Goal: Task Accomplishment & Management: Manage account settings

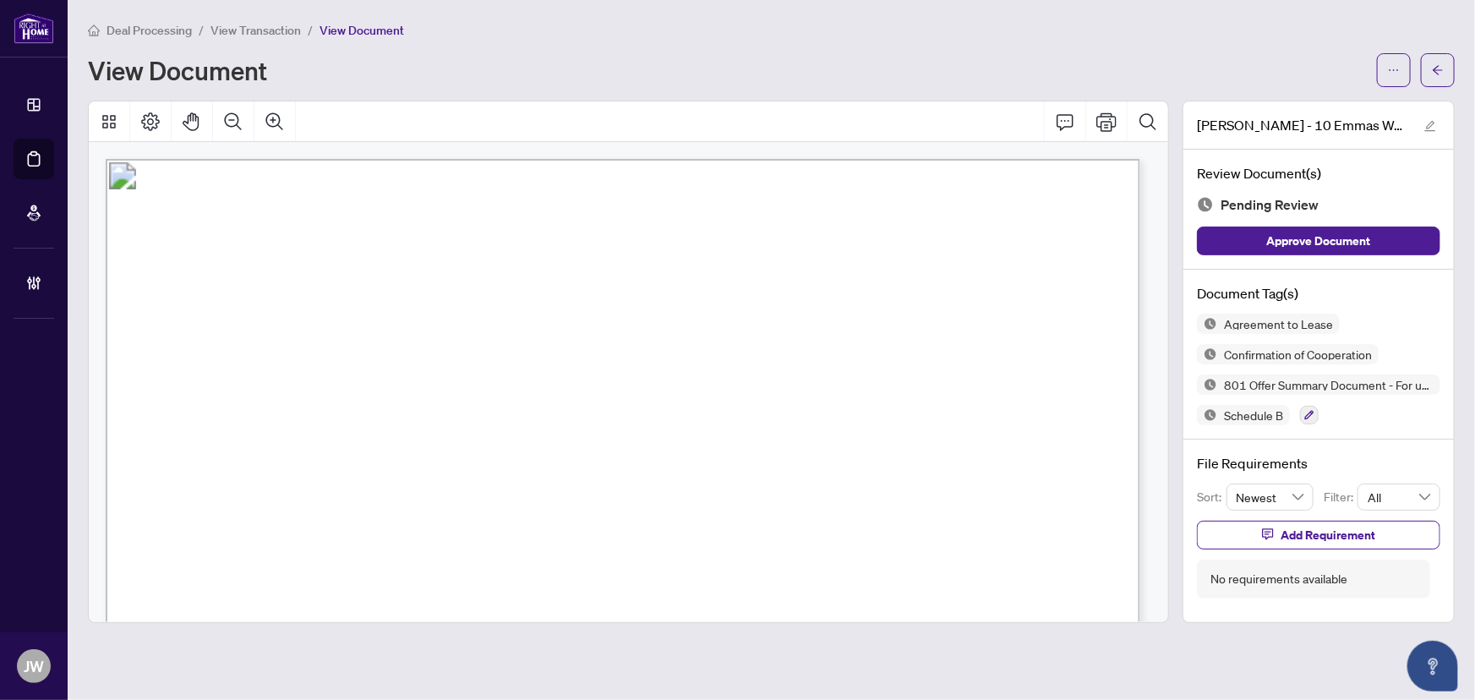
scroll to position [4227, 0]
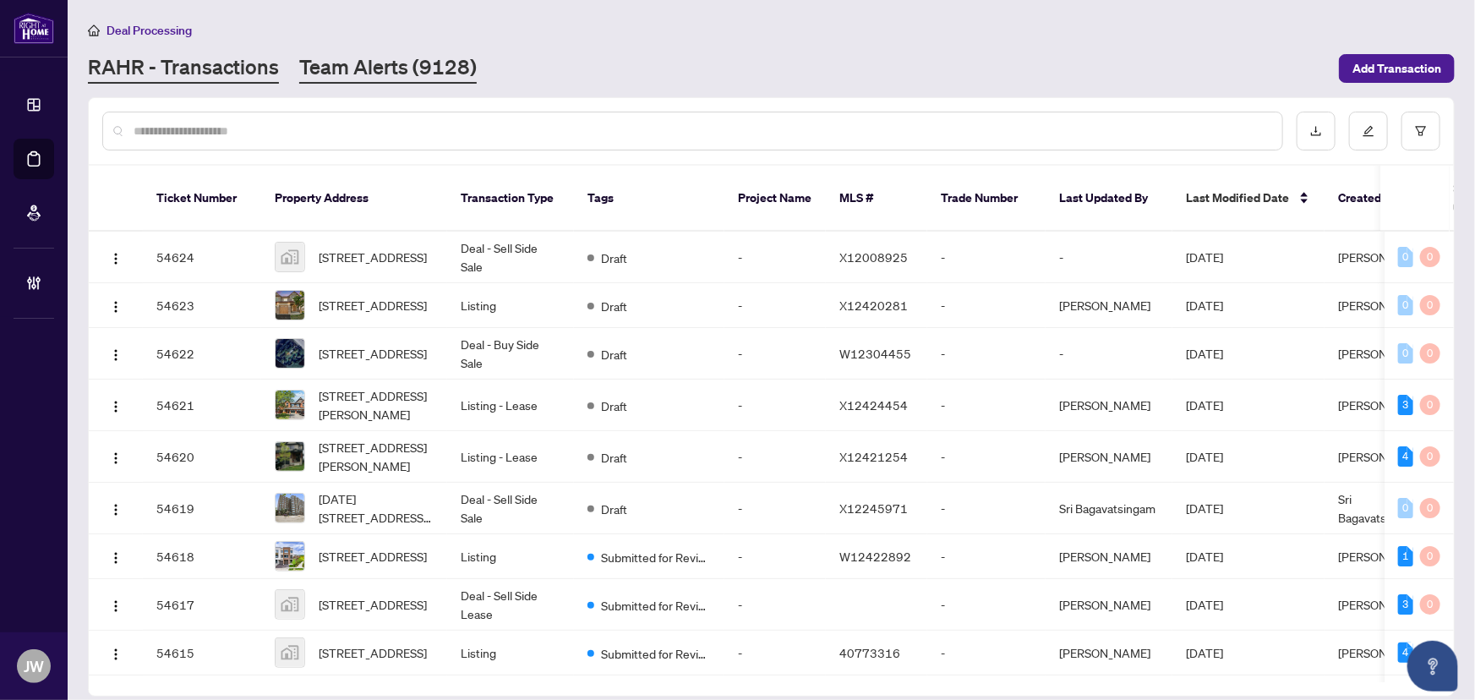
click at [355, 66] on link "Team Alerts (9128)" at bounding box center [388, 68] width 178 height 30
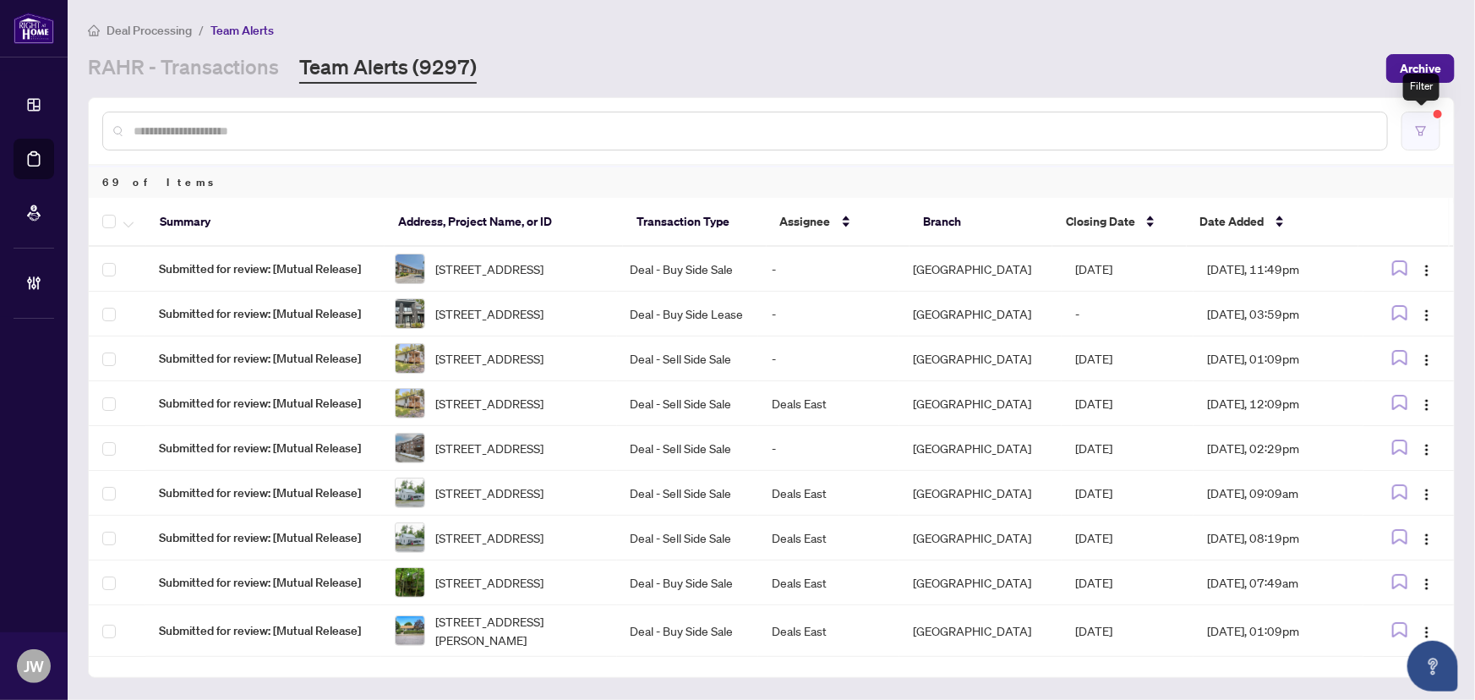
click at [1424, 136] on button "button" at bounding box center [1421, 131] width 39 height 39
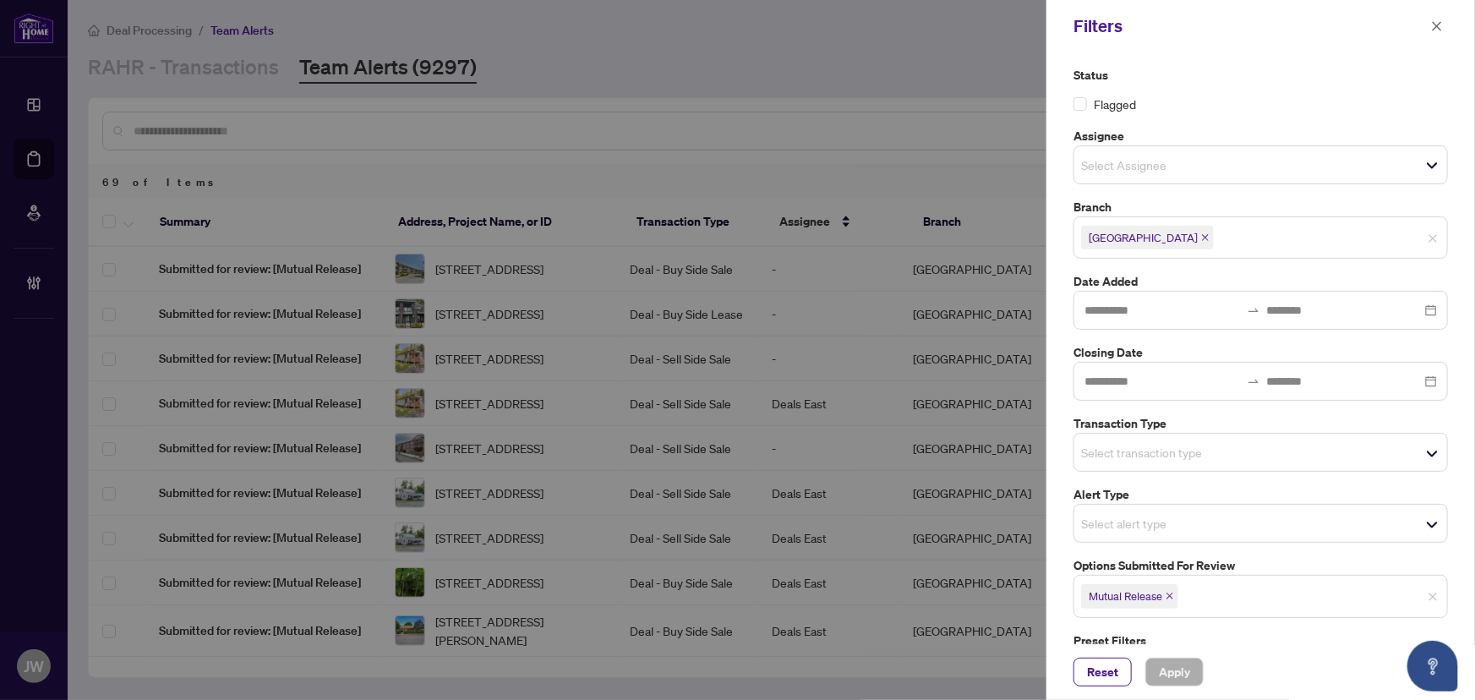
click at [1168, 592] on icon "close" at bounding box center [1170, 596] width 8 height 8
click at [1425, 25] on div "Filters" at bounding box center [1250, 26] width 353 height 25
click at [1430, 25] on button "button" at bounding box center [1437, 26] width 22 height 20
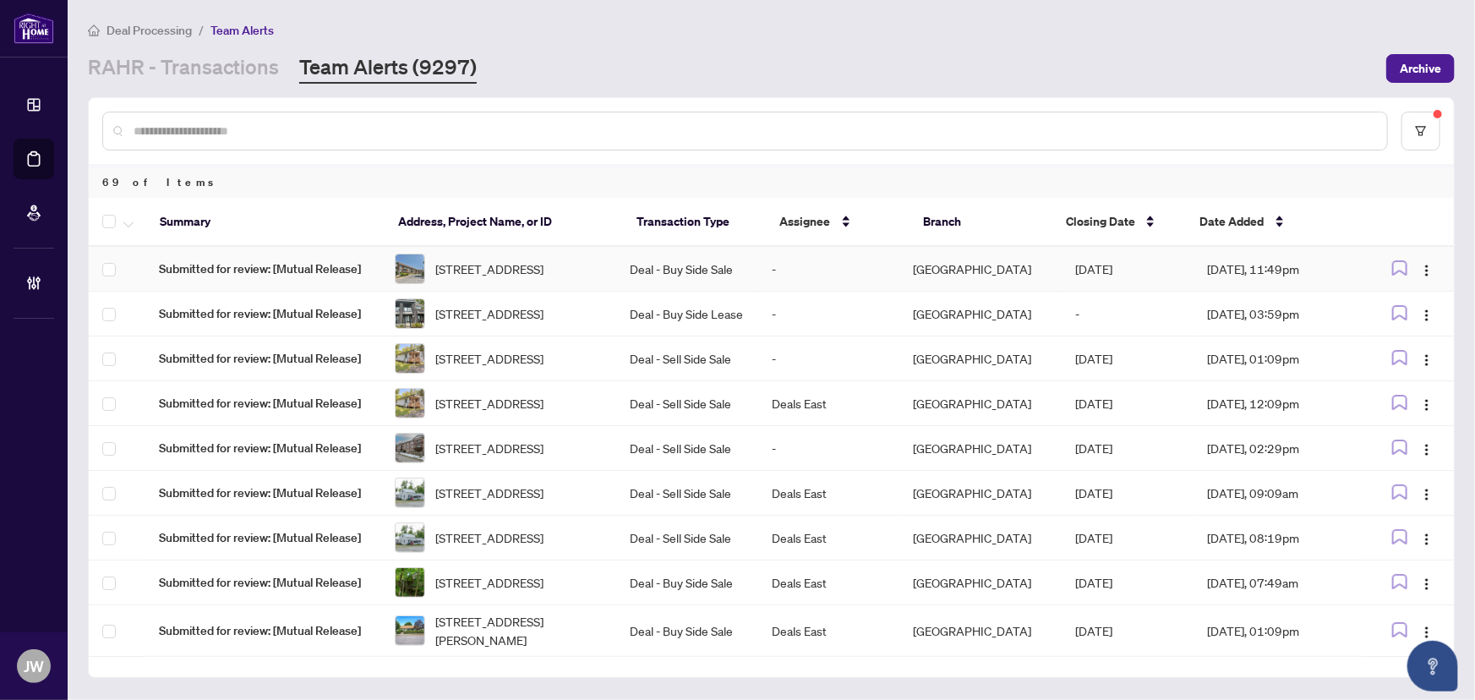
click at [193, 282] on td "Submitted for review: [Mutual Release]" at bounding box center [263, 269] width 236 height 45
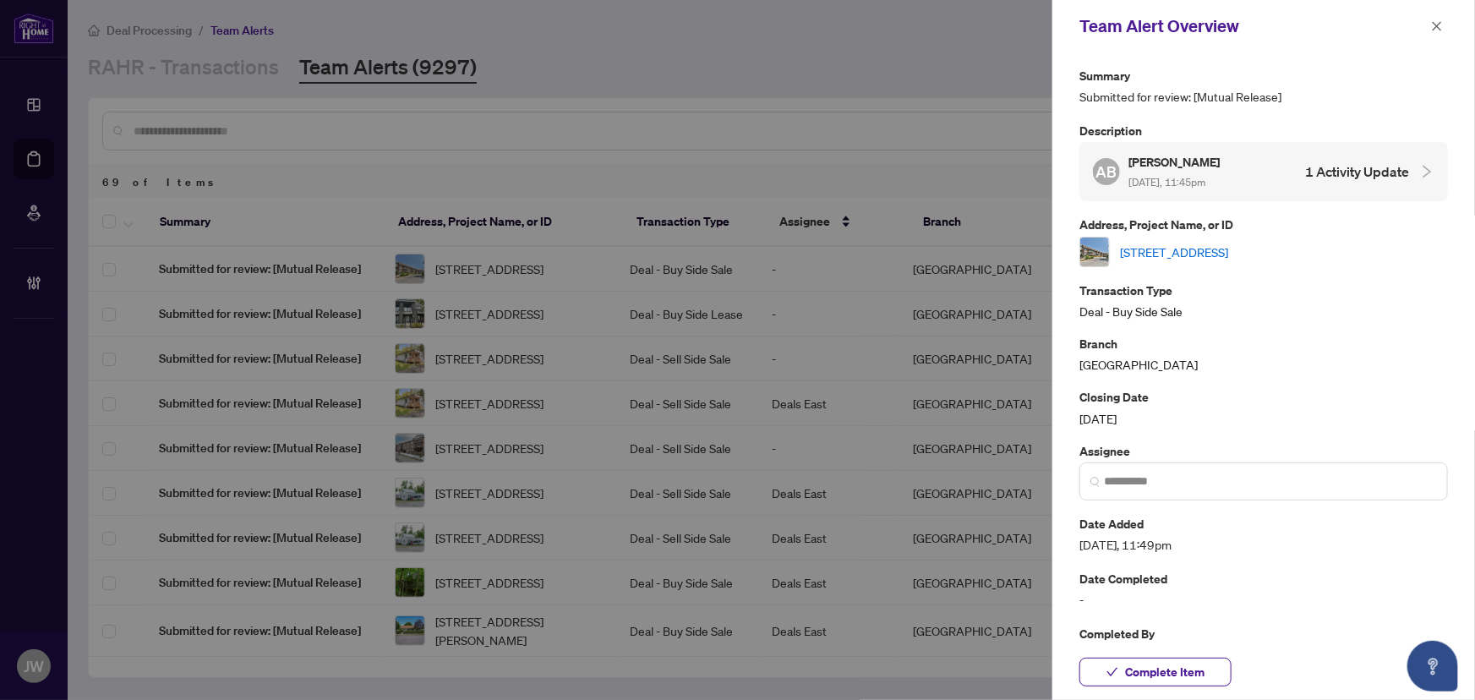
click at [1228, 255] on link "[STREET_ADDRESS]" at bounding box center [1174, 252] width 108 height 19
click at [1440, 25] on icon "close" at bounding box center [1437, 26] width 12 height 12
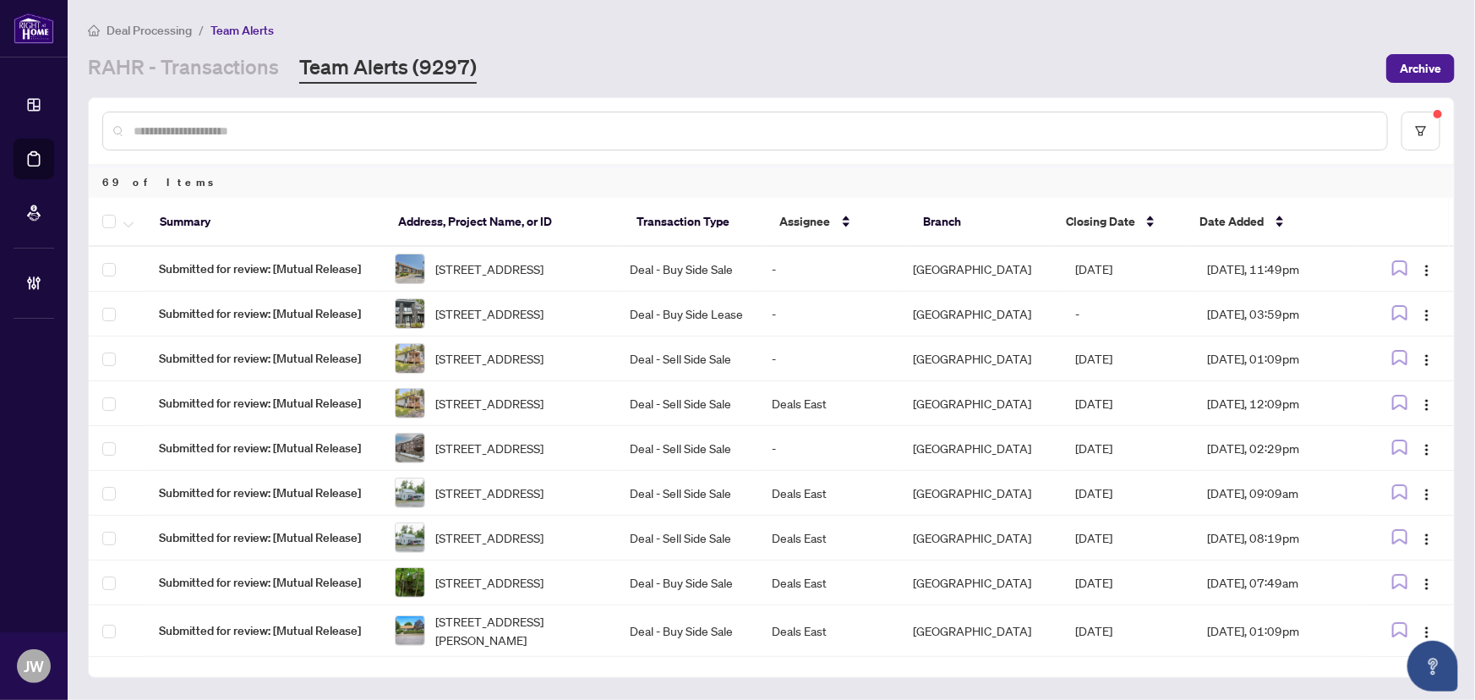
click at [173, 50] on div "Deal Processing / Team Alerts RAHR - Transactions Team Alerts (9297) Archive" at bounding box center [771, 51] width 1367 height 63
click at [179, 68] on link "RAHR - Transactions" at bounding box center [183, 68] width 191 height 30
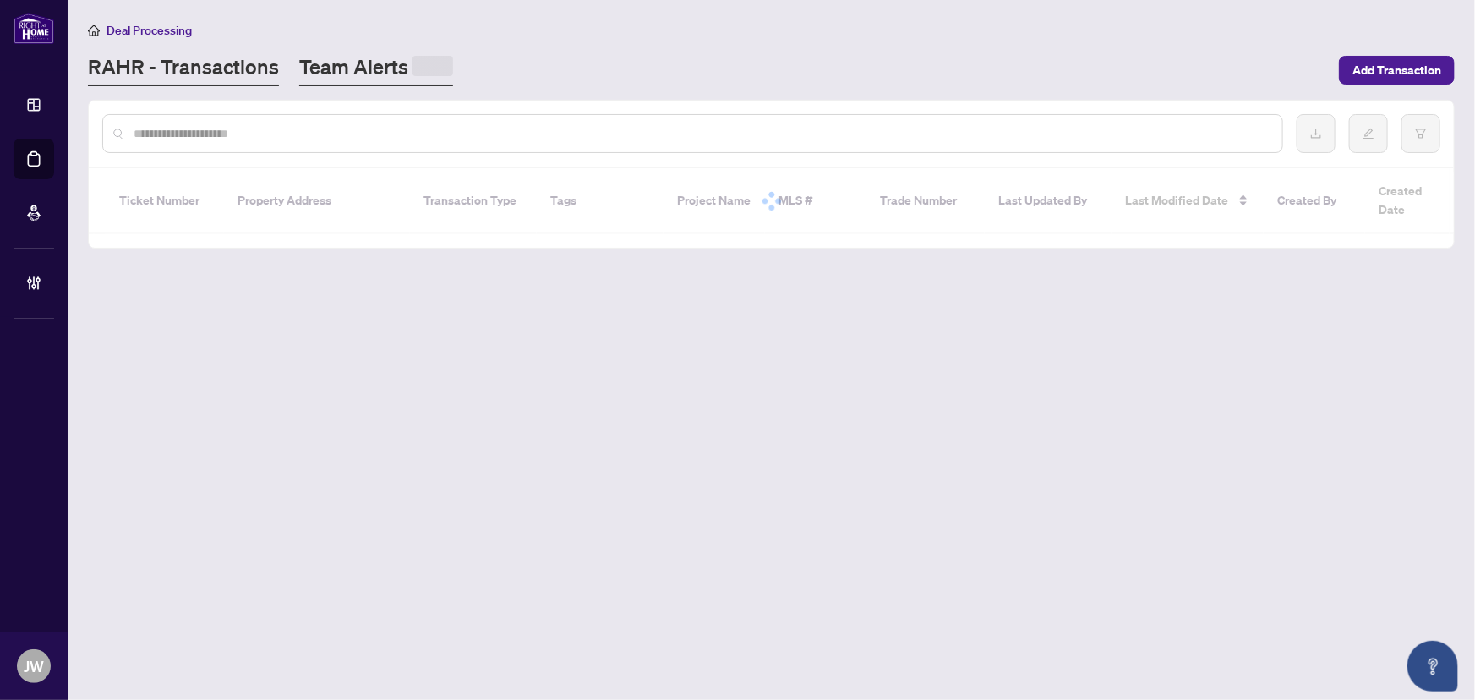
click at [390, 73] on link "Team Alerts" at bounding box center [376, 69] width 154 height 33
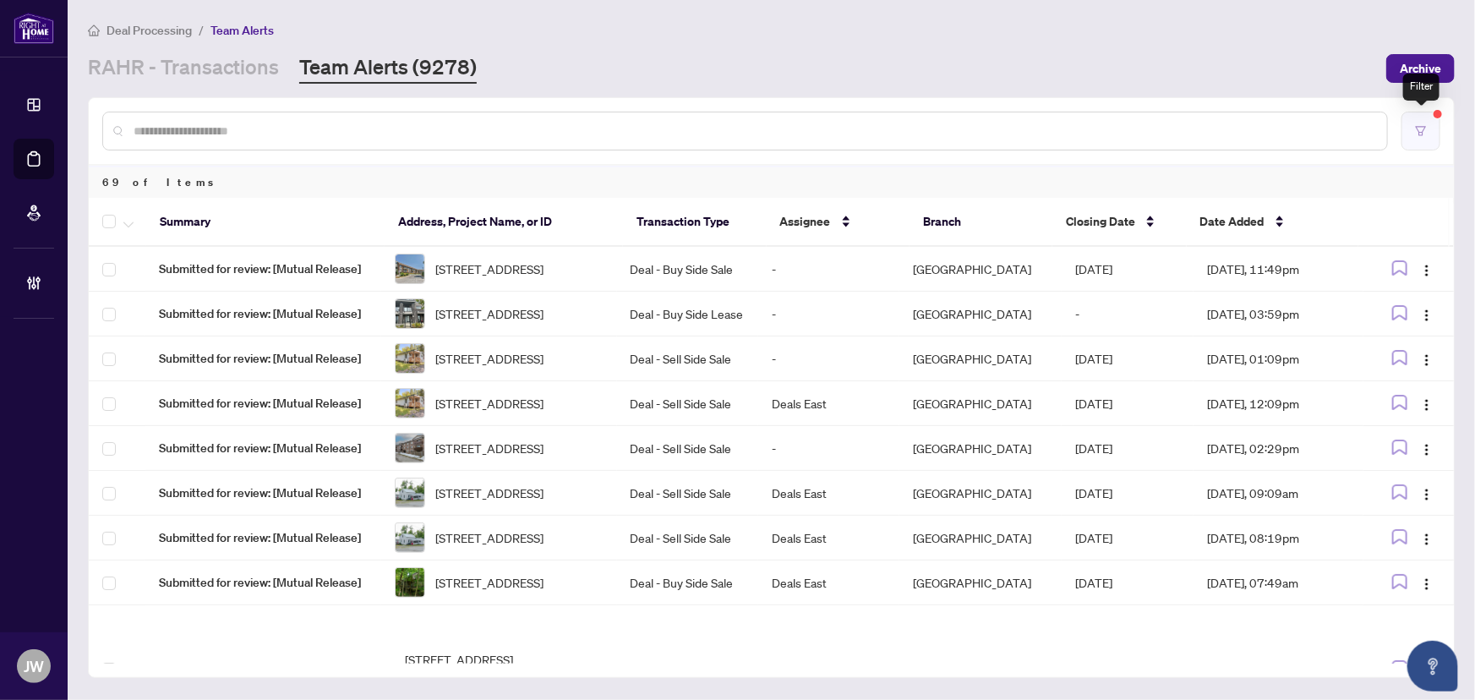
click at [1423, 122] on button "button" at bounding box center [1421, 131] width 39 height 39
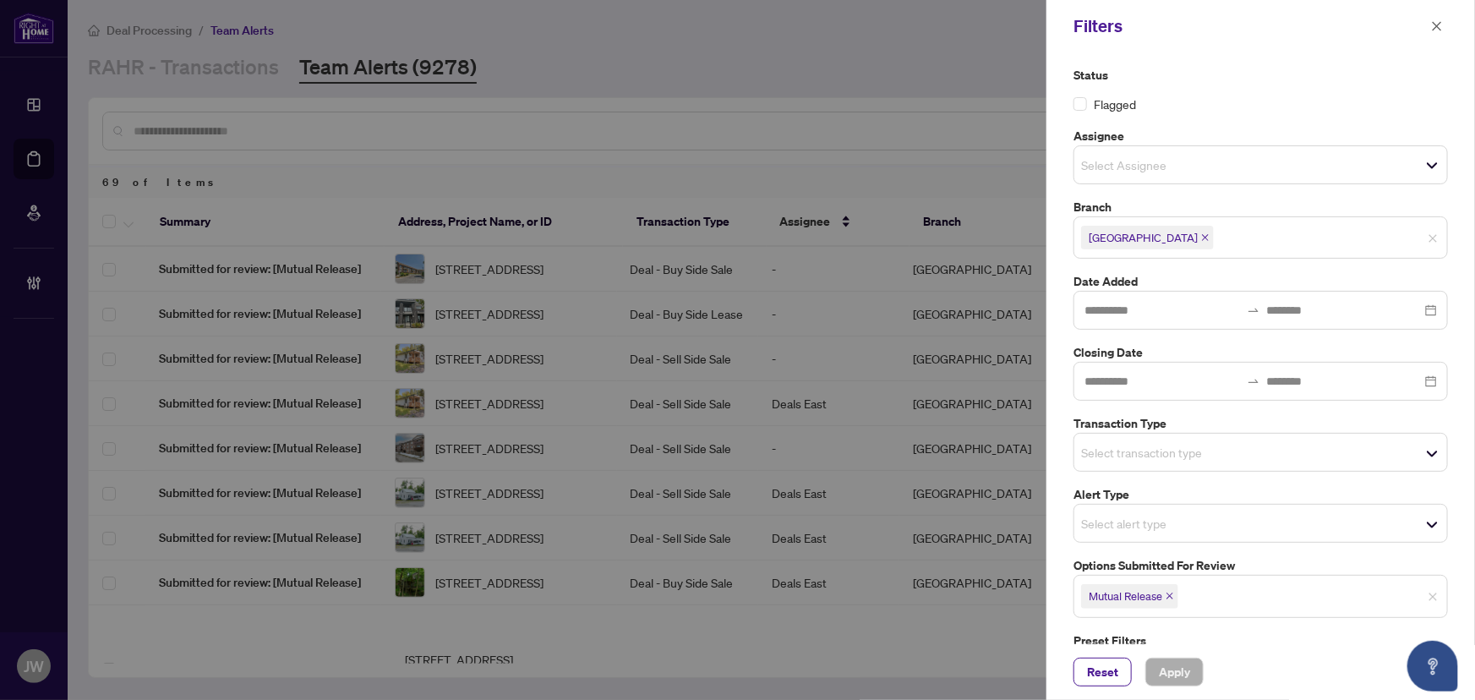
click at [1169, 593] on icon "close" at bounding box center [1170, 596] width 7 height 7
click at [1169, 593] on input "search" at bounding box center [1140, 594] width 118 height 20
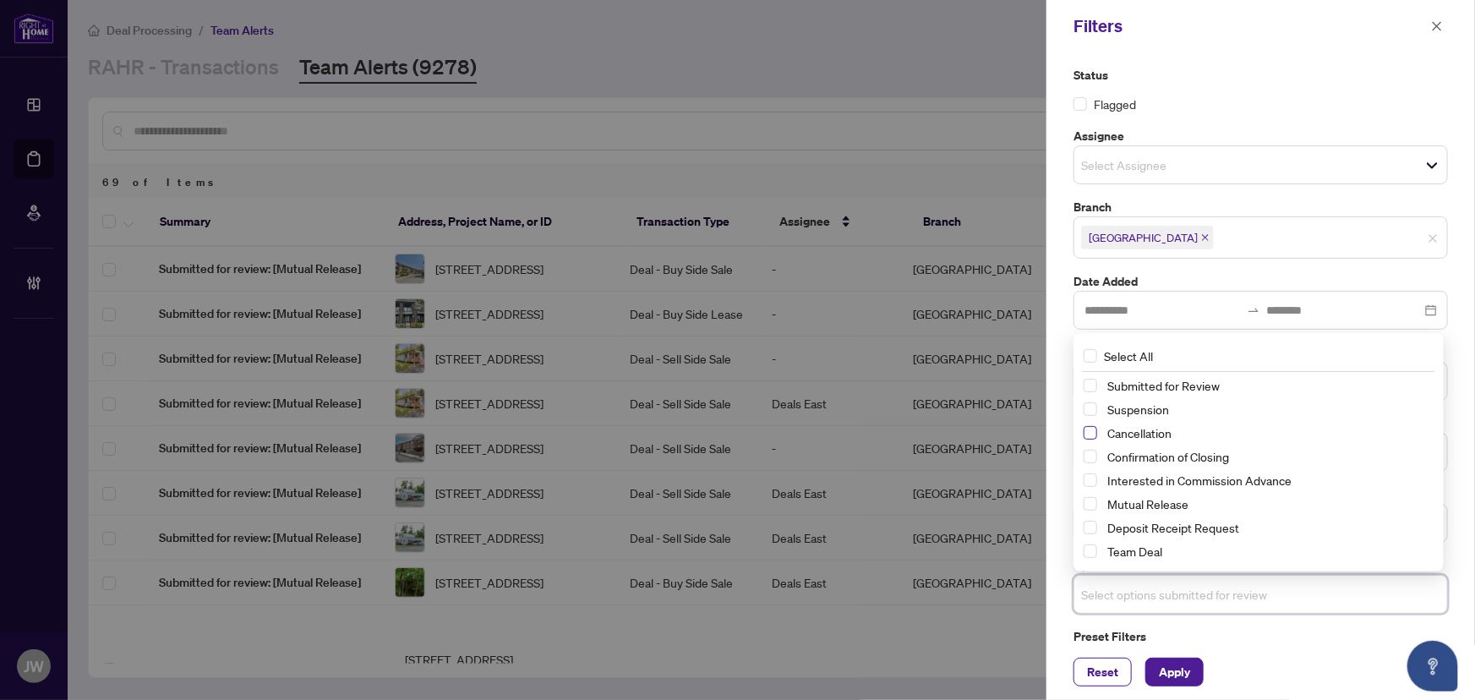
click at [1091, 430] on span "Select Cancellation" at bounding box center [1091, 433] width 14 height 14
click at [1175, 663] on span "Apply" at bounding box center [1174, 672] width 31 height 27
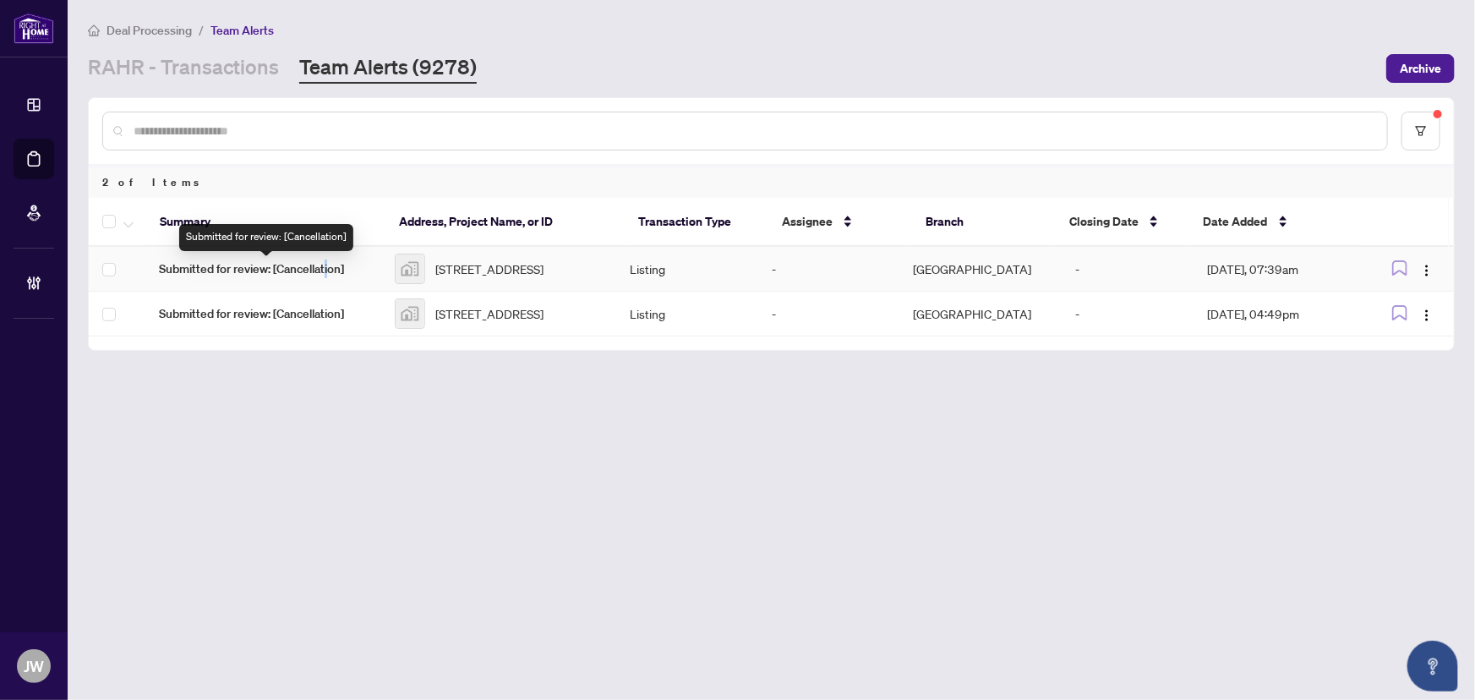
click at [328, 269] on span "Submitted for review: [Cancellation]" at bounding box center [263, 269] width 209 height 19
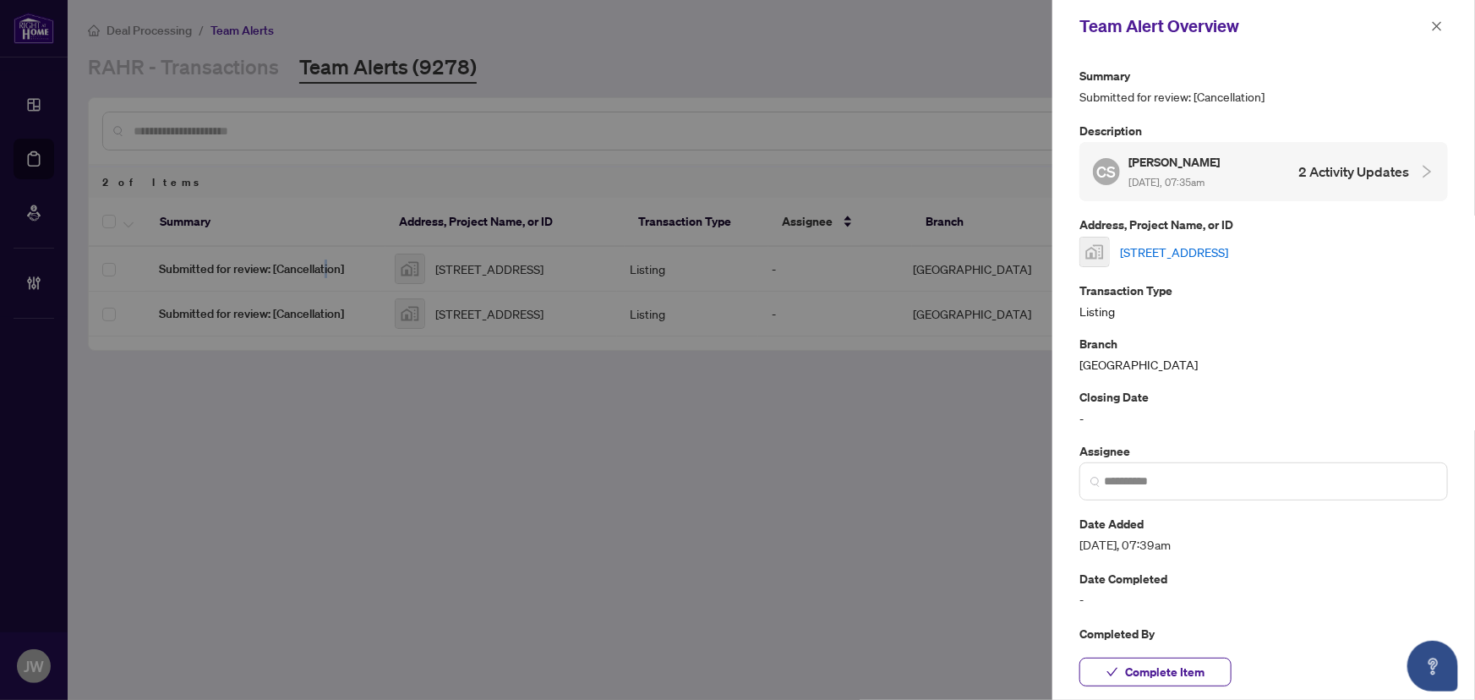
click at [1228, 247] on link "[STREET_ADDRESS]" at bounding box center [1174, 252] width 108 height 19
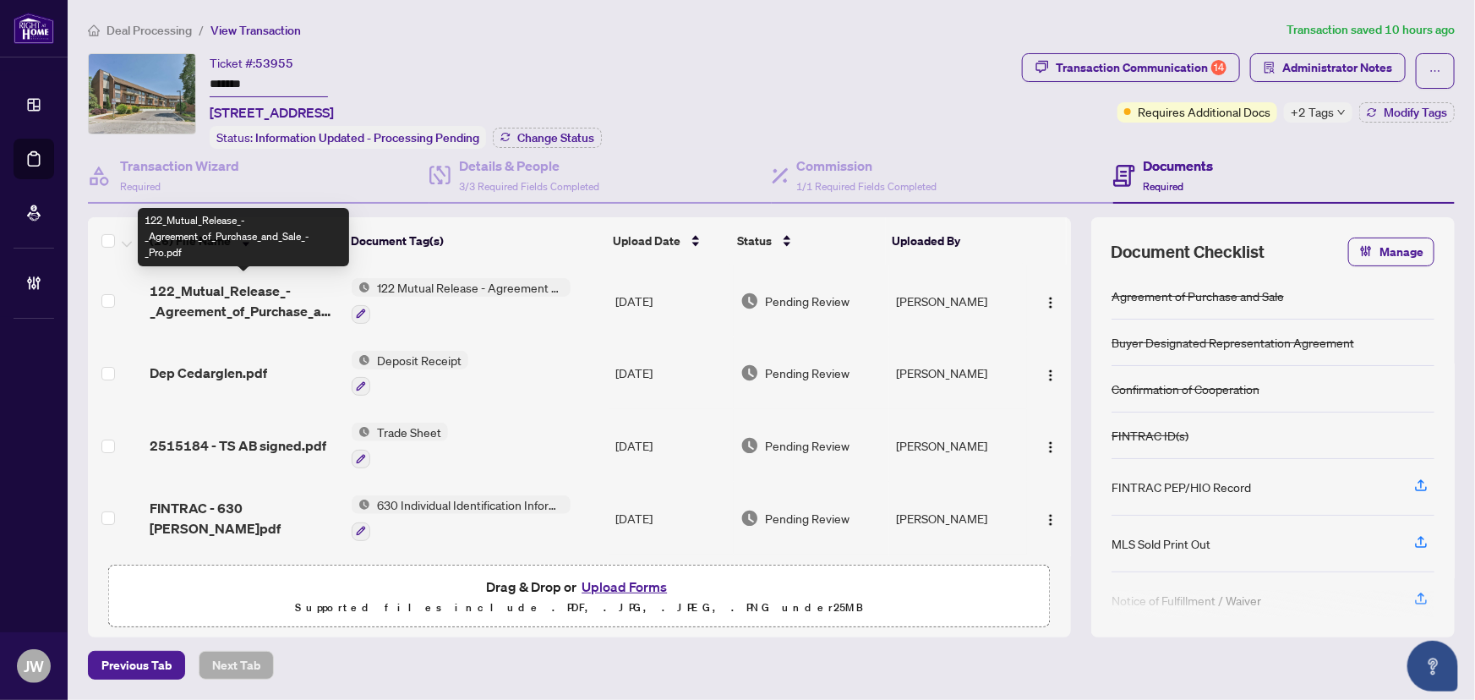
click at [251, 306] on span "122_Mutual_Release_-_Agreement_of_Purchase_and_Sale_-_Pro.pdf" at bounding box center [244, 301] width 189 height 41
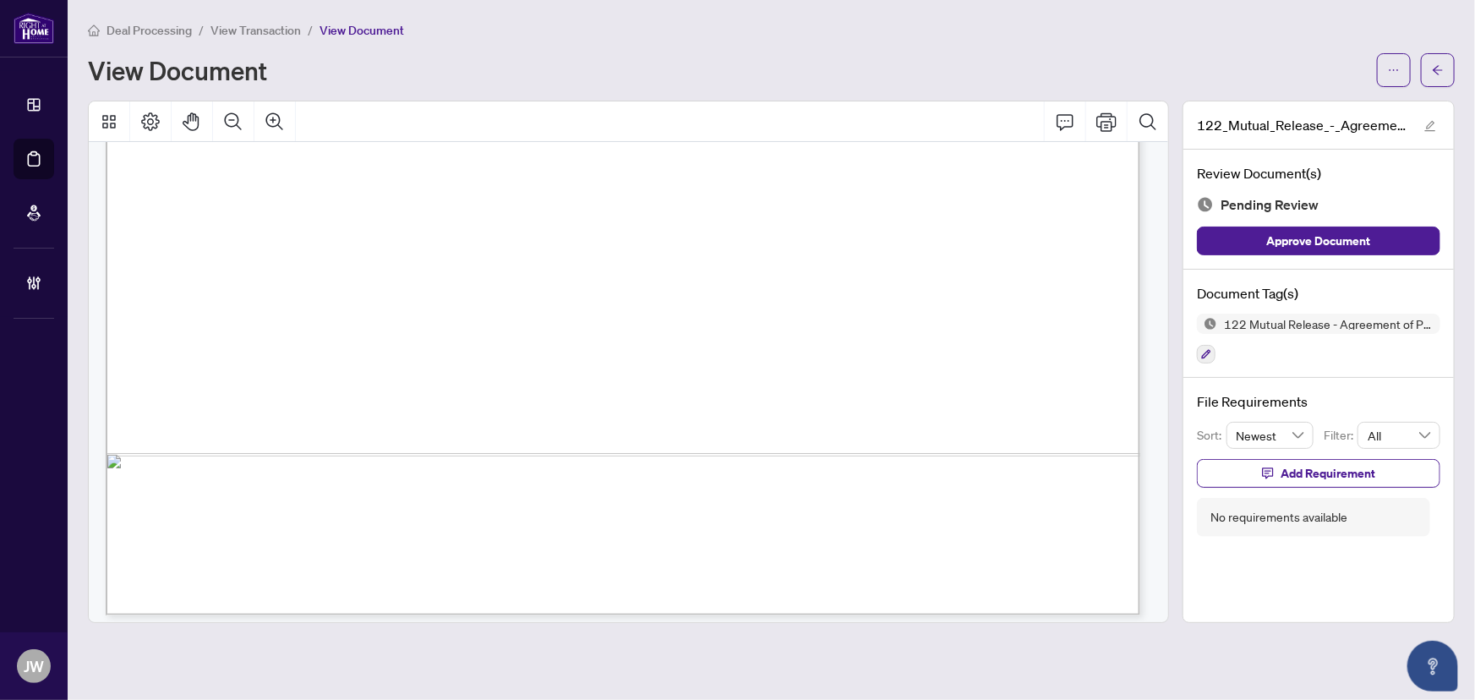
scroll to position [892, 0]
click at [1380, 69] on div "View Document" at bounding box center [771, 70] width 1367 height 34
drag, startPoint x: 1384, startPoint y: 70, endPoint x: 1380, endPoint y: 85, distance: 15.0
click at [1386, 71] on button "button" at bounding box center [1394, 70] width 34 height 34
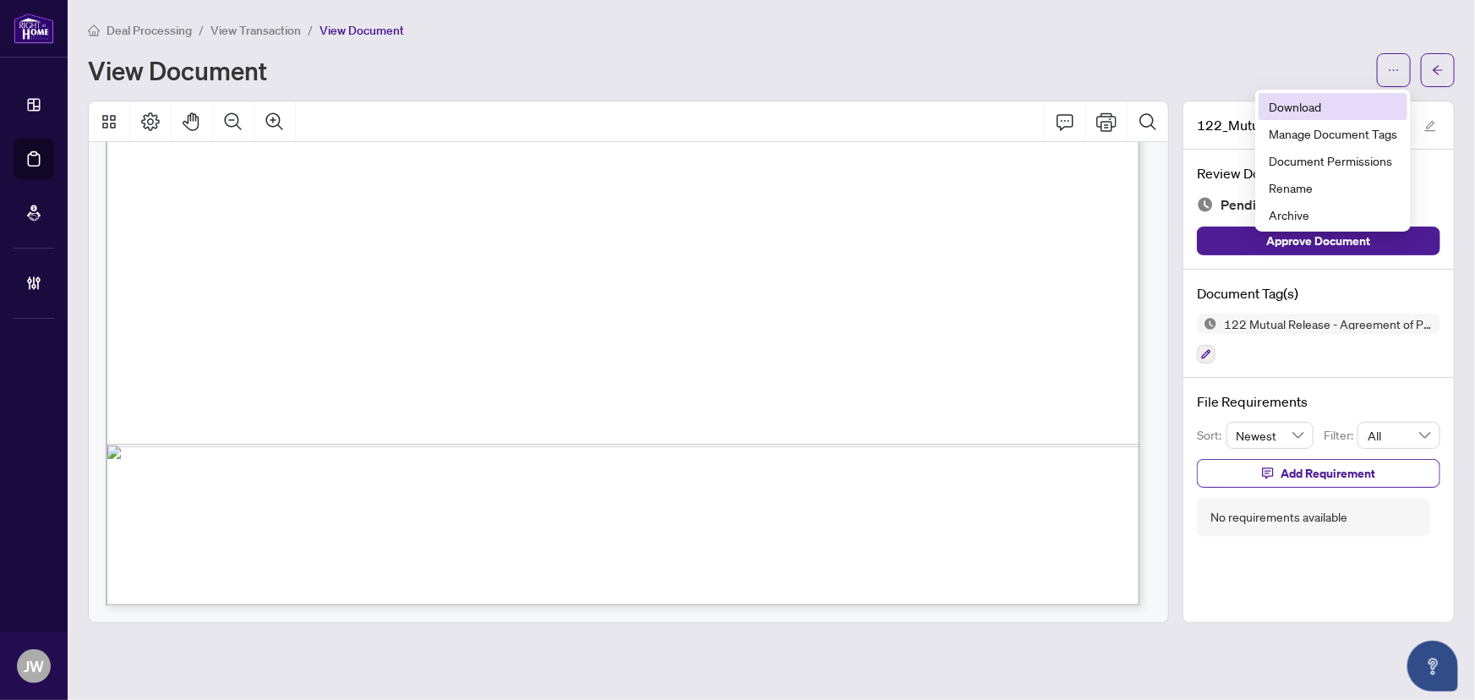
click at [1324, 107] on span "Download" at bounding box center [1333, 106] width 128 height 19
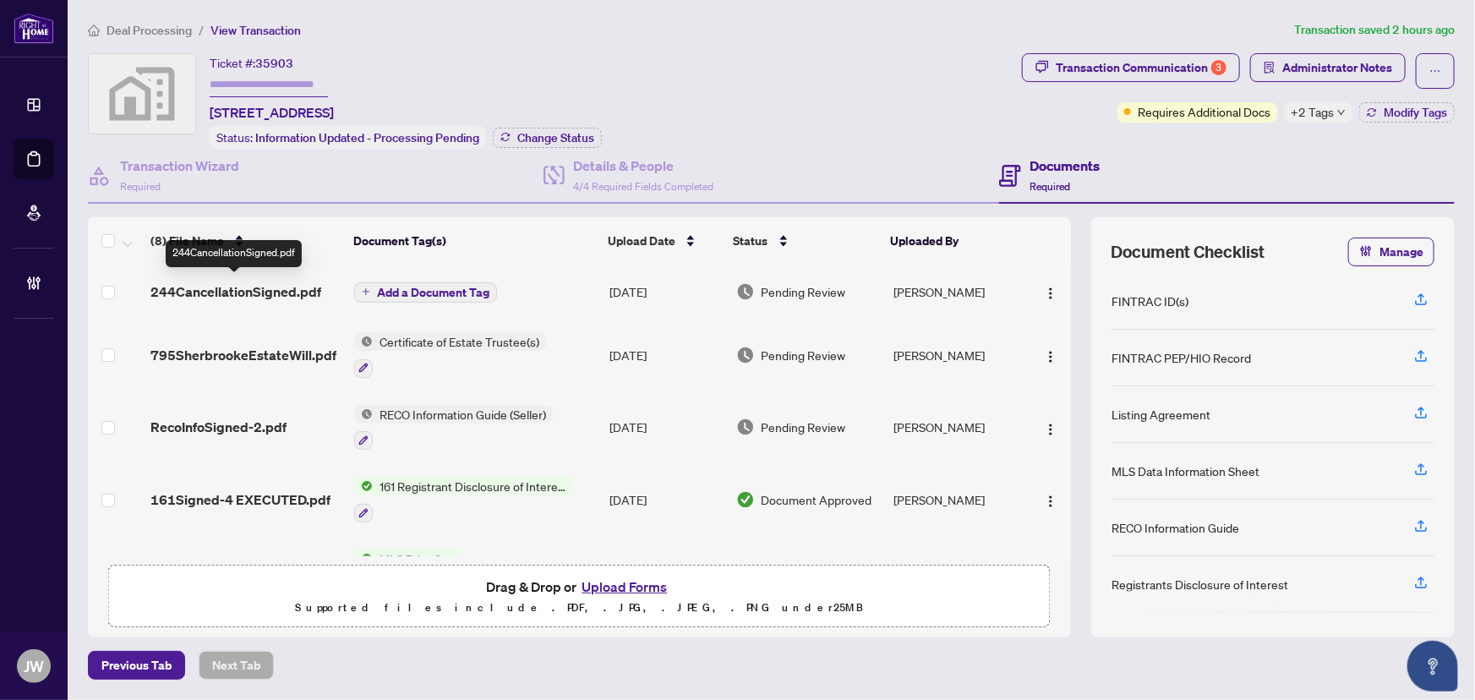
click at [262, 282] on span "244CancellationSigned.pdf" at bounding box center [235, 292] width 171 height 20
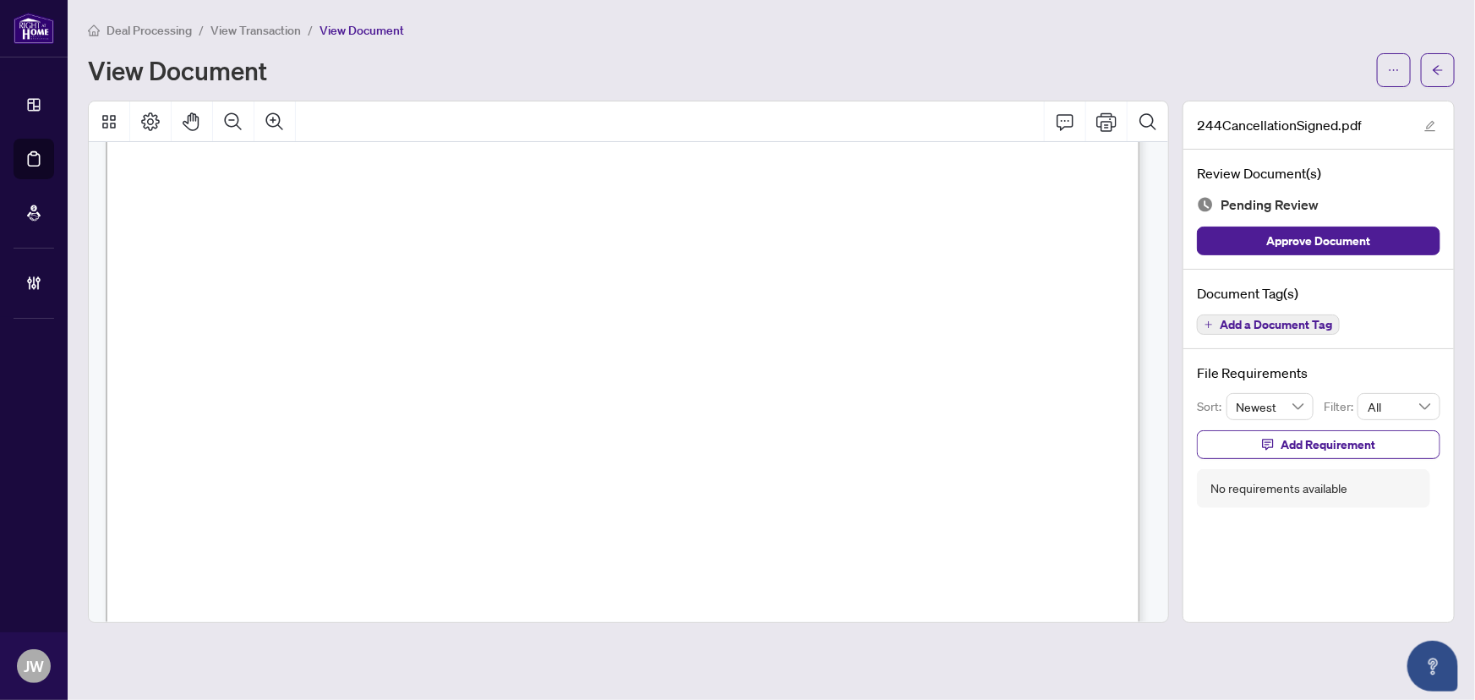
scroll to position [307, 0]
click at [1450, 74] on button "button" at bounding box center [1438, 70] width 34 height 34
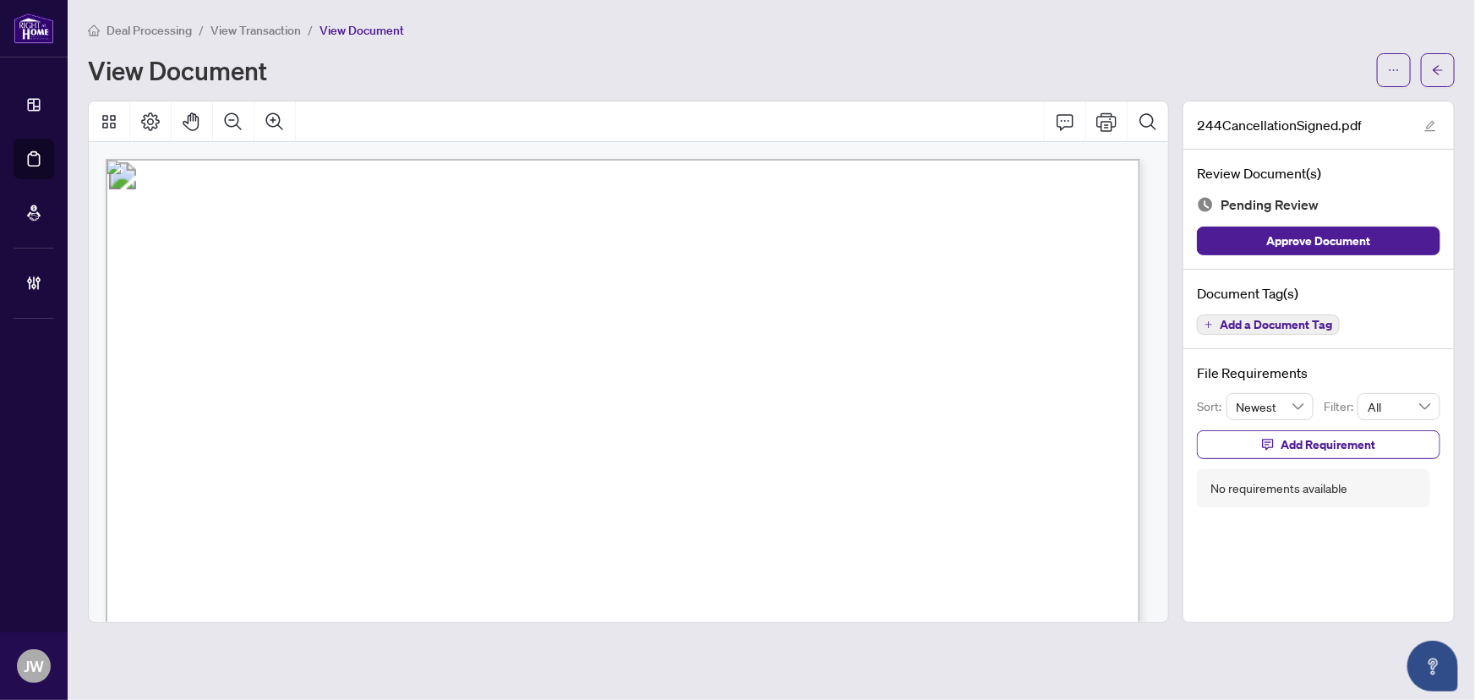
click at [236, 28] on span "View Transaction" at bounding box center [255, 30] width 90 height 15
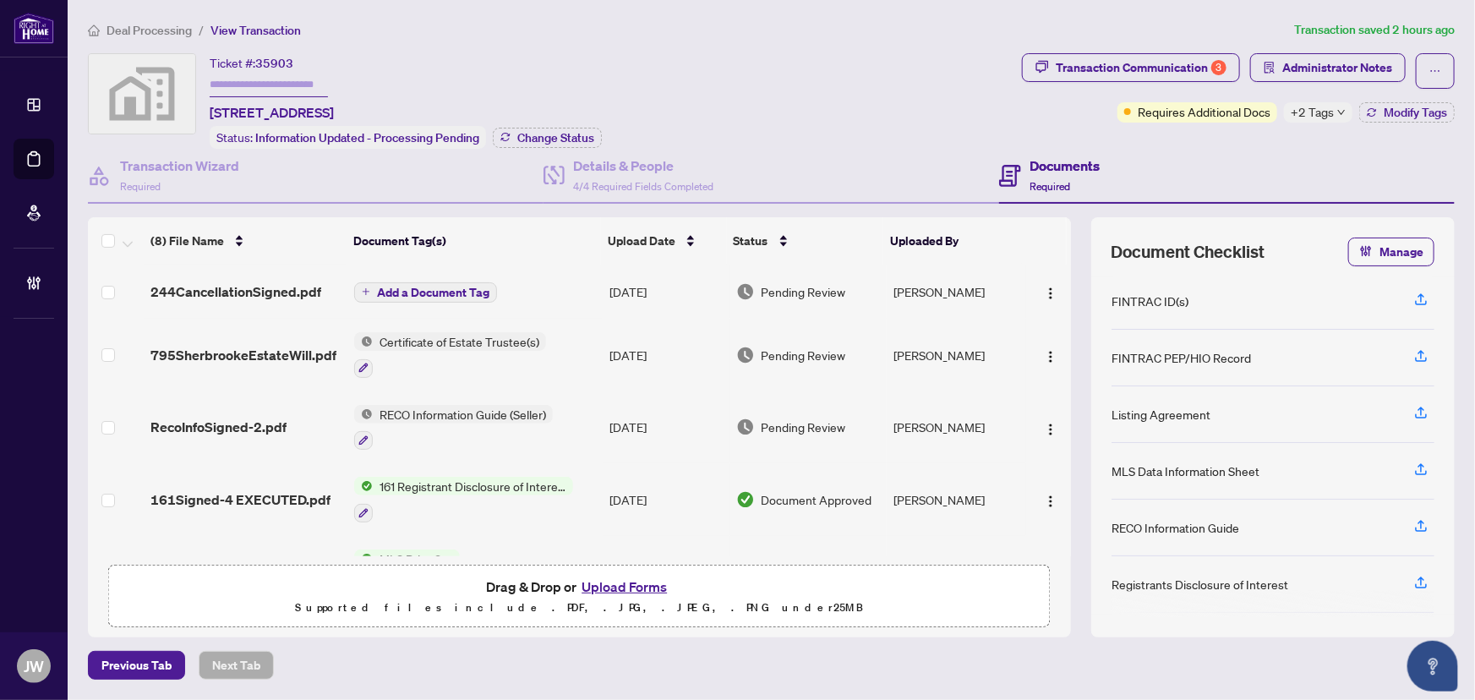
click at [185, 28] on span "Deal Processing" at bounding box center [149, 30] width 85 height 15
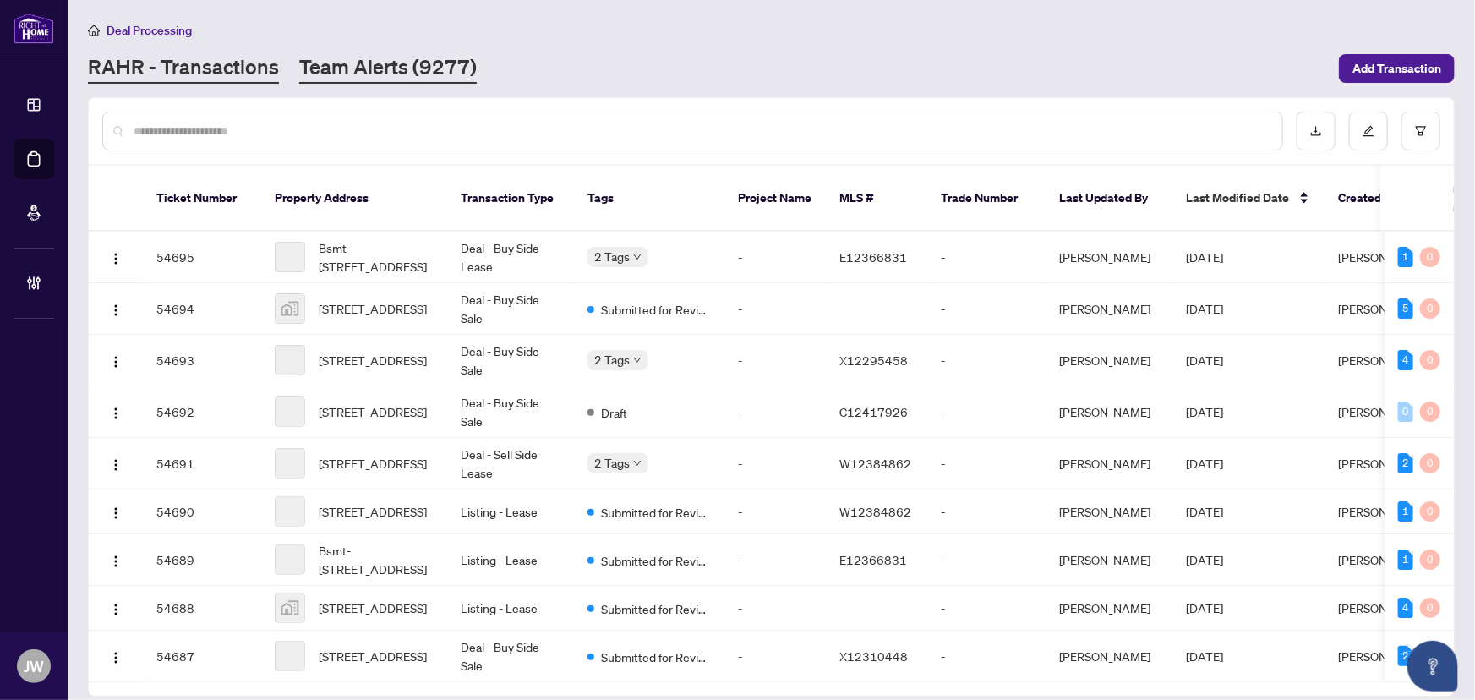
click at [364, 69] on link "Team Alerts (9277)" at bounding box center [388, 68] width 178 height 30
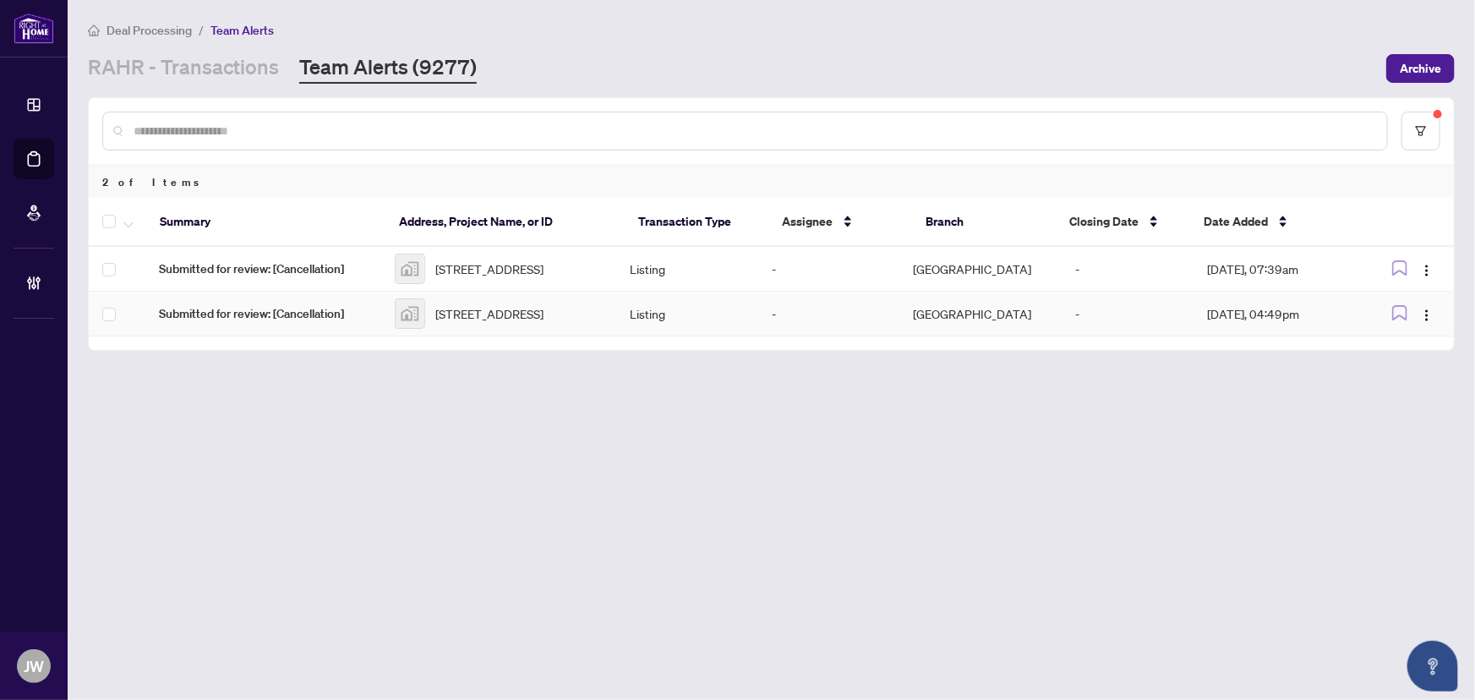
click at [325, 319] on span "Submitted for review: [Cancellation]" at bounding box center [263, 313] width 209 height 19
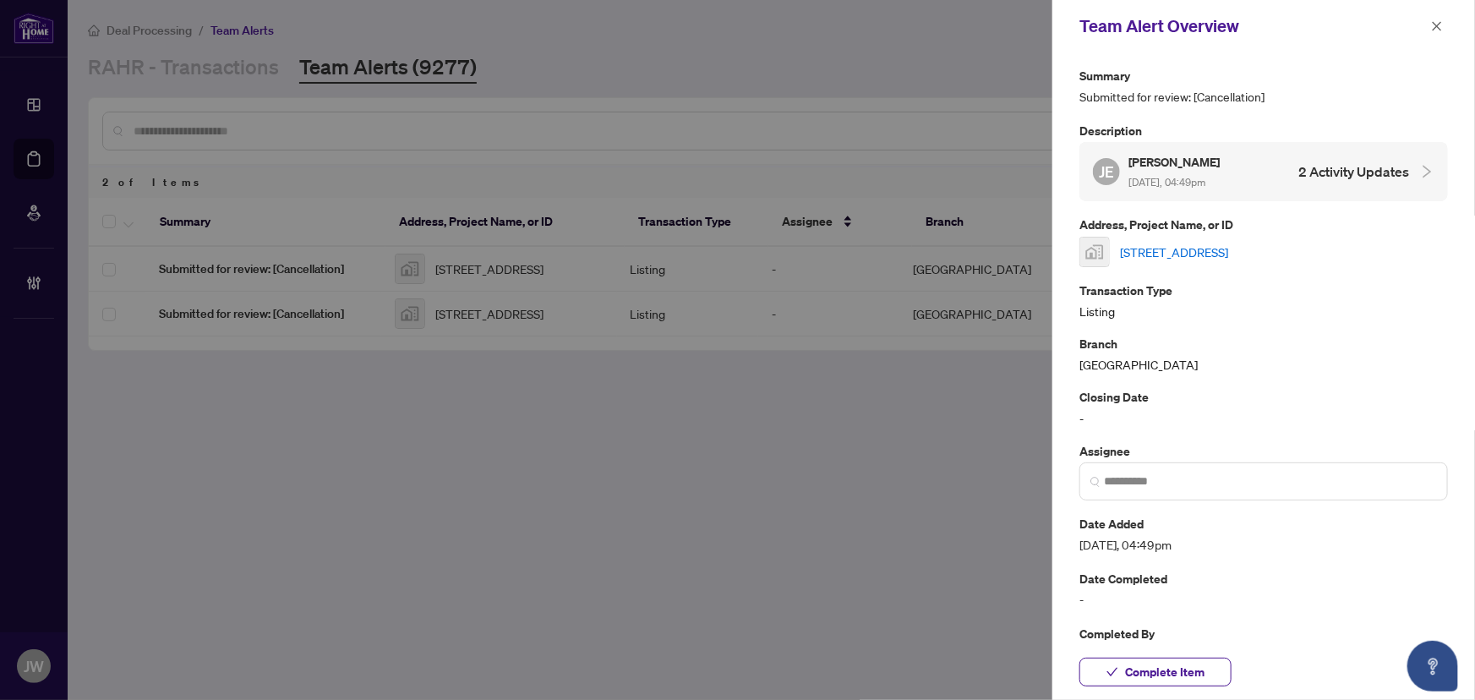
click at [1167, 247] on link "[STREET_ADDRESS]" at bounding box center [1174, 252] width 108 height 19
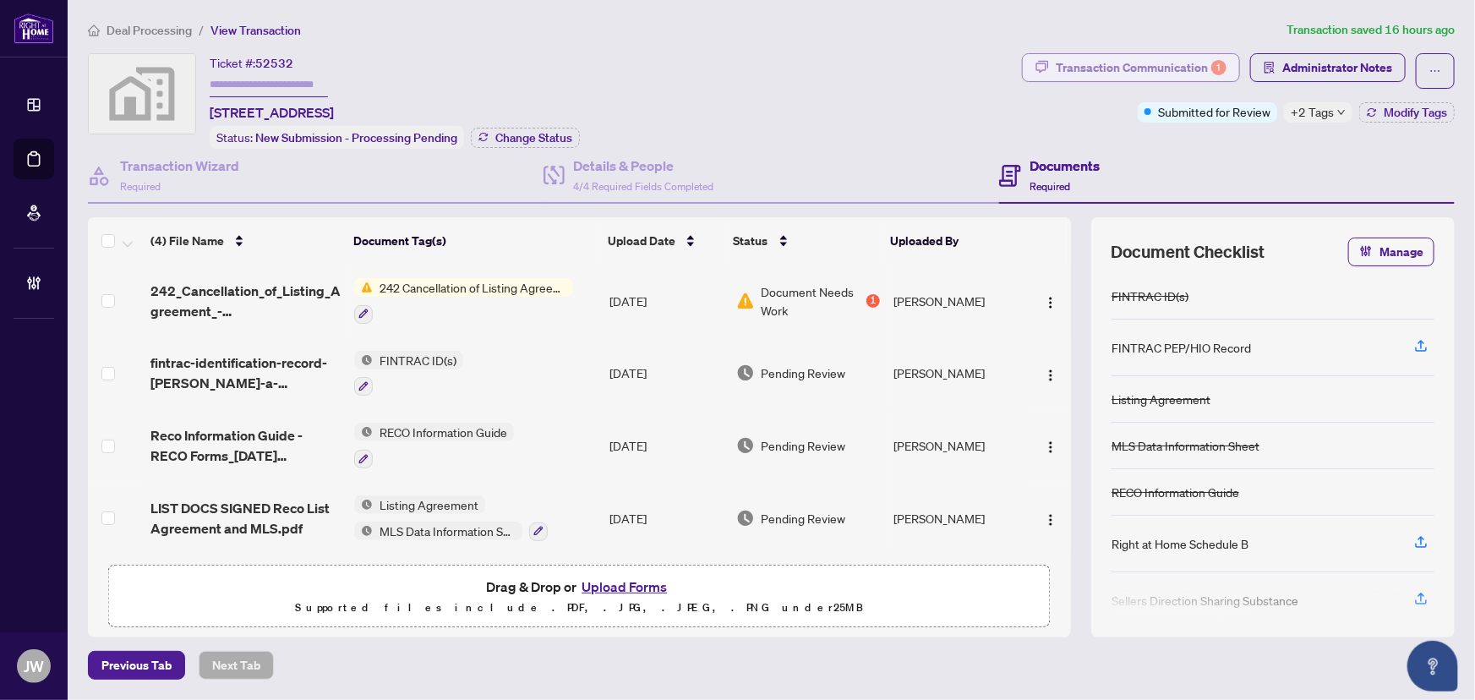
click at [1145, 67] on div "Transaction Communication 1" at bounding box center [1141, 67] width 171 height 27
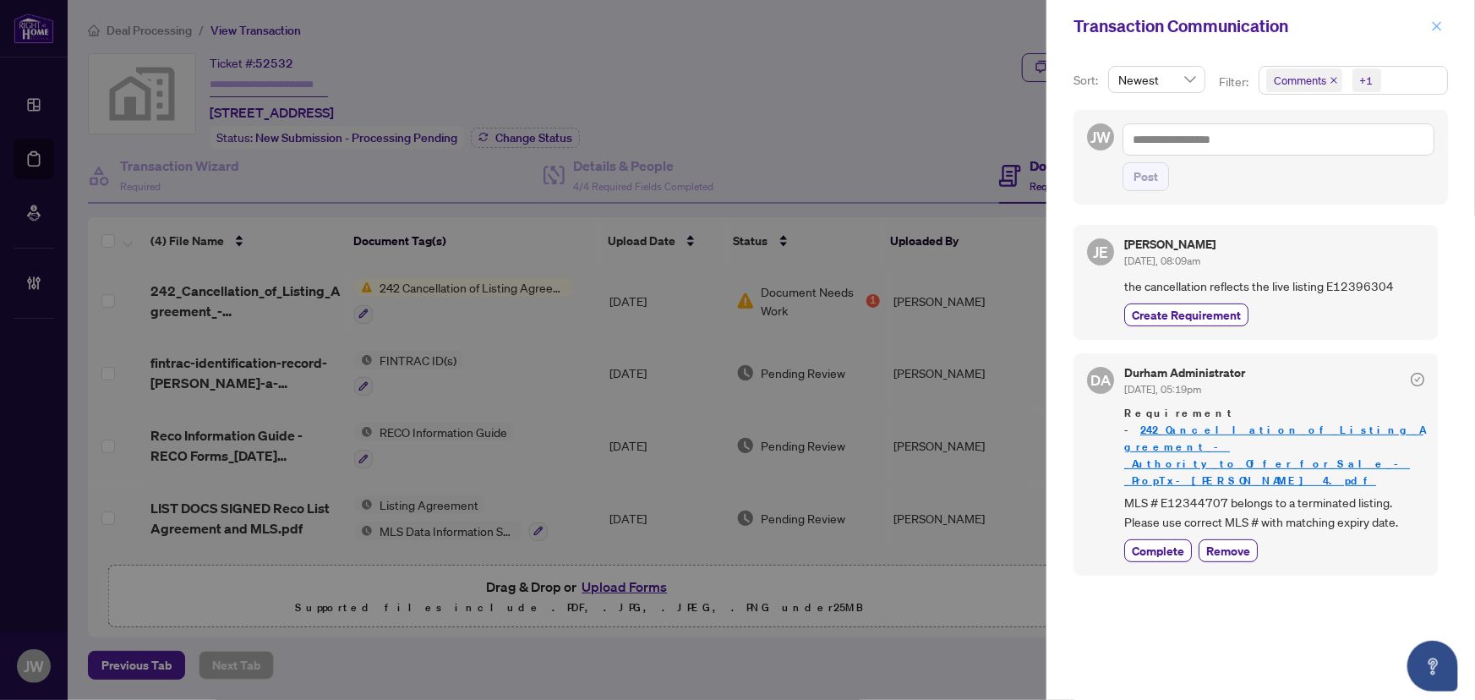
click at [1428, 30] on button "button" at bounding box center [1437, 26] width 22 height 20
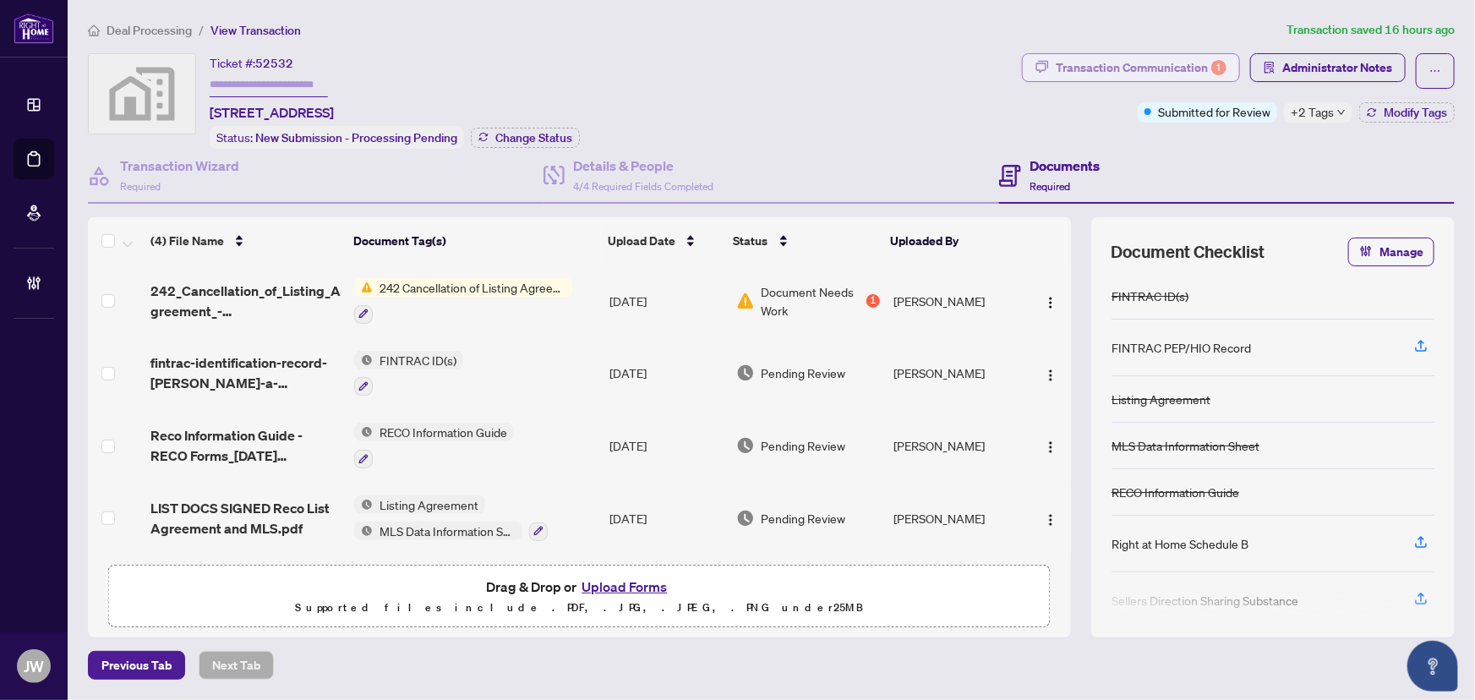
click at [1191, 68] on div "Transaction Communication 1" at bounding box center [1141, 67] width 171 height 27
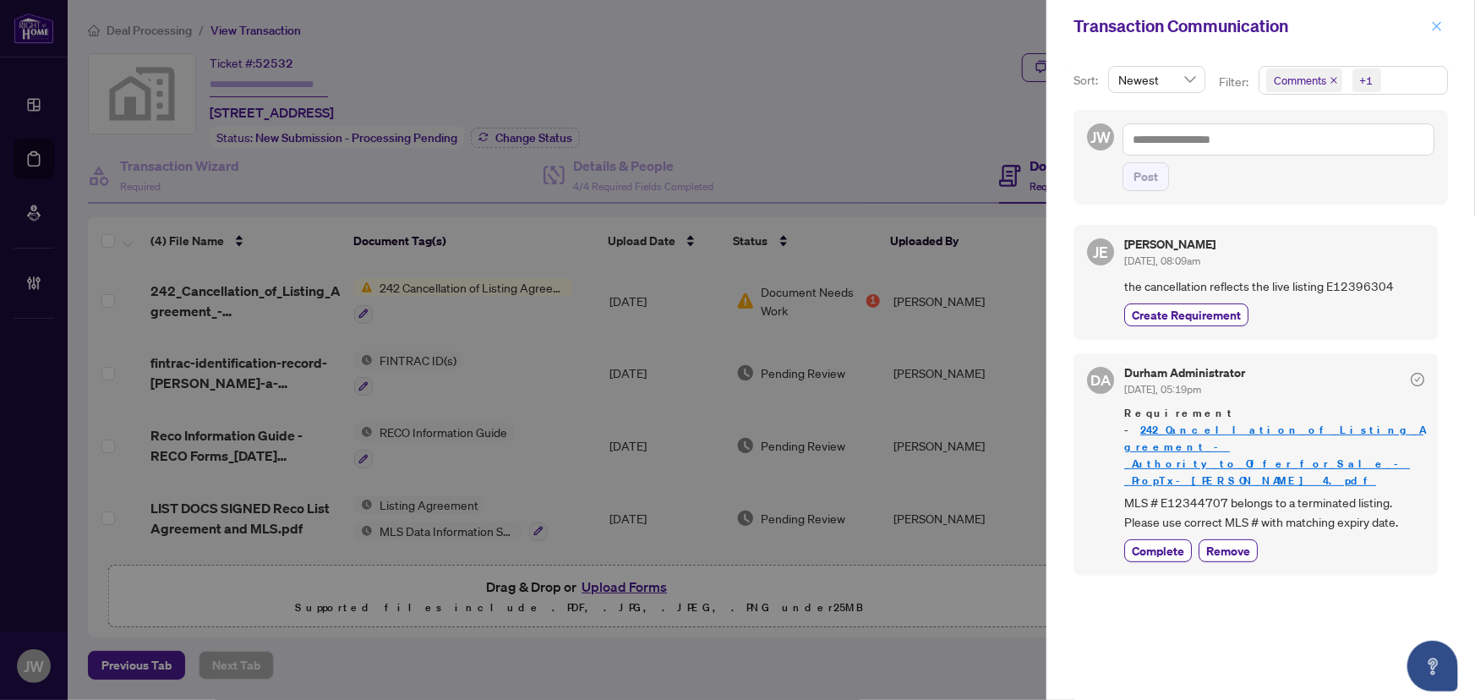
click at [1431, 20] on icon "close" at bounding box center [1437, 26] width 12 height 12
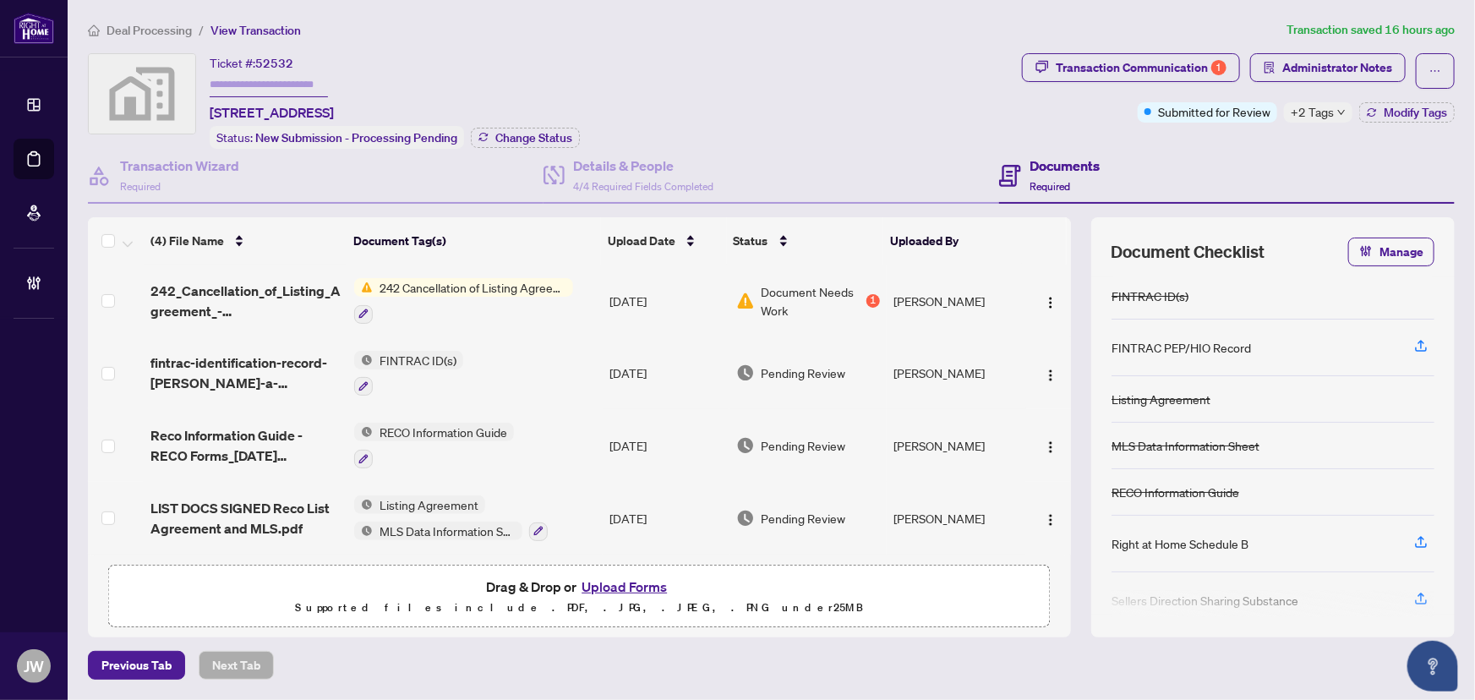
click at [418, 281] on span "242 Cancellation of Listing Agreement - Authority to Offer for Sale" at bounding box center [473, 287] width 200 height 19
click at [279, 272] on td "242_Cancellation_of_Listing_Agreement_-_Authority_to_Offer_for_Sale_-_PropTx-OR…" at bounding box center [246, 301] width 205 height 73
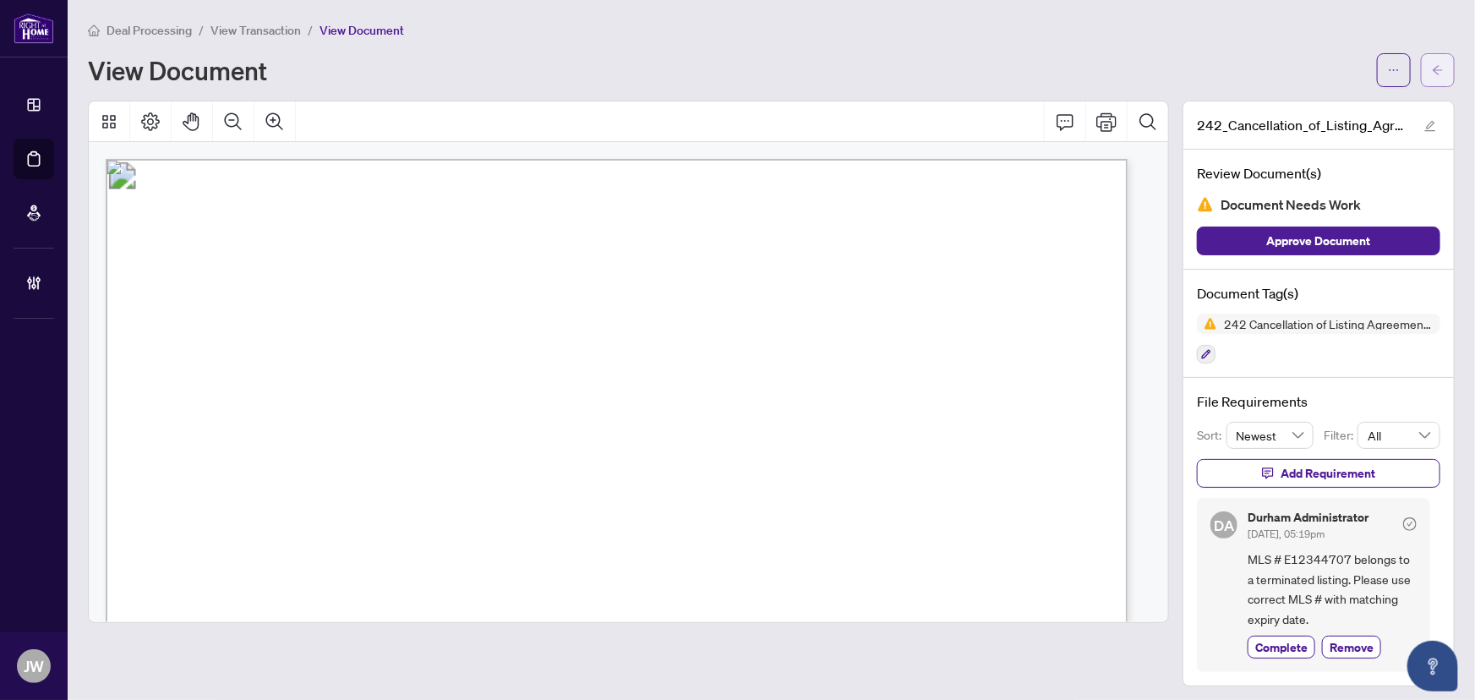
click at [1421, 63] on button "button" at bounding box center [1438, 70] width 34 height 34
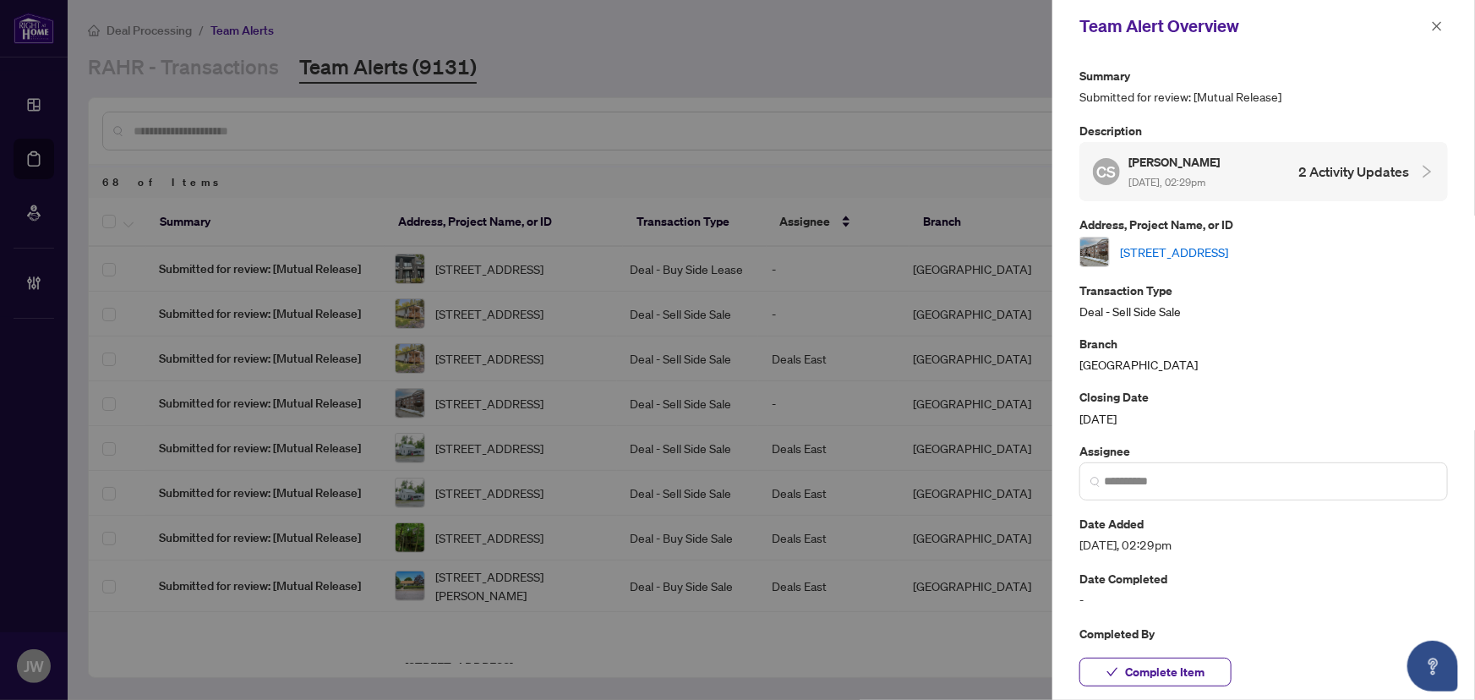
click at [1430, 24] on button "button" at bounding box center [1437, 26] width 22 height 20
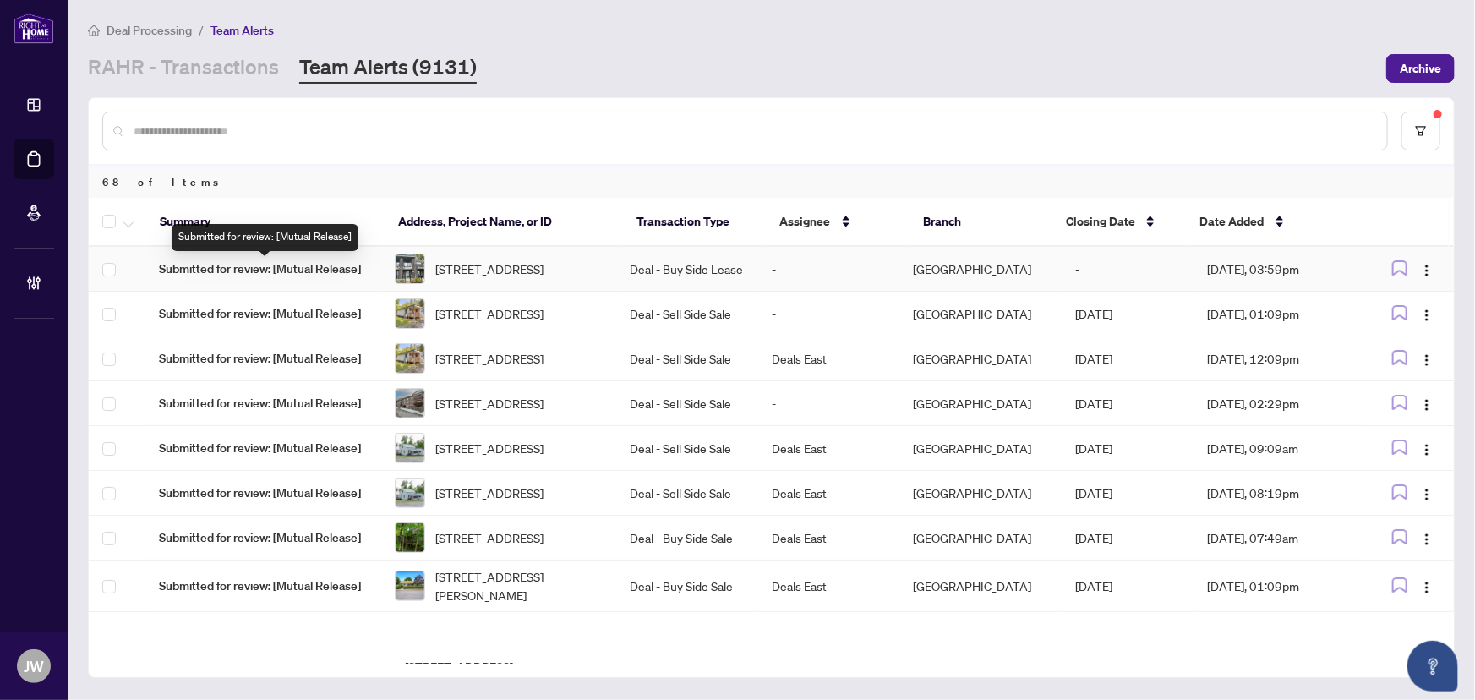
click at [311, 262] on span "Submitted for review: [Mutual Release]" at bounding box center [263, 269] width 209 height 19
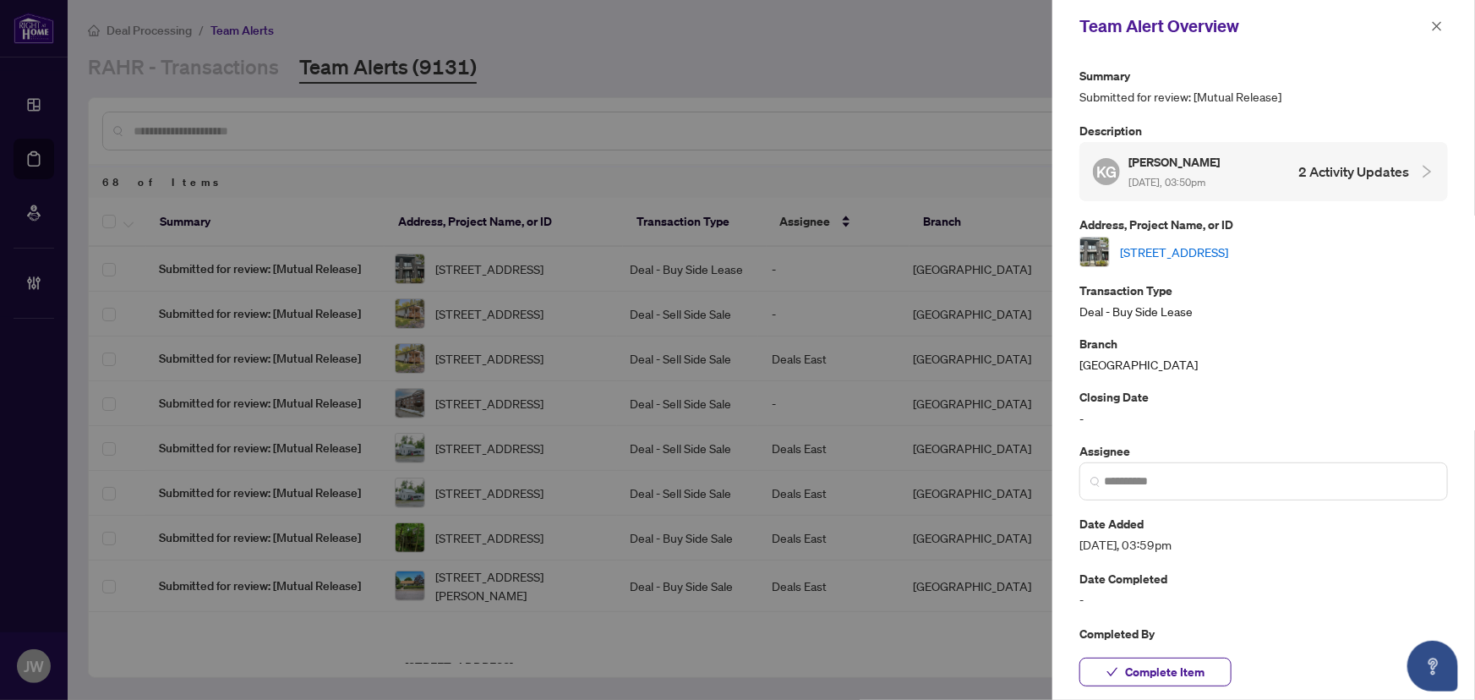
click at [1438, 16] on span "button" at bounding box center [1437, 26] width 12 height 27
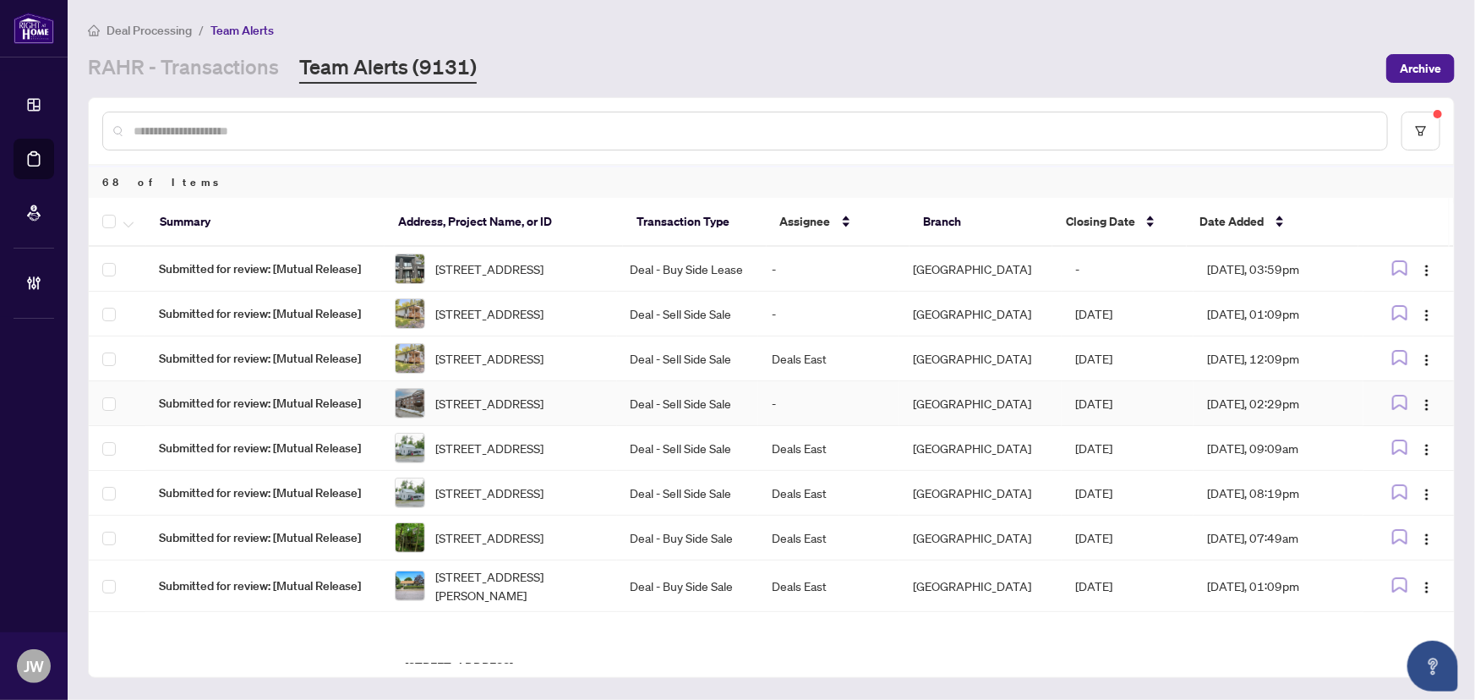
click at [319, 413] on span "Submitted for review: [Mutual Release]" at bounding box center [263, 403] width 209 height 19
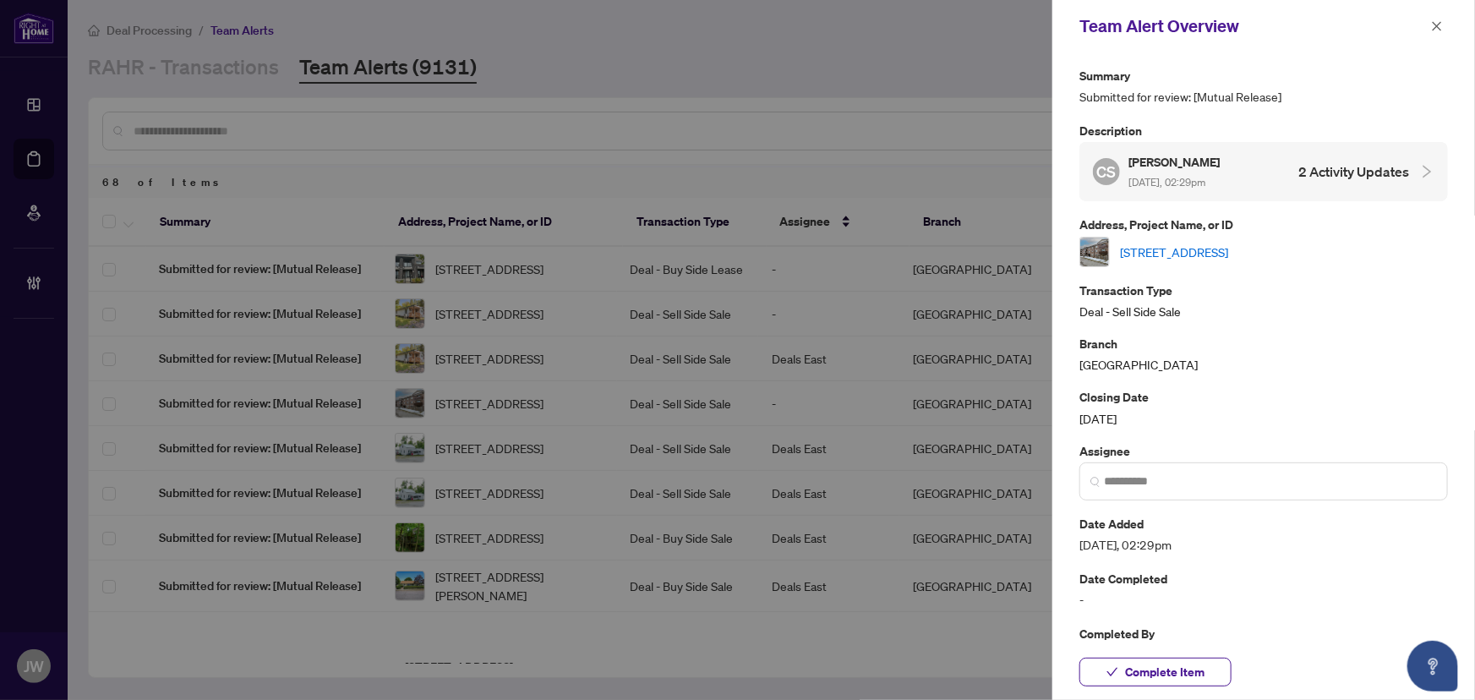
click at [1167, 250] on link "[STREET_ADDRESS]" at bounding box center [1174, 252] width 108 height 19
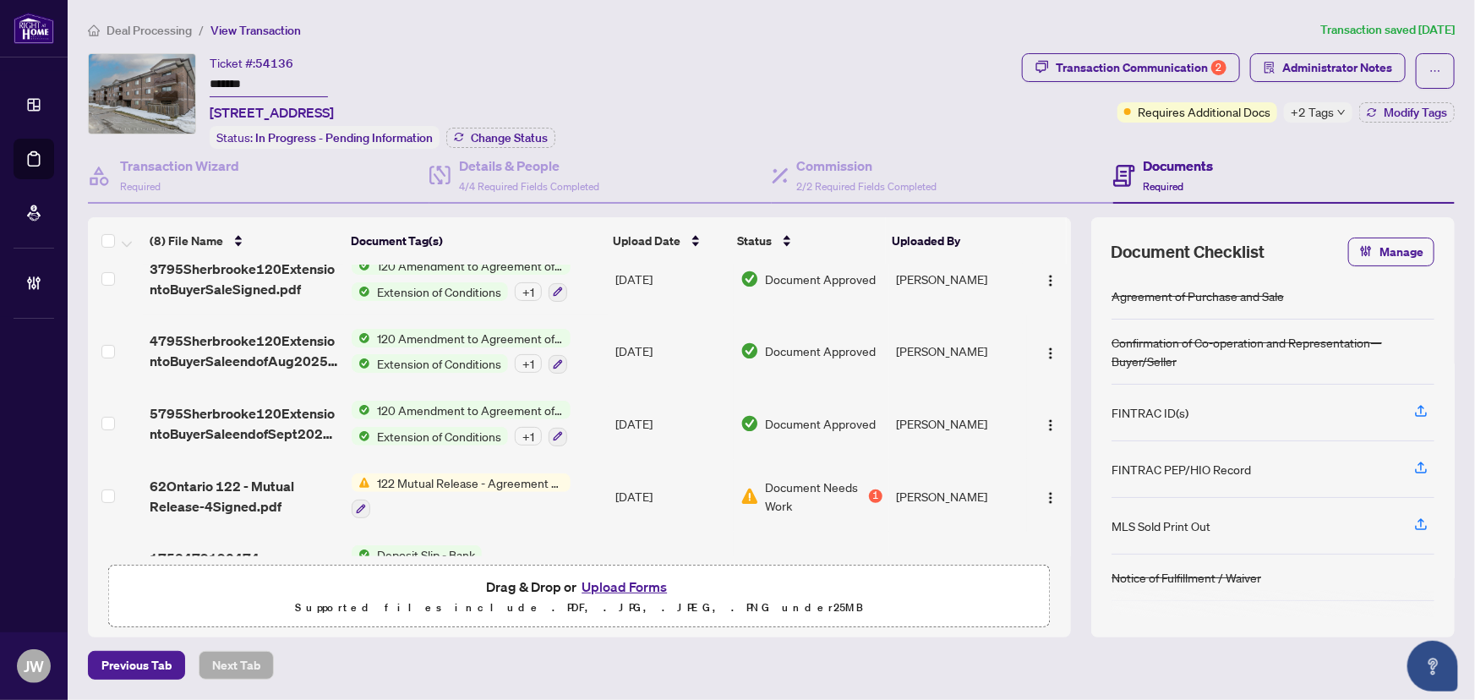
scroll to position [287, 0]
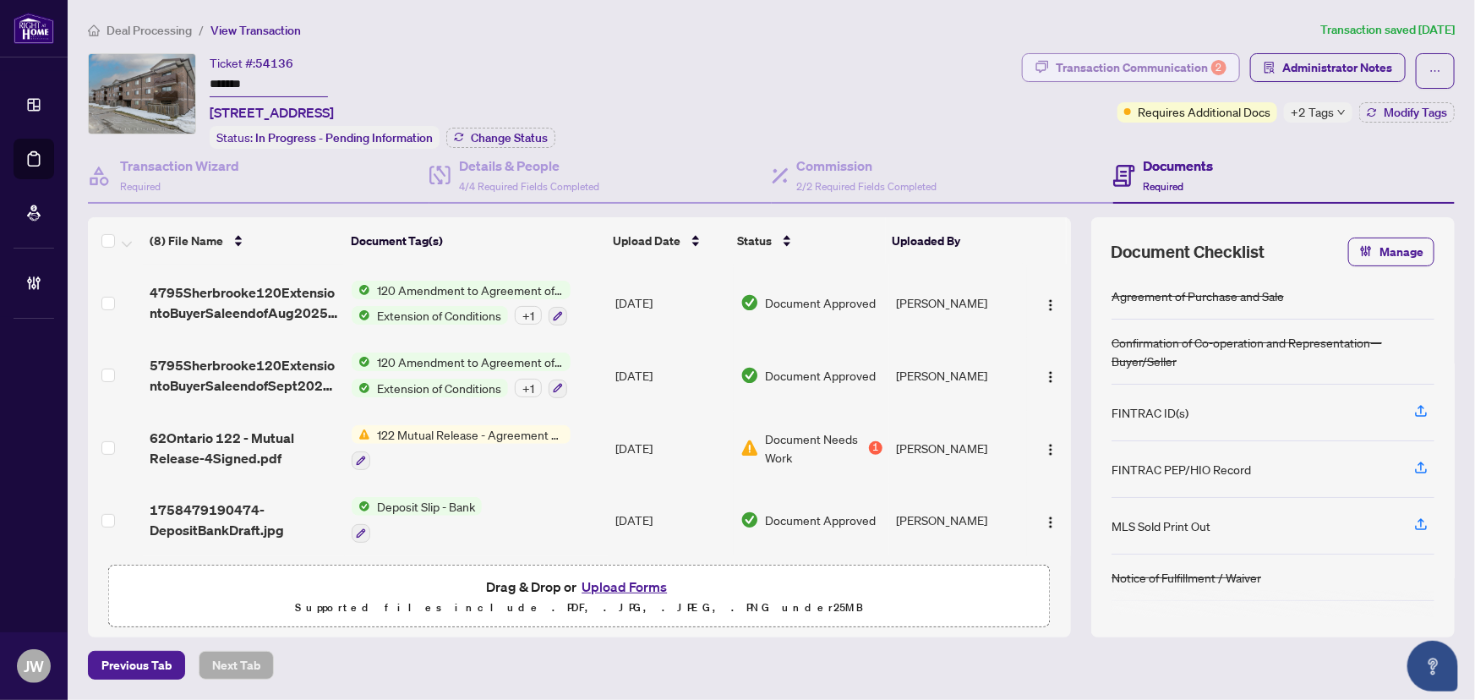
click at [1153, 59] on div "Transaction Communication 2" at bounding box center [1141, 67] width 171 height 27
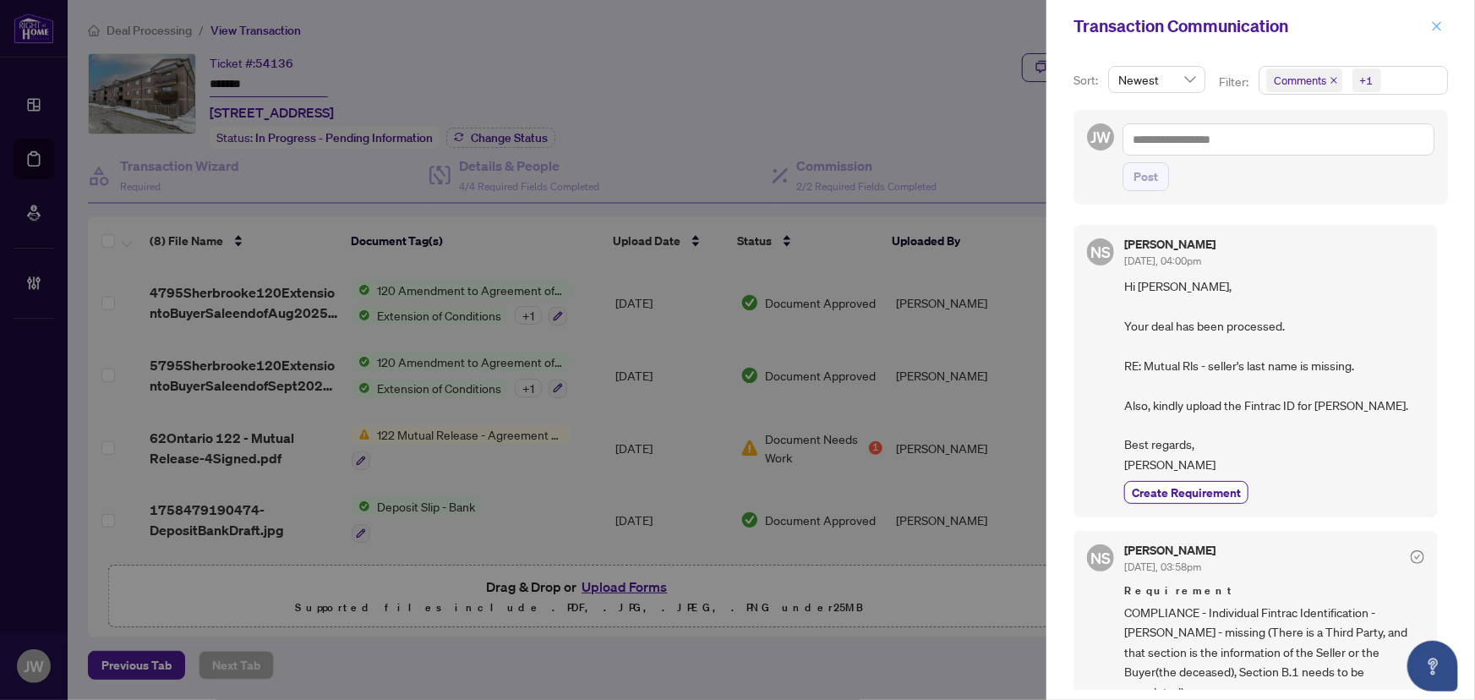
click at [1447, 25] on button "button" at bounding box center [1437, 26] width 22 height 20
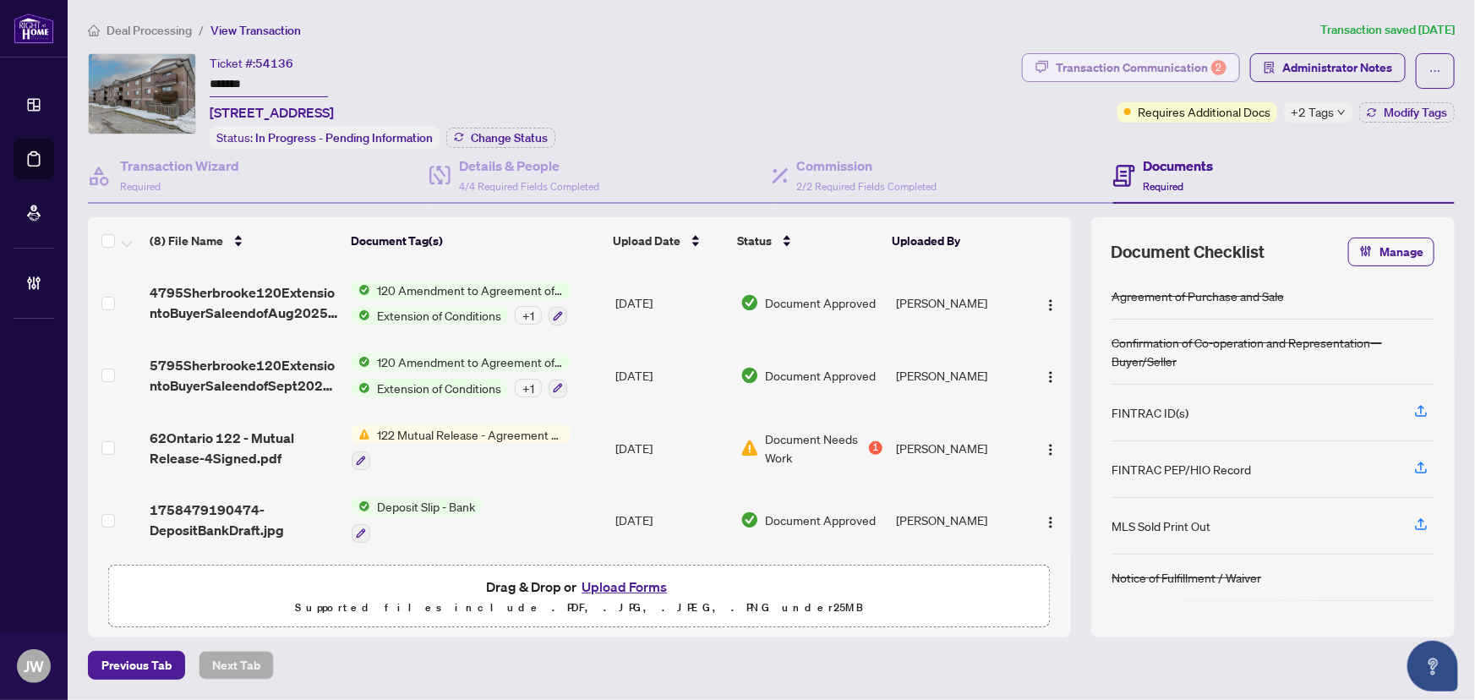
click at [1158, 63] on div "Transaction Communication 2" at bounding box center [1141, 67] width 171 height 27
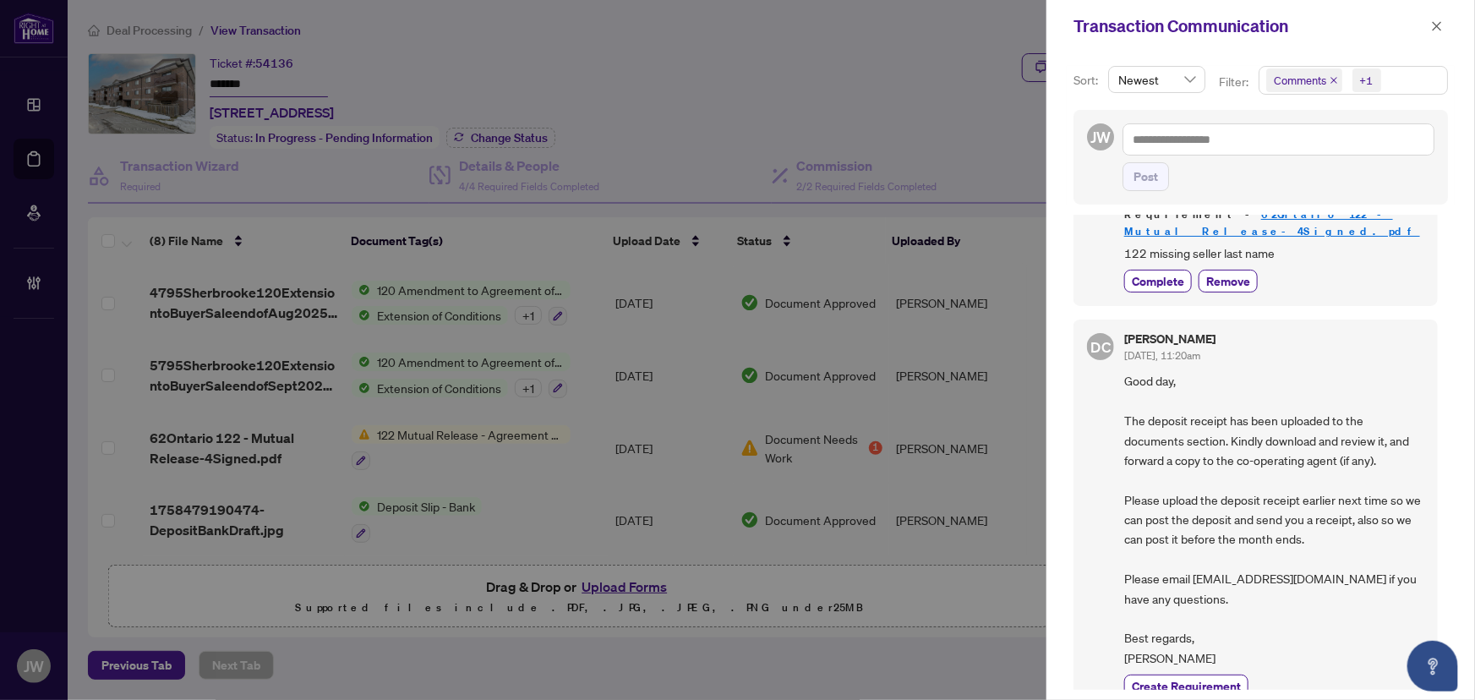
scroll to position [3, 0]
click at [1432, 29] on icon "close" at bounding box center [1437, 26] width 12 height 12
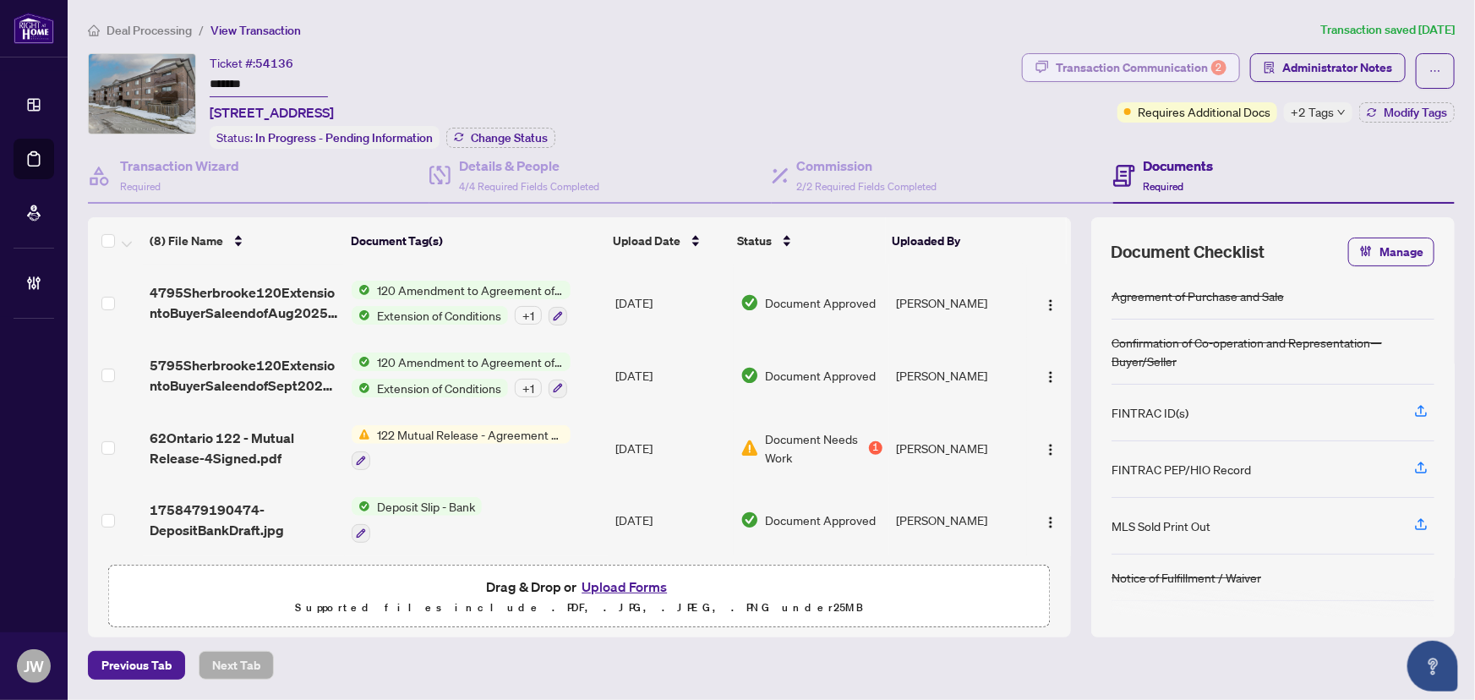
click at [1168, 71] on div "Transaction Communication 2" at bounding box center [1141, 67] width 171 height 27
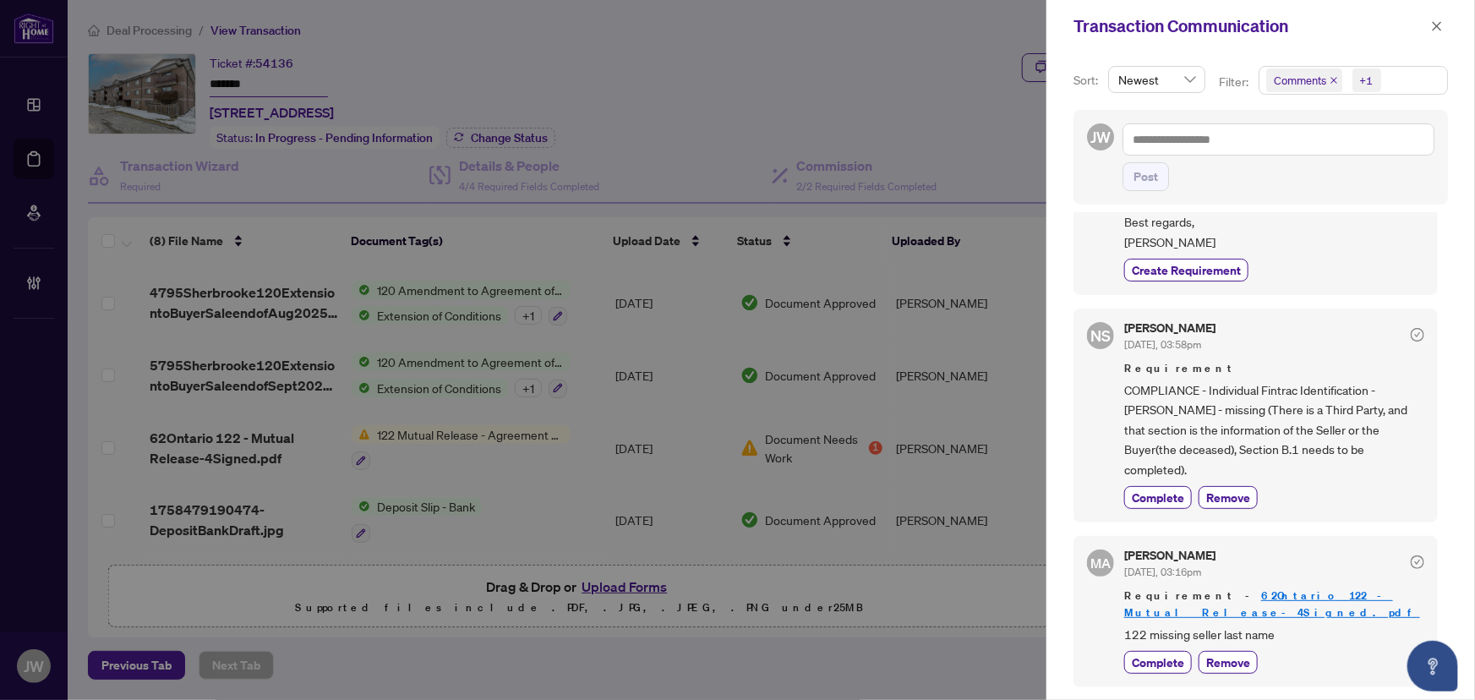
scroll to position [66, 0]
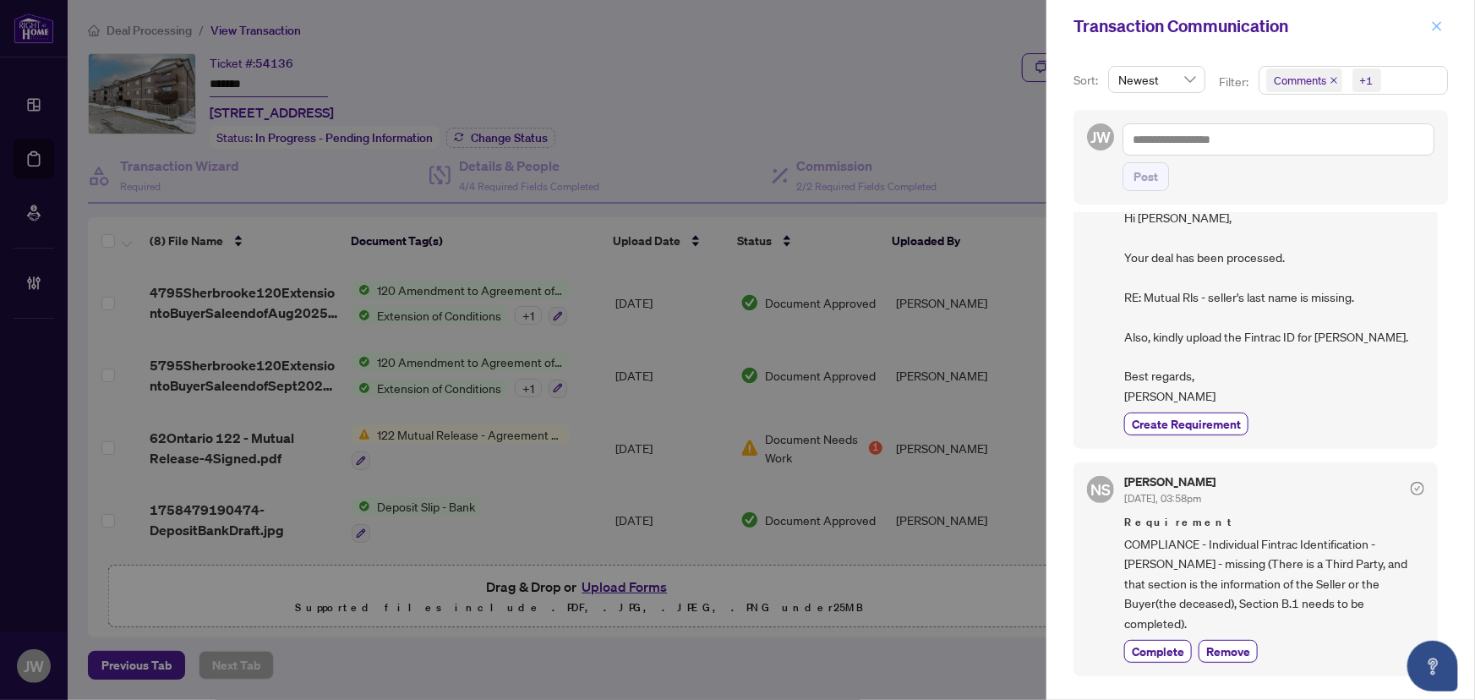
click at [1437, 25] on icon "close" at bounding box center [1437, 26] width 12 height 12
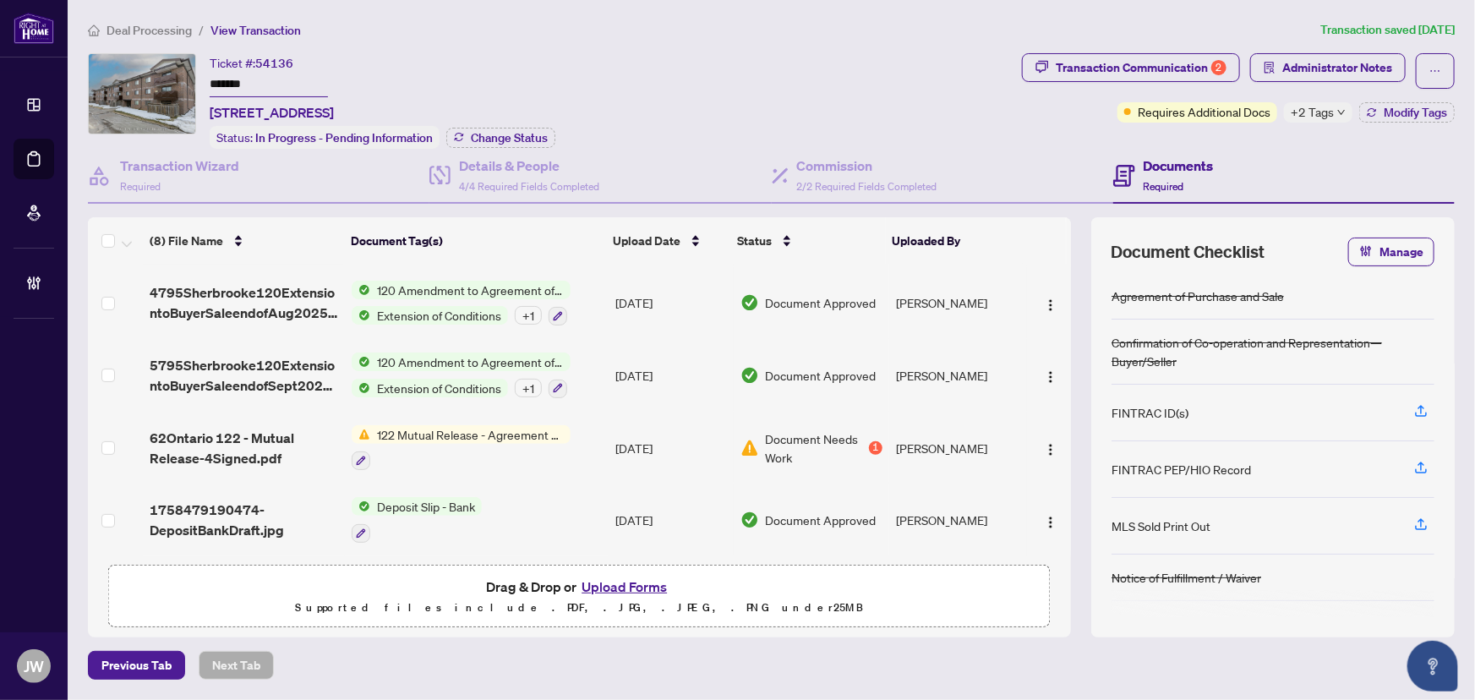
click at [400, 425] on span "122 Mutual Release - Agreement of Purchase and Sale" at bounding box center [470, 434] width 200 height 19
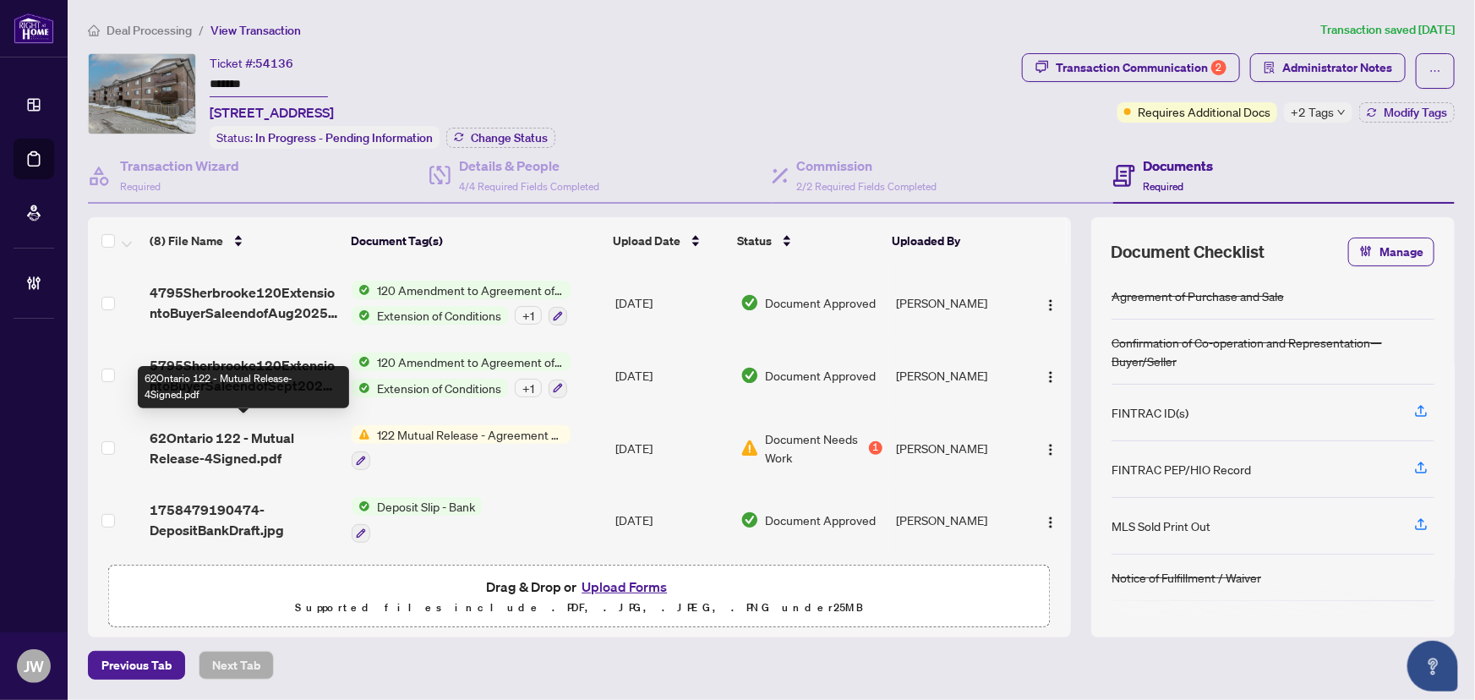
click at [287, 428] on span "62Ontario 122 - Mutual Release-4Signed.pdf" at bounding box center [244, 448] width 189 height 41
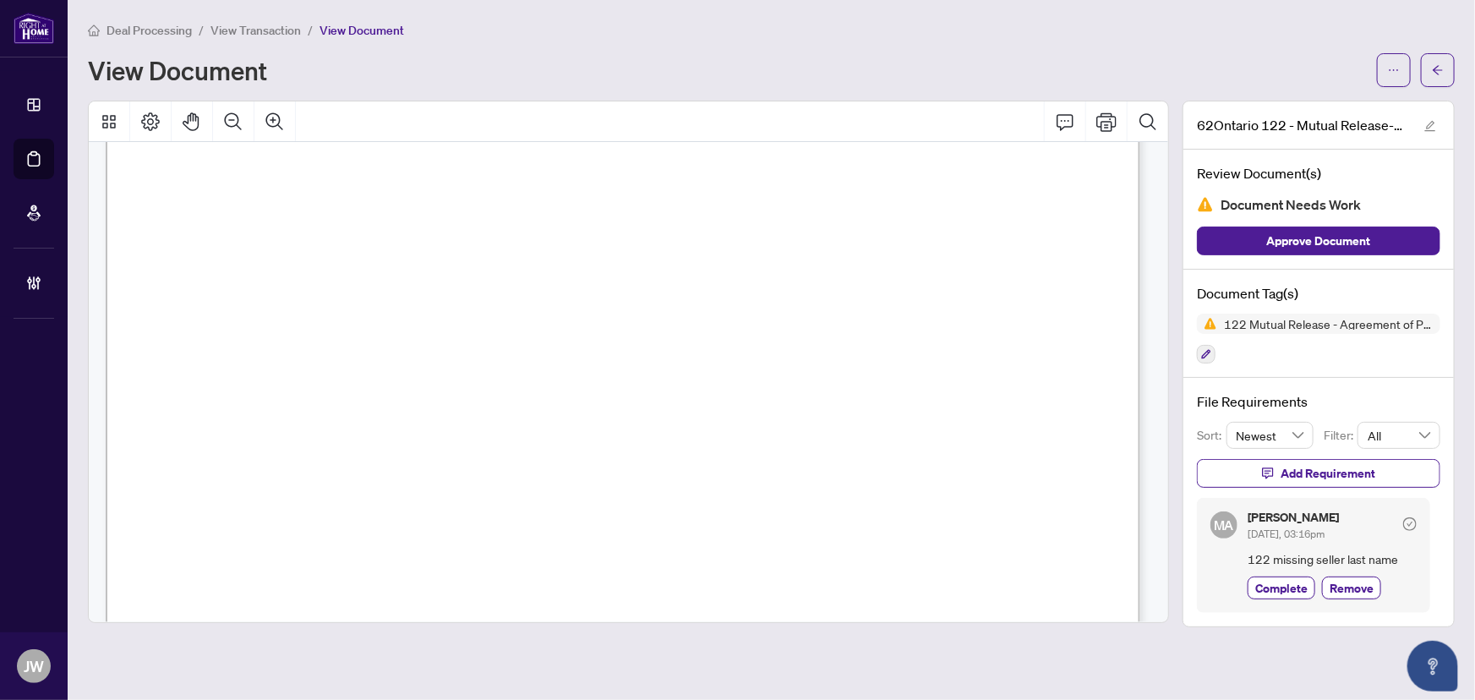
scroll to position [123, 0]
click at [1441, 70] on icon "arrow-left" at bounding box center [1438, 70] width 12 height 12
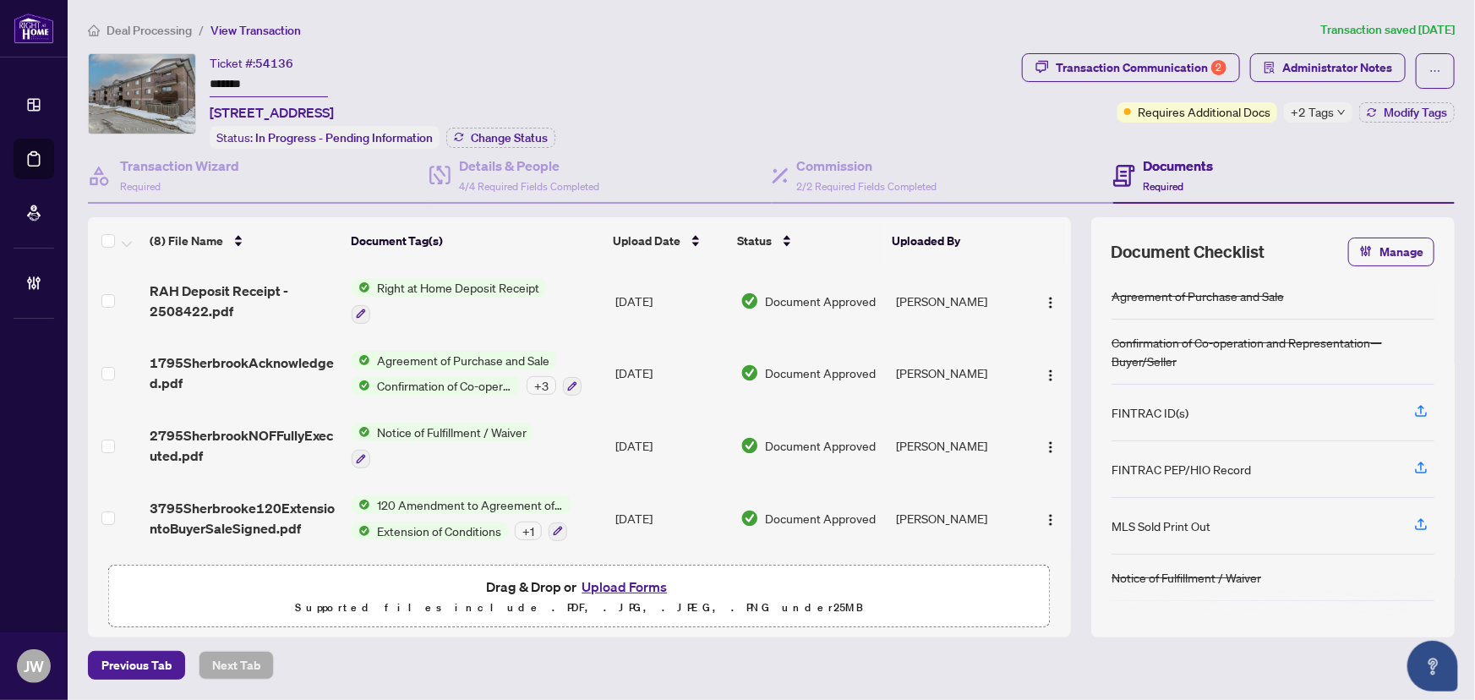
click at [125, 26] on span "Deal Processing" at bounding box center [149, 30] width 85 height 15
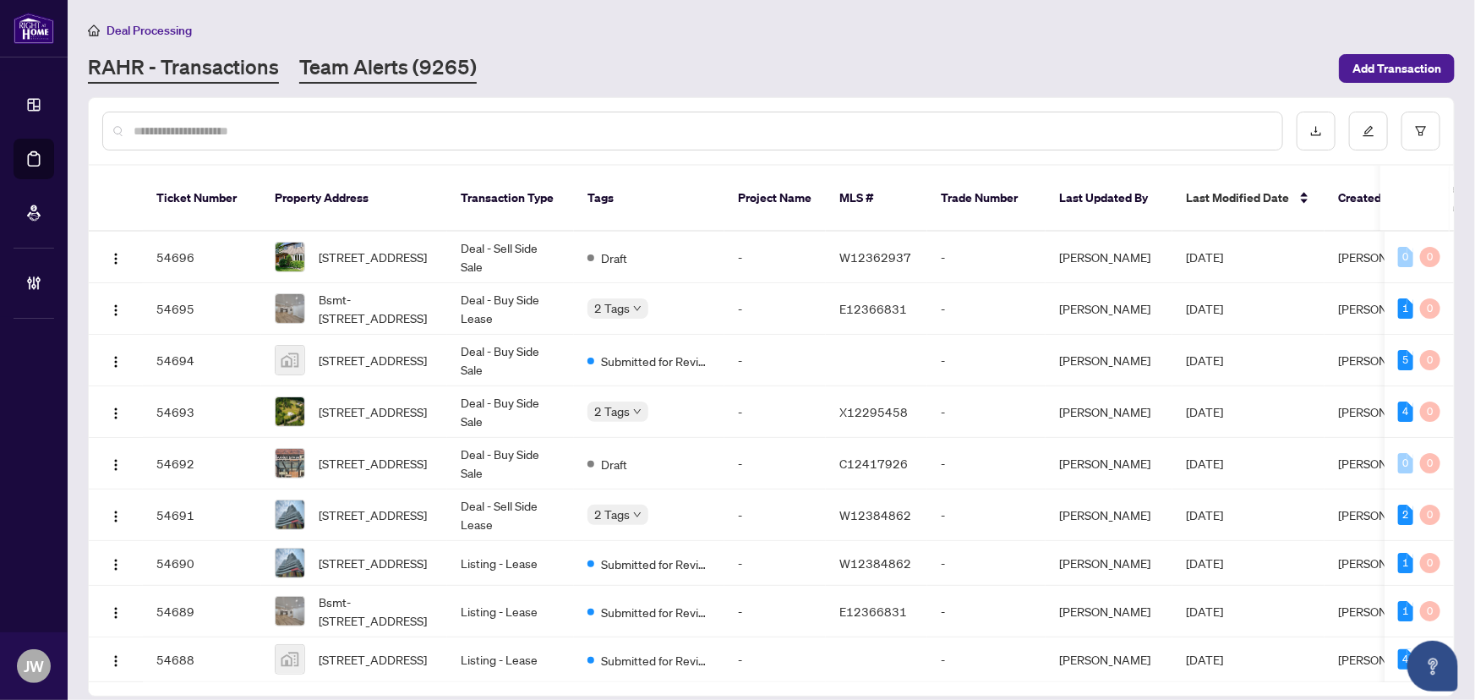
click at [347, 72] on link "Team Alerts (9265)" at bounding box center [388, 68] width 178 height 30
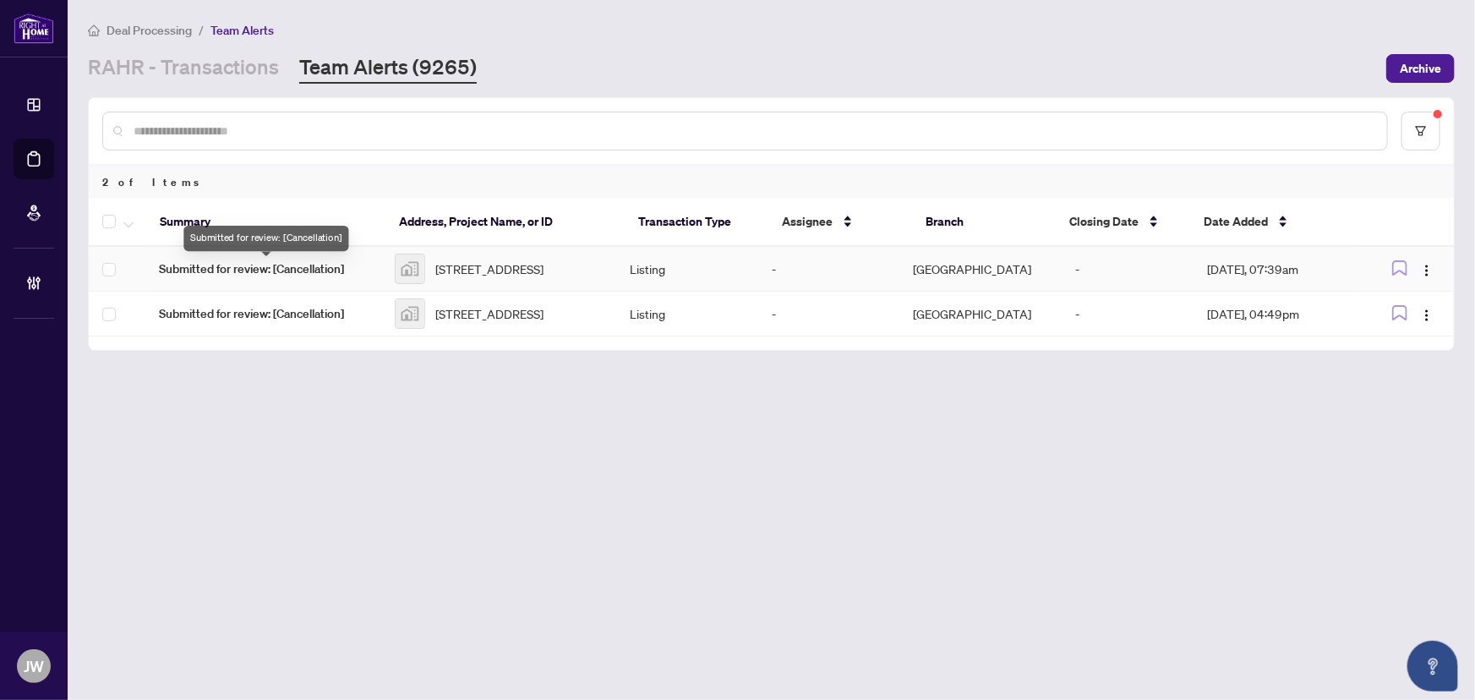
click at [281, 271] on span "Submitted for review: [Cancellation]" at bounding box center [263, 269] width 209 height 19
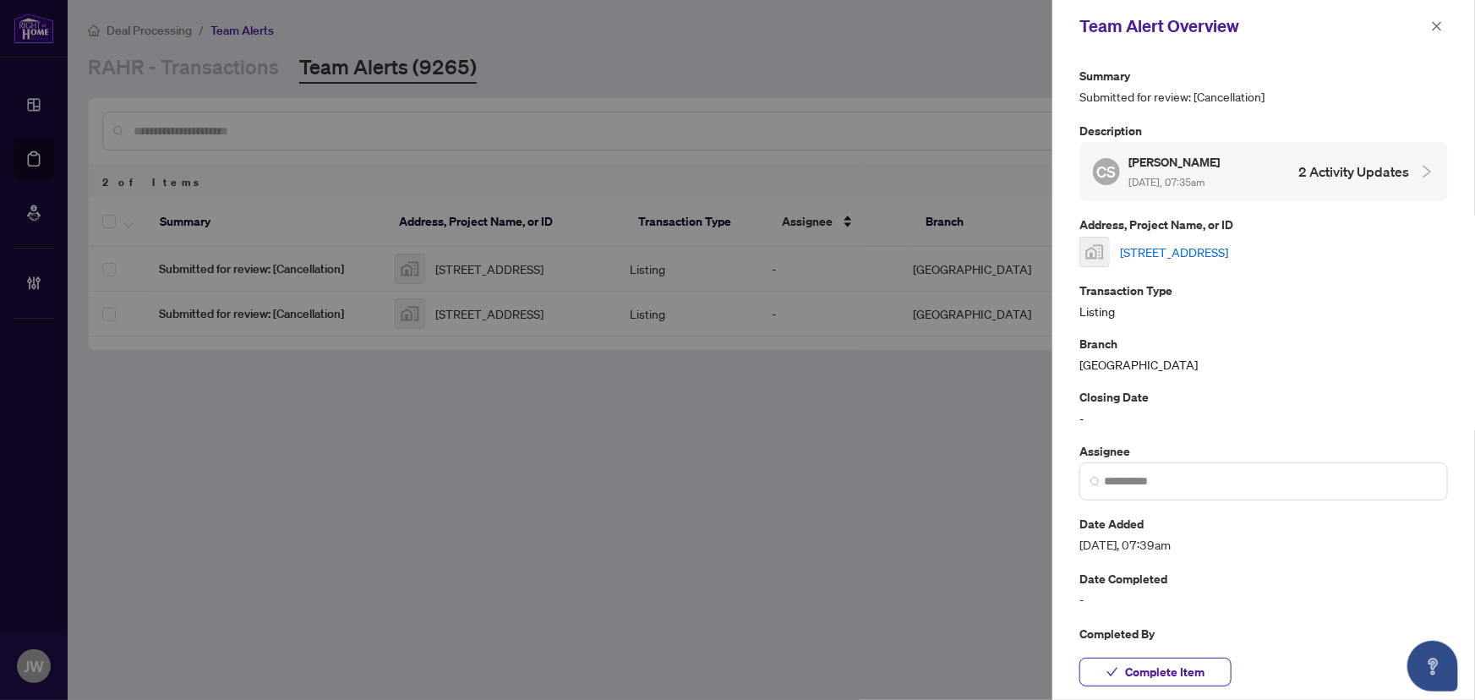
click at [1221, 252] on link "[STREET_ADDRESS]" at bounding box center [1174, 252] width 108 height 19
click at [1434, 24] on icon "close" at bounding box center [1437, 26] width 12 height 12
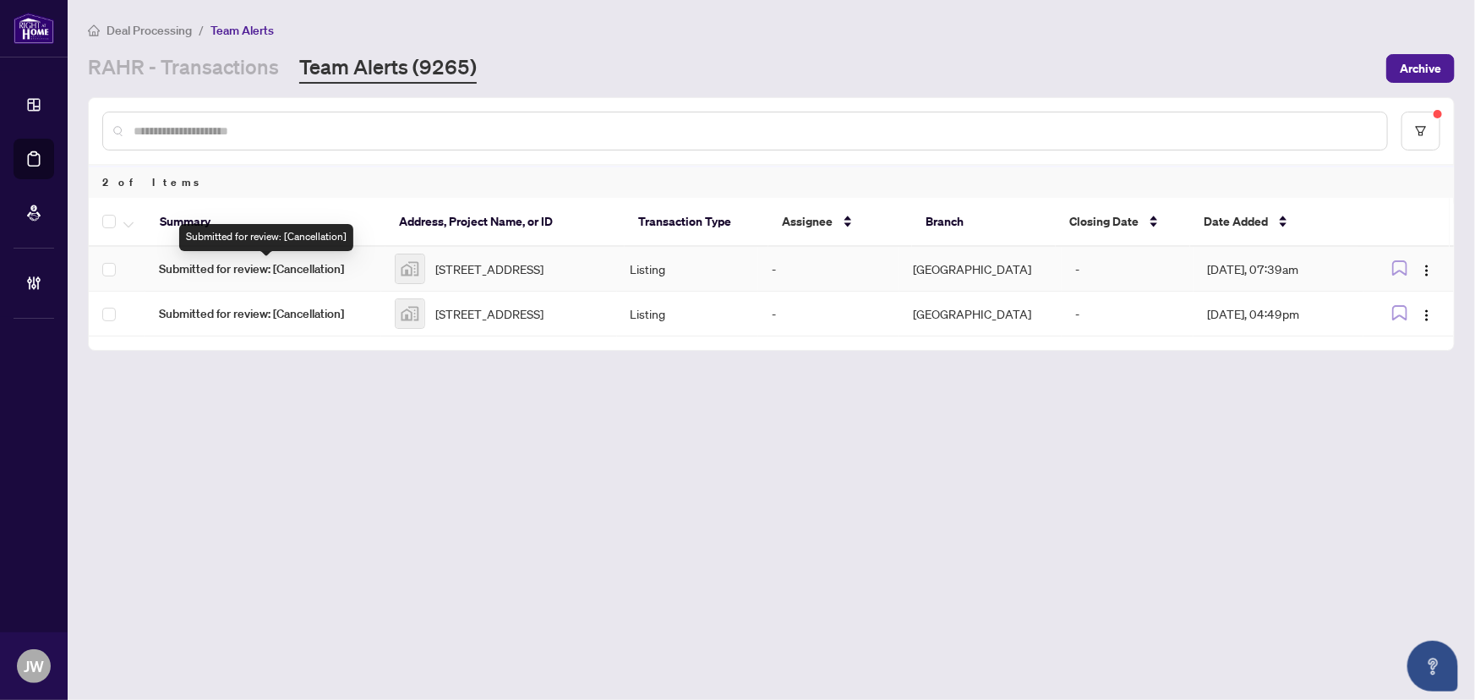
click at [317, 278] on span "Submitted for review: [Cancellation]" at bounding box center [263, 269] width 209 height 19
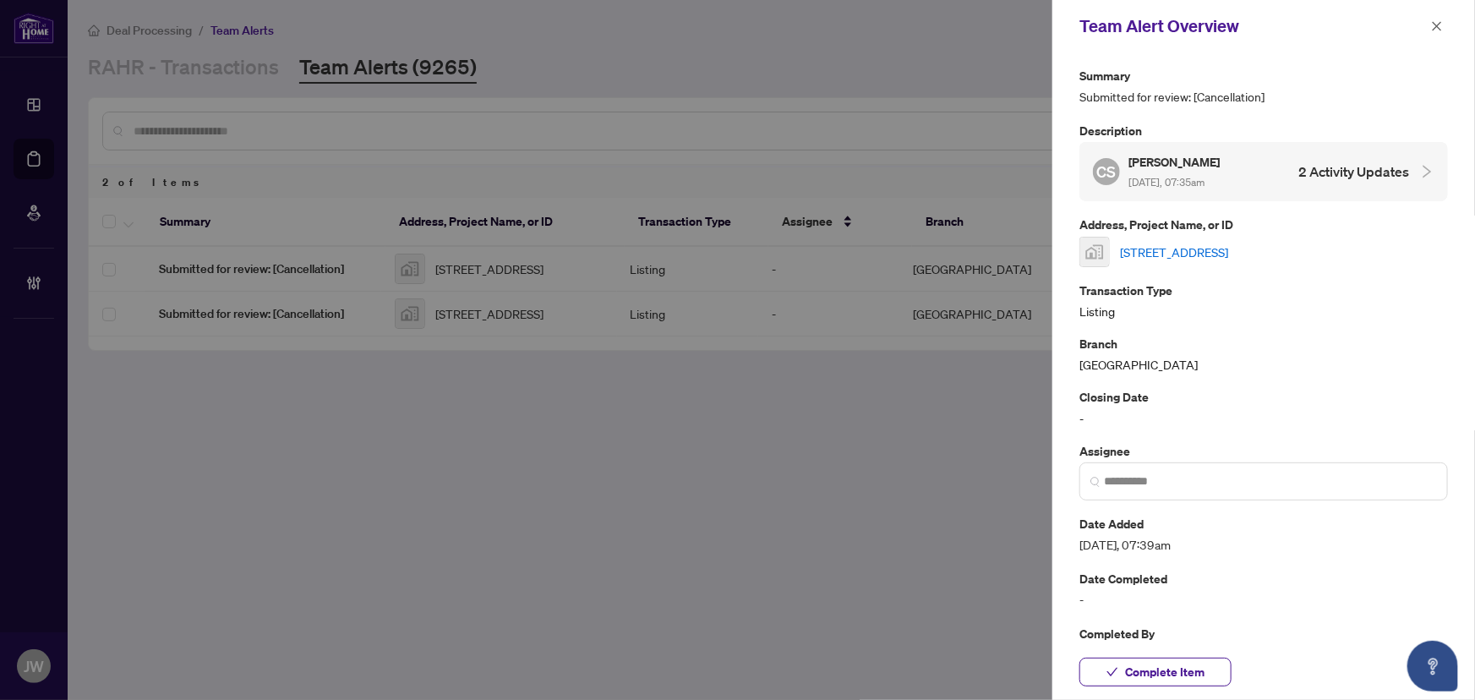
click at [1178, 250] on link "[STREET_ADDRESS]" at bounding box center [1174, 252] width 108 height 19
click at [1443, 22] on icon "close" at bounding box center [1437, 26] width 12 height 12
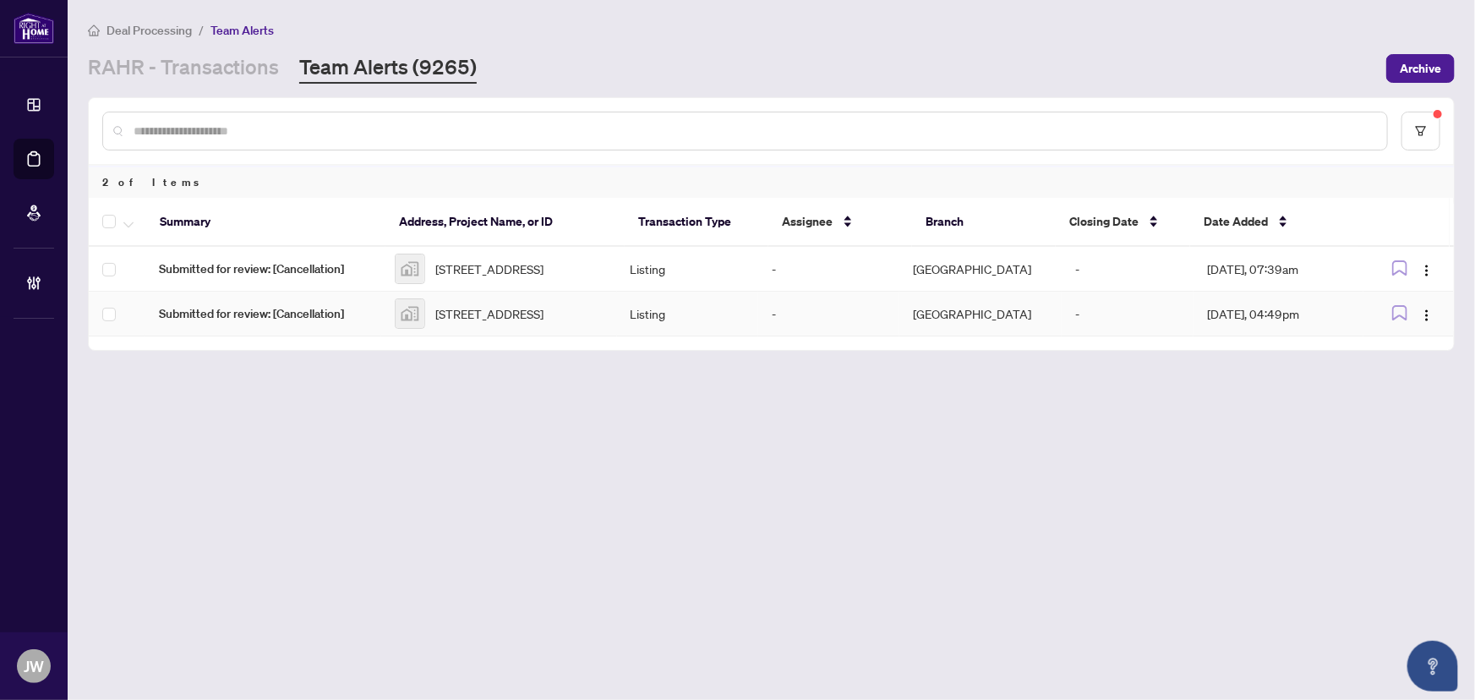
click at [299, 321] on span "Submitted for review: [Cancellation]" at bounding box center [263, 313] width 209 height 19
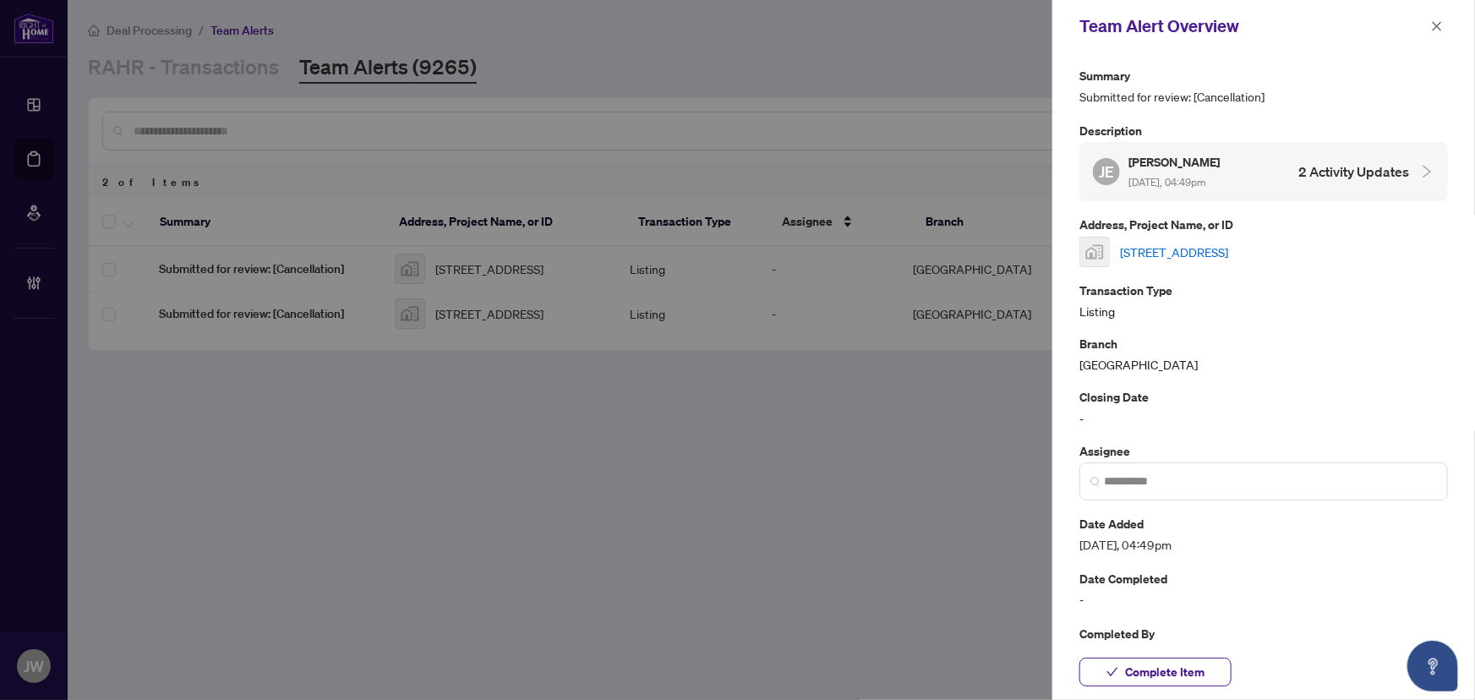
click at [1193, 254] on link "57 Sherrington Drive, Port Perry, ON, Canada" at bounding box center [1174, 252] width 108 height 19
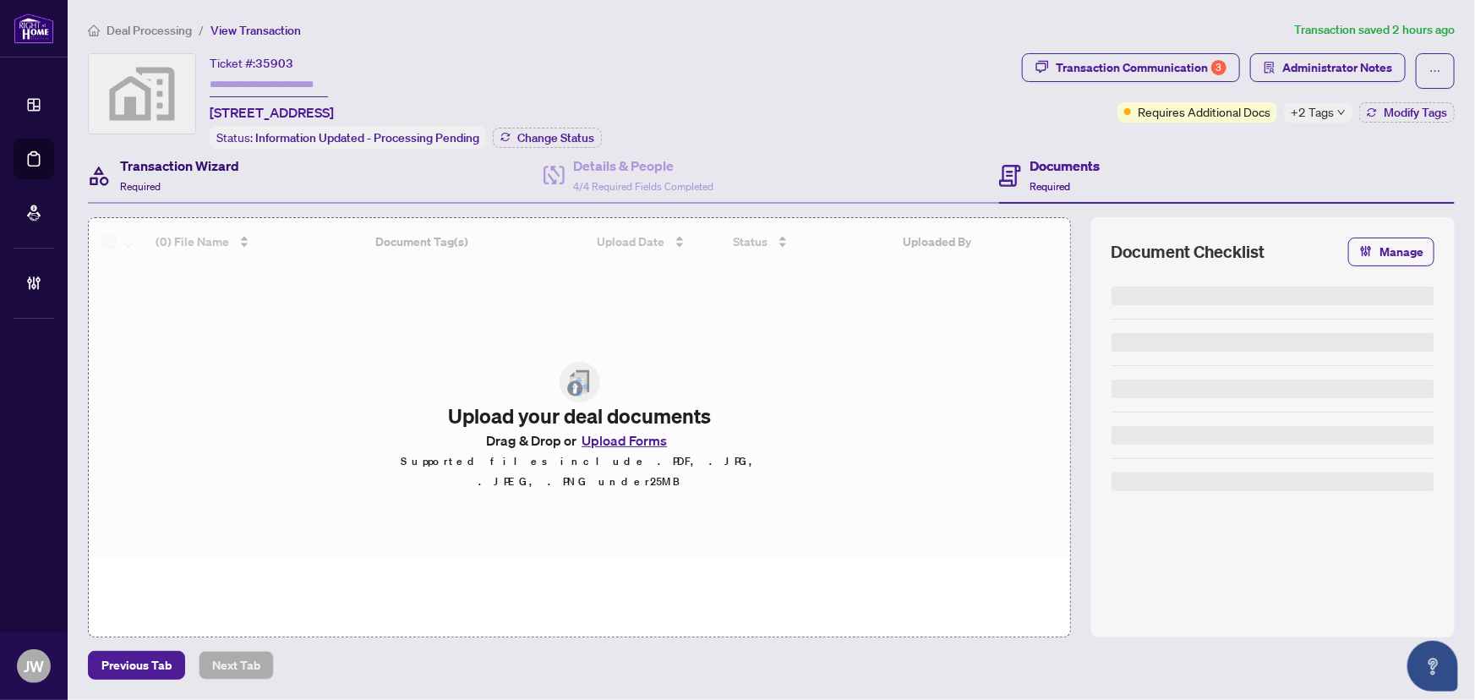
click at [146, 180] on span "Required" at bounding box center [140, 186] width 41 height 13
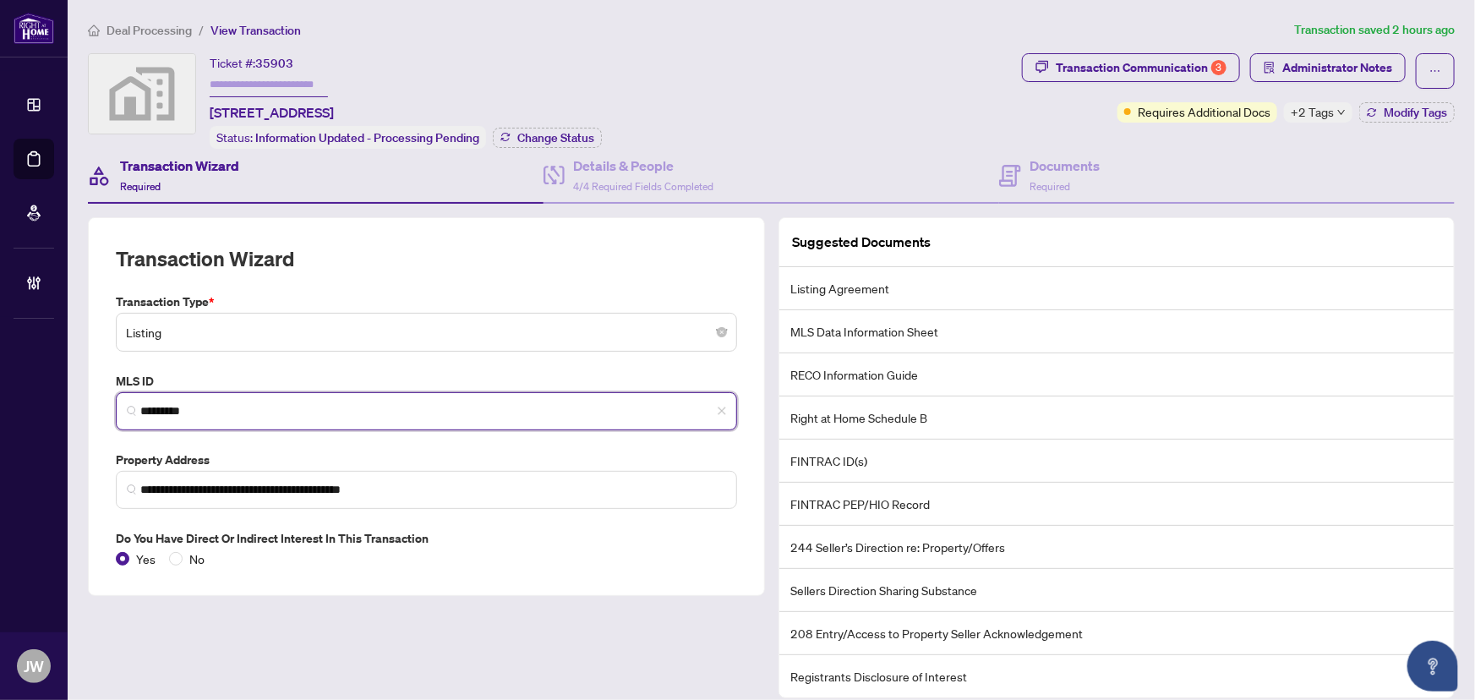
drag, startPoint x: 215, startPoint y: 409, endPoint x: 130, endPoint y: 403, distance: 84.7
click at [130, 403] on span "*********" at bounding box center [426, 411] width 621 height 38
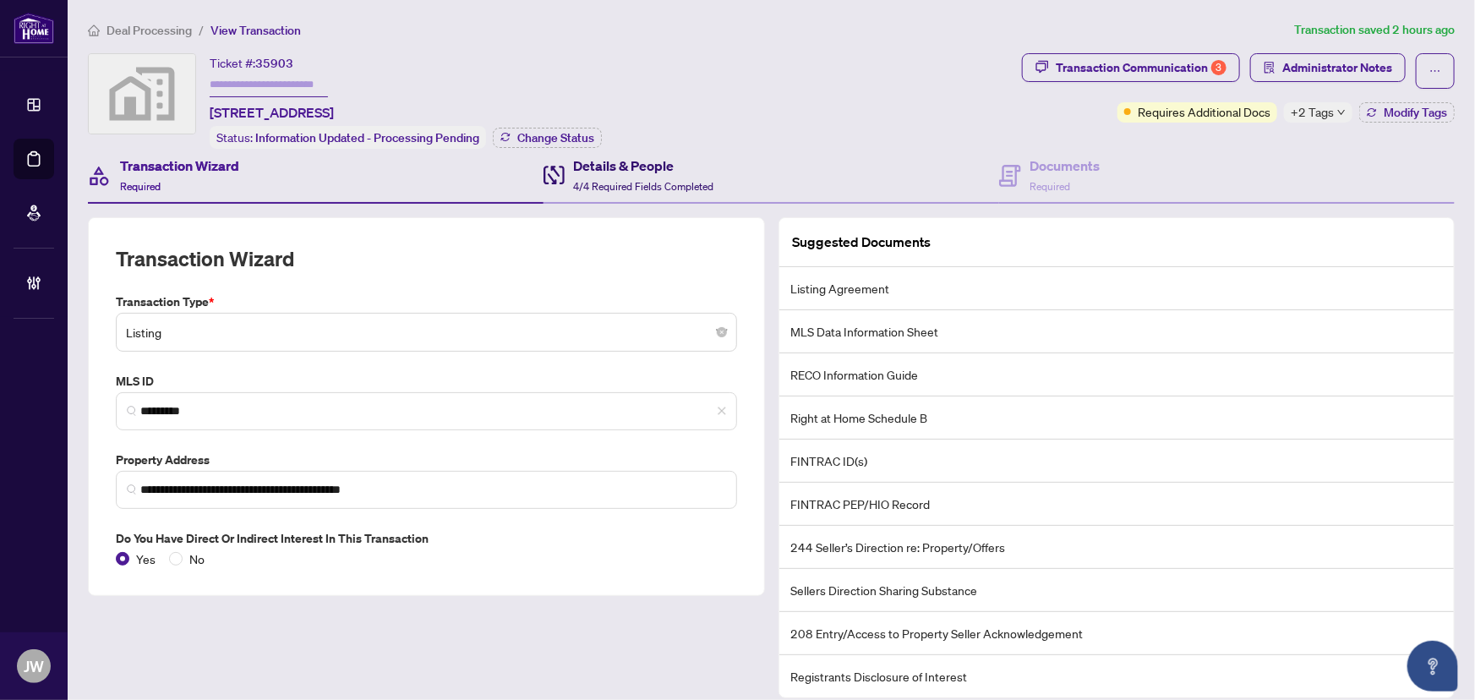
click at [576, 165] on h4 "Details & People" at bounding box center [643, 166] width 140 height 20
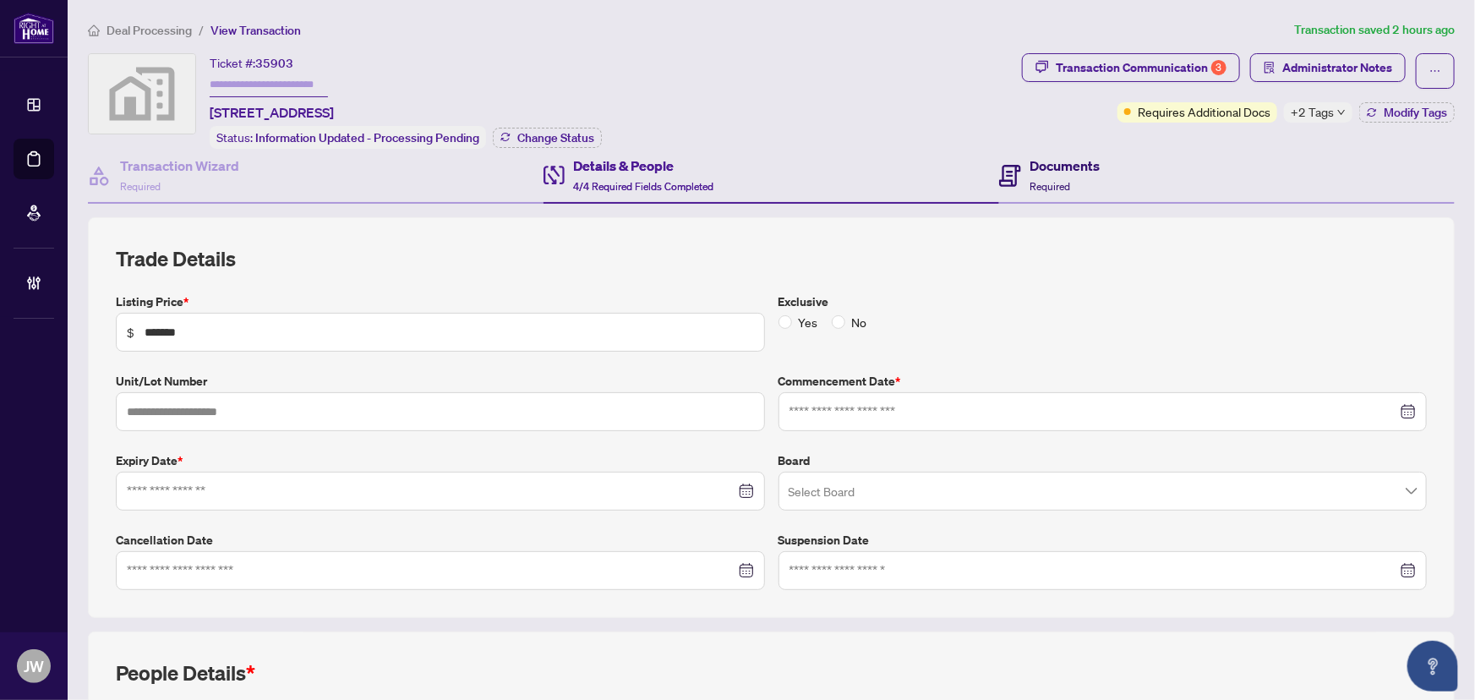
type input "**********"
click at [1043, 180] on span "Required" at bounding box center [1050, 186] width 41 height 13
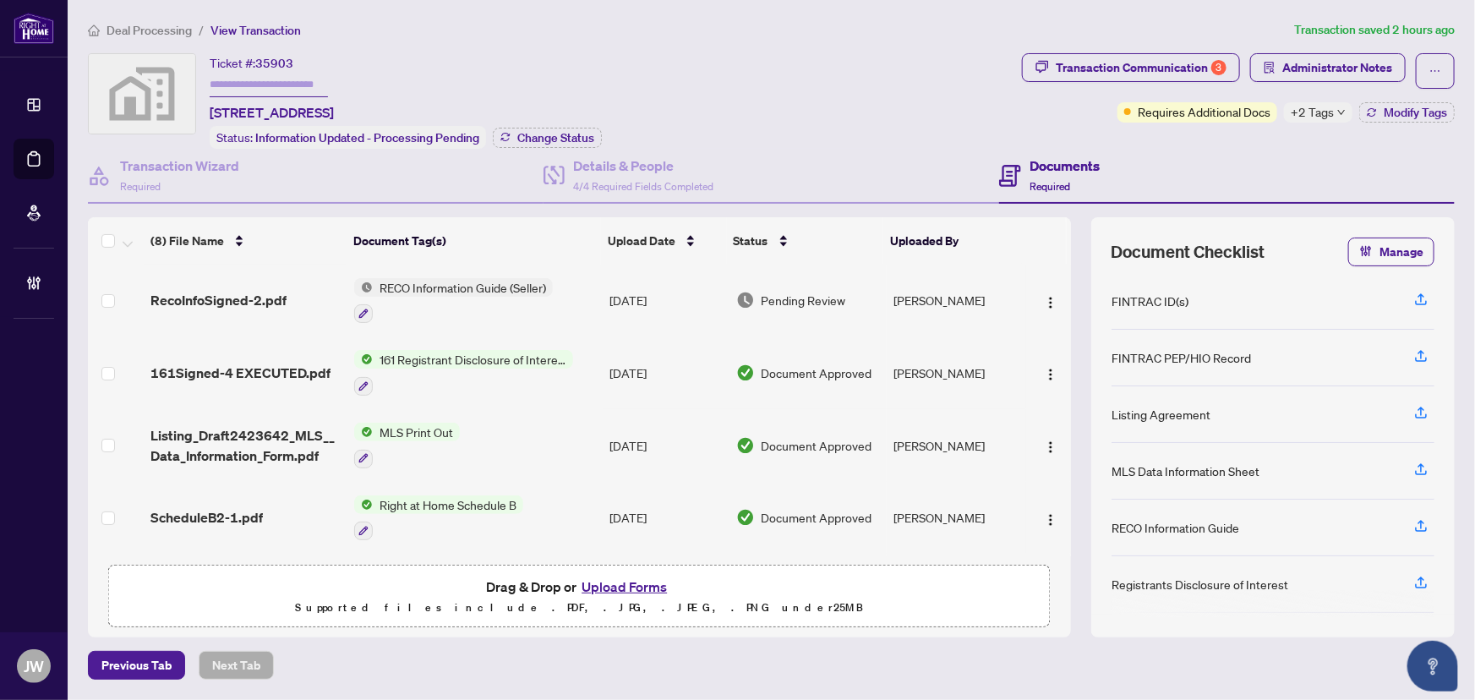
scroll to position [153, 0]
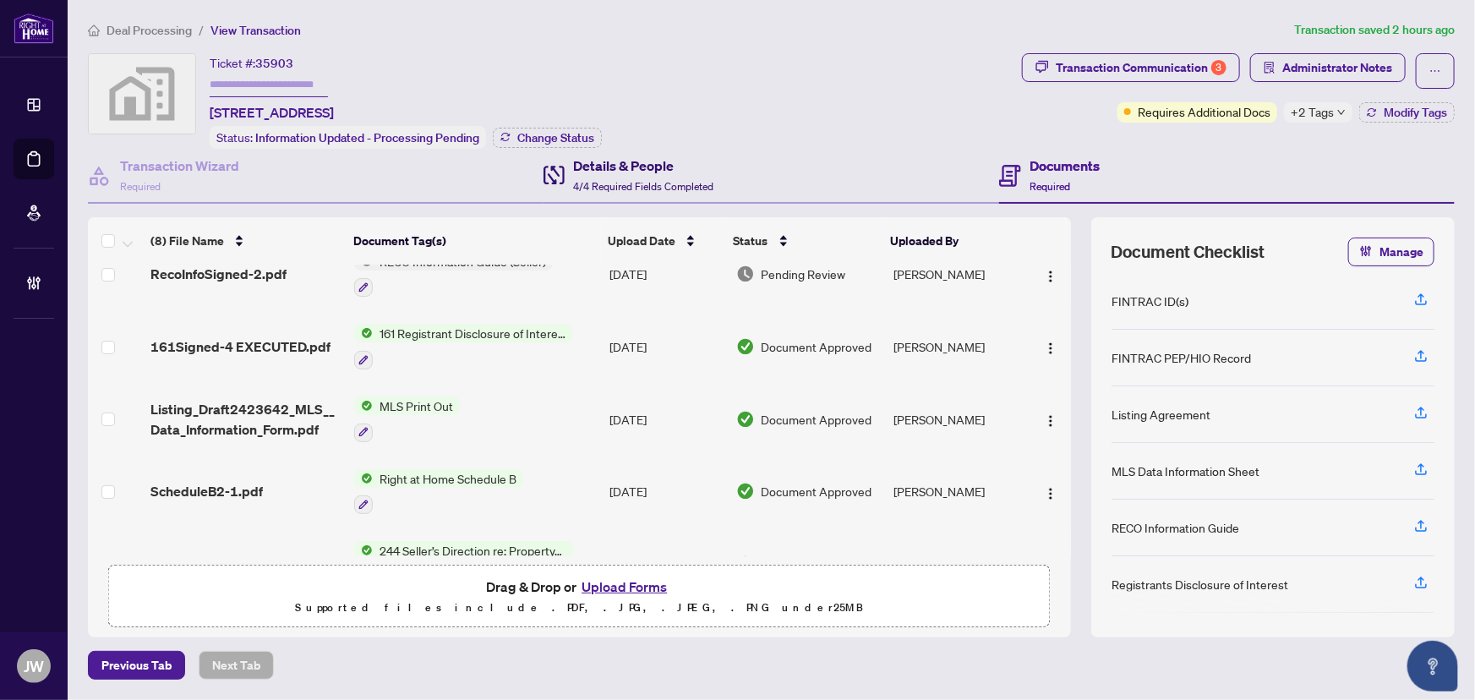
click at [618, 158] on h4 "Details & People" at bounding box center [643, 166] width 140 height 20
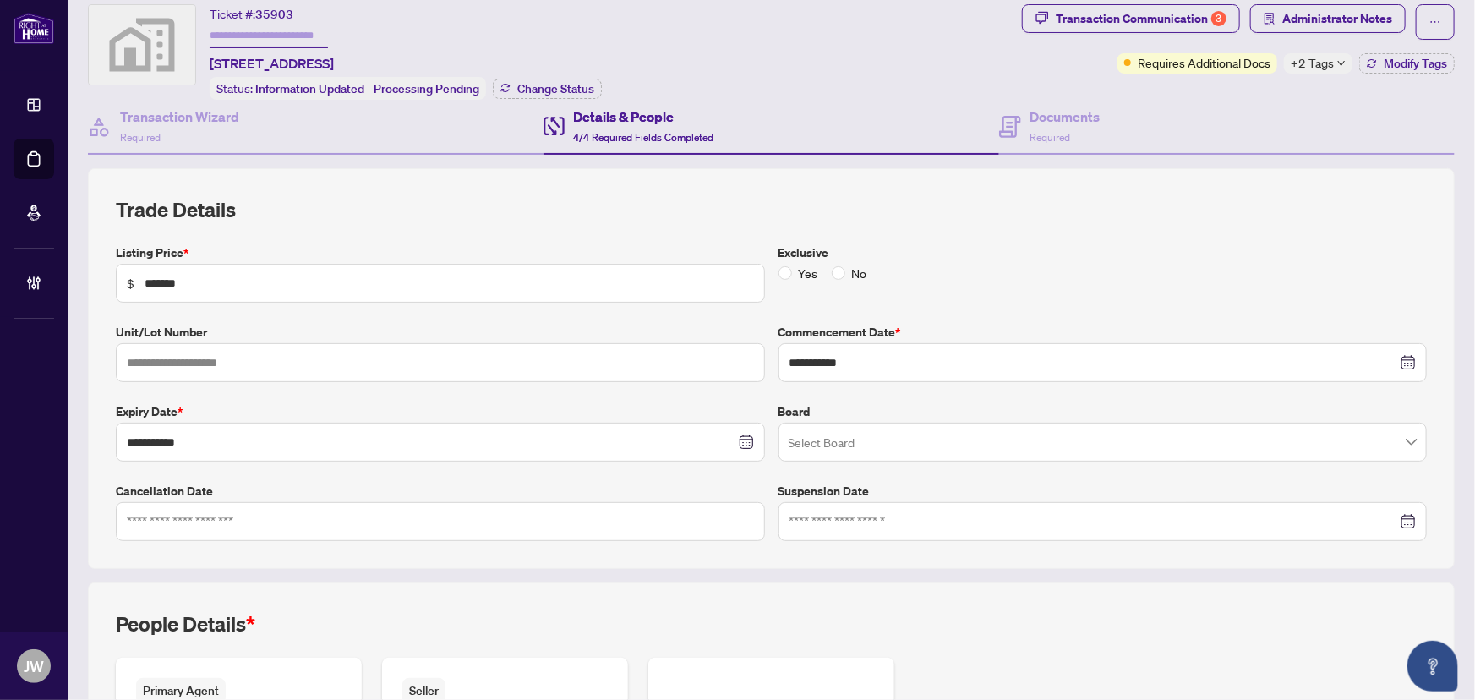
scroll to position [76, 0]
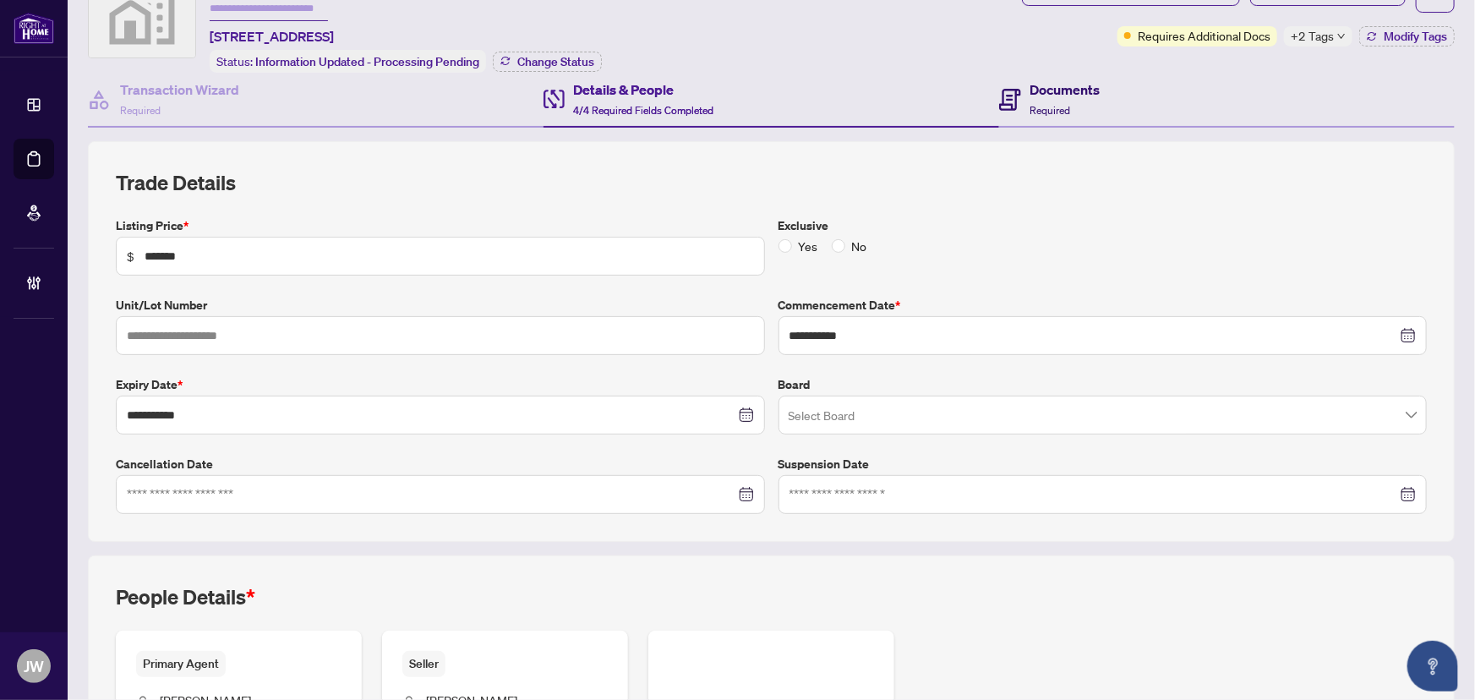
click at [1060, 88] on h4 "Documents" at bounding box center [1065, 89] width 70 height 20
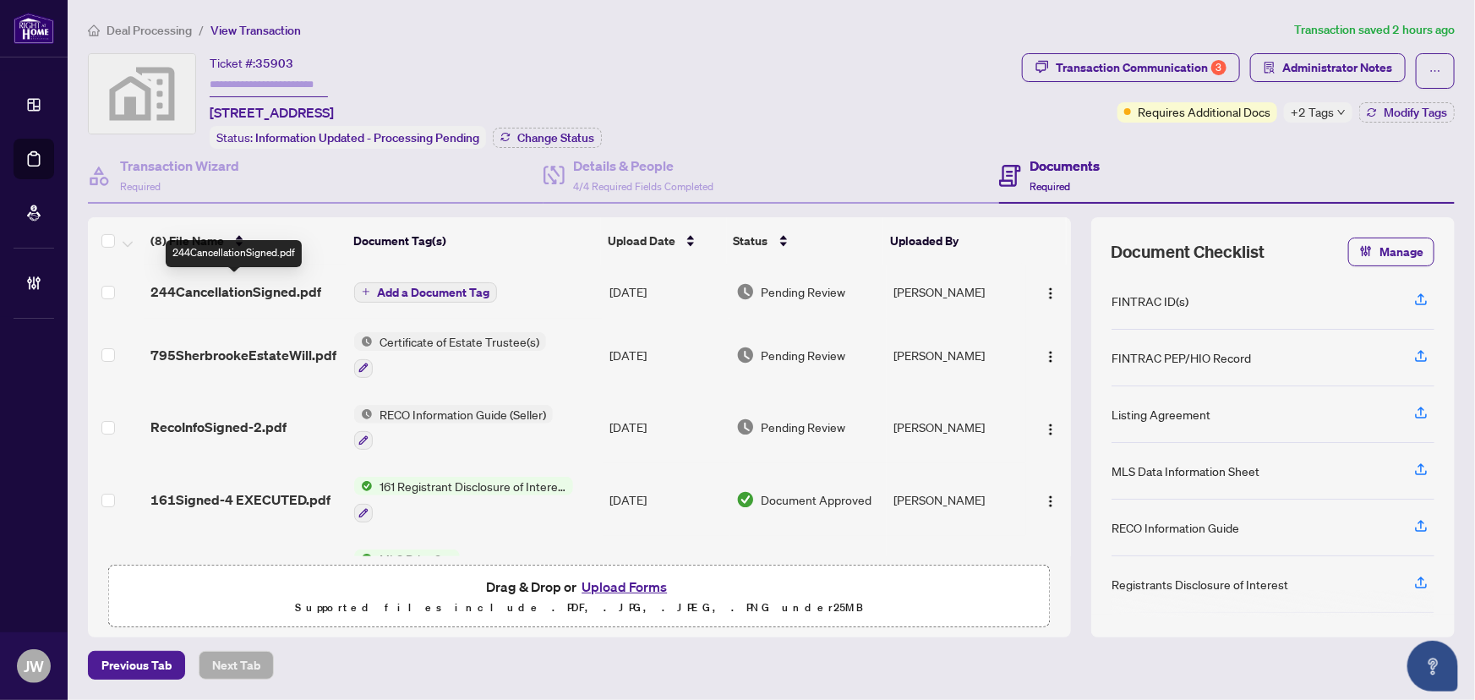
click at [196, 286] on span "244CancellationSigned.pdf" at bounding box center [235, 292] width 171 height 20
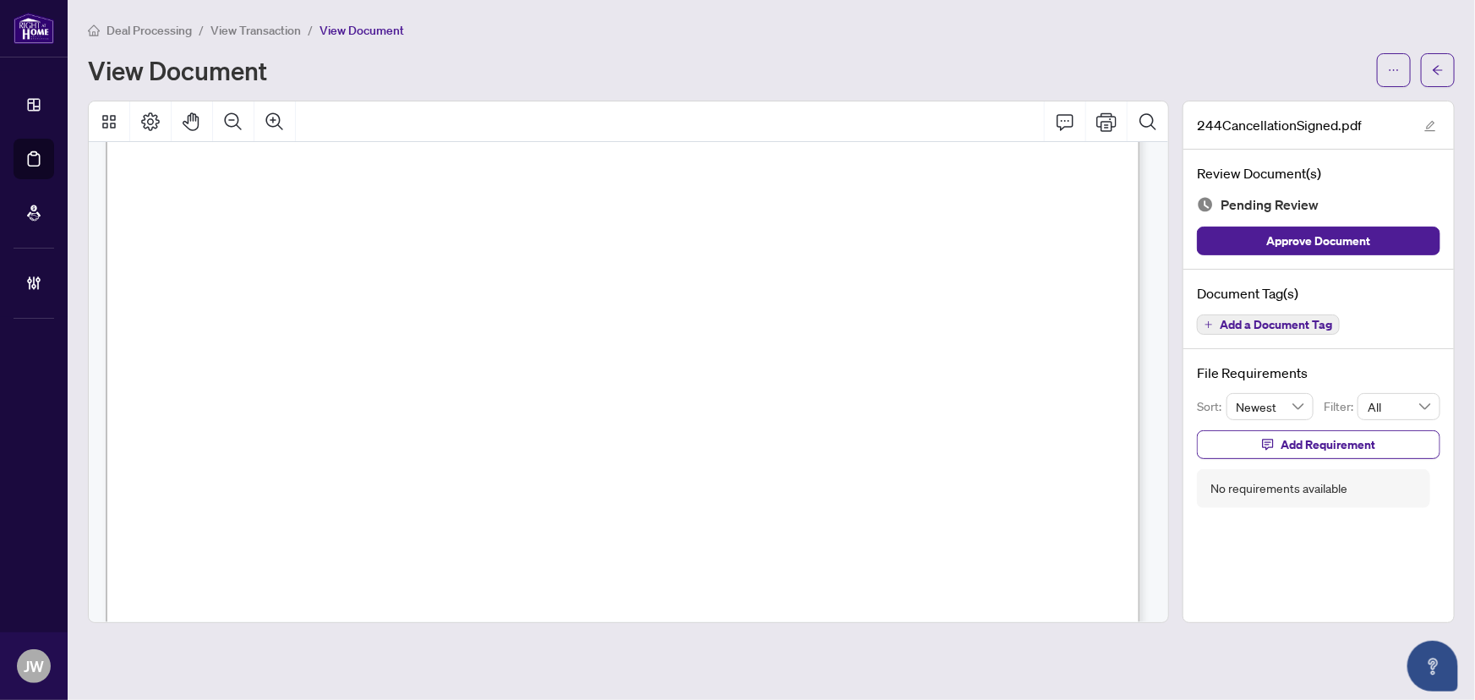
scroll to position [76, 0]
click at [1433, 78] on span "button" at bounding box center [1438, 70] width 12 height 27
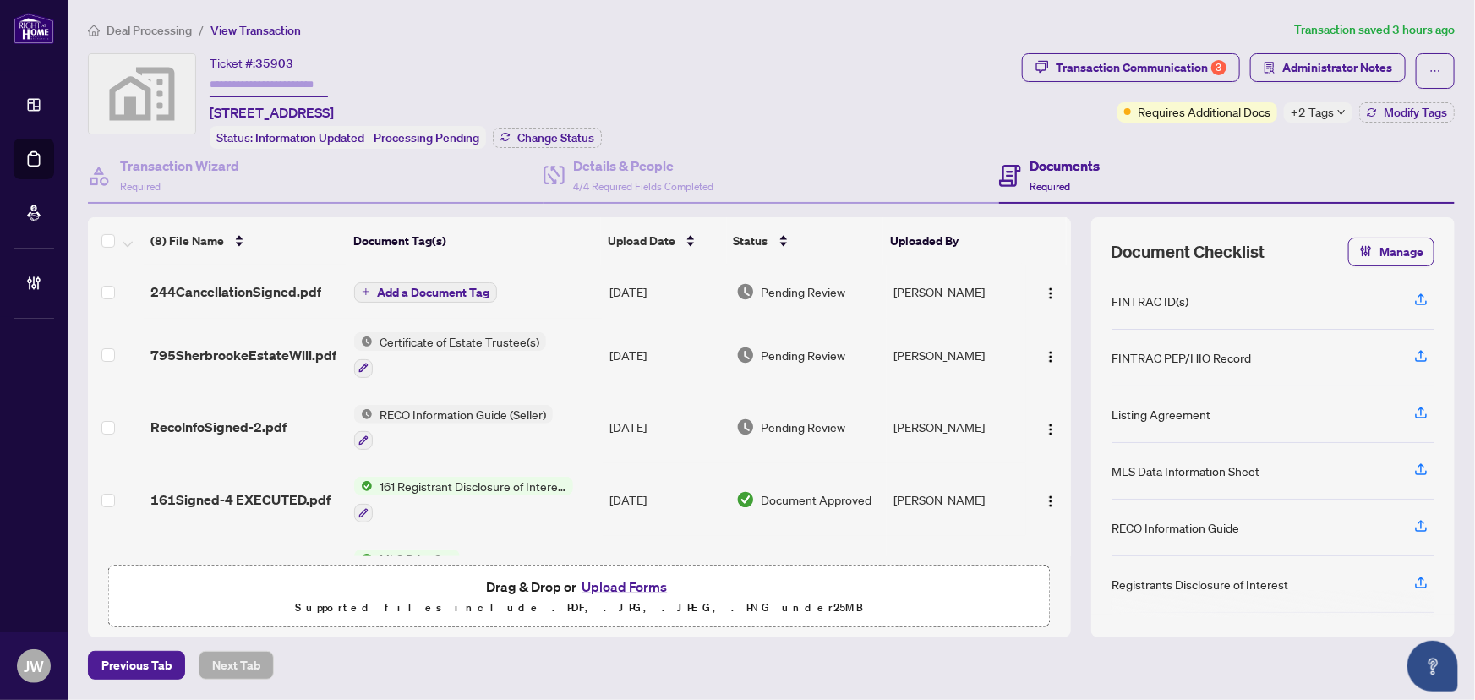
click at [765, 696] on main "Deal Processing / View Transaction Transaction saved 3 hours ago Ticket #: 3590…" at bounding box center [772, 350] width 1408 height 700
click at [1331, 106] on span "+2 Tags" at bounding box center [1312, 111] width 43 height 19
click at [1120, 142] on div "Transaction Communication 3 Administrator Notes Requires Additional Docs +2 Tag…" at bounding box center [1239, 101] width 440 height 96
click at [1197, 63] on div "Transaction Communication 3" at bounding box center [1141, 67] width 171 height 27
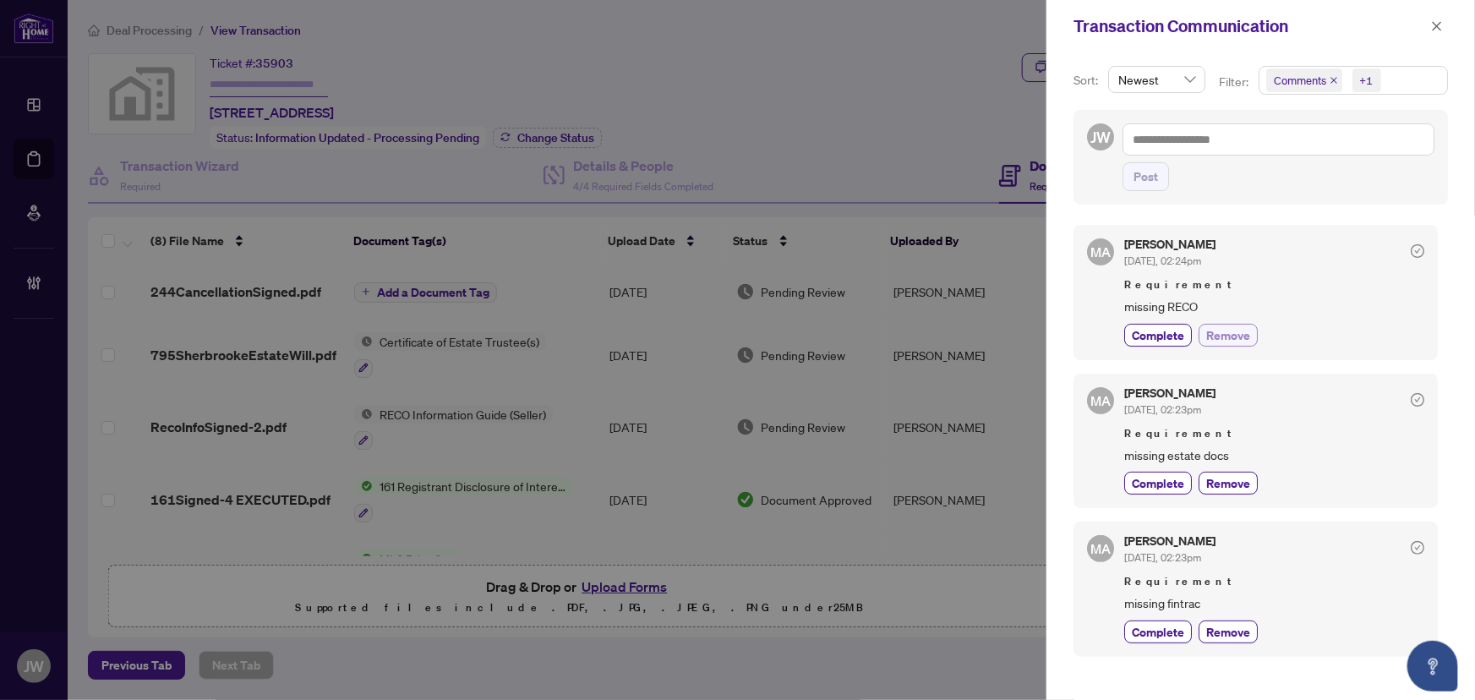
click at [1237, 338] on span "Remove" at bounding box center [1228, 335] width 44 height 18
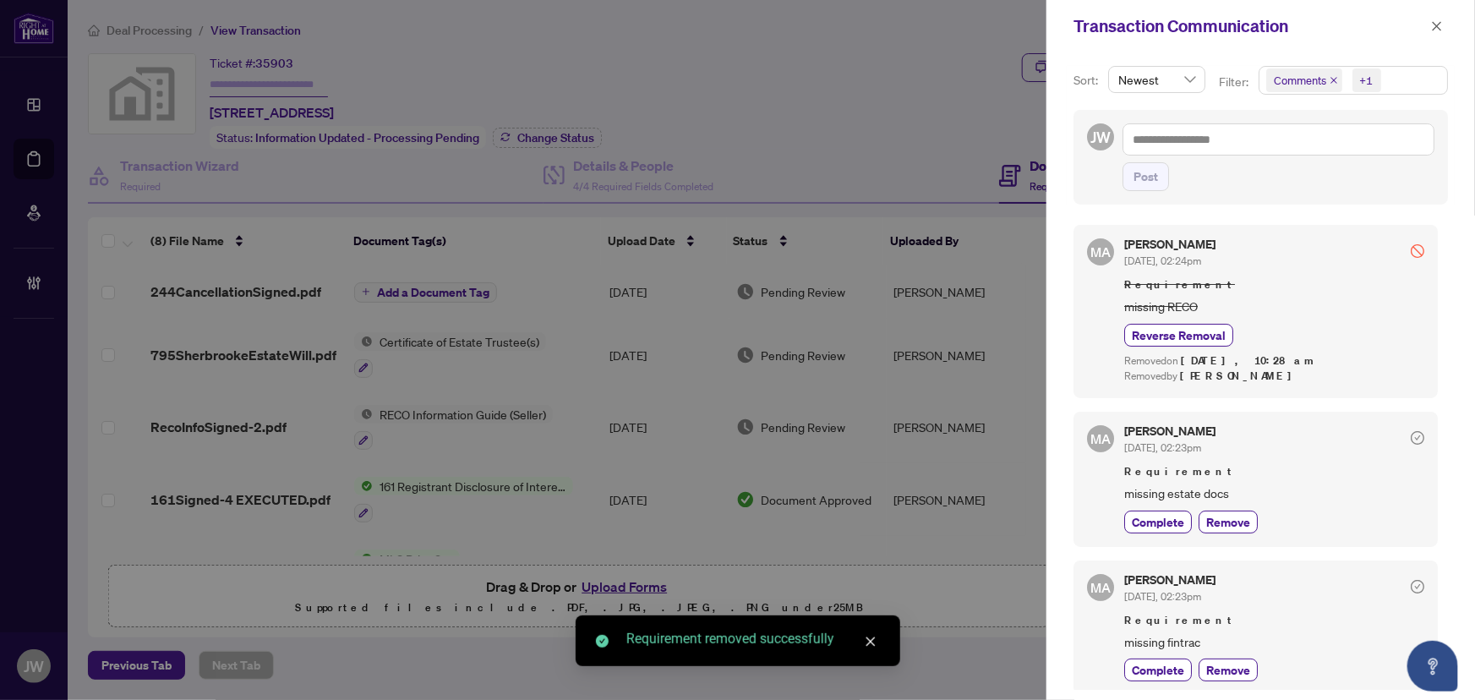
click at [1238, 484] on span "missing estate docs" at bounding box center [1274, 493] width 300 height 19
click at [1223, 525] on span "Remove" at bounding box center [1228, 522] width 44 height 18
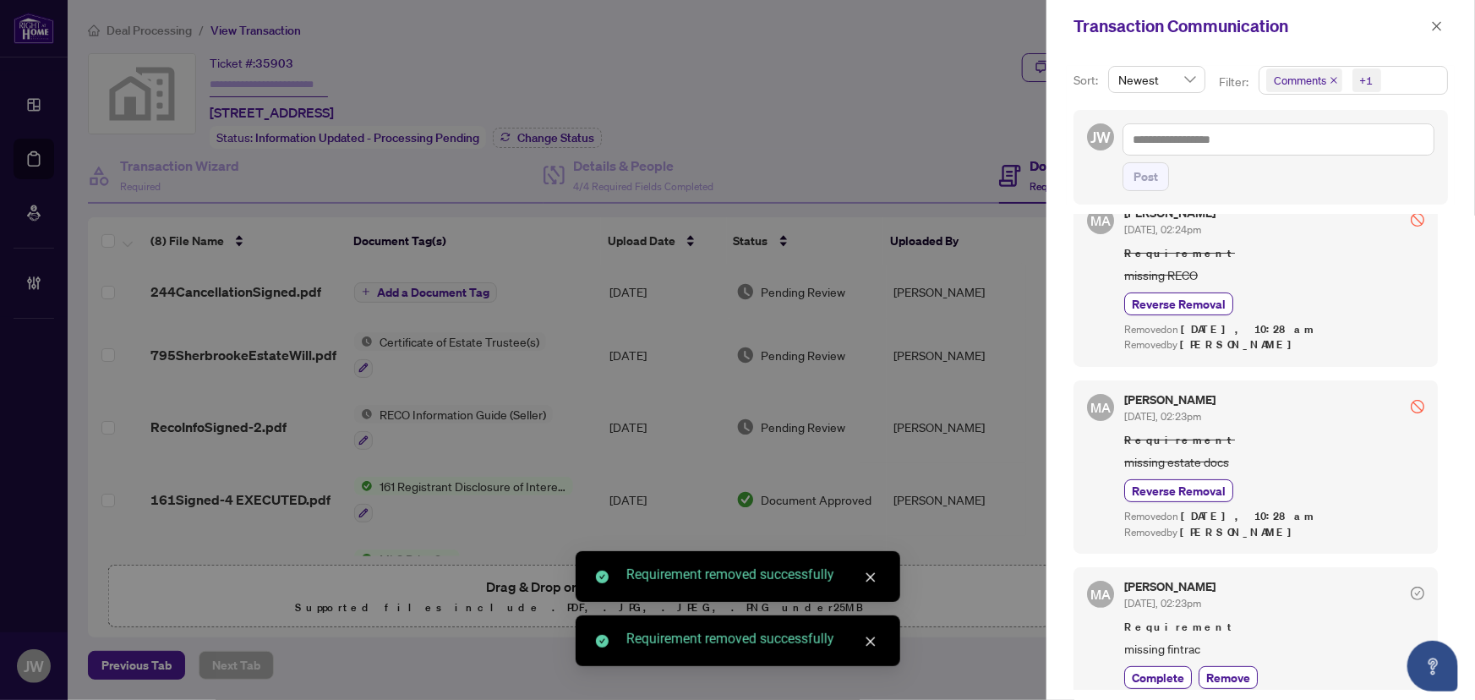
scroll to position [41, 0]
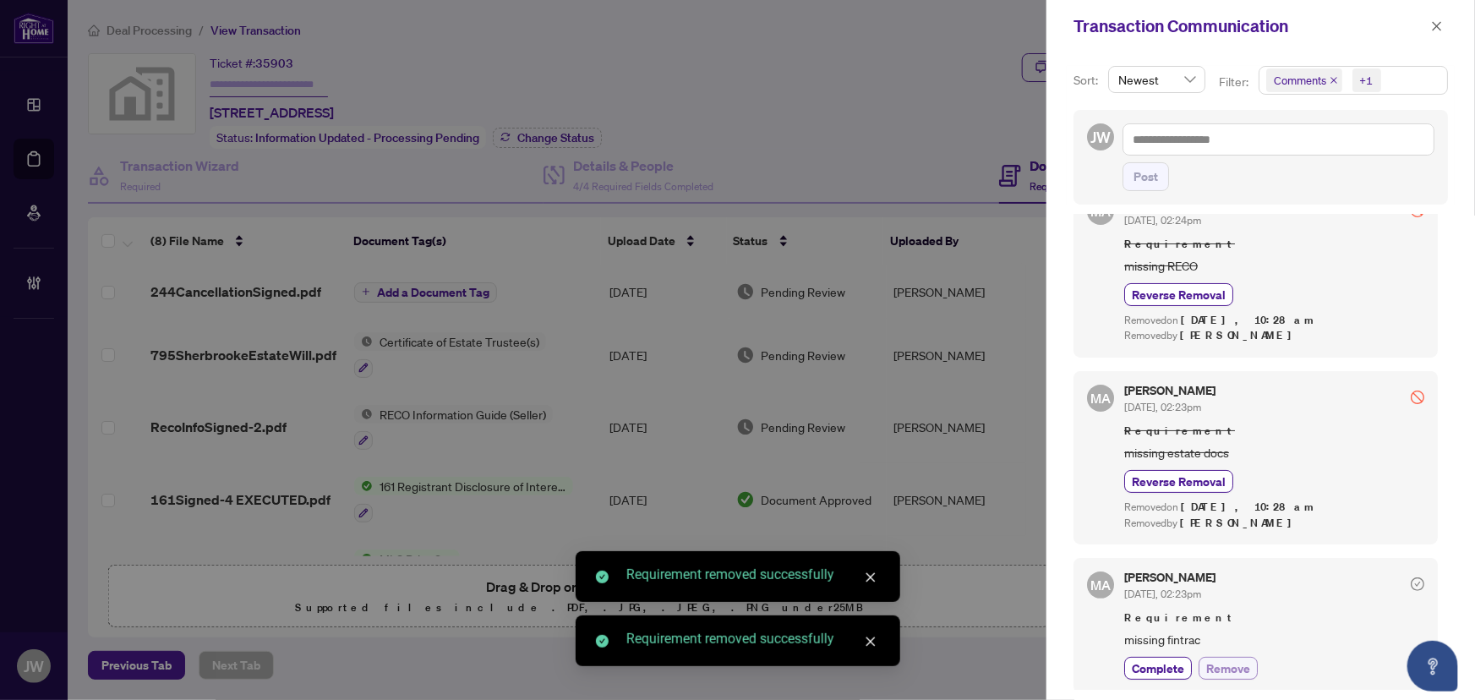
click at [1217, 661] on span "Remove" at bounding box center [1228, 668] width 44 height 18
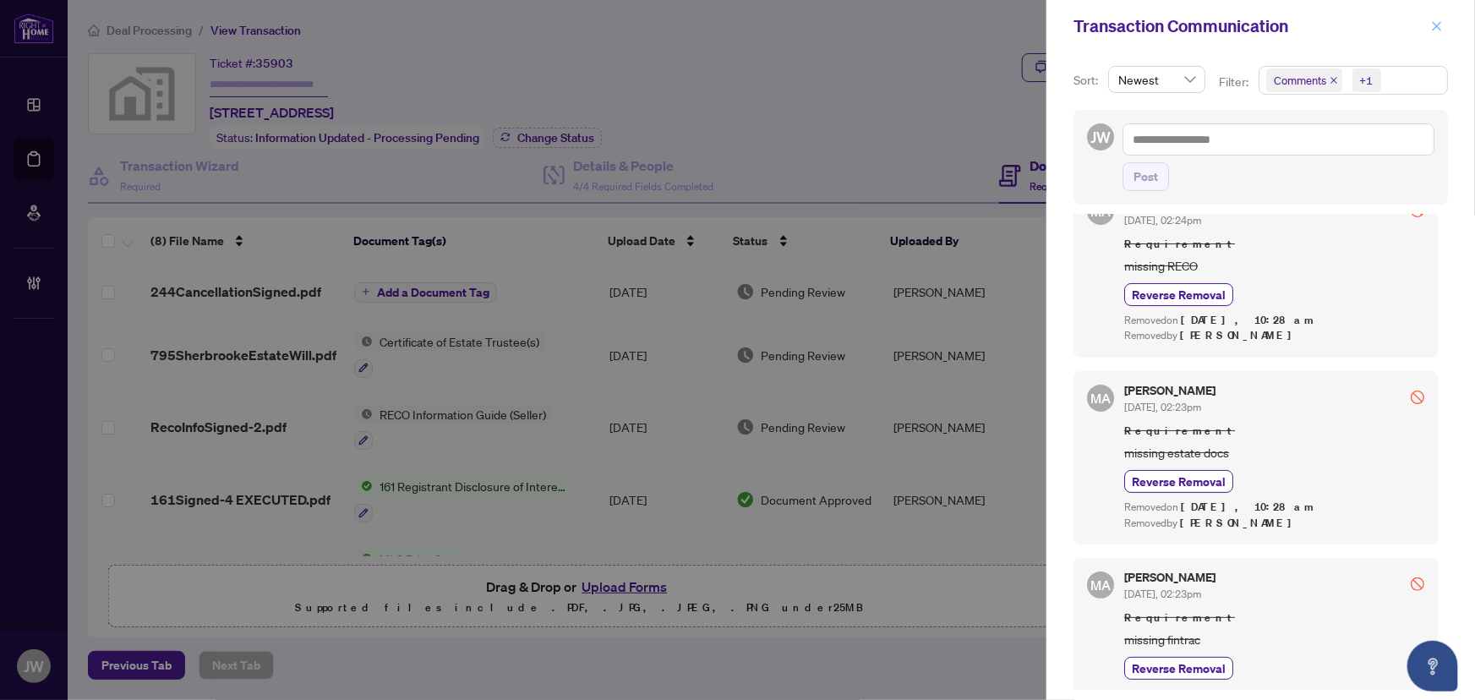
click at [1439, 25] on icon "close" at bounding box center [1437, 25] width 9 height 9
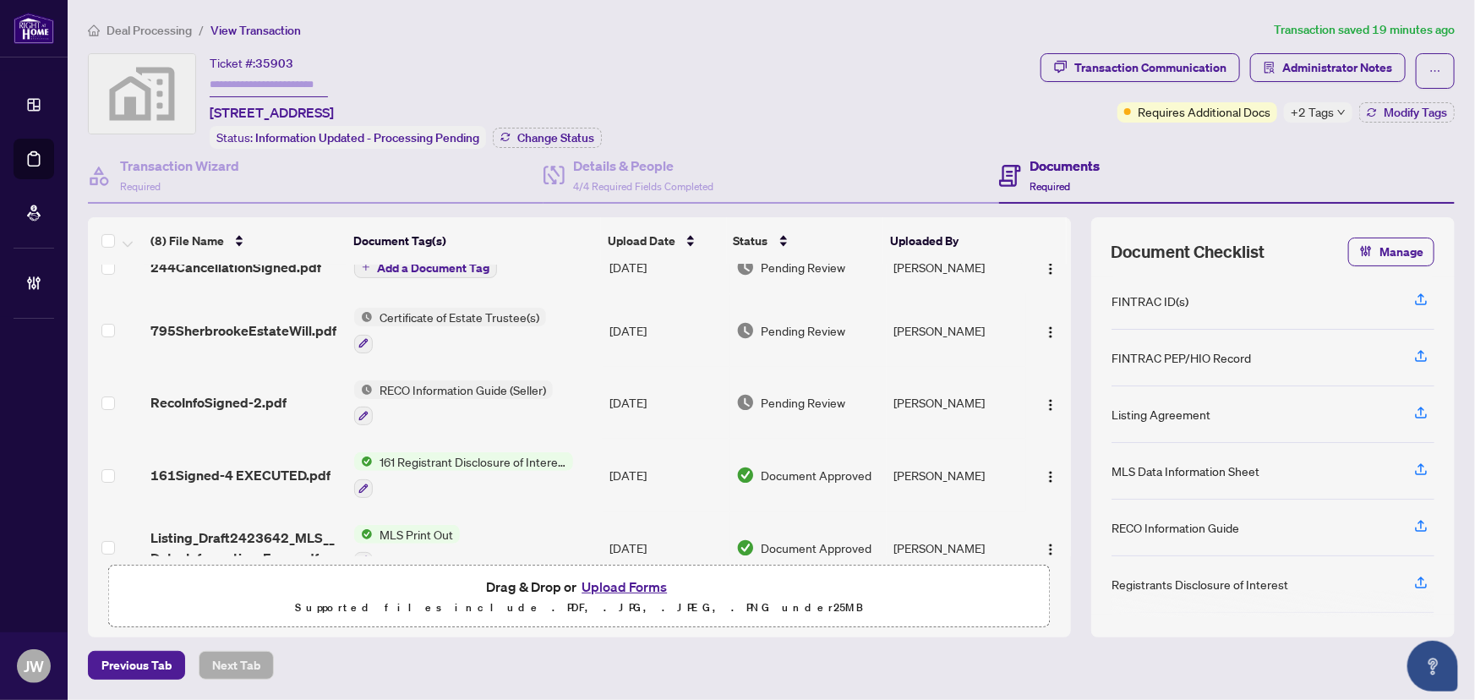
scroll to position [0, 0]
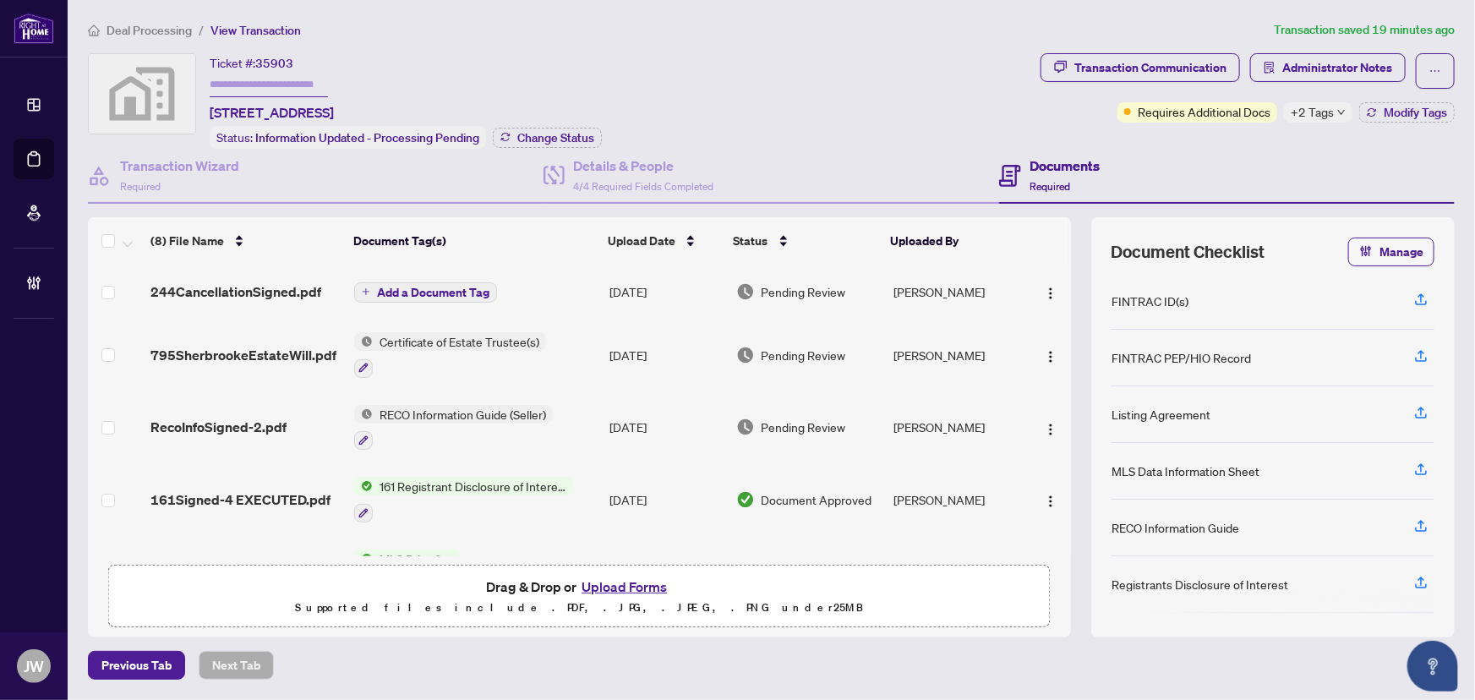
click at [1281, 110] on div "Requires Additional Docs +2 Tags Modify Tags" at bounding box center [1286, 112] width 337 height 20
click at [1310, 114] on span "+2 Tags" at bounding box center [1312, 111] width 43 height 19
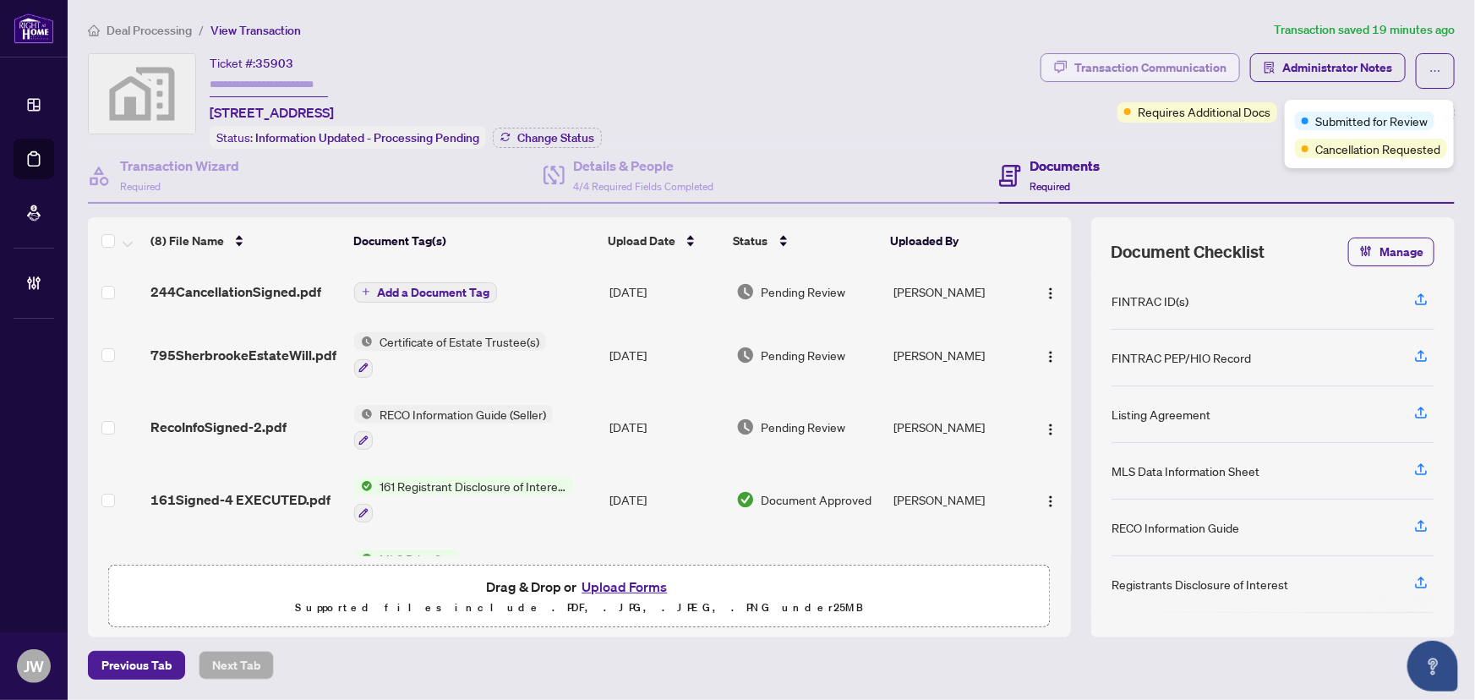
click at [1194, 62] on div "Transaction Communication" at bounding box center [1150, 67] width 152 height 27
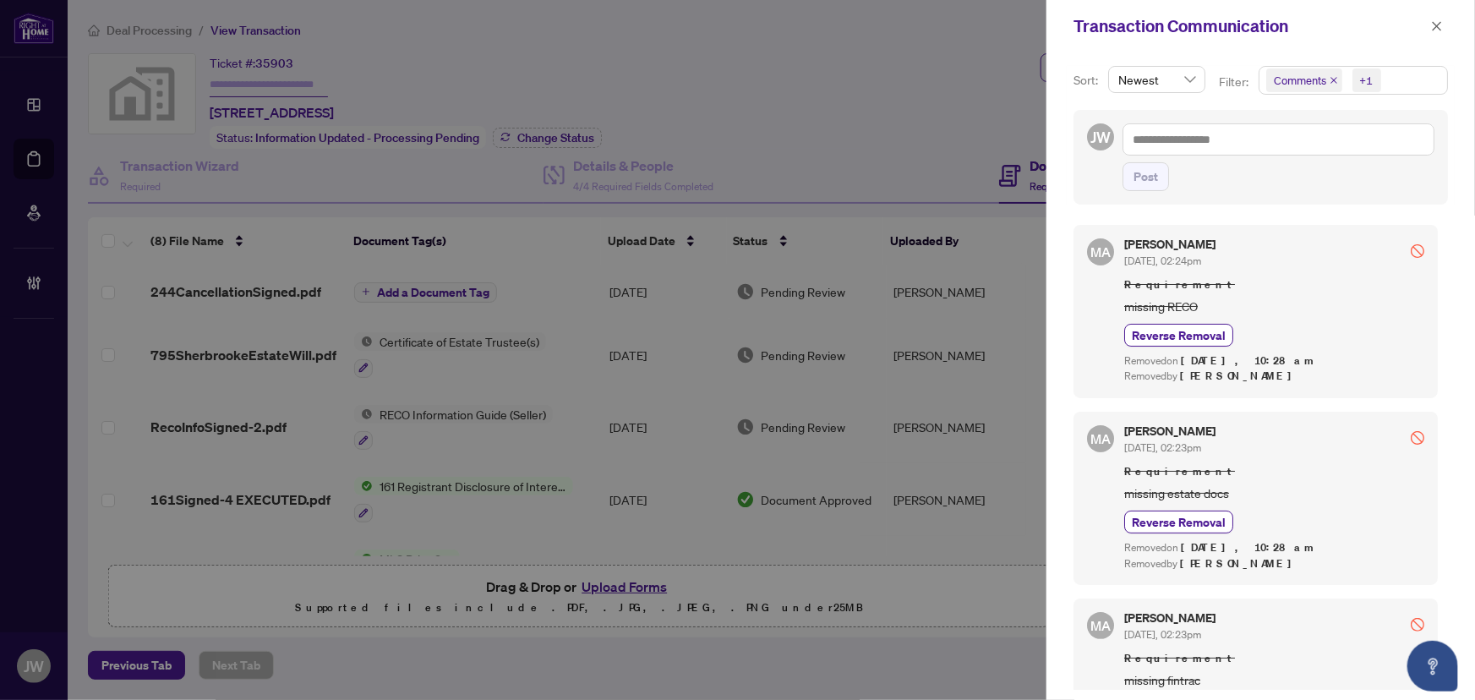
click at [1446, 16] on span at bounding box center [1437, 26] width 22 height 20
click at [1445, 17] on button "button" at bounding box center [1437, 26] width 22 height 20
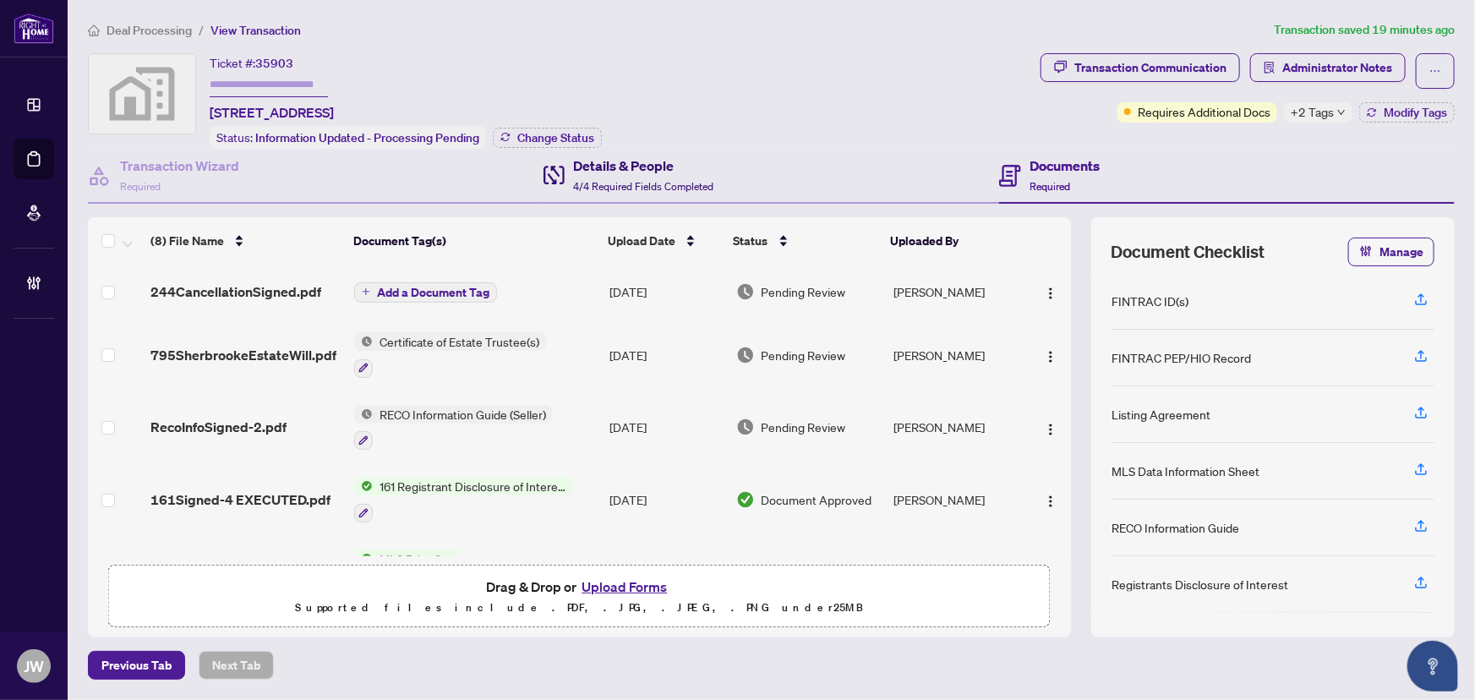
click at [626, 161] on h4 "Details & People" at bounding box center [643, 166] width 140 height 20
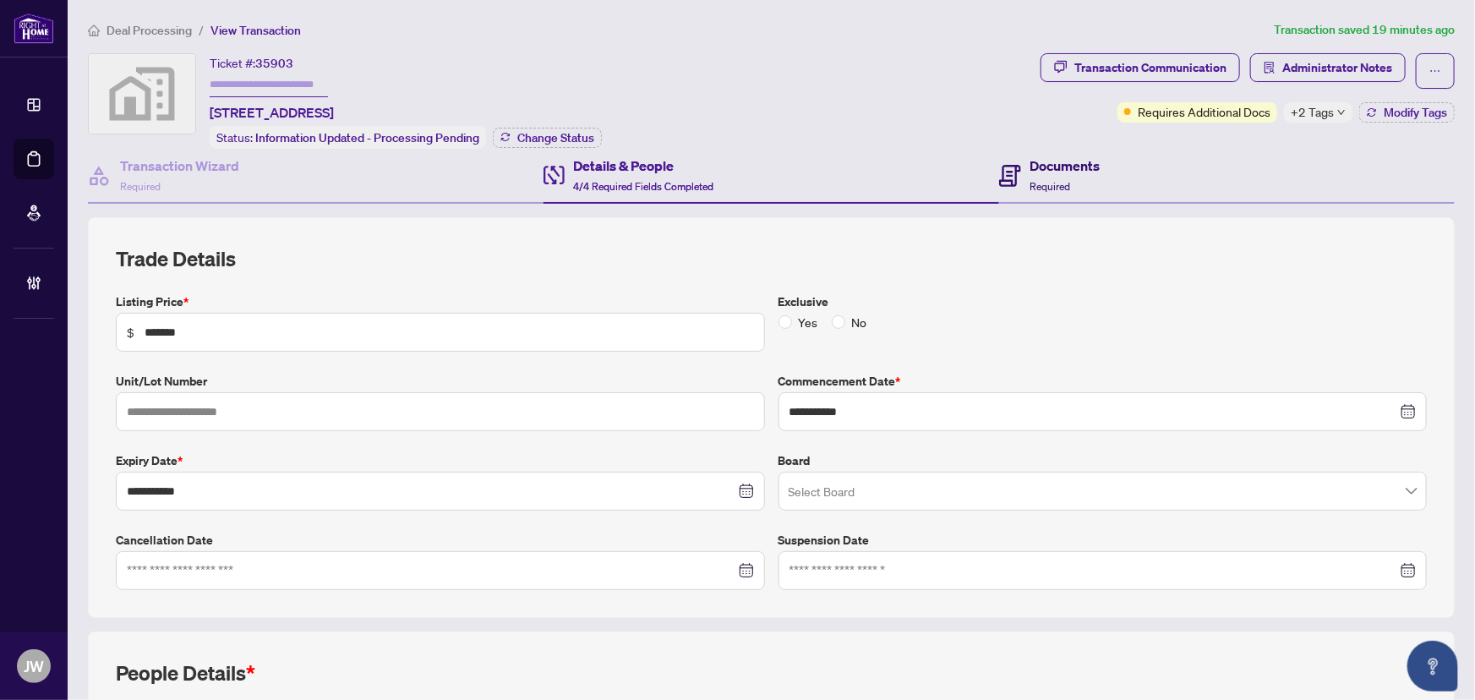
click at [1030, 173] on div "Documents Required" at bounding box center [1065, 176] width 70 height 40
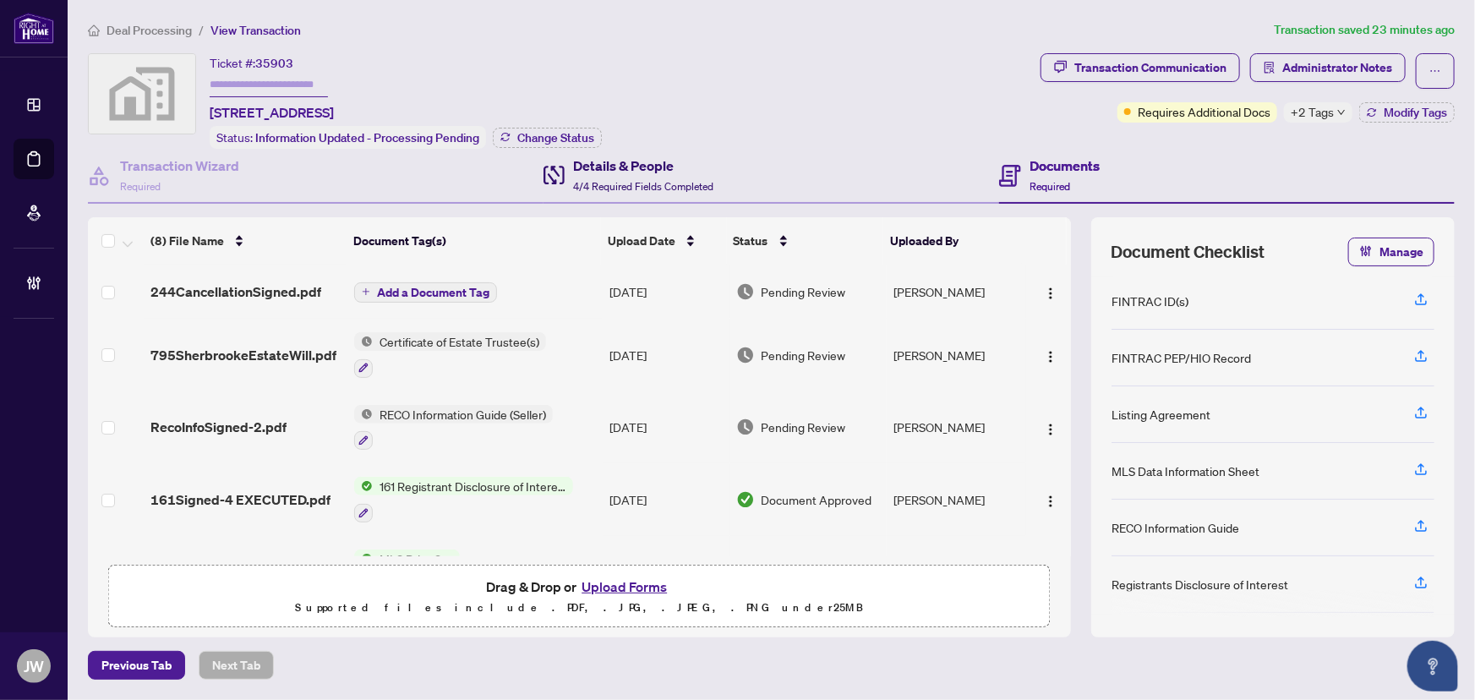
click at [571, 172] on div "Details & People 4/4 Required Fields Completed" at bounding box center [629, 176] width 170 height 40
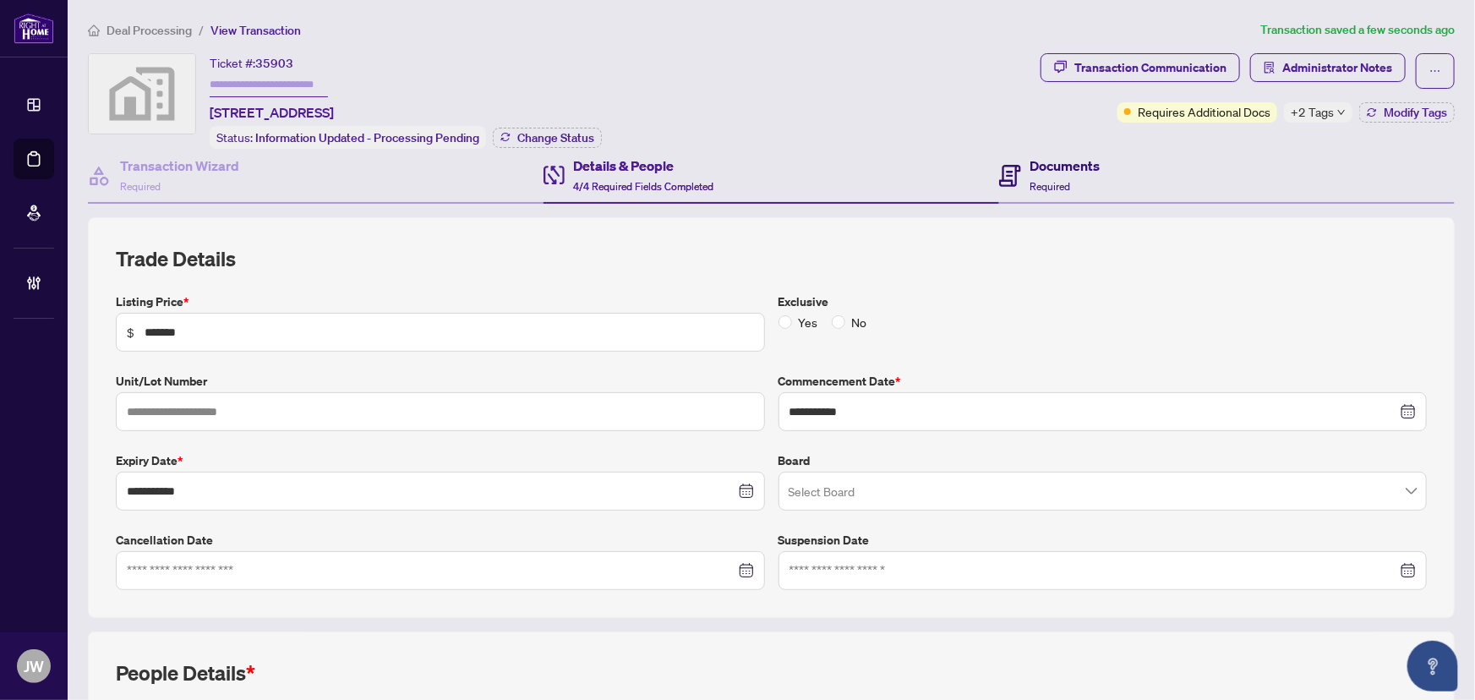
click at [1068, 159] on h4 "Documents" at bounding box center [1065, 166] width 70 height 20
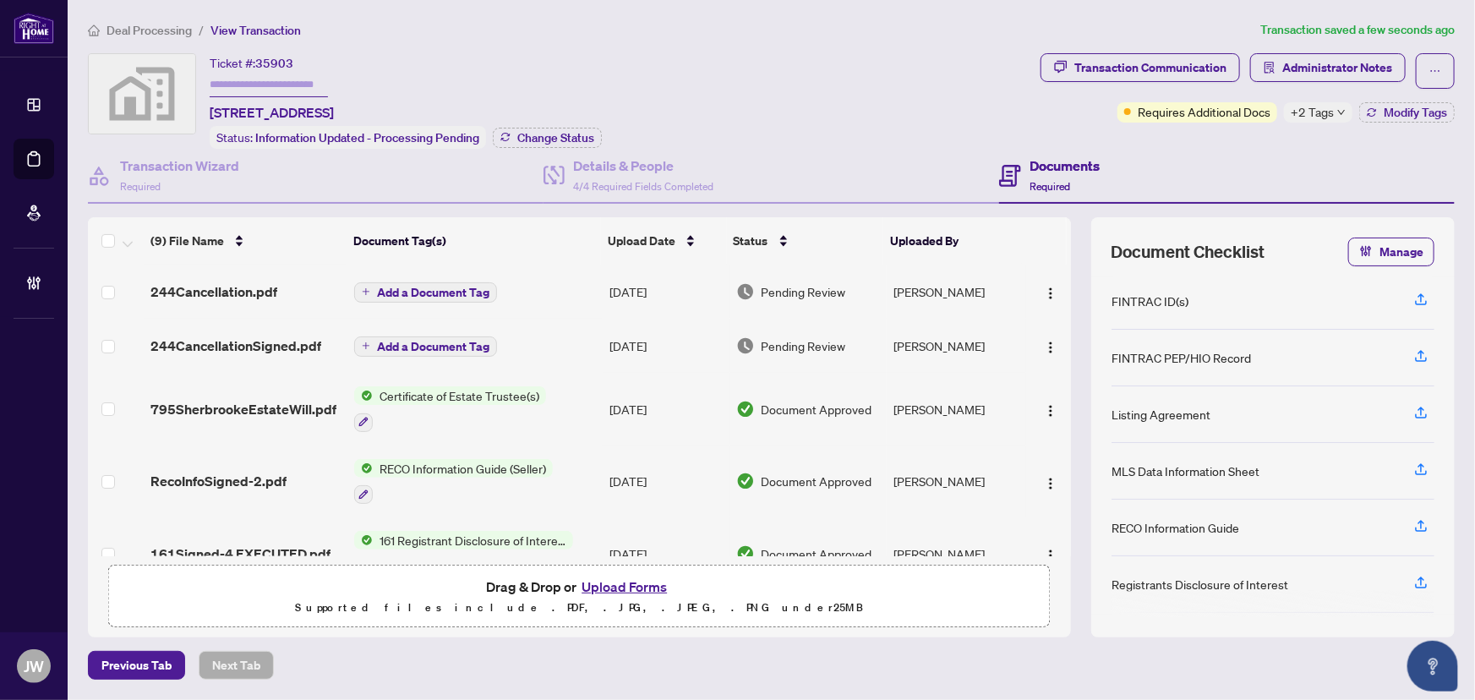
click at [265, 296] on span "244Cancellation.pdf" at bounding box center [213, 292] width 127 height 20
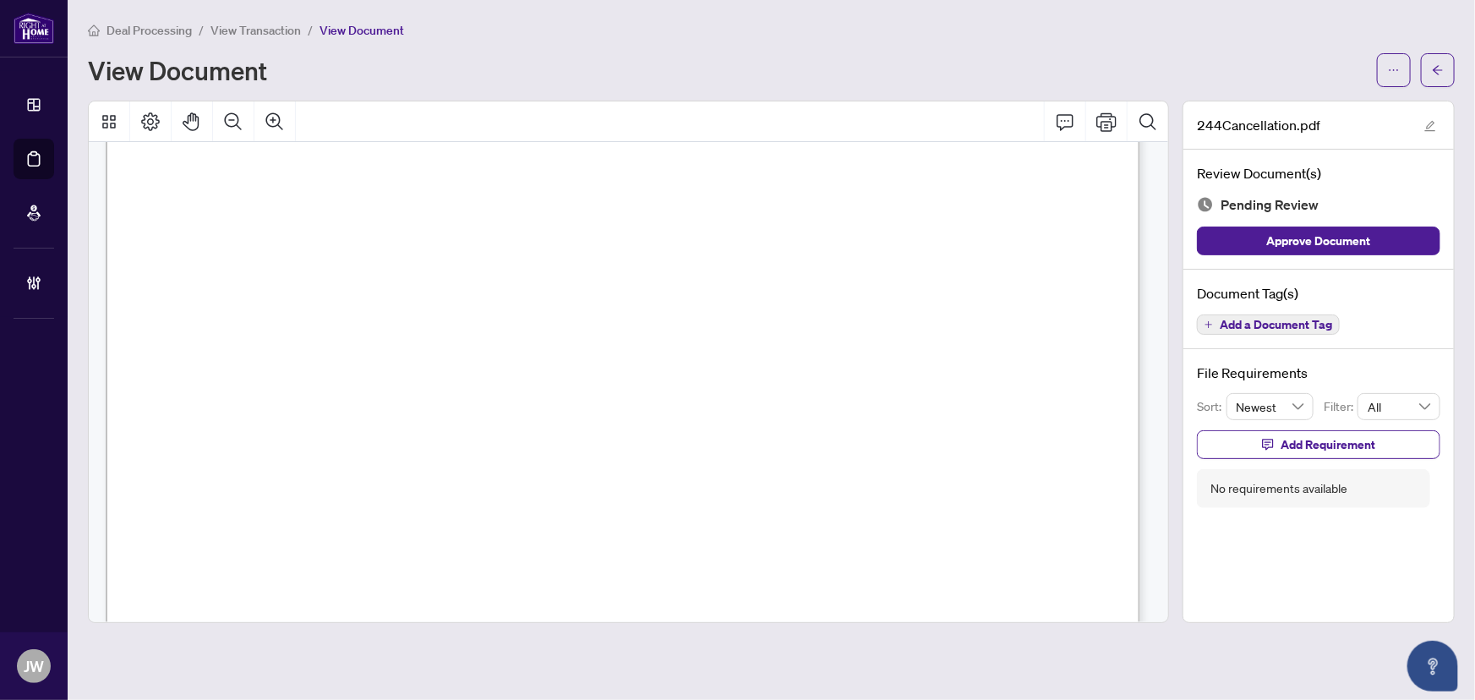
scroll to position [123, 0]
click at [1445, 68] on button "button" at bounding box center [1438, 70] width 34 height 34
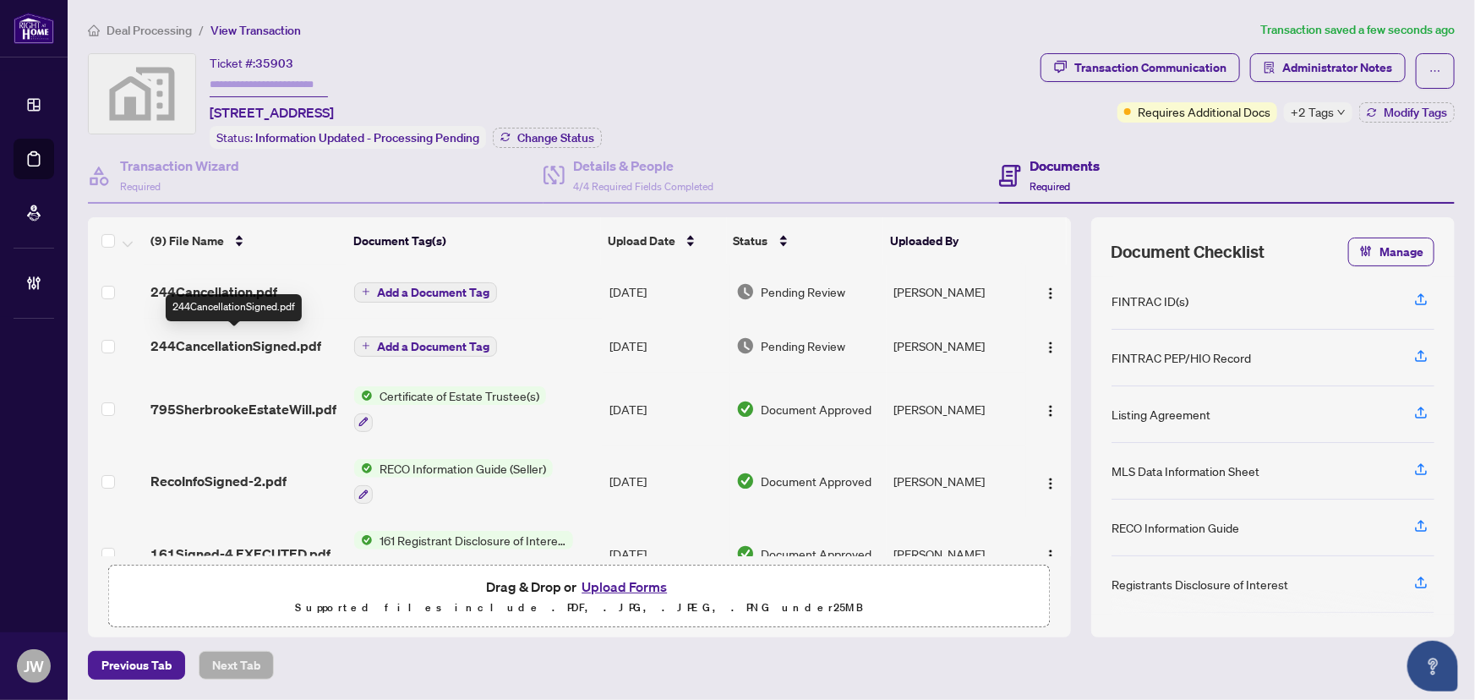
click at [286, 344] on span "244CancellationSigned.pdf" at bounding box center [235, 346] width 171 height 20
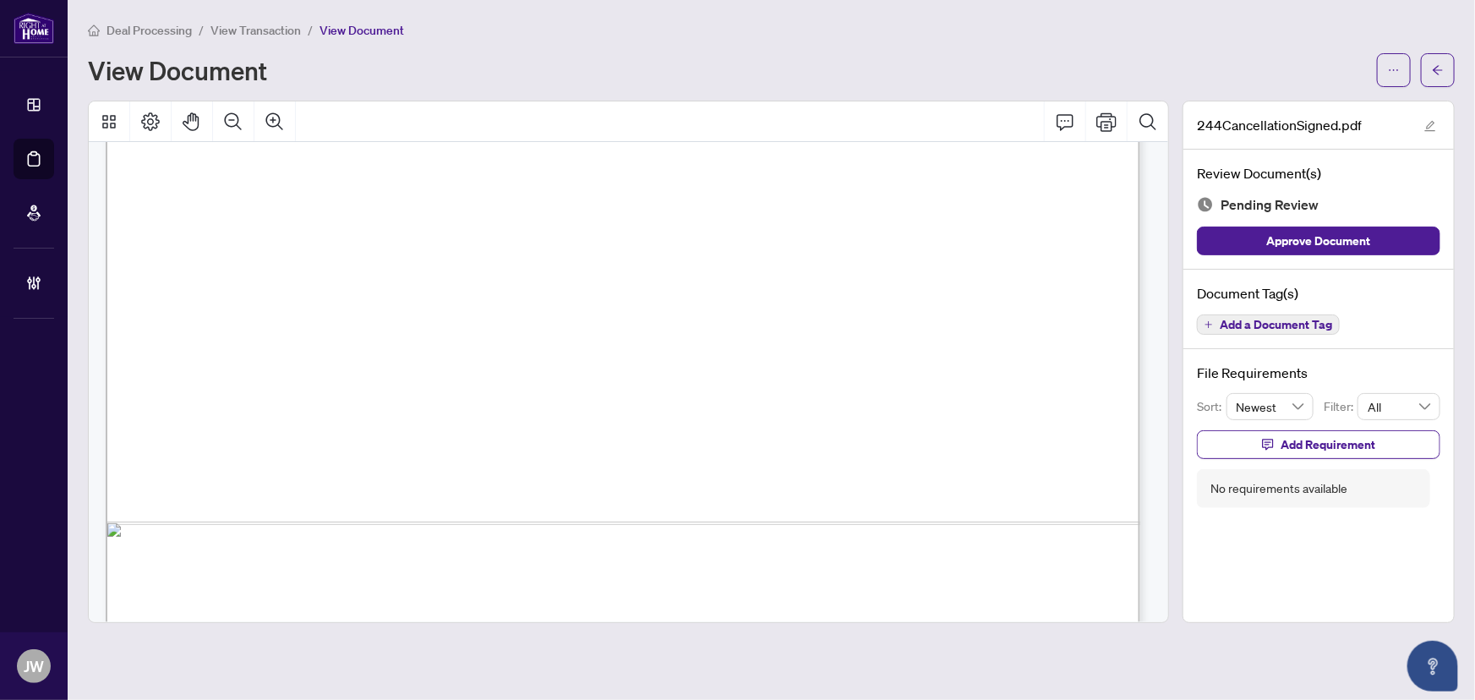
scroll to position [892, 0]
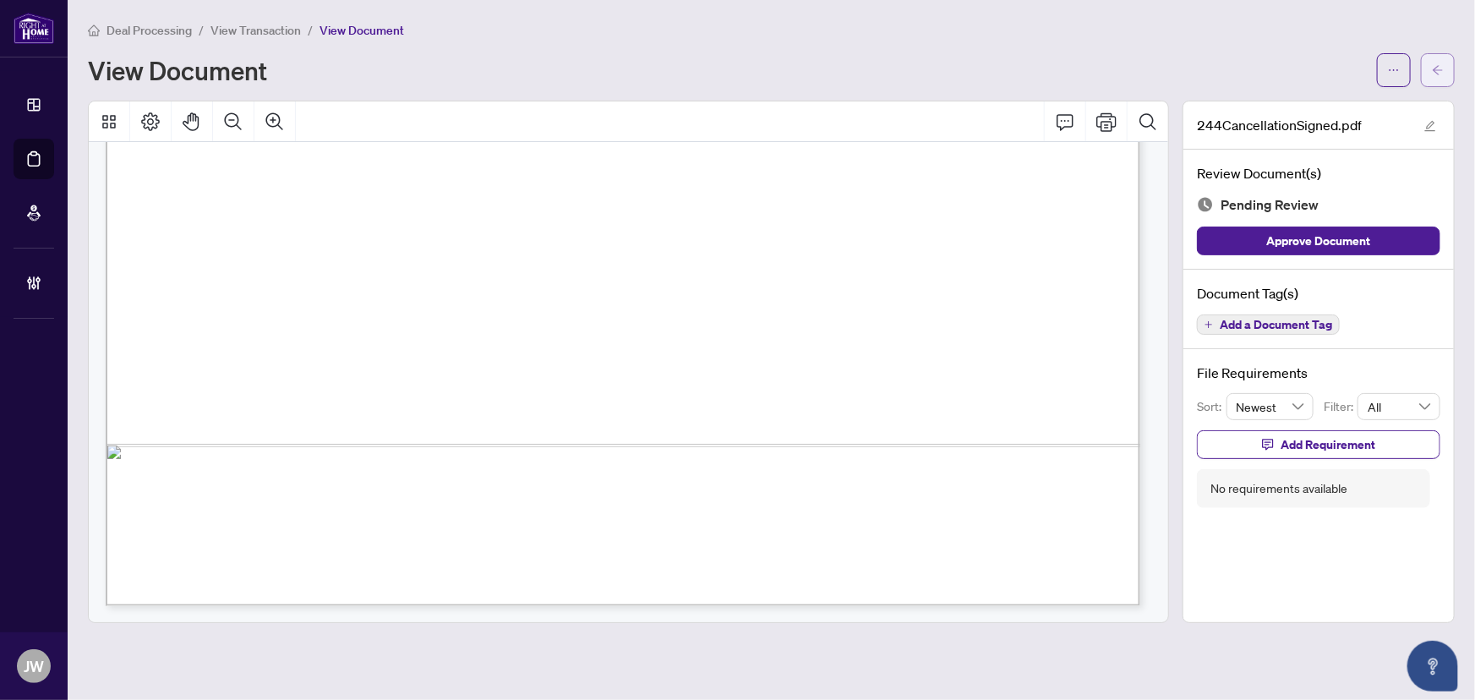
click at [1446, 68] on button "button" at bounding box center [1438, 70] width 34 height 34
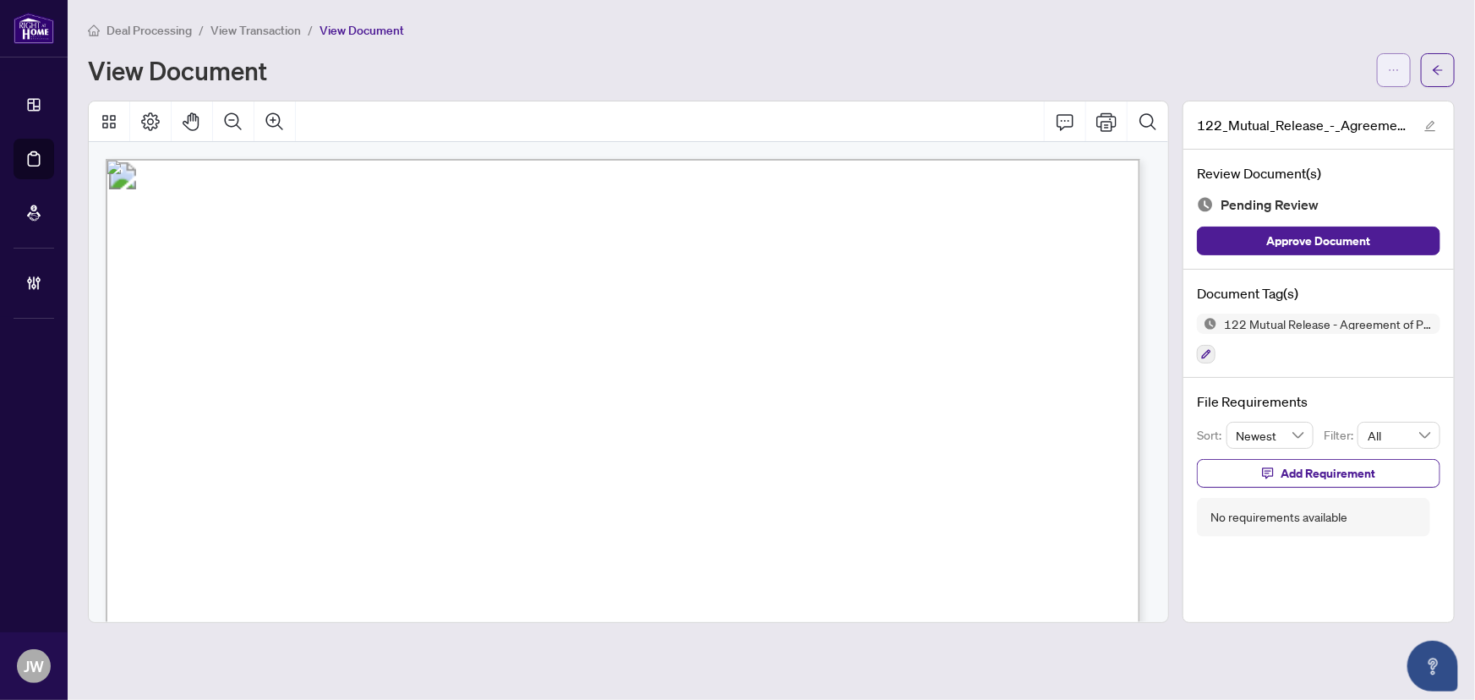
scroll to position [892, 0]
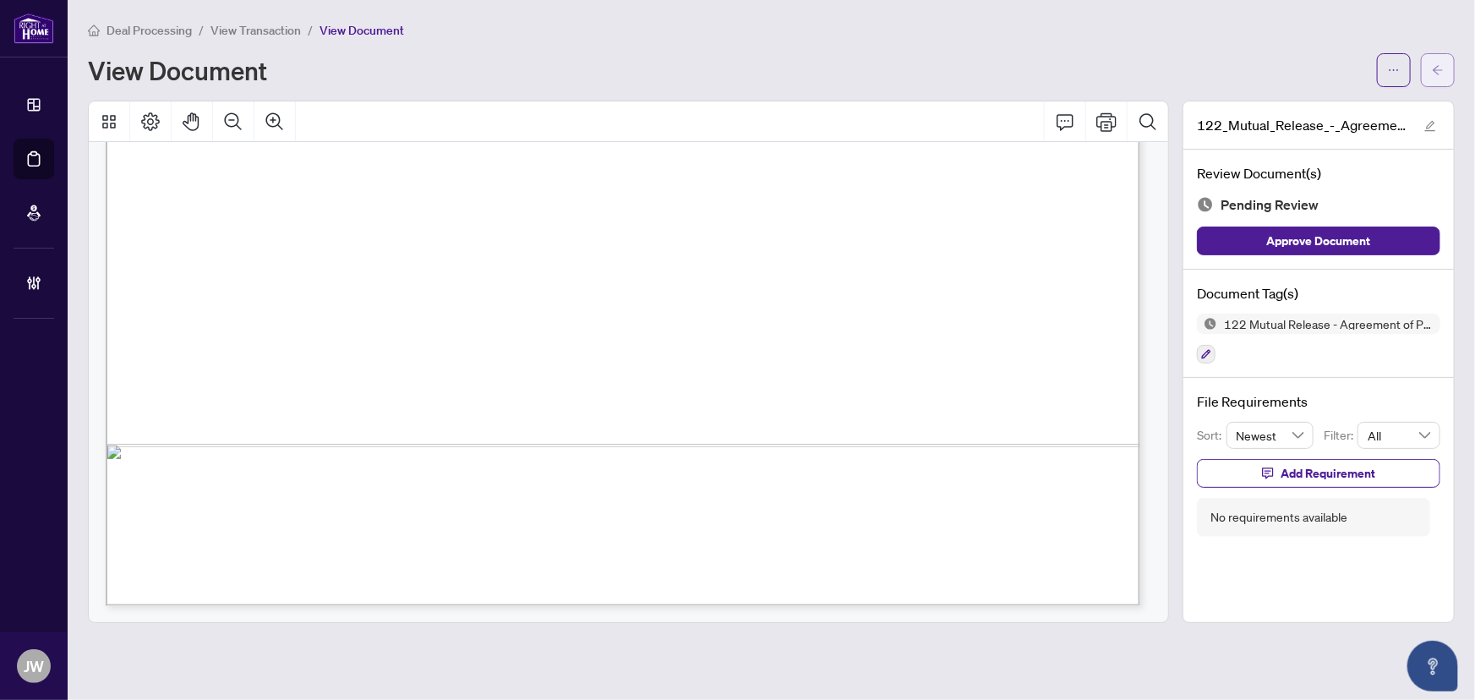
click at [1446, 71] on button "button" at bounding box center [1438, 70] width 34 height 34
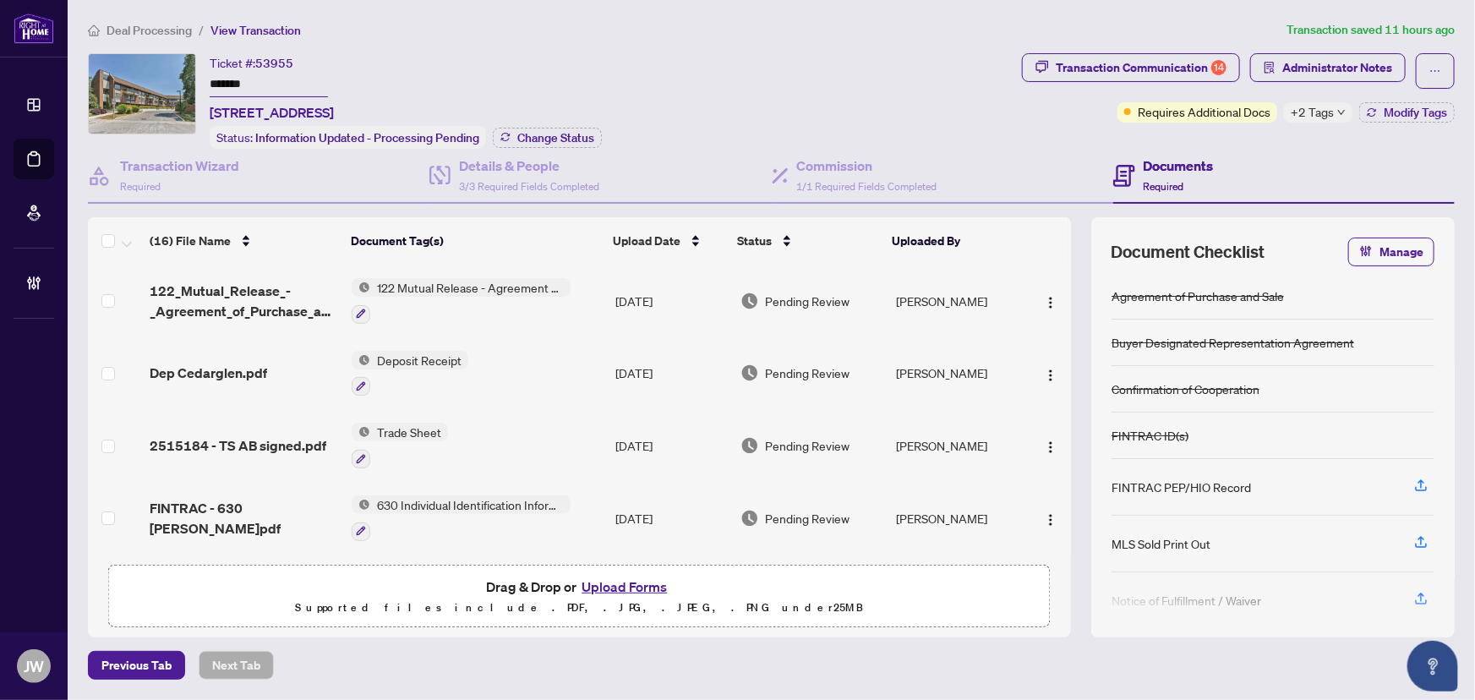
click at [155, 23] on span "Deal Processing" at bounding box center [149, 30] width 85 height 15
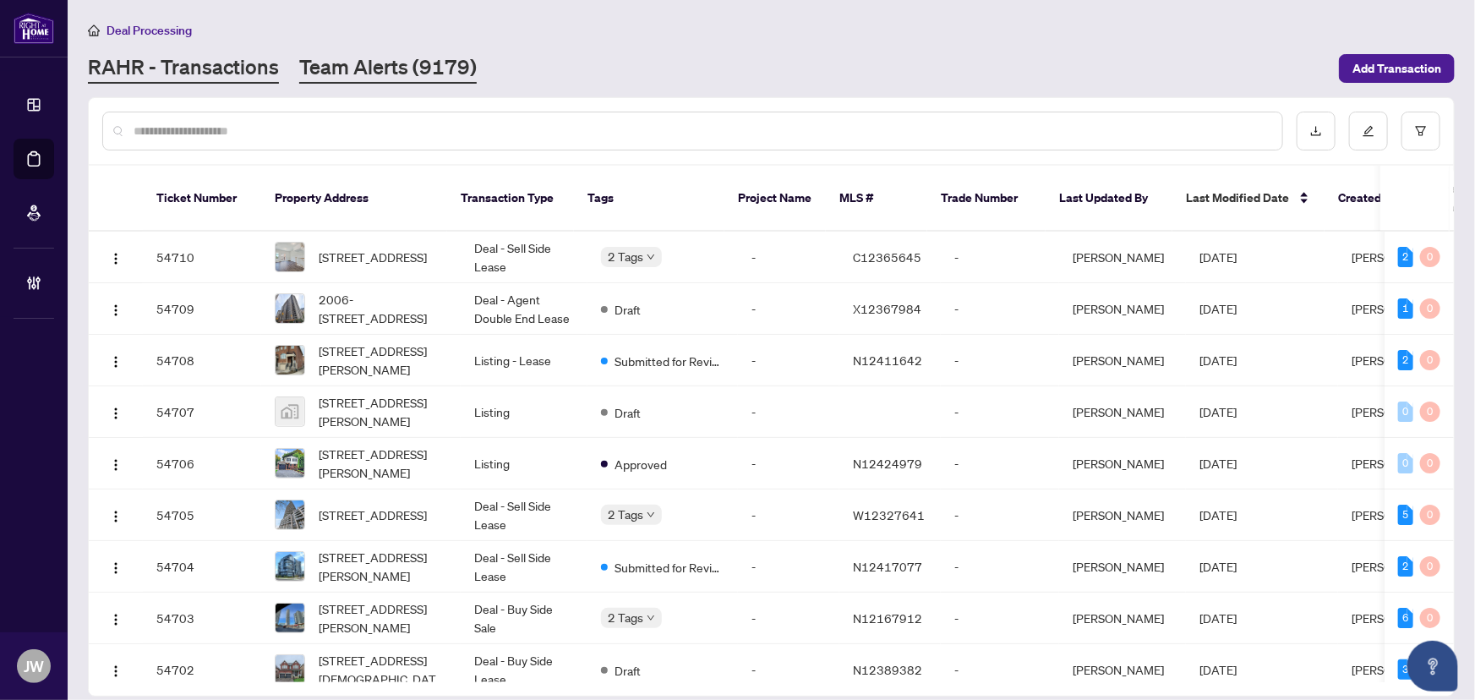
click at [430, 61] on link "Team Alerts (9179)" at bounding box center [388, 68] width 178 height 30
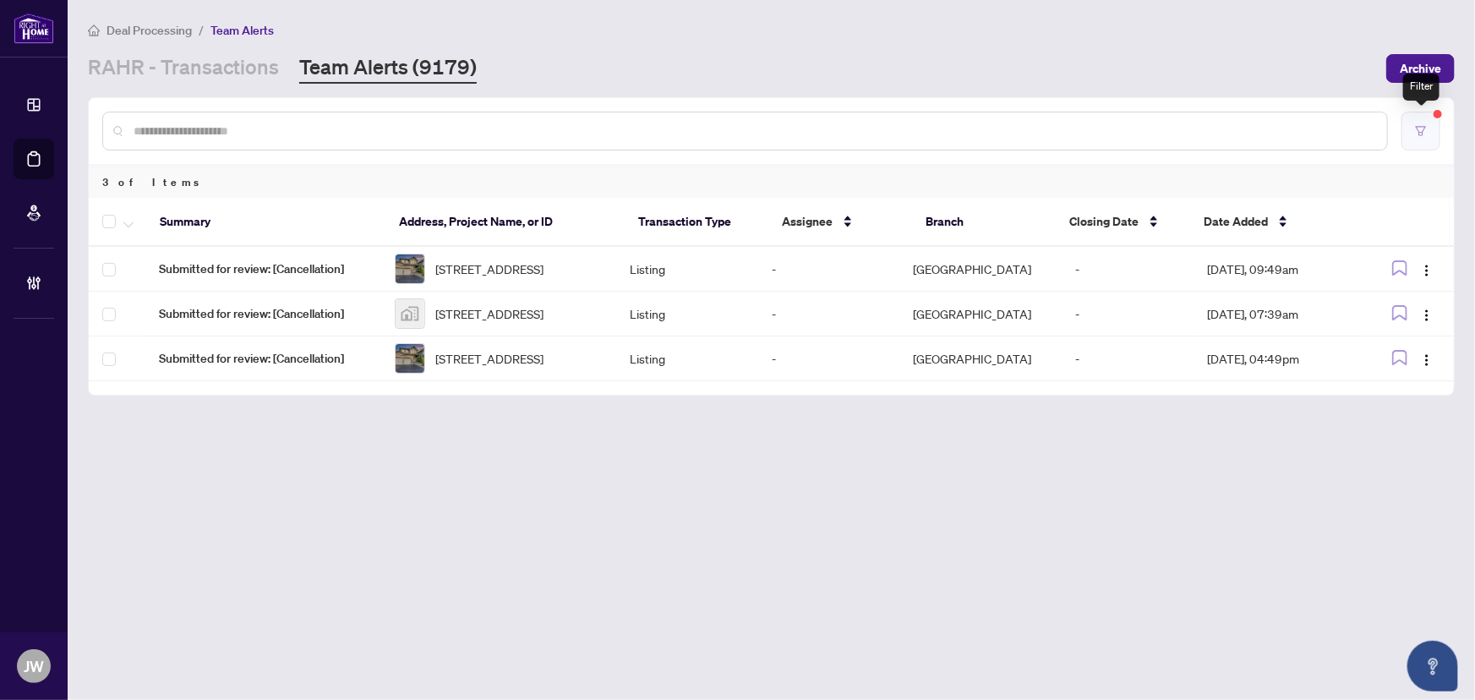
click at [1416, 127] on icon "filter" at bounding box center [1421, 131] width 12 height 12
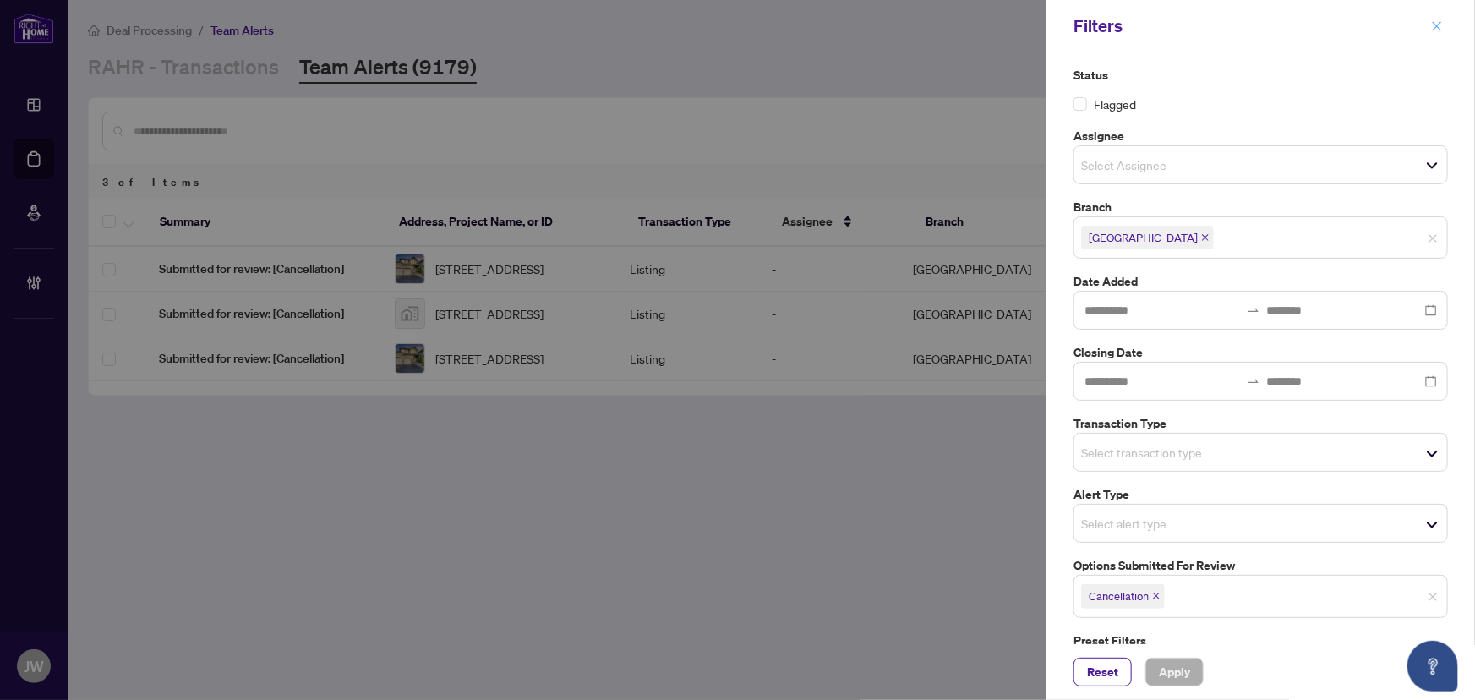
click at [1436, 25] on icon "close" at bounding box center [1437, 26] width 12 height 12
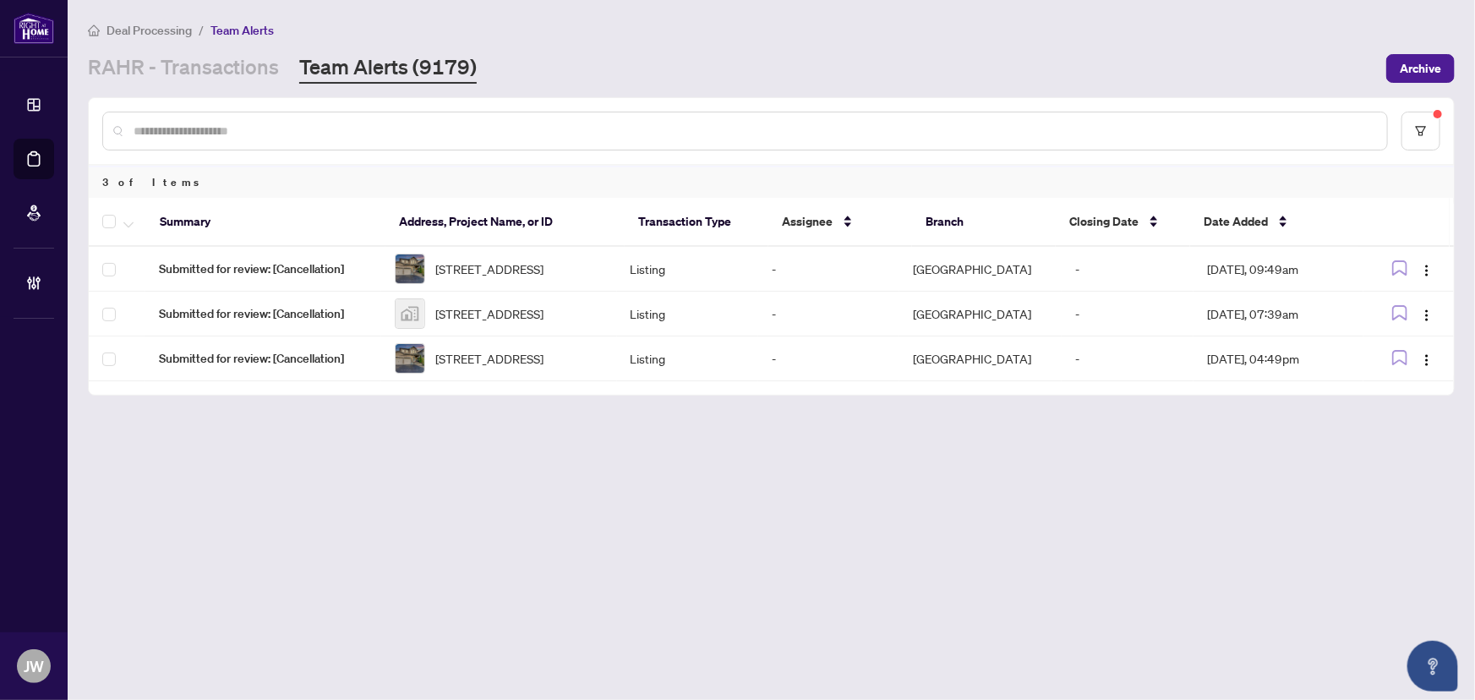
click at [205, 84] on main "Deal Processing / Team Alerts RAHR - Transactions Team Alerts (9179) Archive 3 …" at bounding box center [772, 350] width 1408 height 700
click at [208, 68] on link "RAHR - Transactions" at bounding box center [183, 68] width 191 height 30
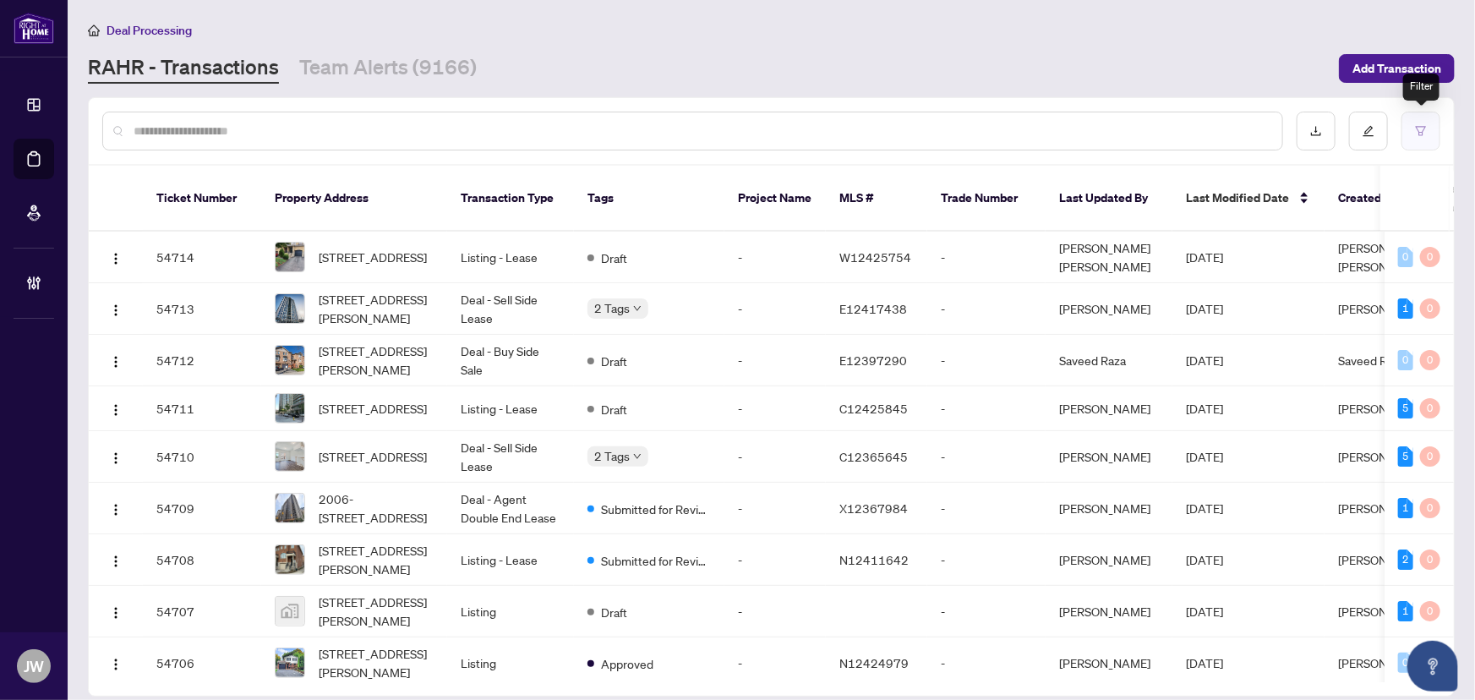
click at [1416, 122] on button "button" at bounding box center [1421, 131] width 39 height 39
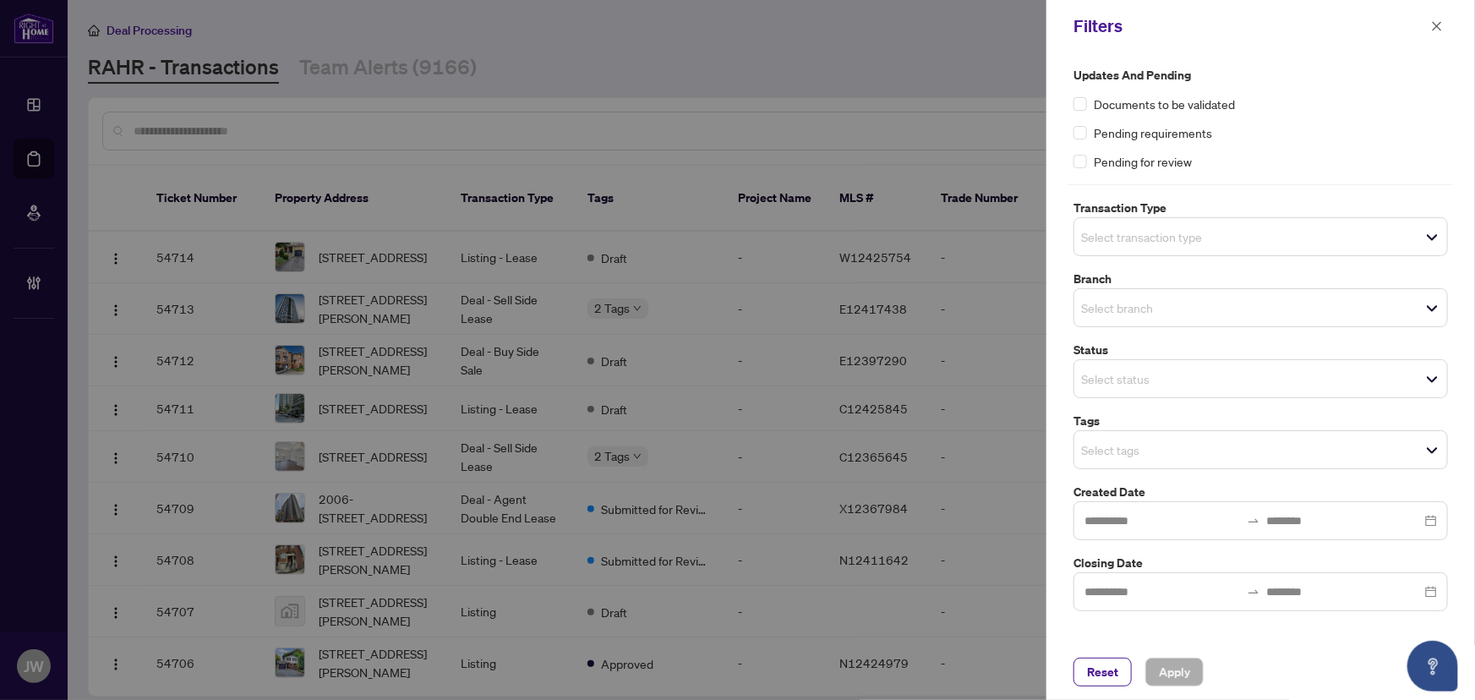
click at [1141, 223] on div "Select transaction type" at bounding box center [1261, 236] width 374 height 39
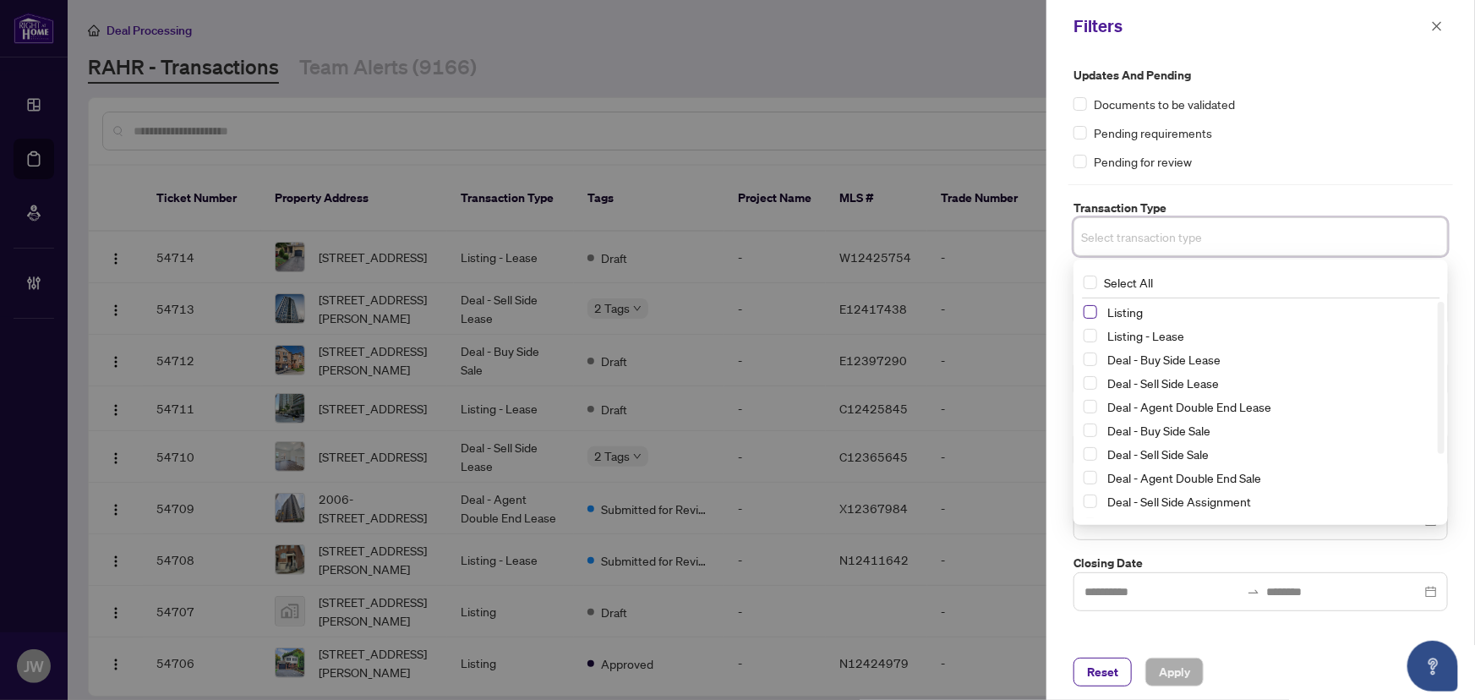
click at [1089, 311] on span "Select Listing" at bounding box center [1091, 312] width 14 height 14
click at [1085, 338] on span "Select Listing - Lease" at bounding box center [1091, 339] width 14 height 14
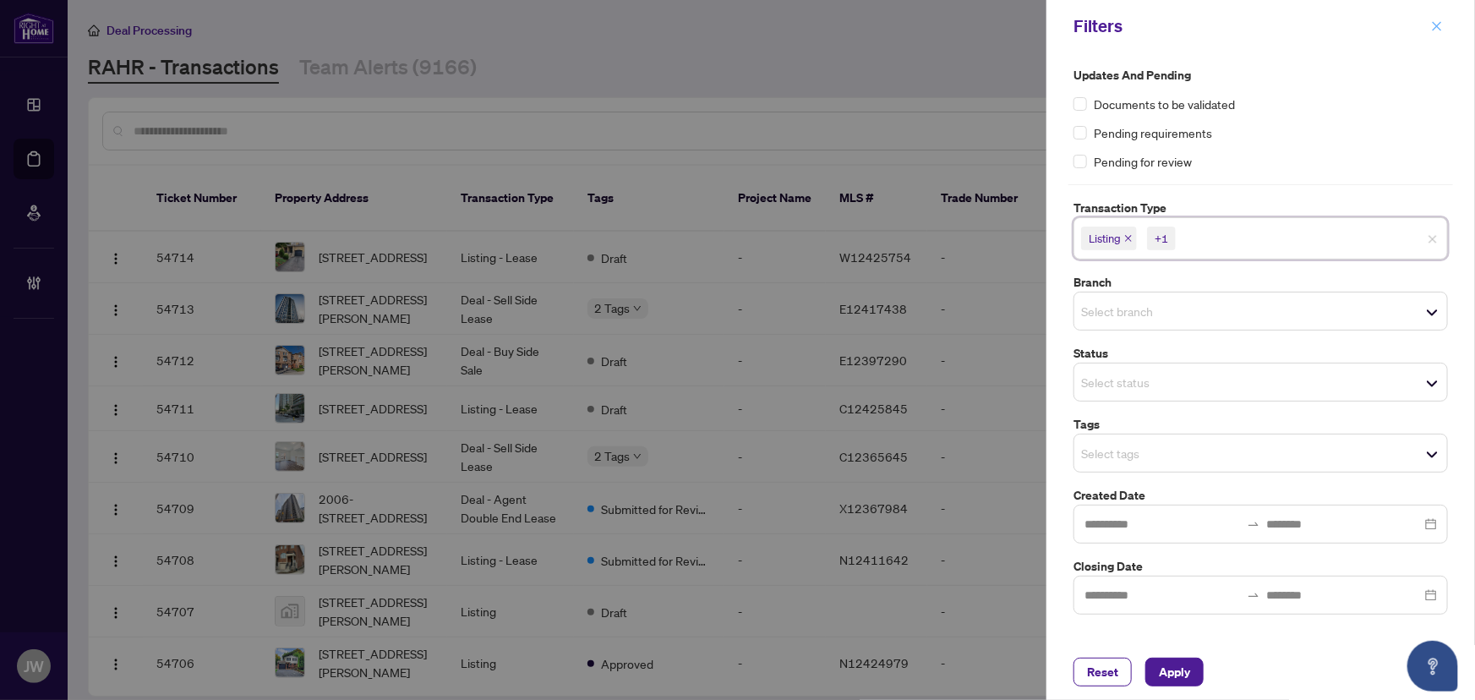
click at [1436, 22] on icon "close" at bounding box center [1437, 26] width 12 height 12
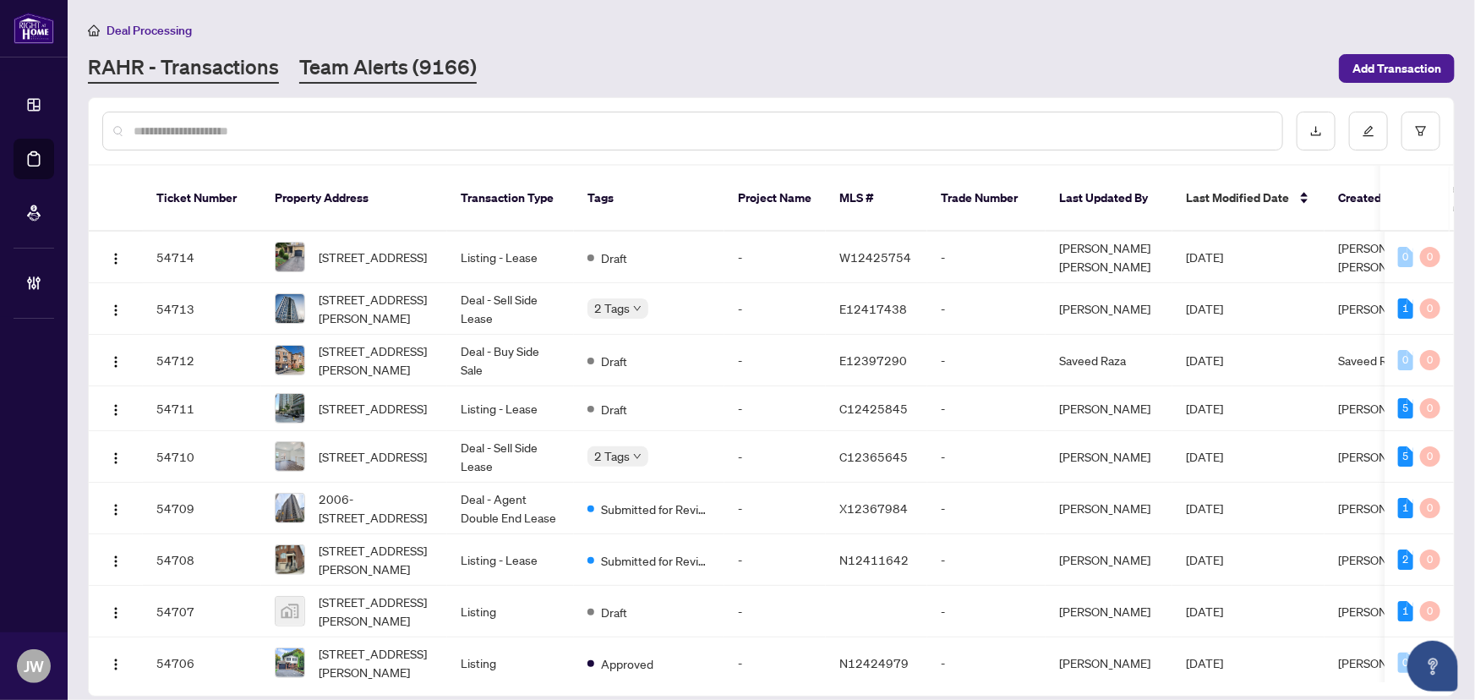
click at [369, 68] on link "Team Alerts (9166)" at bounding box center [388, 68] width 178 height 30
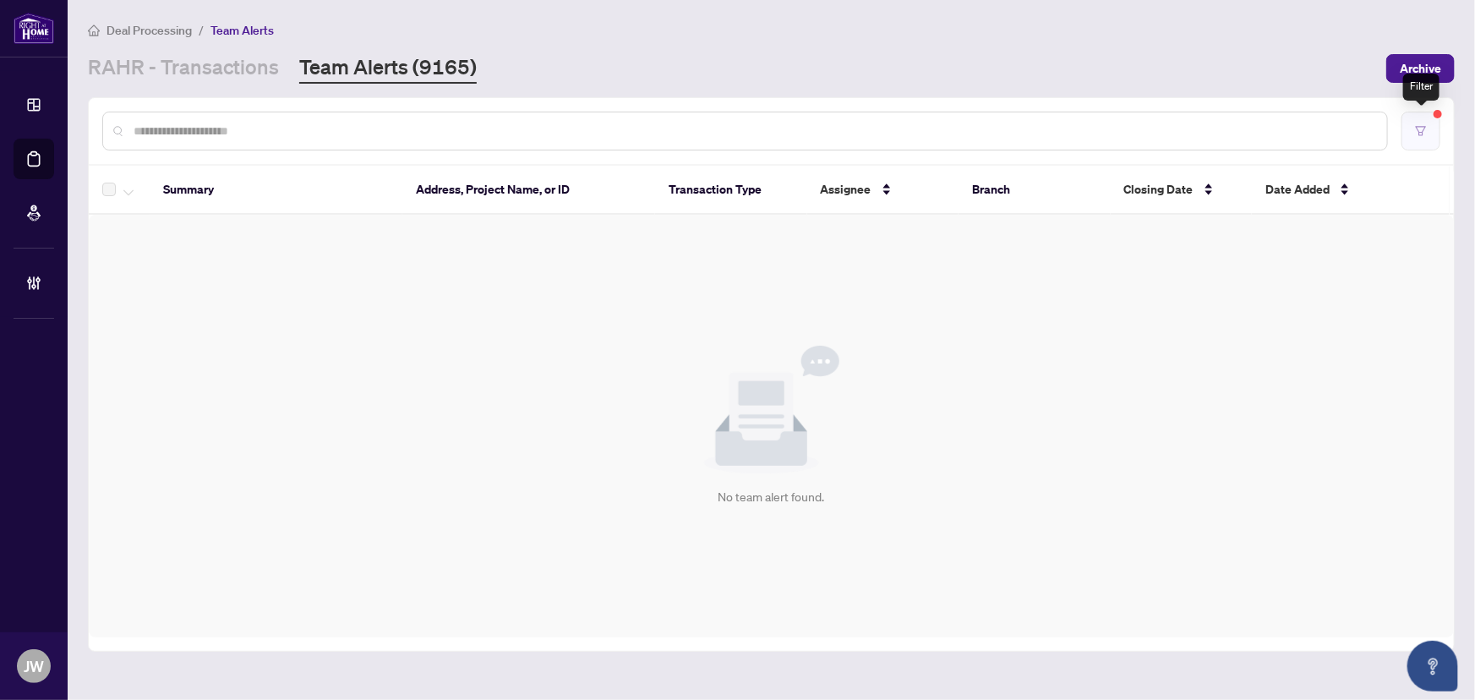
click at [1420, 130] on icon "filter" at bounding box center [1421, 130] width 10 height 9
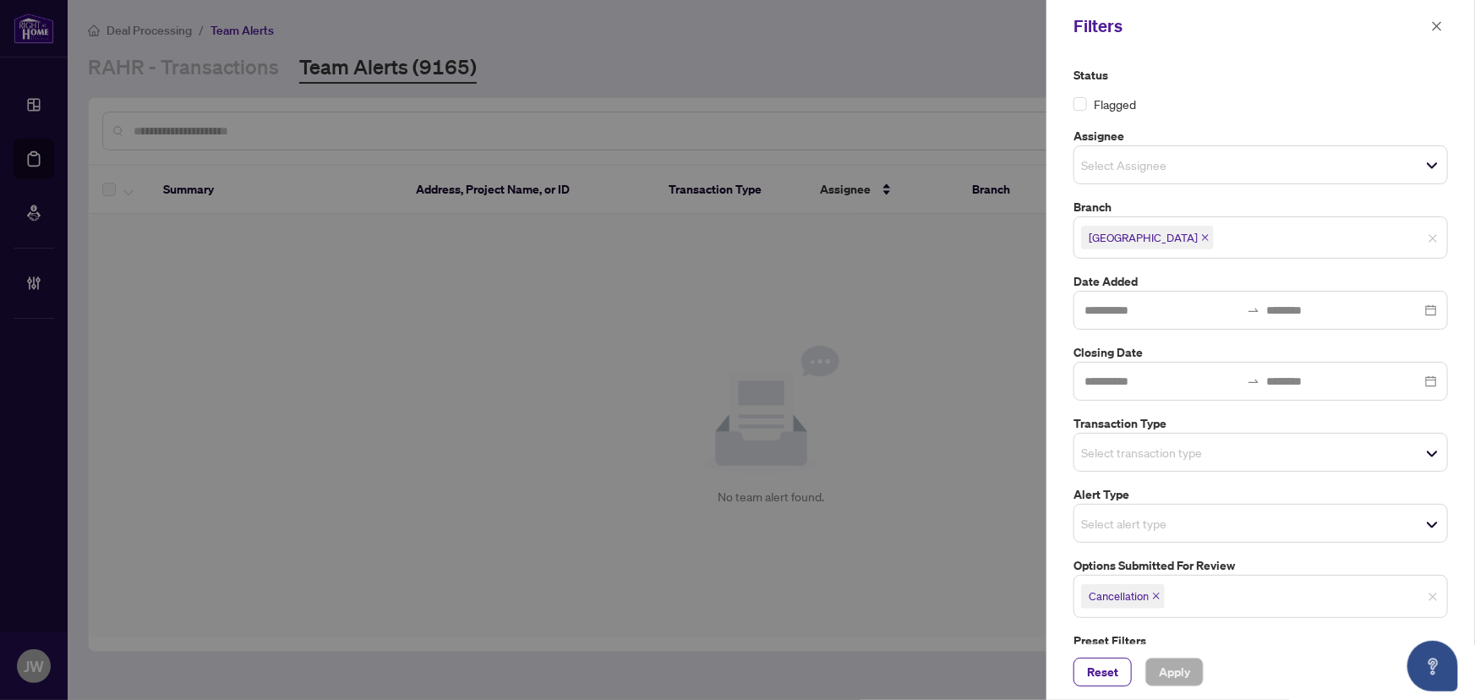
click at [1156, 592] on icon "close" at bounding box center [1156, 596] width 8 height 8
click at [1127, 585] on input "search" at bounding box center [1140, 594] width 118 height 20
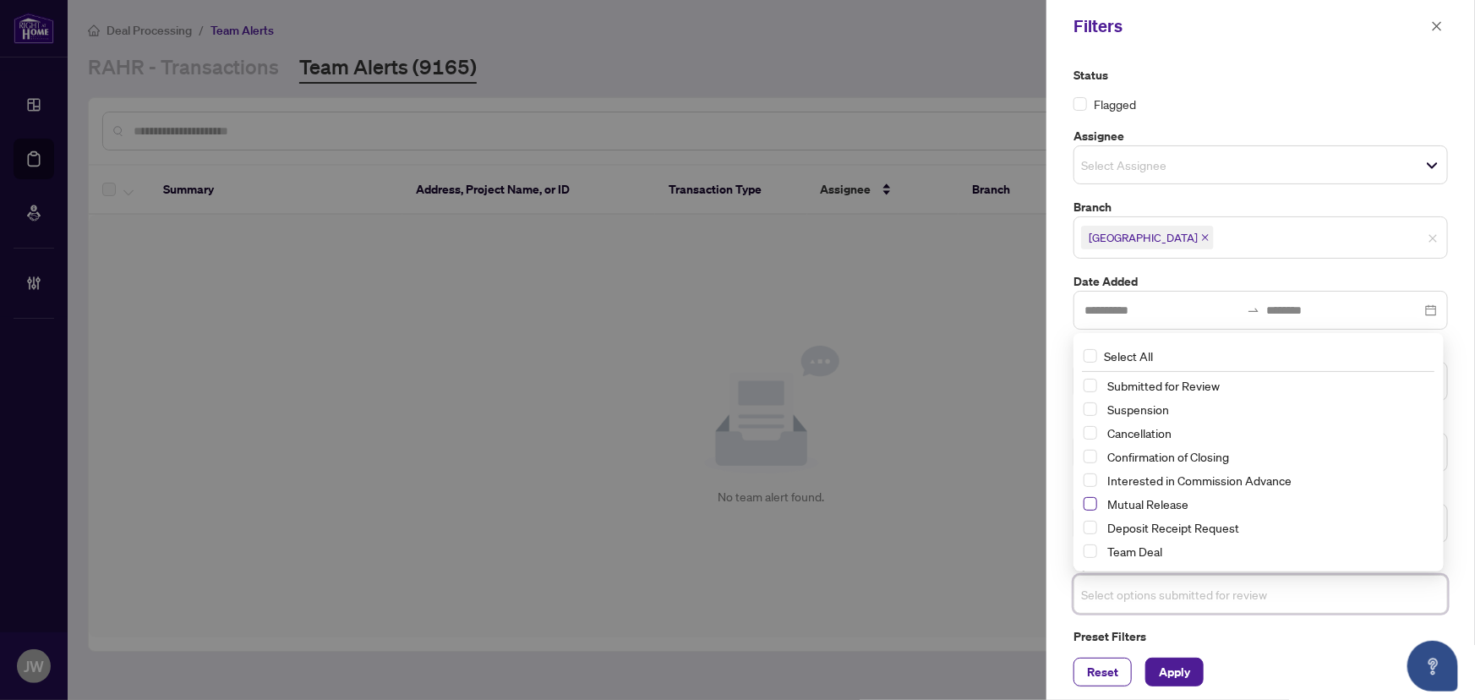
click at [1097, 500] on span "Select Mutual Release" at bounding box center [1091, 504] width 14 height 14
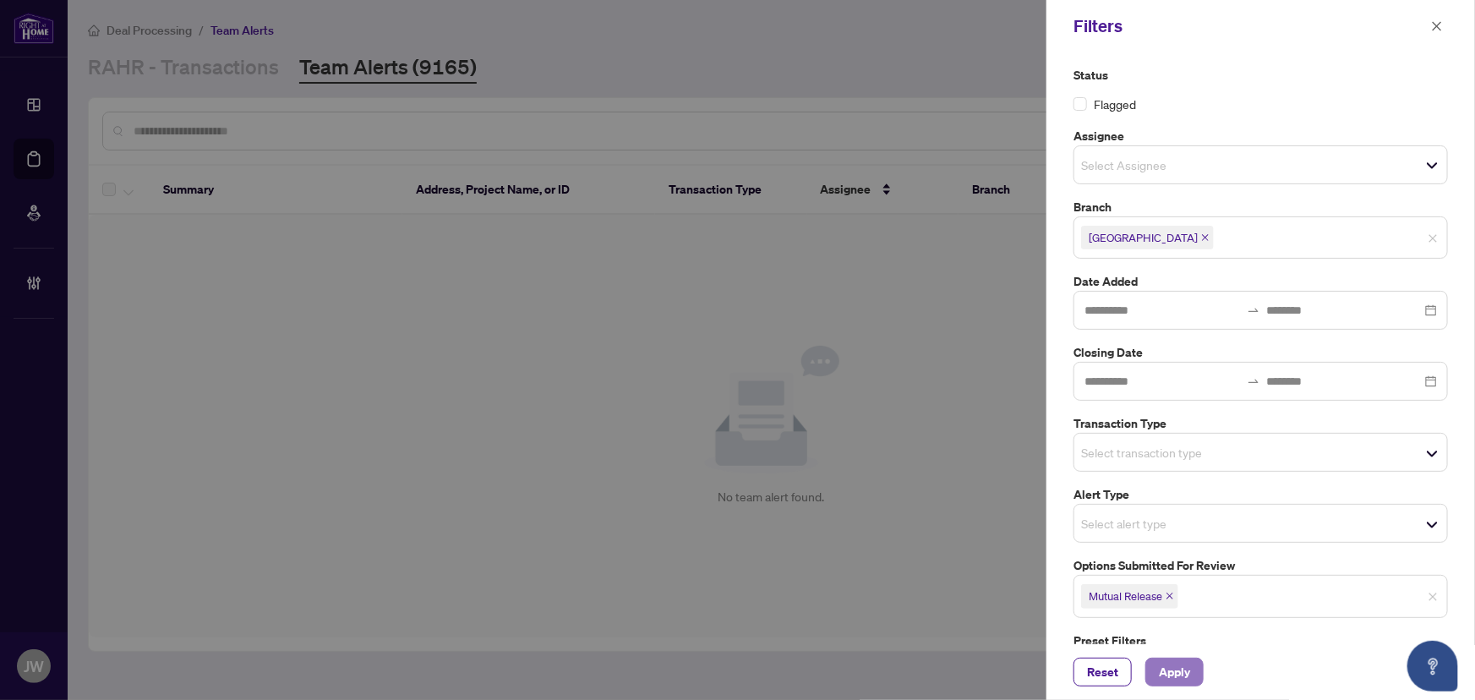
click at [1173, 680] on span "Apply" at bounding box center [1174, 672] width 31 height 27
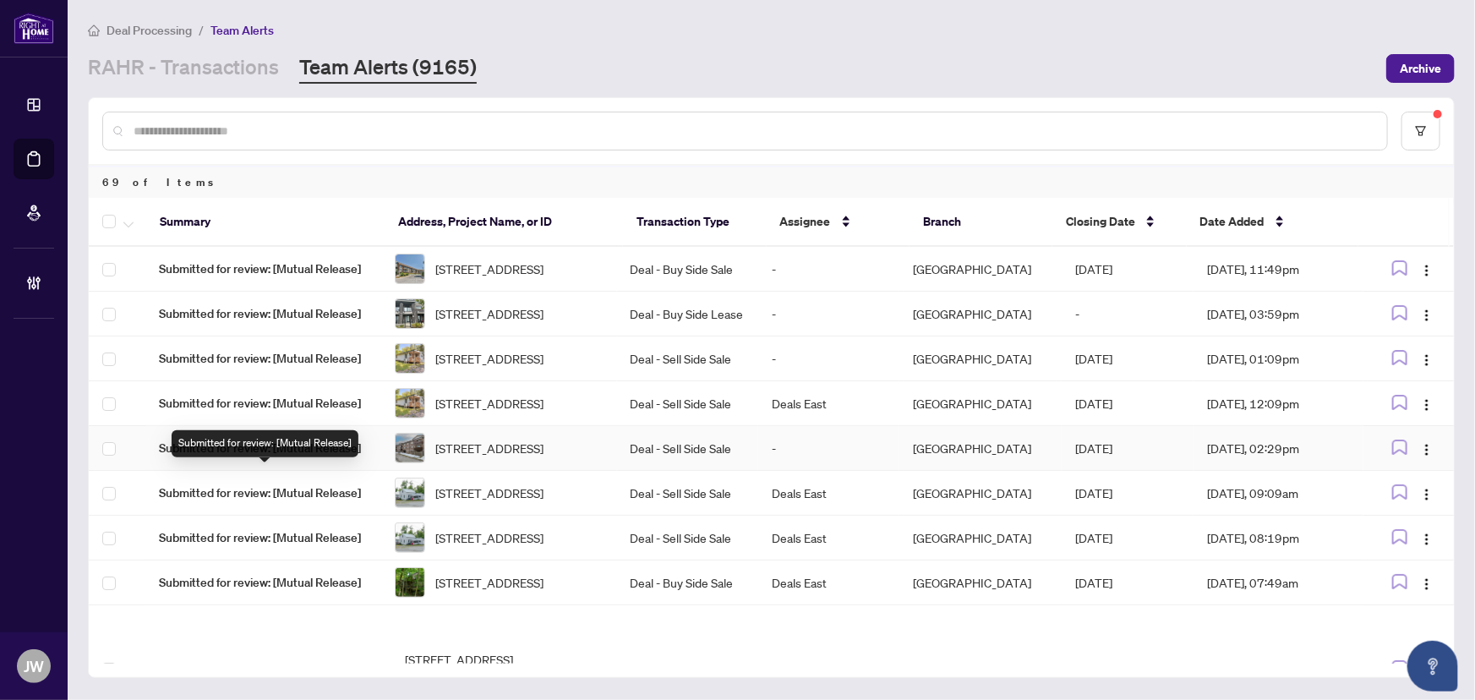
click at [322, 457] on span "Submitted for review: [Mutual Release]" at bounding box center [263, 448] width 209 height 19
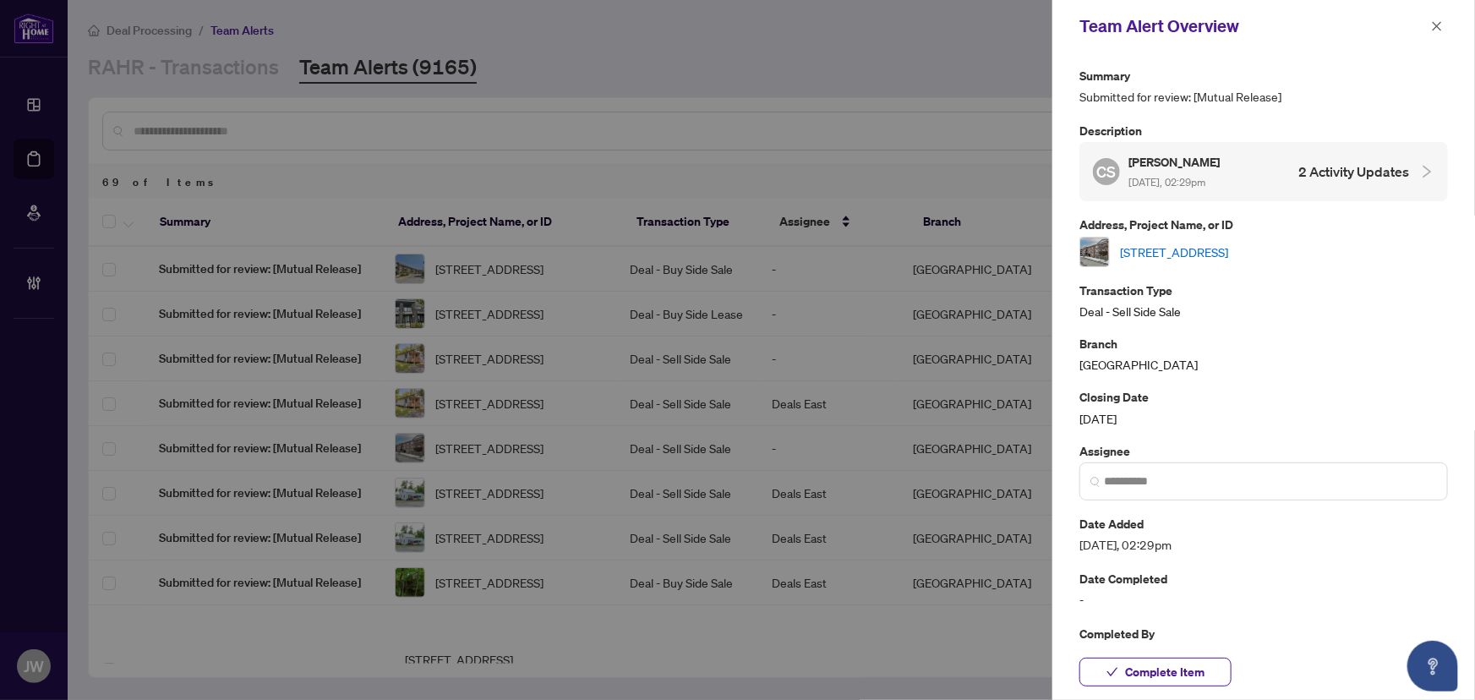
click at [1228, 243] on link "[STREET_ADDRESS]" at bounding box center [1174, 252] width 108 height 19
click at [1440, 32] on span "button" at bounding box center [1437, 26] width 12 height 27
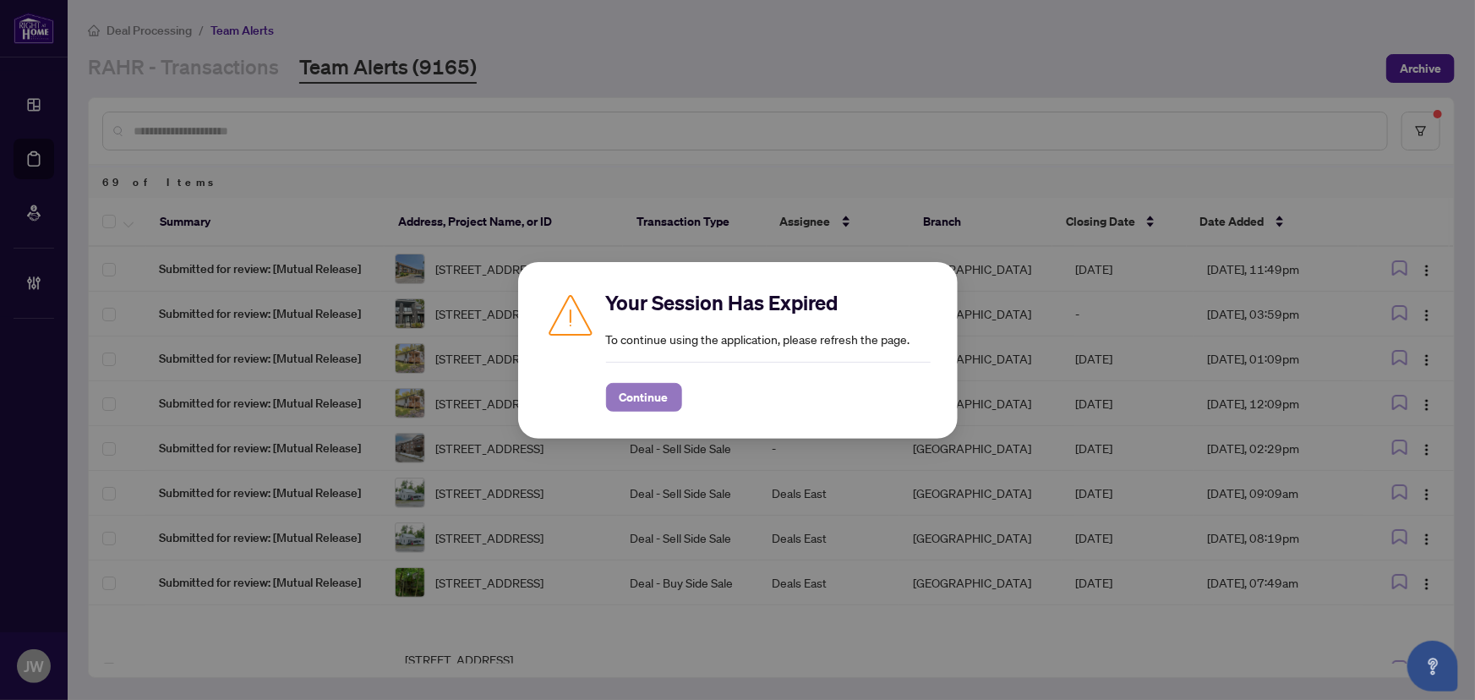
click at [647, 390] on span "Continue" at bounding box center [644, 397] width 49 height 27
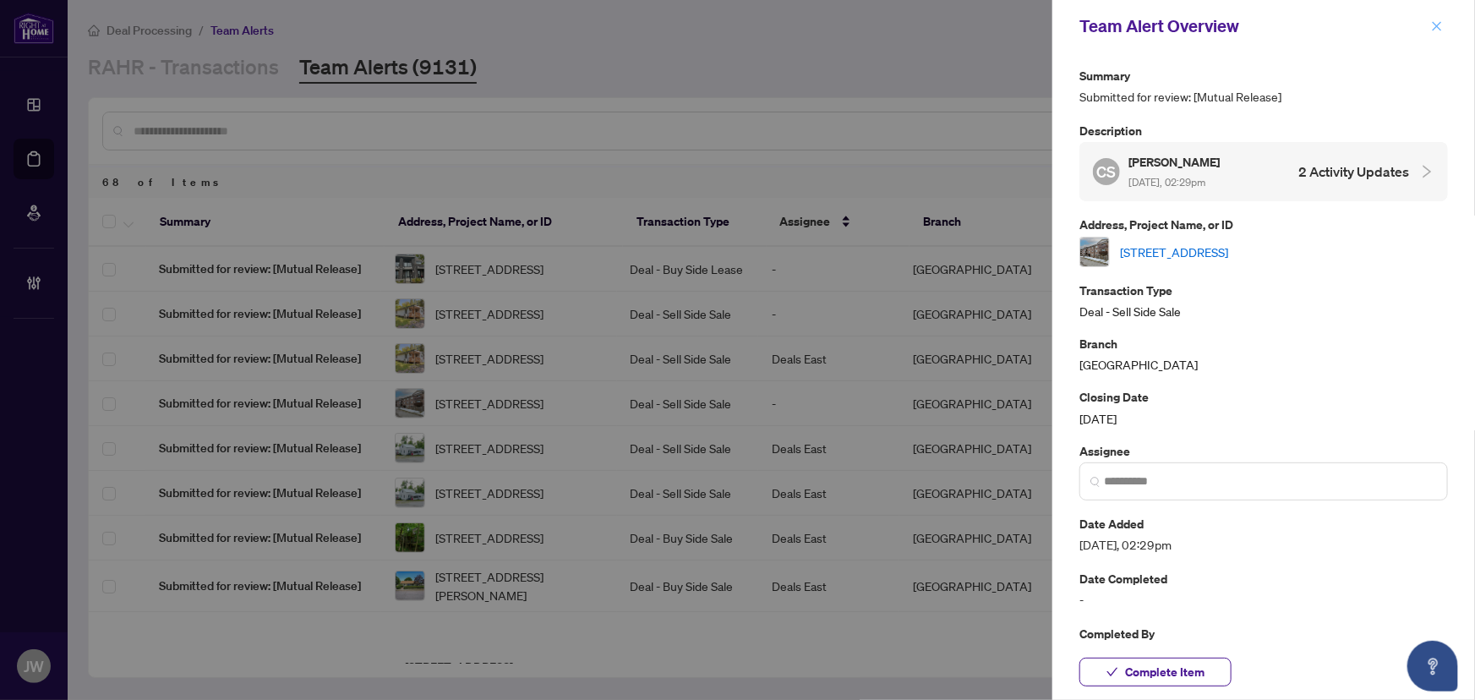
click at [1435, 26] on icon "close" at bounding box center [1437, 26] width 12 height 12
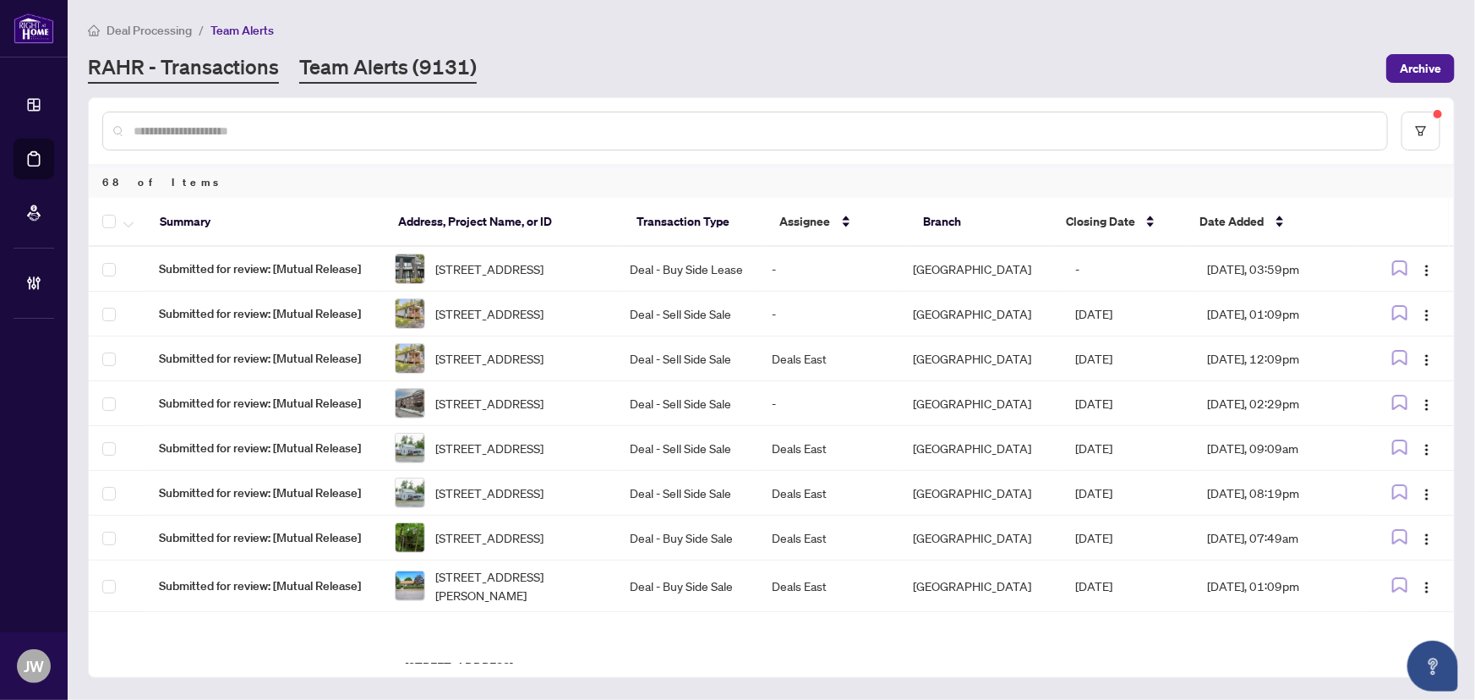
click at [210, 65] on link "RAHR - Transactions" at bounding box center [183, 68] width 191 height 30
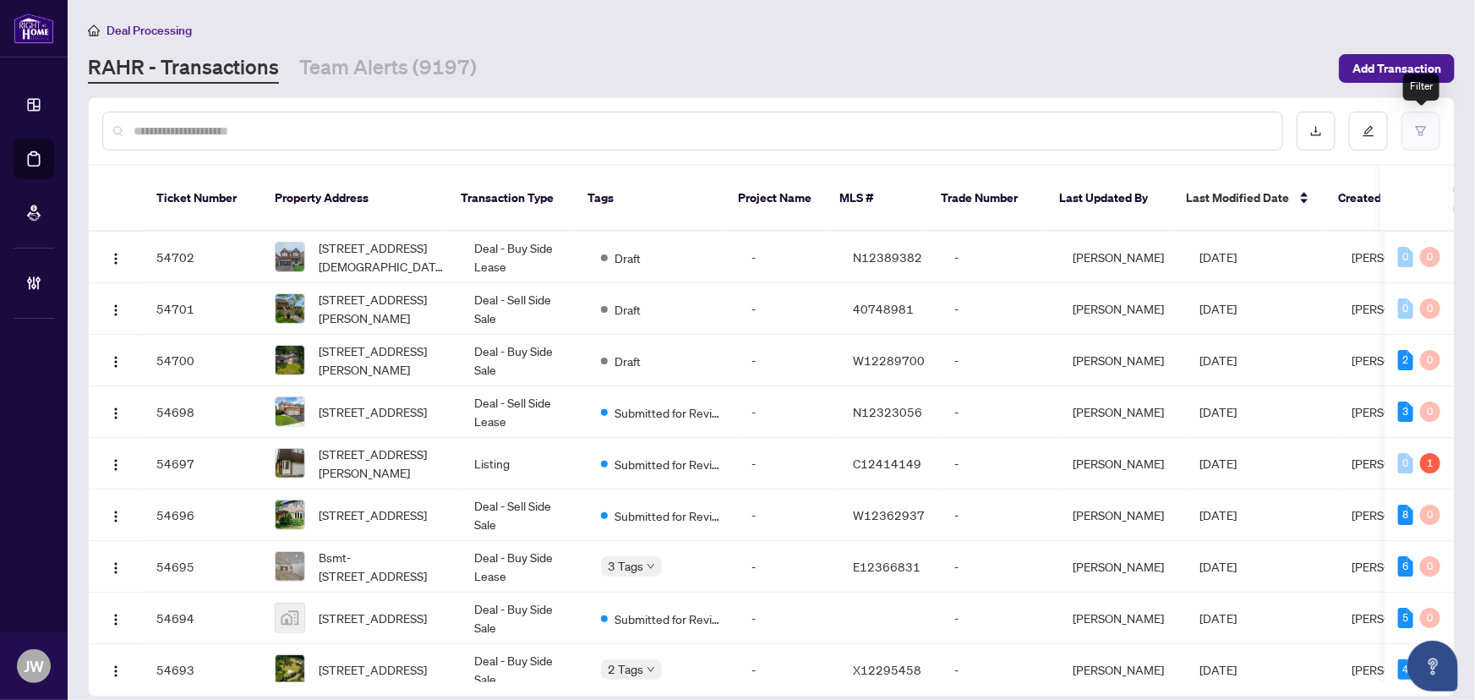
click at [1432, 129] on button "button" at bounding box center [1421, 131] width 39 height 39
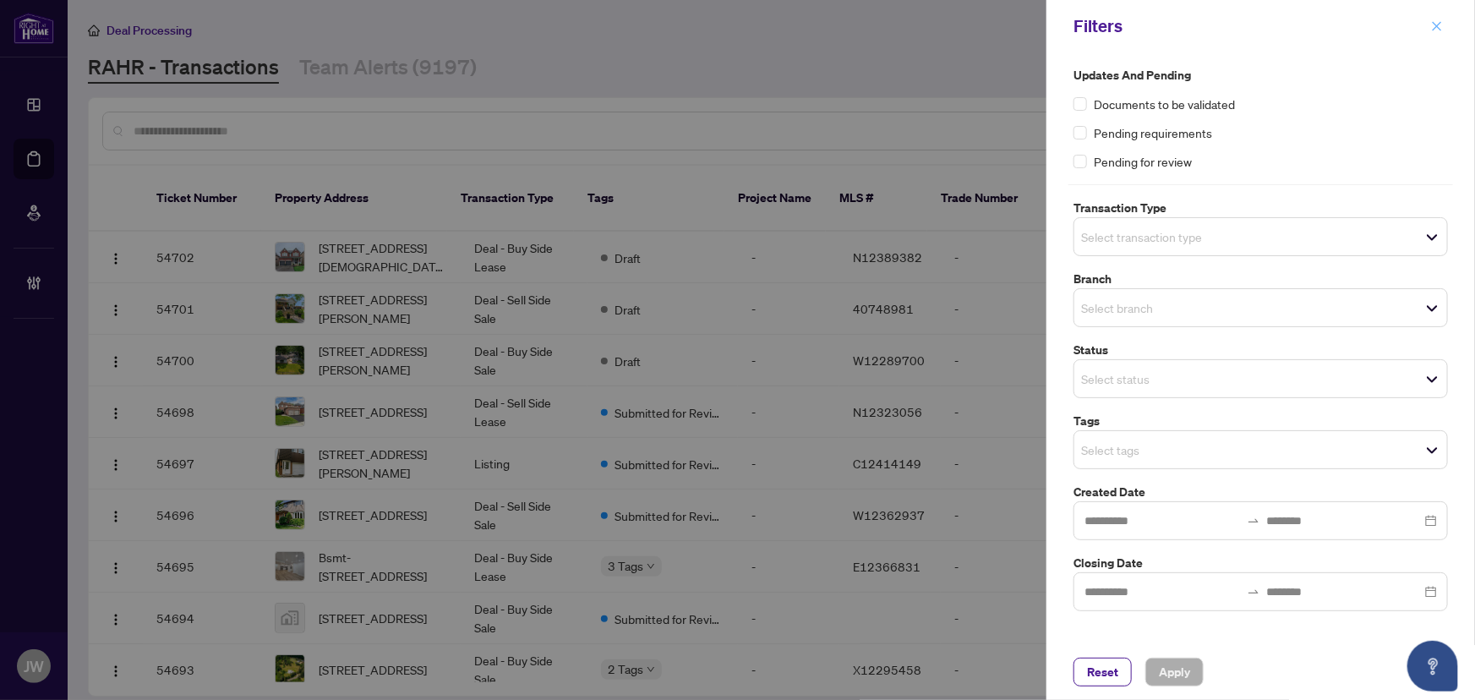
click at [1438, 19] on span "button" at bounding box center [1437, 26] width 12 height 27
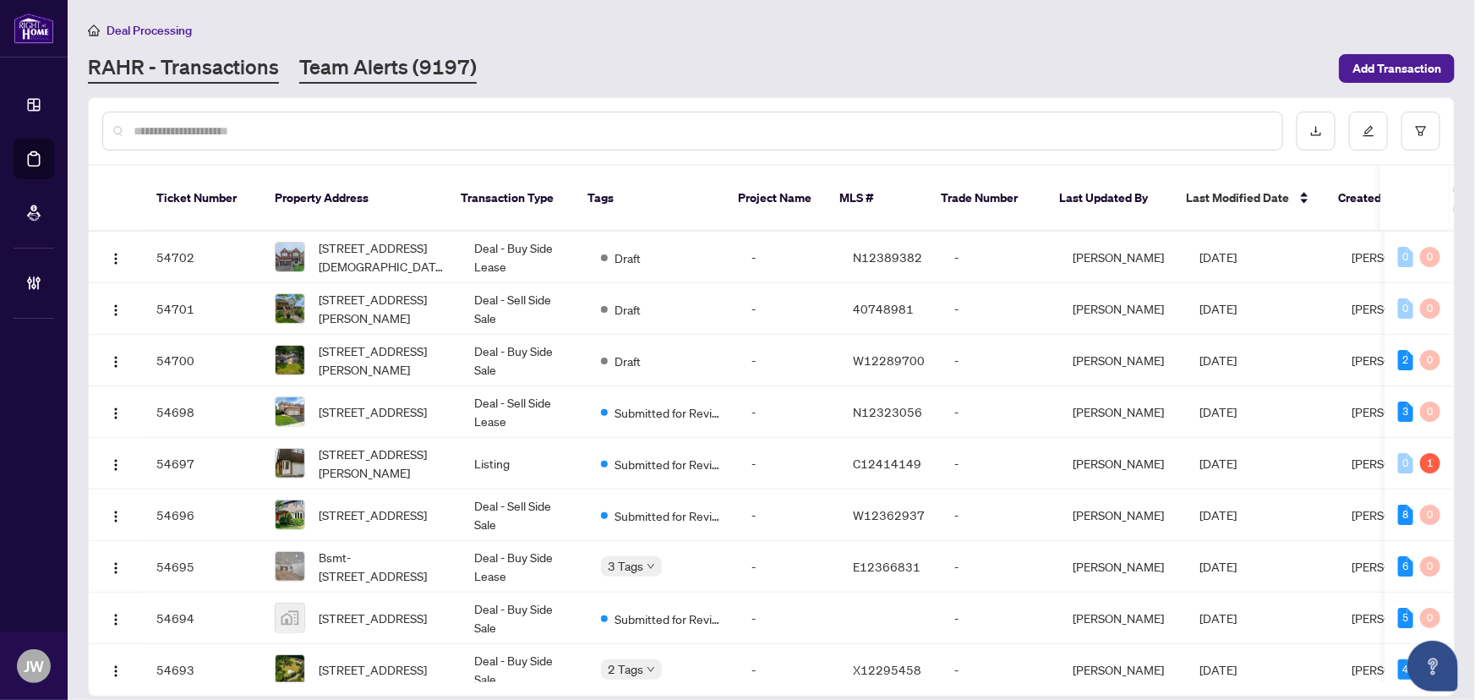
click at [426, 53] on link "Team Alerts (9197)" at bounding box center [388, 68] width 178 height 30
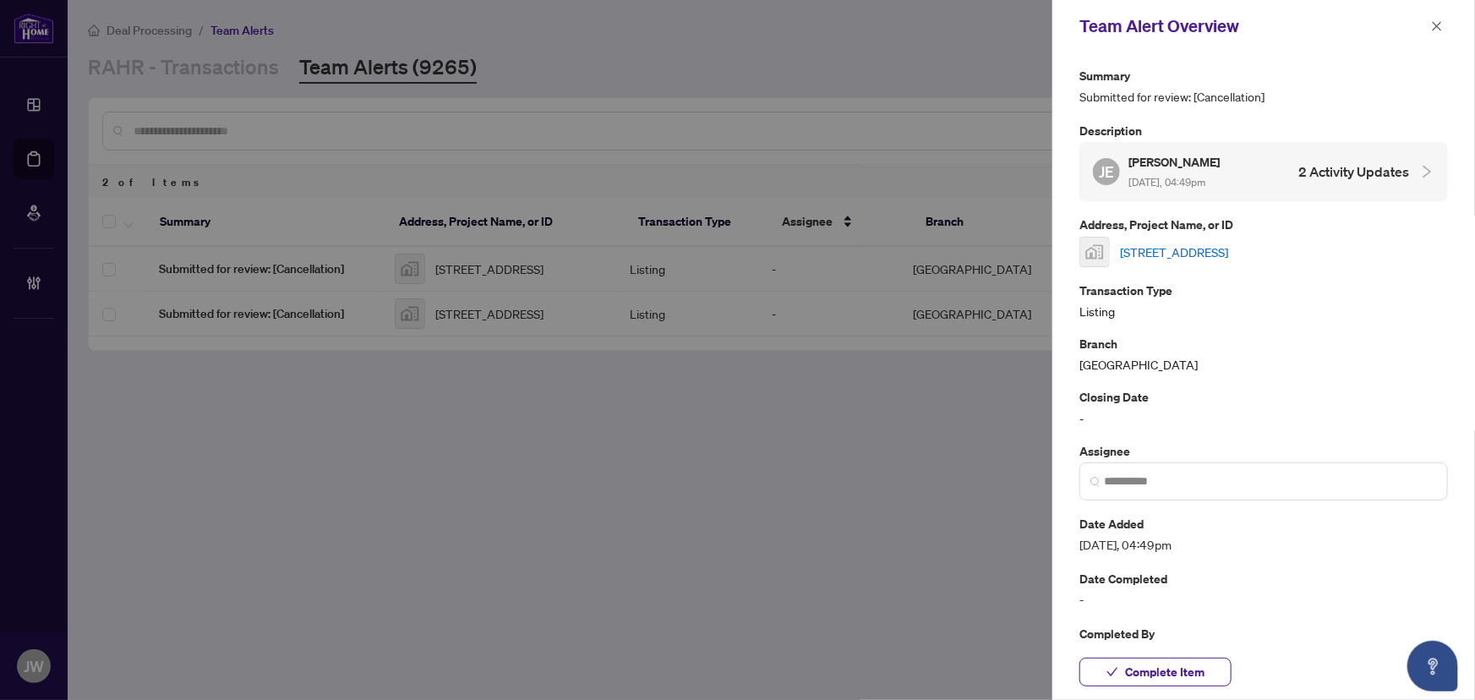
click at [1179, 255] on link "[STREET_ADDRESS]" at bounding box center [1174, 252] width 108 height 19
click at [1199, 252] on link "[STREET_ADDRESS]" at bounding box center [1174, 252] width 108 height 19
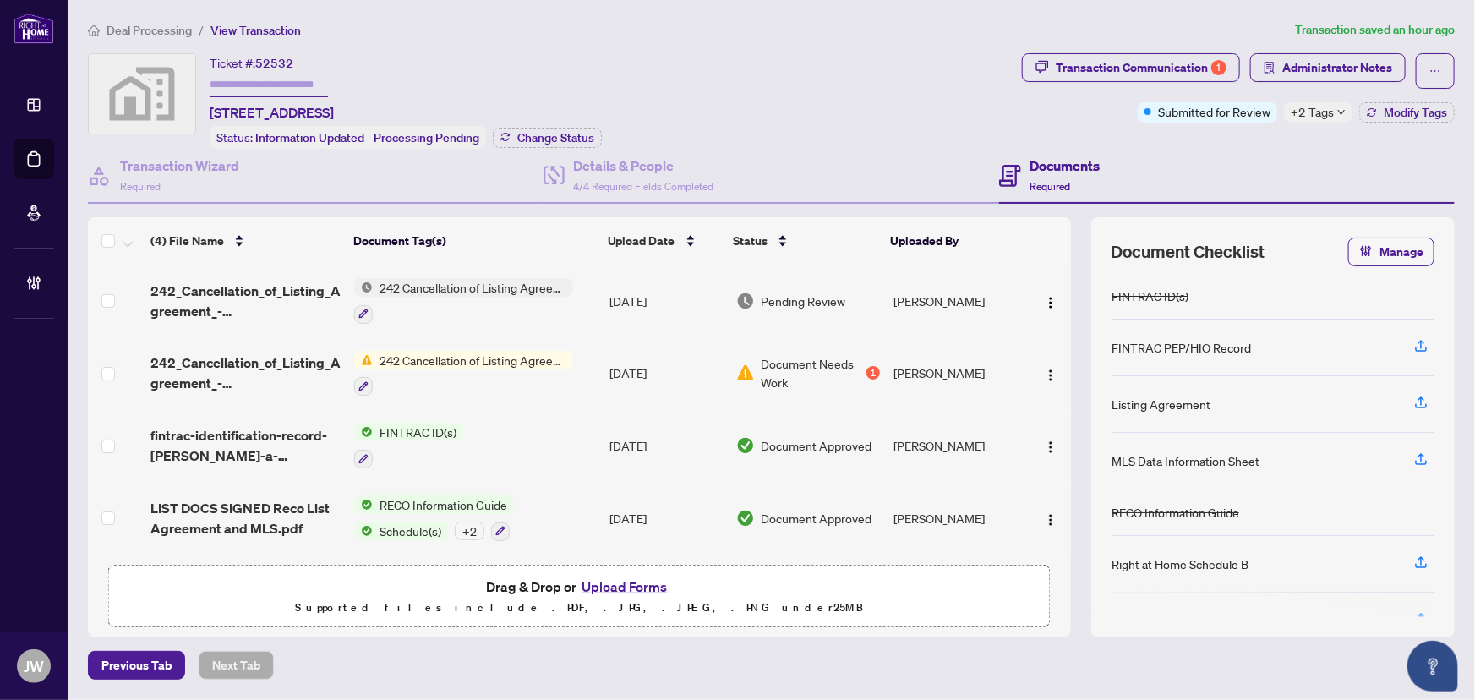
click at [156, 25] on span "Deal Processing" at bounding box center [149, 30] width 85 height 15
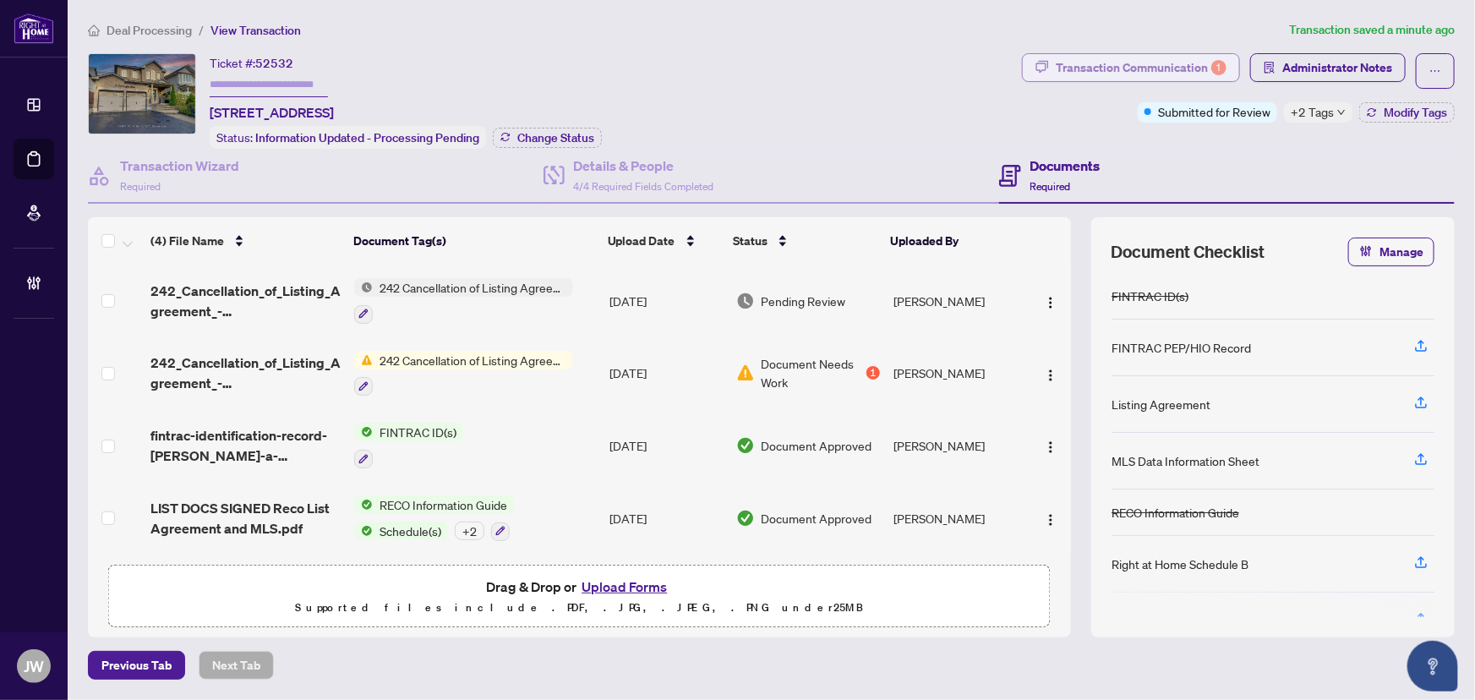
click at [1206, 66] on div "Transaction Communication 1" at bounding box center [1141, 67] width 171 height 27
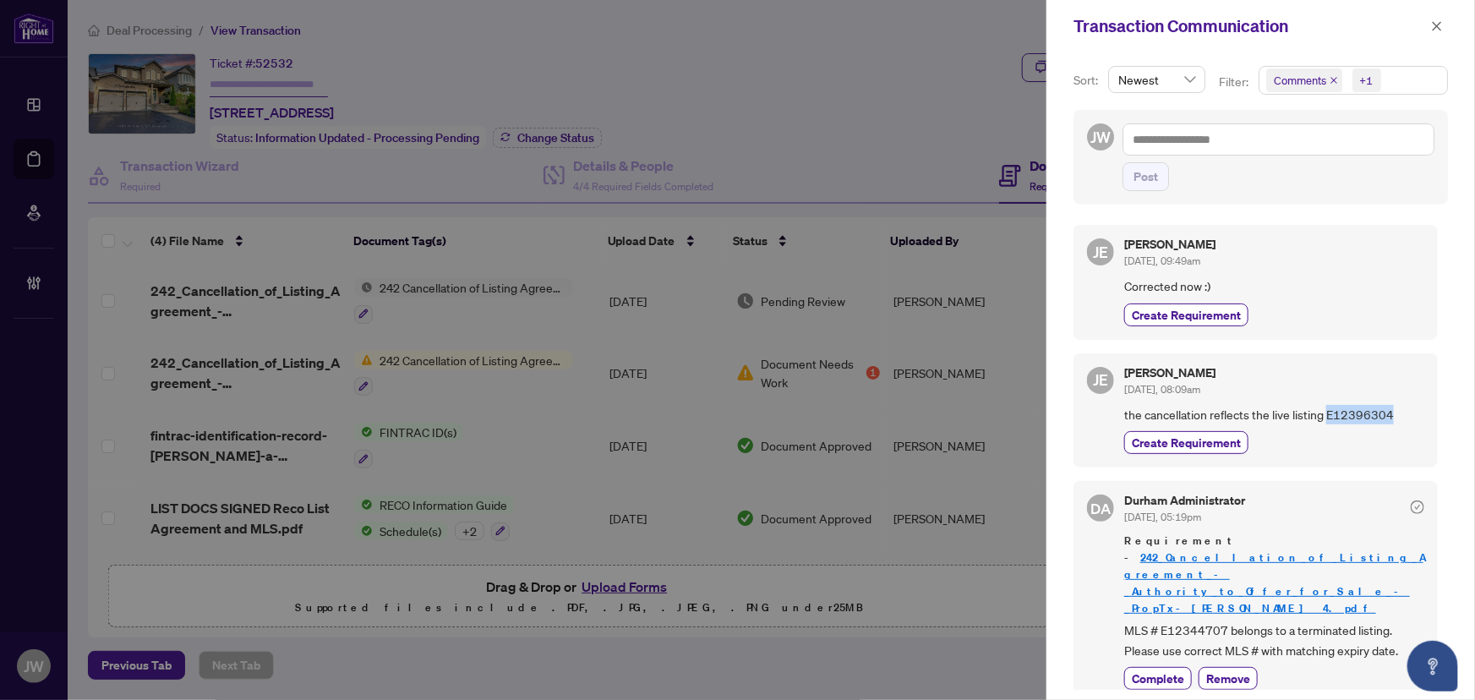
drag, startPoint x: 1383, startPoint y: 413, endPoint x: 1327, endPoint y: 413, distance: 55.8
click at [1327, 413] on span "the cancellation reflects the live listing E12396304" at bounding box center [1274, 414] width 300 height 19
copy span "E12396304"
click at [1443, 25] on icon "close" at bounding box center [1437, 26] width 12 height 12
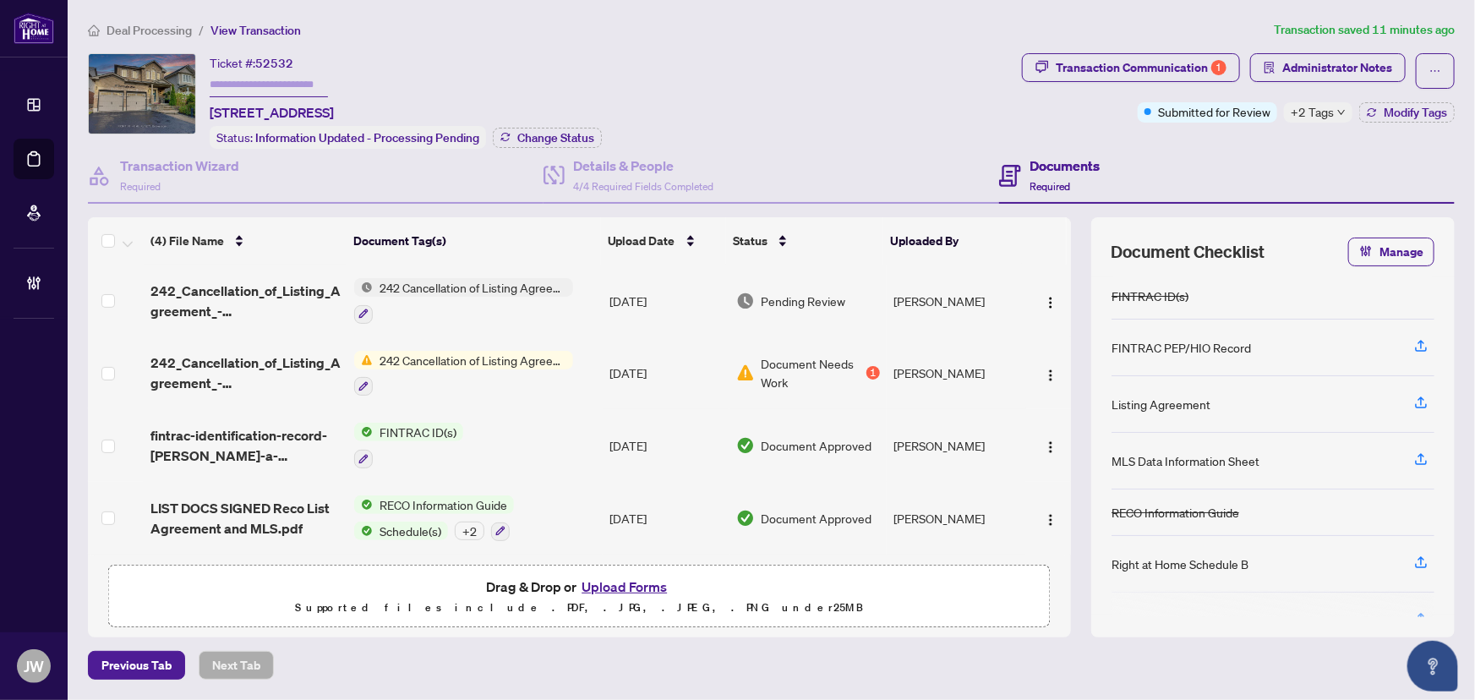
click at [162, 32] on span "Deal Processing" at bounding box center [149, 30] width 85 height 15
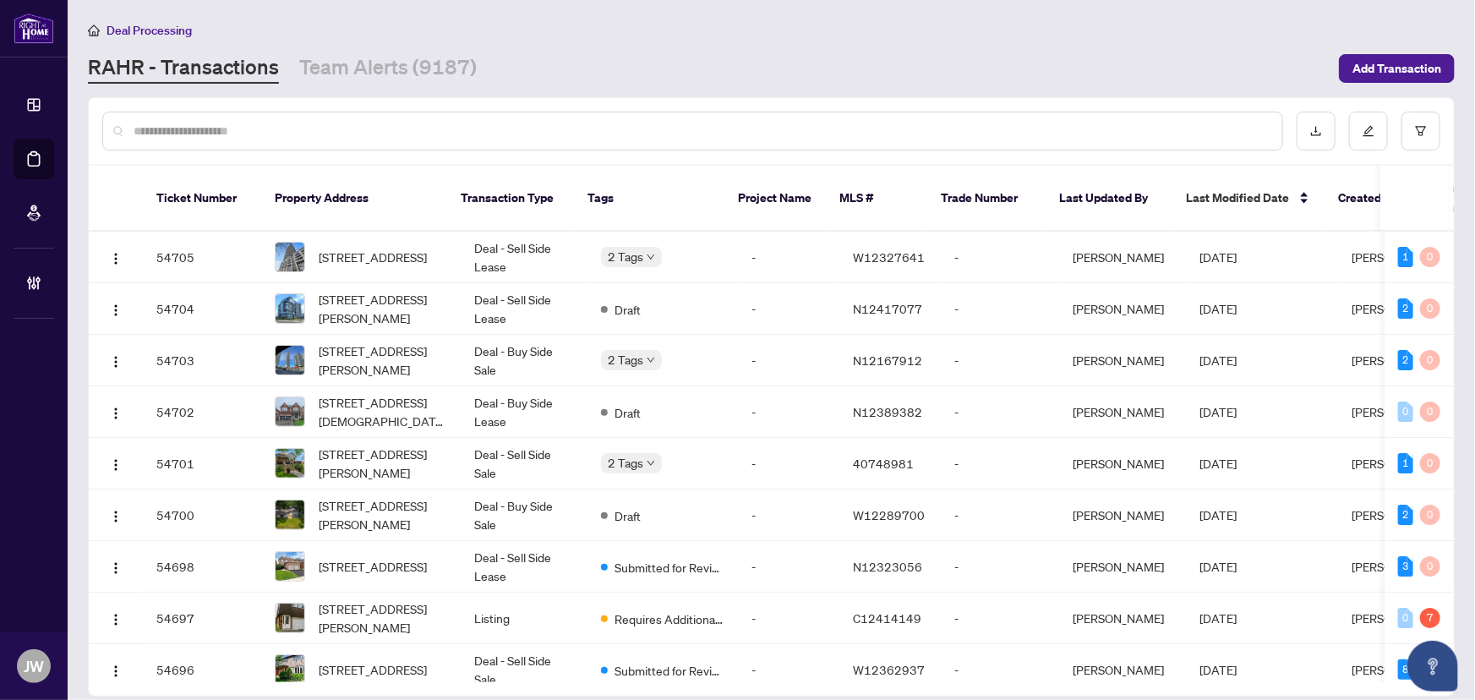
click at [249, 118] on div at bounding box center [692, 131] width 1181 height 39
click at [262, 132] on input "text" at bounding box center [701, 131] width 1135 height 19
click at [194, 127] on input "text" at bounding box center [701, 131] width 1135 height 19
click at [194, 117] on div at bounding box center [692, 131] width 1181 height 39
click at [407, 71] on link "Team Alerts (9187)" at bounding box center [388, 68] width 178 height 30
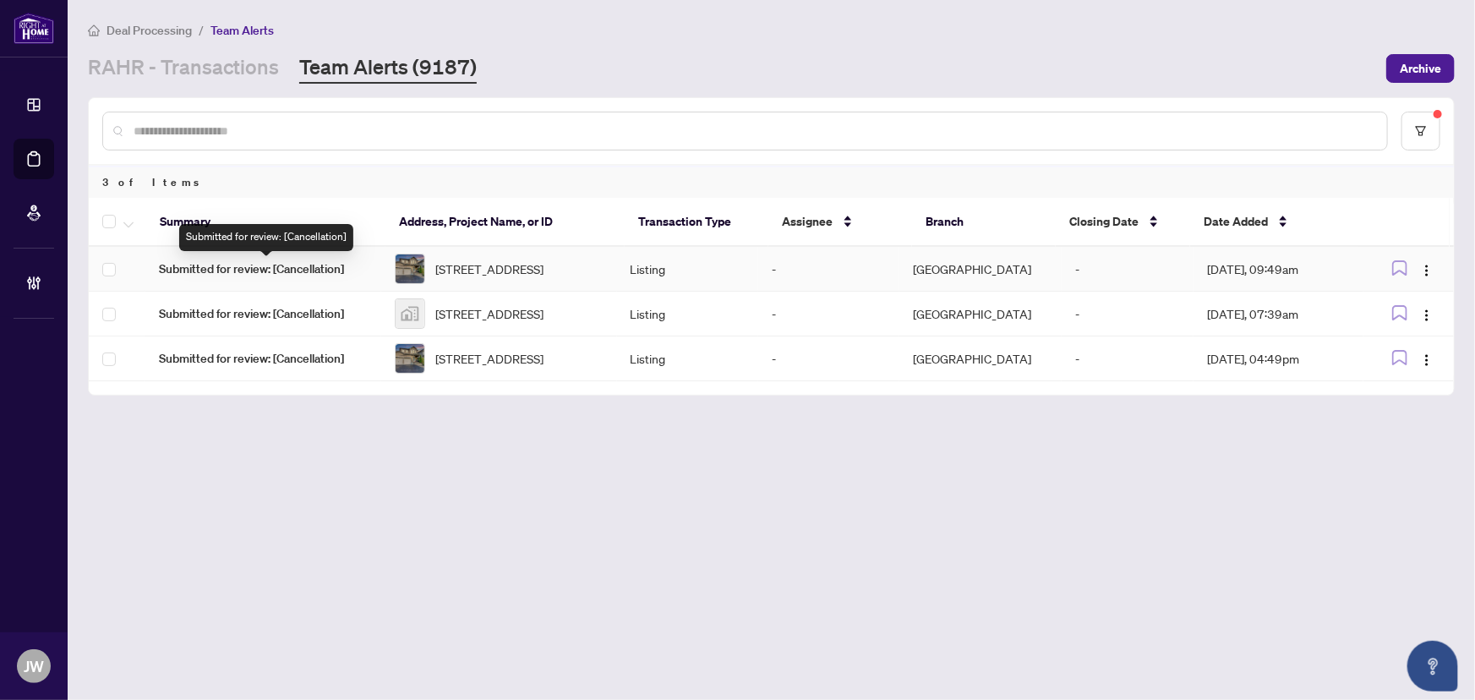
click at [290, 273] on span "Submitted for review: [Cancellation]" at bounding box center [263, 269] width 209 height 19
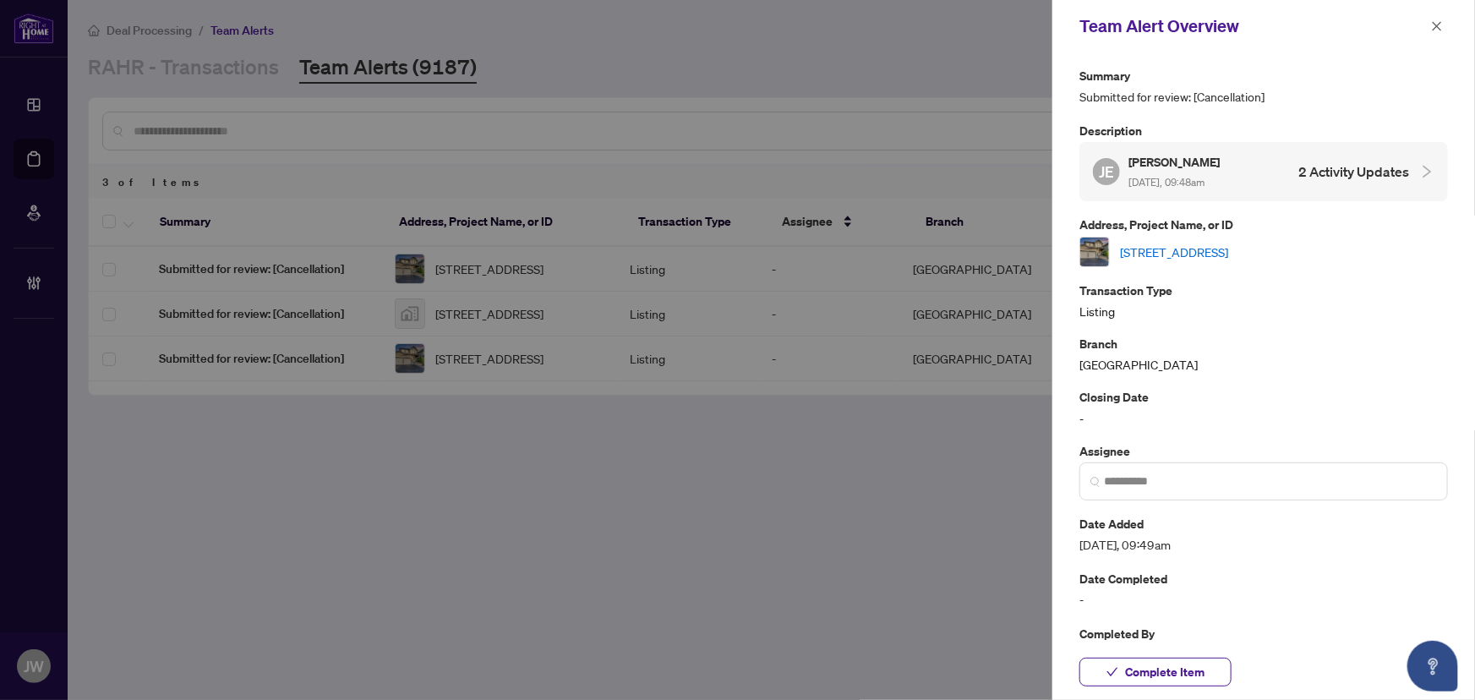
click at [1444, 26] on button "button" at bounding box center [1437, 26] width 22 height 20
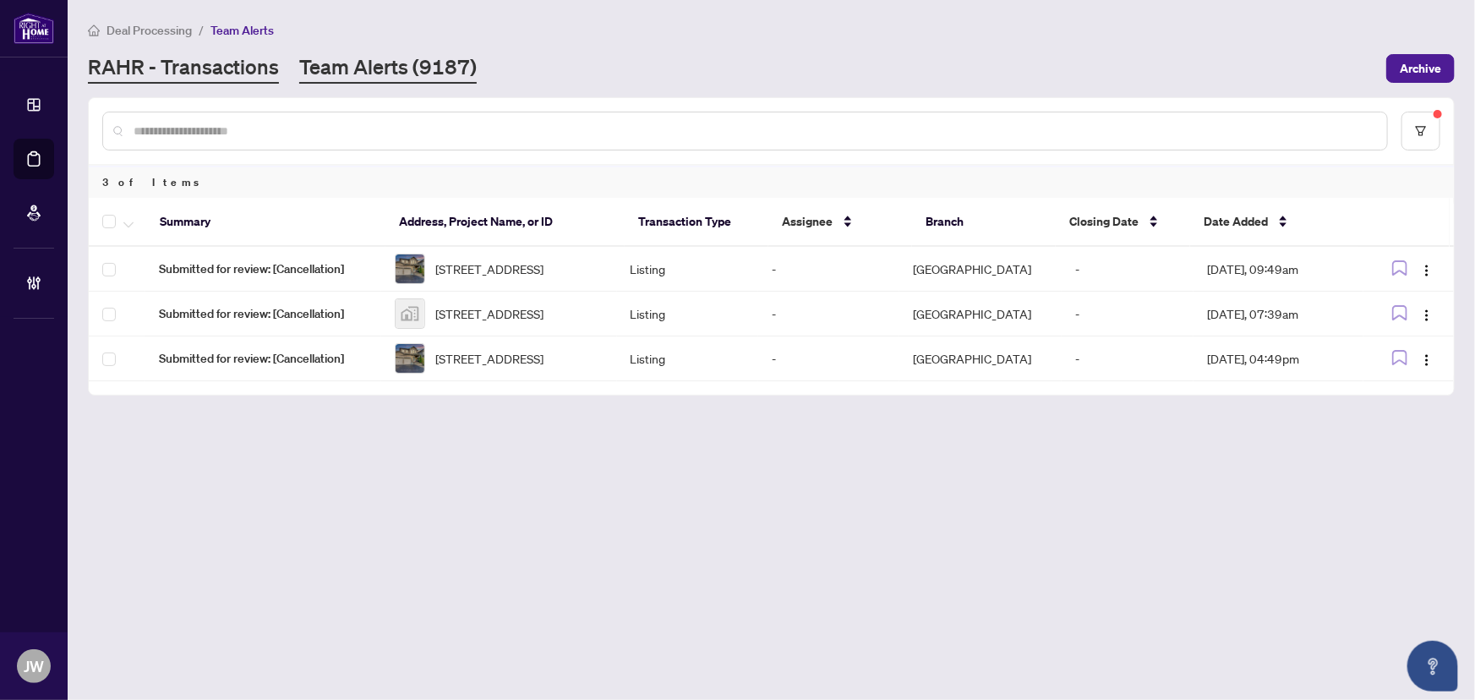
click at [226, 76] on link "RAHR - Transactions" at bounding box center [183, 68] width 191 height 30
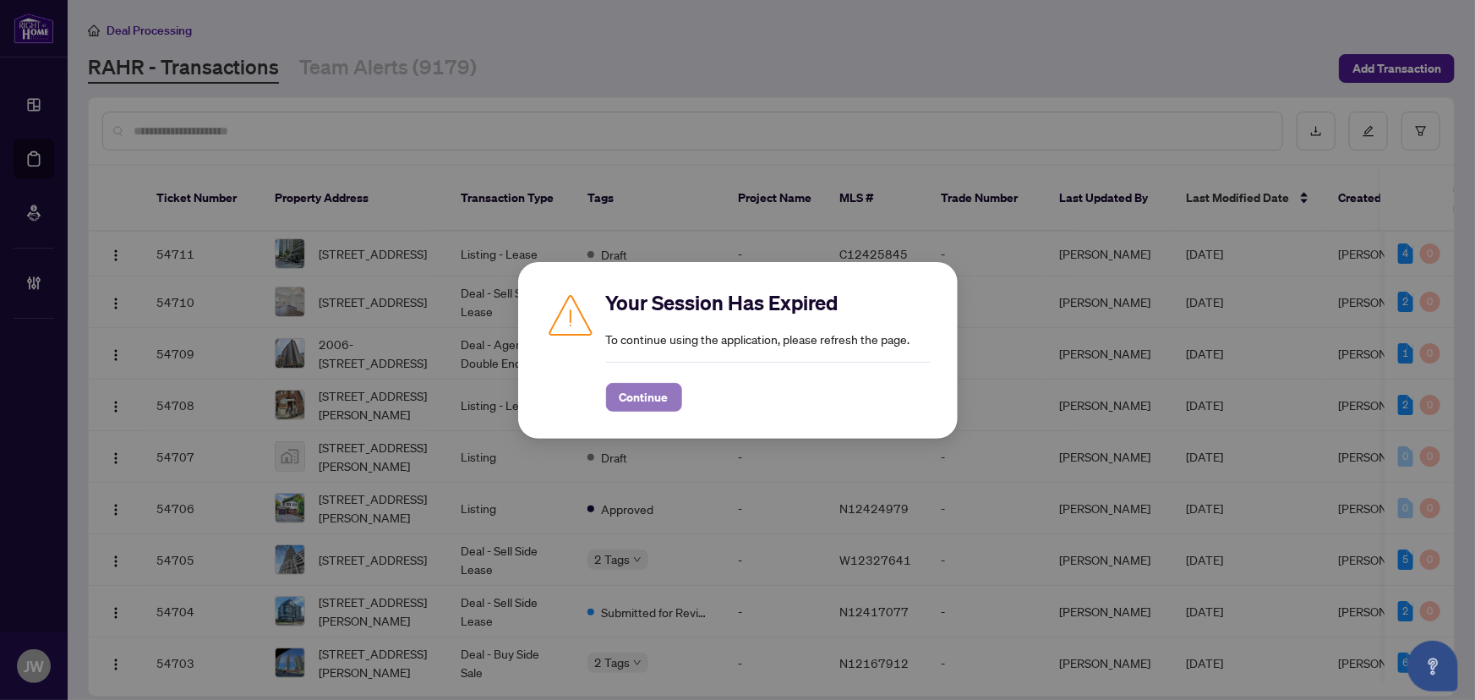
click at [657, 405] on span "Continue" at bounding box center [644, 397] width 49 height 27
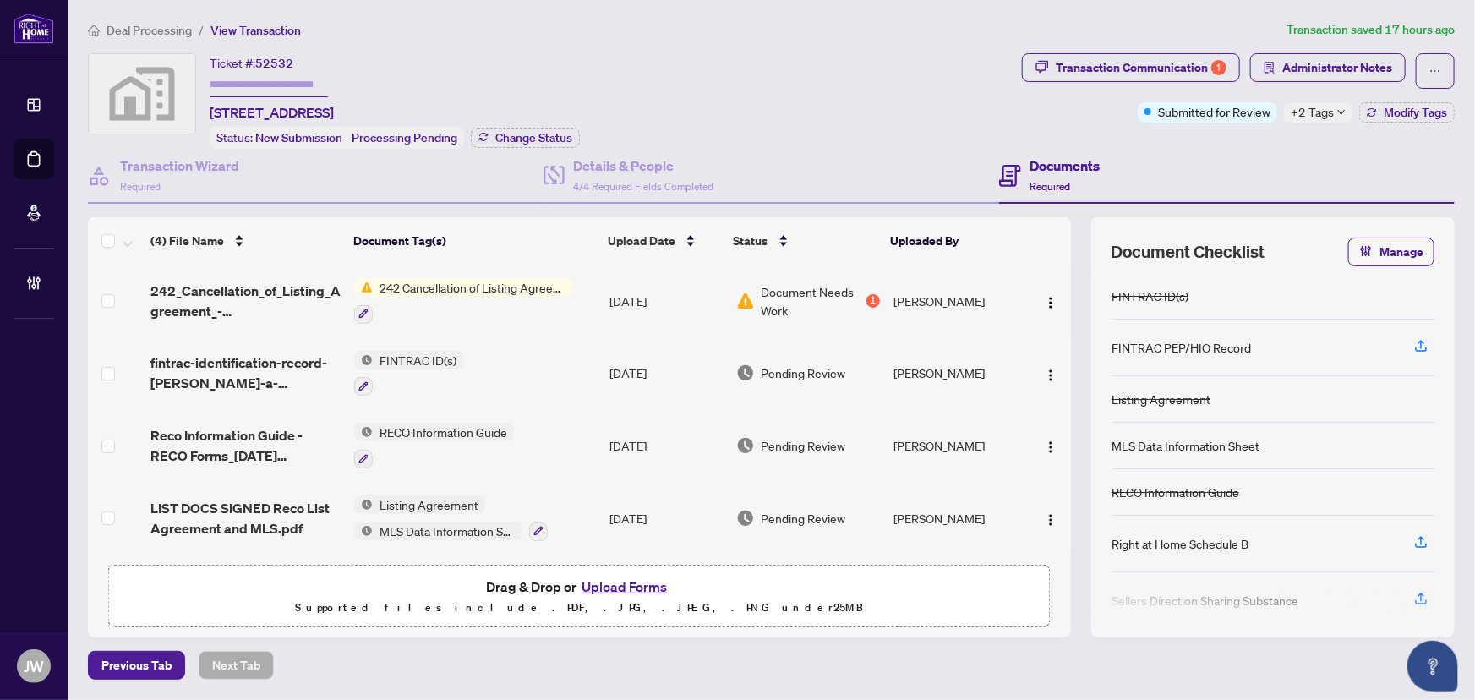
click at [156, 24] on span "Deal Processing" at bounding box center [149, 30] width 85 height 15
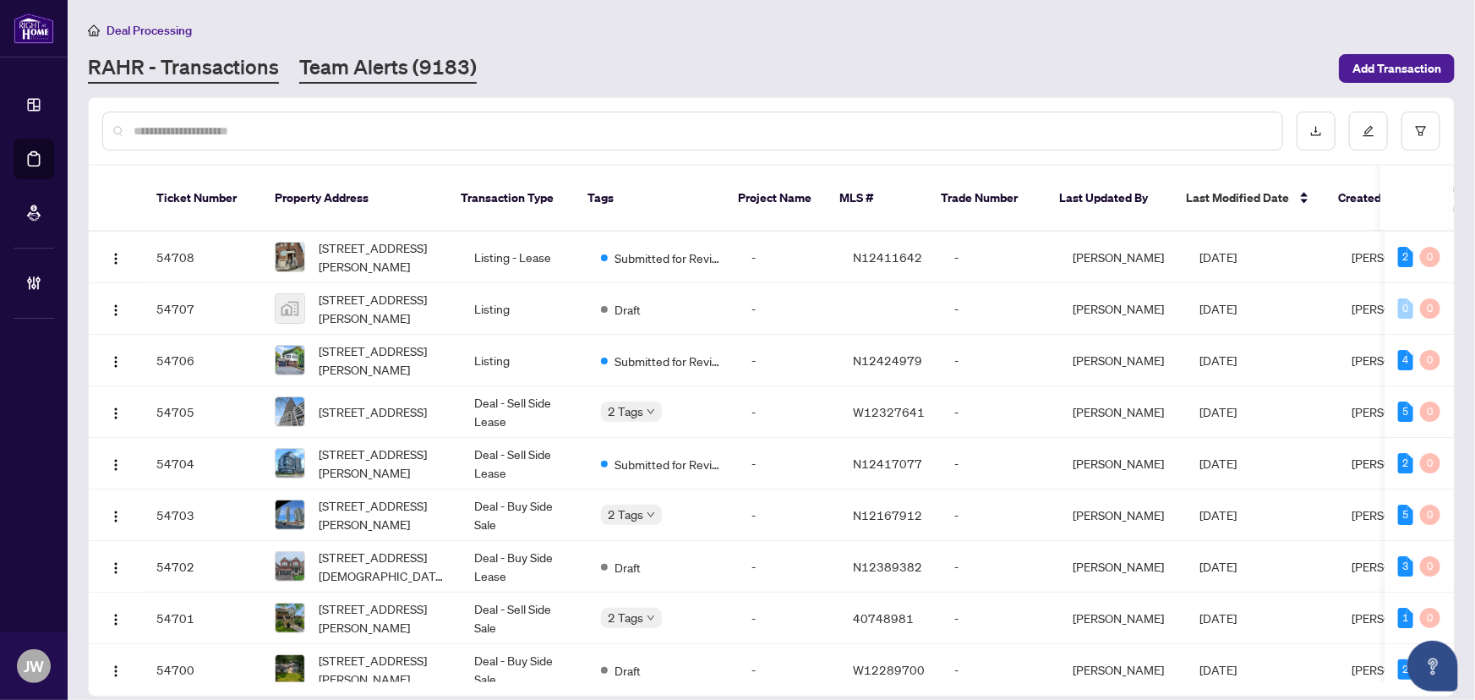
click at [457, 69] on link "Team Alerts (9183)" at bounding box center [388, 68] width 178 height 30
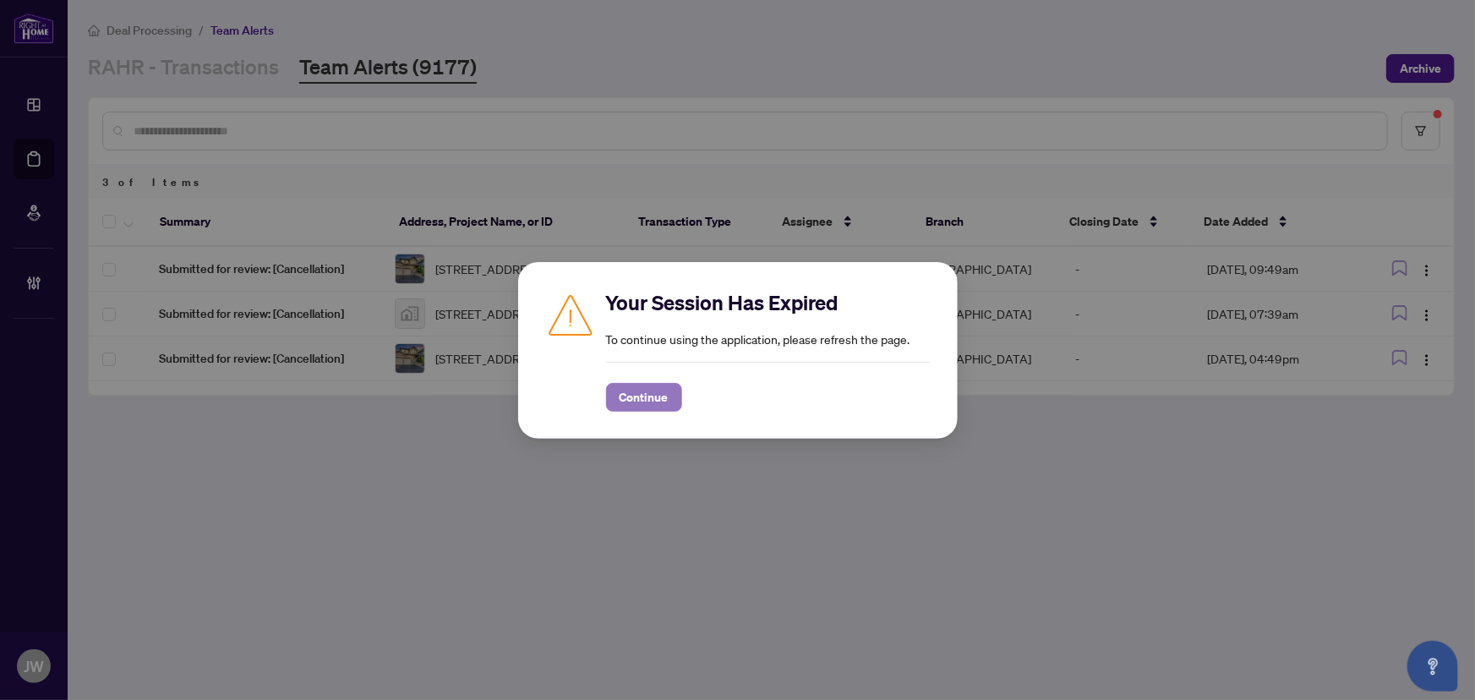
click at [651, 399] on span "Continue" at bounding box center [644, 397] width 49 height 27
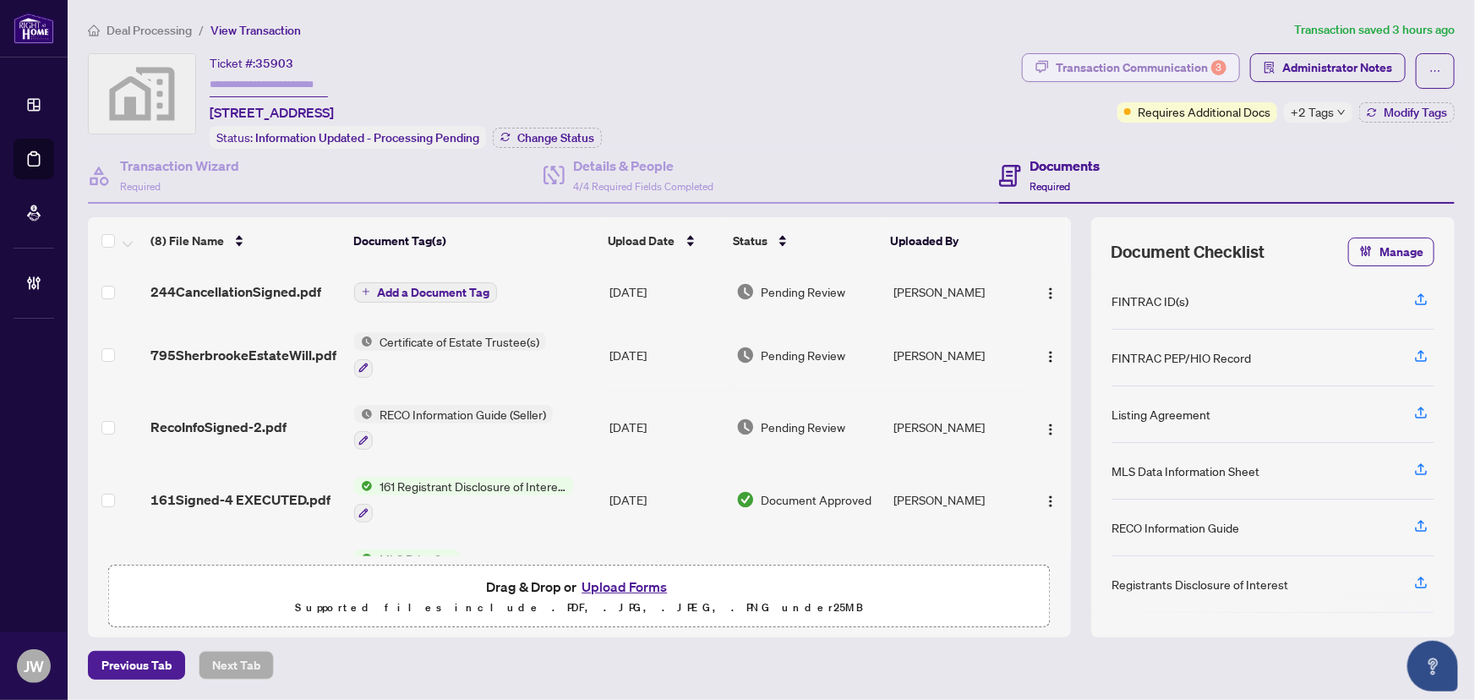
click at [1161, 64] on div "Transaction Communication 3" at bounding box center [1141, 67] width 171 height 27
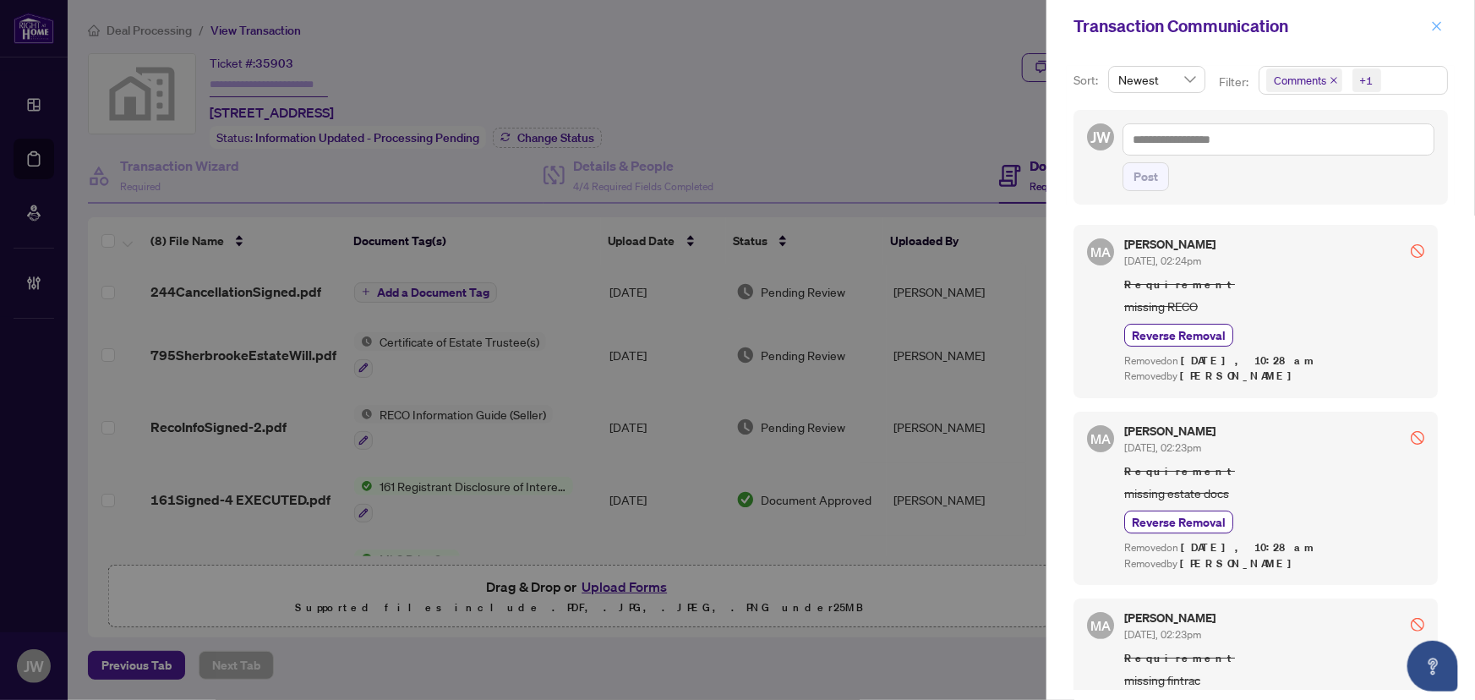
click at [1437, 25] on icon "close" at bounding box center [1437, 25] width 9 height 9
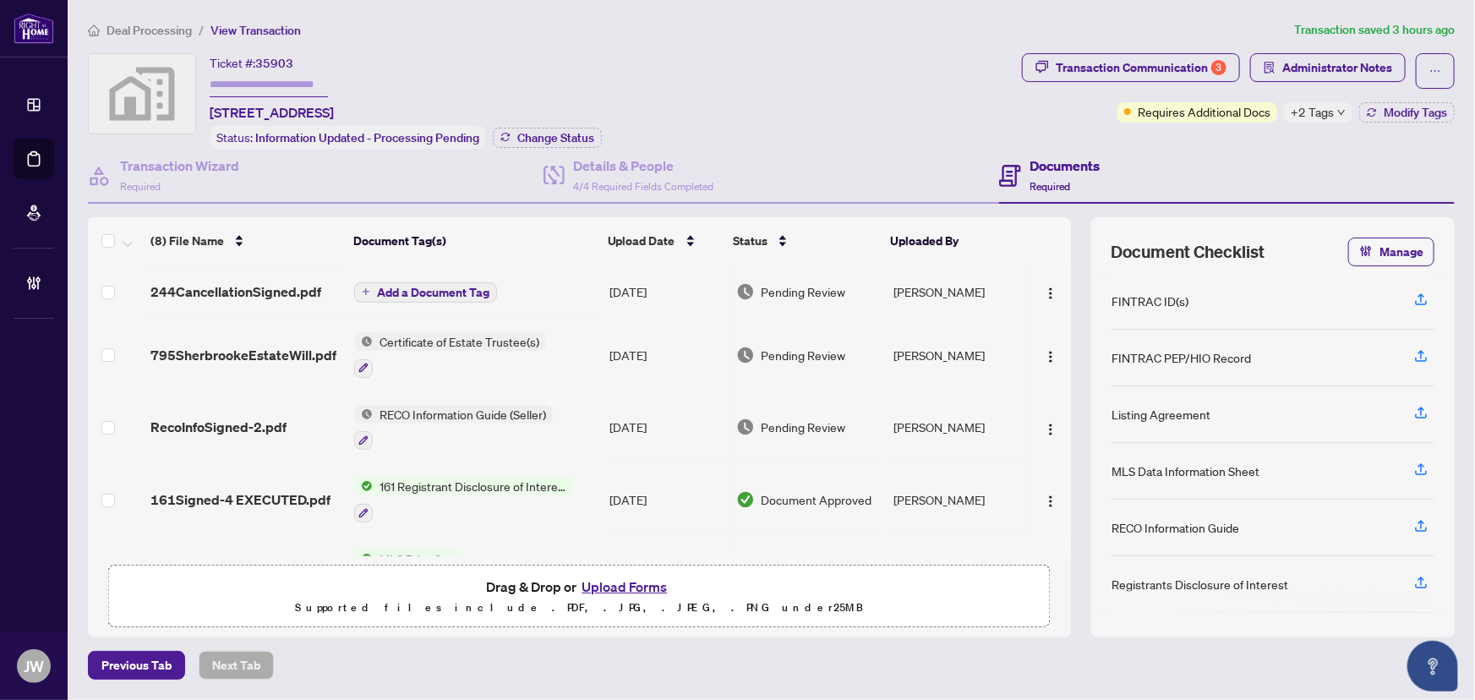
click at [128, 23] on span "Deal Processing" at bounding box center [149, 30] width 85 height 15
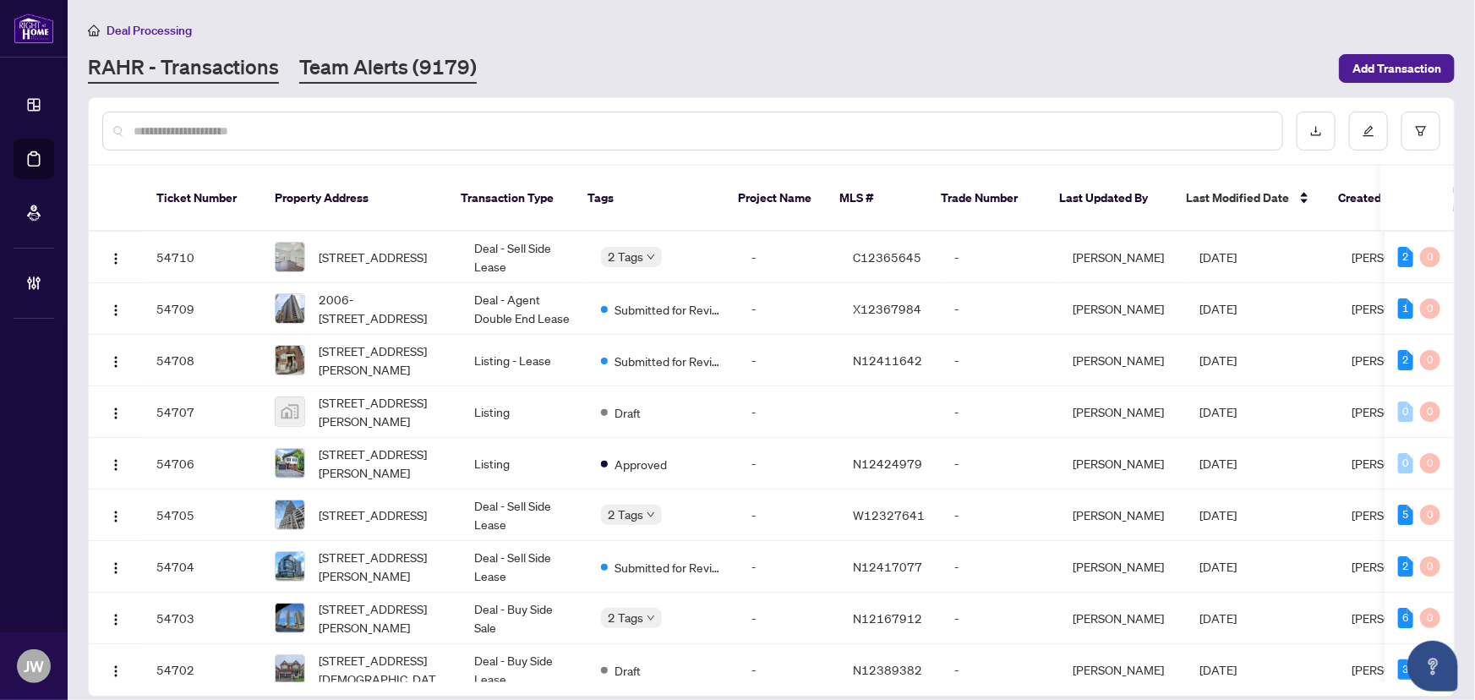
click at [383, 74] on link "Team Alerts (9179)" at bounding box center [388, 68] width 178 height 30
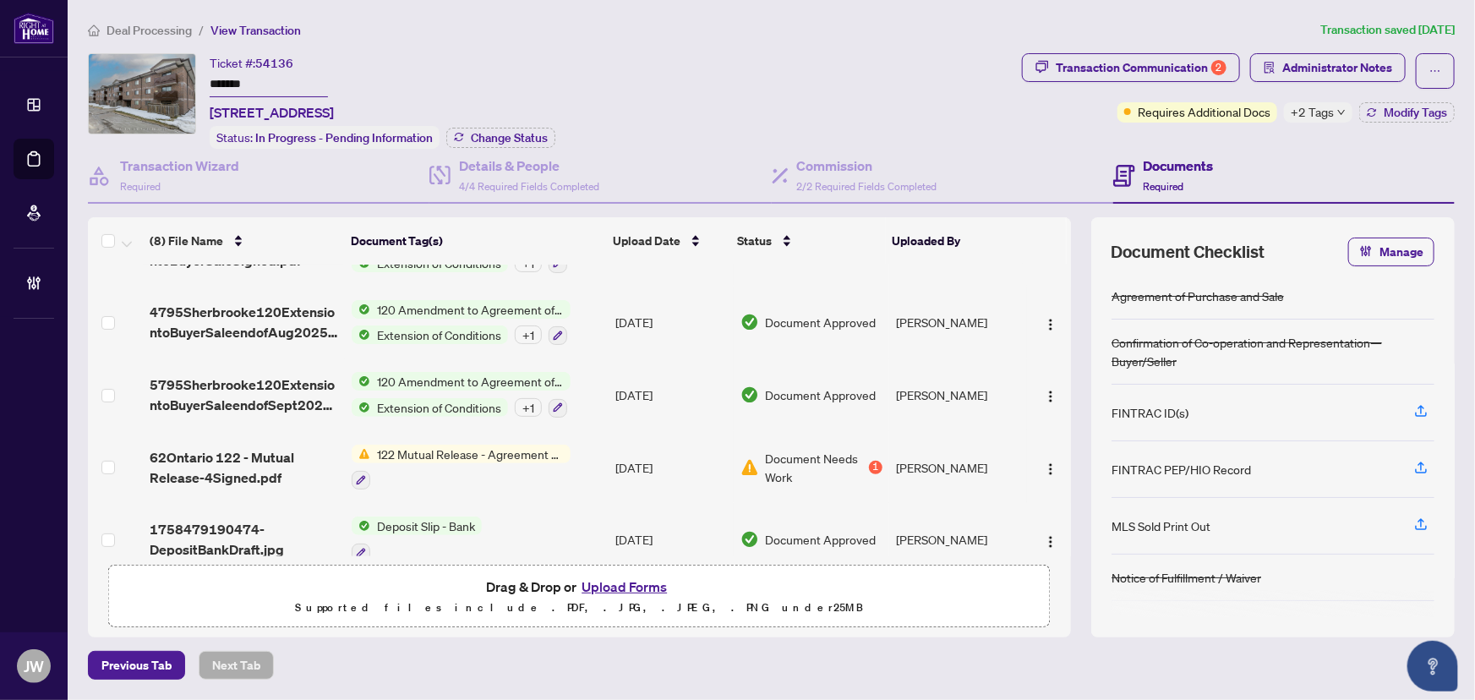
scroll to position [287, 0]
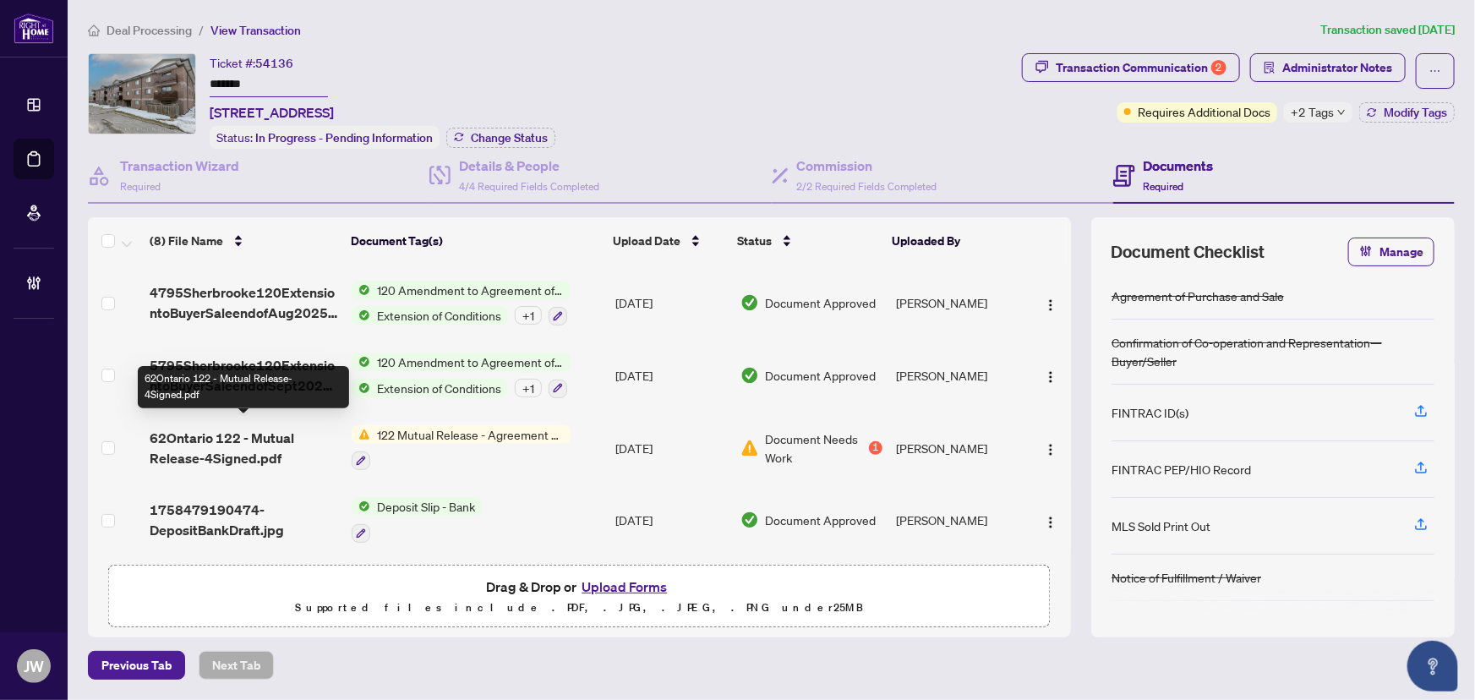
click at [269, 445] on span "62Ontario 122 - Mutual Release-4Signed.pdf" at bounding box center [244, 448] width 189 height 41
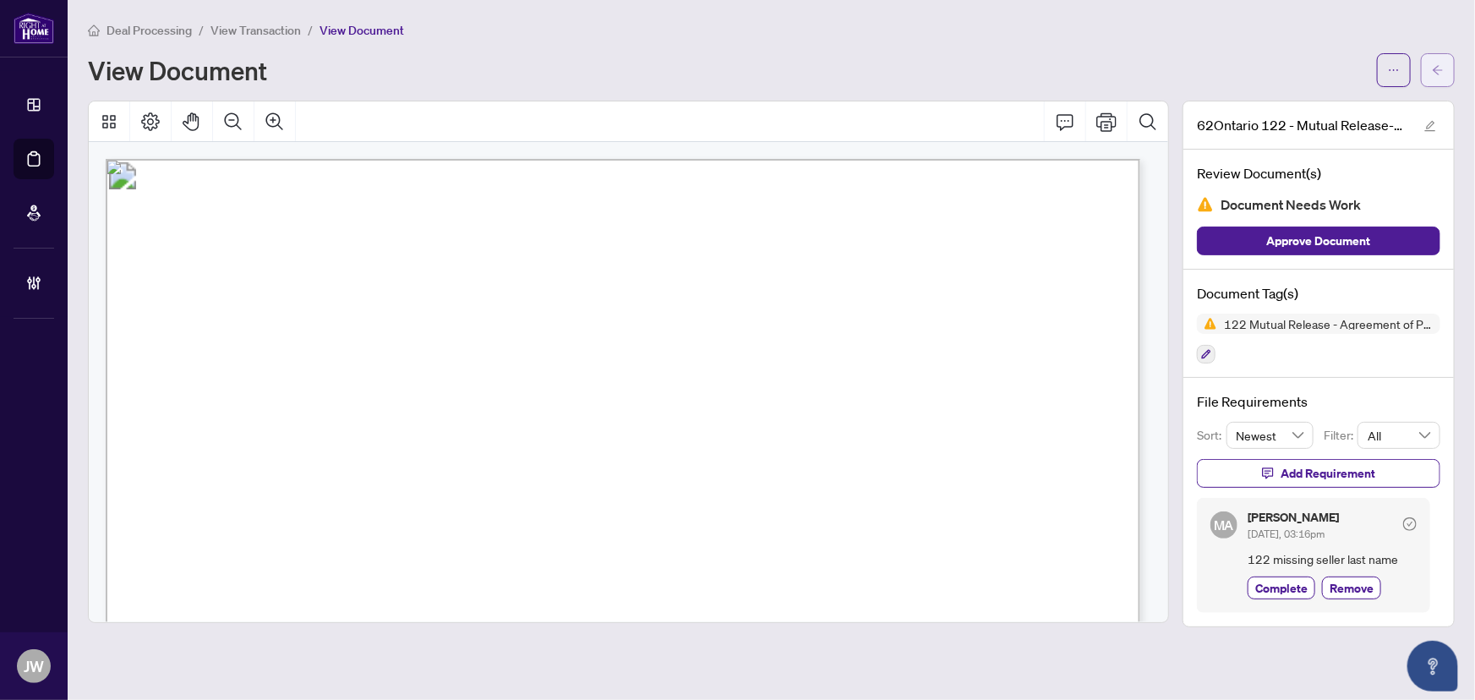
click at [1441, 75] on span "button" at bounding box center [1438, 70] width 12 height 27
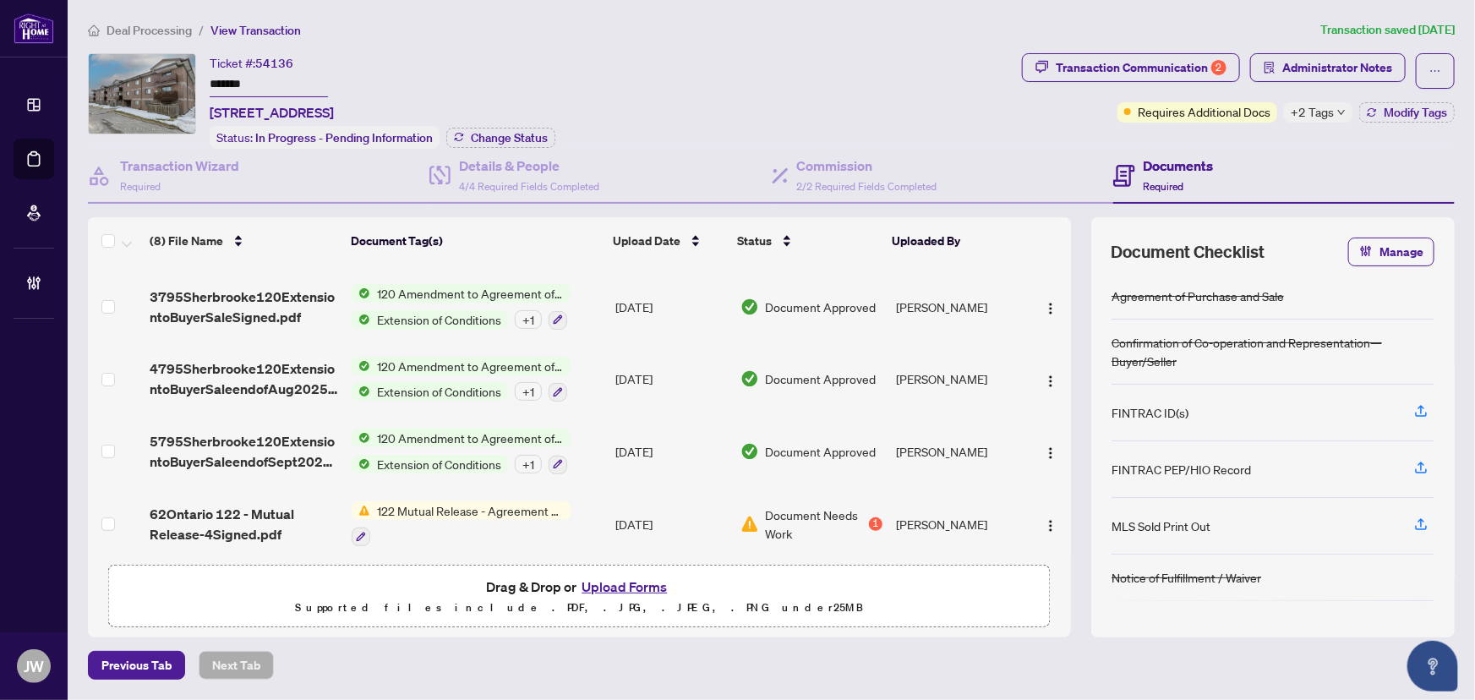
scroll to position [287, 0]
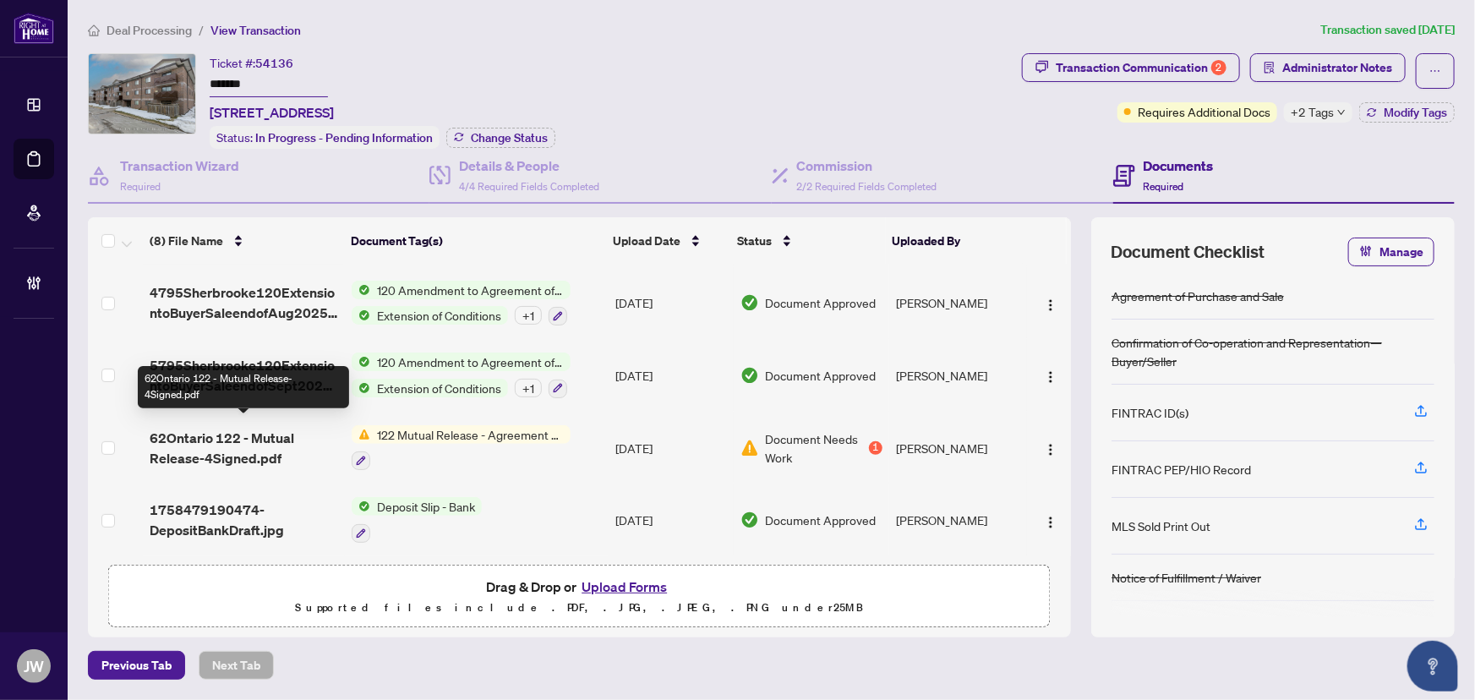
click at [275, 446] on span "62Ontario 122 - Mutual Release-4Signed.pdf" at bounding box center [244, 448] width 189 height 41
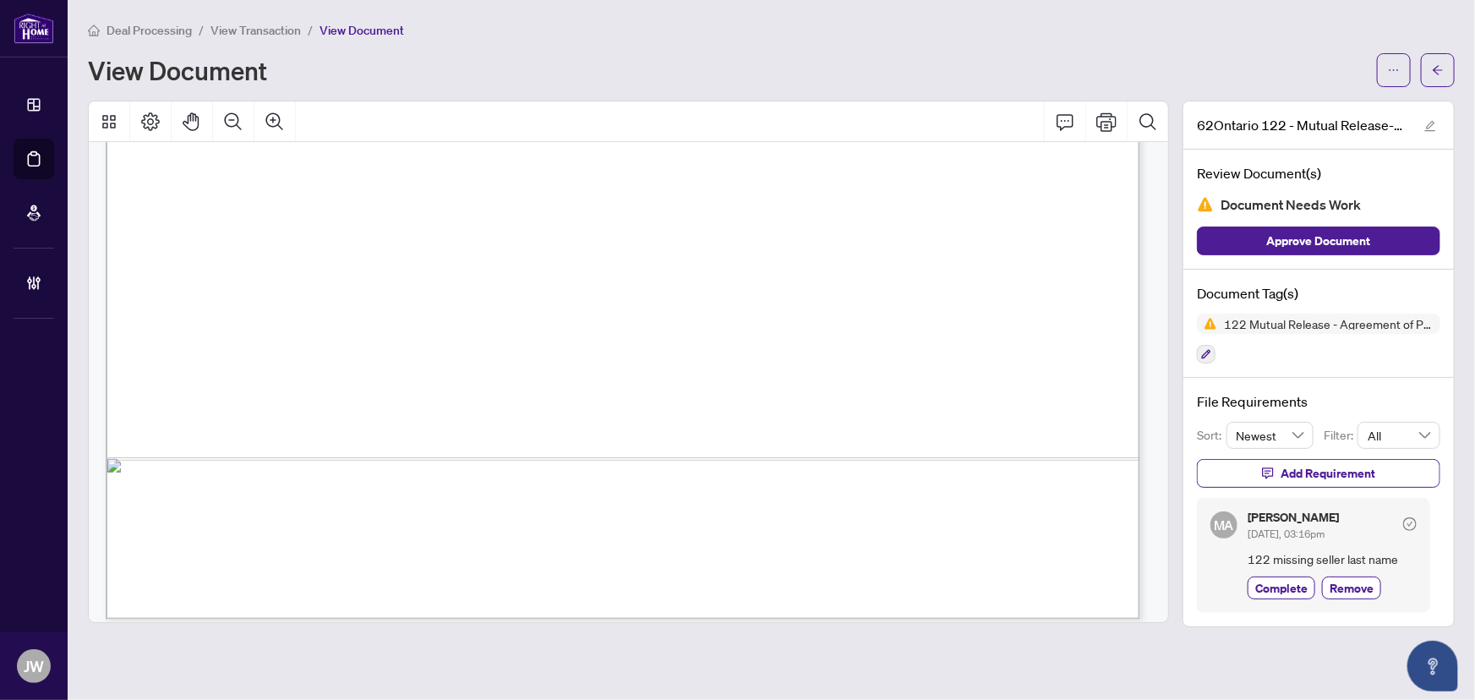
scroll to position [892, 0]
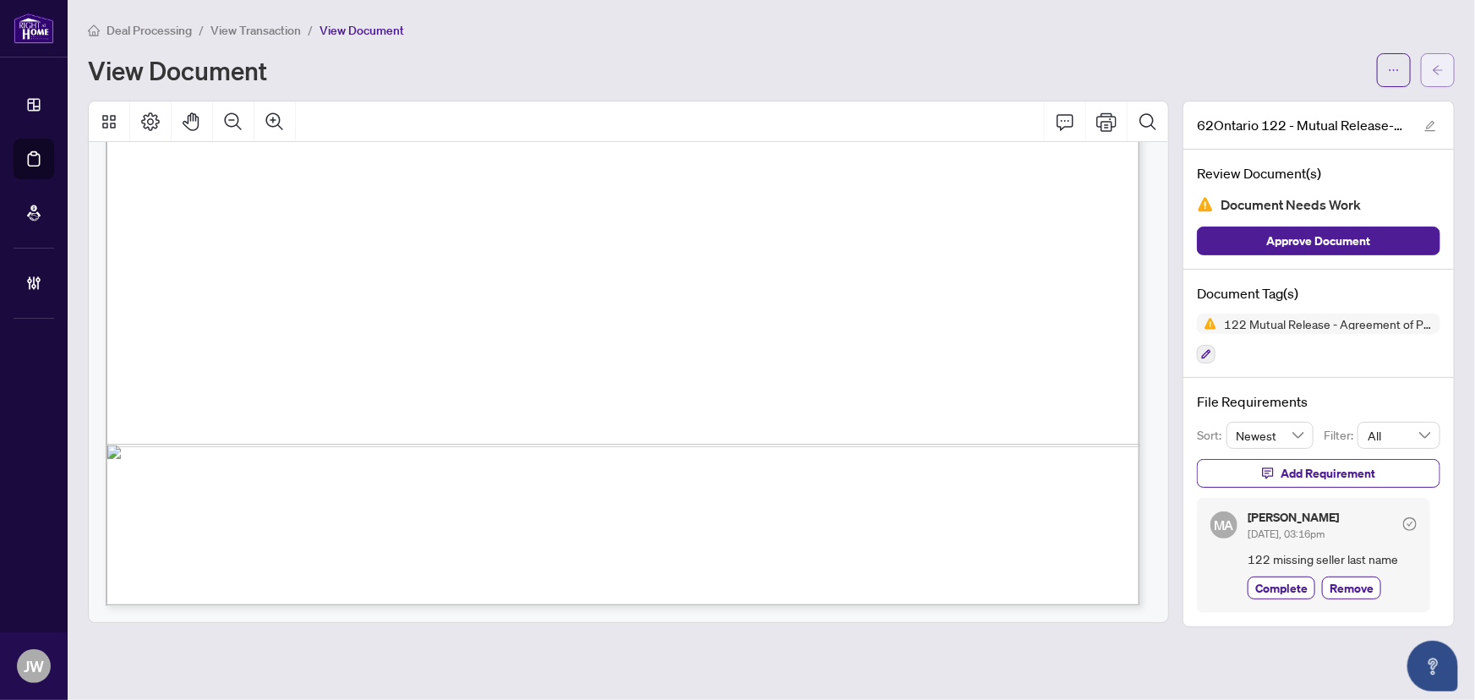
click at [1437, 59] on span "button" at bounding box center [1438, 70] width 12 height 27
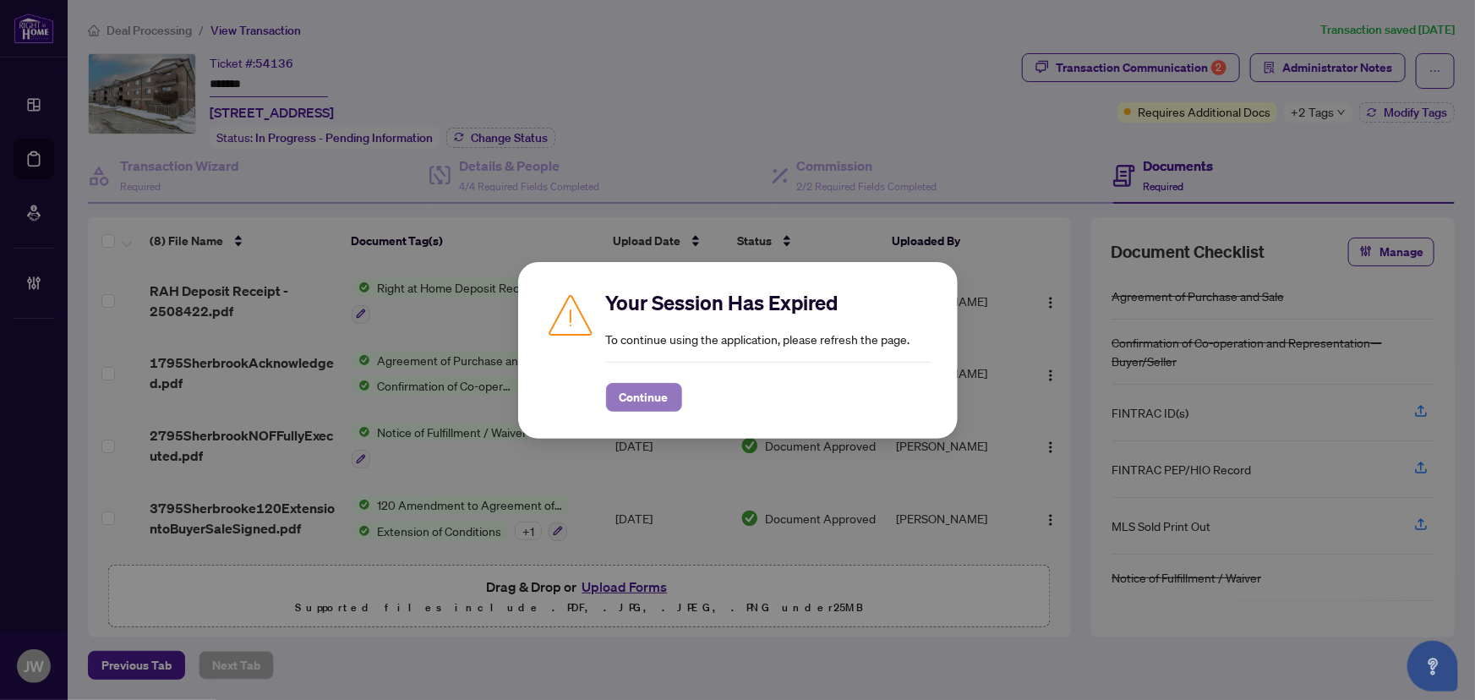
click at [659, 397] on span "Continue" at bounding box center [644, 397] width 49 height 27
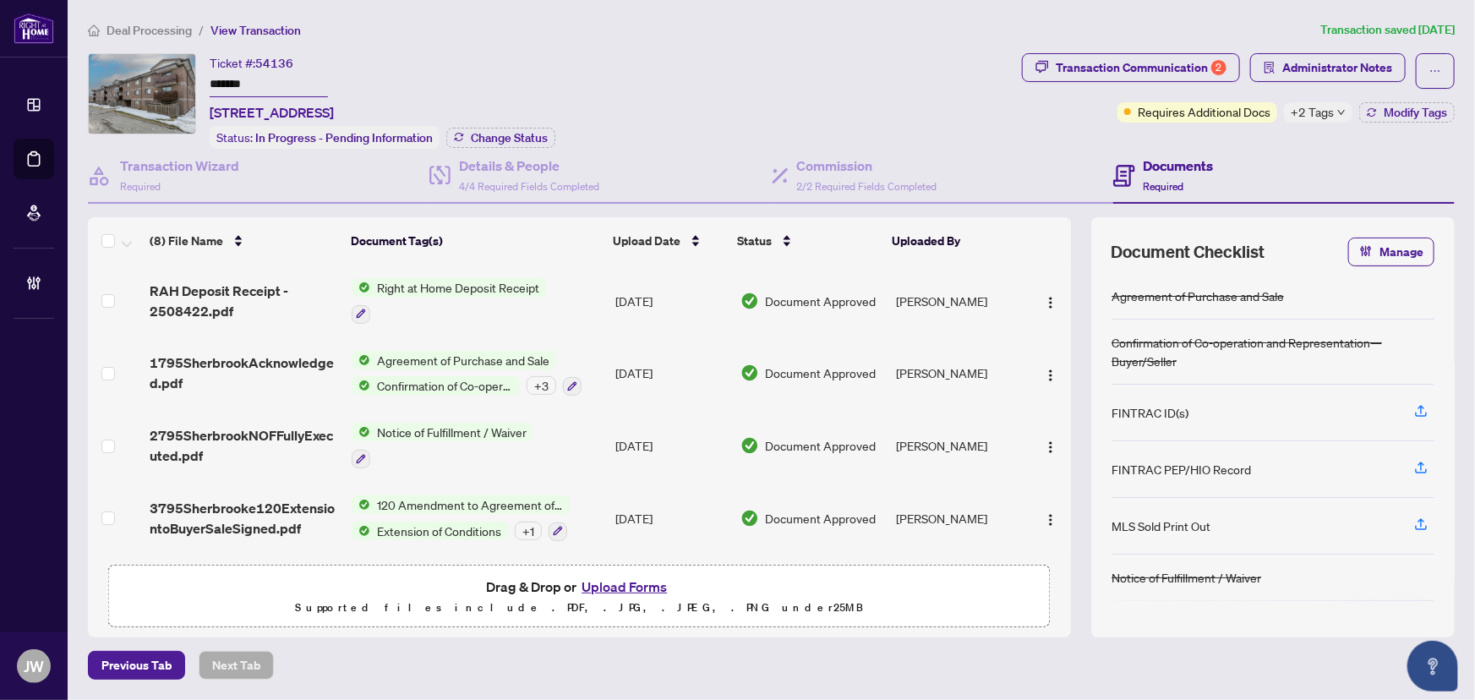
scroll to position [287, 0]
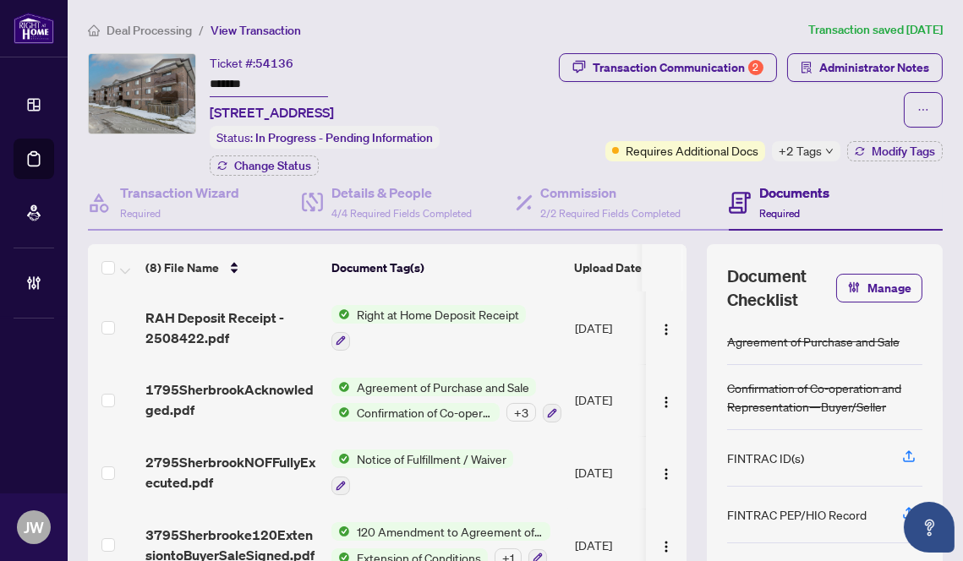
click at [511, 50] on div "Deal Processing / View Transaction Transaction saved [DATE] Ticket #: 54136 ***…" at bounding box center [515, 360] width 868 height 681
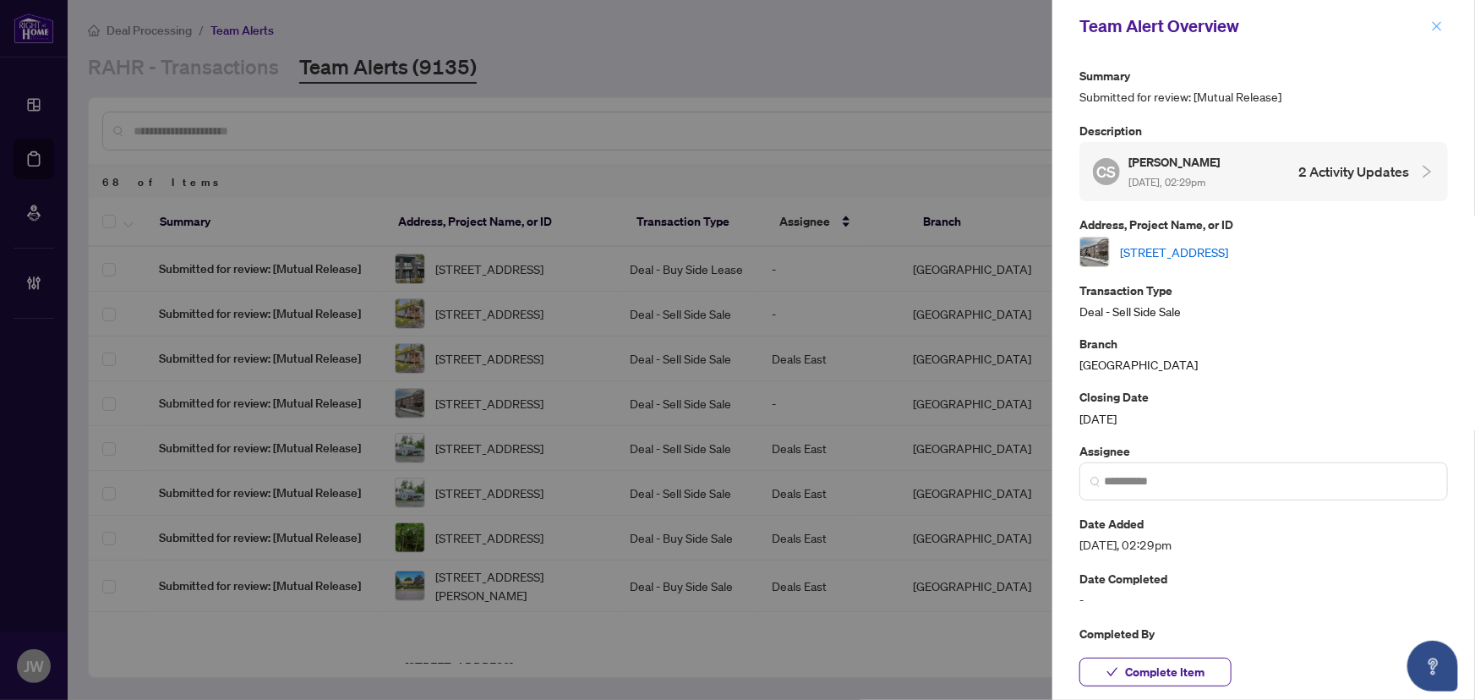
click at [1436, 19] on span "button" at bounding box center [1437, 26] width 12 height 27
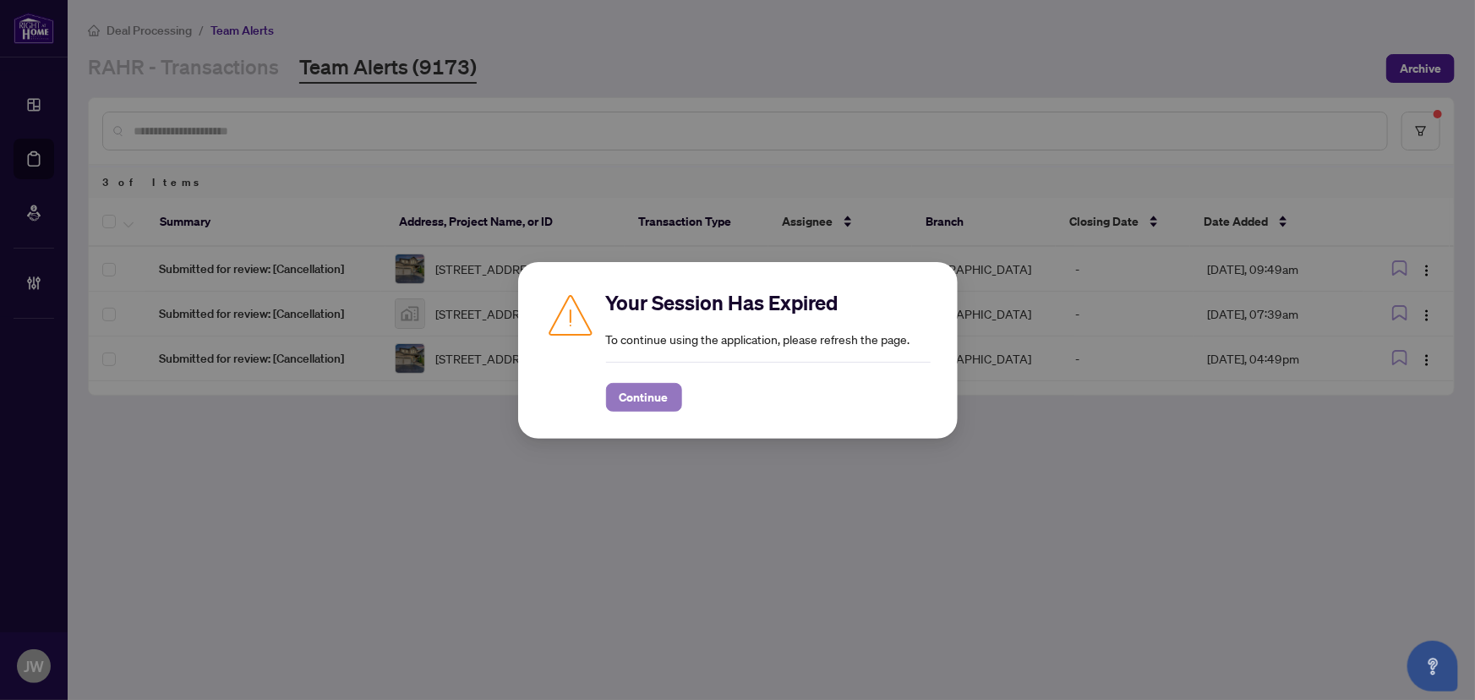
click at [607, 395] on button "Continue" at bounding box center [644, 397] width 76 height 29
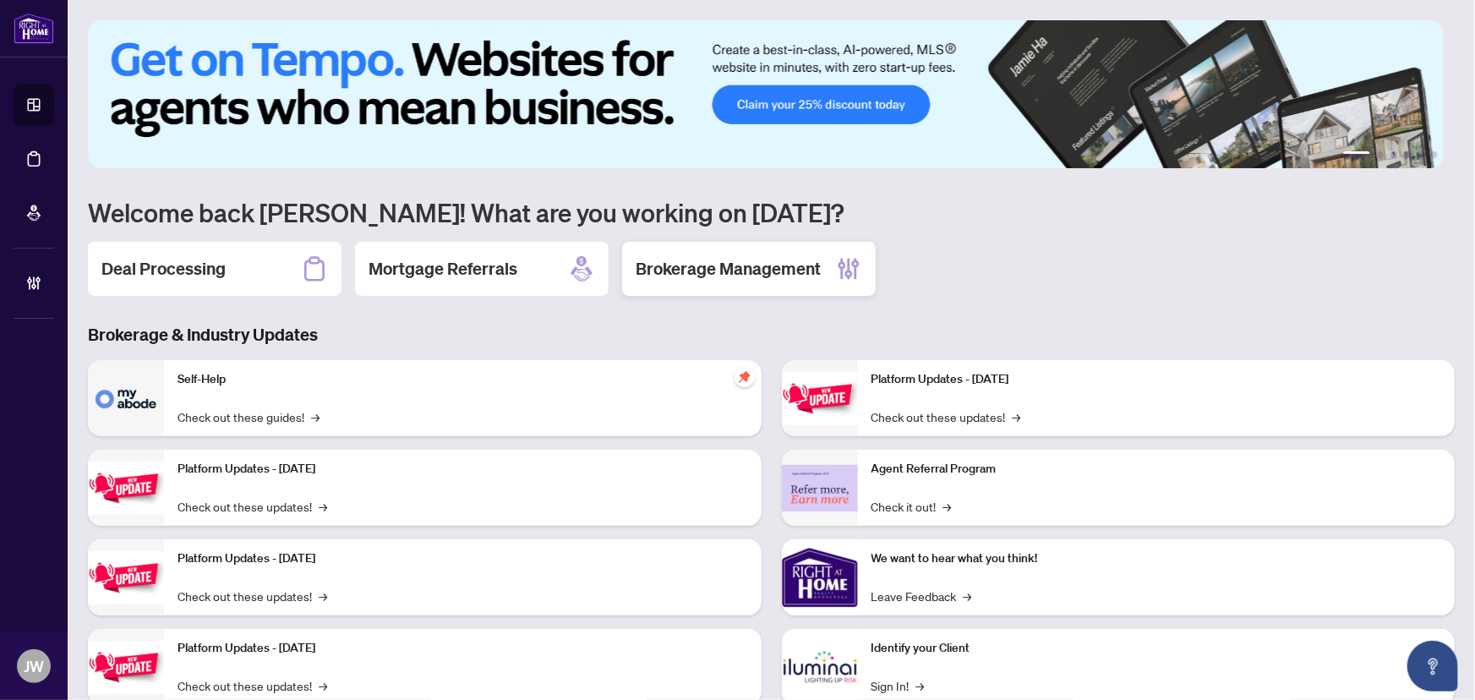
click at [700, 250] on div "Brokerage Management" at bounding box center [749, 269] width 254 height 54
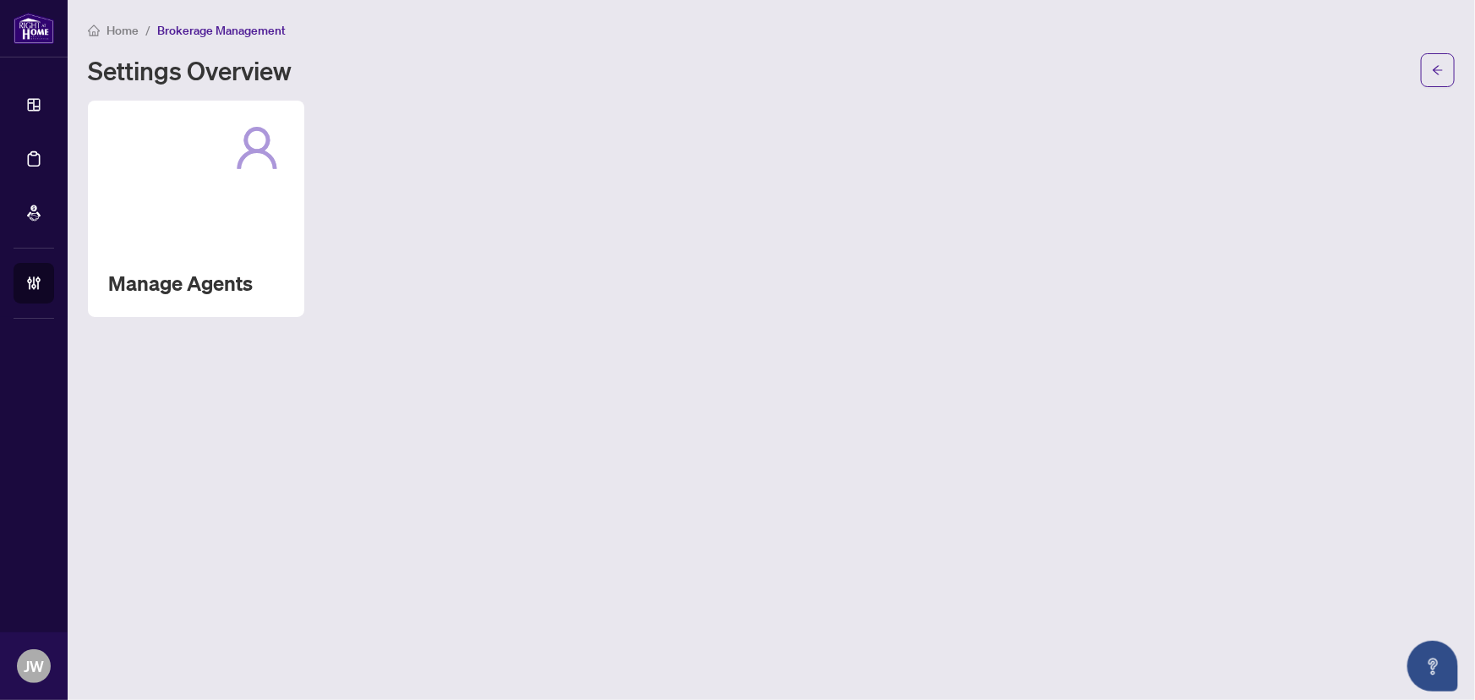
click at [135, 179] on div "Manage Agents" at bounding box center [196, 209] width 216 height 216
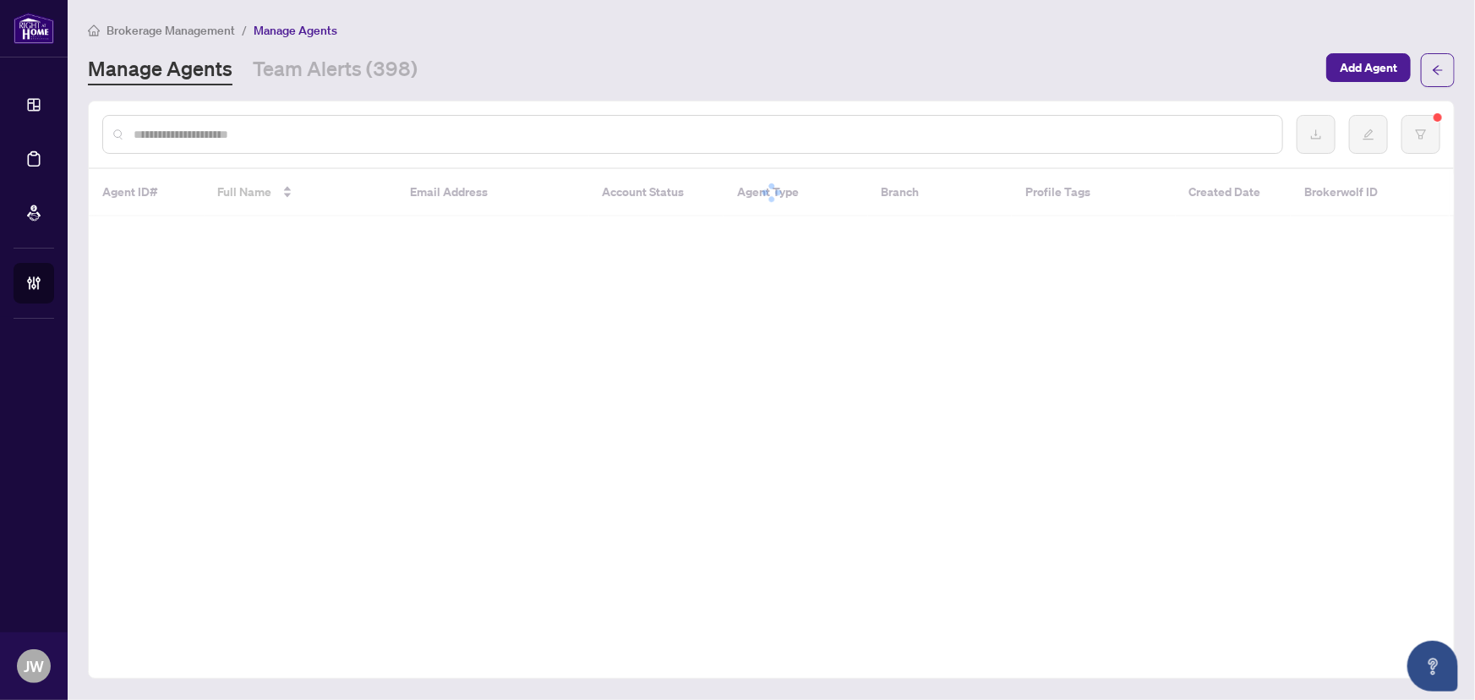
click at [379, 135] on input "text" at bounding box center [701, 134] width 1135 height 19
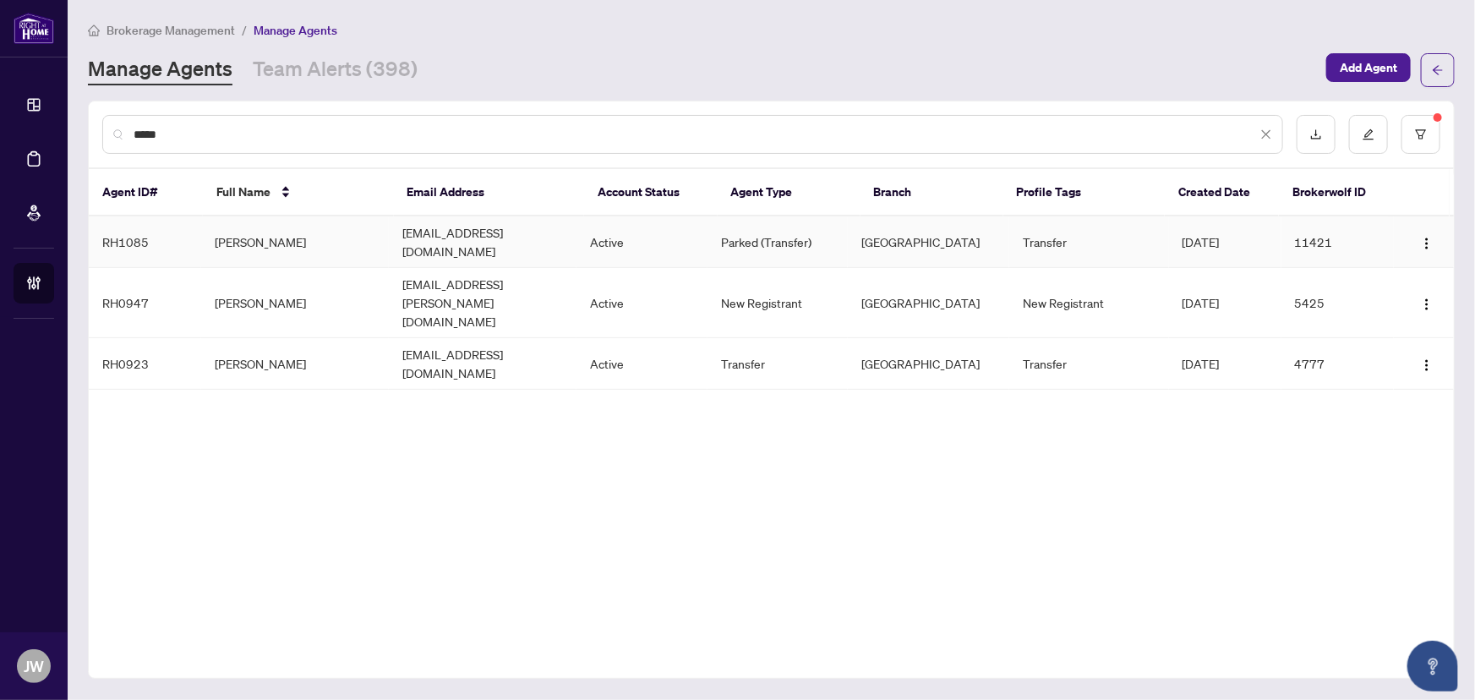
type input "****"
click at [635, 234] on td "Active" at bounding box center [642, 242] width 131 height 52
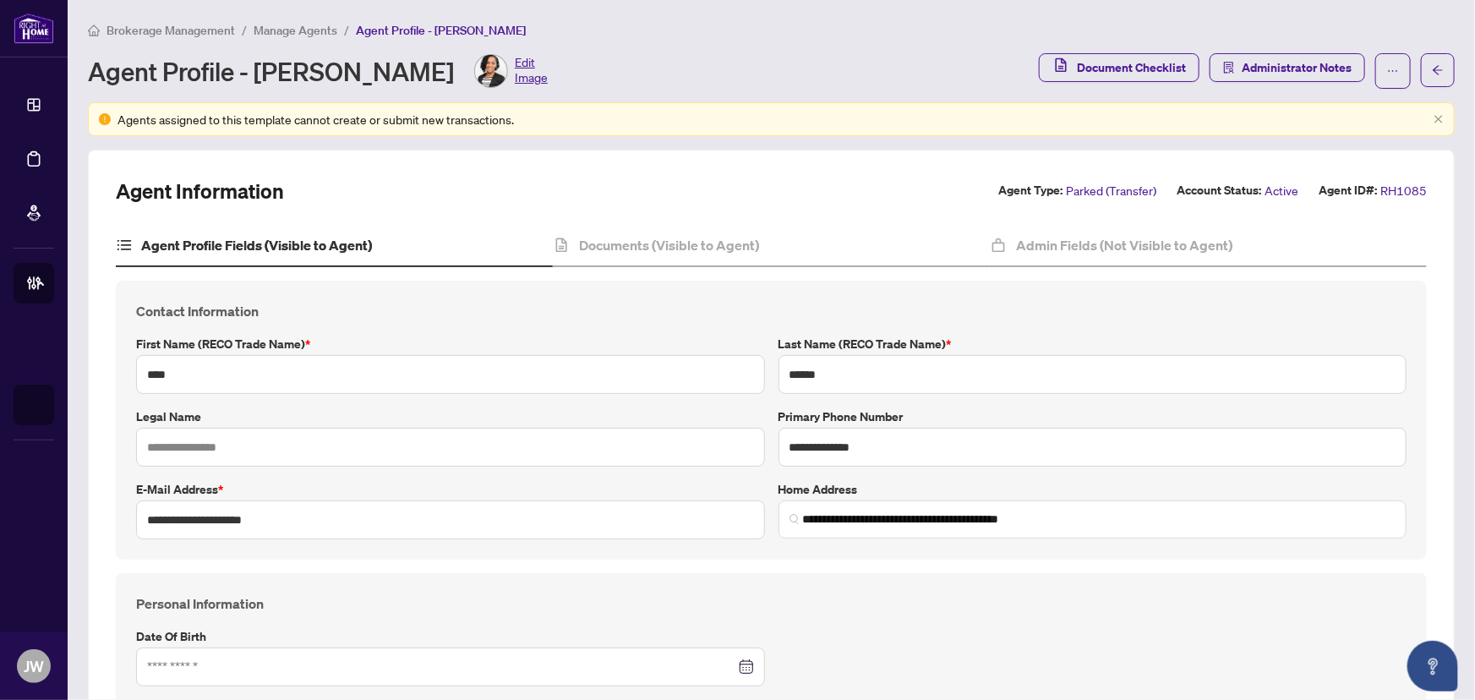
type input "**********"
type input "****"
type input "**********"
click at [1100, 238] on h4 "Admin Fields (Not Visible to Agent)" at bounding box center [1124, 245] width 216 height 20
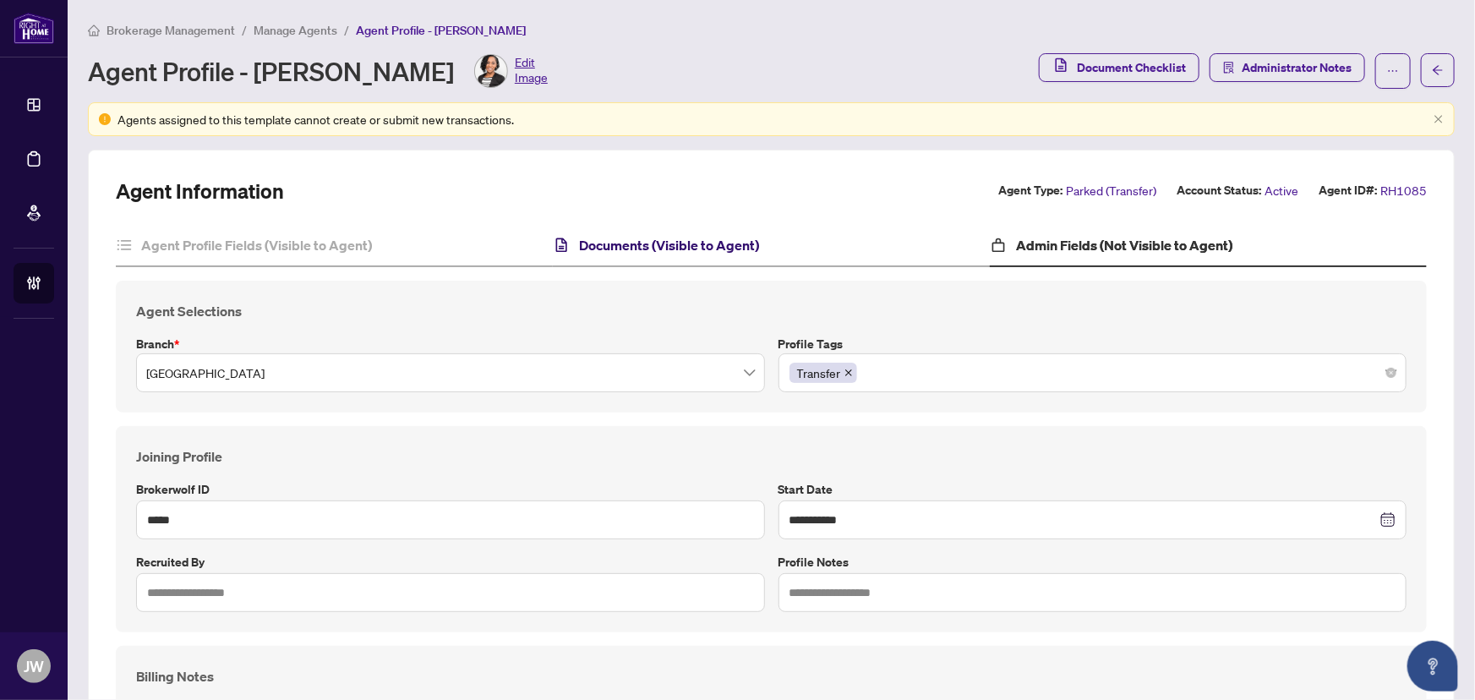
click at [652, 235] on h4 "Documents (Visible to Agent)" at bounding box center [669, 245] width 180 height 20
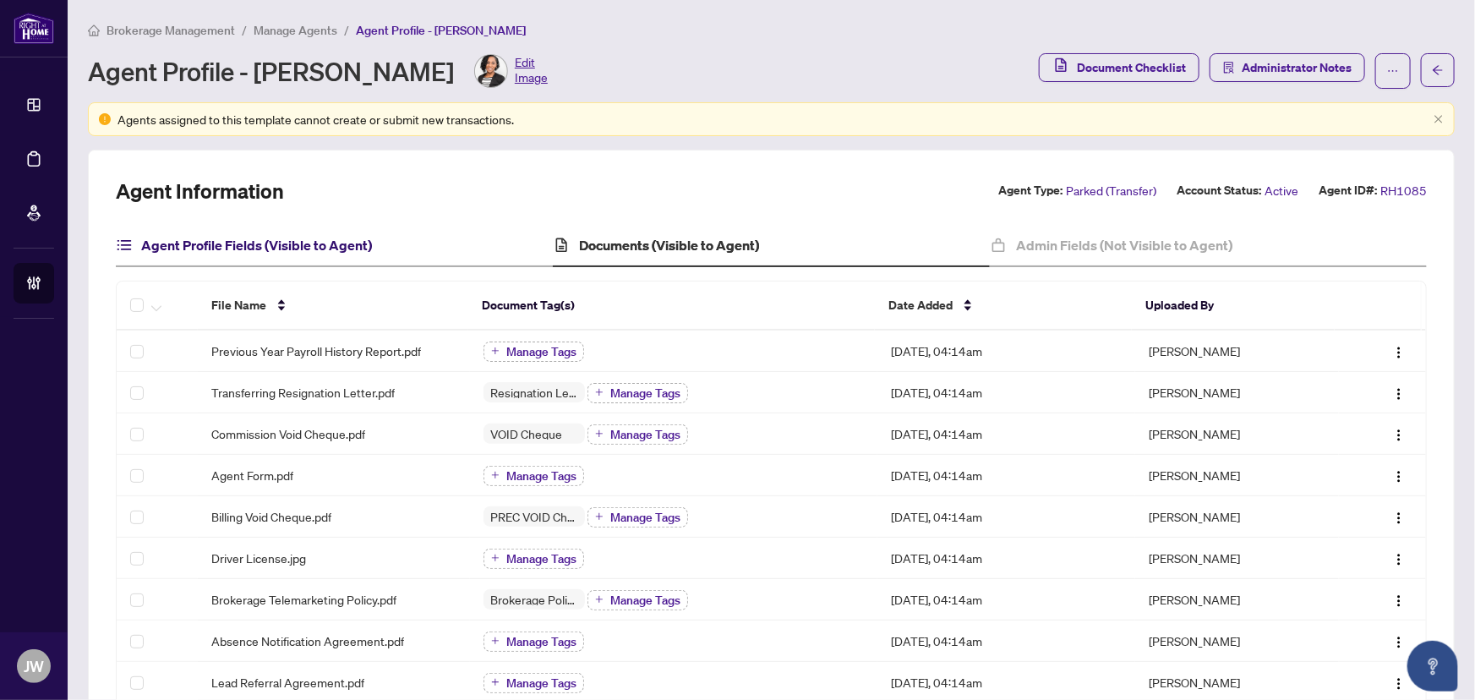
click at [254, 246] on h4 "Agent Profile Fields (Visible to Agent)" at bounding box center [256, 245] width 231 height 20
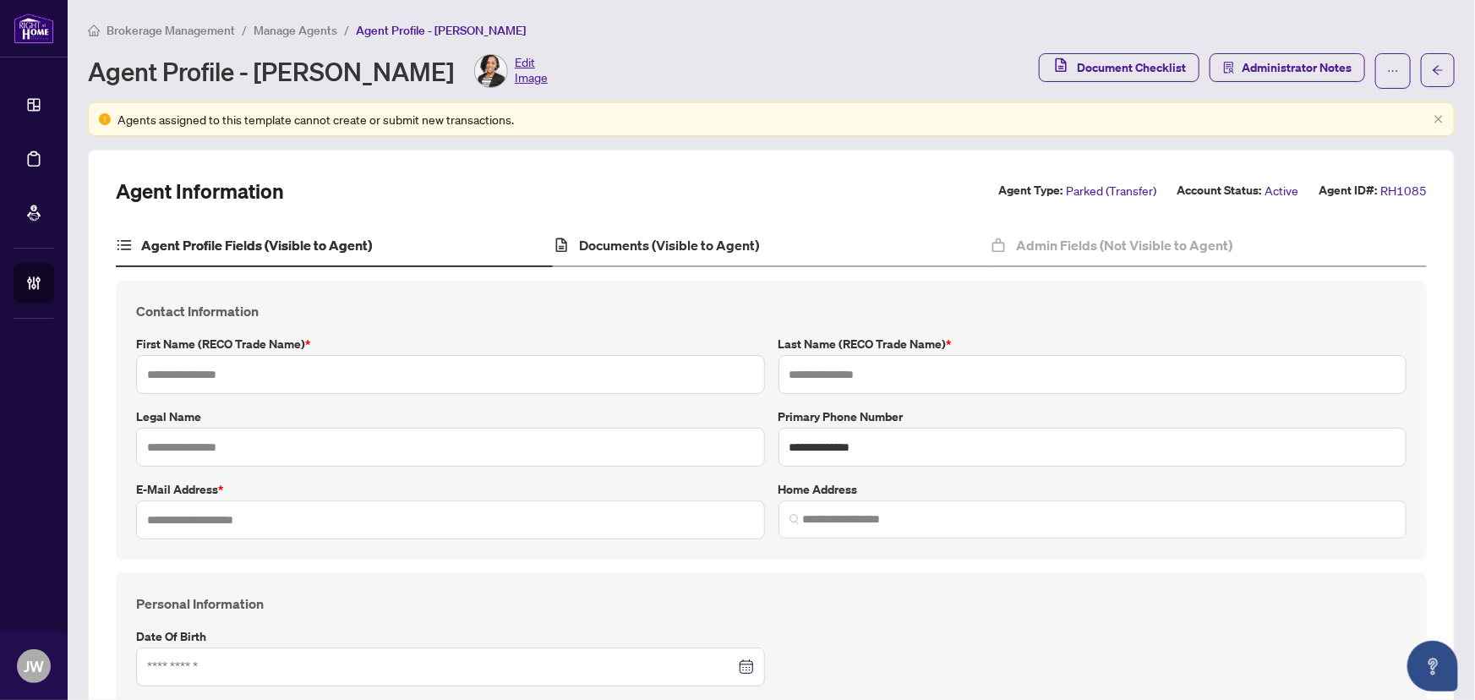
type textarea "**********"
type input "****"
type input "******"
type input "**********"
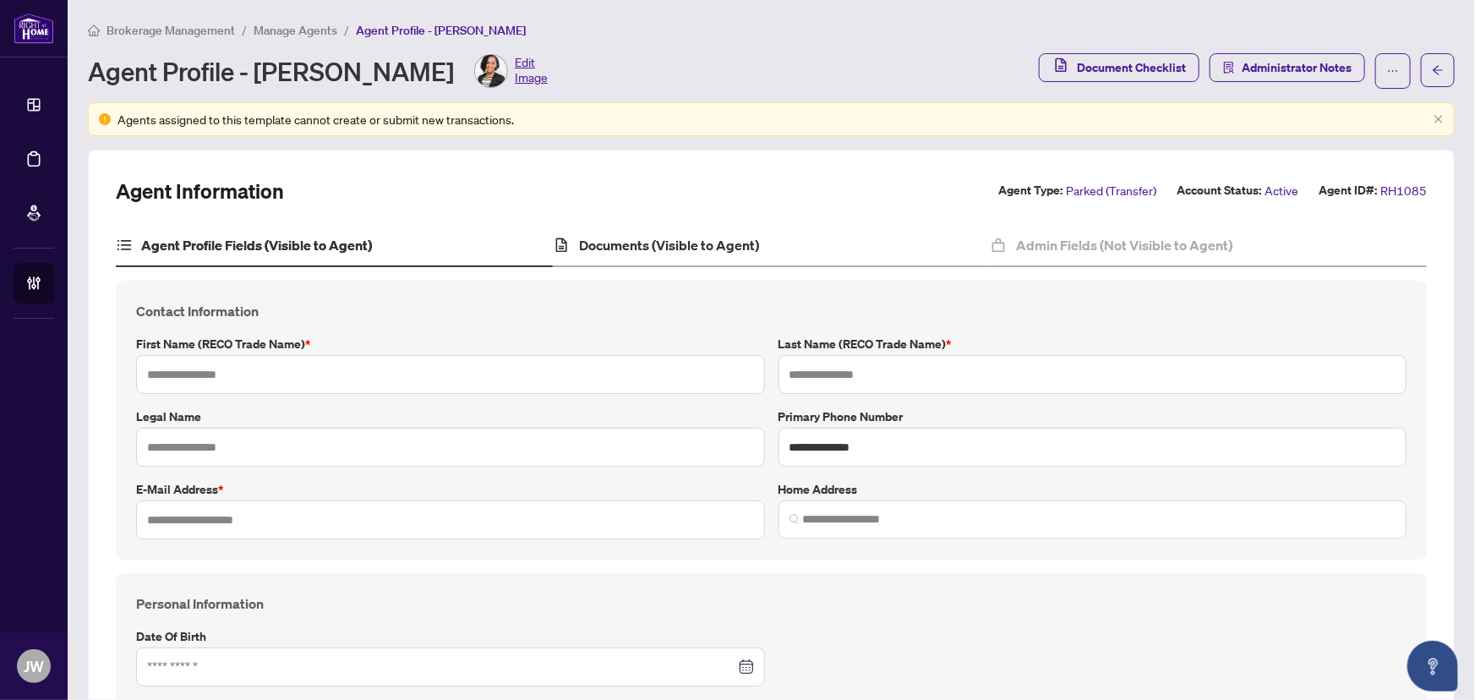
type input "**********"
type input "*********"
type input "**********"
type input "******"
type input "**********"
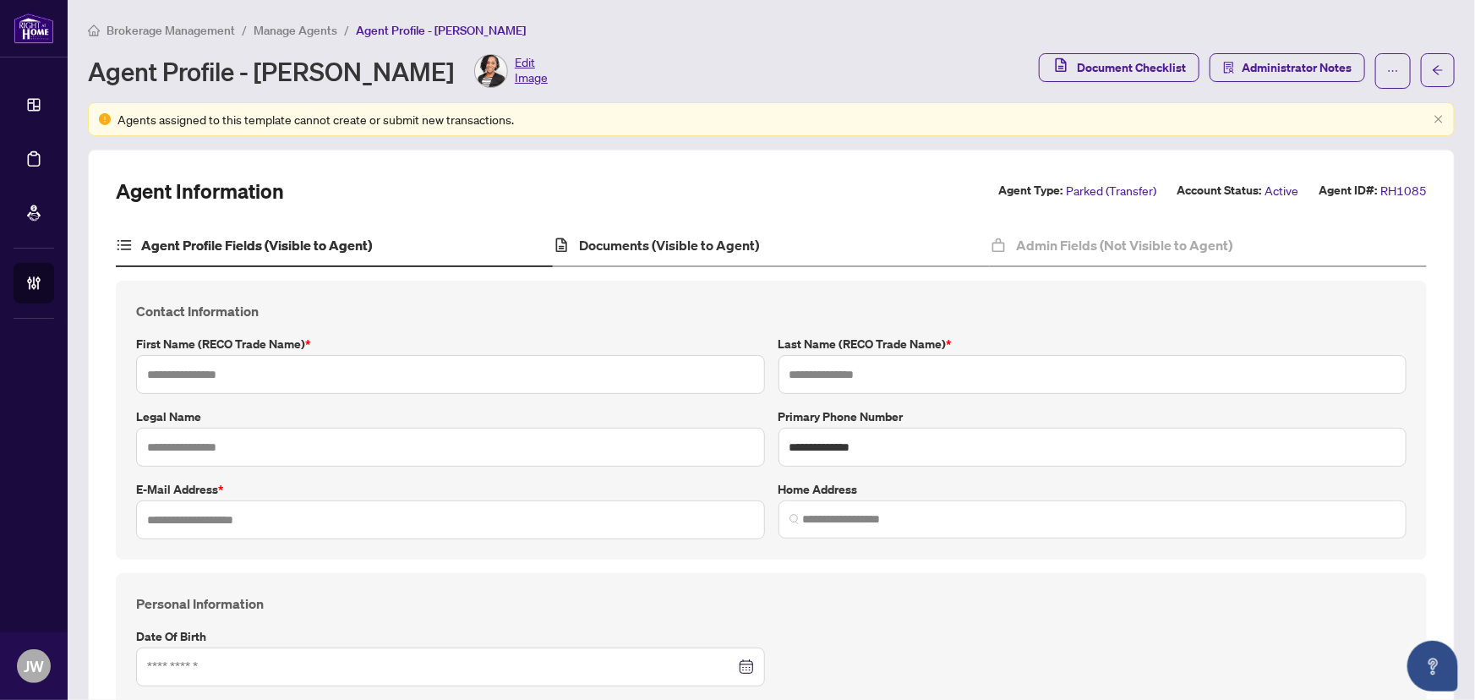
type input "**********"
type input "*"
type input "*****"
type input "*"
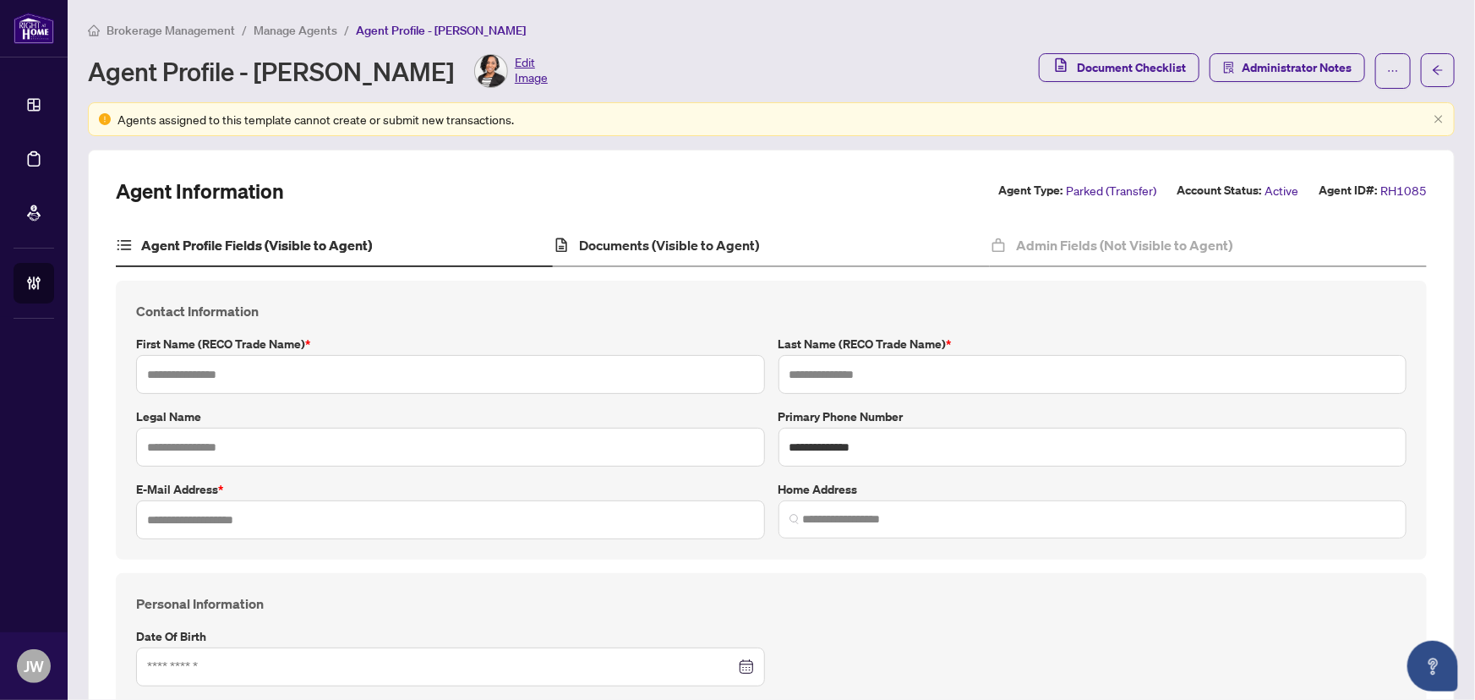
type input "*******"
type input "**********"
type input "****"
type input "**********"
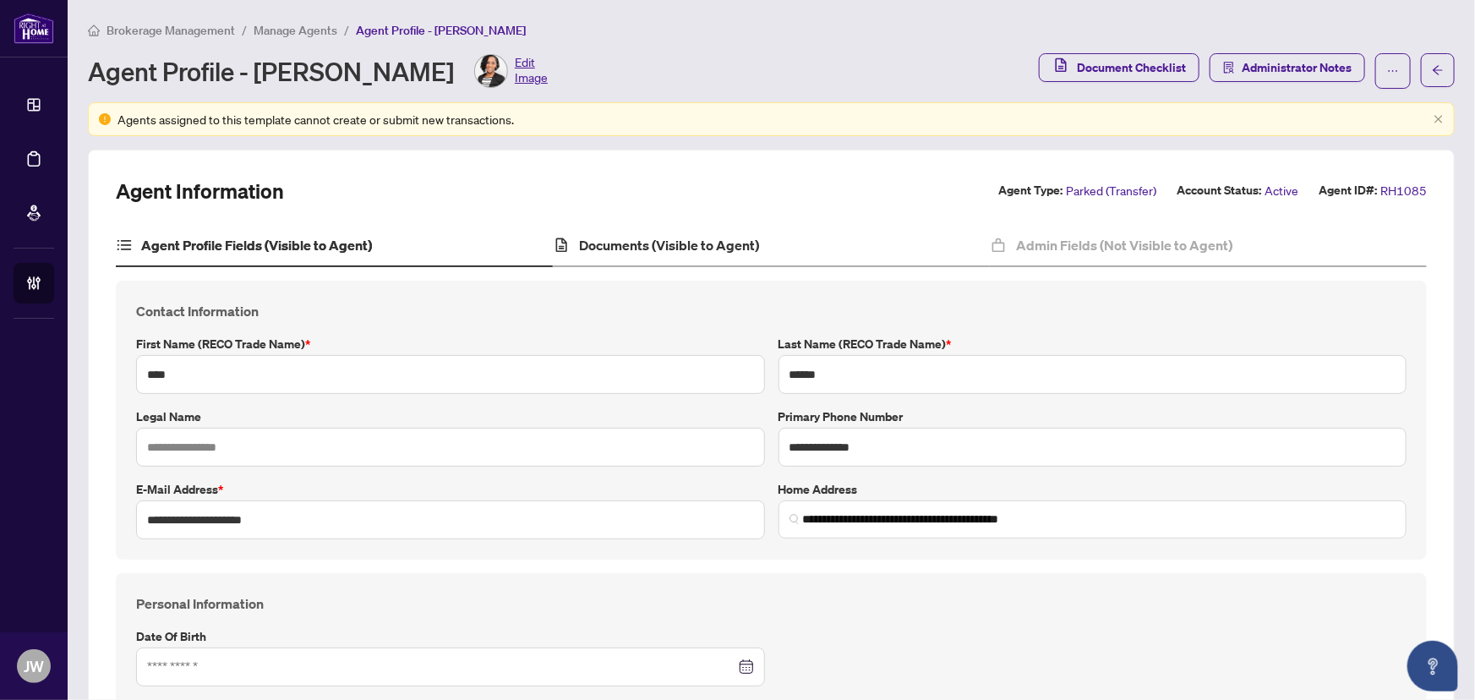
type input "**********"
click at [593, 238] on h4 "Documents (Visible to Agent)" at bounding box center [669, 245] width 180 height 20
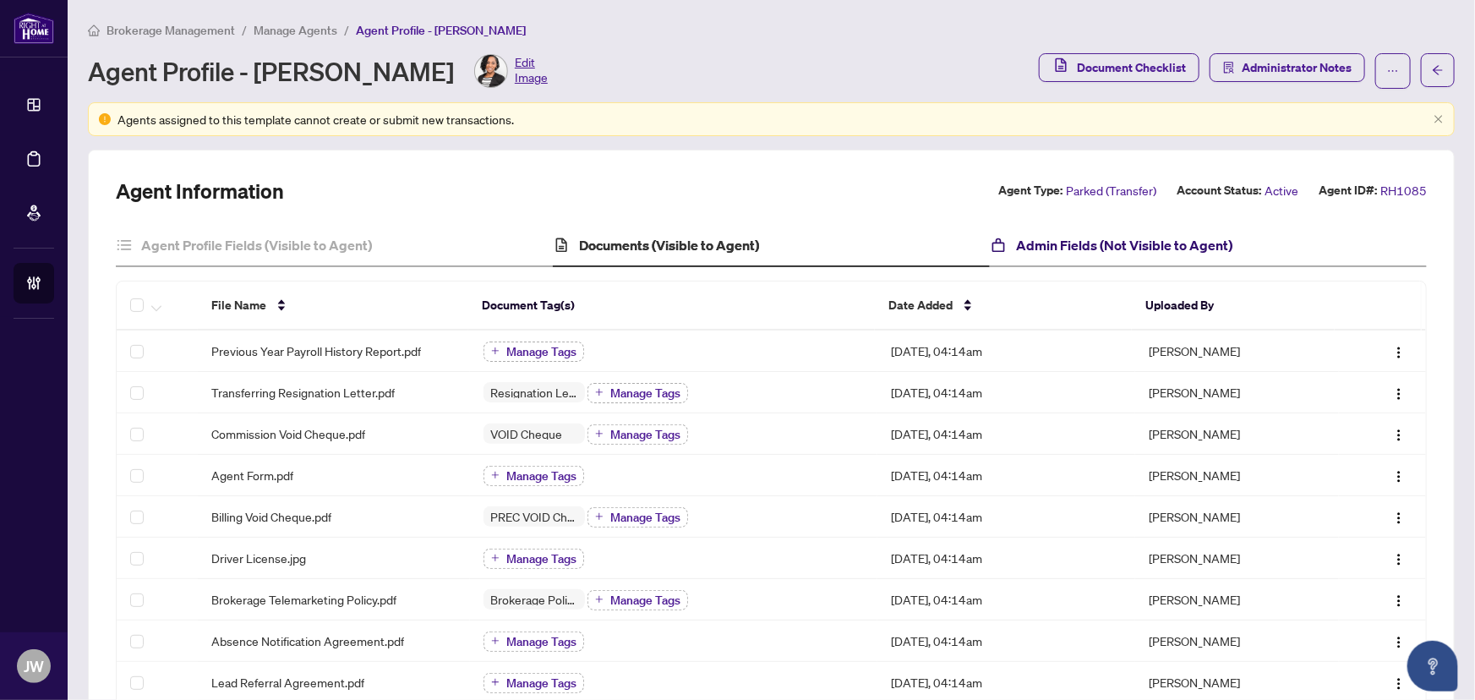
click at [1088, 245] on h4 "Admin Fields (Not Visible to Agent)" at bounding box center [1124, 245] width 216 height 20
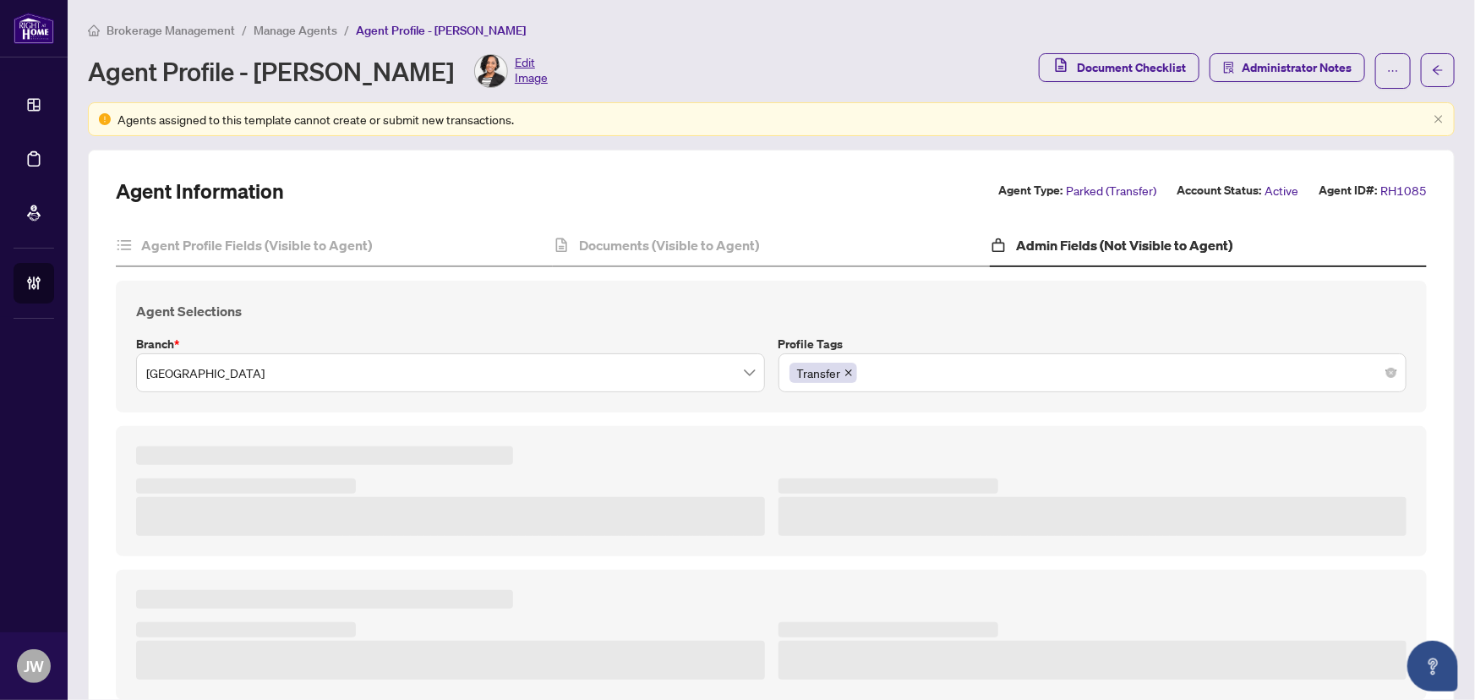
type textarea "**********"
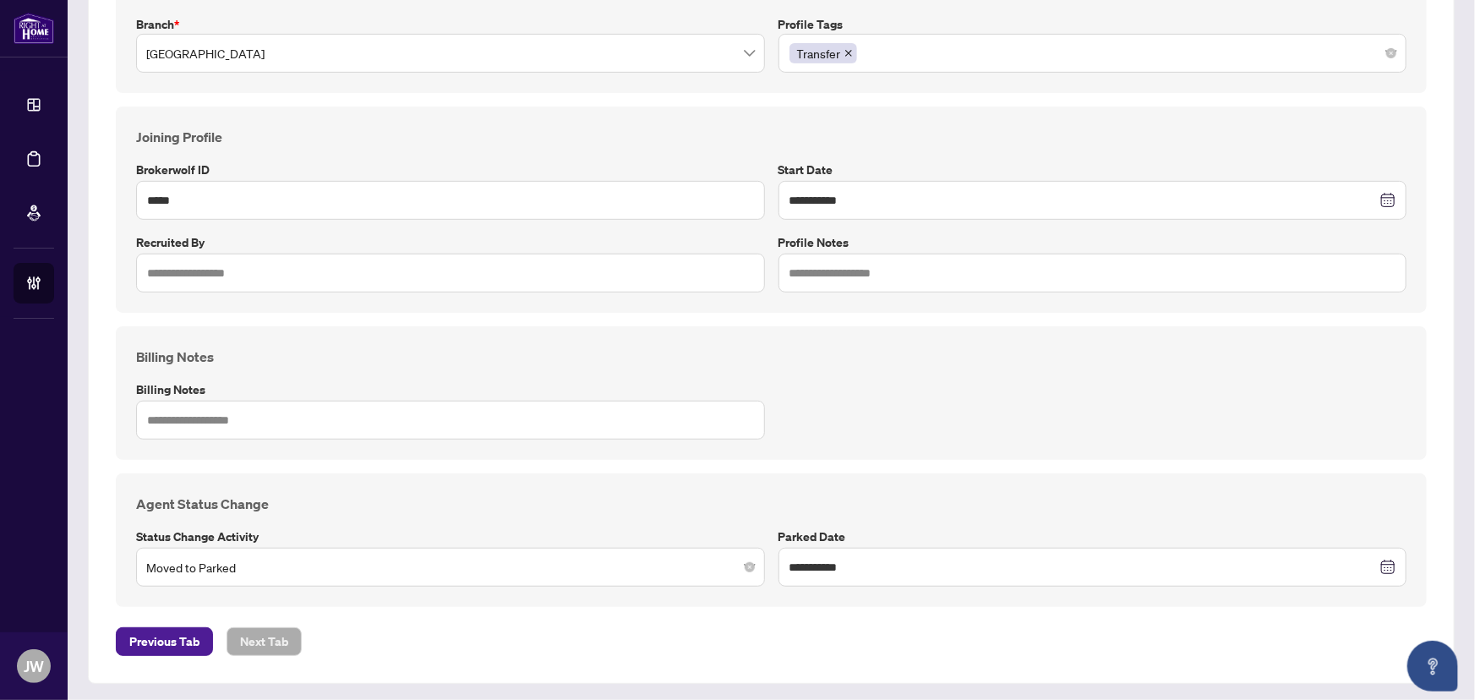
scroll to position [321, 0]
click at [848, 561] on input "**********" at bounding box center [1084, 565] width 588 height 19
click at [902, 560] on input "**********" at bounding box center [1084, 565] width 588 height 19
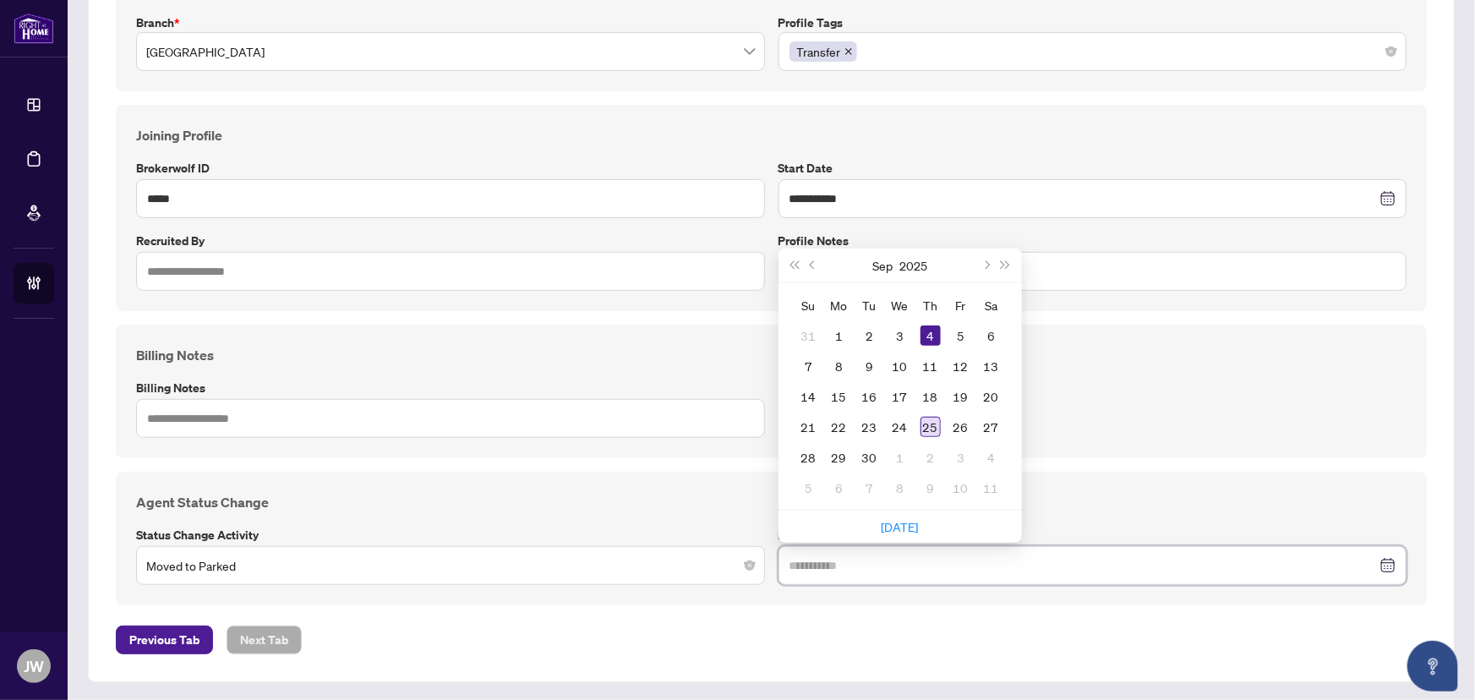
type input "**********"
click at [921, 423] on div "25" at bounding box center [931, 427] width 20 height 20
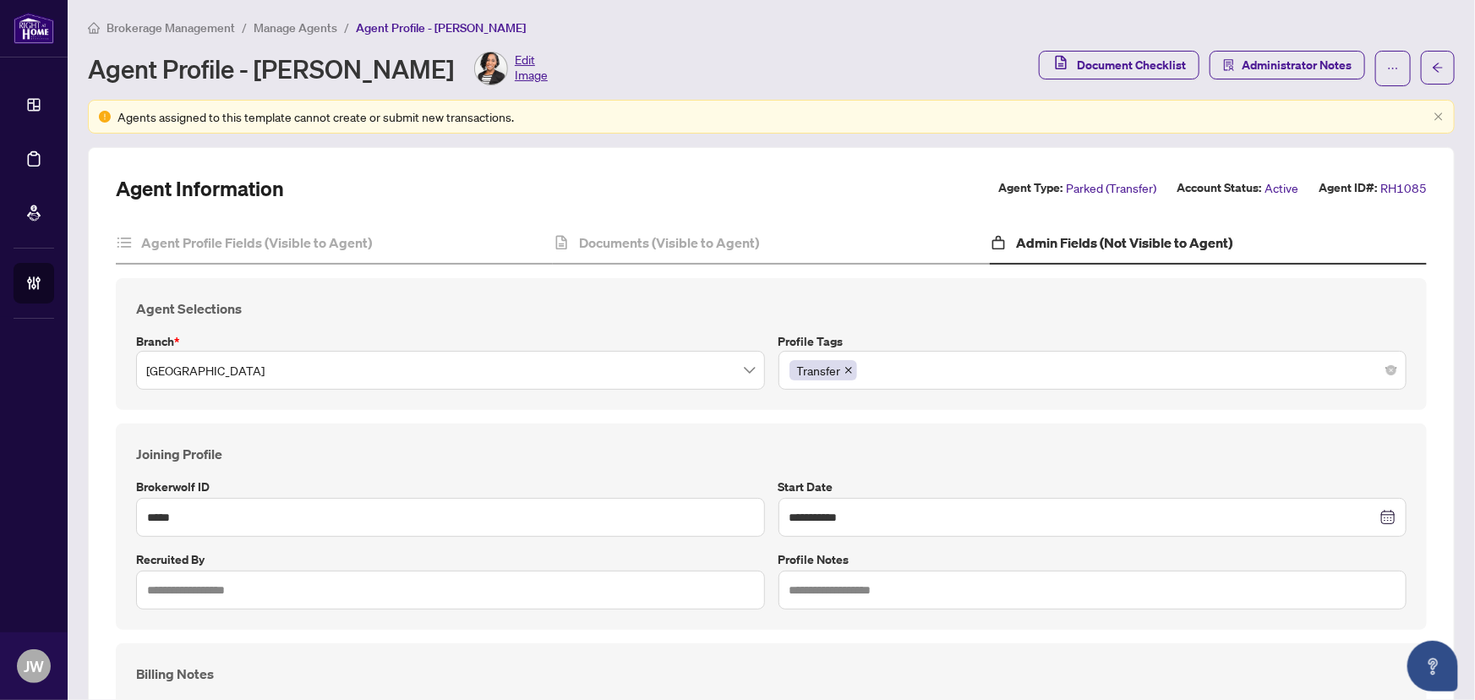
scroll to position [0, 0]
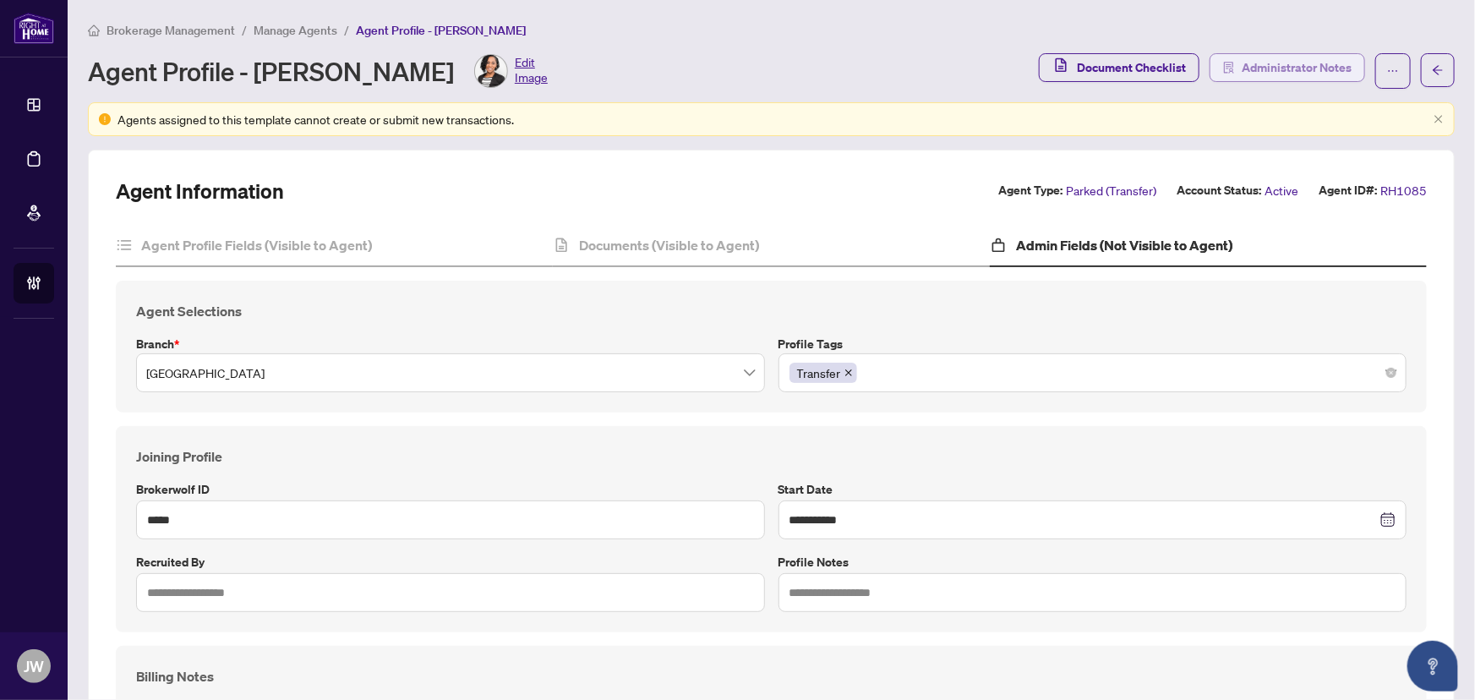
click at [1267, 73] on span "Administrator Notes" at bounding box center [1297, 67] width 110 height 27
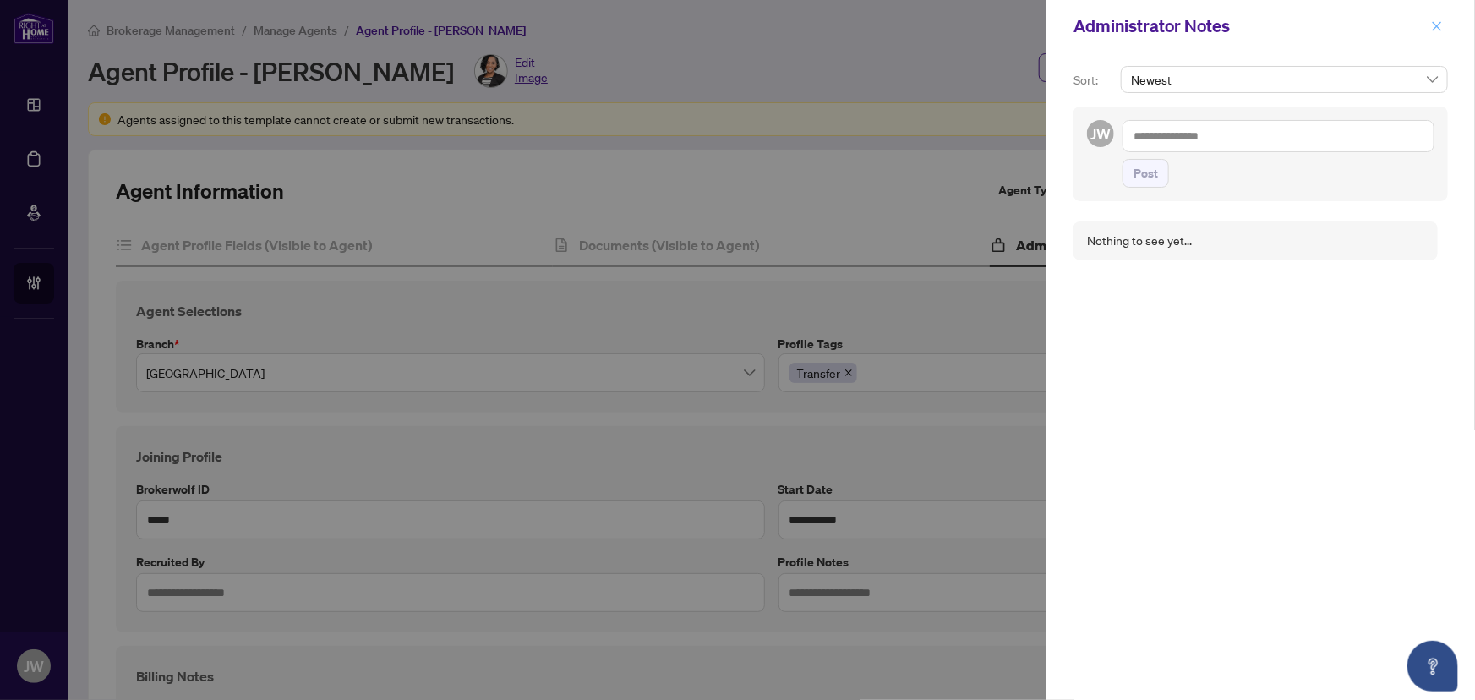
click at [1440, 21] on icon "close" at bounding box center [1437, 26] width 12 height 12
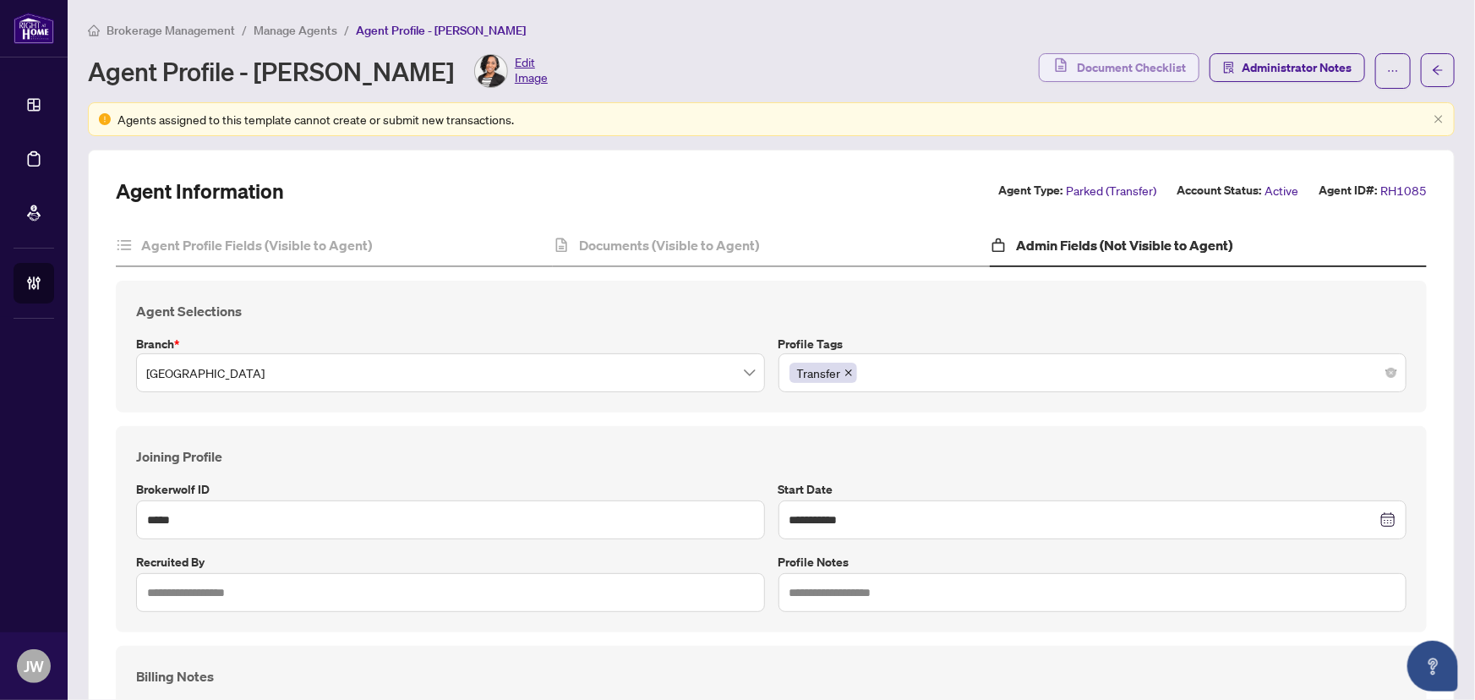
click at [1112, 69] on span "Document Checklist" at bounding box center [1131, 67] width 109 height 27
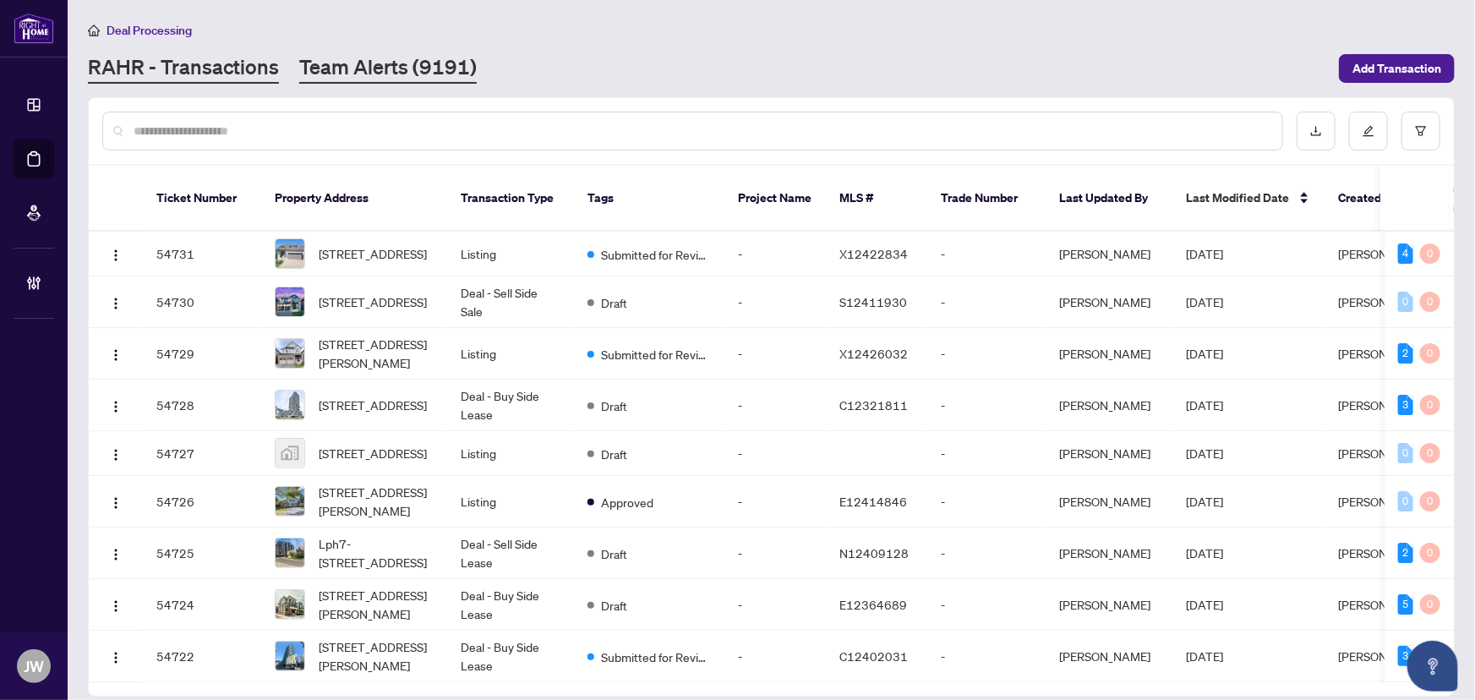
click at [394, 63] on link "Team Alerts (9191)" at bounding box center [388, 68] width 178 height 30
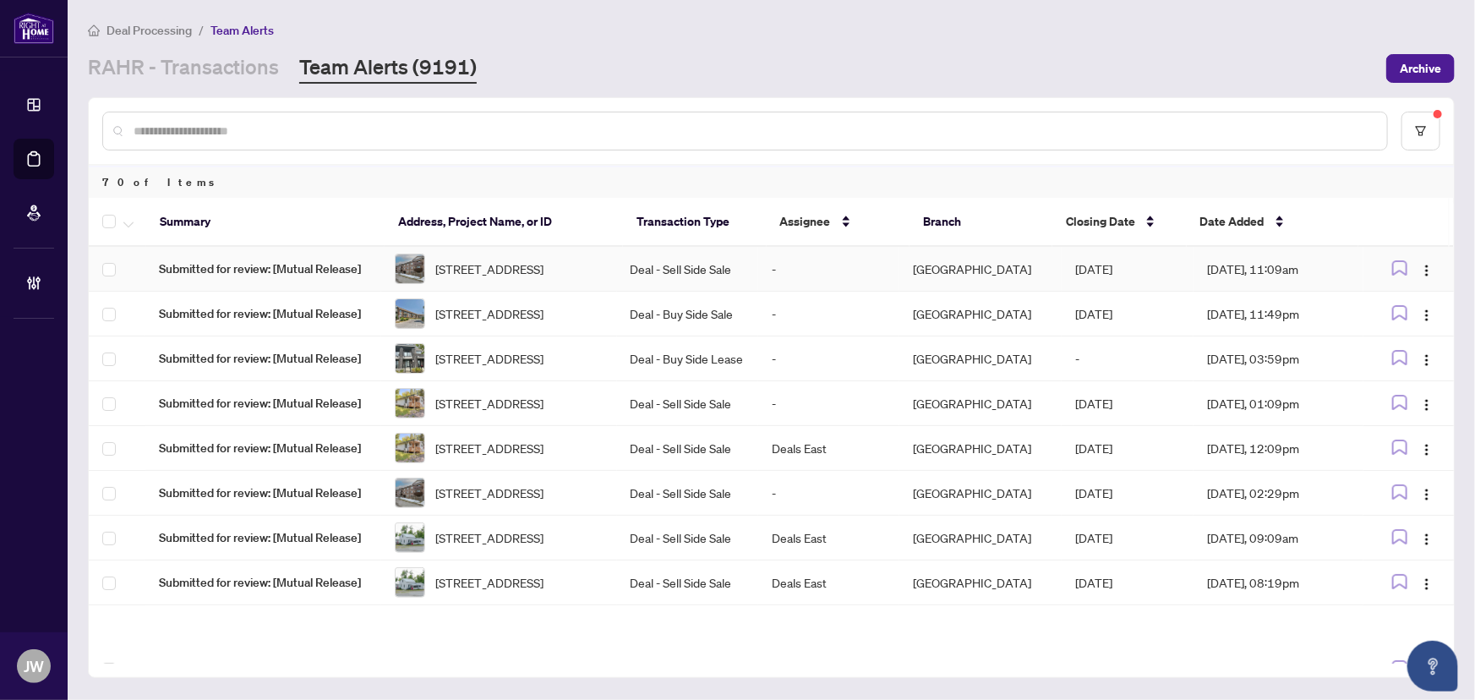
click at [277, 285] on td "Submitted for review: [Mutual Release]" at bounding box center [263, 269] width 236 height 45
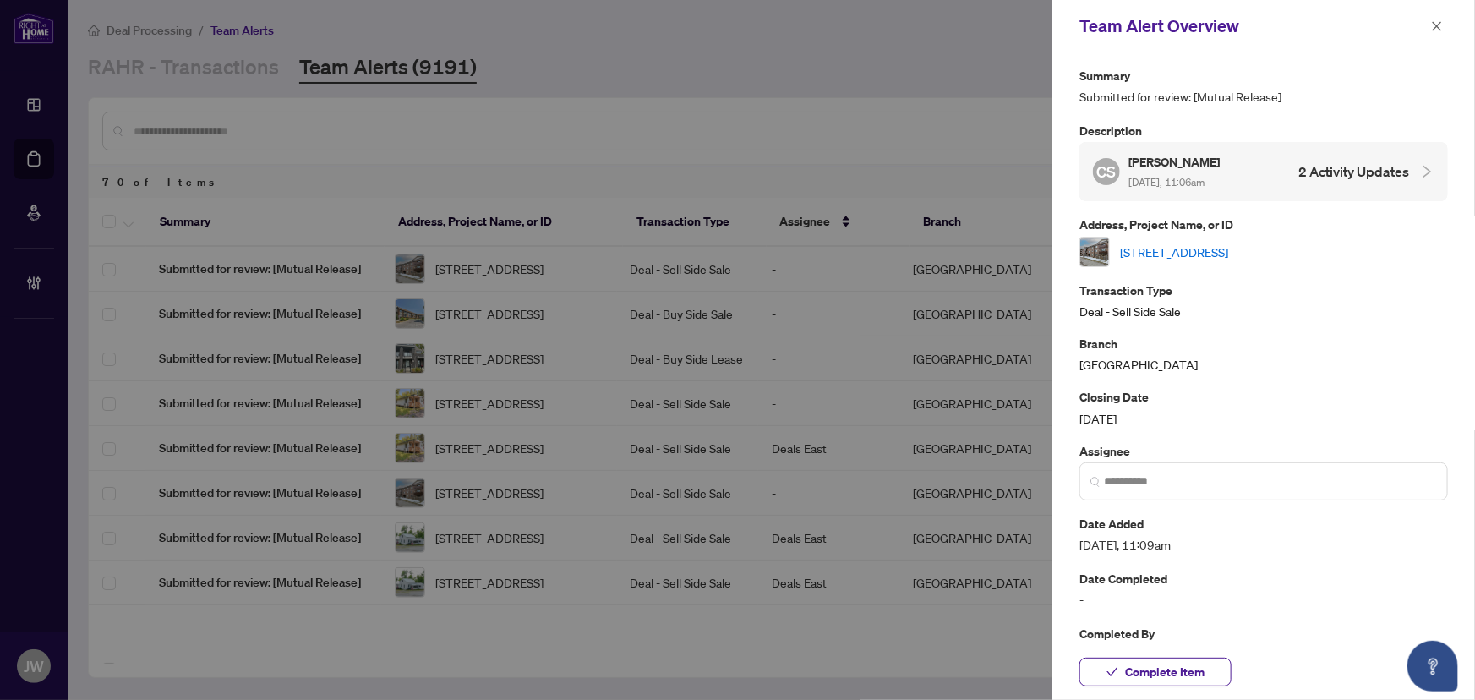
drag, startPoint x: 1437, startPoint y: 24, endPoint x: 563, endPoint y: 167, distance: 885.8
click at [1435, 25] on icon "close" at bounding box center [1437, 26] width 12 height 12
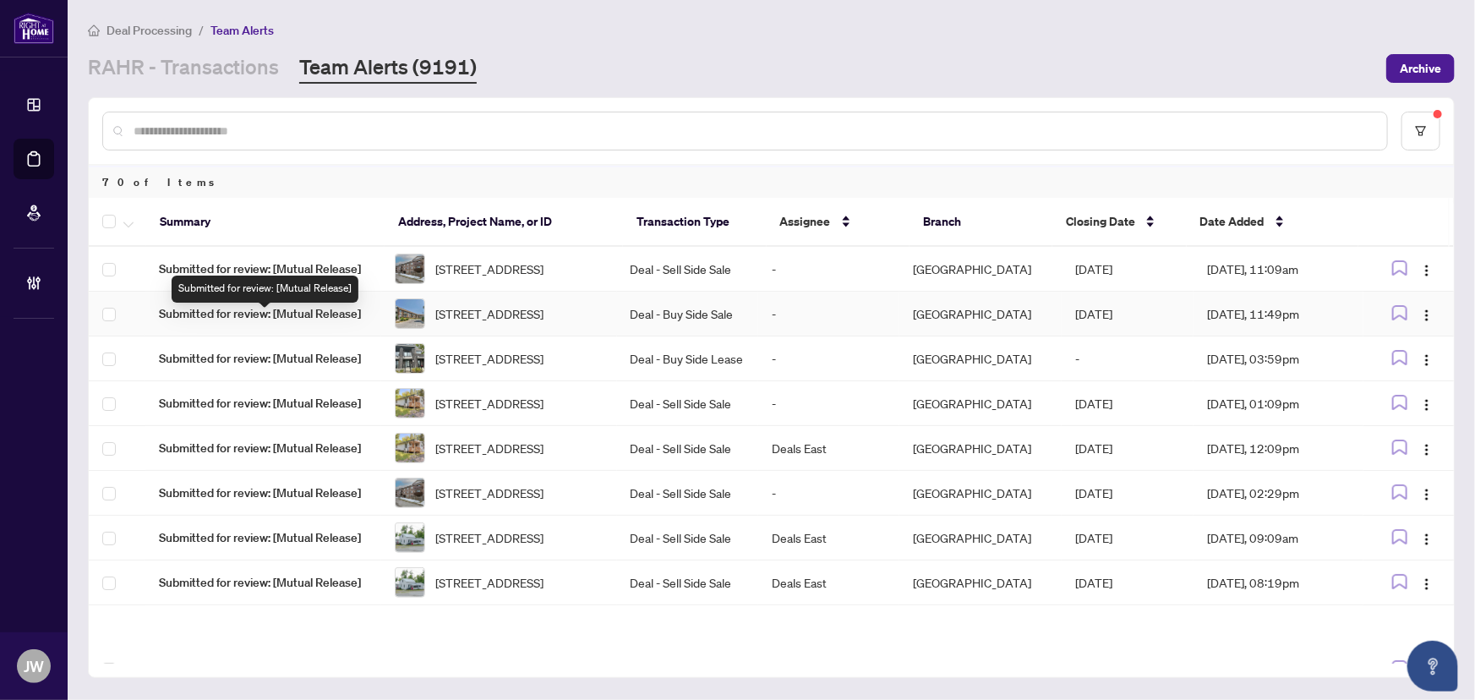
click at [284, 322] on span "Submitted for review: [Mutual Release]" at bounding box center [263, 313] width 209 height 19
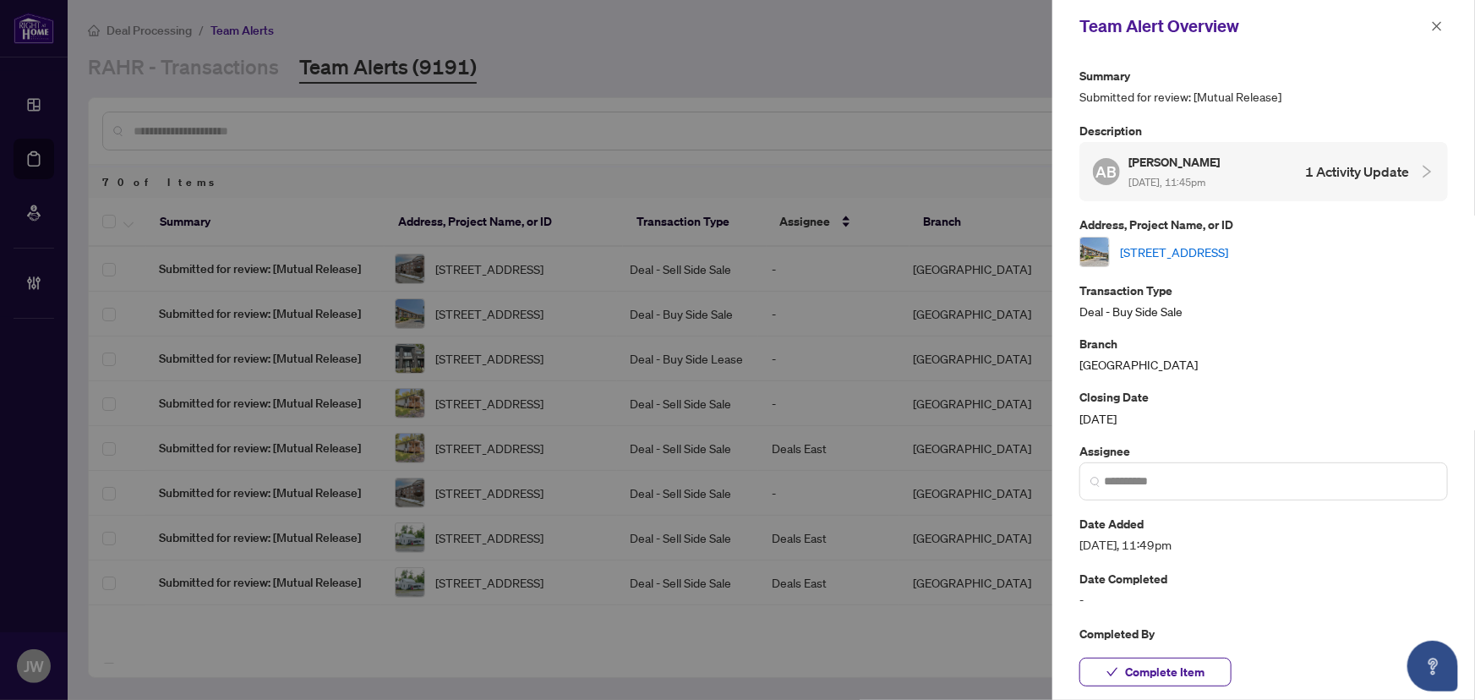
click at [1228, 246] on link "[STREET_ADDRESS]" at bounding box center [1174, 252] width 108 height 19
click at [1439, 17] on span "button" at bounding box center [1437, 26] width 12 height 27
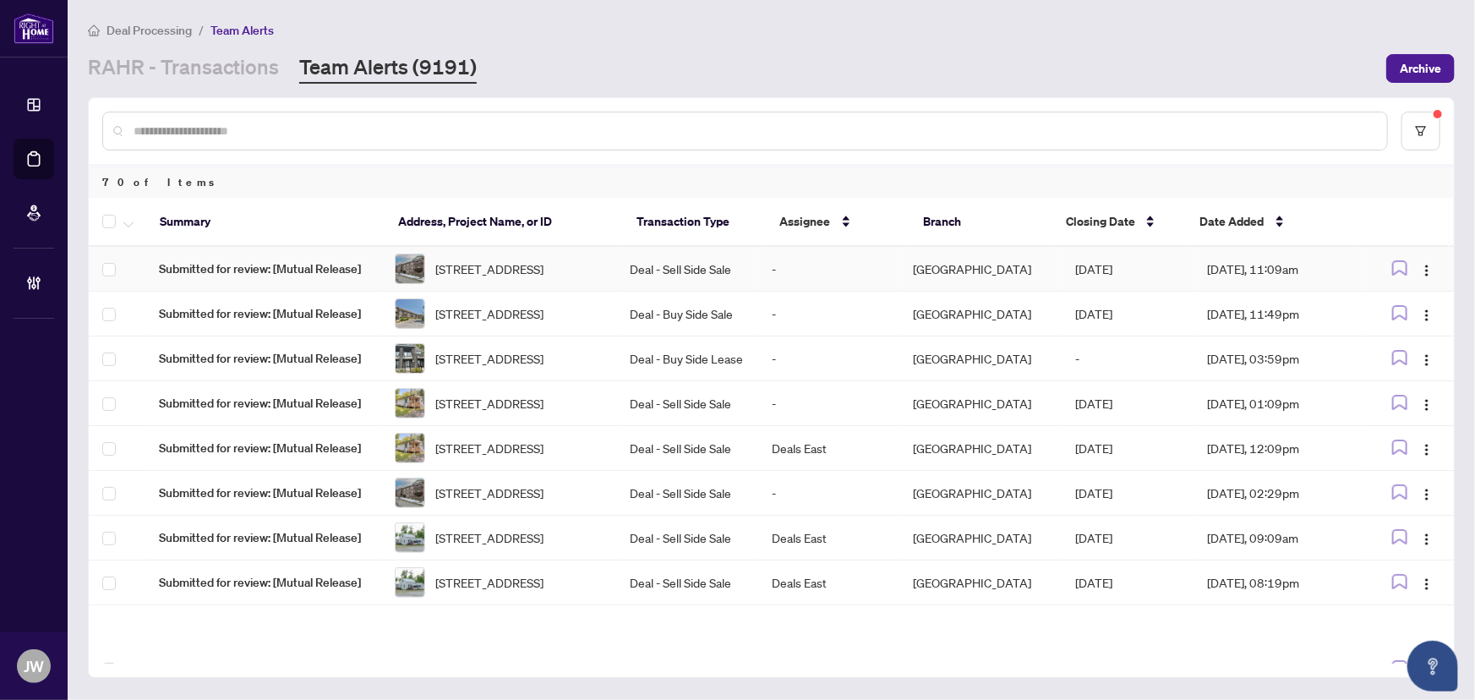
click at [495, 271] on span "208-795 Sherbrooke St, Peterborough, Ontario K9J 2R2, Canada" at bounding box center [489, 269] width 108 height 19
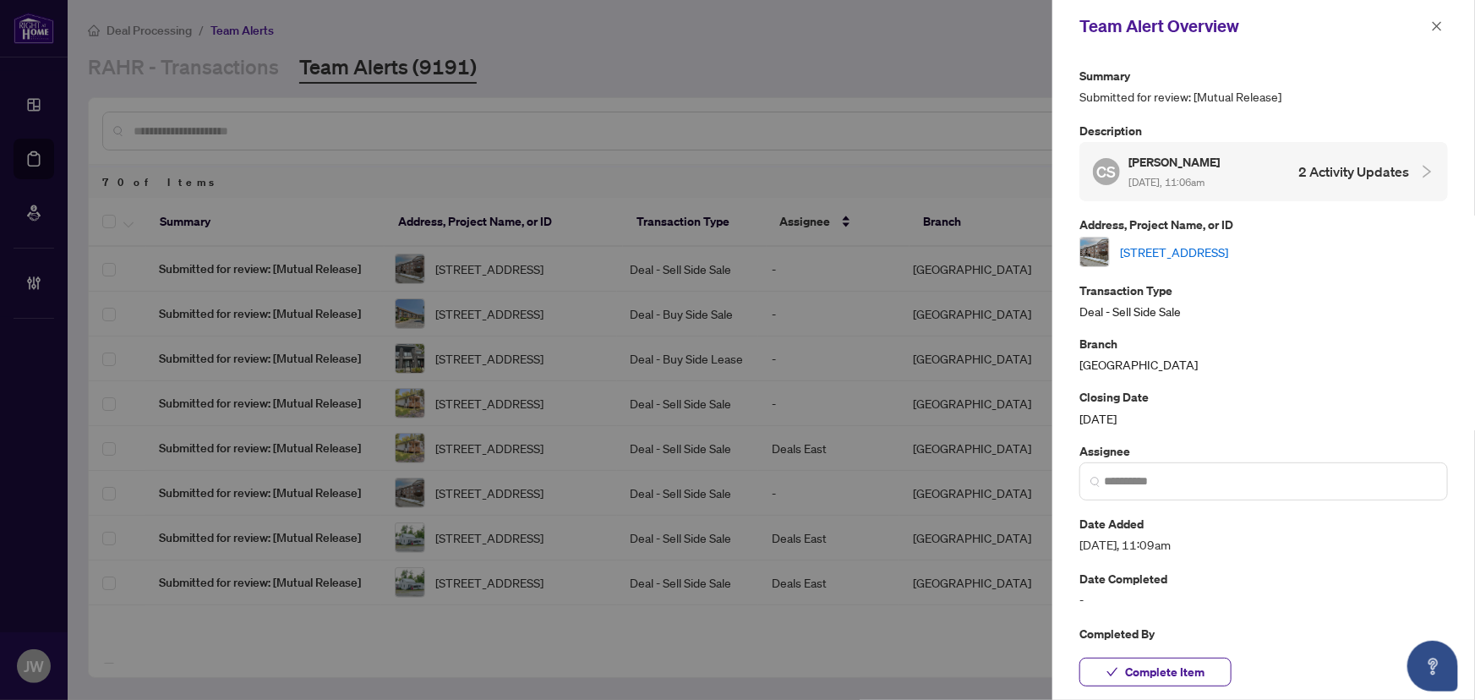
click at [1228, 243] on link "208-795 Sherbrooke St, Peterborough, Ontario K9J 2R2, Canada" at bounding box center [1174, 252] width 108 height 19
click at [1443, 24] on icon "close" at bounding box center [1437, 26] width 12 height 12
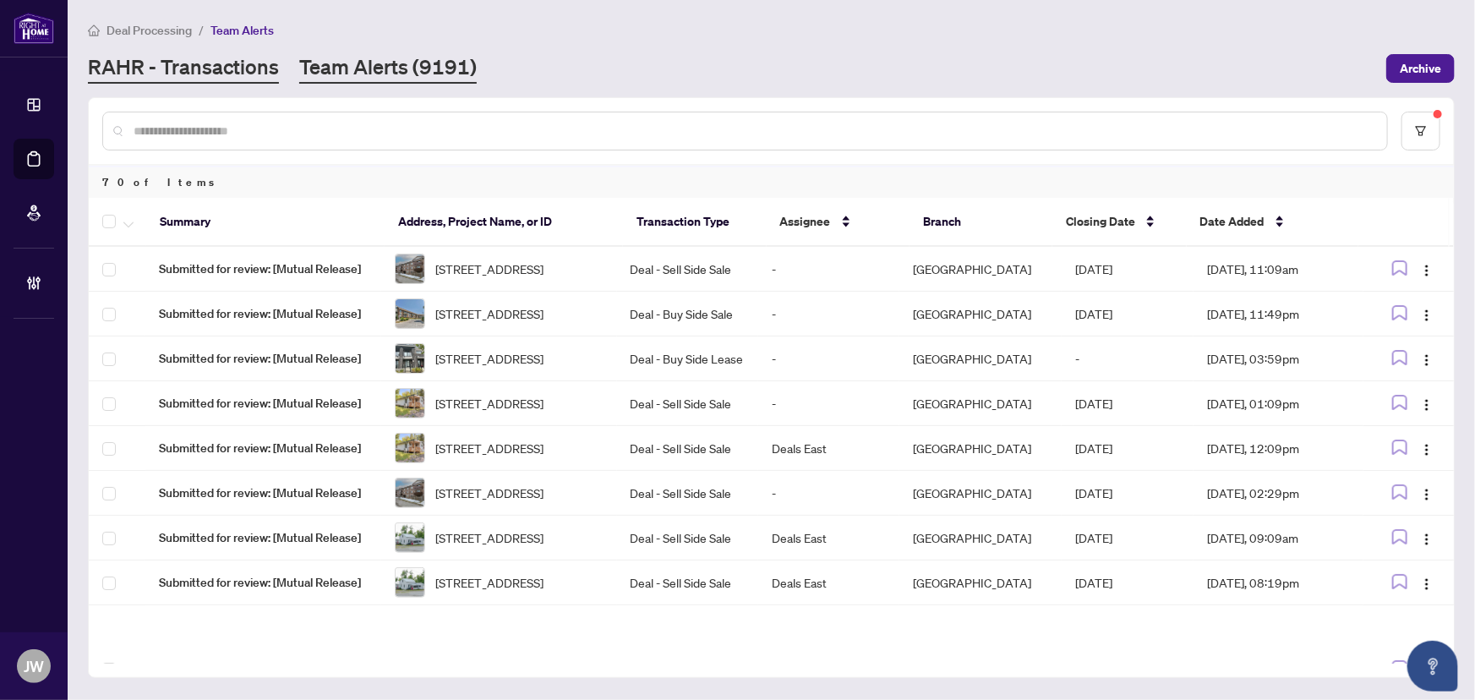
click at [215, 62] on link "RAHR - Transactions" at bounding box center [183, 68] width 191 height 30
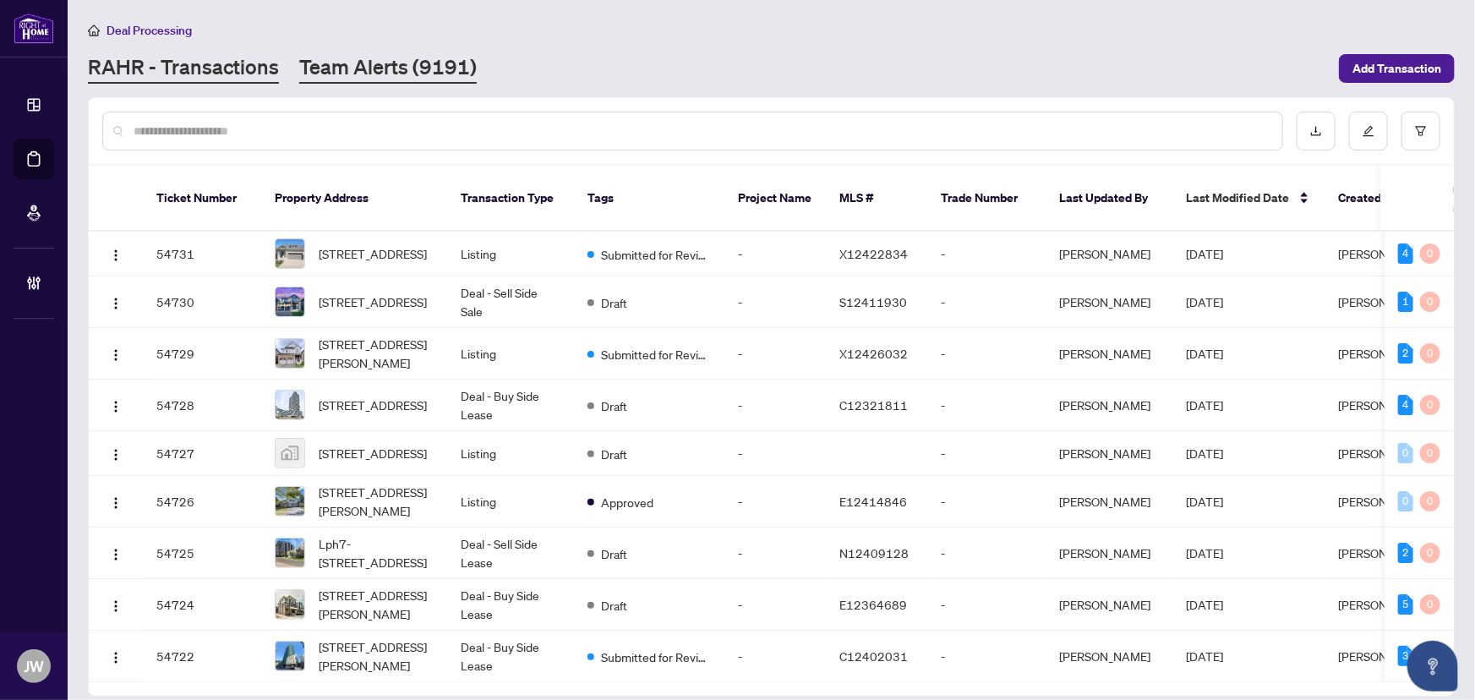
click at [408, 59] on link "Team Alerts (9191)" at bounding box center [388, 68] width 178 height 30
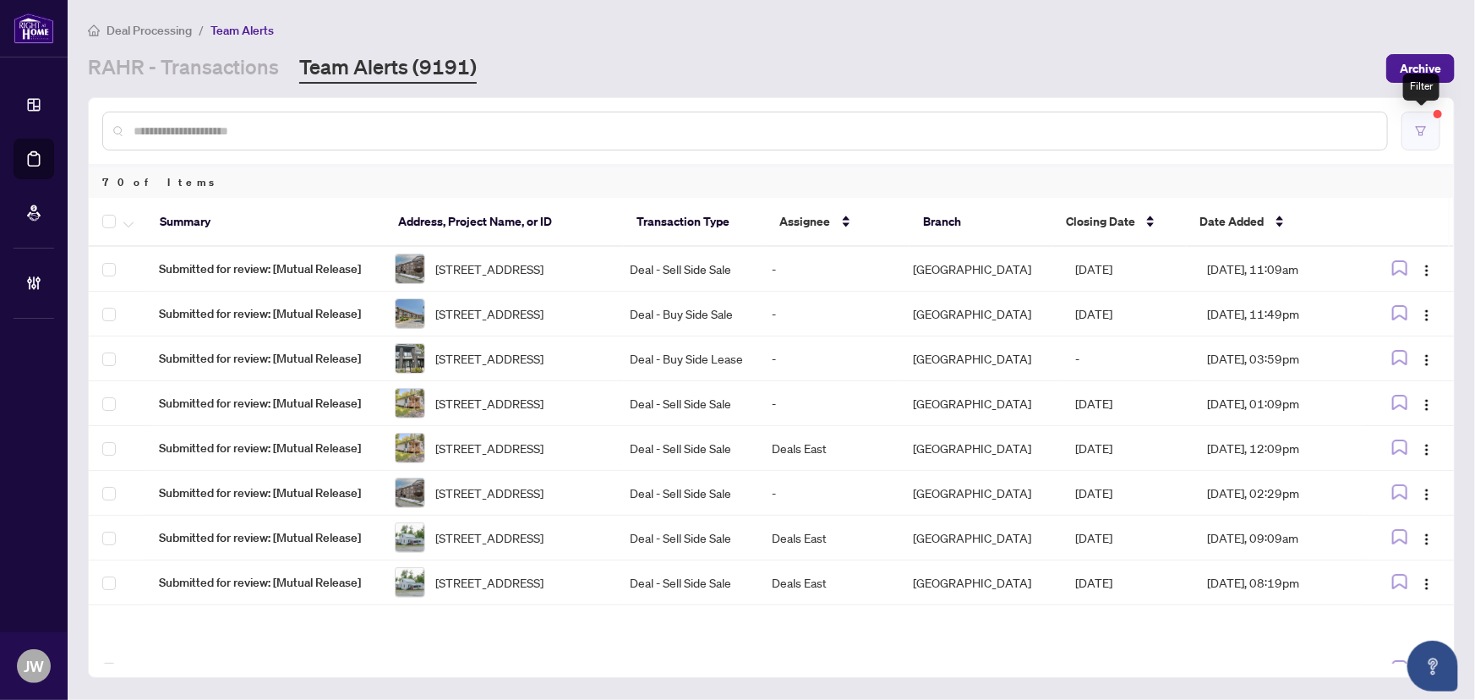
click at [1425, 132] on icon "filter" at bounding box center [1421, 131] width 12 height 12
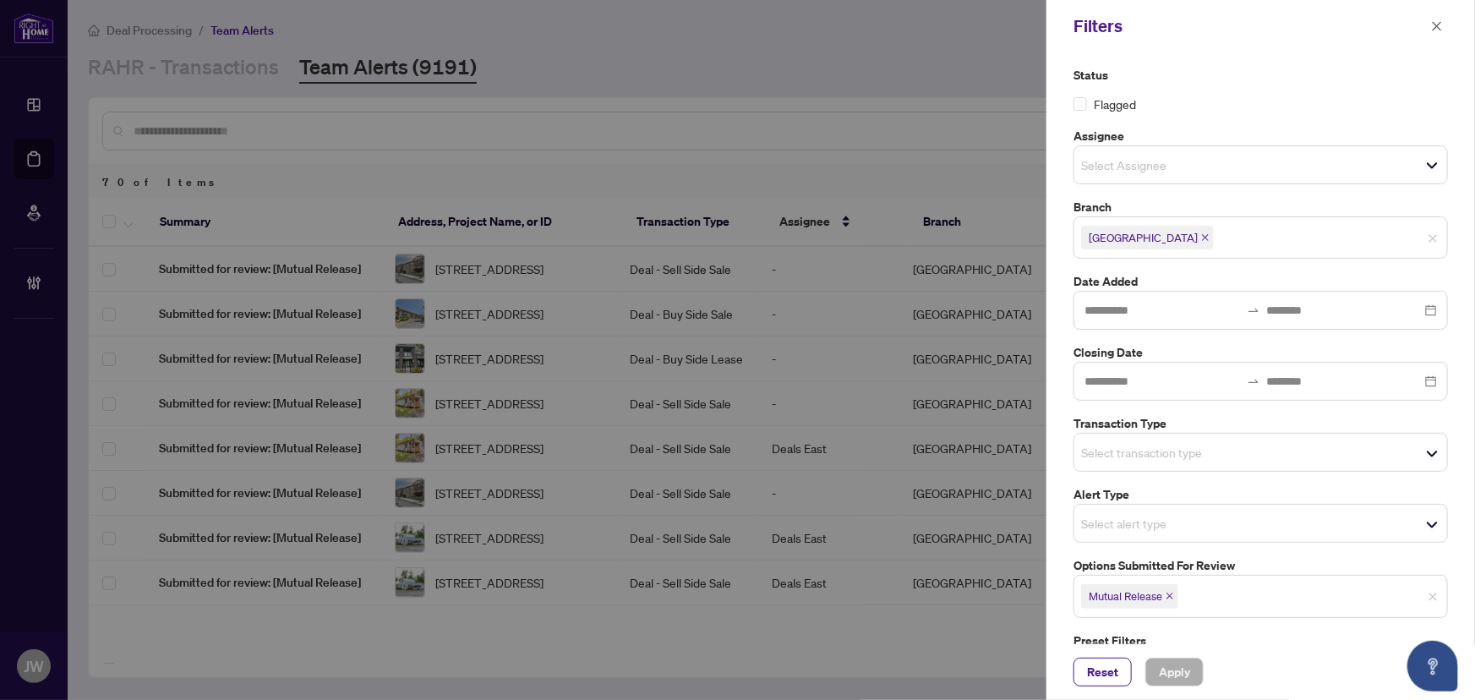
click at [1170, 595] on icon "close" at bounding box center [1170, 596] width 7 height 7
click at [1170, 595] on input "search" at bounding box center [1140, 594] width 118 height 20
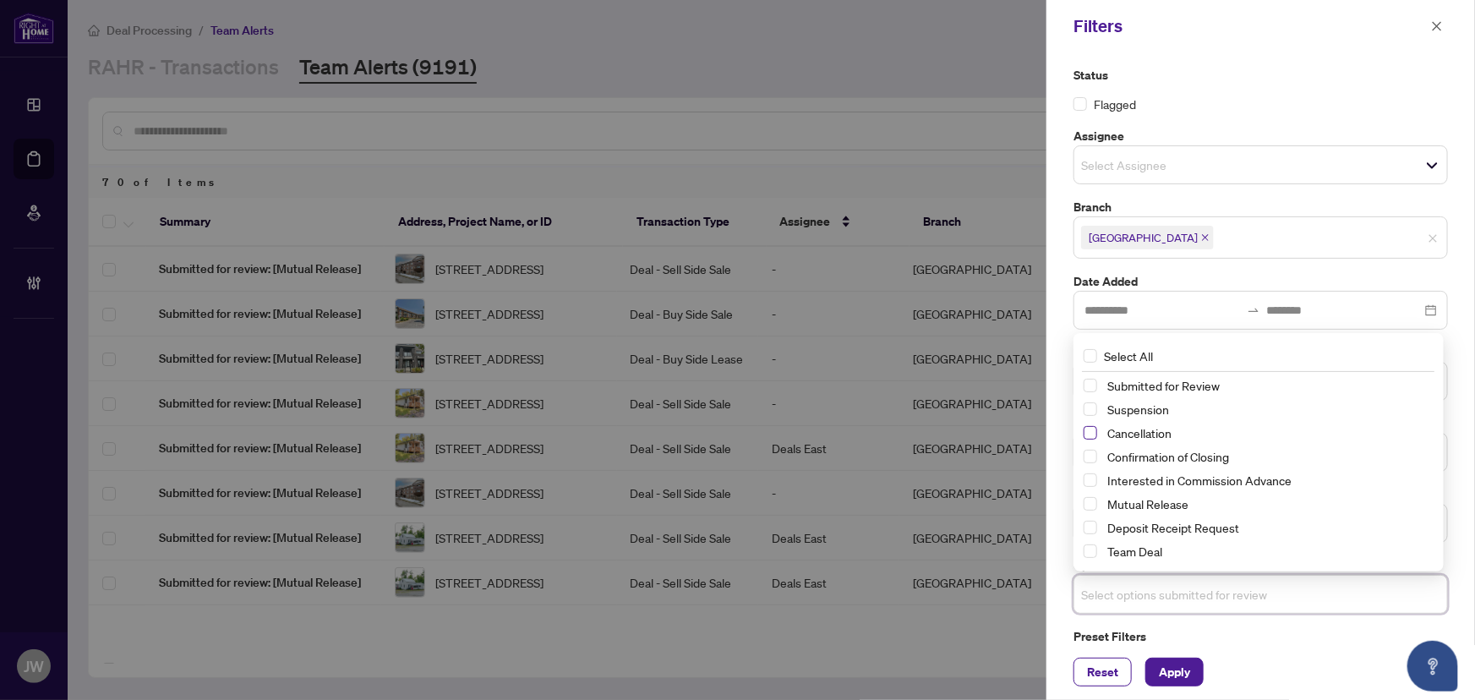
click at [1087, 430] on span "Select Cancellation" at bounding box center [1091, 433] width 14 height 14
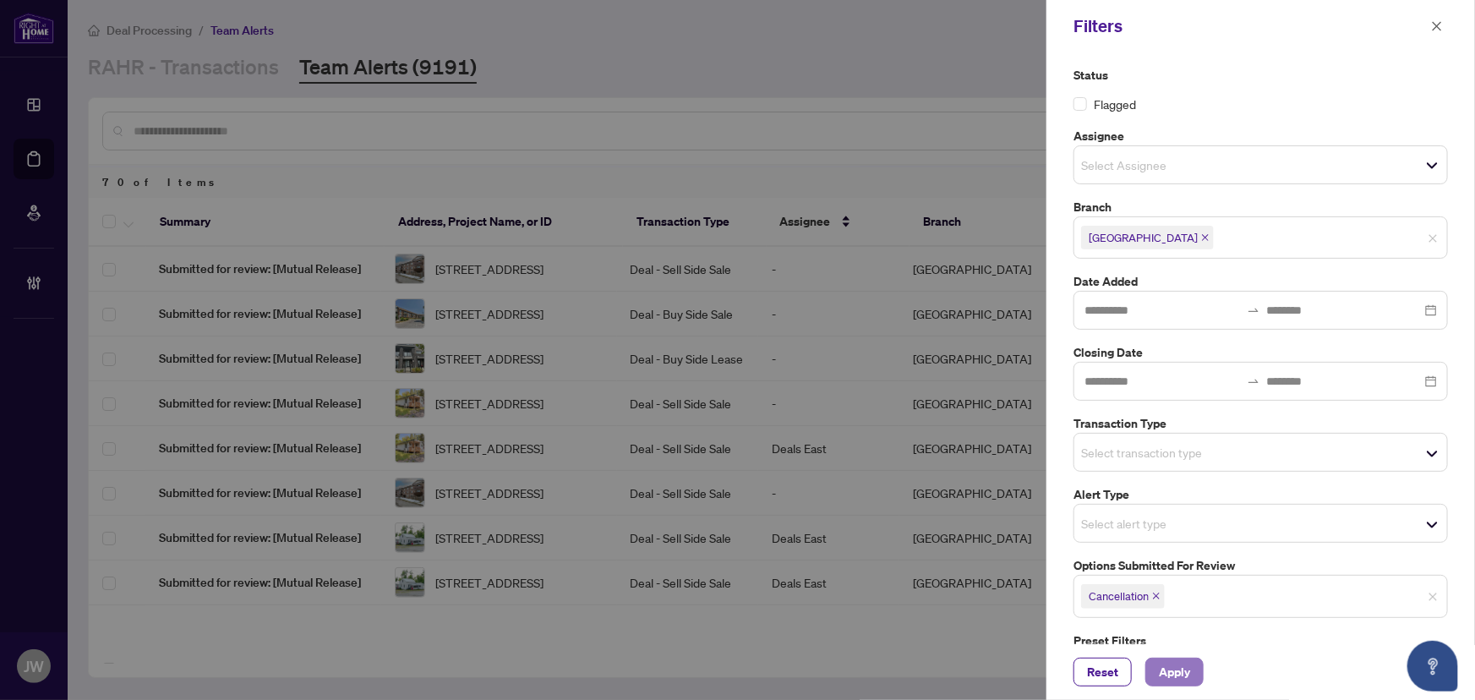
click at [1192, 671] on button "Apply" at bounding box center [1174, 672] width 58 height 29
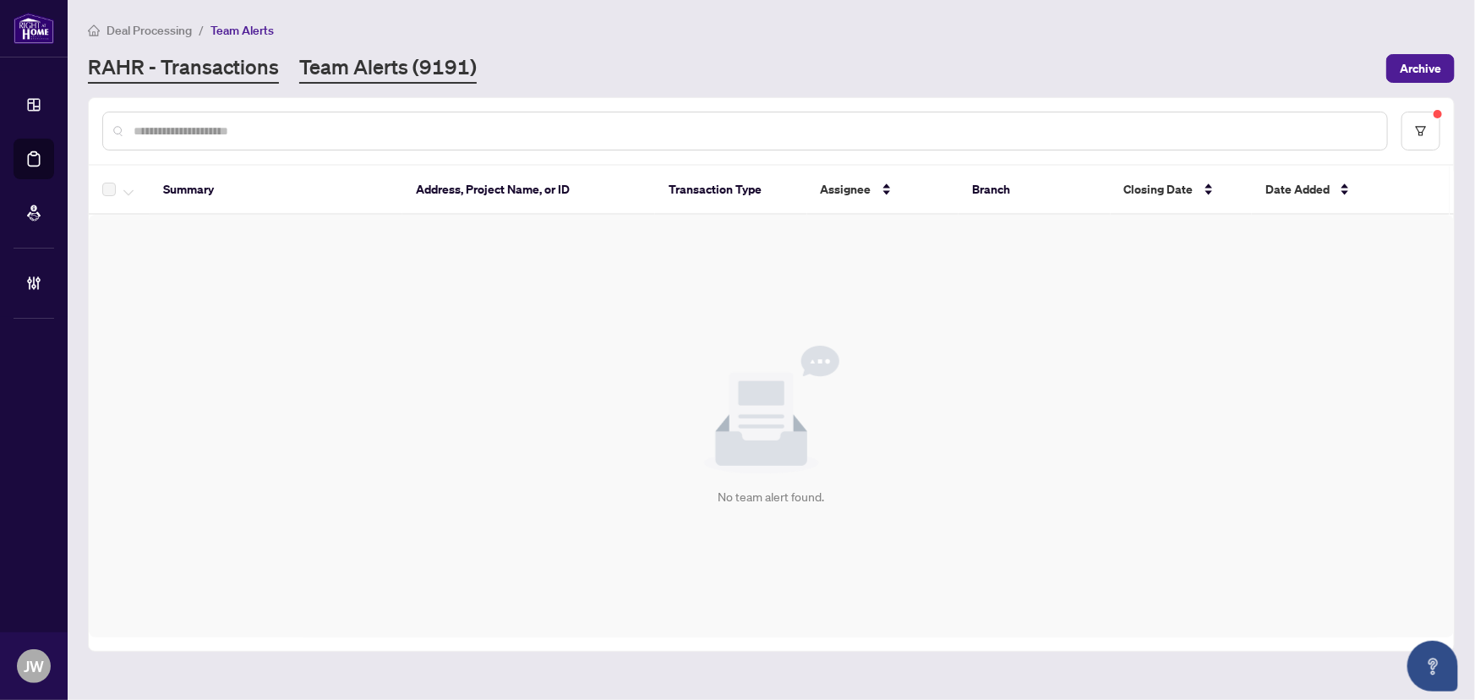
click at [182, 80] on link "RAHR - Transactions" at bounding box center [183, 68] width 191 height 30
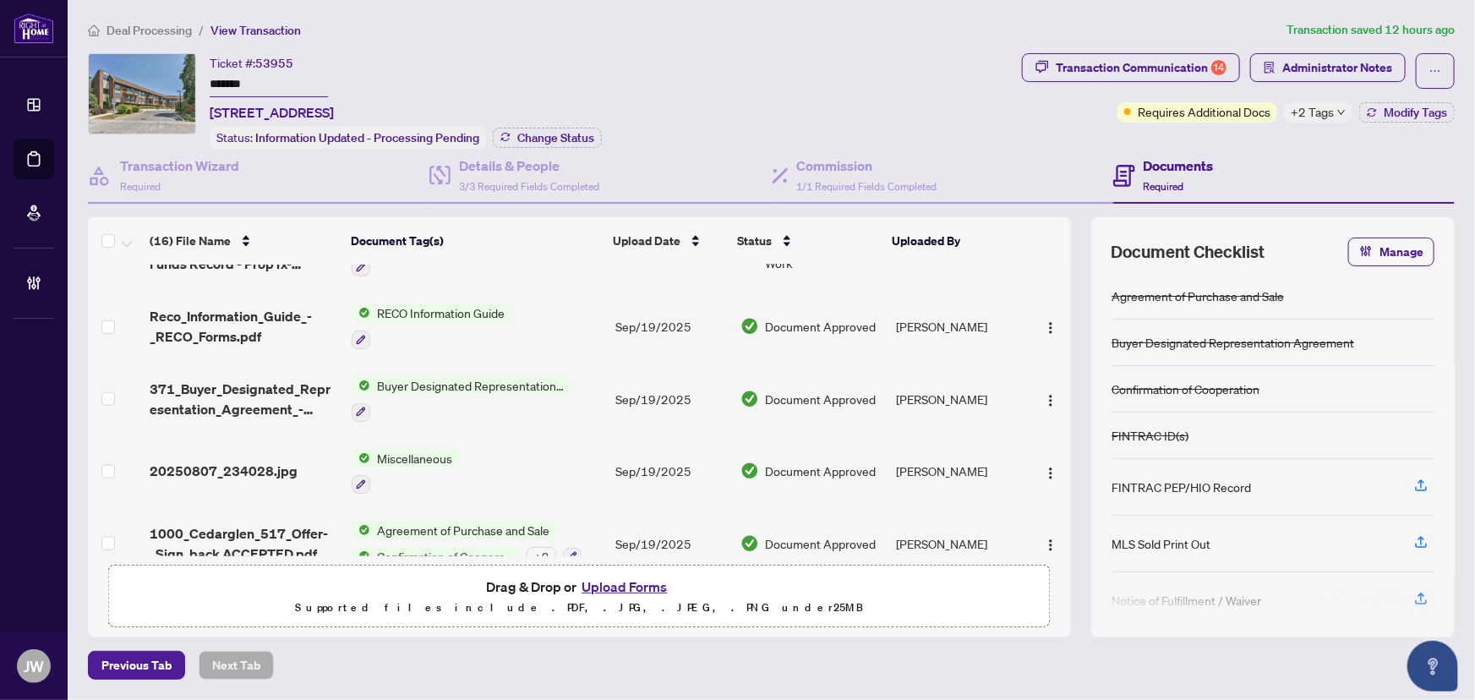
scroll to position [845, 0]
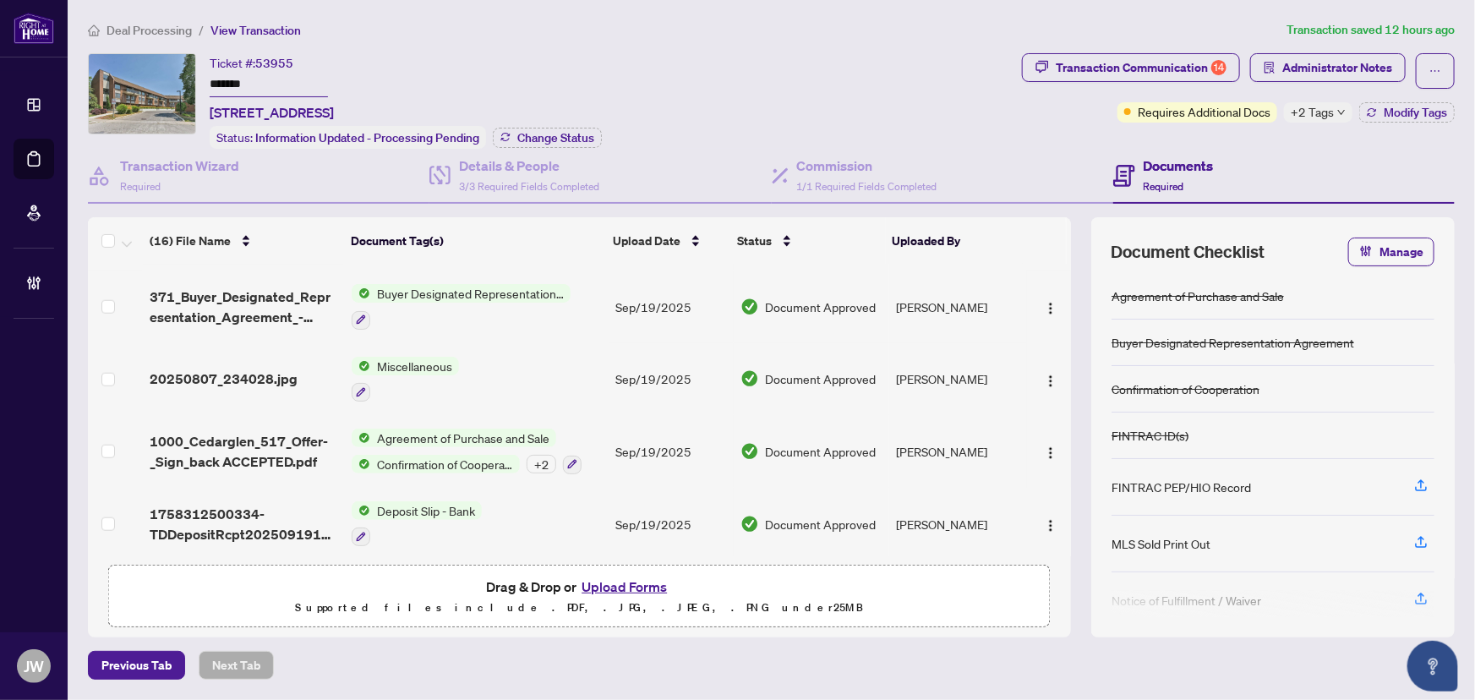
click at [618, 577] on button "Upload Forms" at bounding box center [625, 587] width 96 height 22
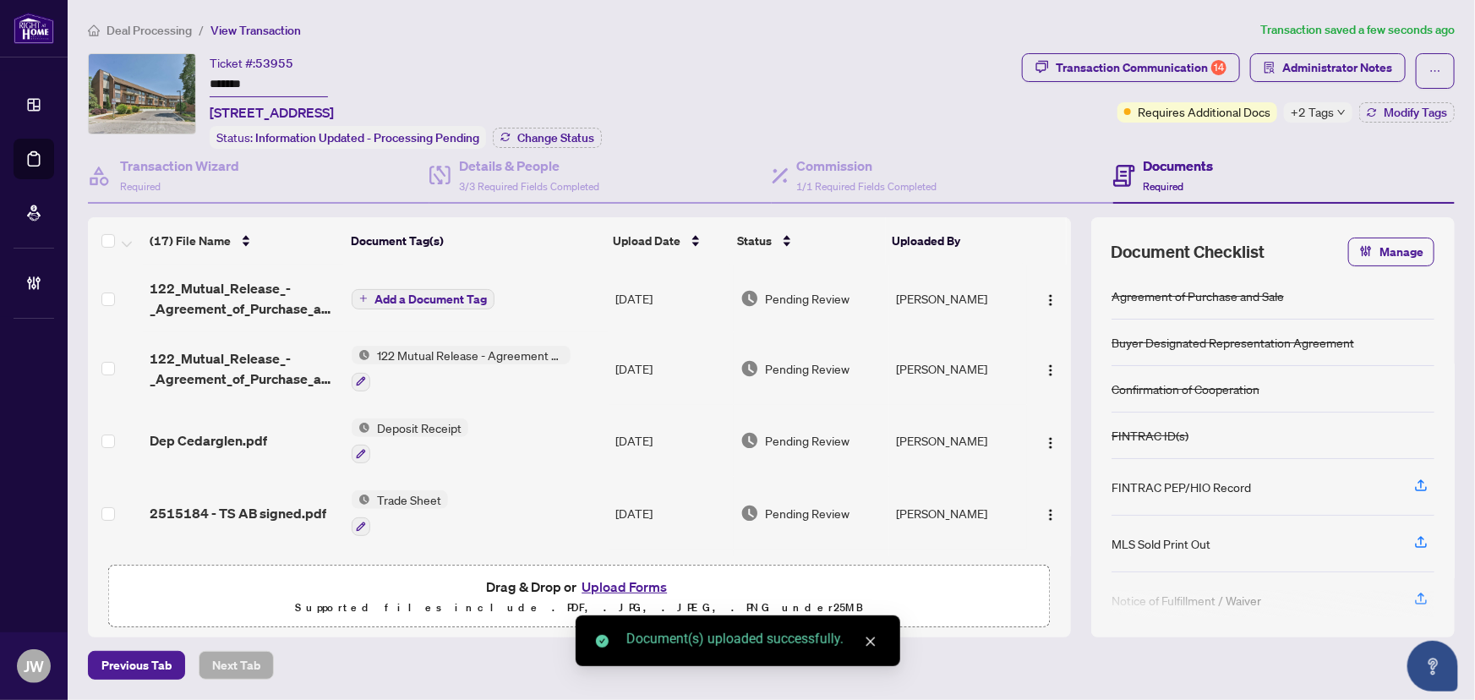
scroll to position [0, 0]
click at [1052, 285] on button "button" at bounding box center [1050, 298] width 27 height 27
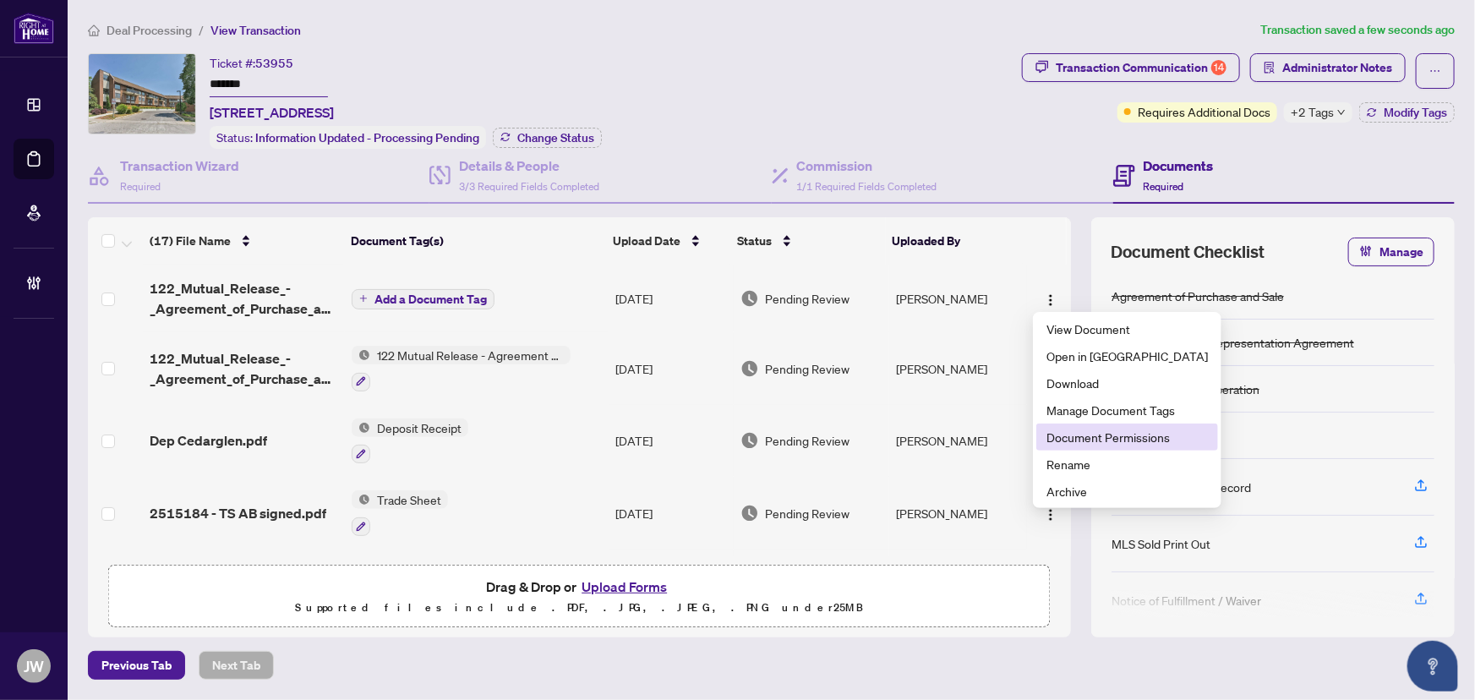
click at [1074, 443] on span "Document Permissions" at bounding box center [1127, 437] width 161 height 19
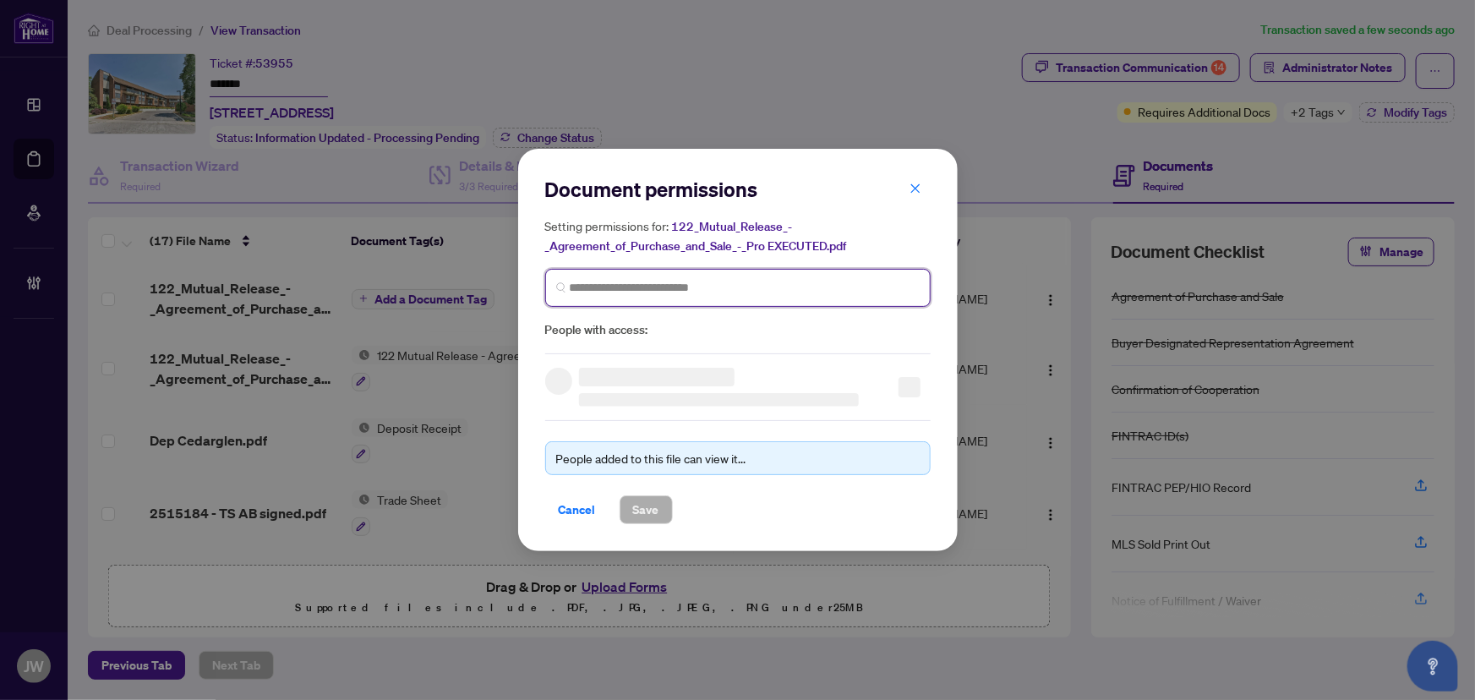
click at [642, 287] on input "search" at bounding box center [745, 288] width 350 height 18
type input "******"
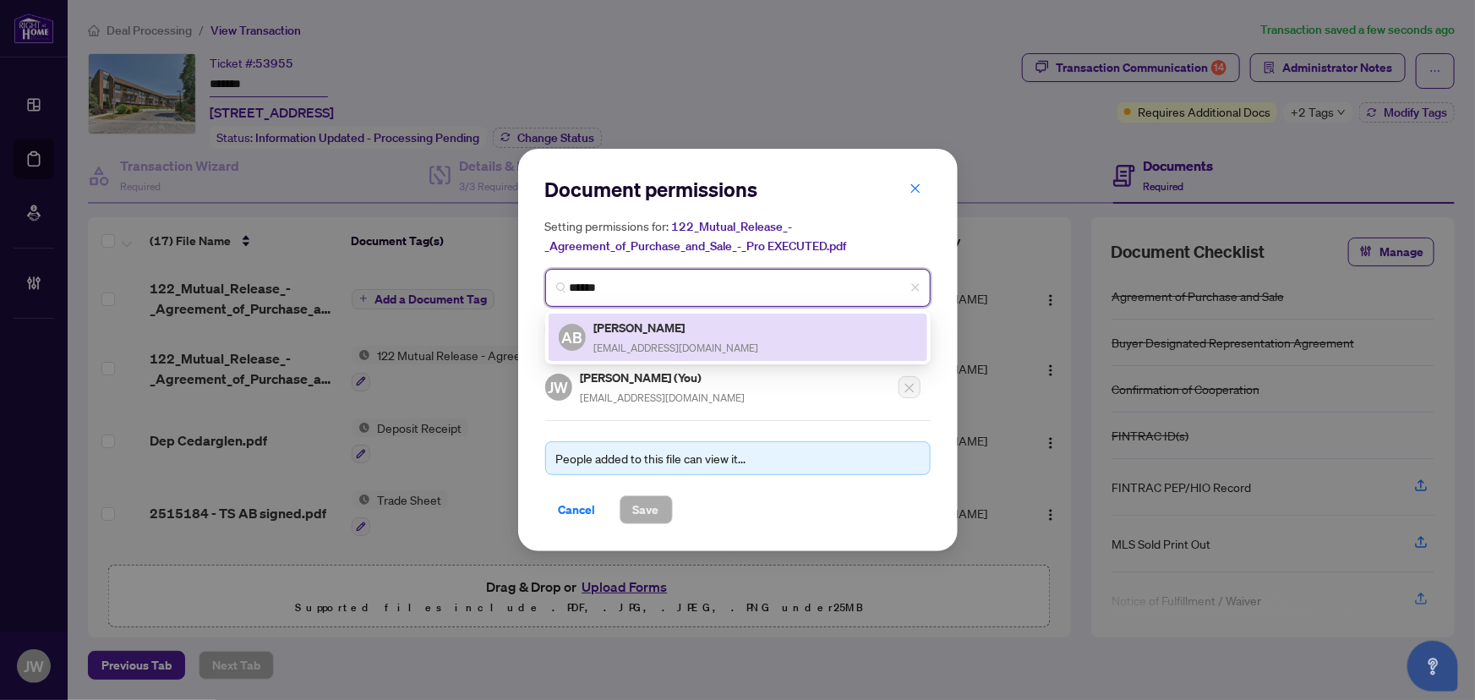
click at [645, 320] on h5 "[PERSON_NAME]" at bounding box center [676, 327] width 165 height 19
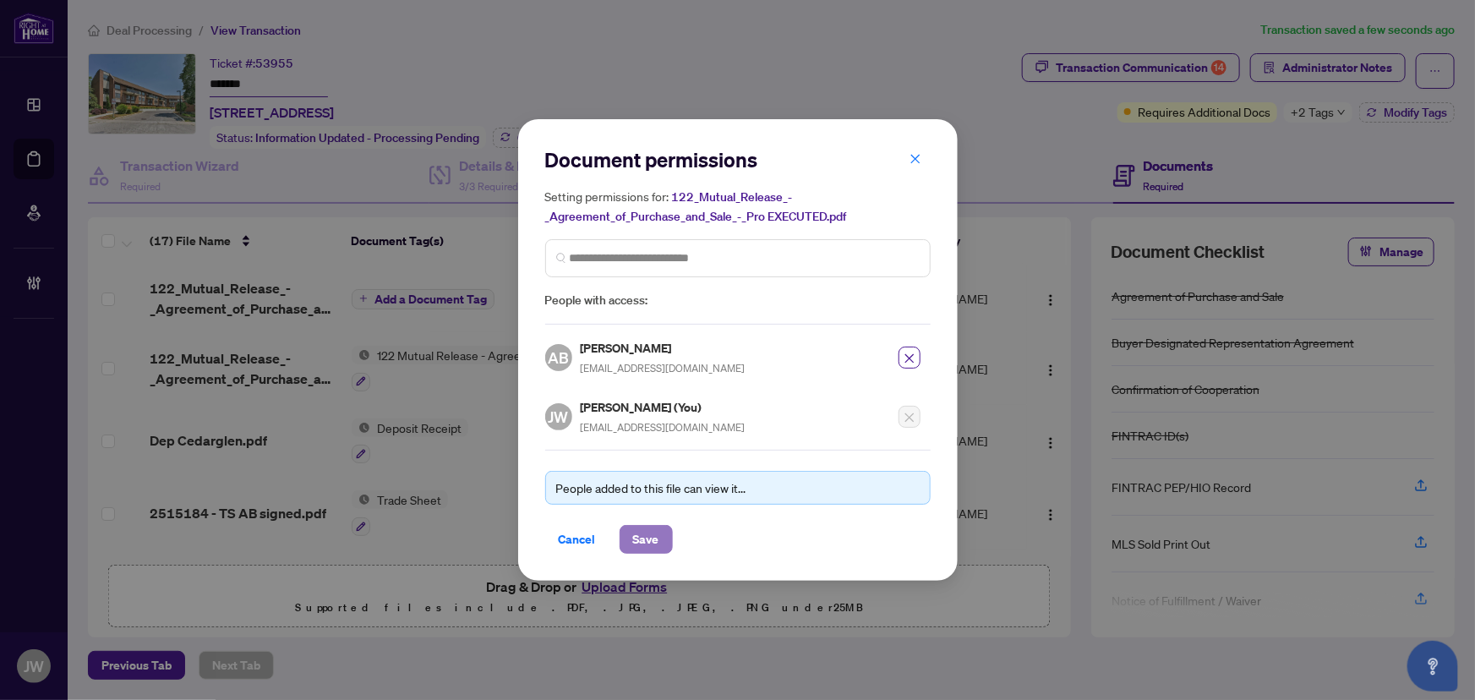
click at [655, 536] on span "Save" at bounding box center [646, 539] width 26 height 27
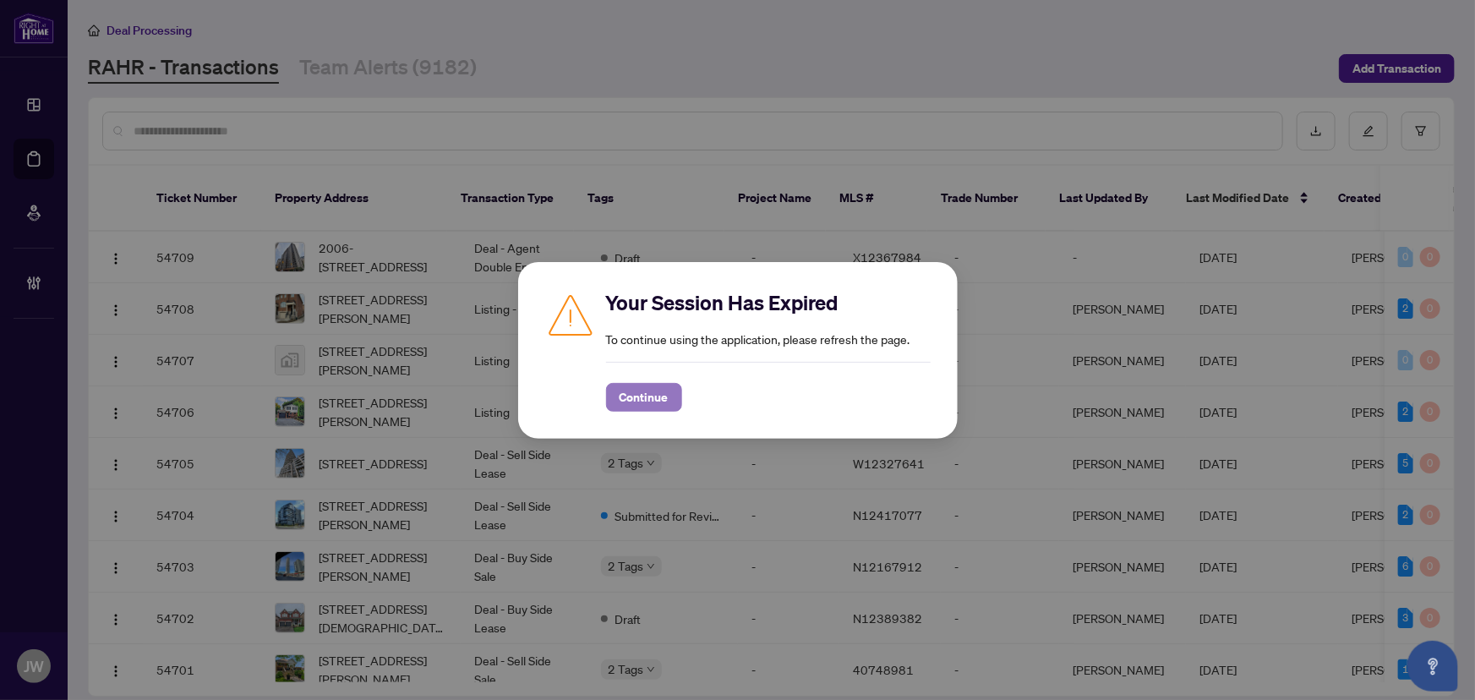
click at [645, 387] on span "Continue" at bounding box center [644, 397] width 49 height 27
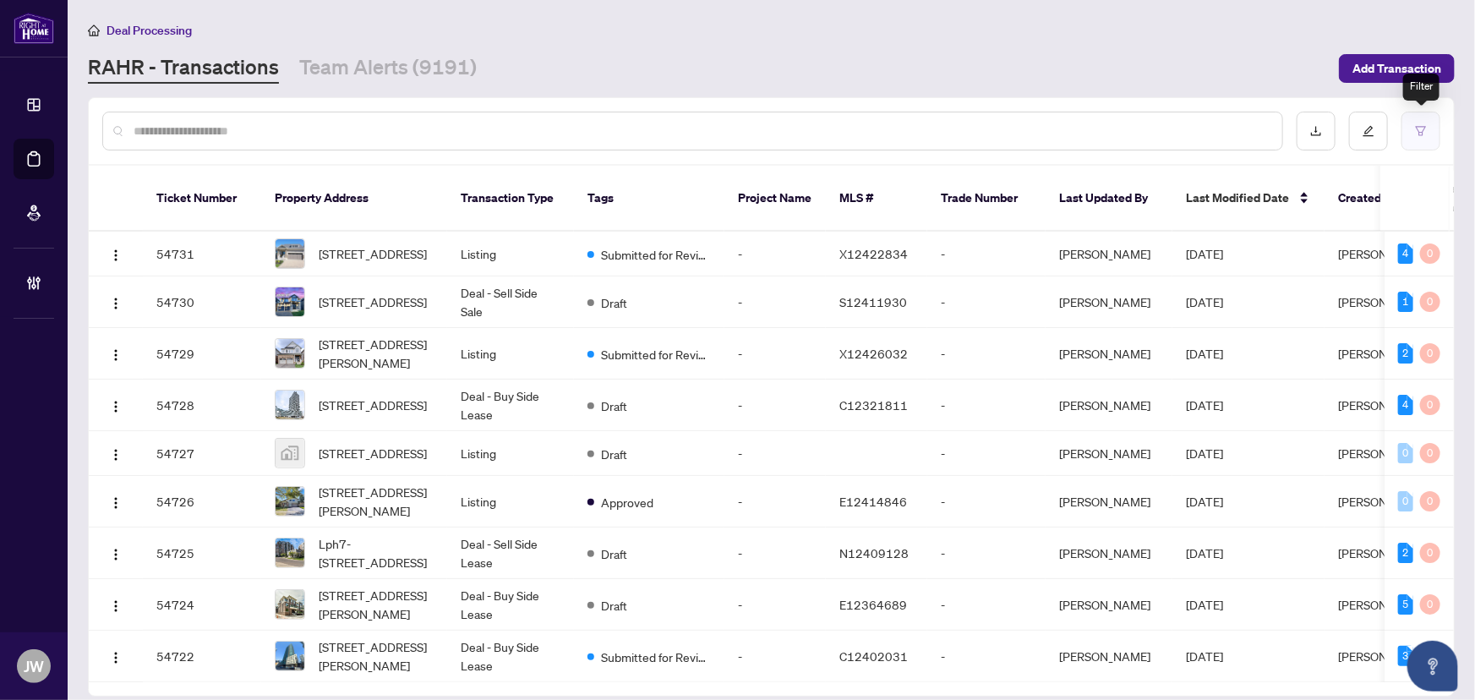
click at [1426, 132] on icon "filter" at bounding box center [1421, 131] width 12 height 12
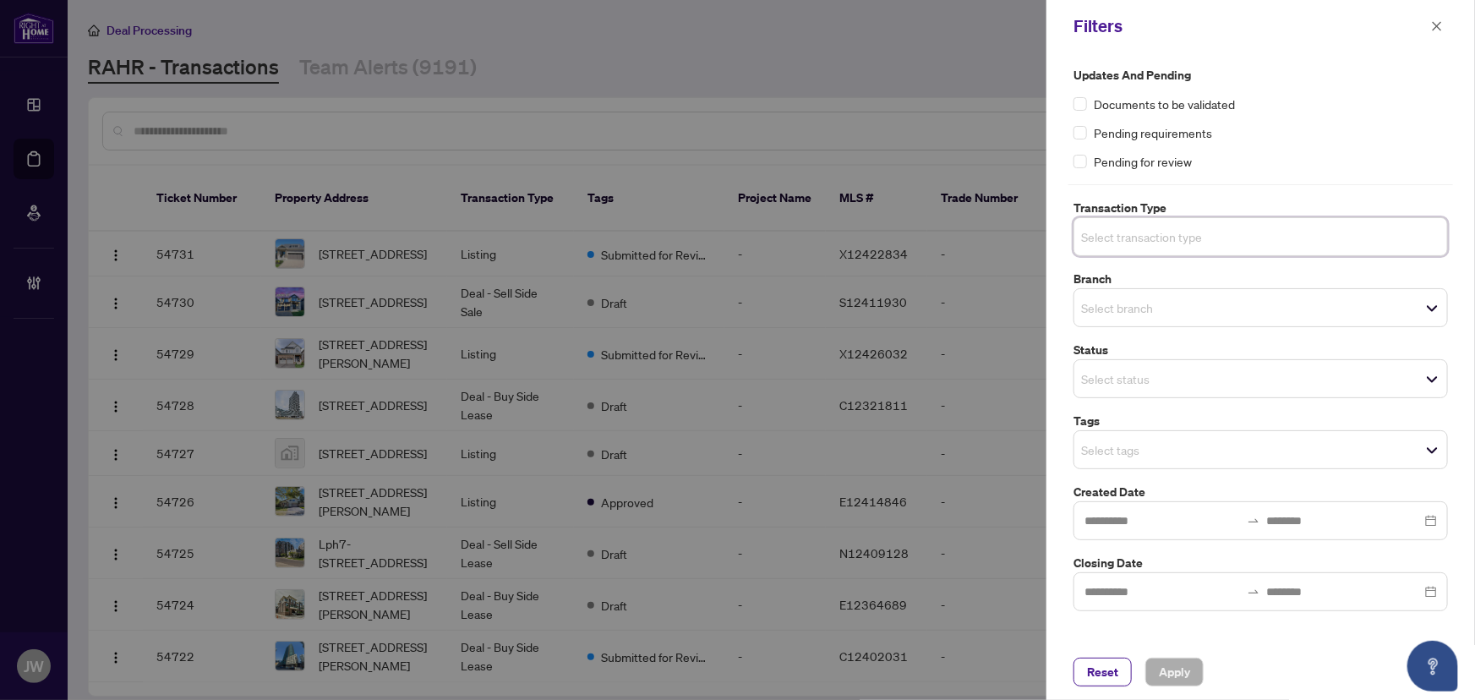
click at [1135, 229] on input "search" at bounding box center [1140, 237] width 118 height 20
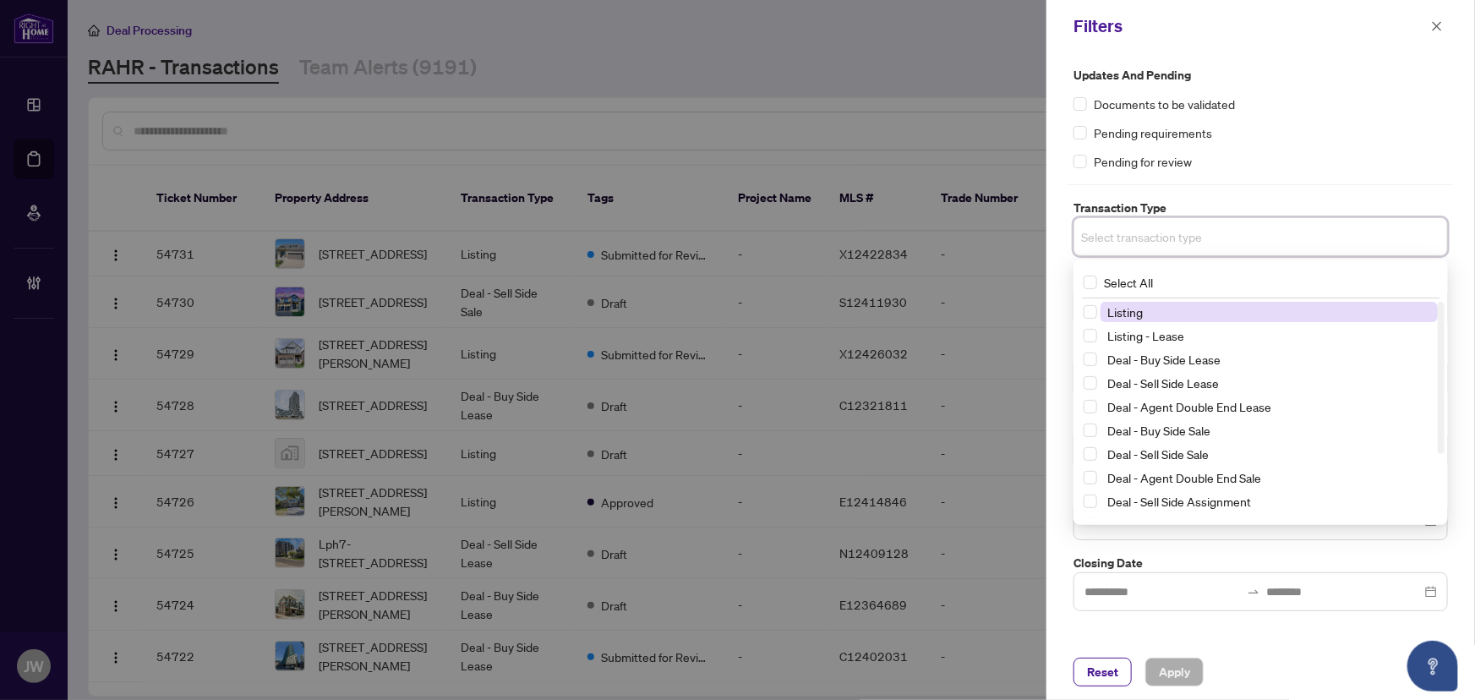
click at [1137, 228] on input "search" at bounding box center [1140, 237] width 118 height 20
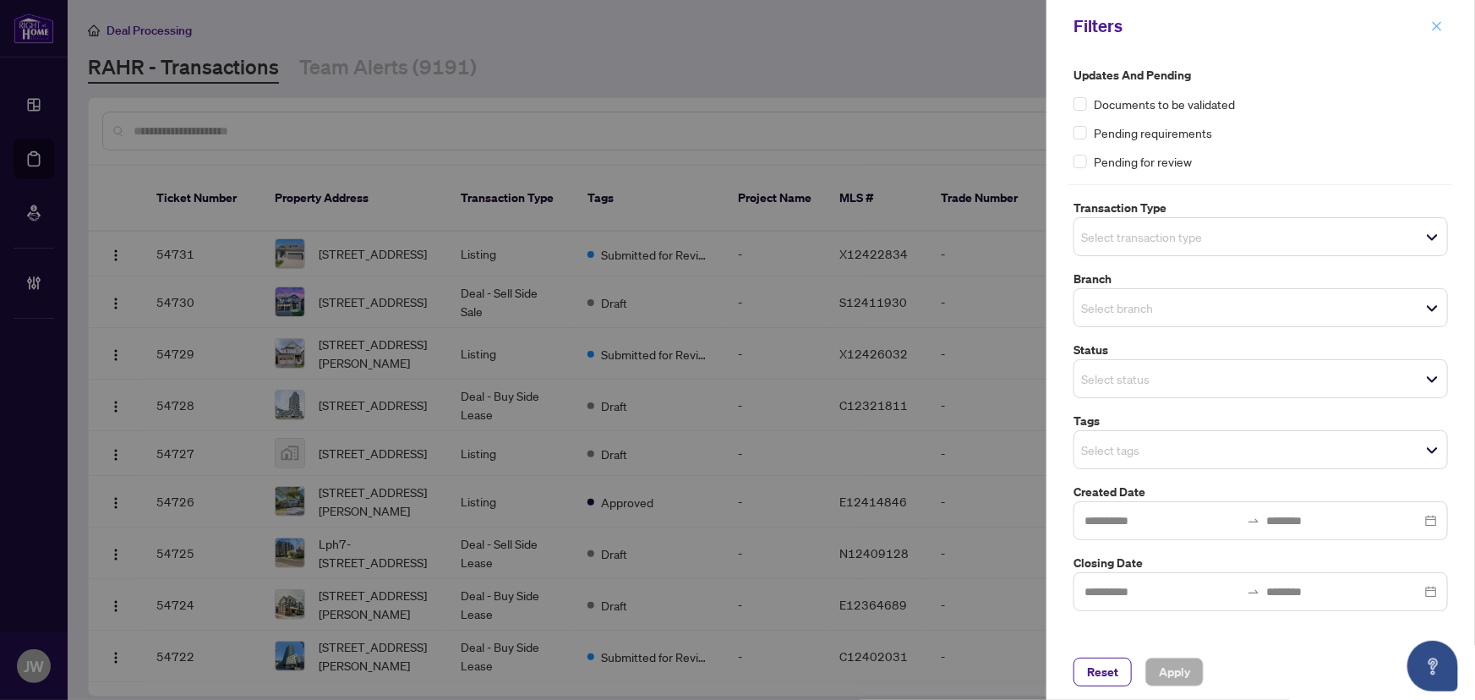
click at [1440, 26] on icon "close" at bounding box center [1437, 26] width 12 height 12
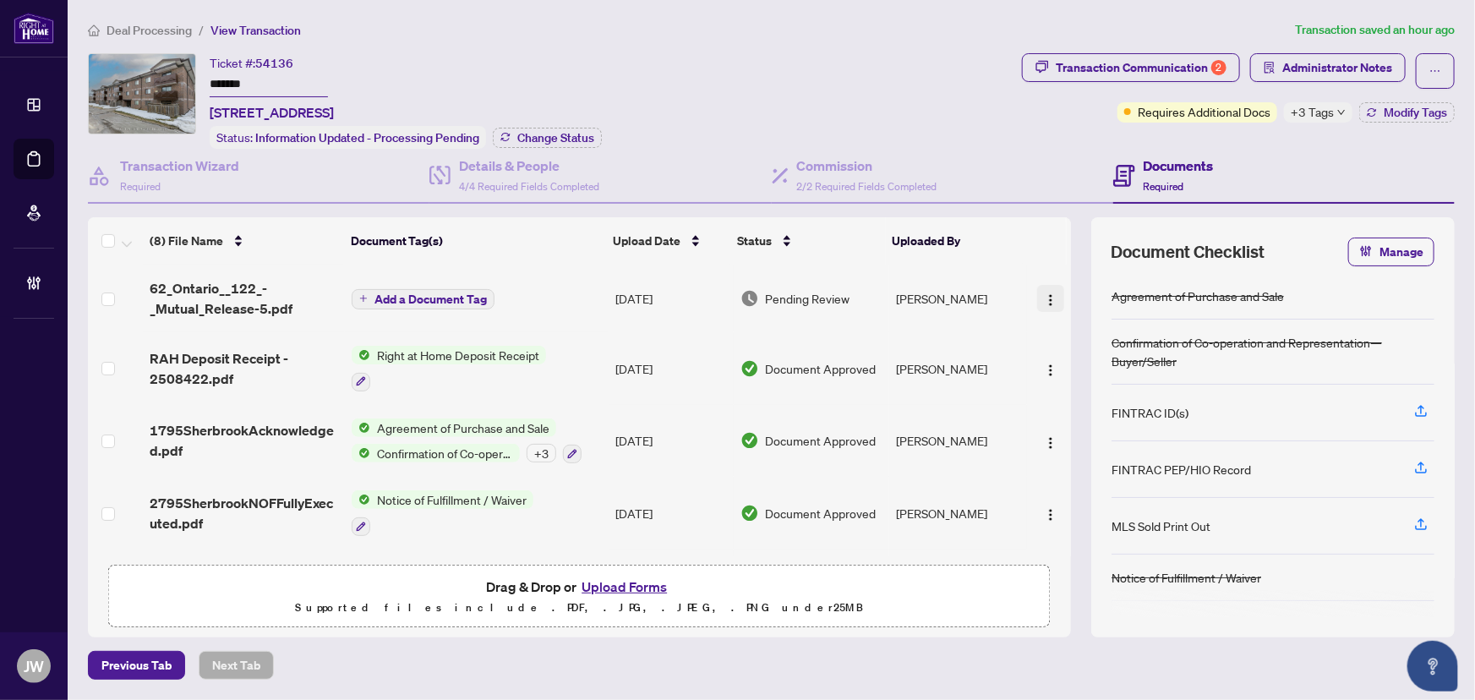
click at [1048, 294] on img "button" at bounding box center [1051, 300] width 14 height 14
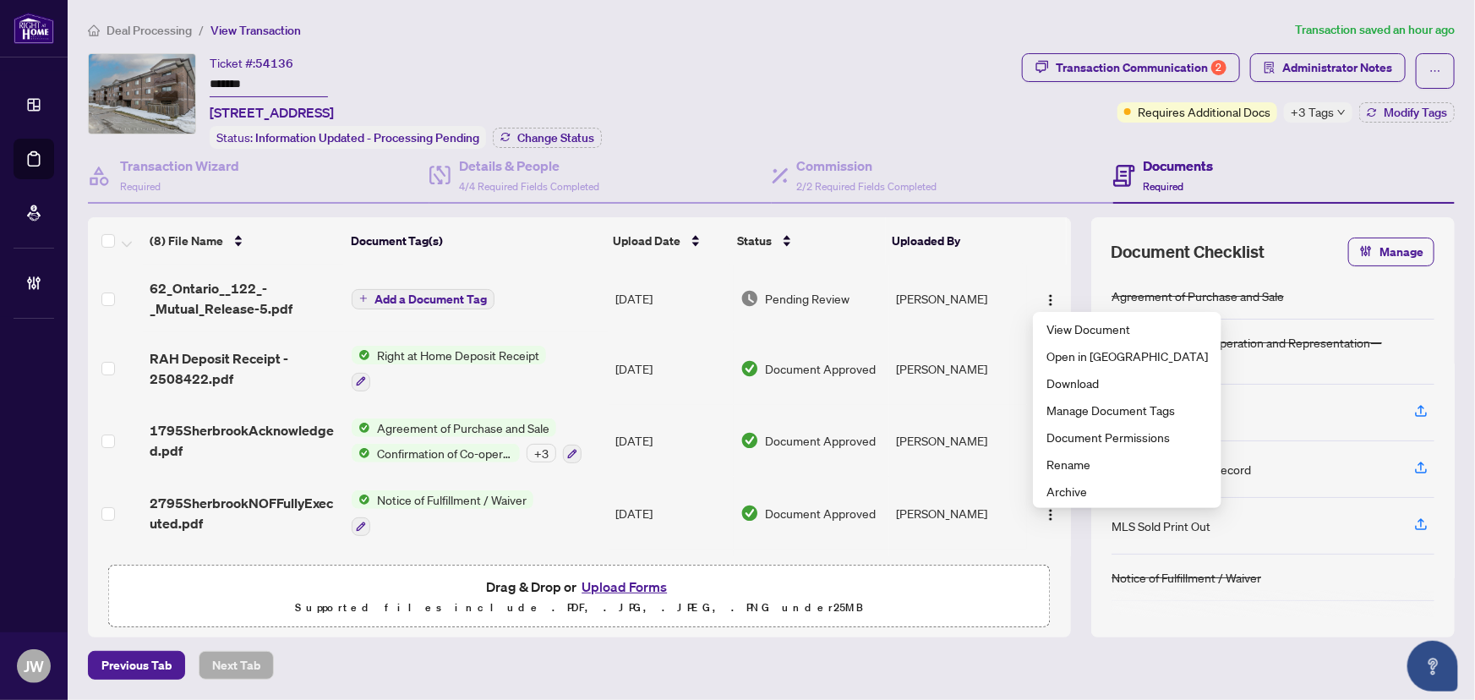
click at [246, 291] on span "62_Ontario__122_-_Mutual_Release-5.pdf" at bounding box center [244, 298] width 189 height 41
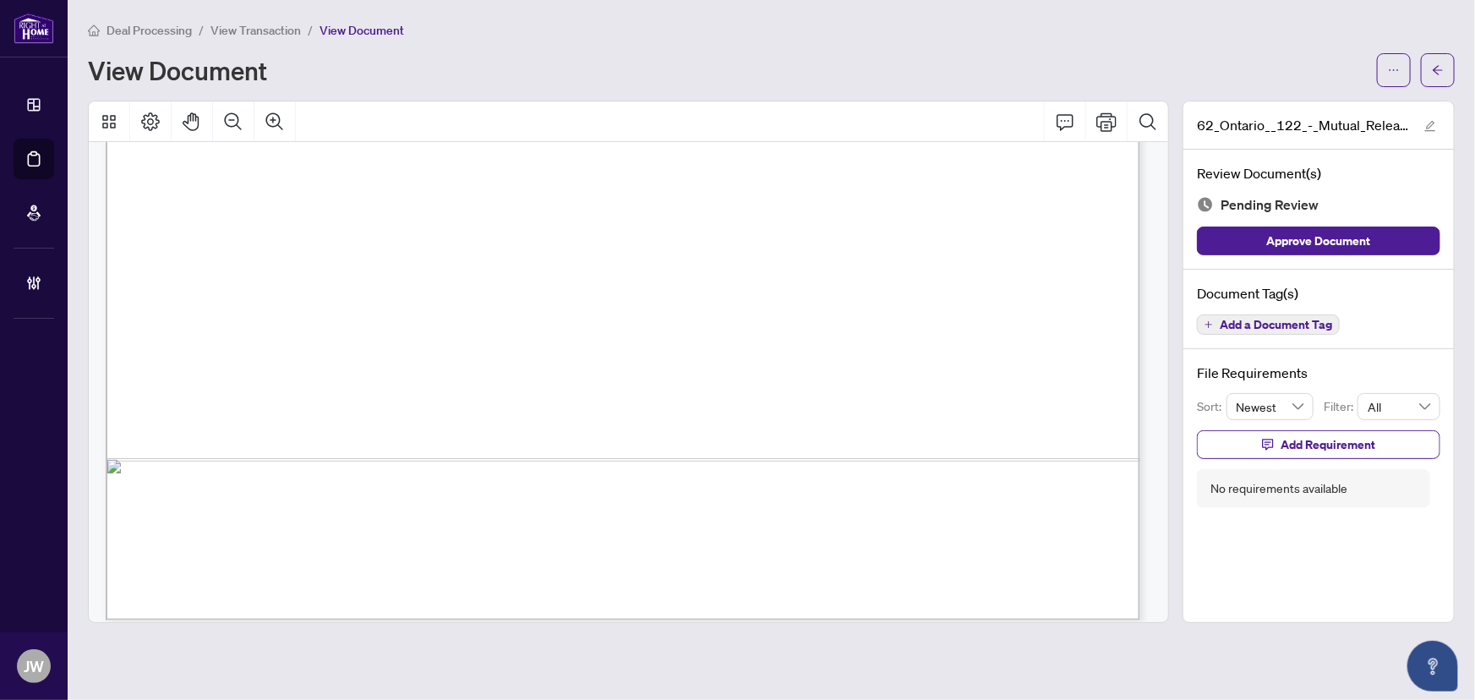
scroll to position [892, 0]
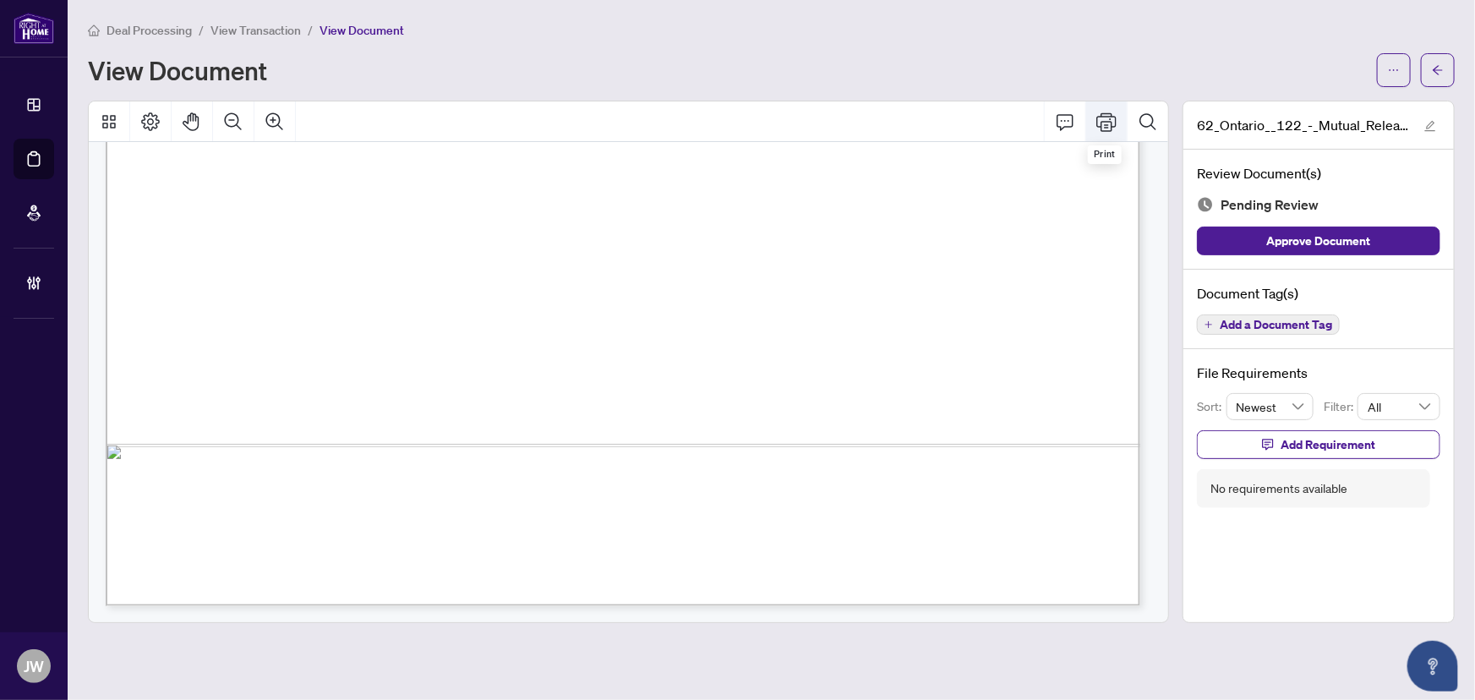
click at [1104, 120] on icon "Print" at bounding box center [1106, 121] width 20 height 19
click at [1386, 60] on button "button" at bounding box center [1394, 70] width 34 height 34
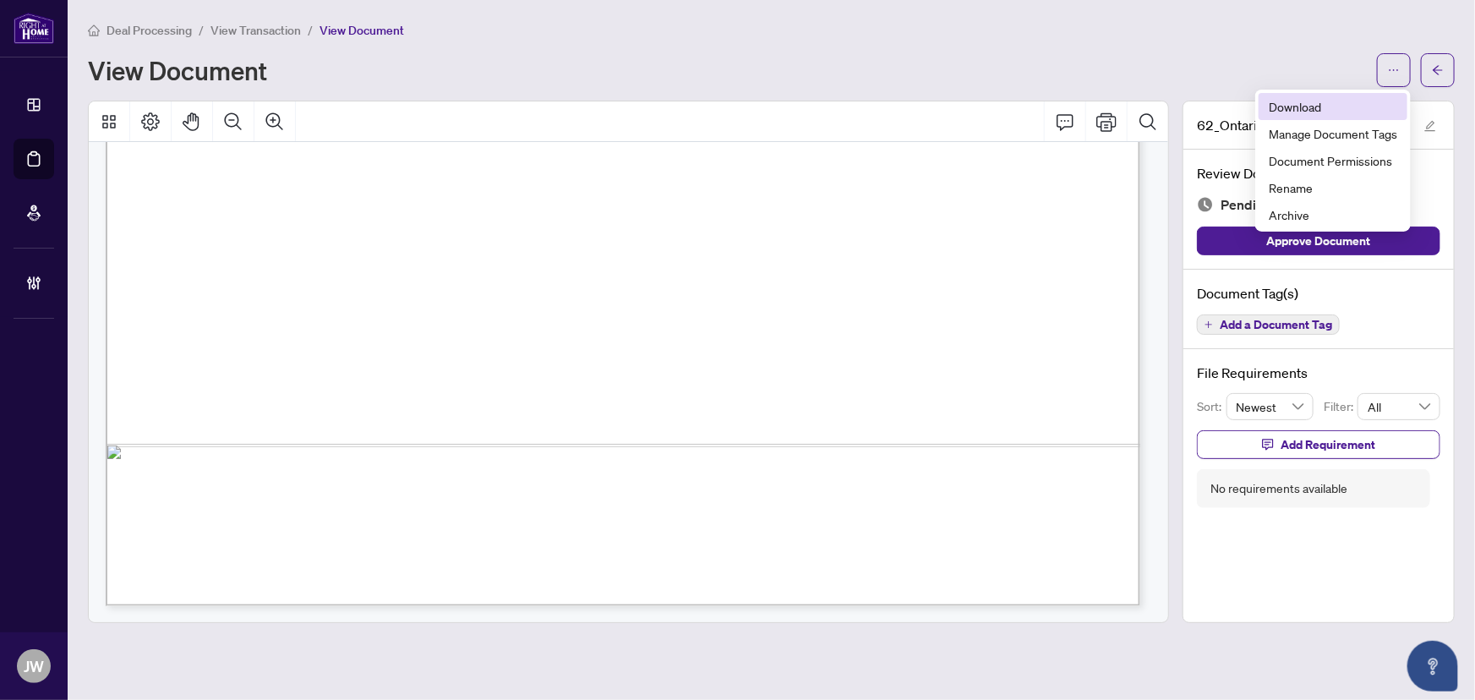
click at [1326, 114] on span "Download" at bounding box center [1333, 106] width 128 height 19
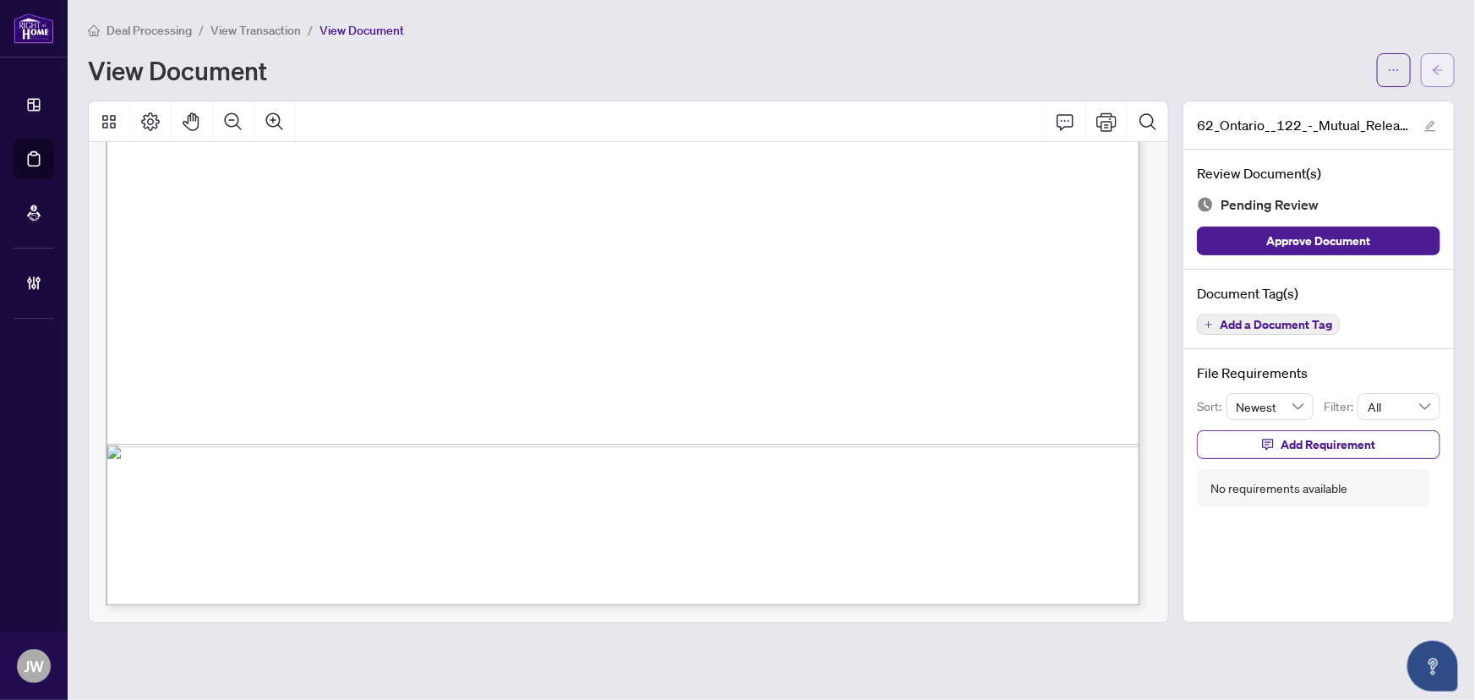
click at [1437, 74] on icon "arrow-left" at bounding box center [1438, 70] width 12 height 12
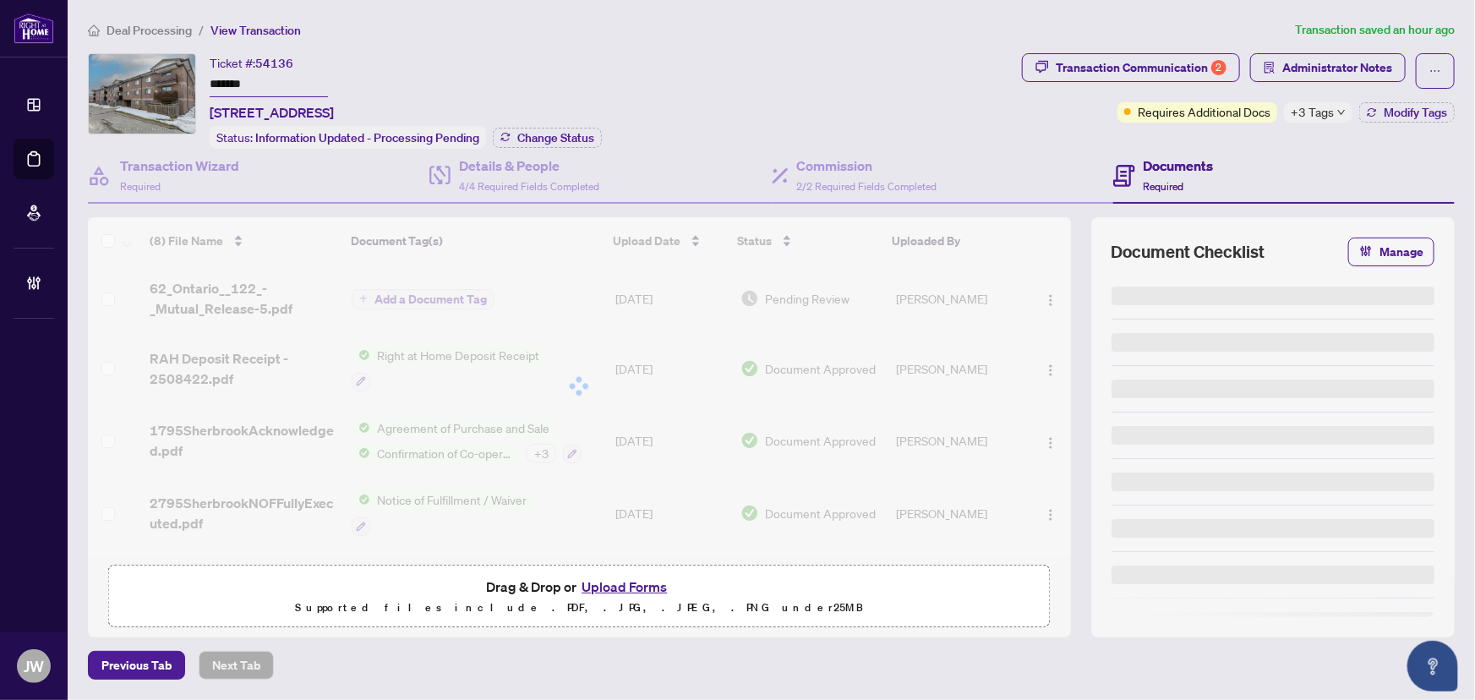
click at [150, 23] on span "Deal Processing" at bounding box center [149, 30] width 85 height 15
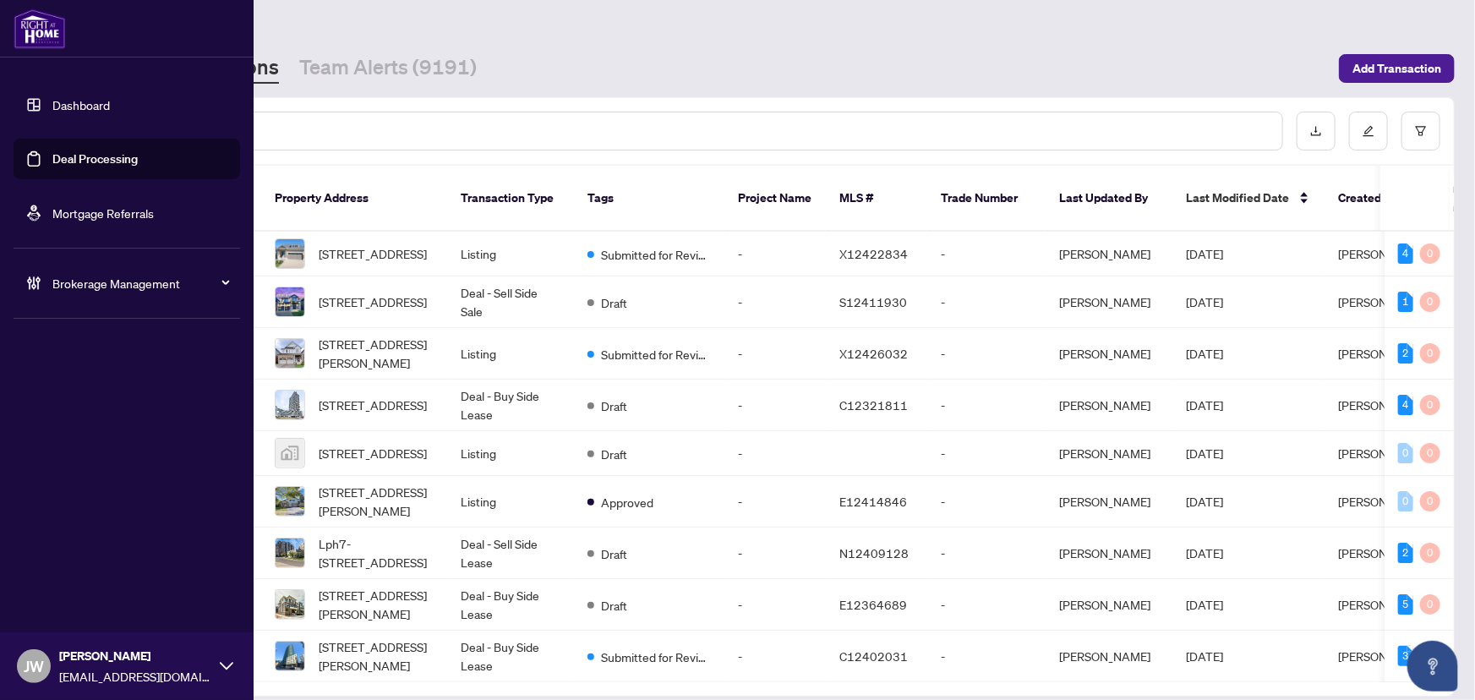
click at [101, 282] on span "Brokerage Management" at bounding box center [140, 283] width 176 height 19
click at [60, 399] on link "Manage Agents" at bounding box center [78, 404] width 84 height 15
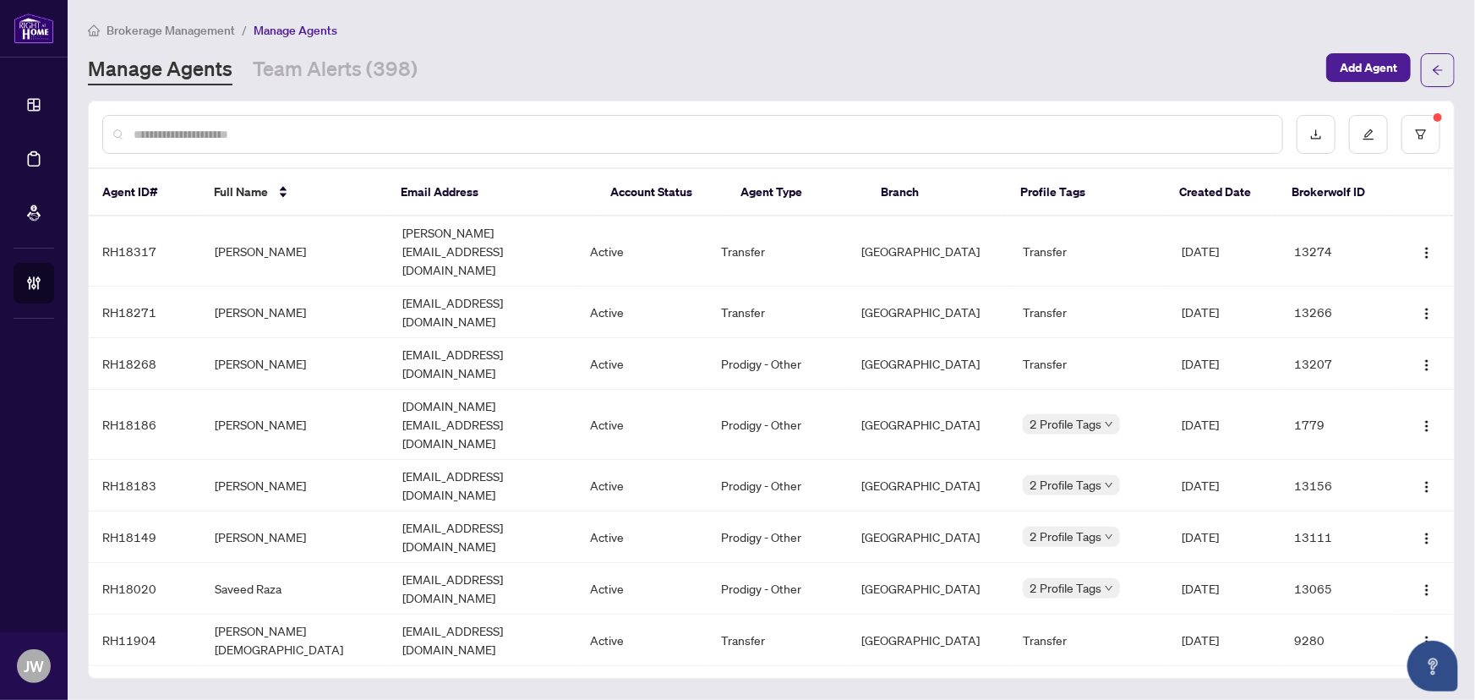
click at [266, 141] on input "text" at bounding box center [701, 134] width 1135 height 19
click at [249, 615] on td "Jennifer Gay" at bounding box center [295, 641] width 188 height 52
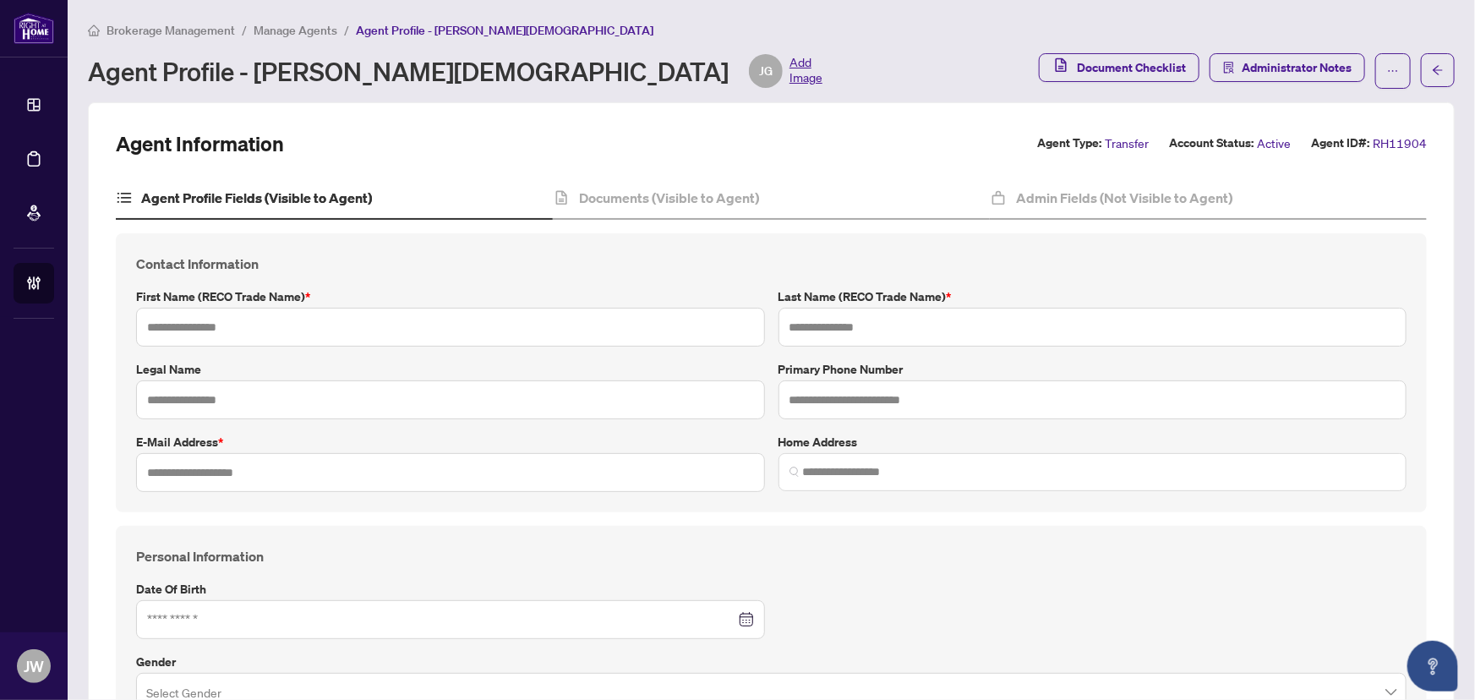
type input "**********"
type input "********"
type input "***"
type input "**********"
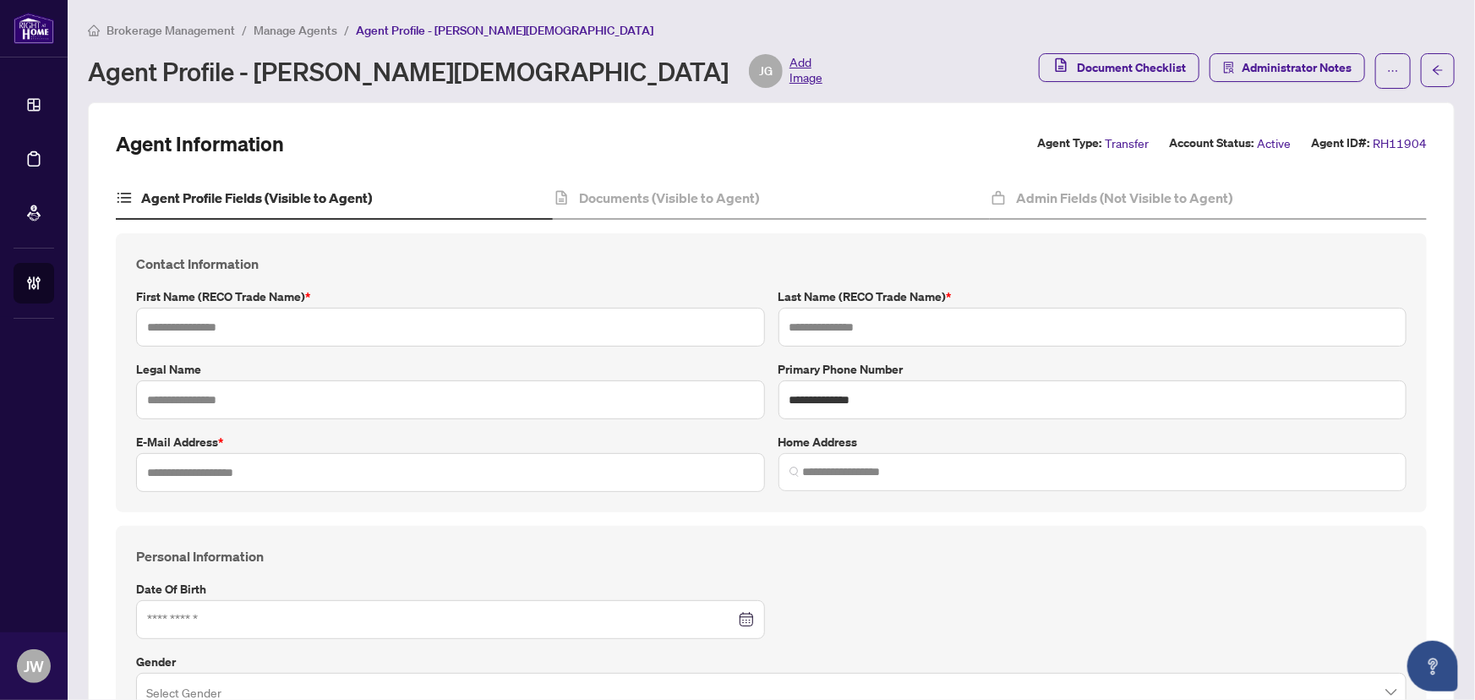
type input "**********"
type input "*********"
type input "**********"
type input "*"
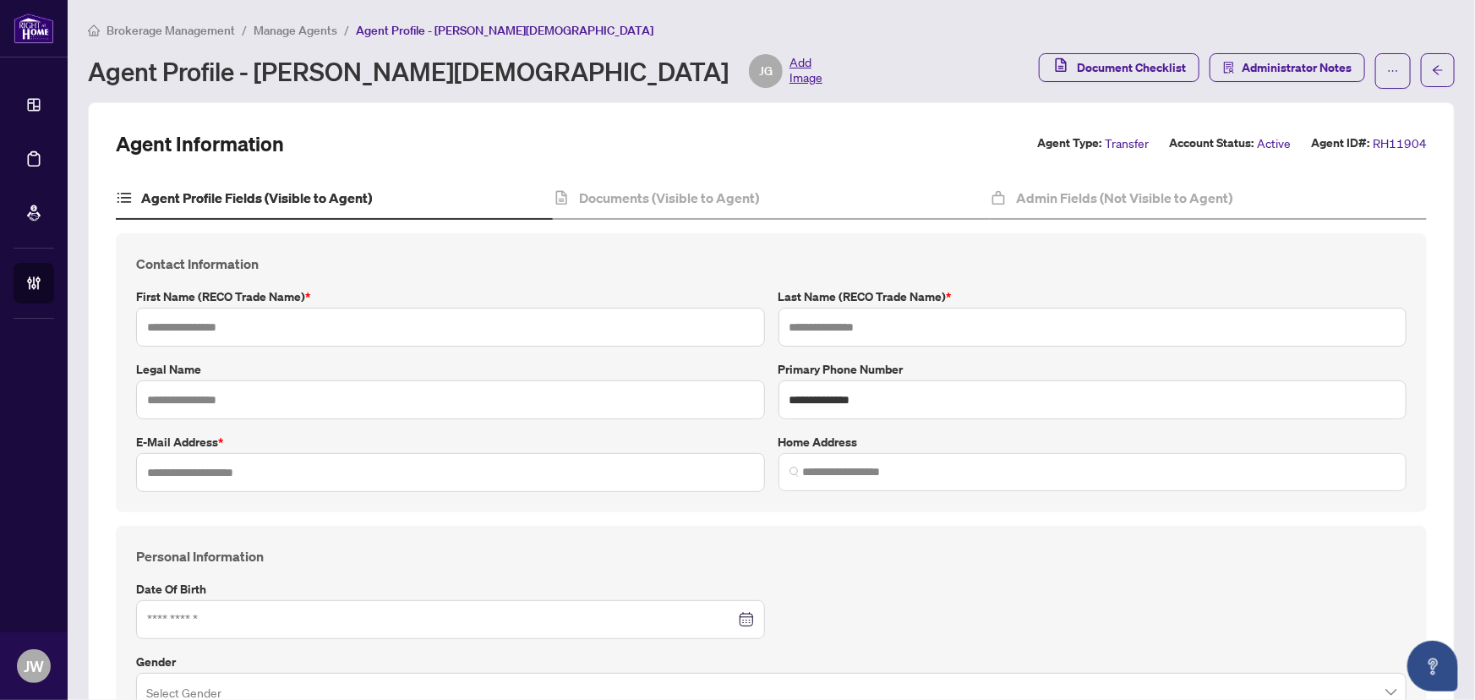
type input "*"
type input "*******"
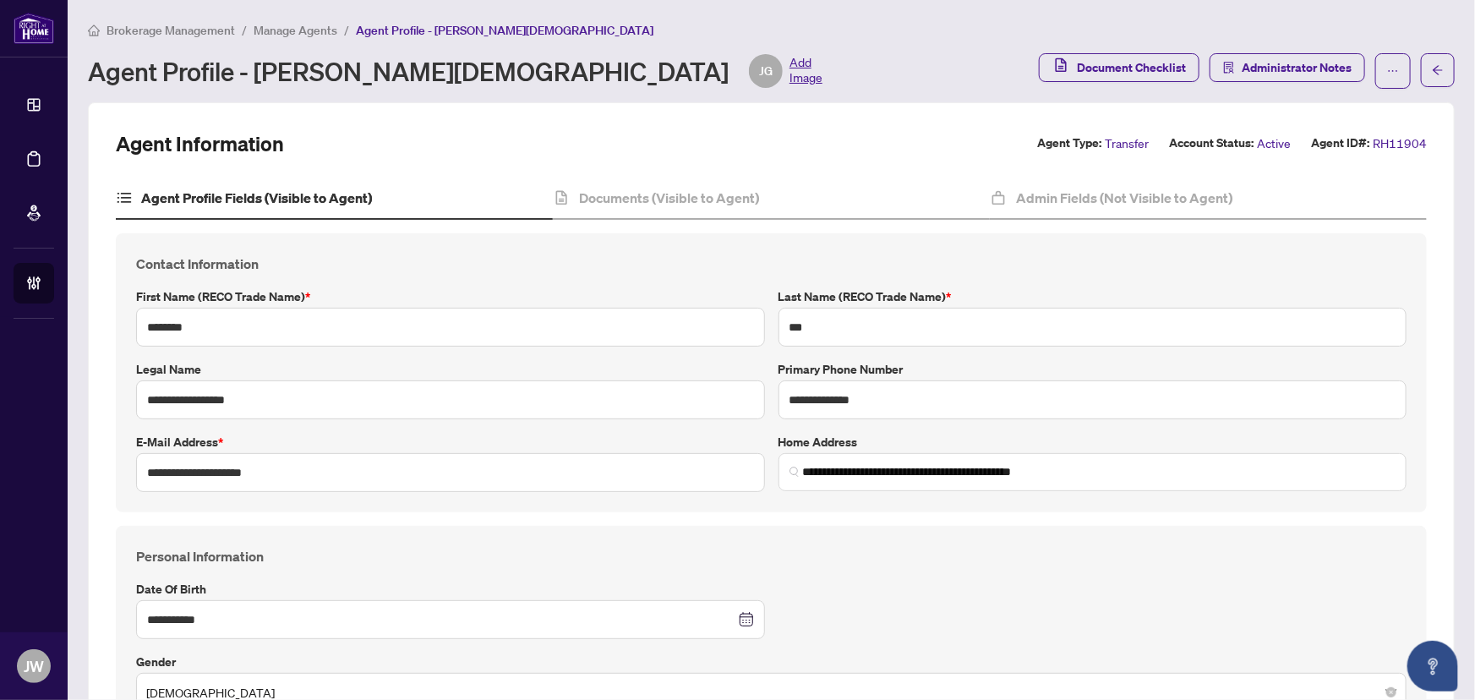
type input "**********"
click at [314, 19] on main "**********" at bounding box center [772, 350] width 1408 height 700
click at [313, 26] on span "Manage Agents" at bounding box center [296, 30] width 84 height 15
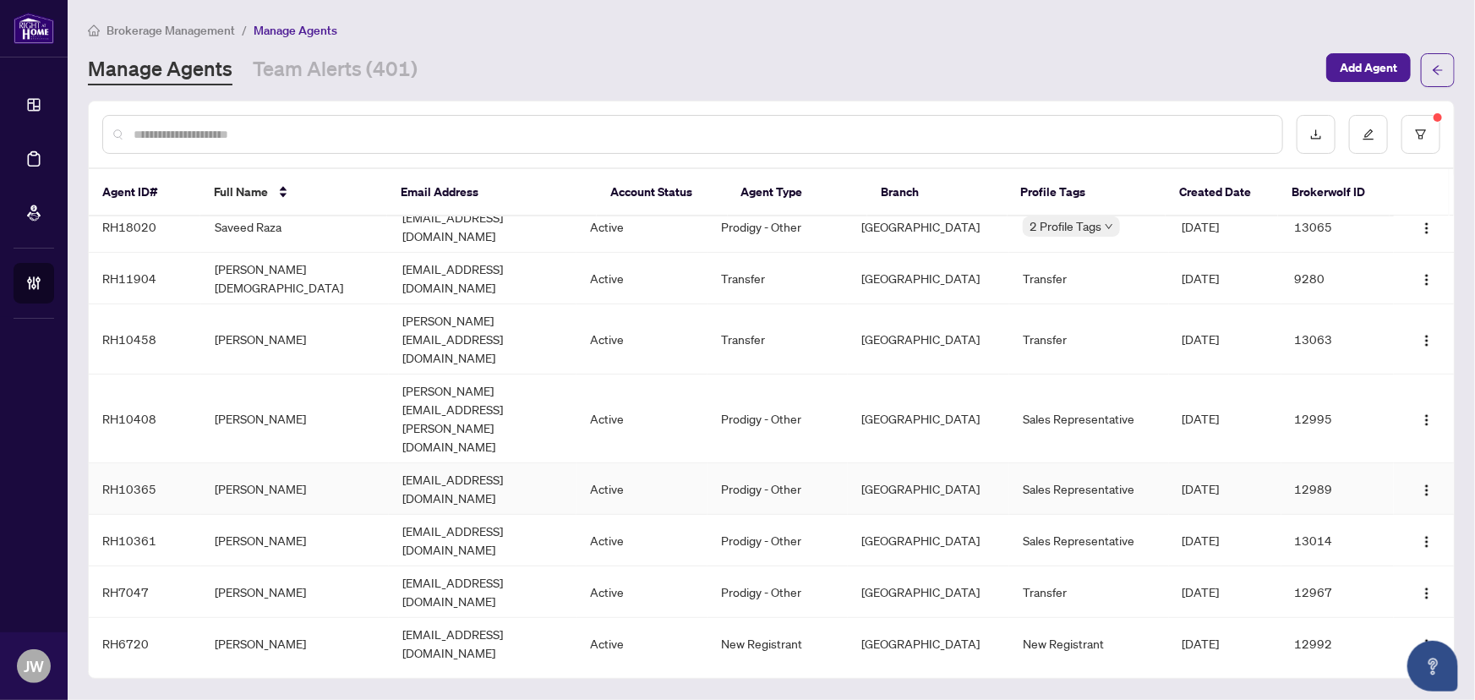
scroll to position [384, 0]
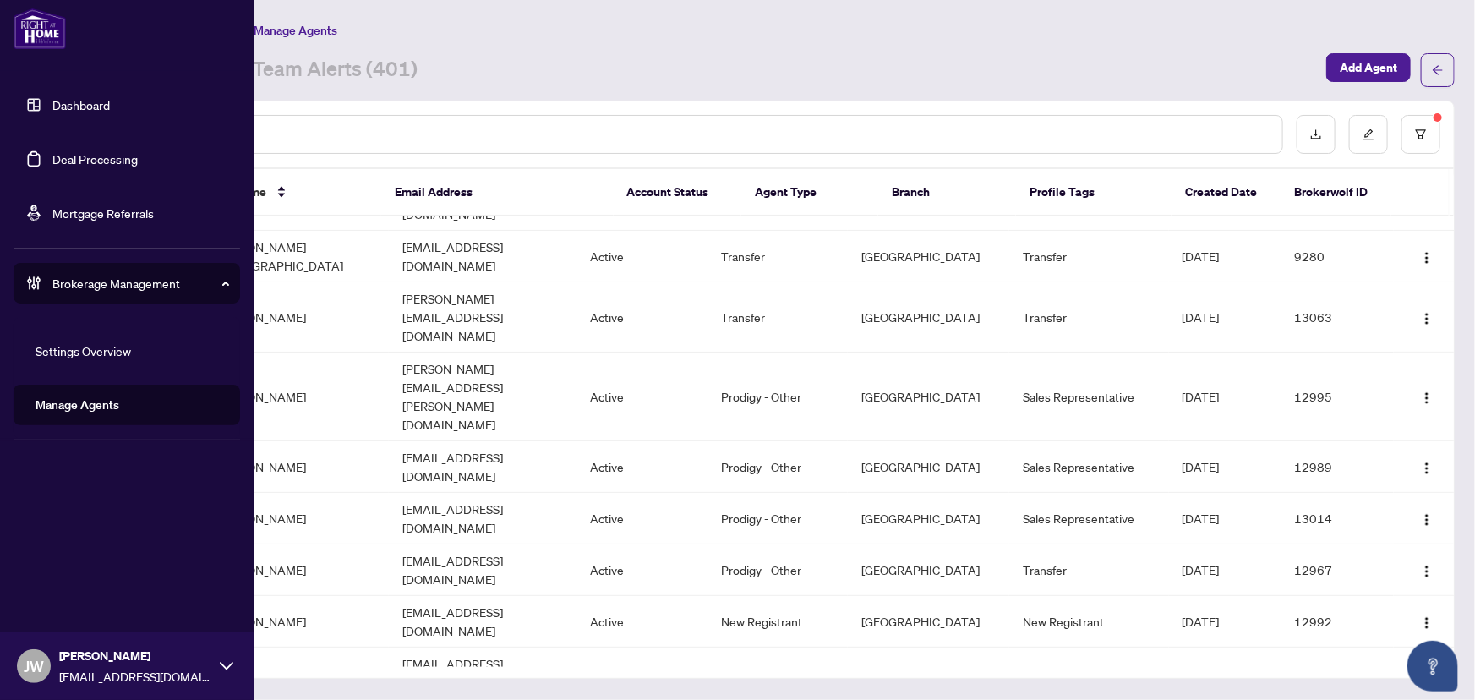
click at [52, 104] on link "Dashboard" at bounding box center [80, 104] width 57 height 15
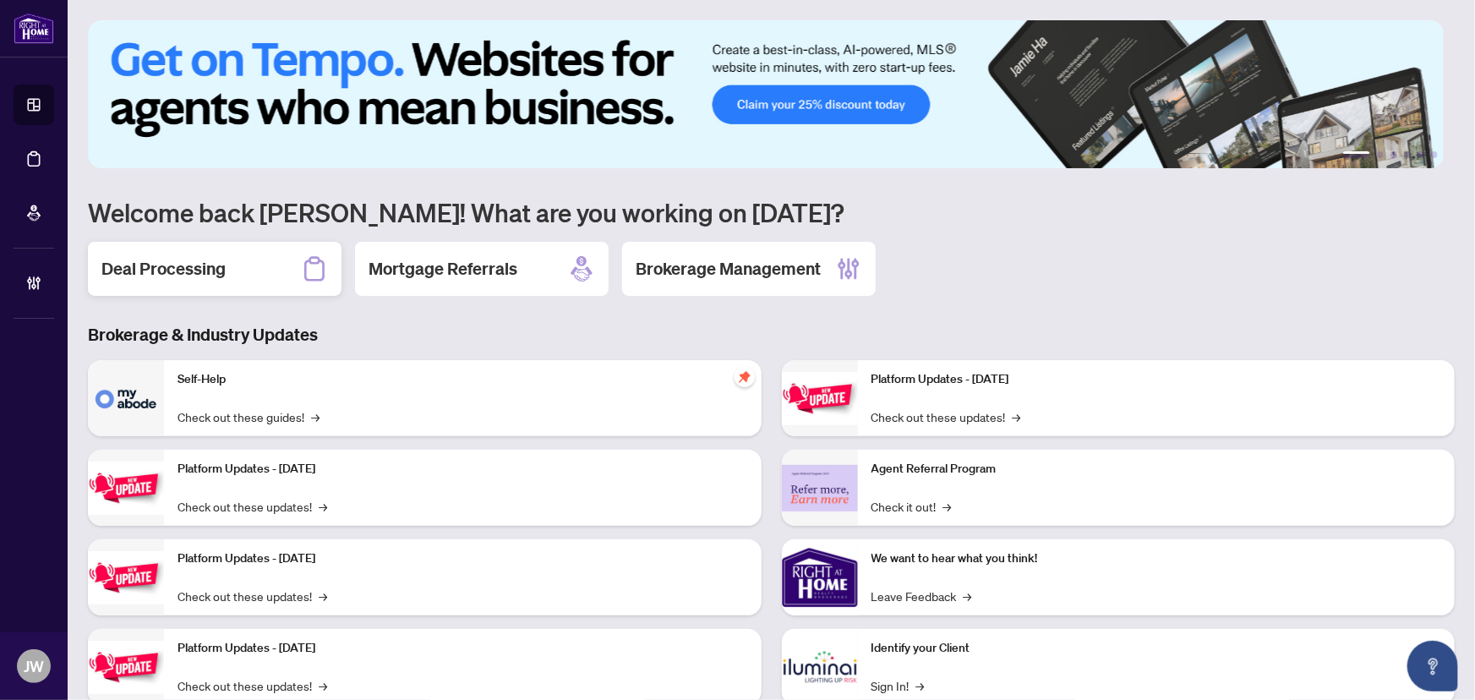
click at [280, 288] on div "Deal Processing" at bounding box center [215, 269] width 254 height 54
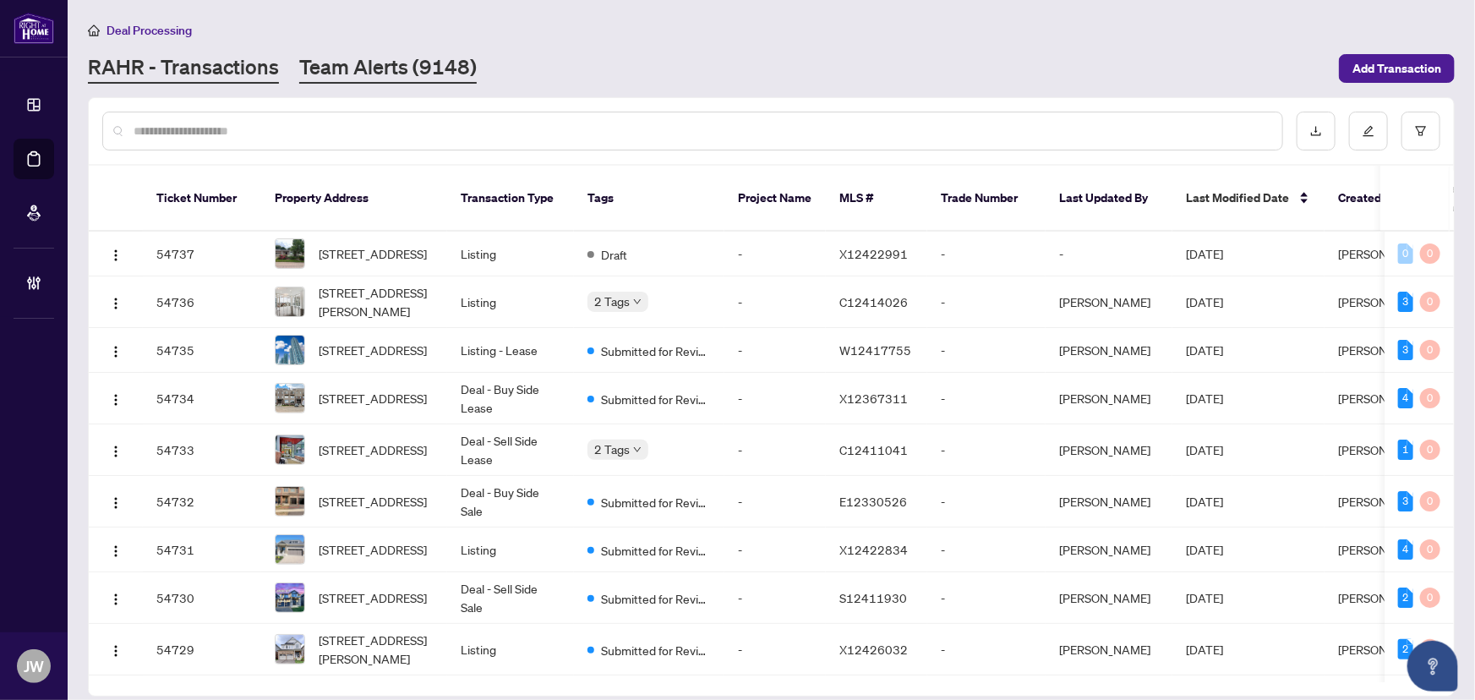
click at [390, 63] on link "Team Alerts (9148)" at bounding box center [388, 68] width 178 height 30
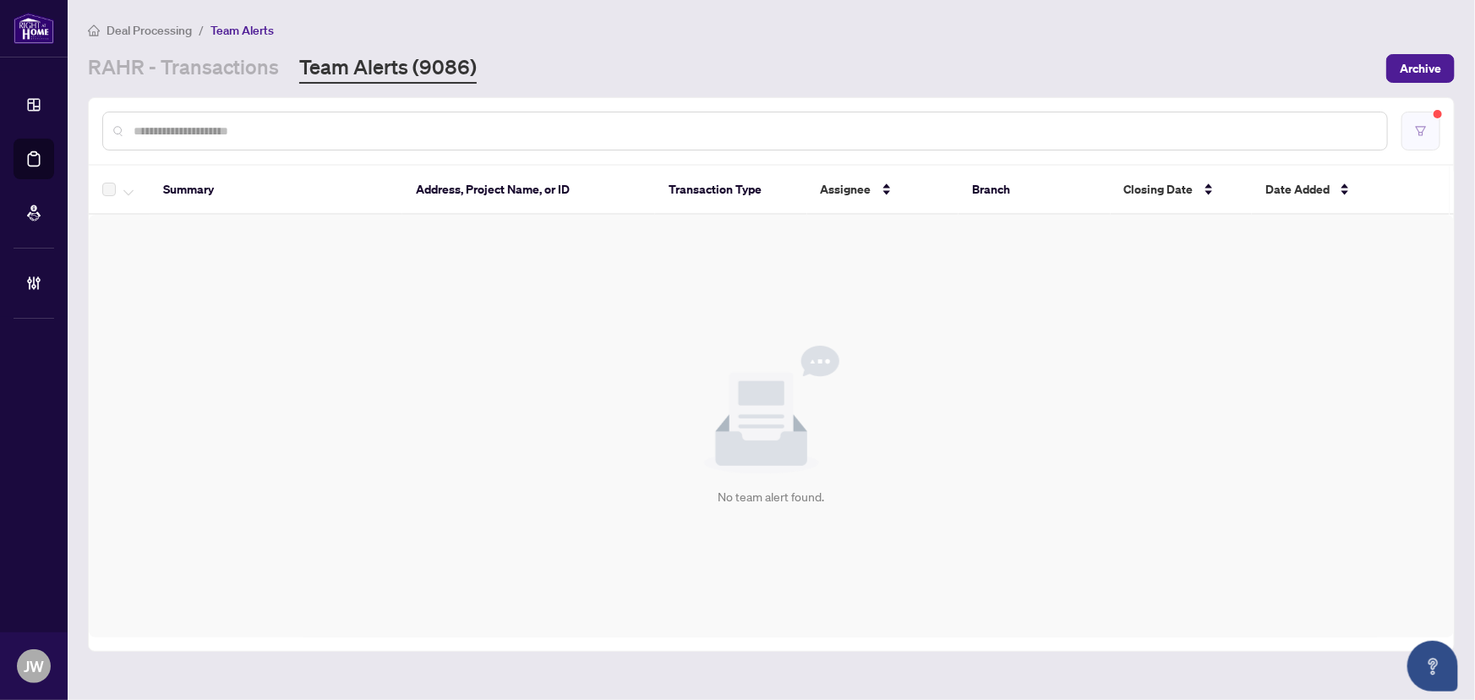
click at [1425, 122] on button "button" at bounding box center [1421, 131] width 39 height 39
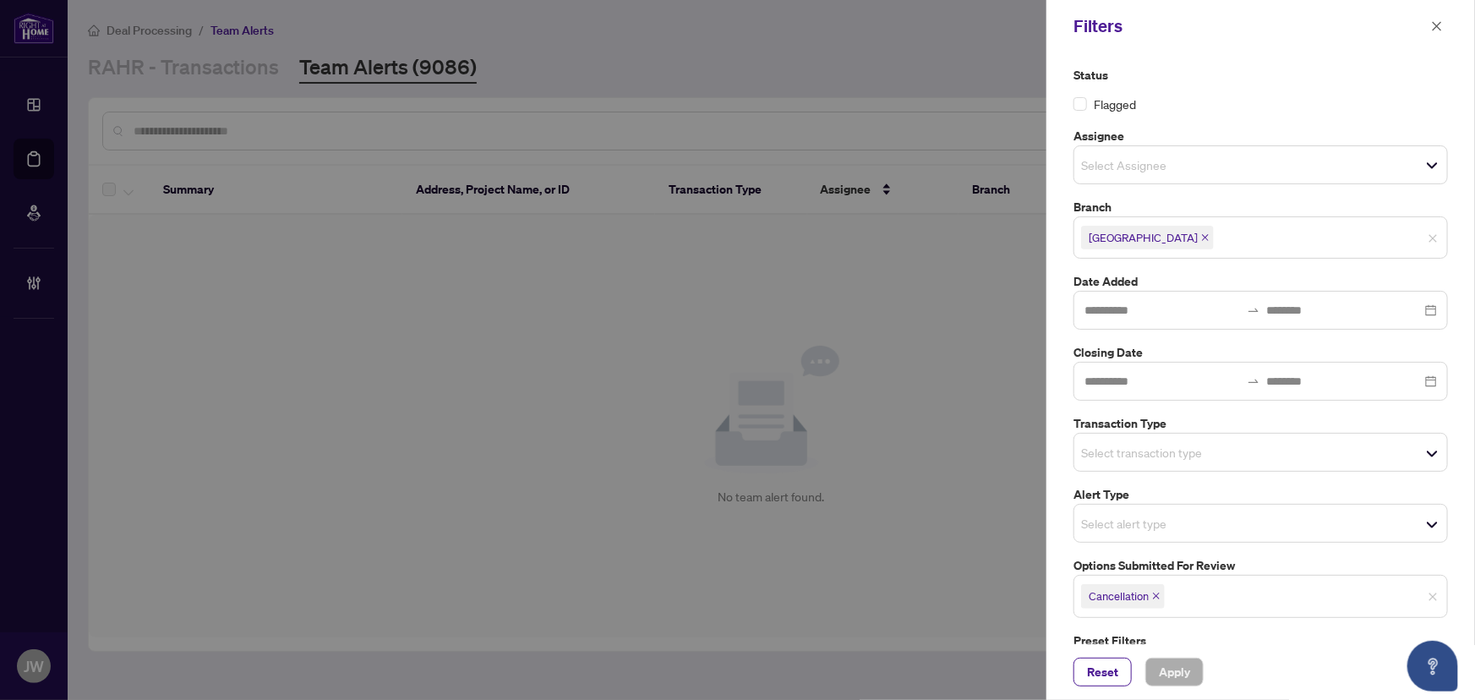
click at [1153, 600] on span "Cancellation" at bounding box center [1123, 596] width 84 height 24
click at [1161, 587] on span "Cancellation" at bounding box center [1123, 596] width 84 height 24
click at [1158, 592] on icon "close" at bounding box center [1156, 596] width 8 height 8
click at [1134, 596] on input "search" at bounding box center [1140, 594] width 118 height 20
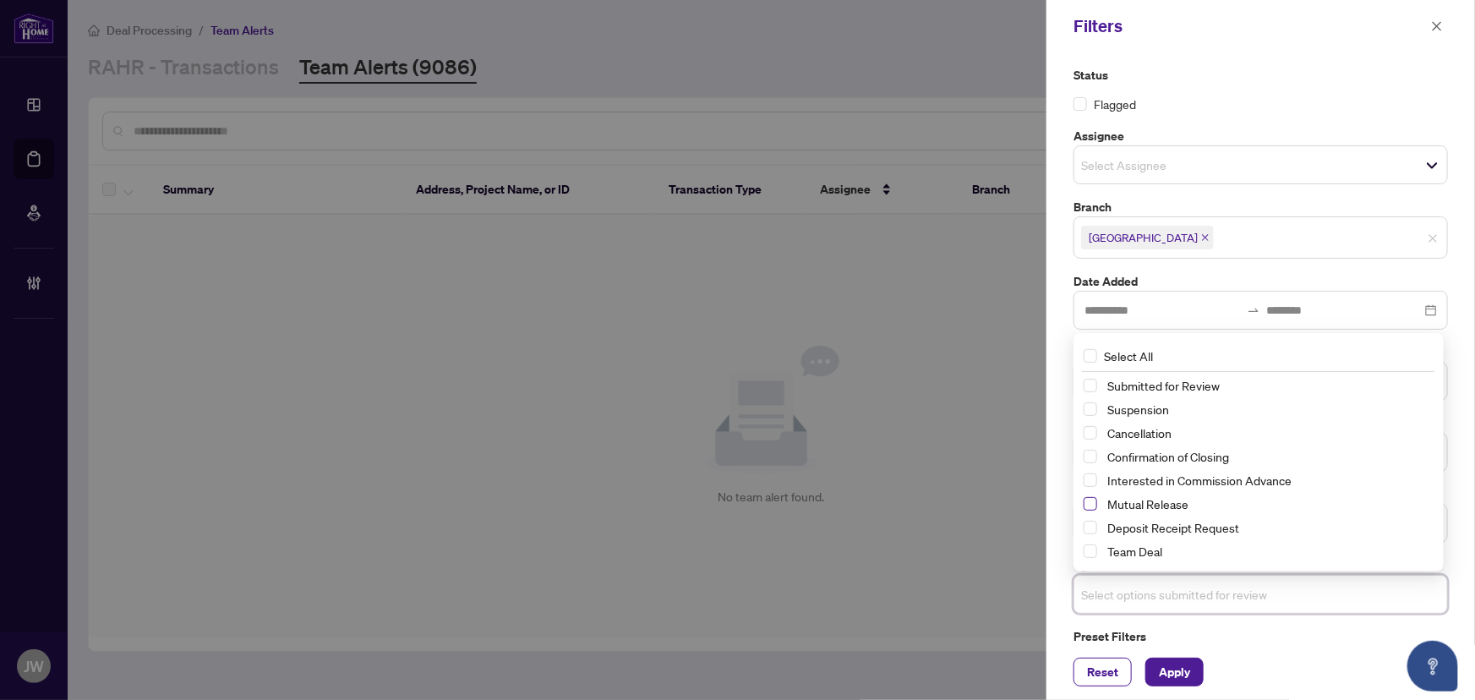
click at [1088, 497] on span "Select Mutual Release" at bounding box center [1091, 504] width 14 height 14
click at [1178, 669] on span "Apply" at bounding box center [1174, 672] width 31 height 27
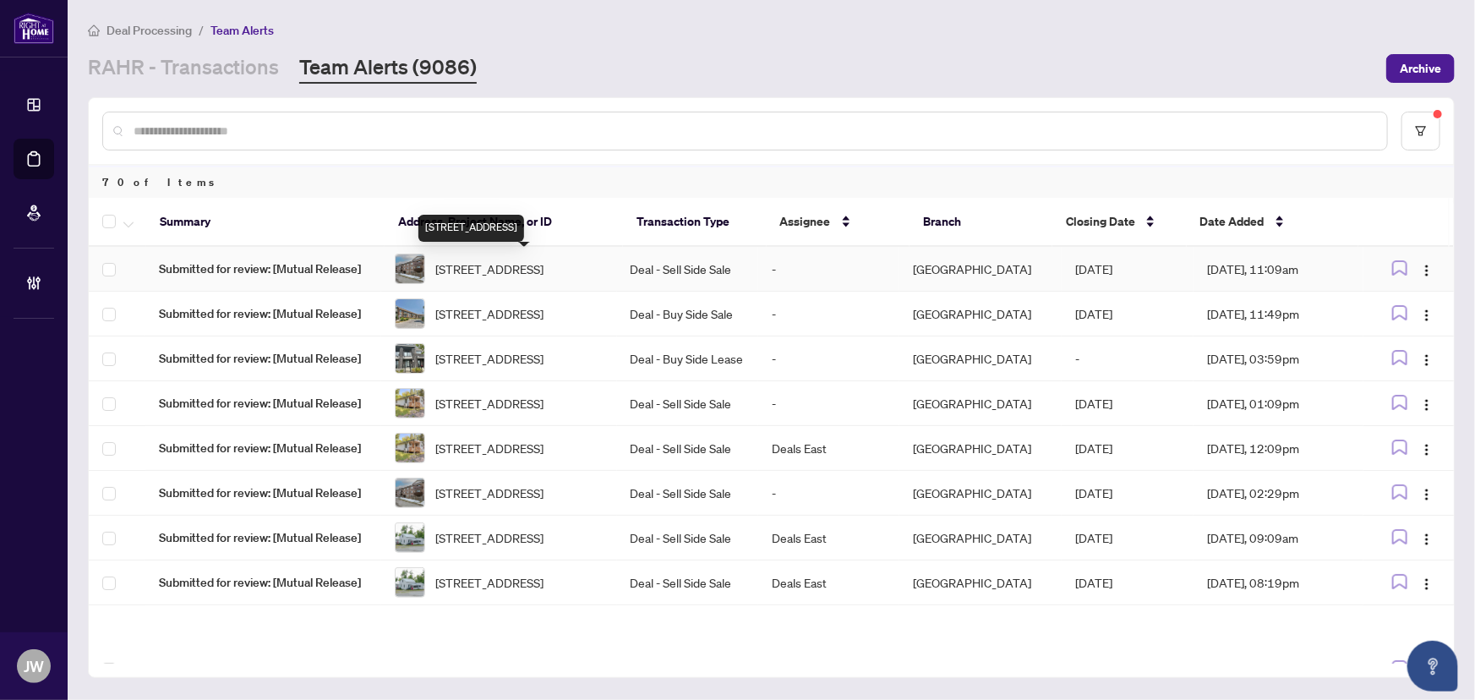
click at [509, 278] on span "[STREET_ADDRESS]" at bounding box center [489, 269] width 108 height 19
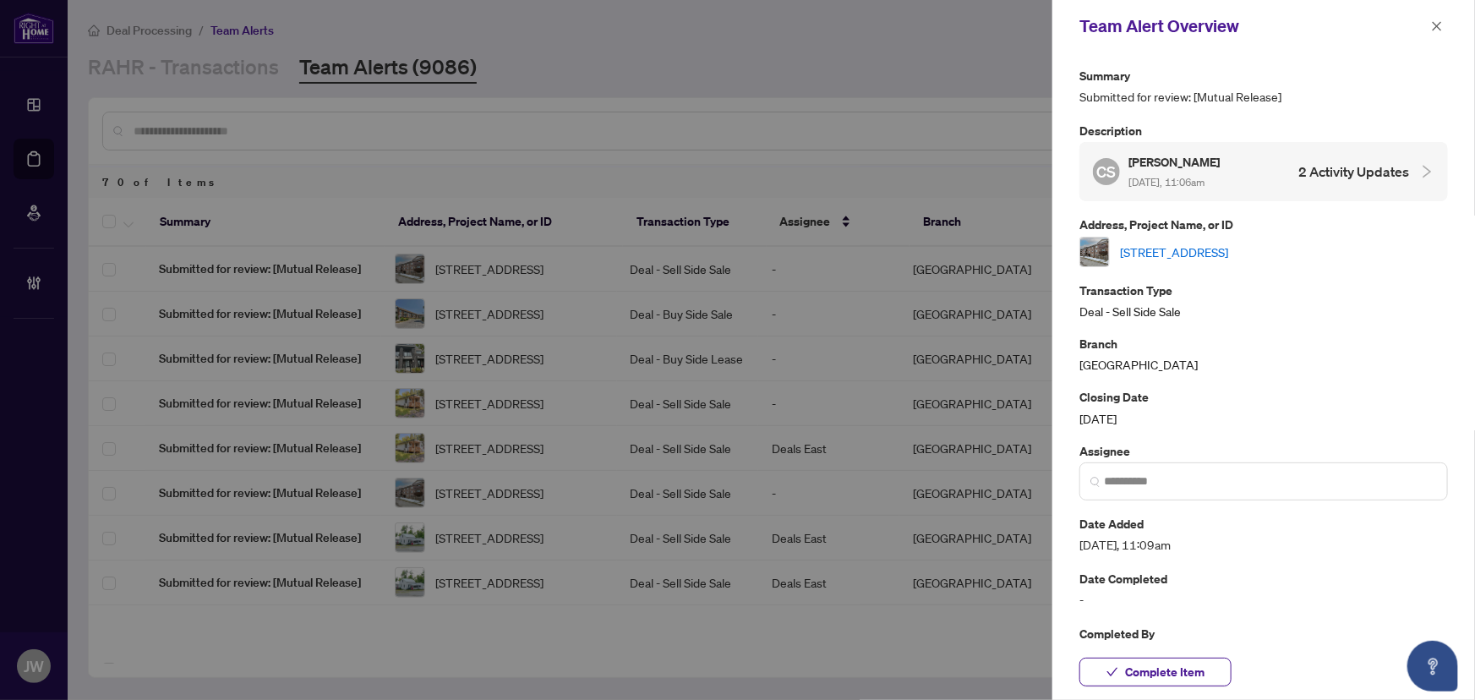
click at [1195, 243] on link "[STREET_ADDRESS]" at bounding box center [1174, 252] width 108 height 19
click at [1161, 490] on input "search" at bounding box center [1270, 482] width 333 height 18
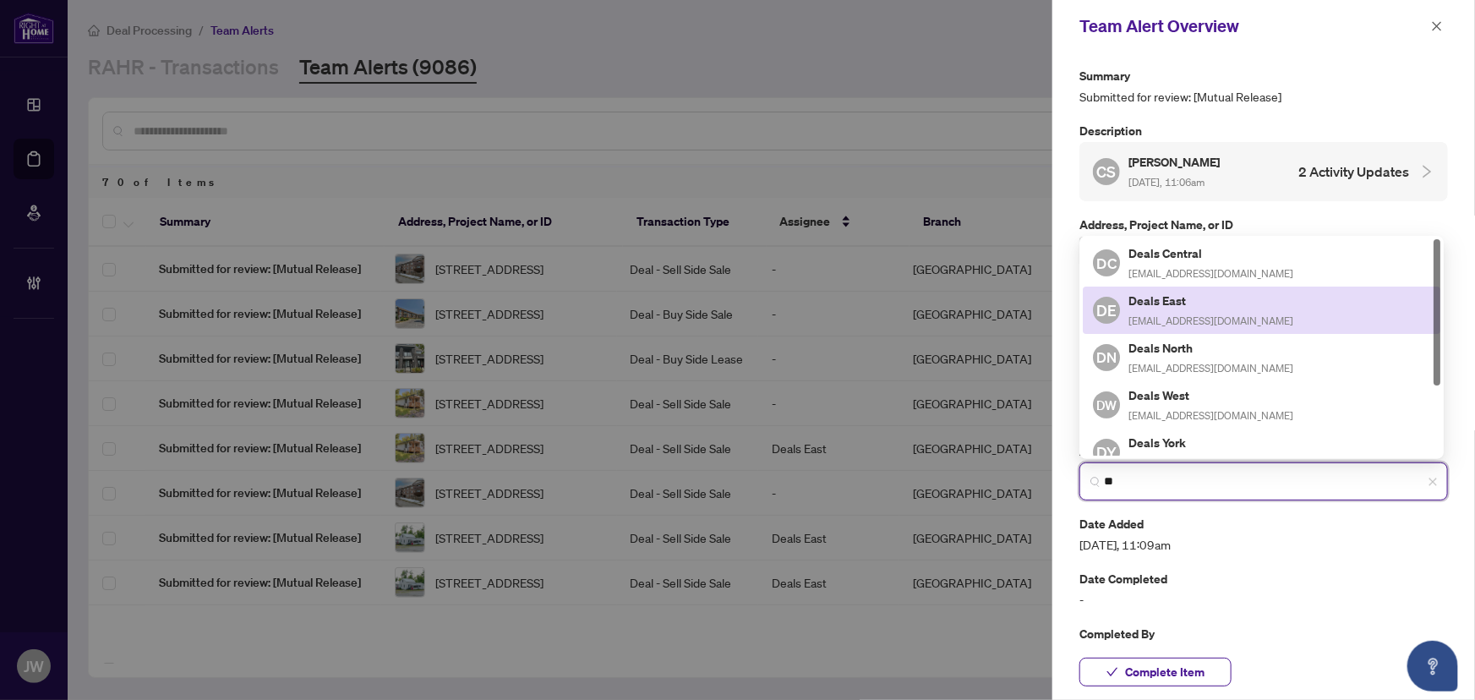
click at [1190, 319] on span "deals-east@rightathomerealty.com" at bounding box center [1211, 320] width 165 height 13
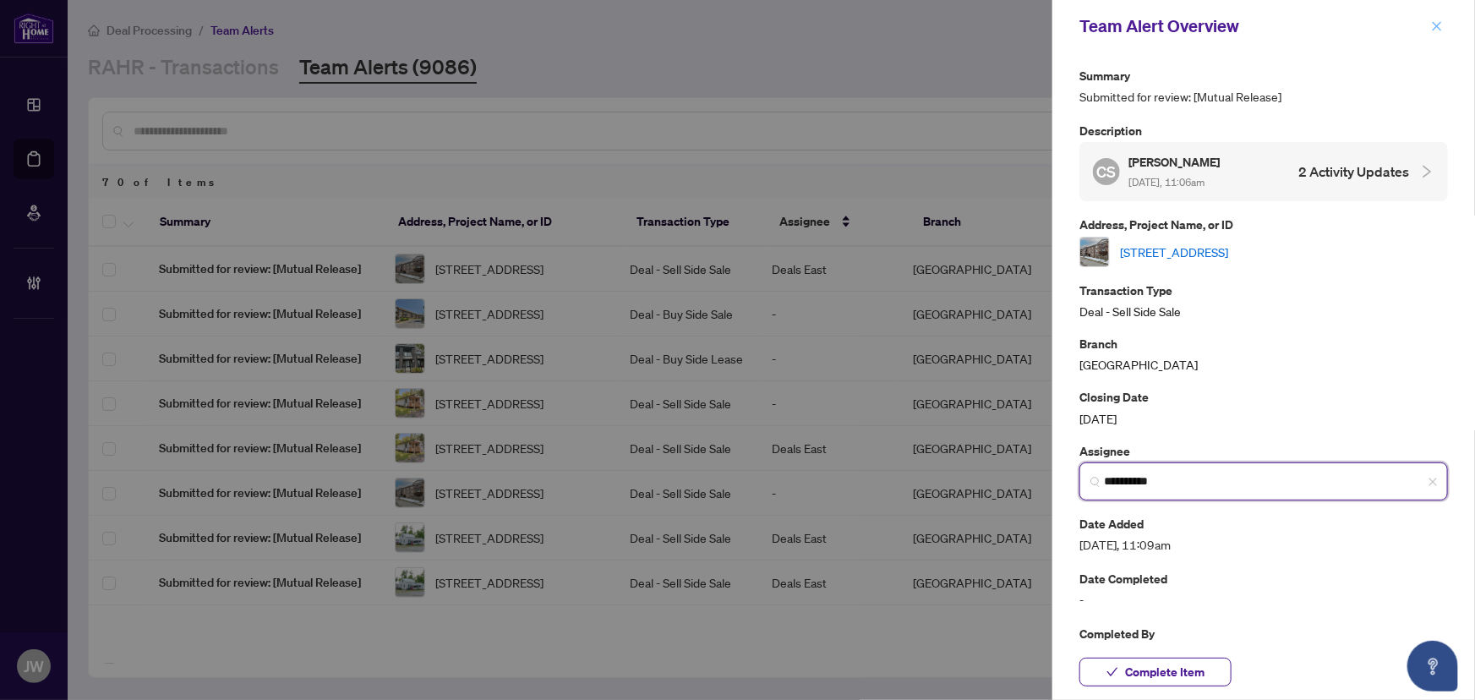
type input "**********"
click at [1440, 14] on span "button" at bounding box center [1437, 26] width 12 height 27
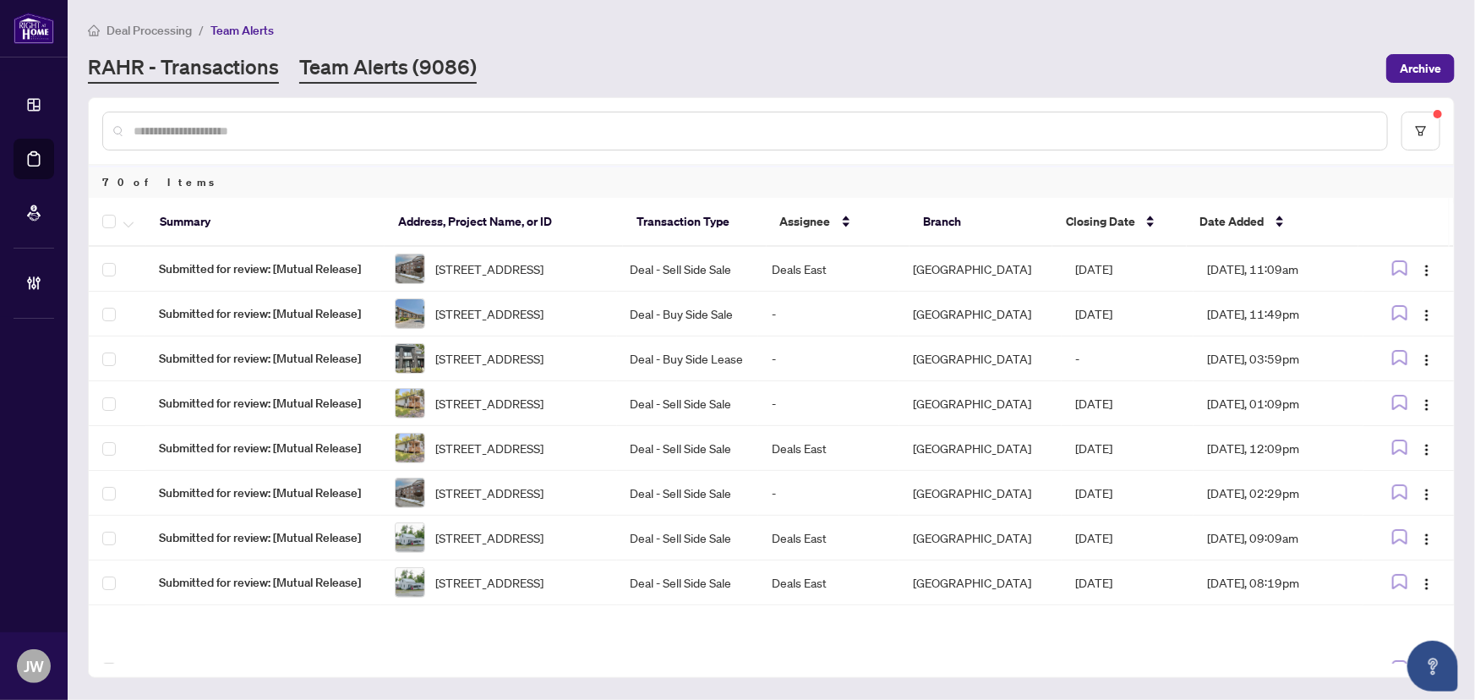
click at [265, 70] on link "RAHR - Transactions" at bounding box center [183, 68] width 191 height 30
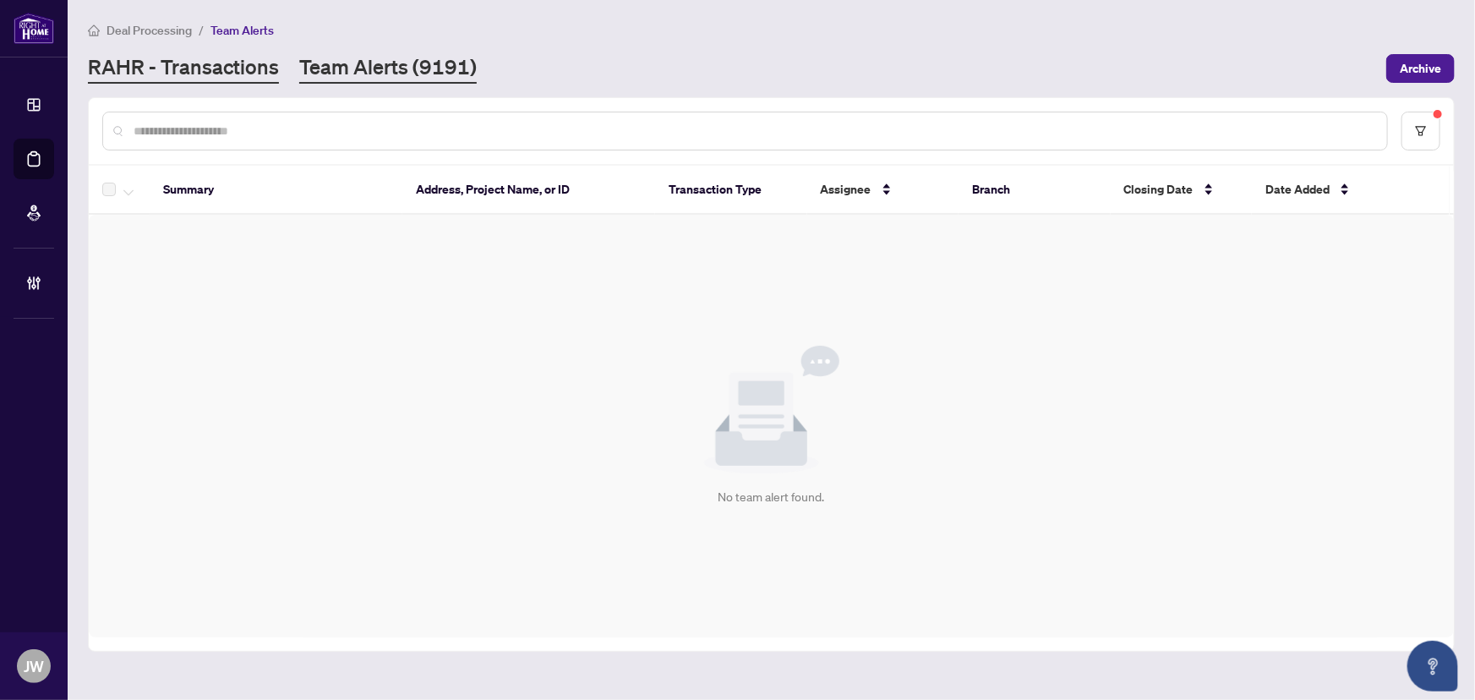
click at [200, 68] on link "RAHR - Transactions" at bounding box center [183, 68] width 191 height 30
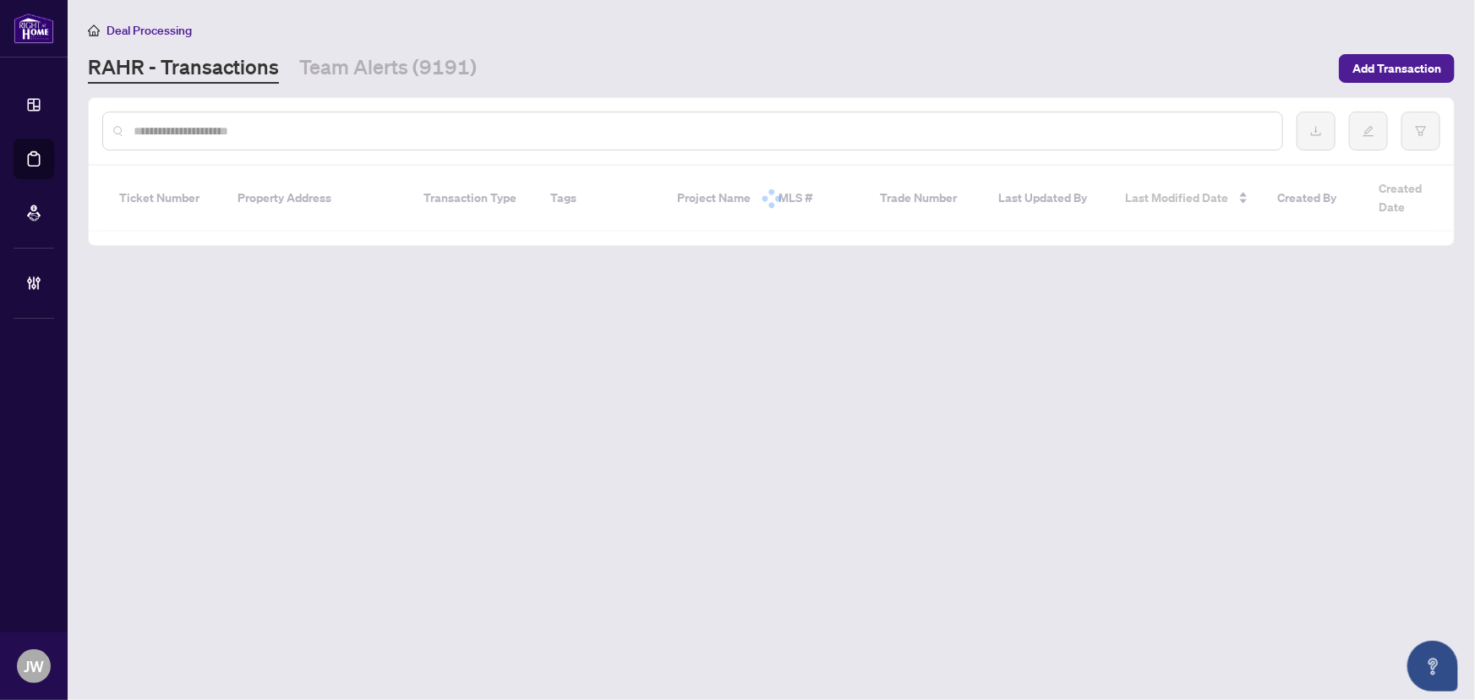
click at [213, 135] on input "text" at bounding box center [701, 131] width 1135 height 19
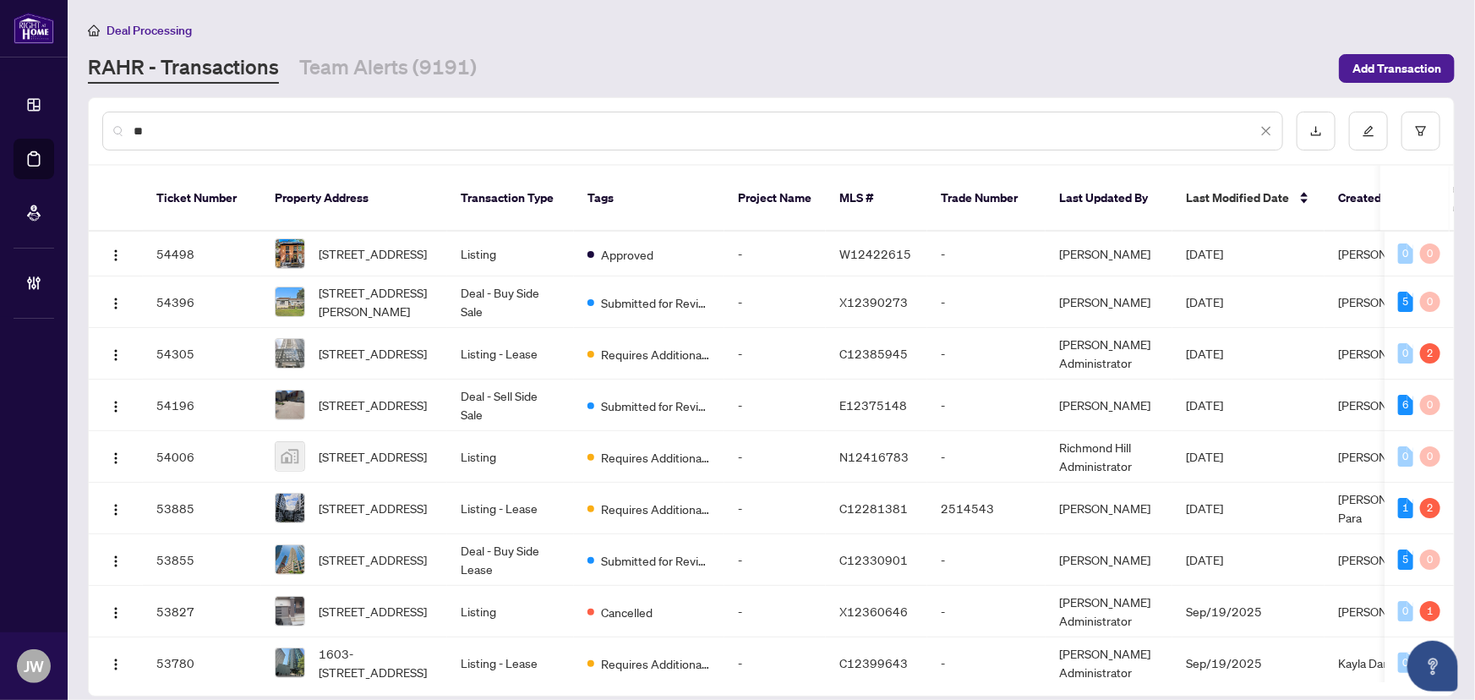
type input "*"
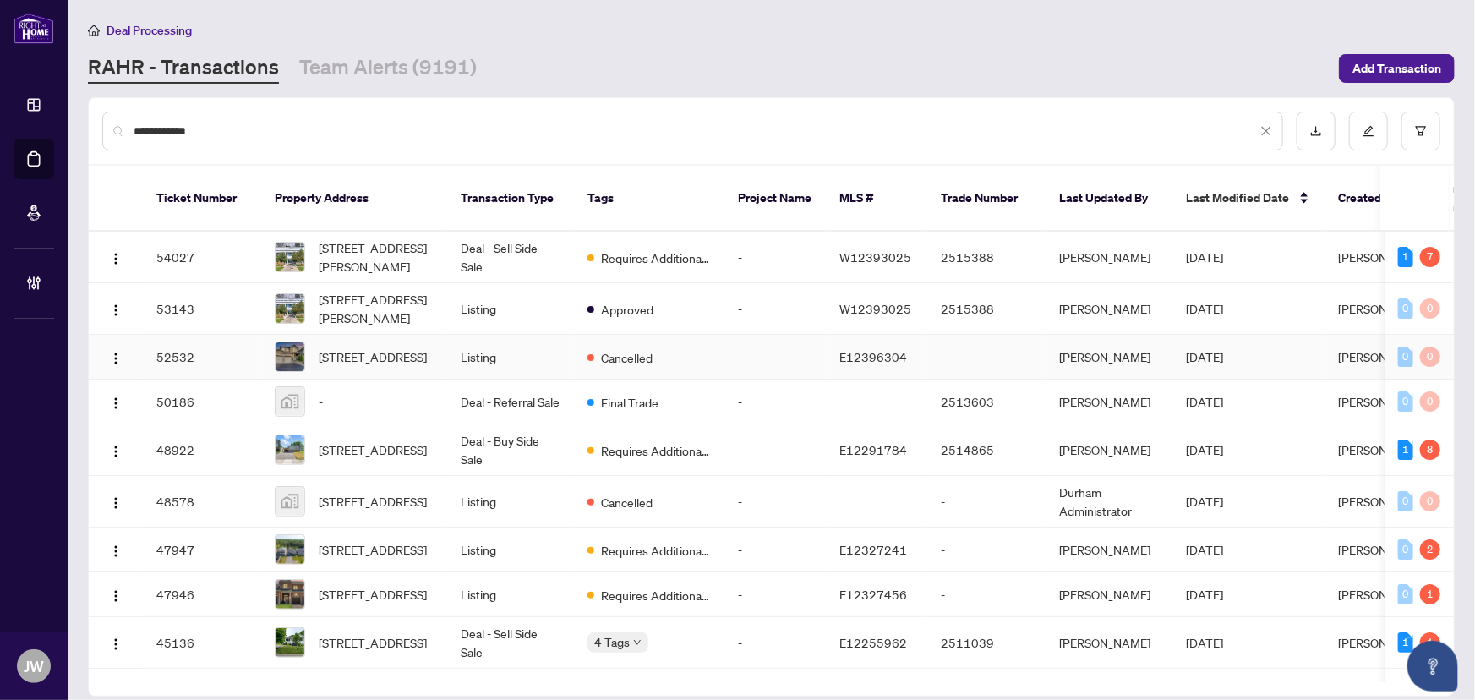
type input "**********"
click td "Cancelled"
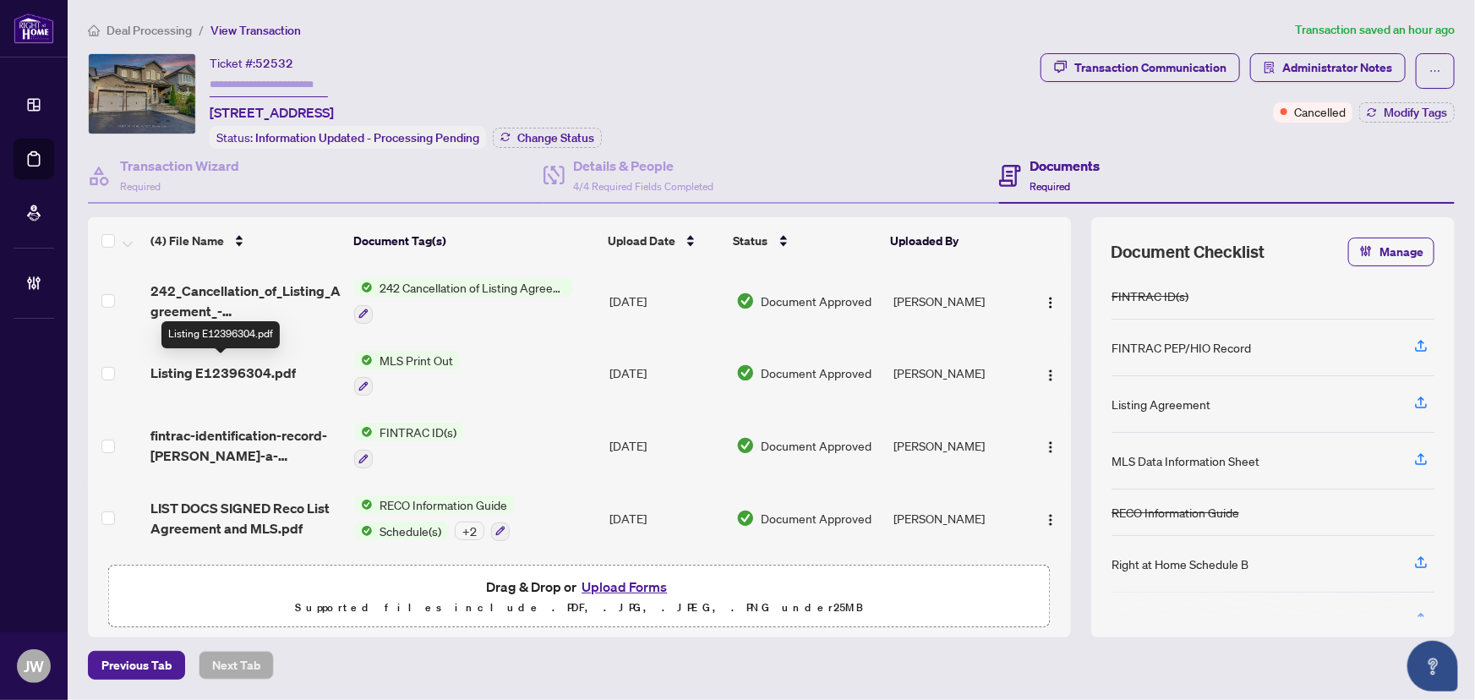
click span "Listing E12396304.pdf"
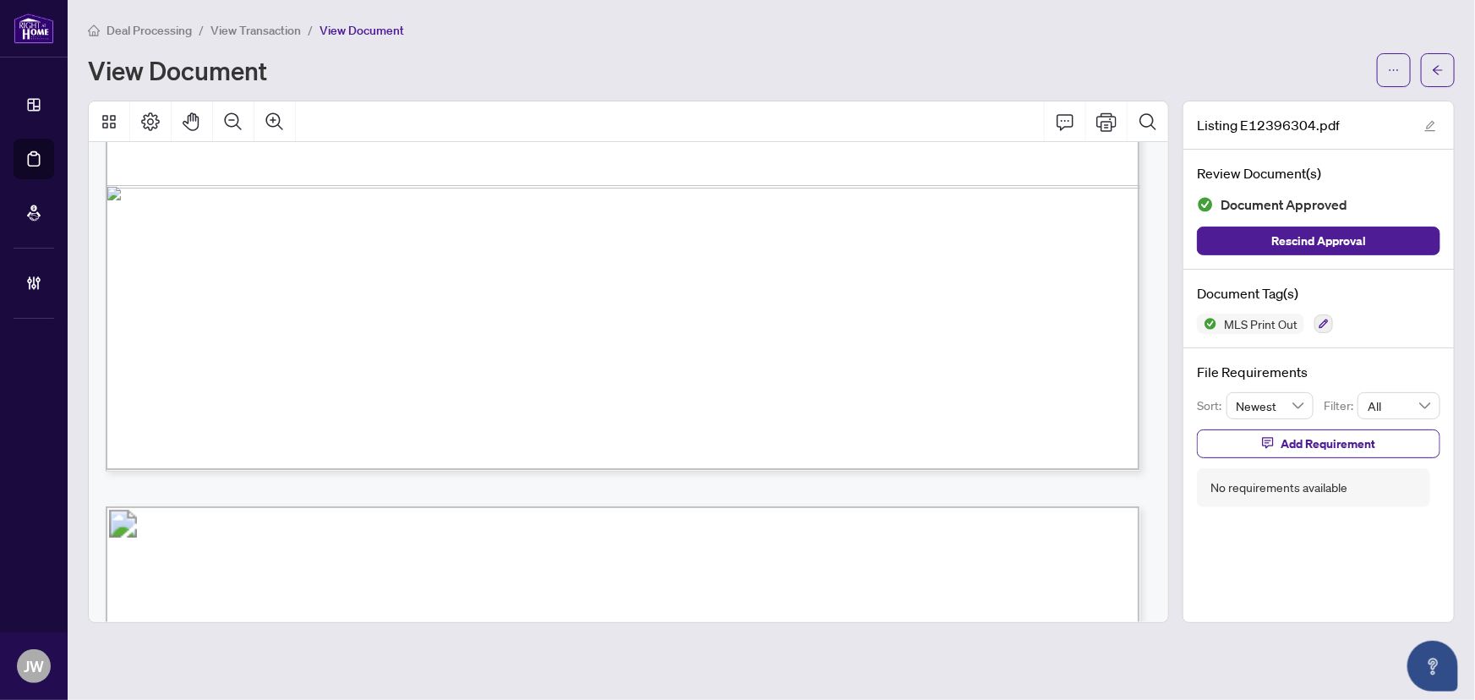
scroll to position [1152, 0]
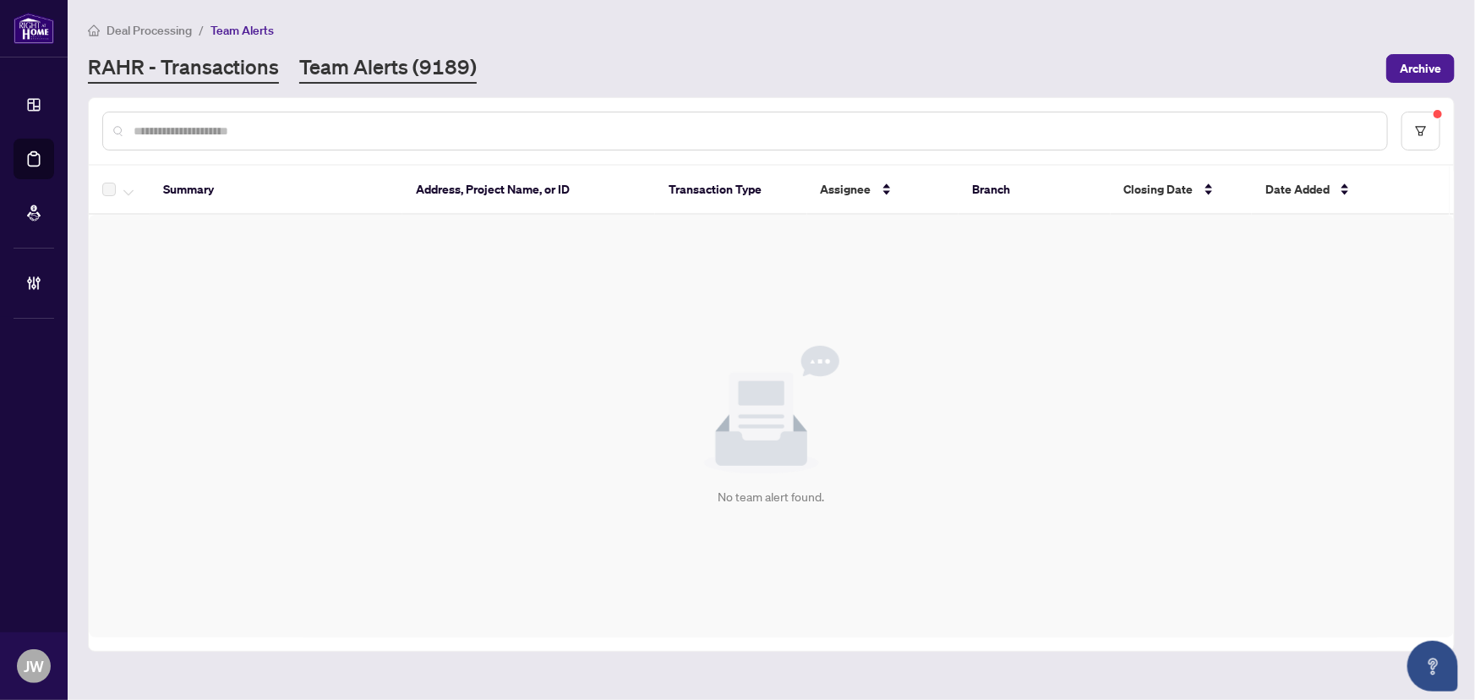
click at [134, 61] on link "RAHR - Transactions" at bounding box center [183, 68] width 191 height 30
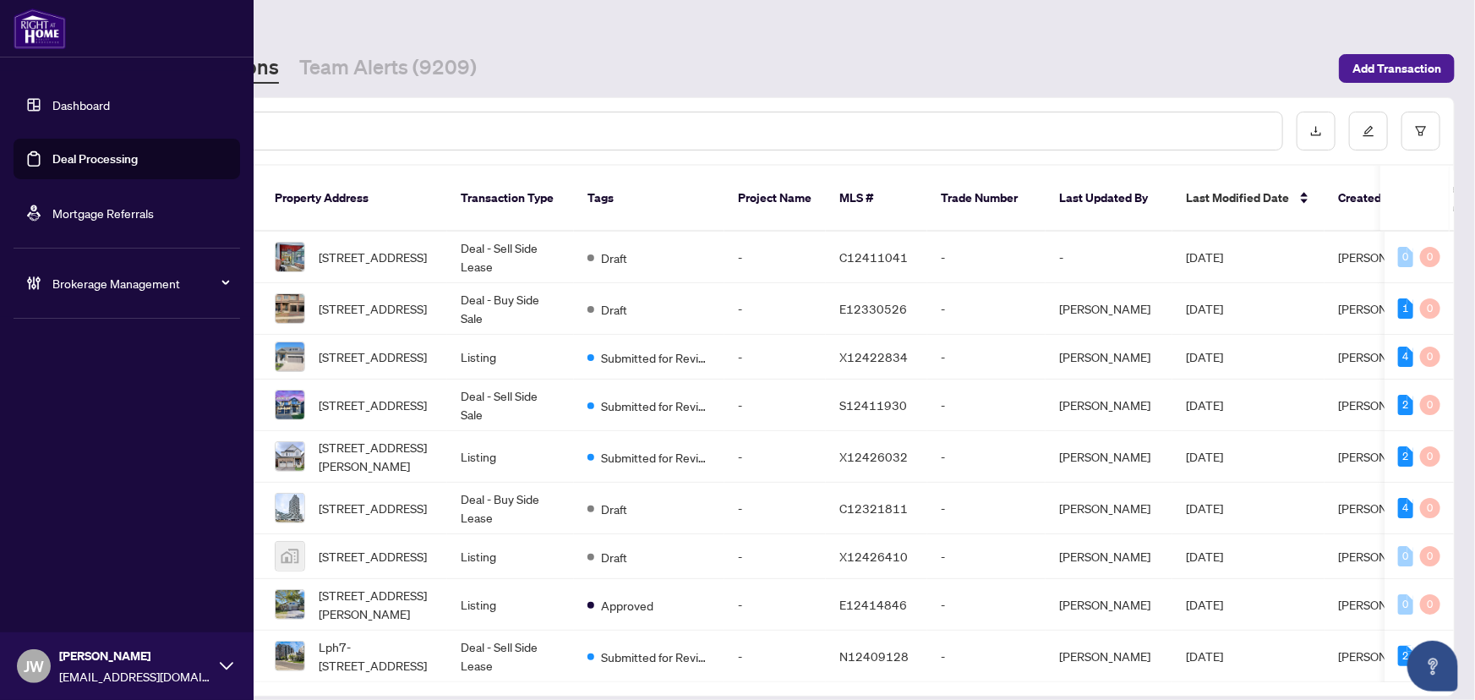
click at [92, 283] on span "Brokerage Management" at bounding box center [140, 283] width 176 height 19
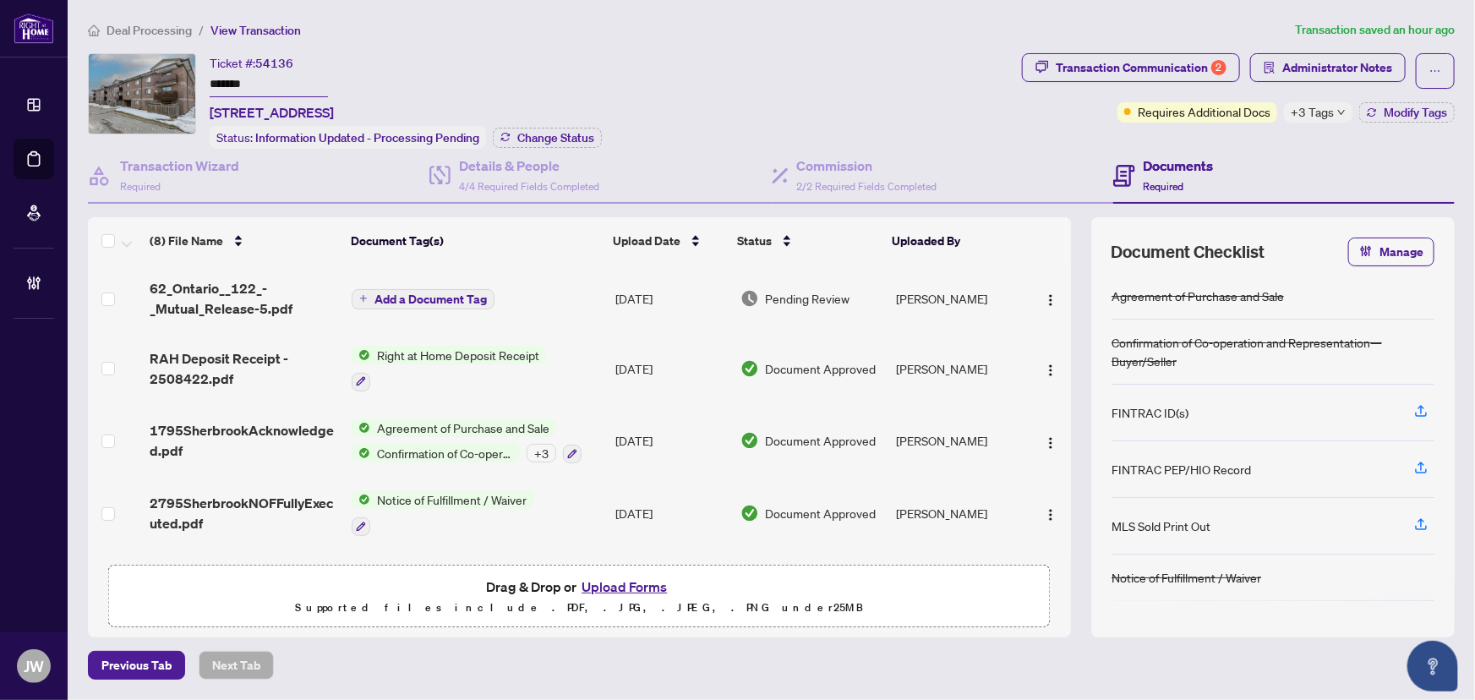
click at [137, 28] on span "Deal Processing" at bounding box center [149, 30] width 85 height 15
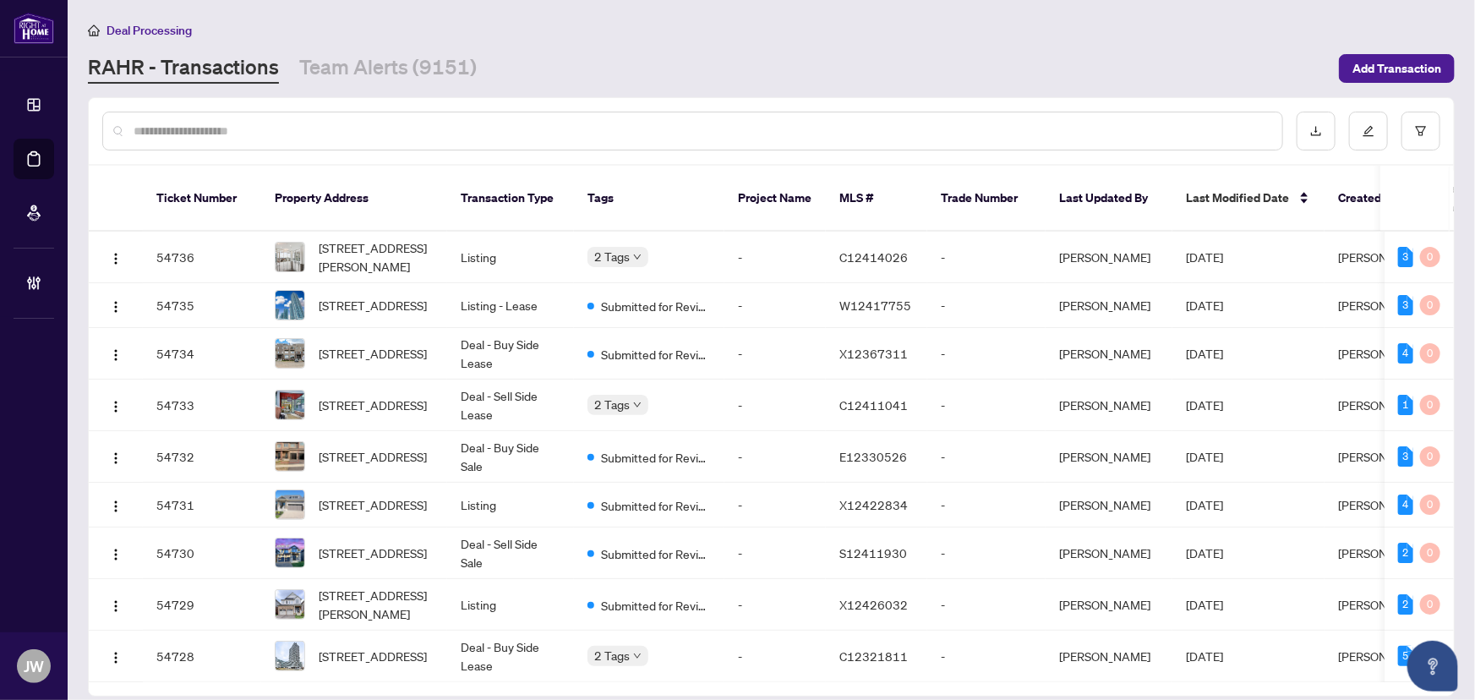
click at [259, 124] on input "text" at bounding box center [701, 131] width 1135 height 19
click at [1427, 126] on icon "filter" at bounding box center [1421, 131] width 12 height 12
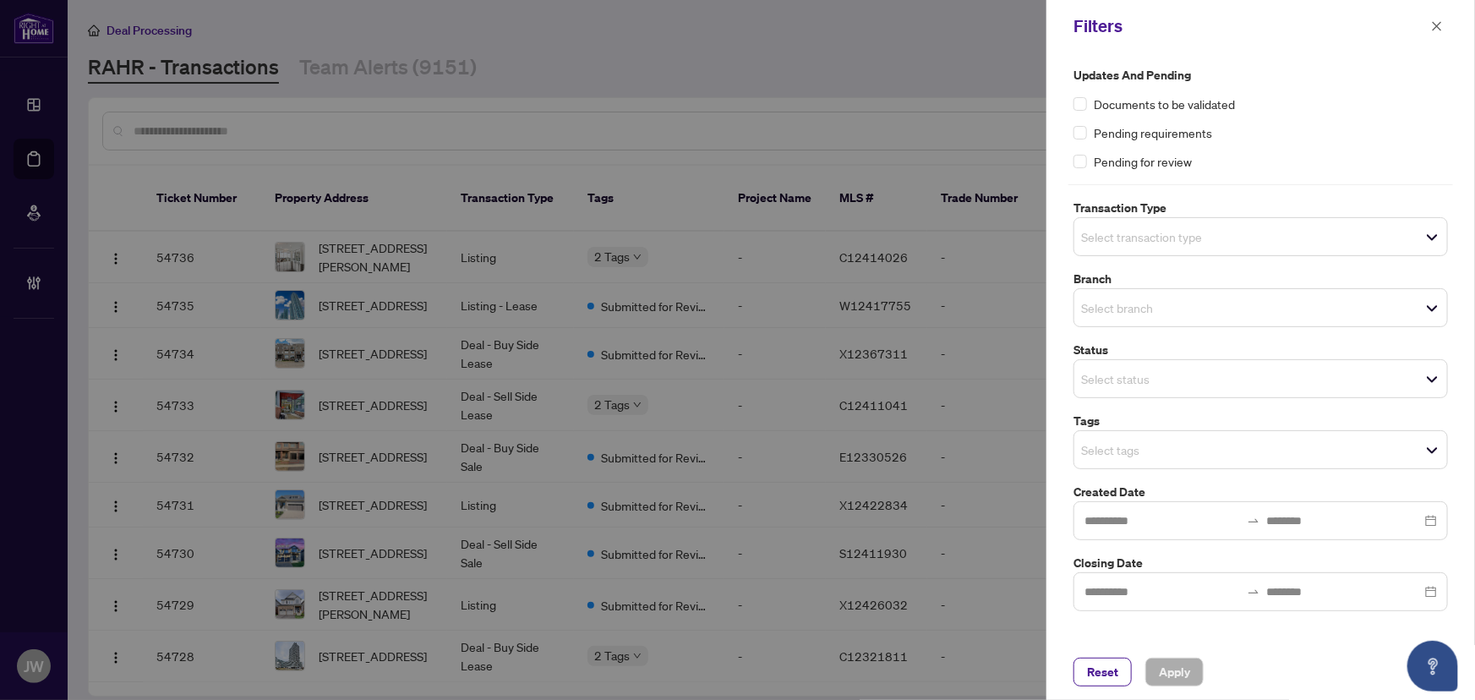
click at [1124, 221] on div "Select transaction type" at bounding box center [1261, 236] width 374 height 39
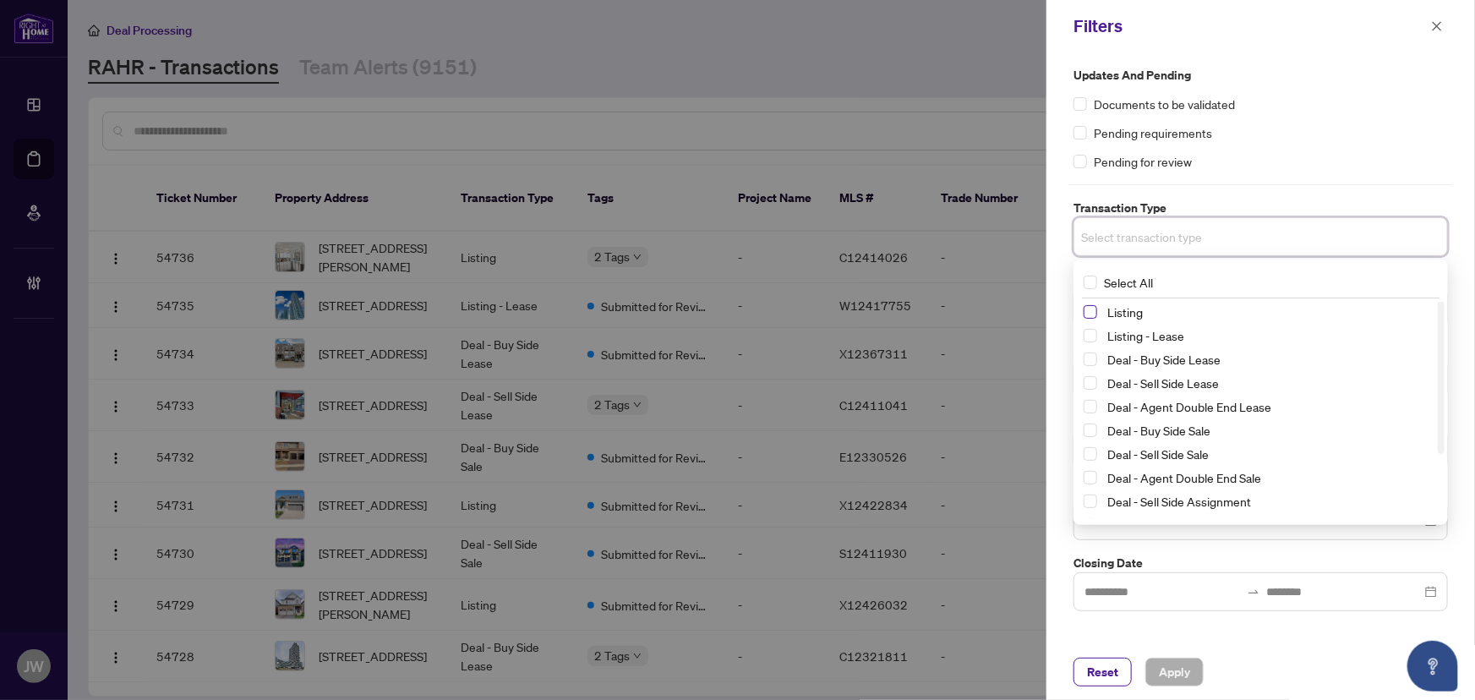
click at [1095, 314] on span "Select Listing" at bounding box center [1091, 312] width 14 height 14
click at [1096, 325] on div "Listing" at bounding box center [1261, 315] width 354 height 20
click at [1095, 337] on span "Select Listing - Lease" at bounding box center [1091, 339] width 14 height 14
click at [1295, 111] on div "Documents to be validated" at bounding box center [1261, 104] width 374 height 19
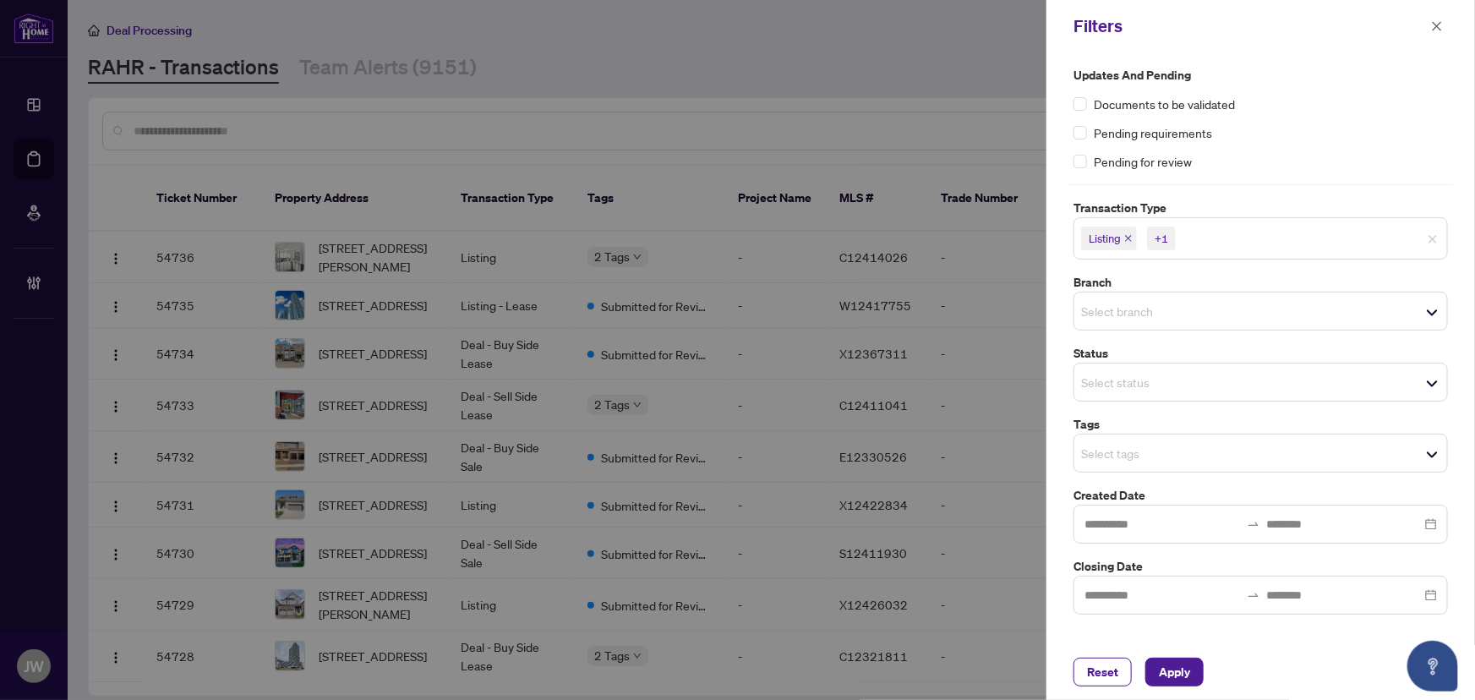
click at [1102, 314] on input "search" at bounding box center [1140, 311] width 118 height 20
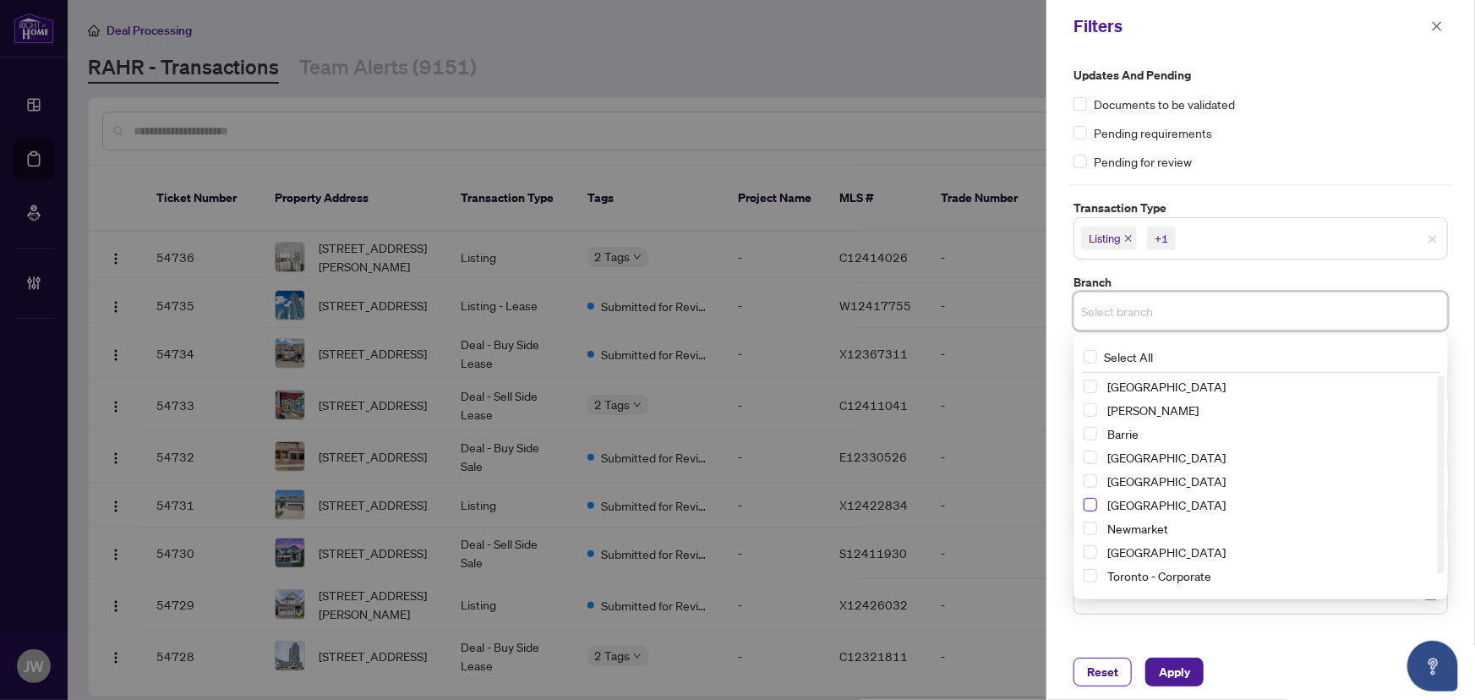
click at [1095, 501] on span "Select Mississauga" at bounding box center [1091, 505] width 14 height 14
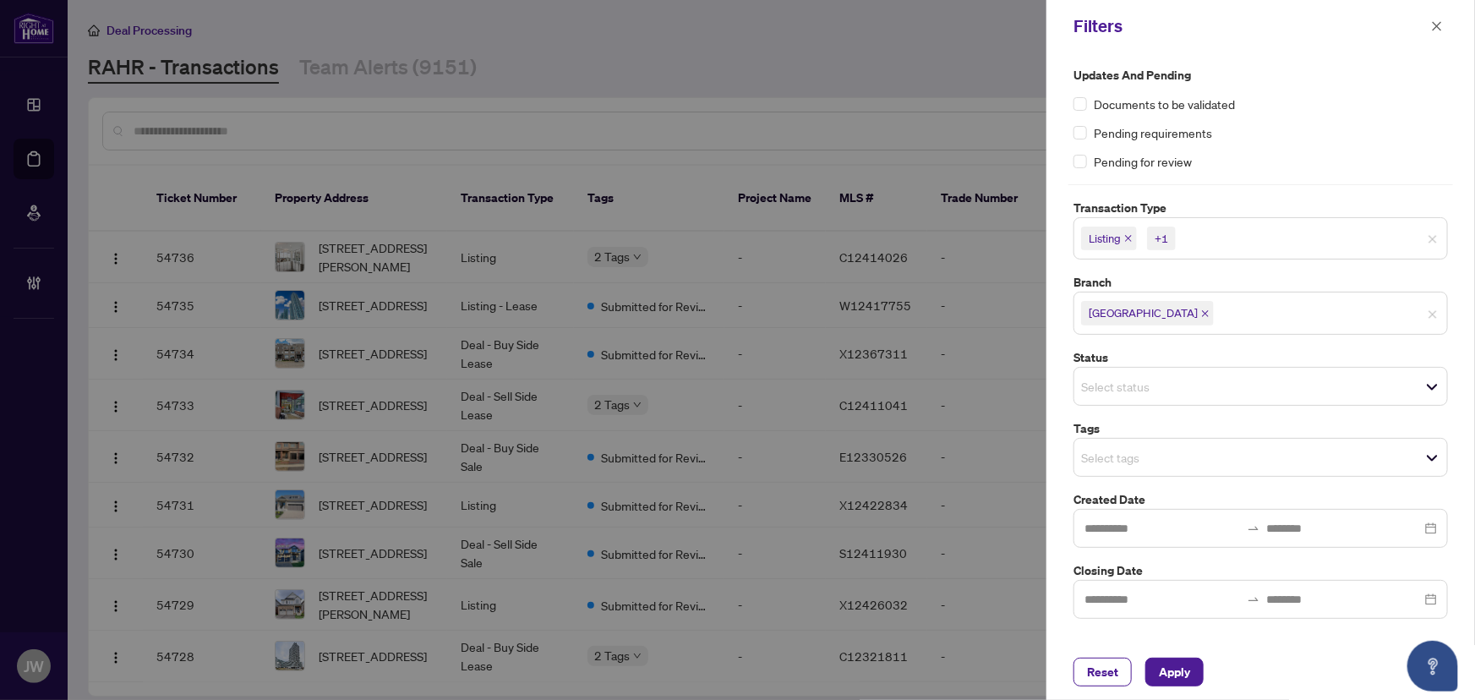
click at [1310, 142] on div "Updates and Pending Documents to be validated Pending requirements Pending for …" at bounding box center [1261, 118] width 374 height 105
click at [1123, 380] on input "search" at bounding box center [1140, 386] width 118 height 20
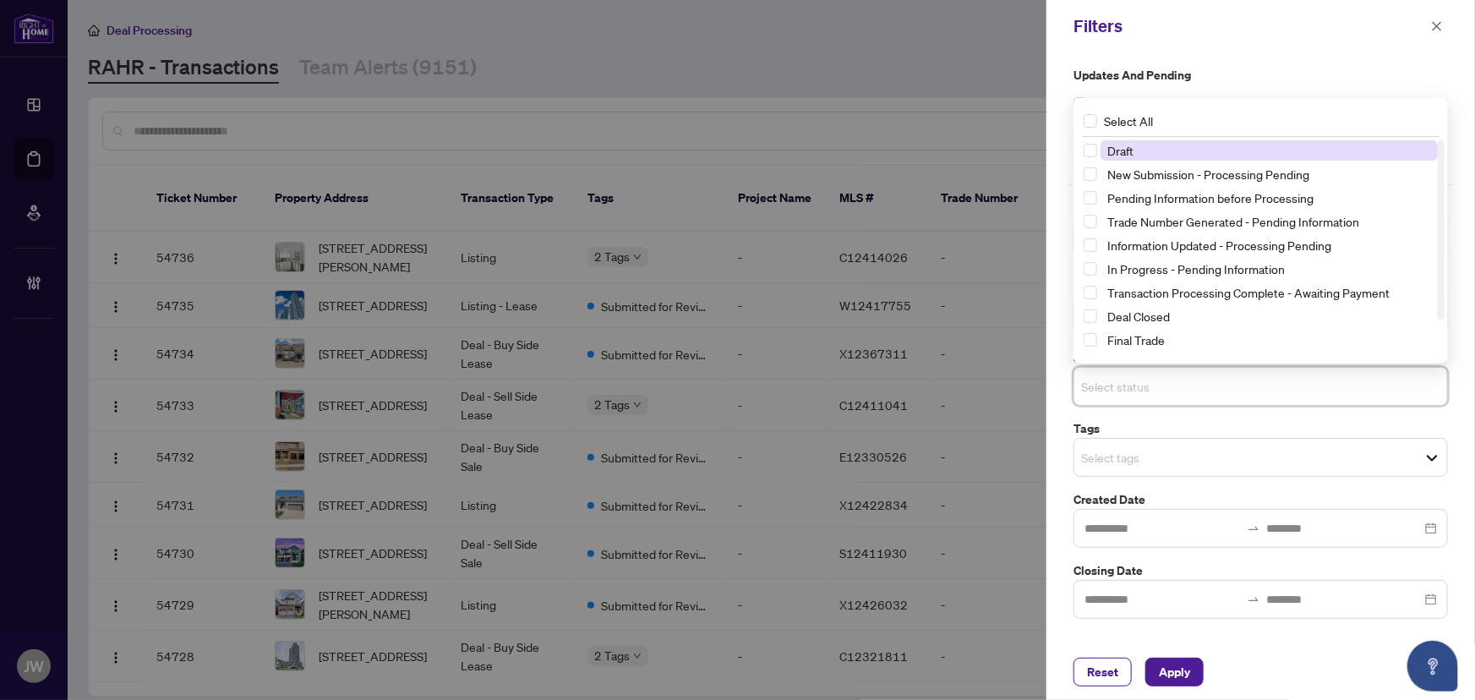
click at [1123, 380] on input "search" at bounding box center [1140, 386] width 118 height 20
click at [1110, 453] on input "search" at bounding box center [1140, 457] width 118 height 20
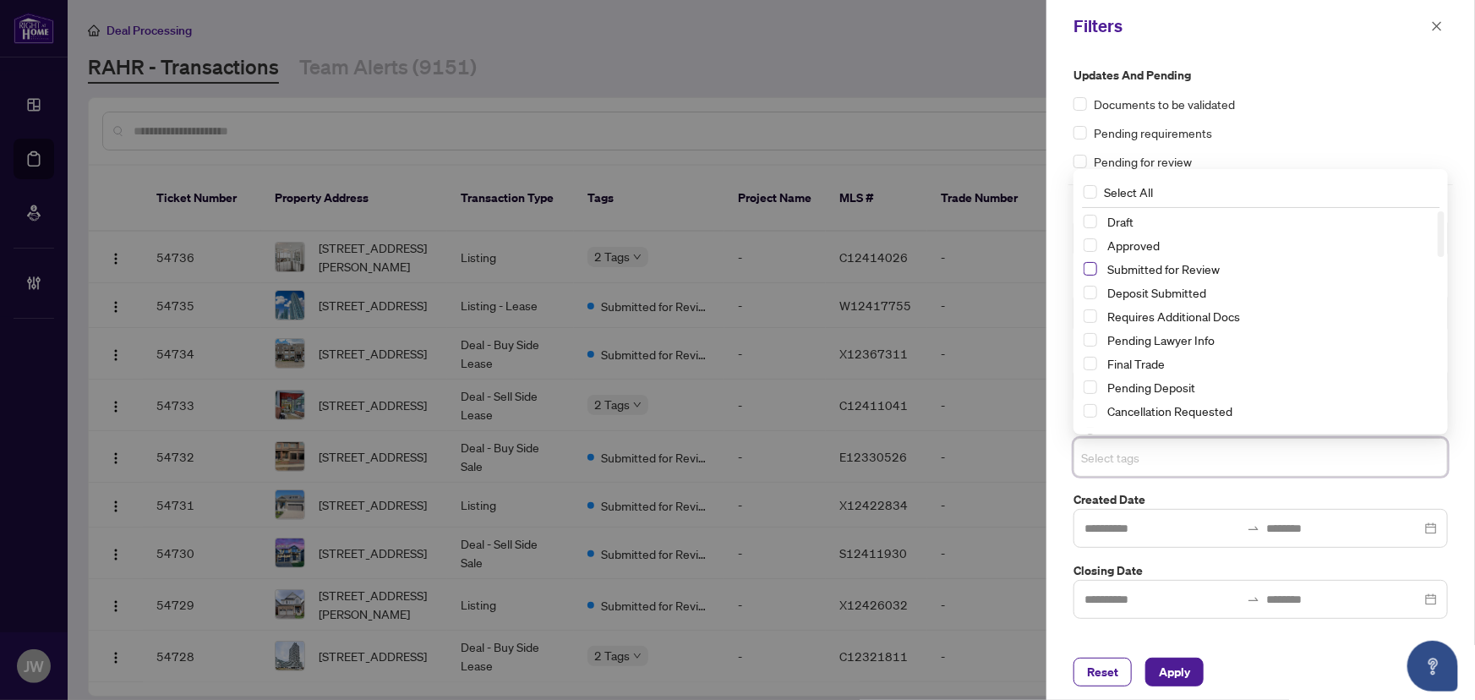
click at [1093, 266] on span "Select Submitted for Review" at bounding box center [1091, 269] width 14 height 14
click at [1167, 676] on span "Apply" at bounding box center [1174, 672] width 31 height 27
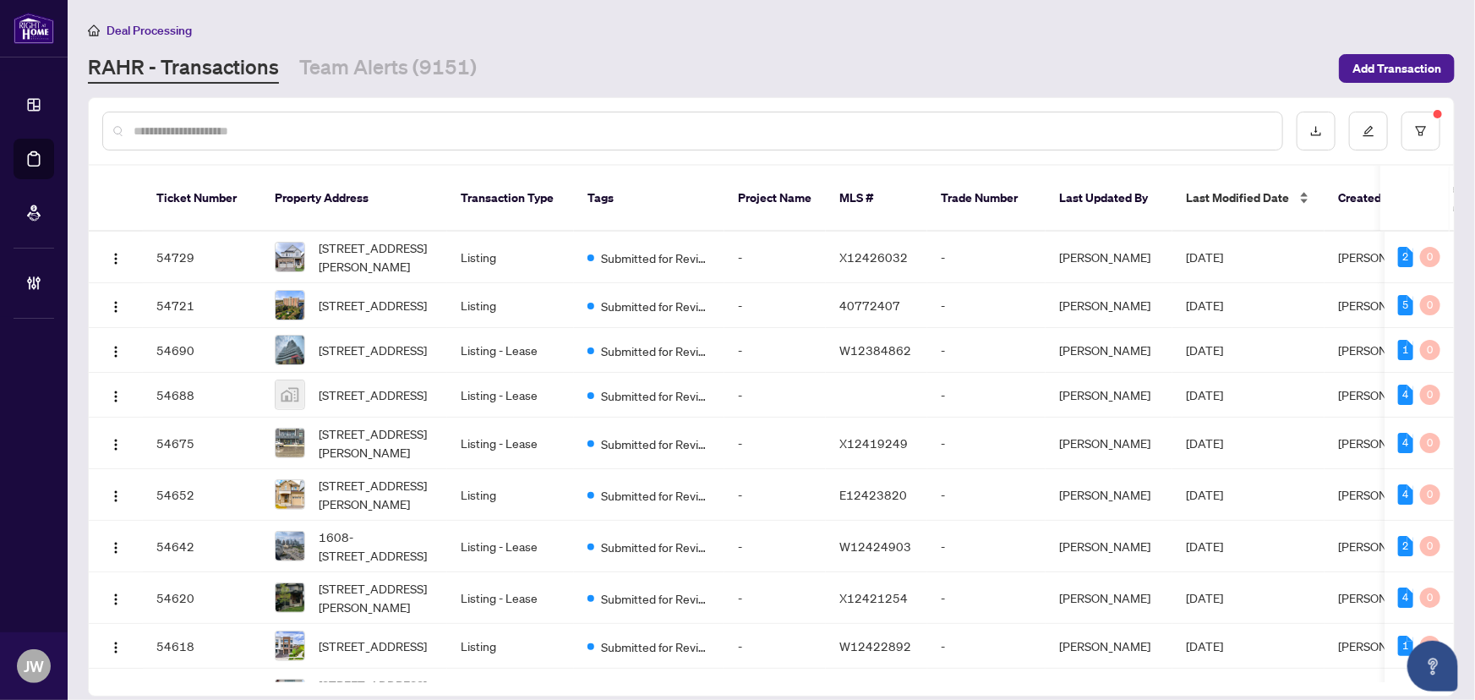
click at [1225, 189] on span "Last Modified Date" at bounding box center [1237, 198] width 103 height 19
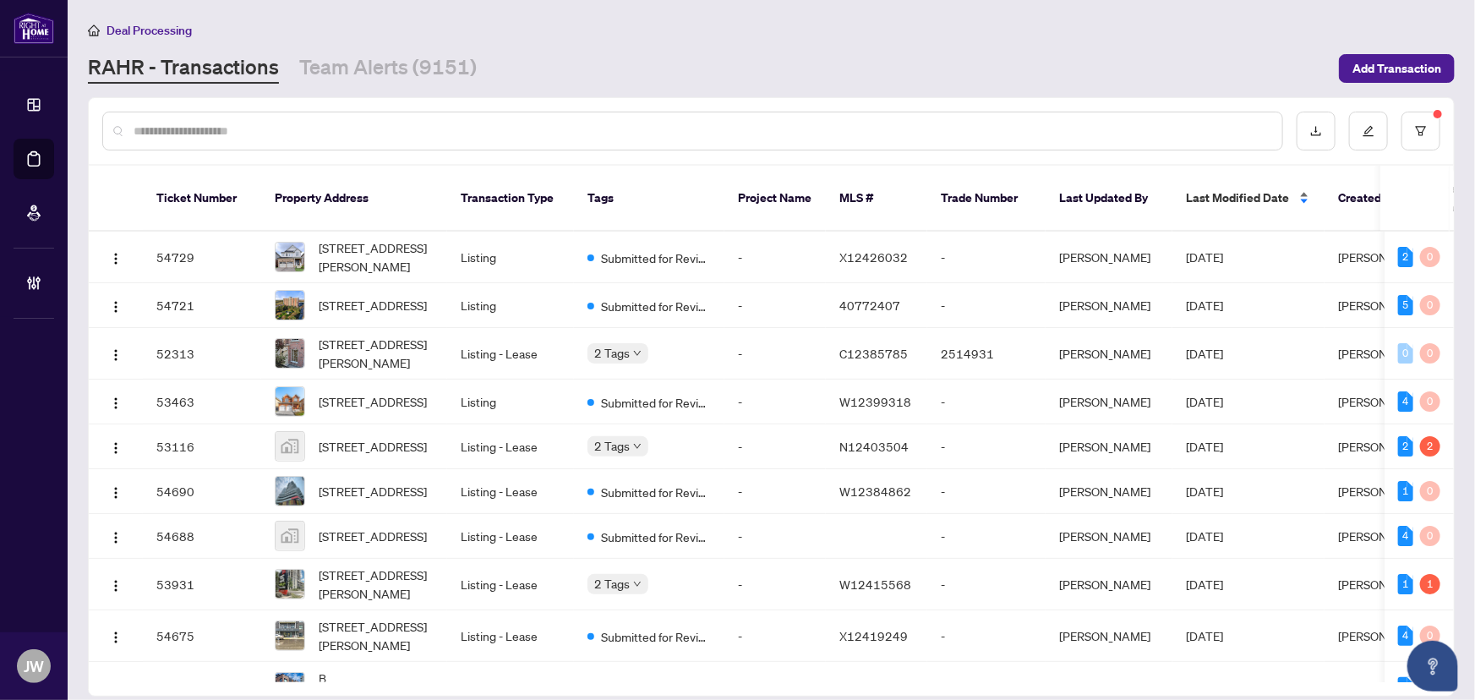
click at [1222, 189] on span "Last Modified Date" at bounding box center [1237, 198] width 103 height 19
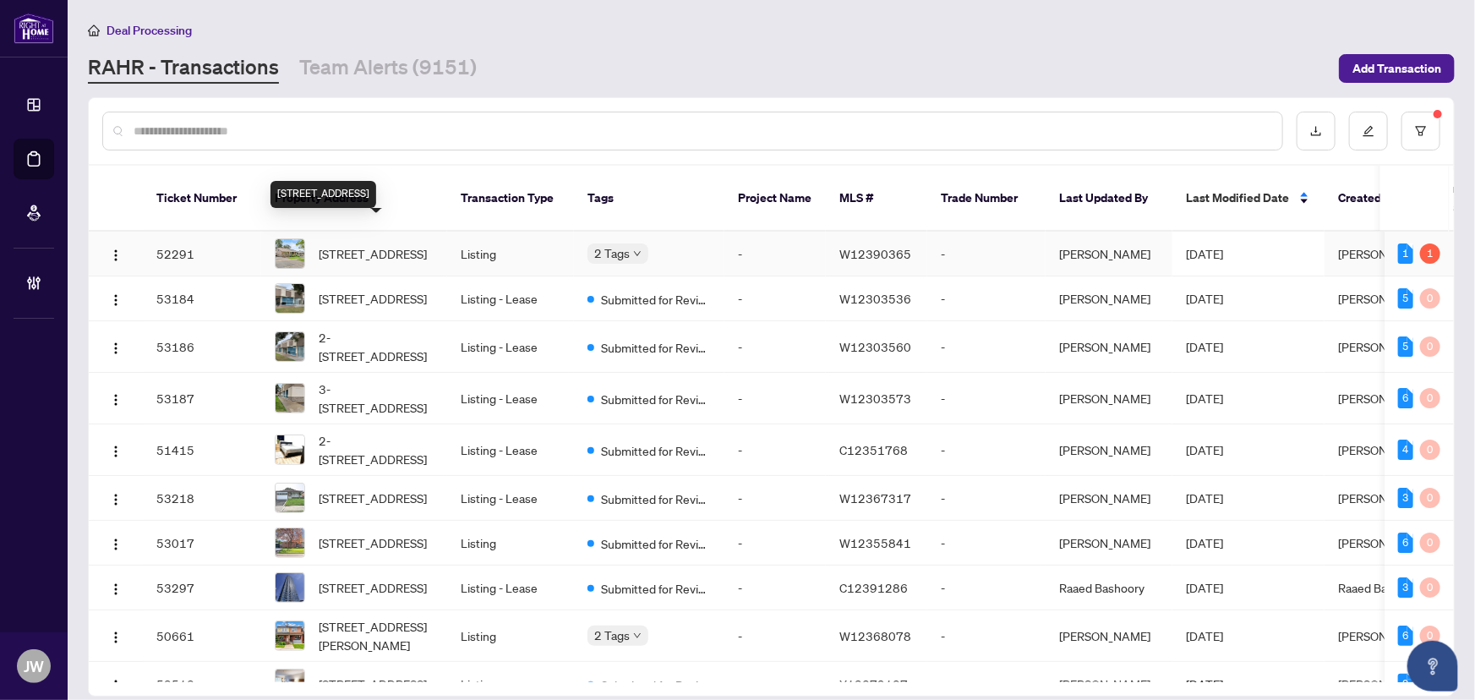
click at [427, 244] on span "19 Dunsany Cres, Toronto, Ontario M9R 3W7, Canada" at bounding box center [373, 253] width 108 height 19
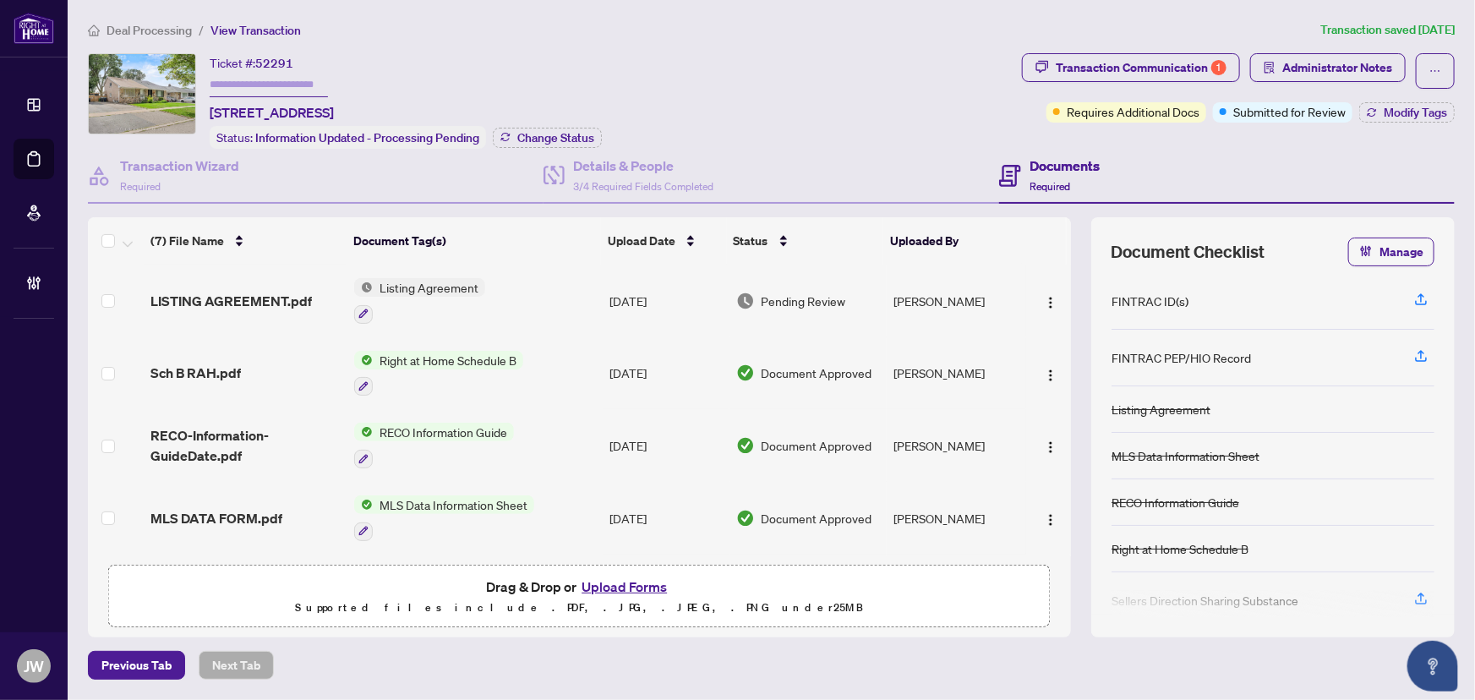
click at [147, 25] on span "Deal Processing" at bounding box center [149, 30] width 85 height 15
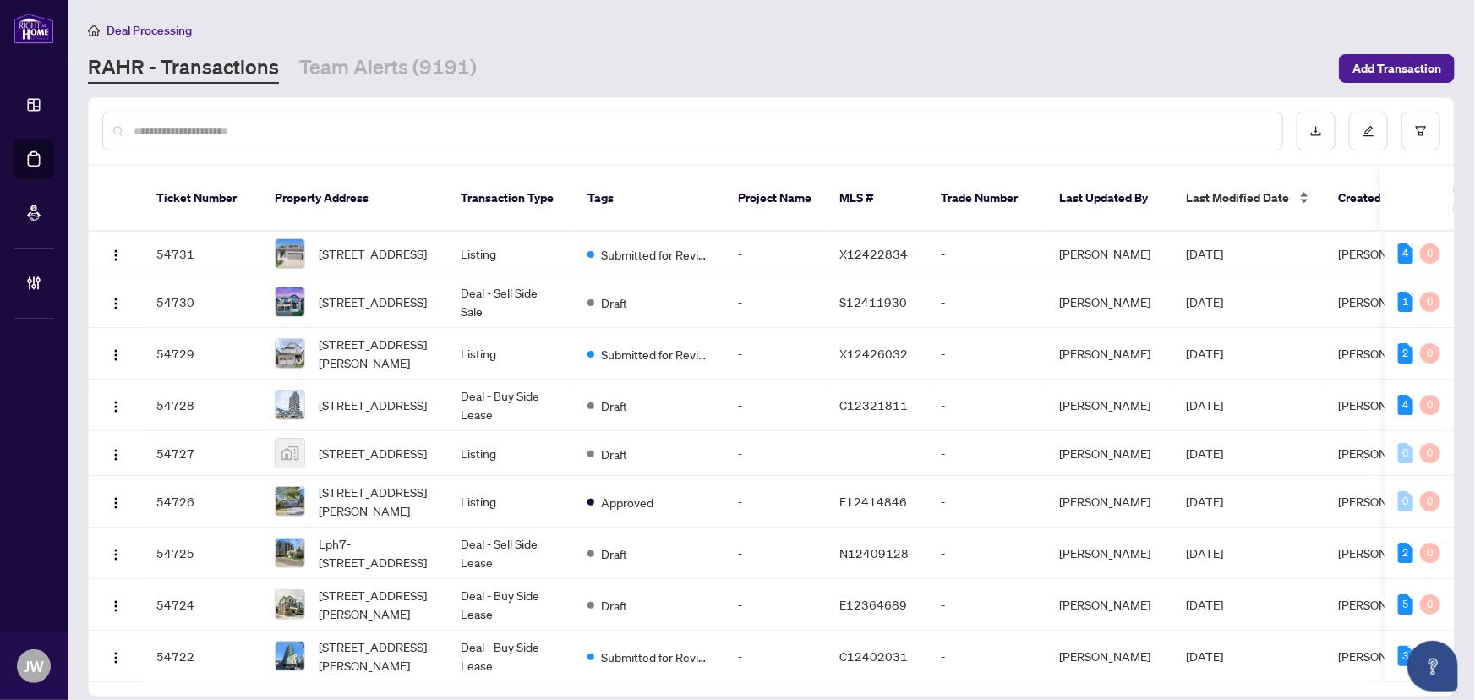
click at [1205, 189] on span "Last Modified Date" at bounding box center [1237, 198] width 103 height 19
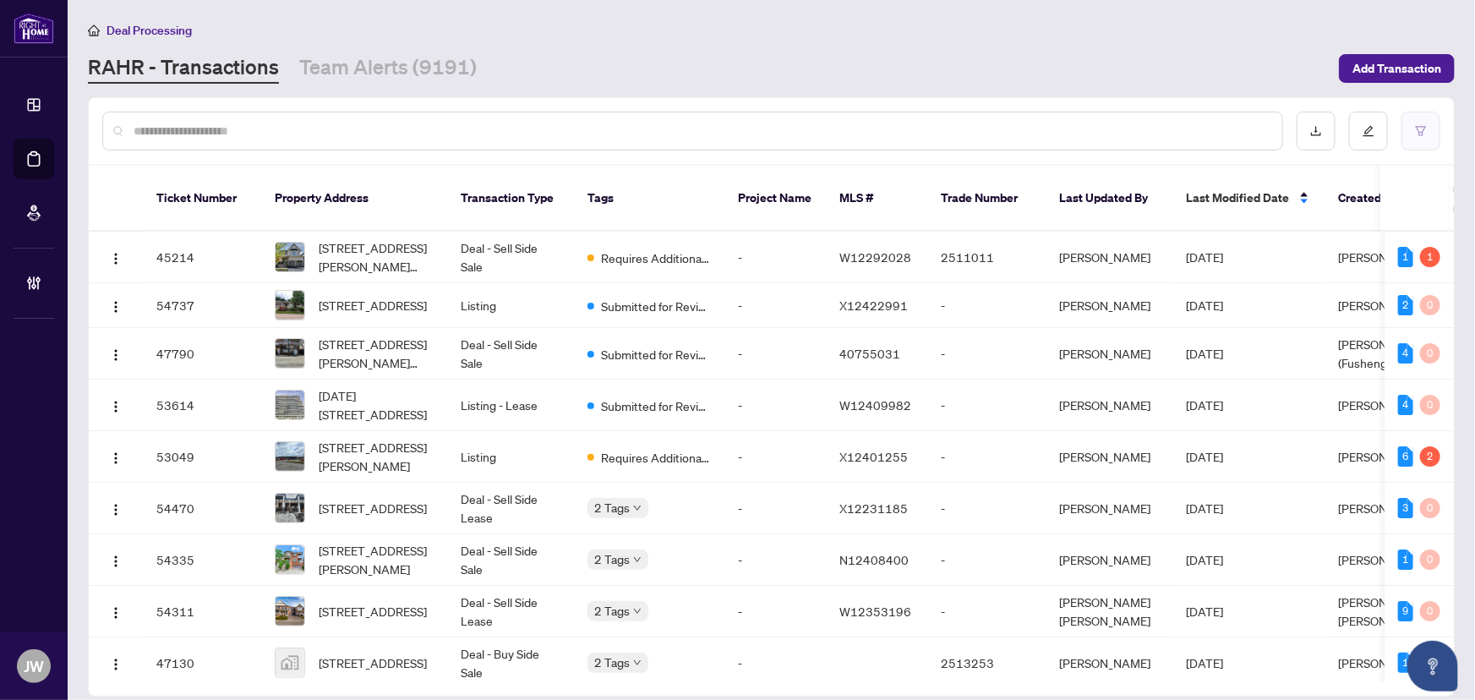
click at [1425, 136] on button "button" at bounding box center [1421, 131] width 39 height 39
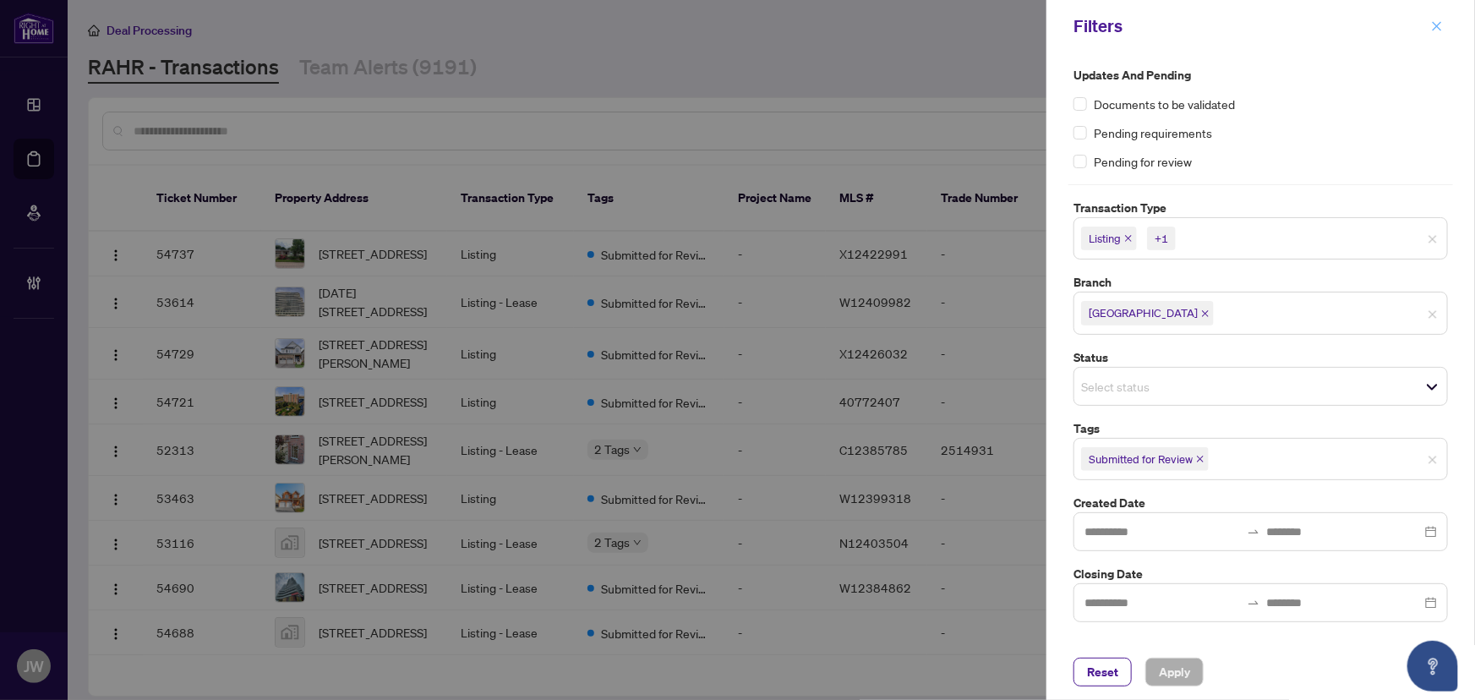
click at [1438, 24] on icon "close" at bounding box center [1437, 26] width 12 height 12
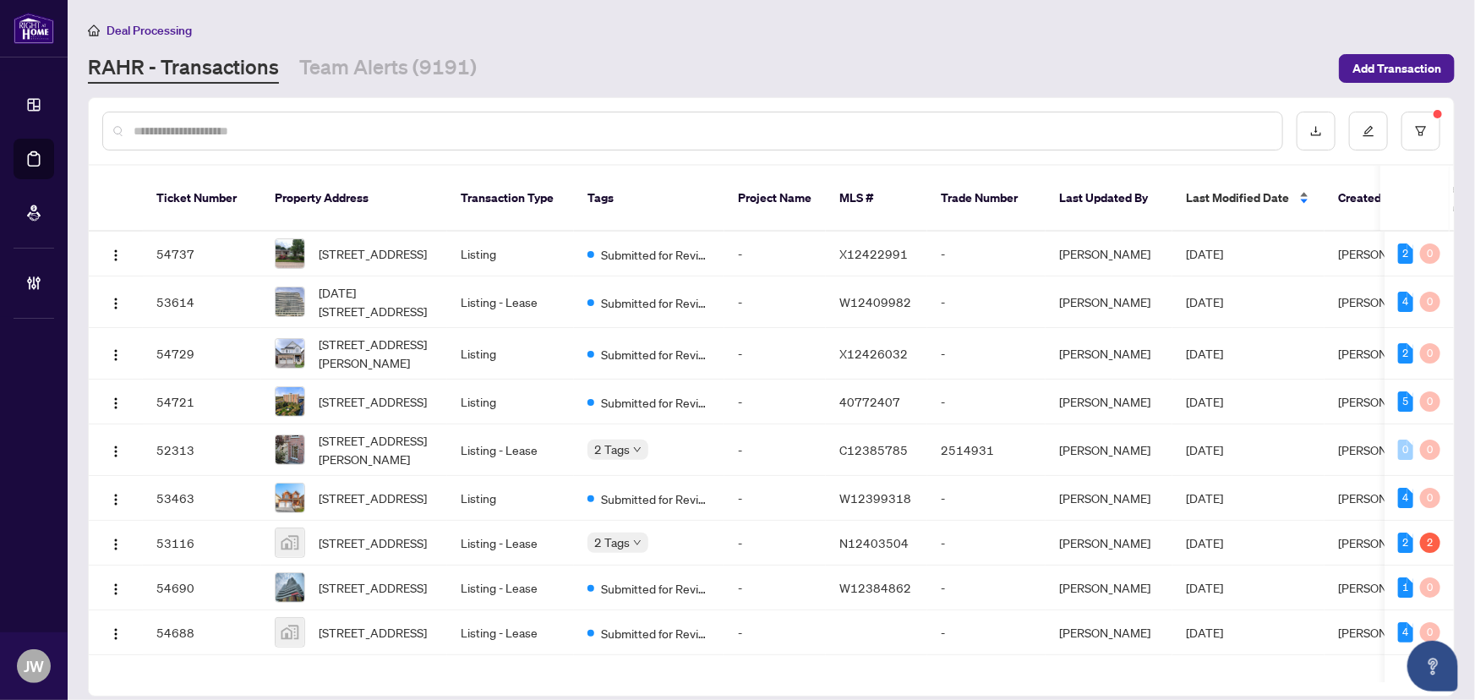
click at [1201, 191] on span "Last Modified Date" at bounding box center [1237, 198] width 103 height 19
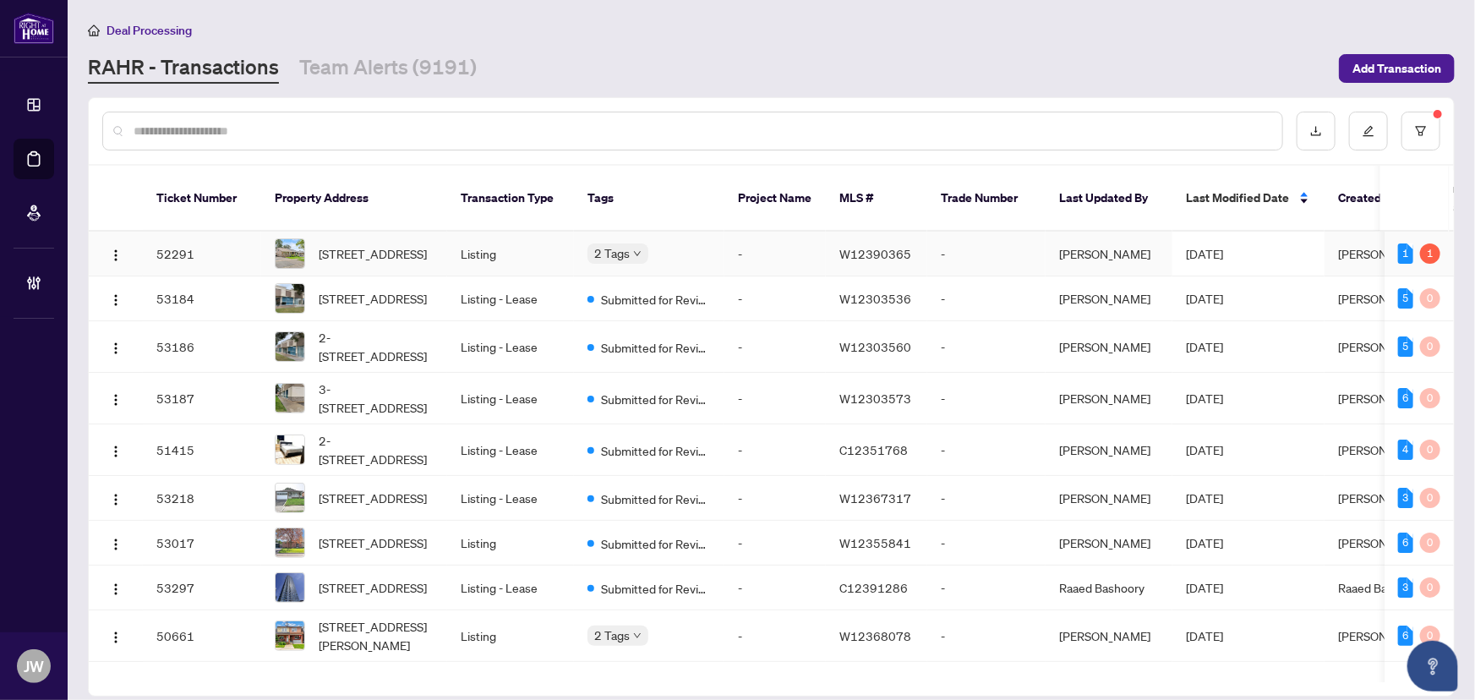
click at [427, 248] on span "[STREET_ADDRESS]" at bounding box center [373, 253] width 108 height 19
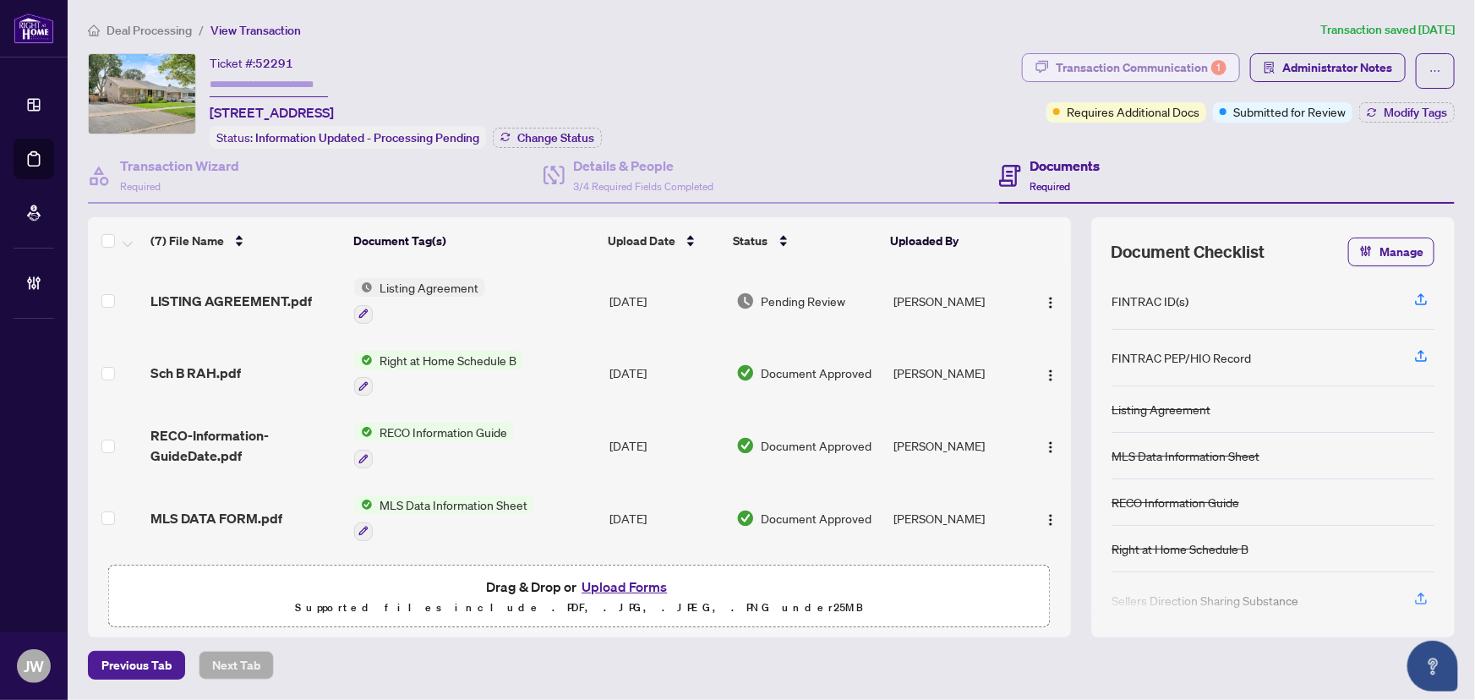
click at [1134, 58] on div "Transaction Communication 1" at bounding box center [1141, 67] width 171 height 27
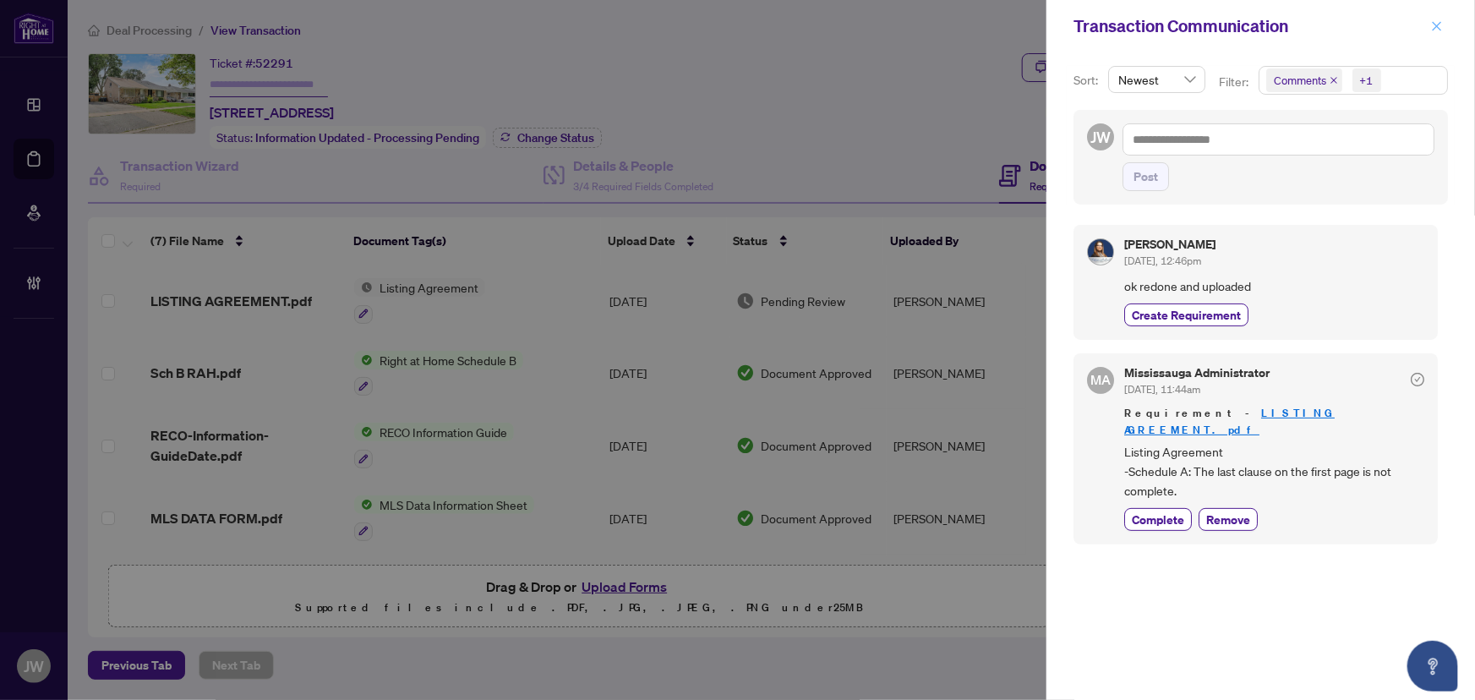
click at [1433, 17] on span "button" at bounding box center [1437, 26] width 12 height 27
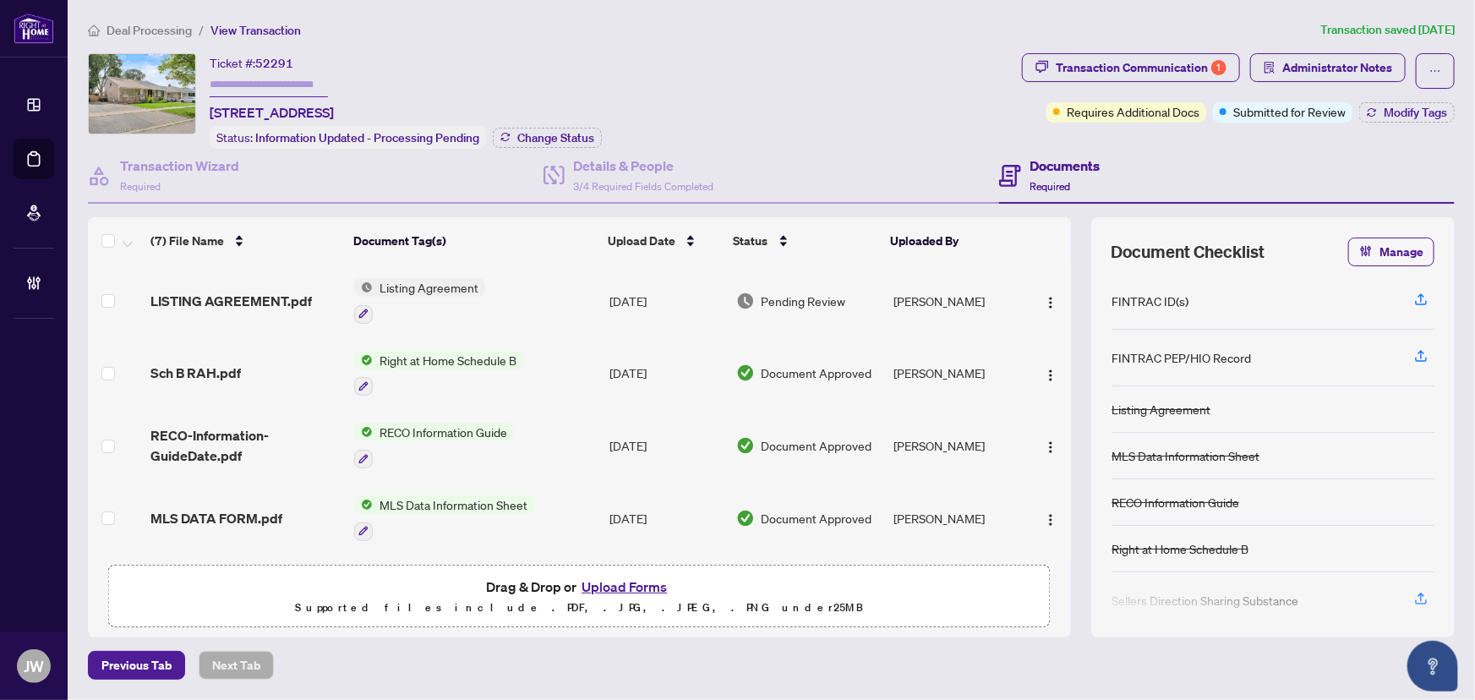
click at [200, 302] on span "LISTING AGREEMENT.pdf" at bounding box center [230, 301] width 161 height 20
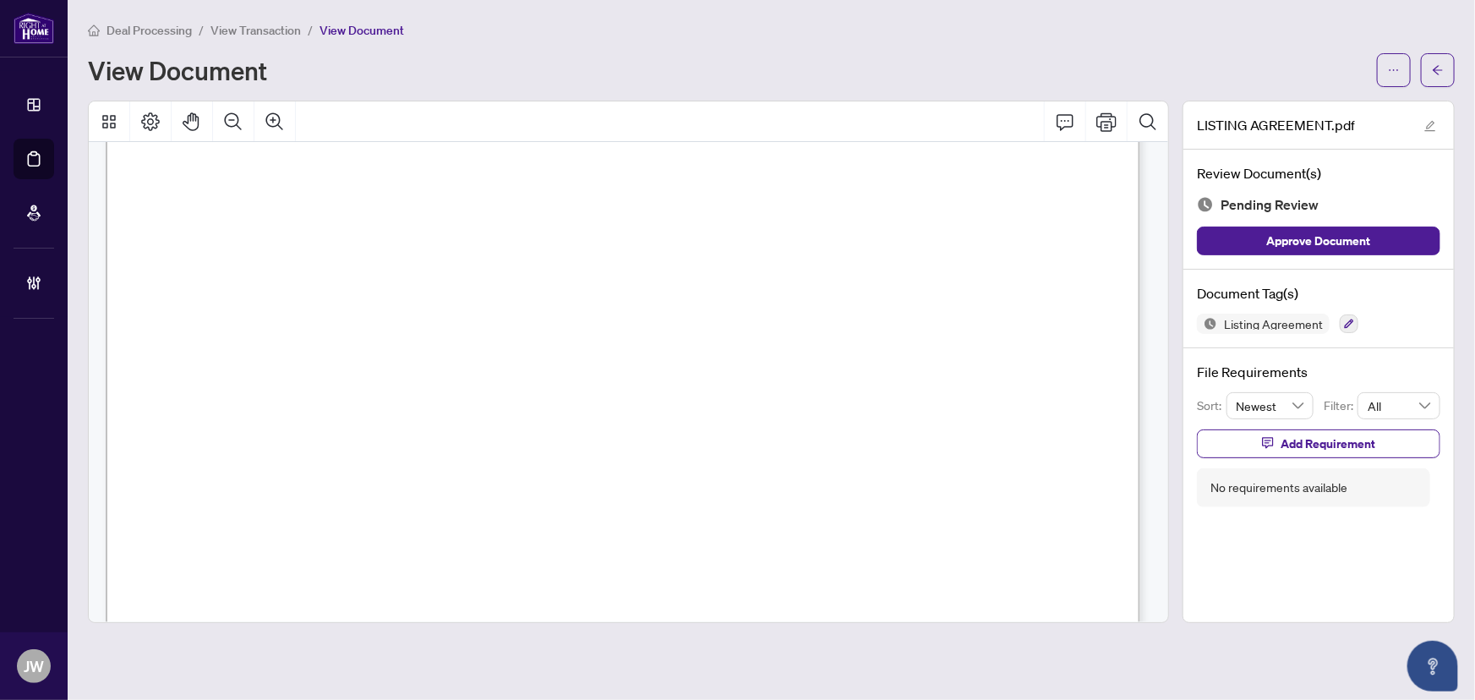
scroll to position [6191, 0]
click at [1336, 335] on div "Document Tag(s) Listing Agreement" at bounding box center [1319, 309] width 271 height 79
click at [1344, 325] on icon "button" at bounding box center [1349, 324] width 10 height 10
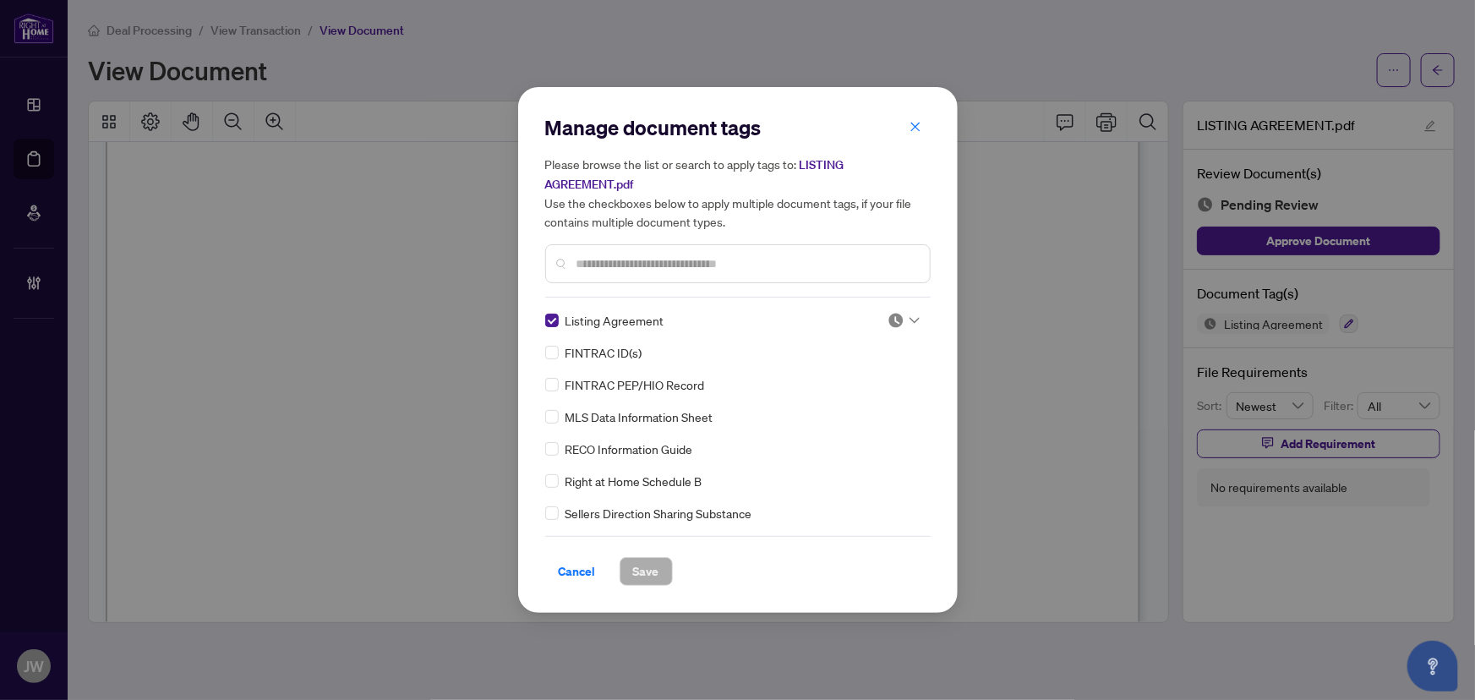
click at [893, 323] on img at bounding box center [896, 320] width 17 height 17
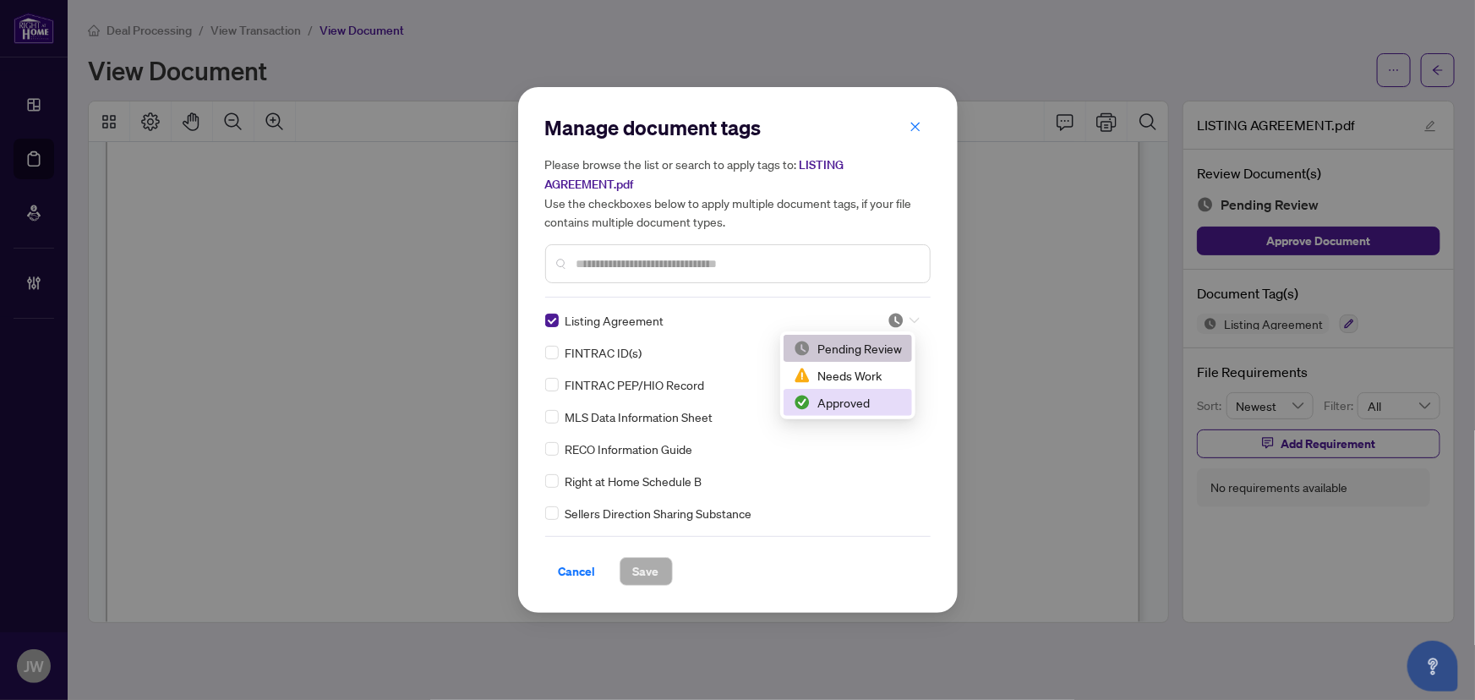
click at [831, 406] on div "Approved" at bounding box center [848, 402] width 108 height 19
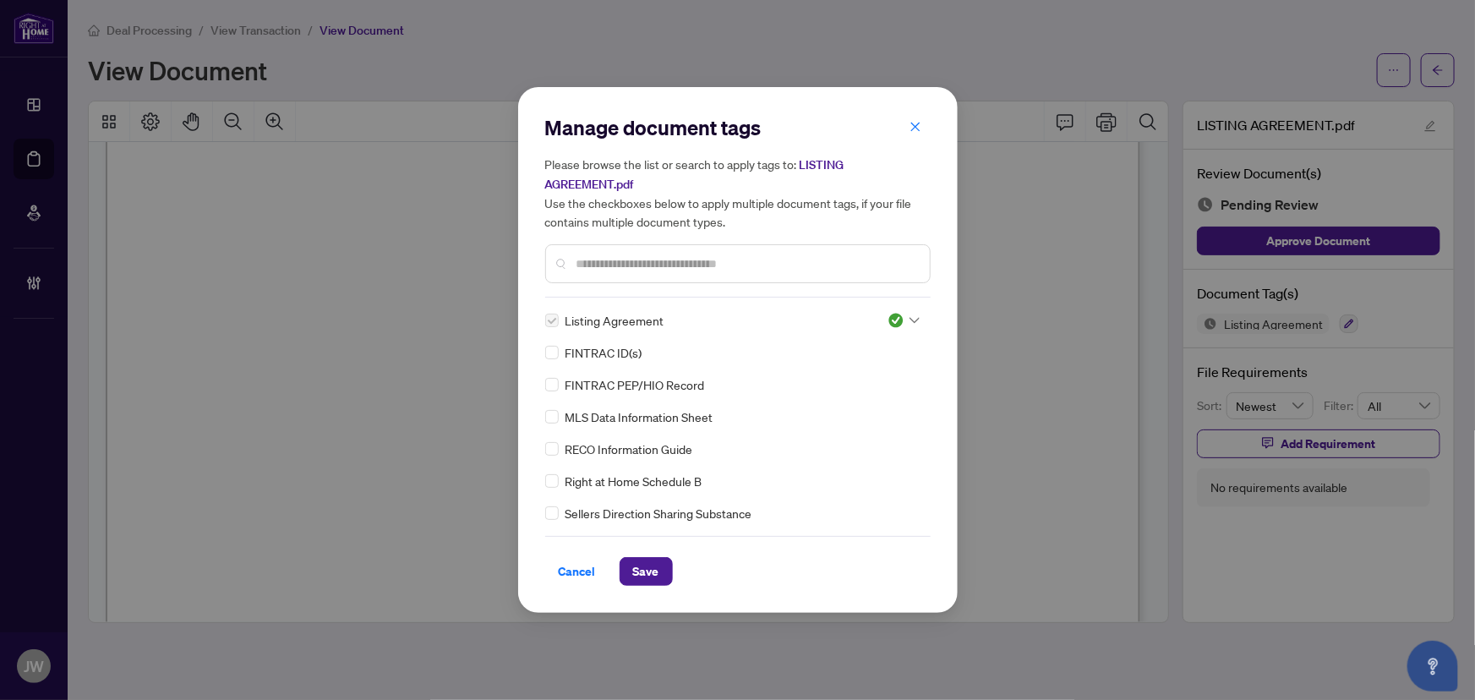
click at [646, 589] on div "Manage document tags Please browse the list or search to apply tags to: LISTING…" at bounding box center [738, 350] width 440 height 526
click at [646, 575] on span "Save" at bounding box center [646, 571] width 26 height 27
click at [1419, 57] on div "Manage document tags Please browse the list or search to apply tags to: LISTING…" at bounding box center [737, 350] width 1475 height 700
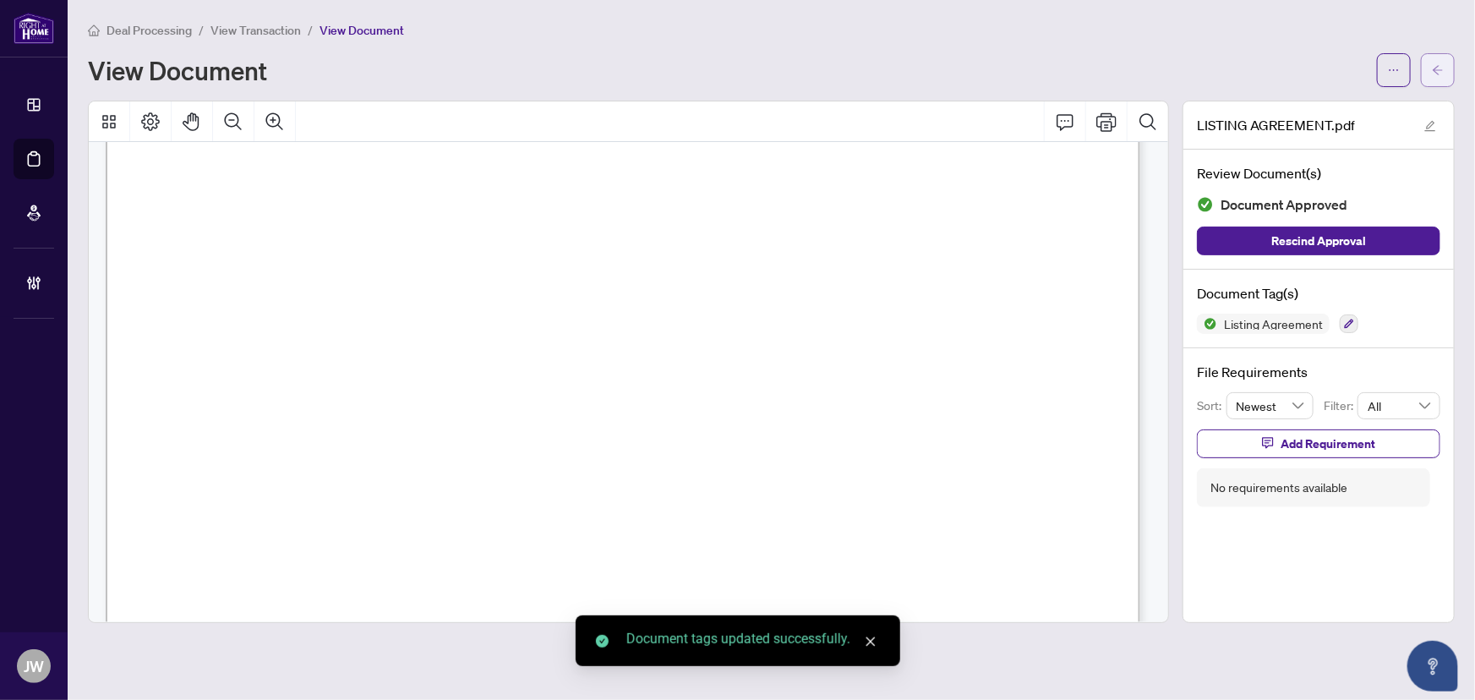
click at [1450, 79] on button "button" at bounding box center [1438, 70] width 34 height 34
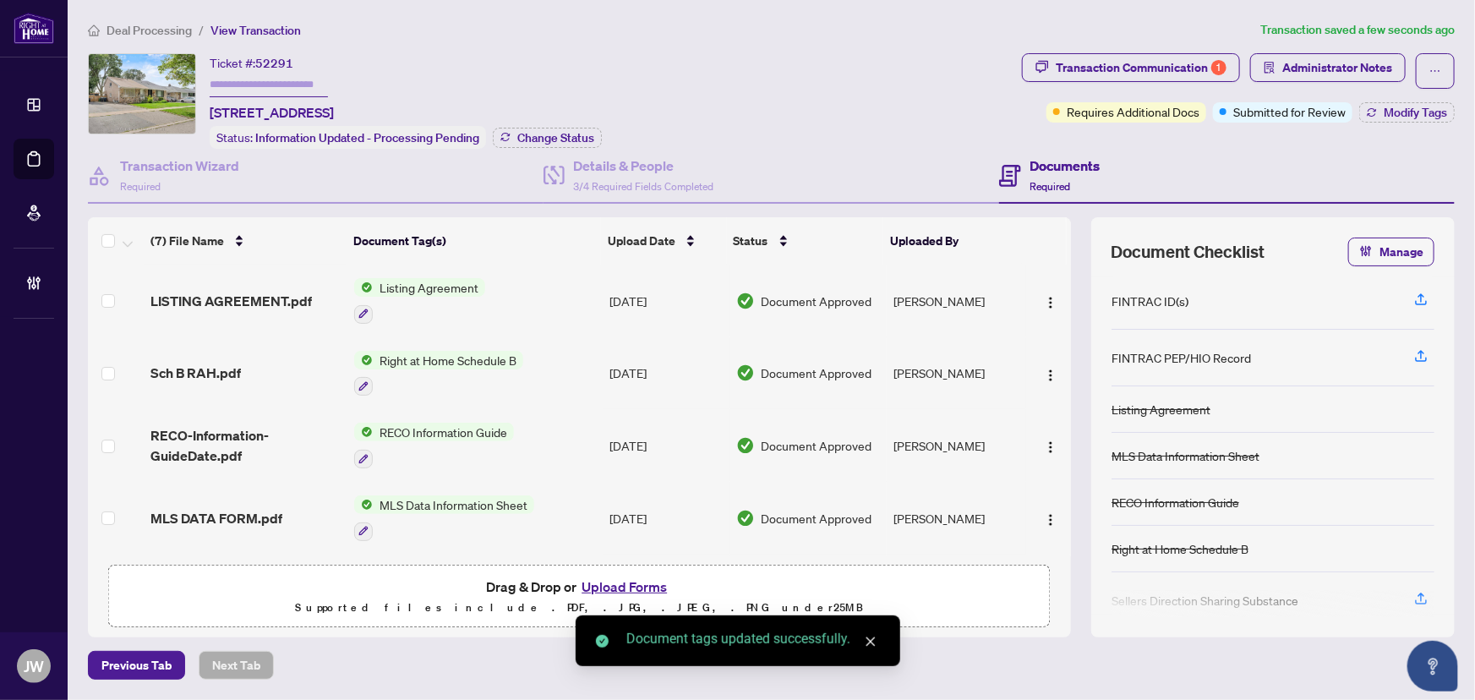
click at [1447, 133] on div "Transaction Communication 1 Administrator Notes Requires Additional Docs Submit…" at bounding box center [1239, 101] width 440 height 96
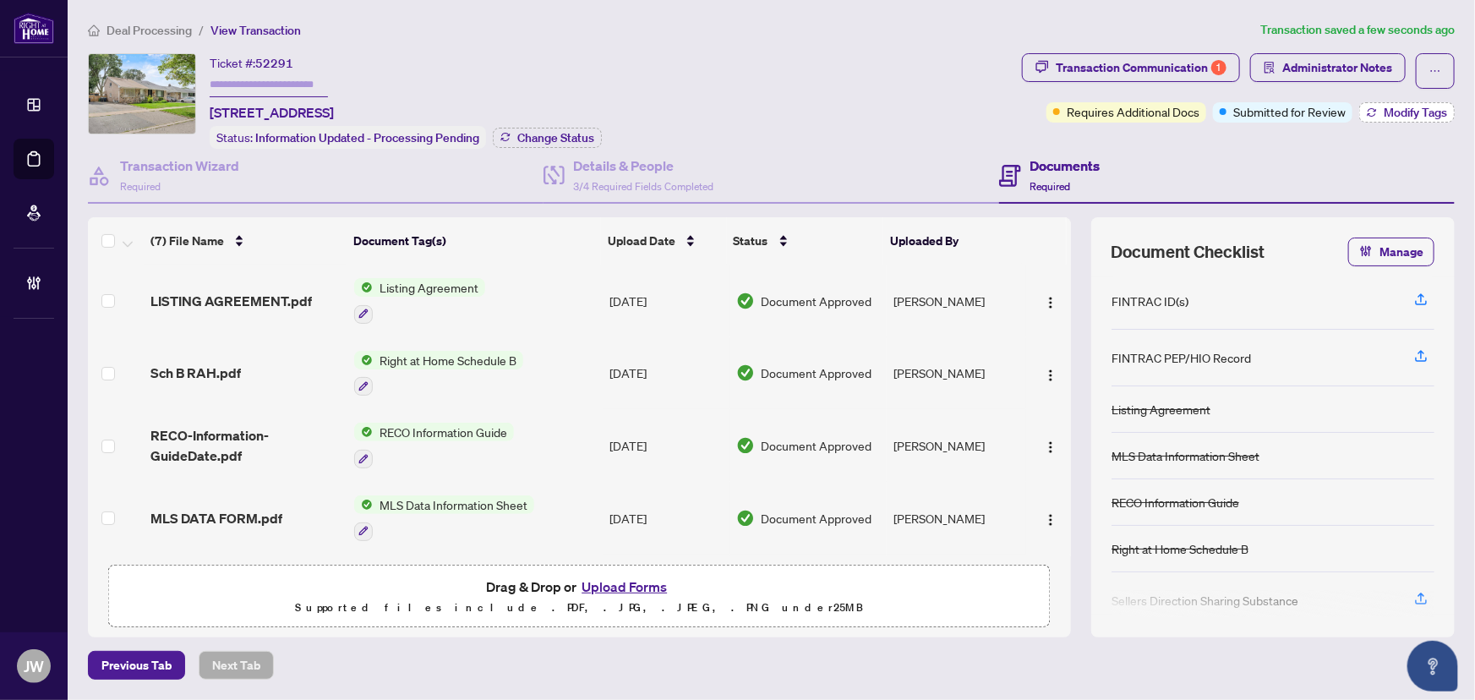
click at [1408, 107] on span "Modify Tags" at bounding box center [1415, 113] width 63 height 12
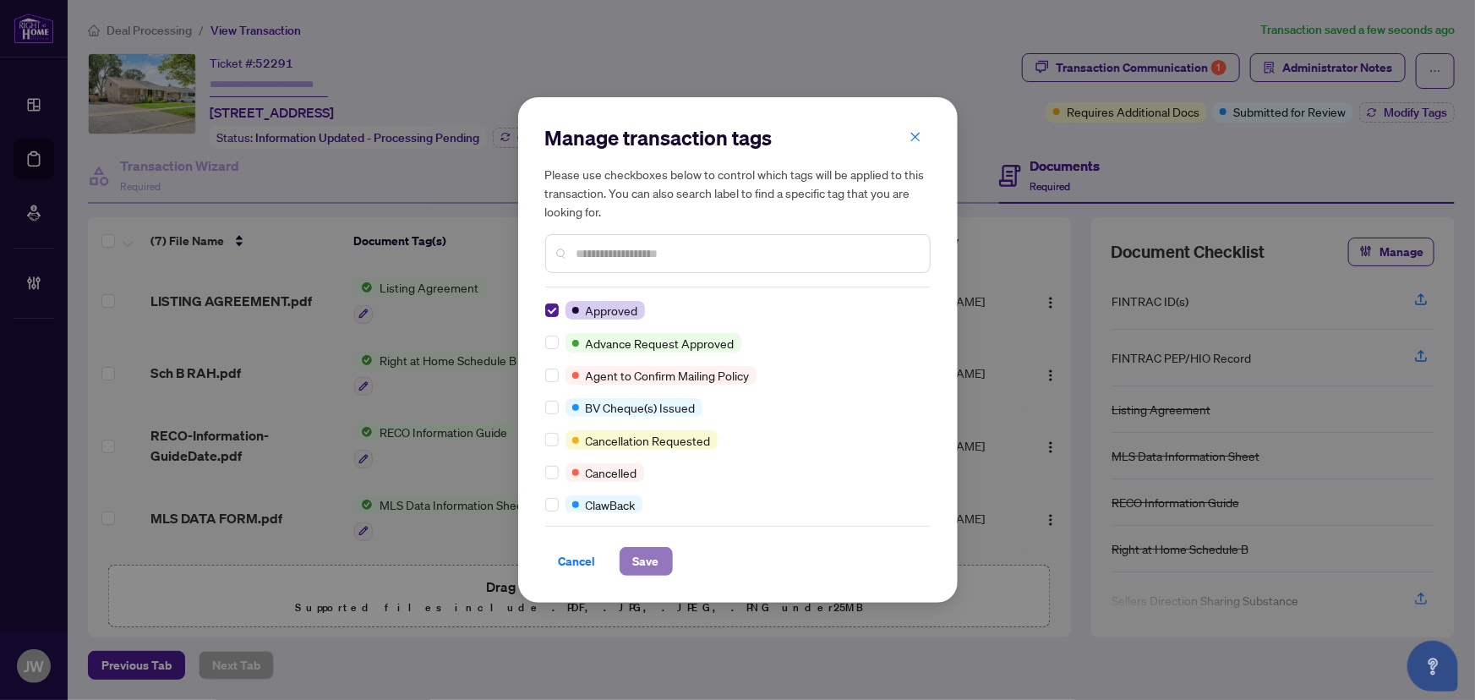
click at [622, 558] on button "Save" at bounding box center [646, 561] width 53 height 29
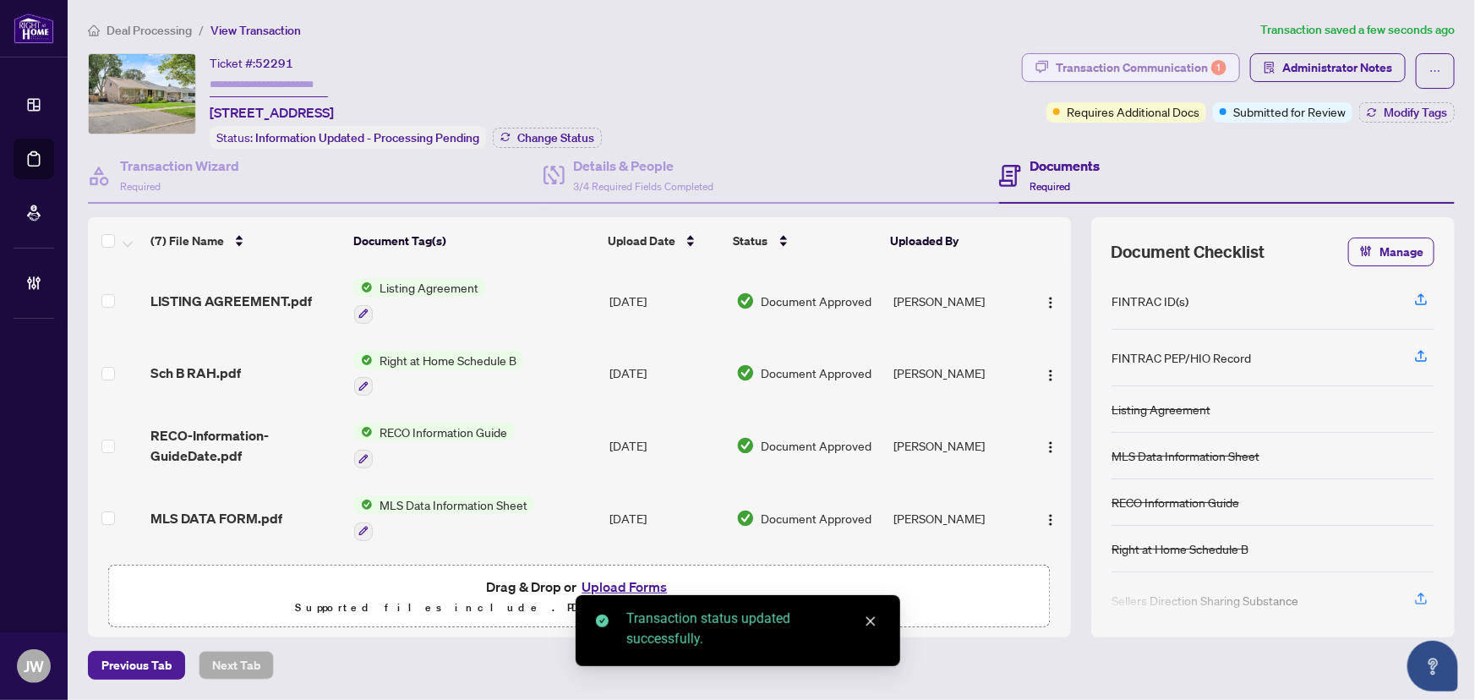
click at [1154, 68] on div "Transaction Communication 1" at bounding box center [1141, 67] width 171 height 27
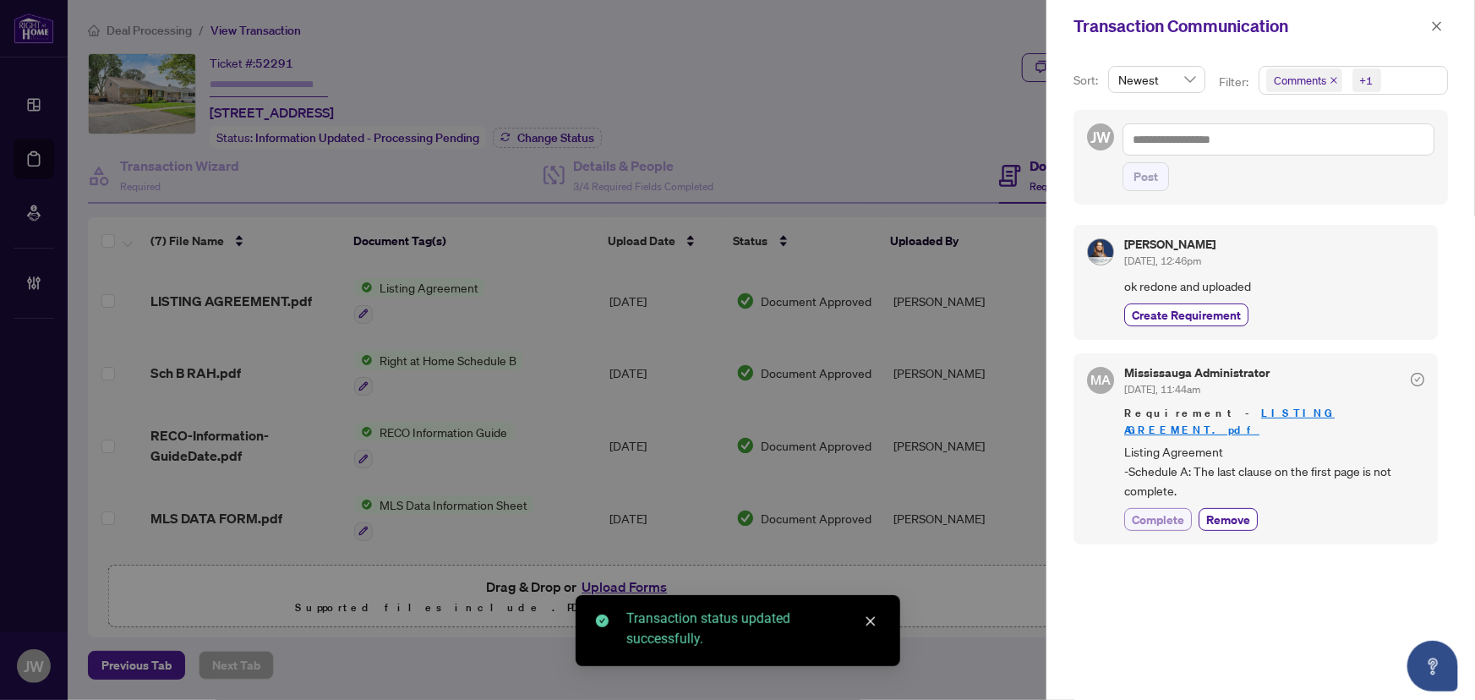
click at [1164, 511] on span "Complete" at bounding box center [1158, 520] width 52 height 18
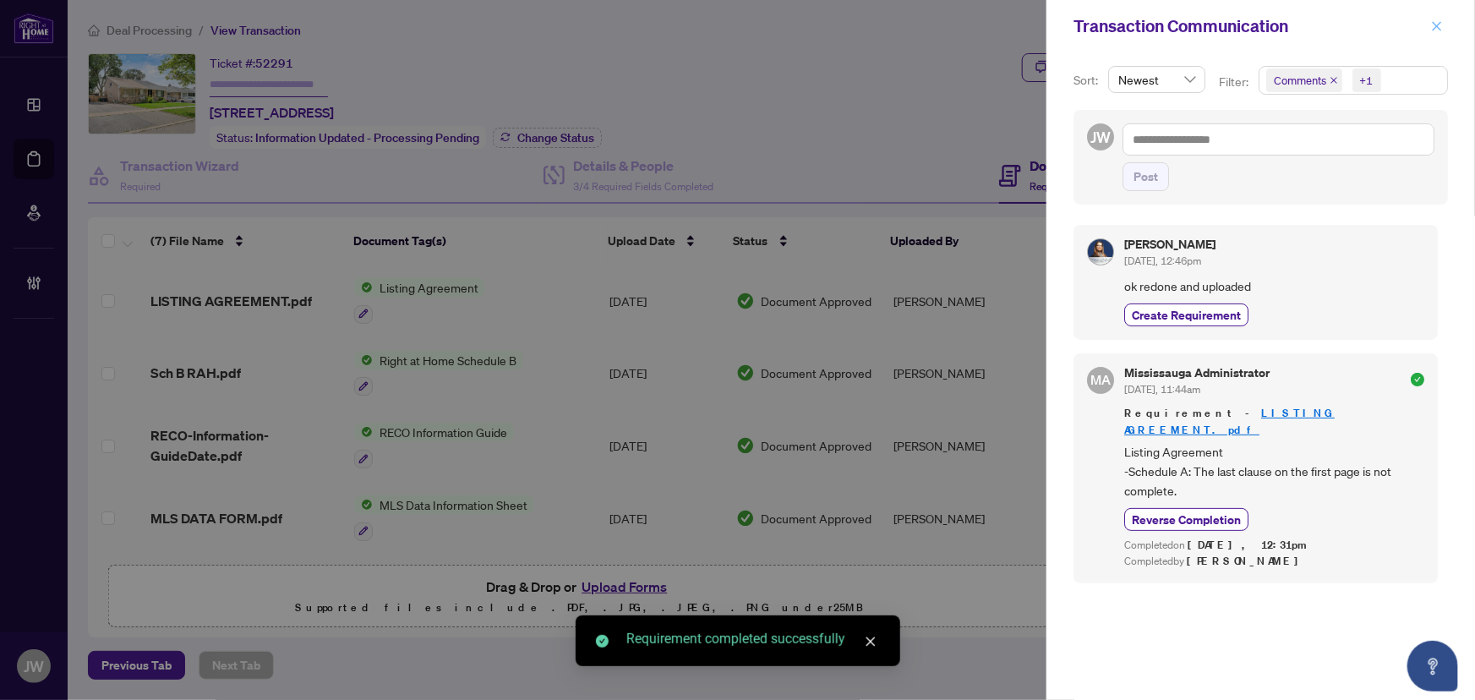
click at [1440, 24] on icon "close" at bounding box center [1437, 26] width 12 height 12
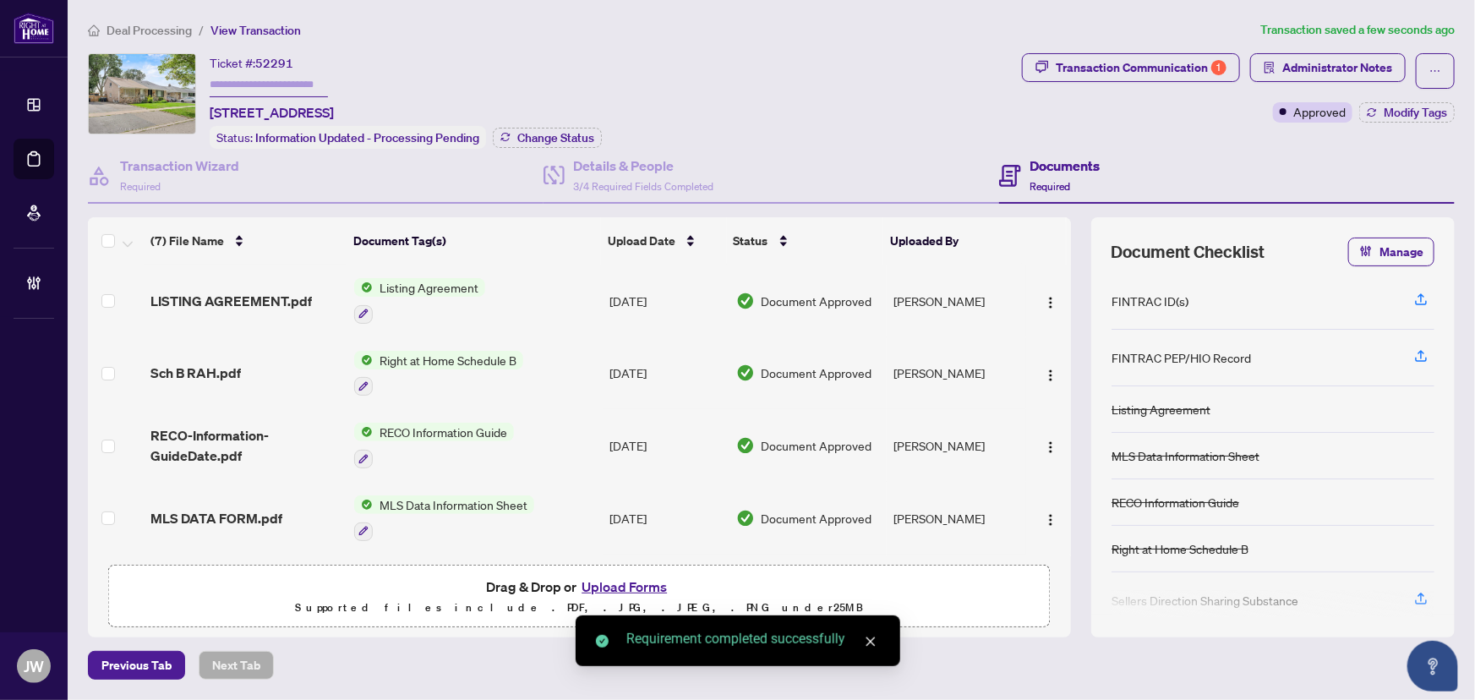
click at [143, 29] on span "Deal Processing" at bounding box center [149, 30] width 85 height 15
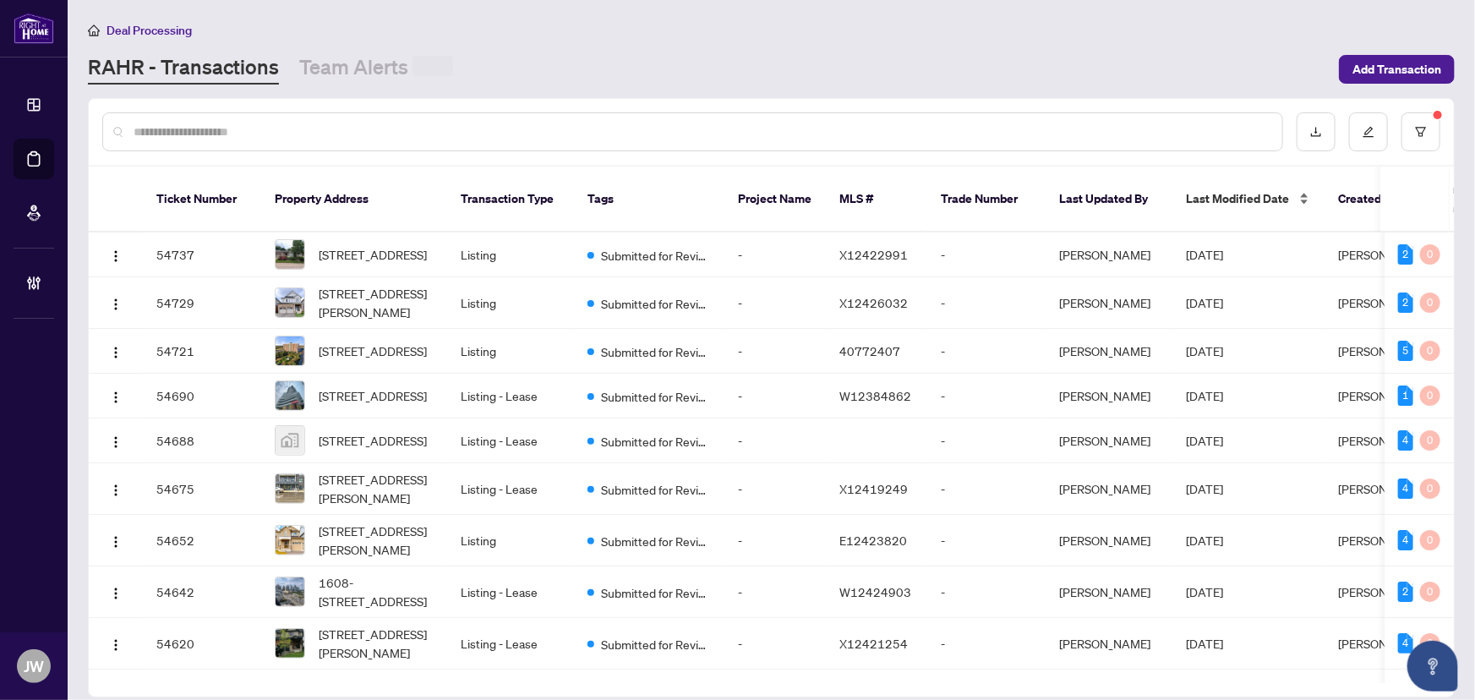
click at [1211, 189] on span "Last Modified Date" at bounding box center [1237, 198] width 103 height 19
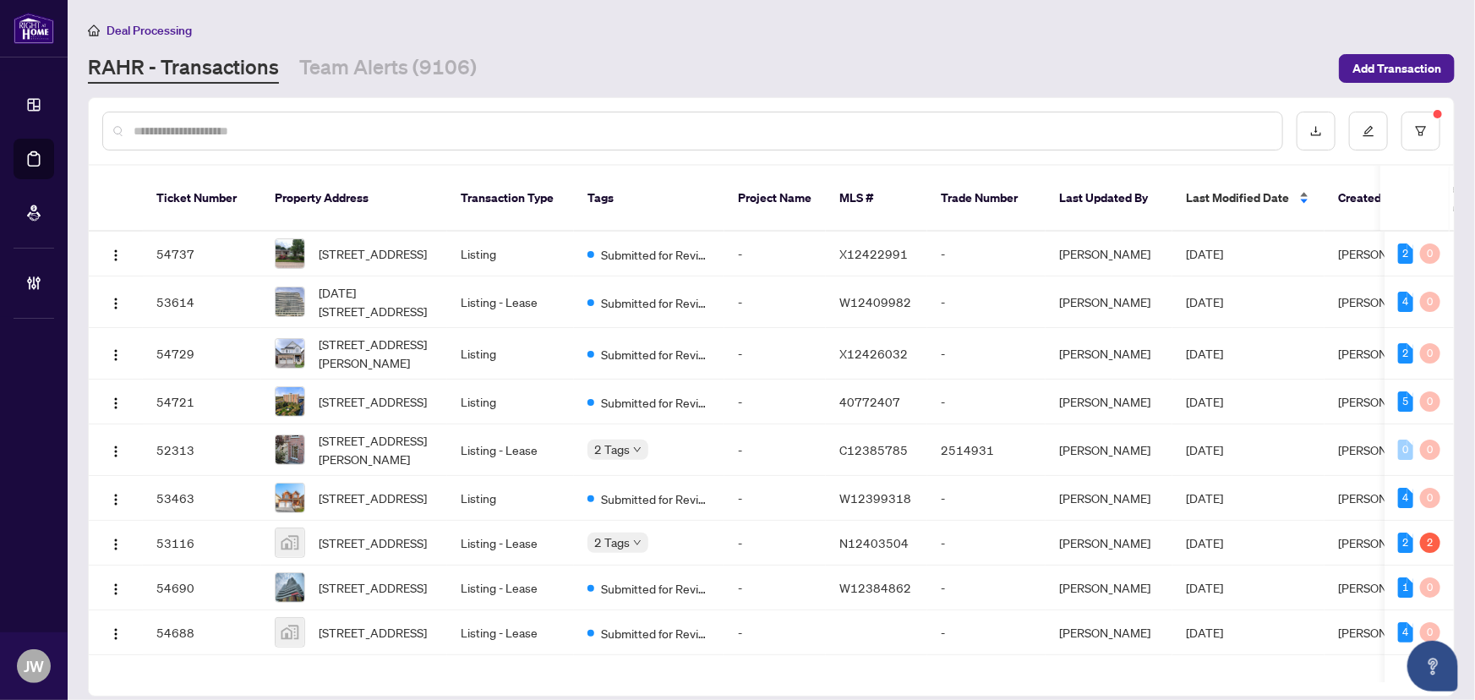
click at [1211, 189] on span "Last Modified Date" at bounding box center [1237, 198] width 103 height 19
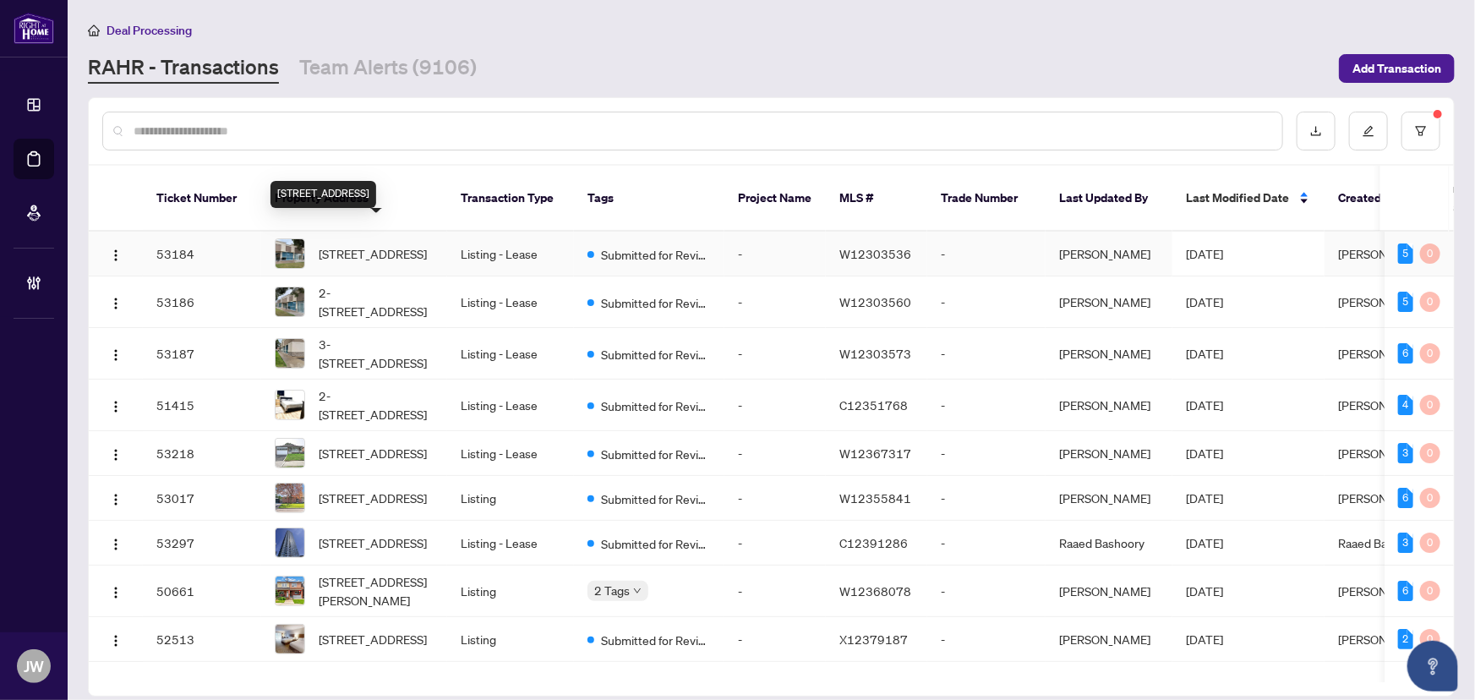
click at [365, 244] on span "[STREET_ADDRESS]" at bounding box center [373, 253] width 108 height 19
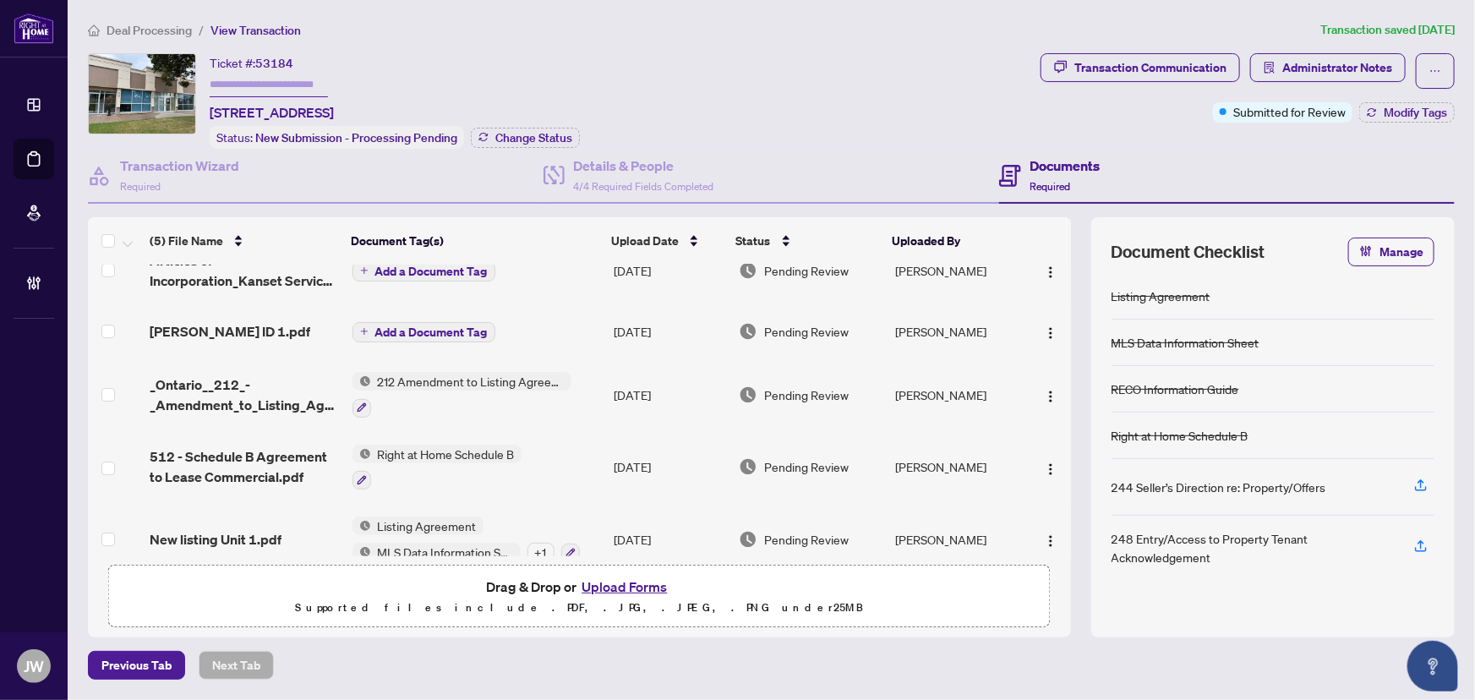
scroll to position [51, 0]
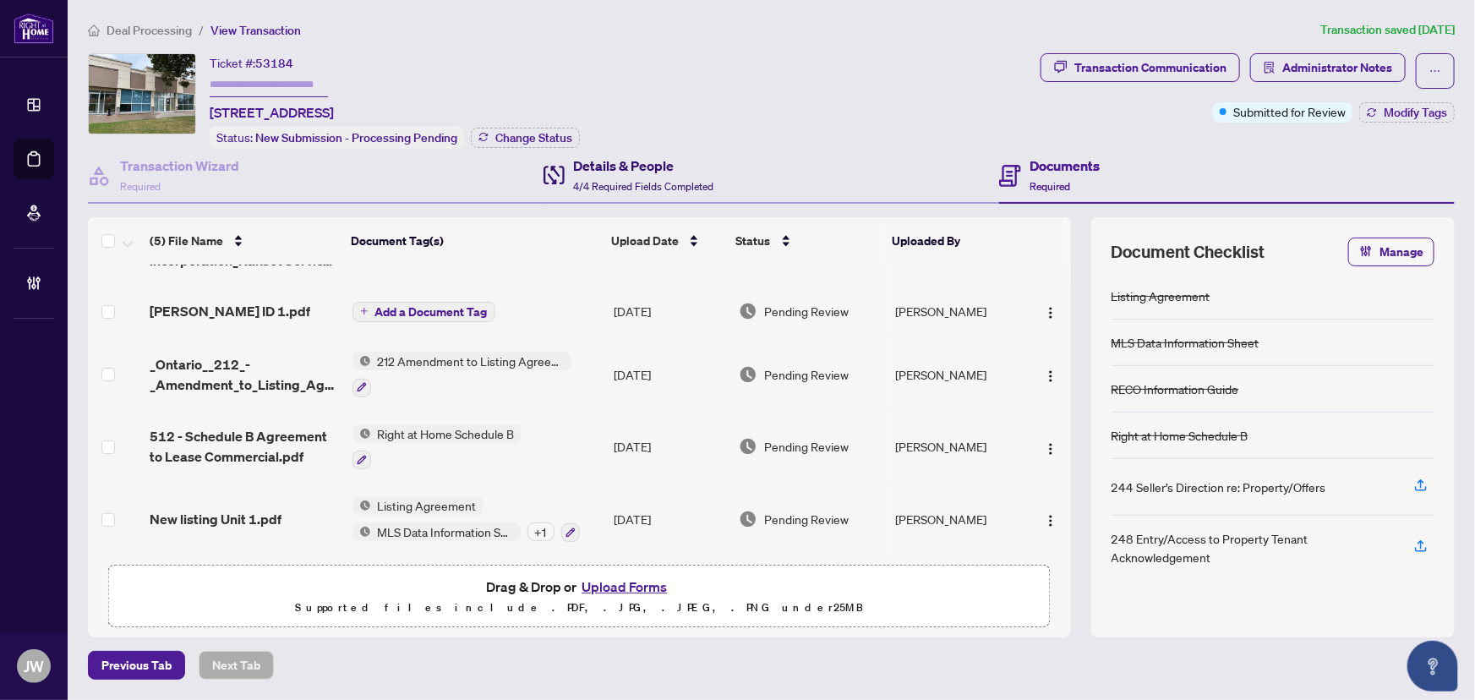
click at [675, 174] on div "Details & People 4/4 Required Fields Completed" at bounding box center [643, 176] width 140 height 40
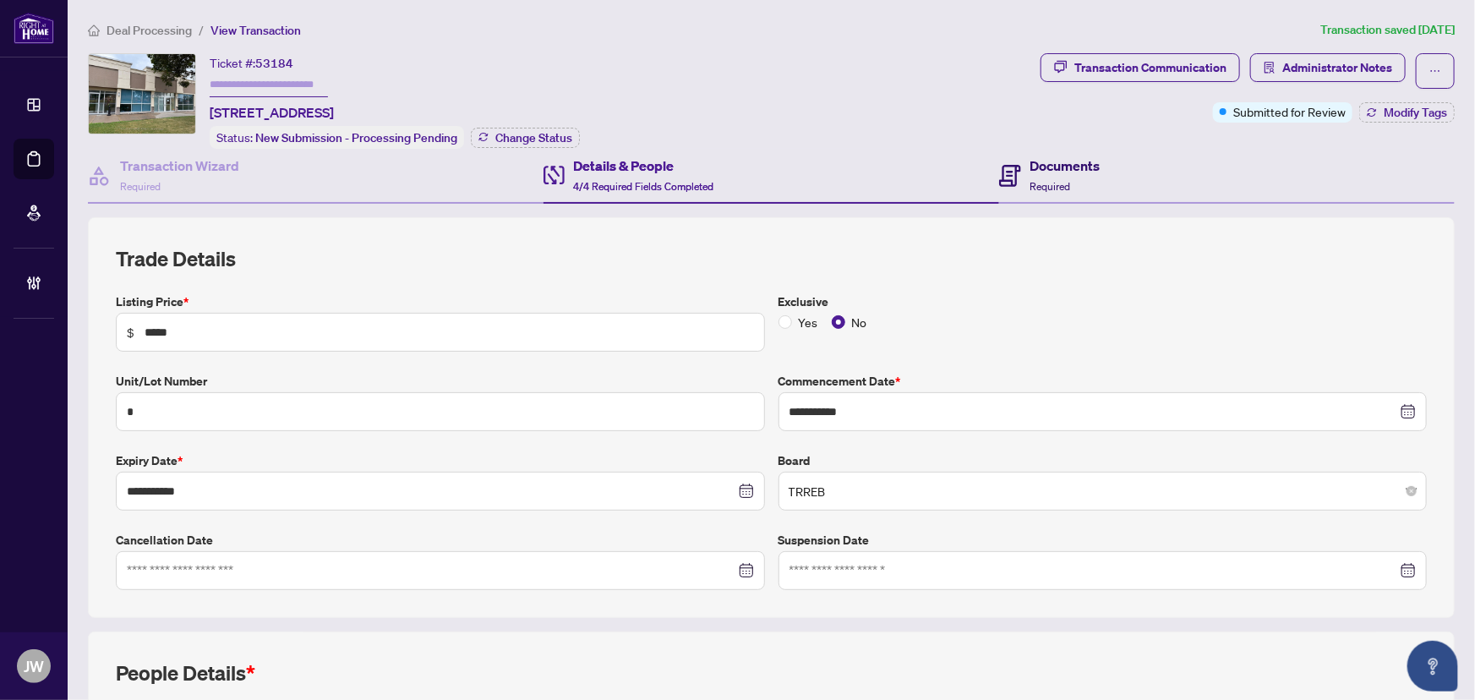
click at [1062, 169] on h4 "Documents" at bounding box center [1065, 166] width 70 height 20
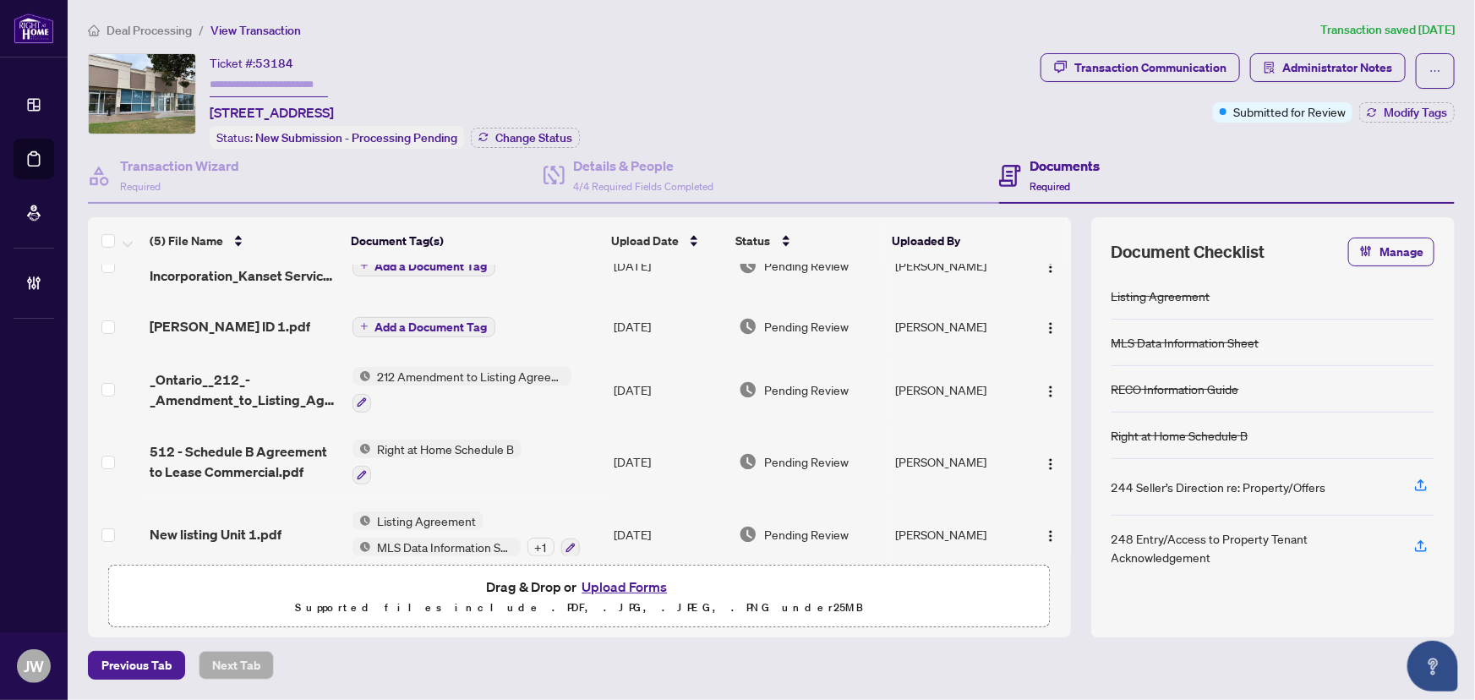
scroll to position [51, 0]
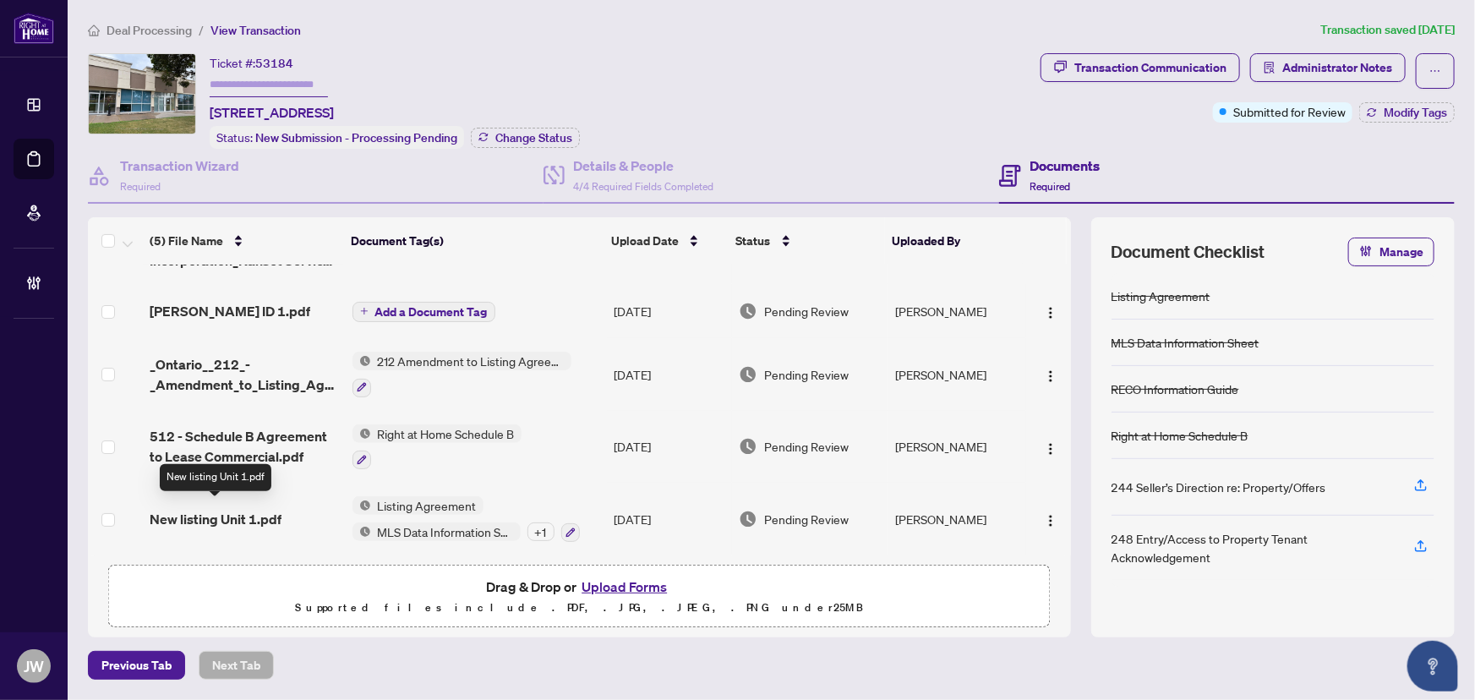
click at [249, 520] on span "New listing Unit 1.pdf" at bounding box center [216, 519] width 132 height 20
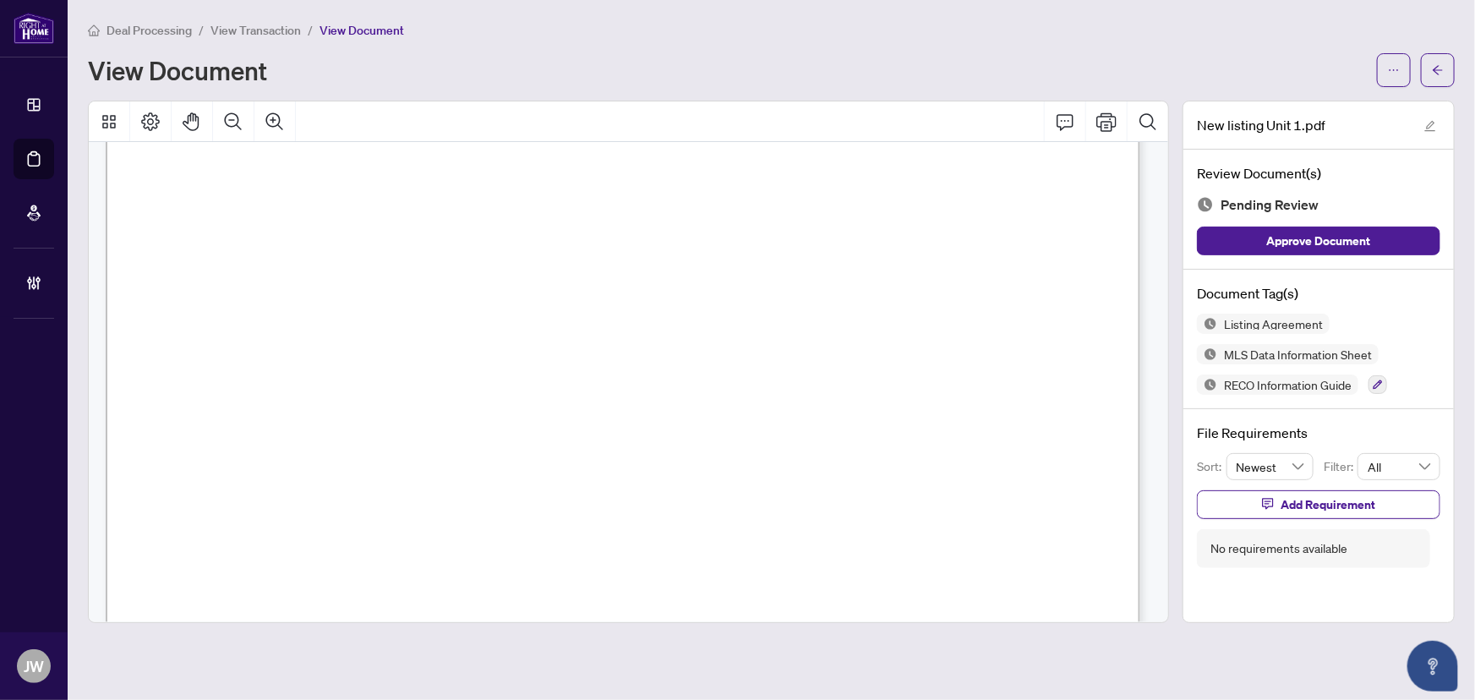
scroll to position [31091, 0]
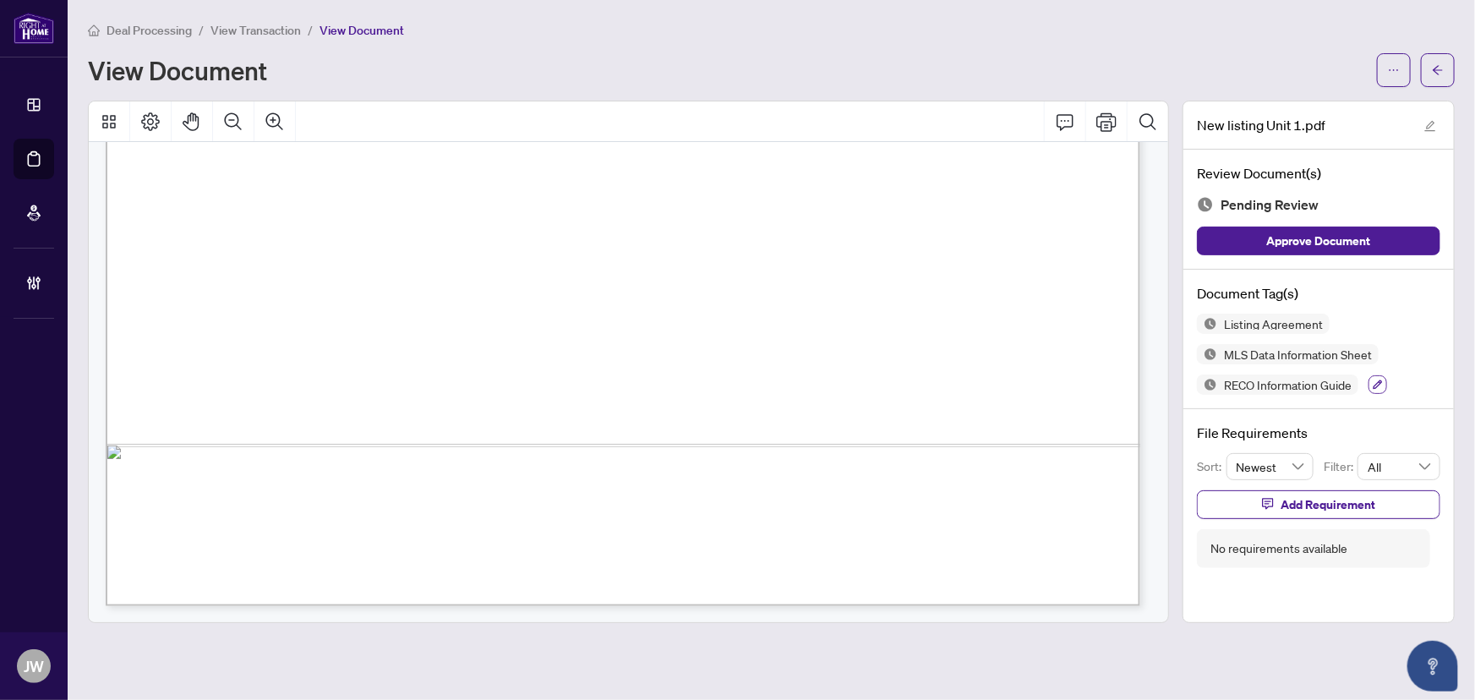
click at [1377, 385] on icon "button" at bounding box center [1378, 385] width 10 height 10
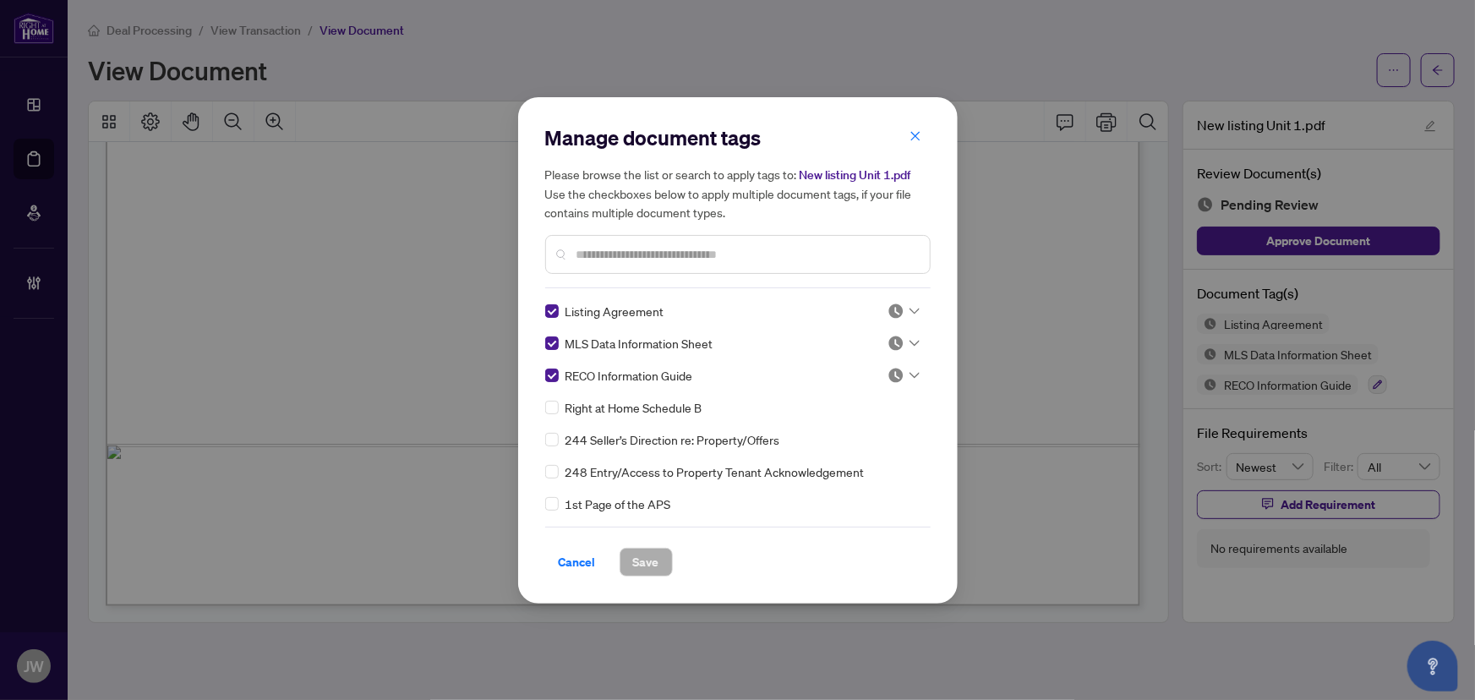
click at [877, 312] on div at bounding box center [898, 311] width 43 height 17
drag, startPoint x: 836, startPoint y: 396, endPoint x: 861, endPoint y: 381, distance: 29.6
click at [836, 396] on div "Approved" at bounding box center [848, 393] width 108 height 19
click at [913, 341] on icon at bounding box center [915, 343] width 10 height 6
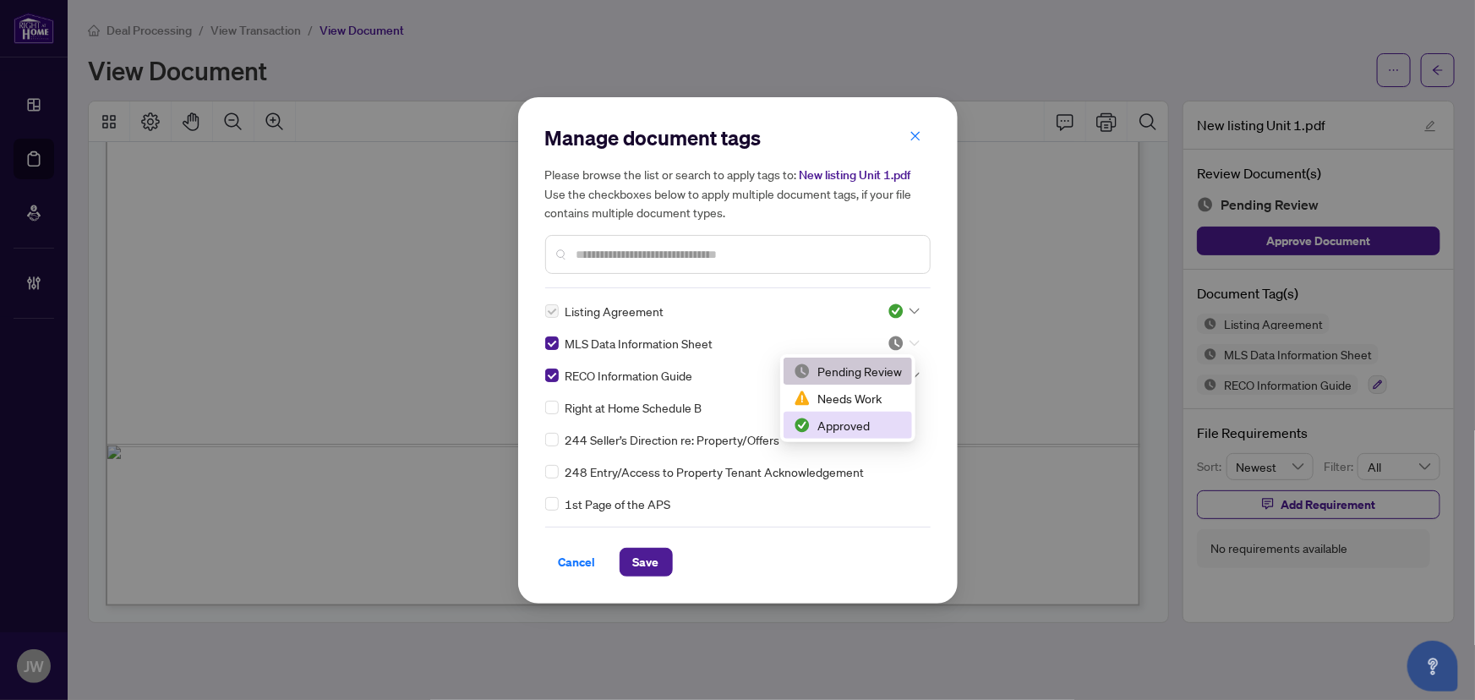
click at [826, 418] on div "Approved" at bounding box center [848, 425] width 108 height 19
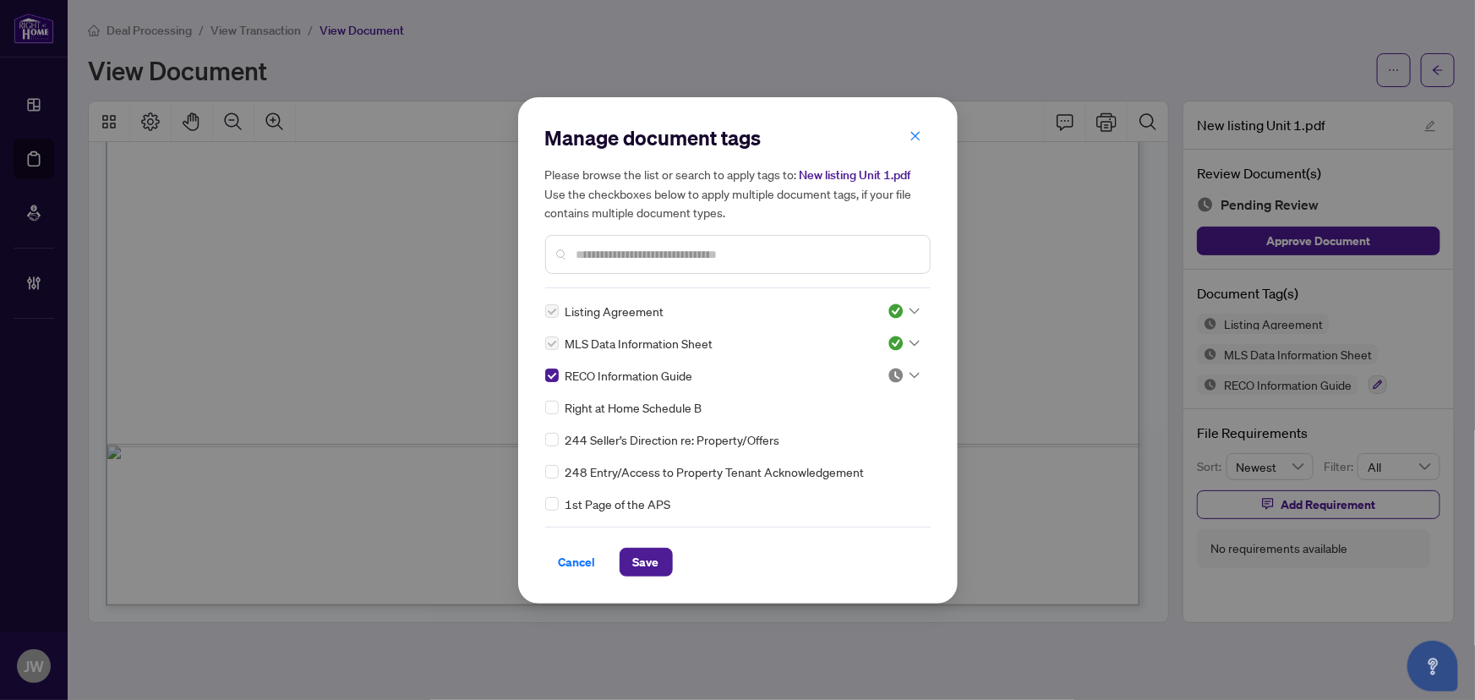
click at [917, 374] on div "Listing Agreement MLS Data Information Sheet 3 RECO Information Guide Right at …" at bounding box center [737, 407] width 385 height 211
click at [909, 378] on div at bounding box center [904, 375] width 32 height 17
click at [801, 457] on img at bounding box center [802, 457] width 17 height 17
click at [660, 556] on button "Save" at bounding box center [646, 562] width 53 height 29
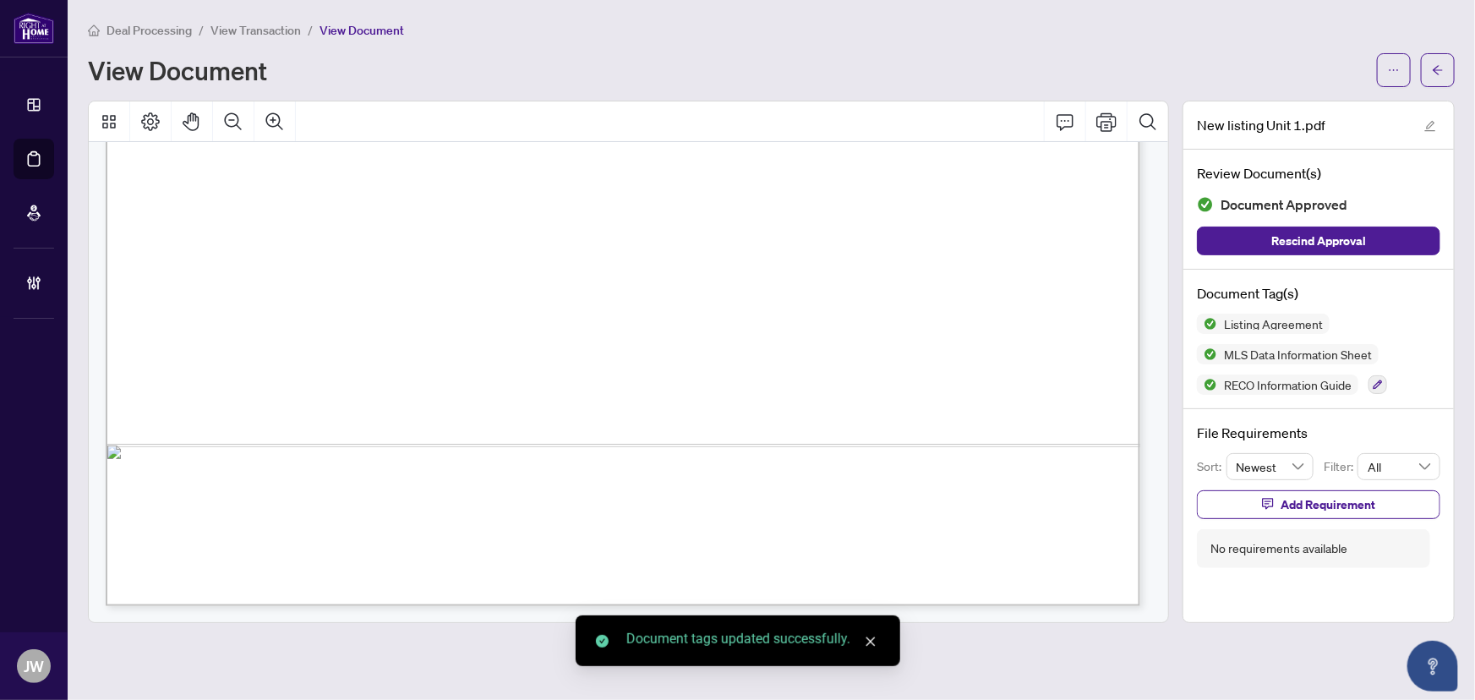
click at [1439, 65] on icon "arrow-left" at bounding box center [1438, 69] width 10 height 9
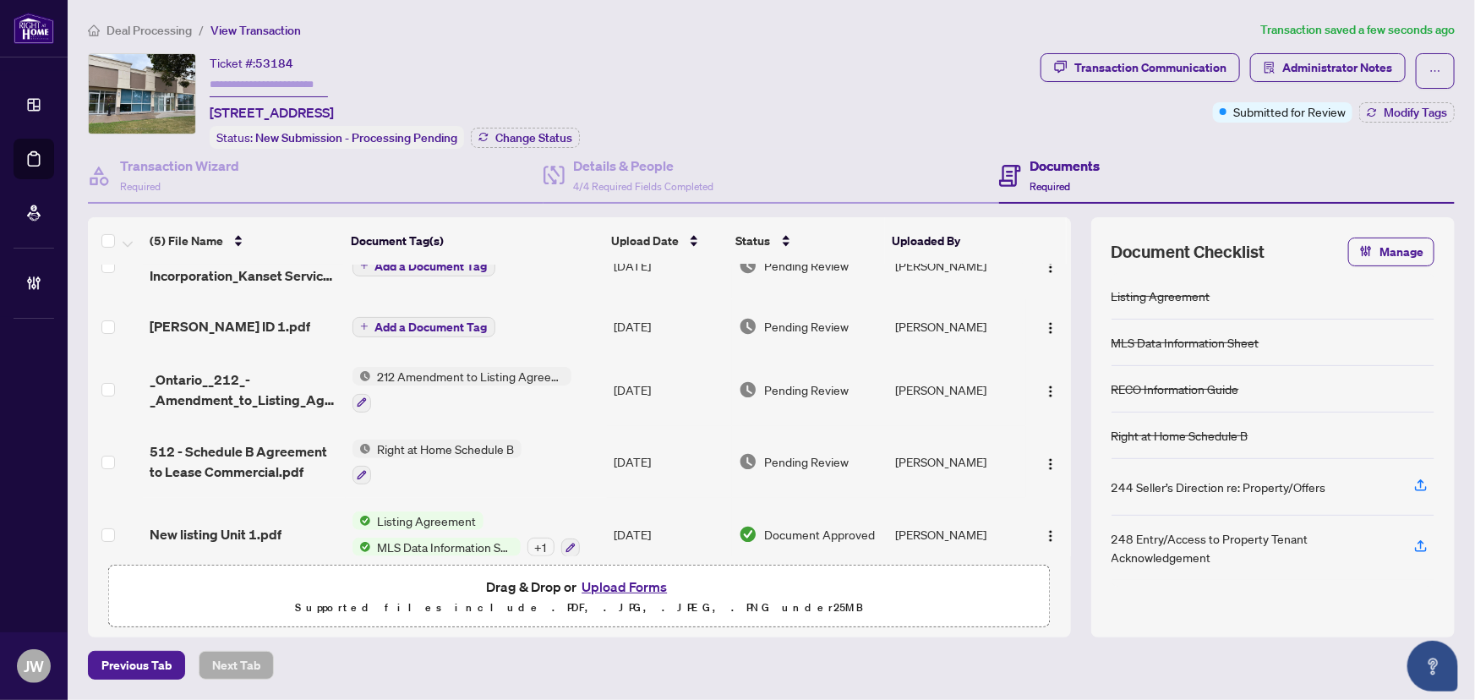
scroll to position [51, 0]
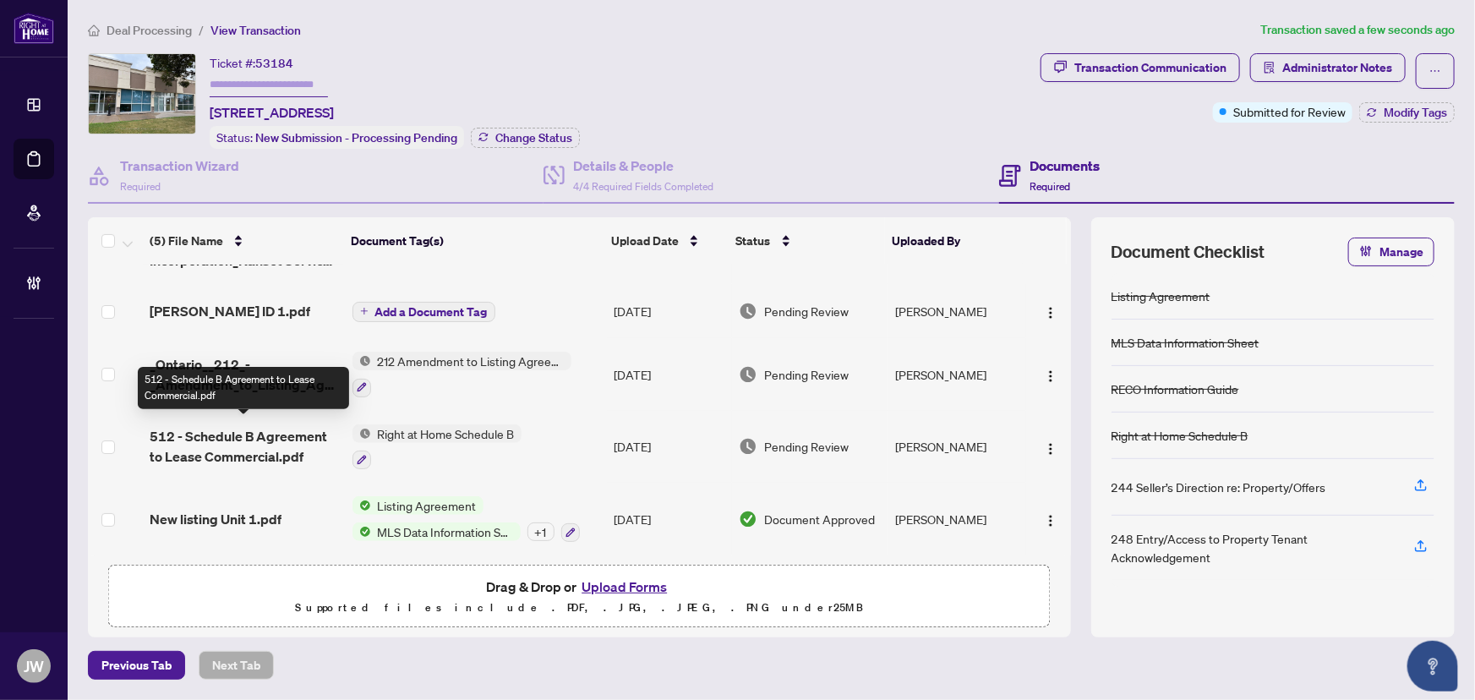
click at [309, 452] on span "512 - Schedule B Agreement to Lease Commercial.pdf" at bounding box center [244, 446] width 189 height 41
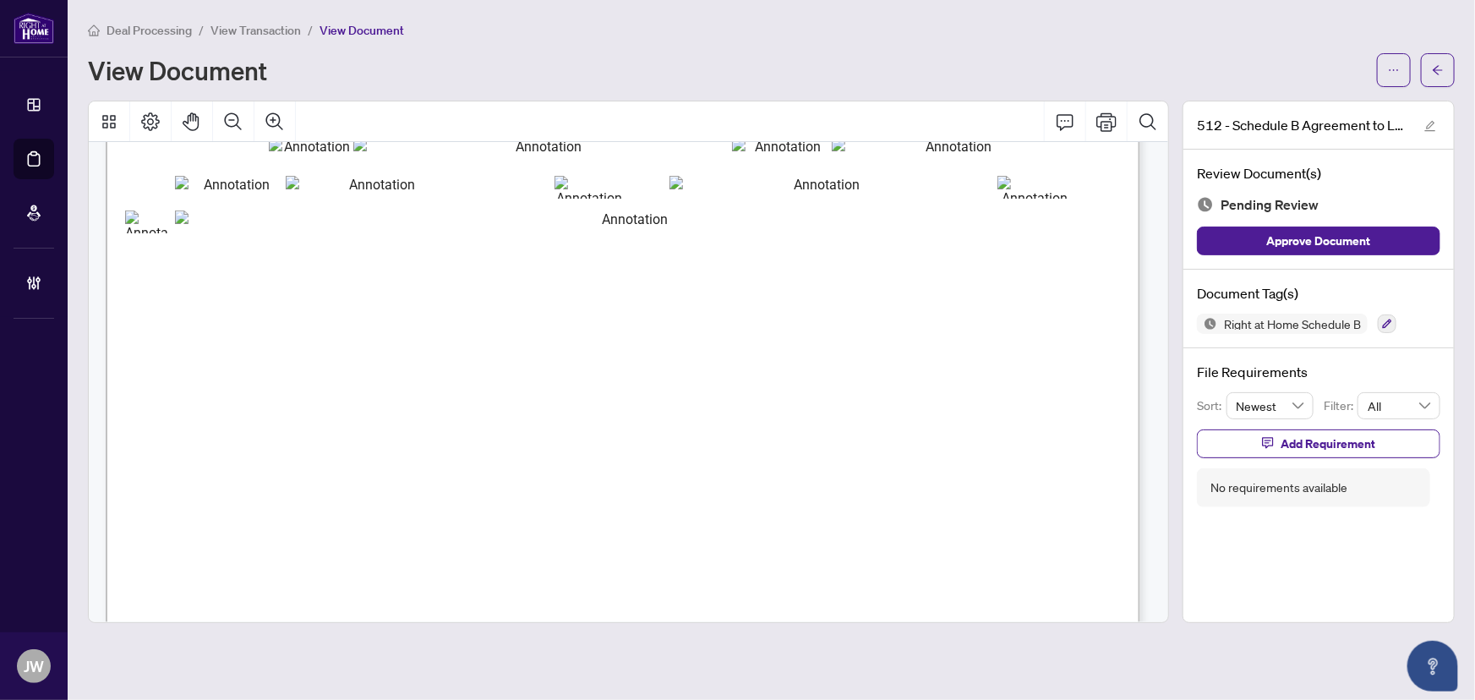
scroll to position [307, 0]
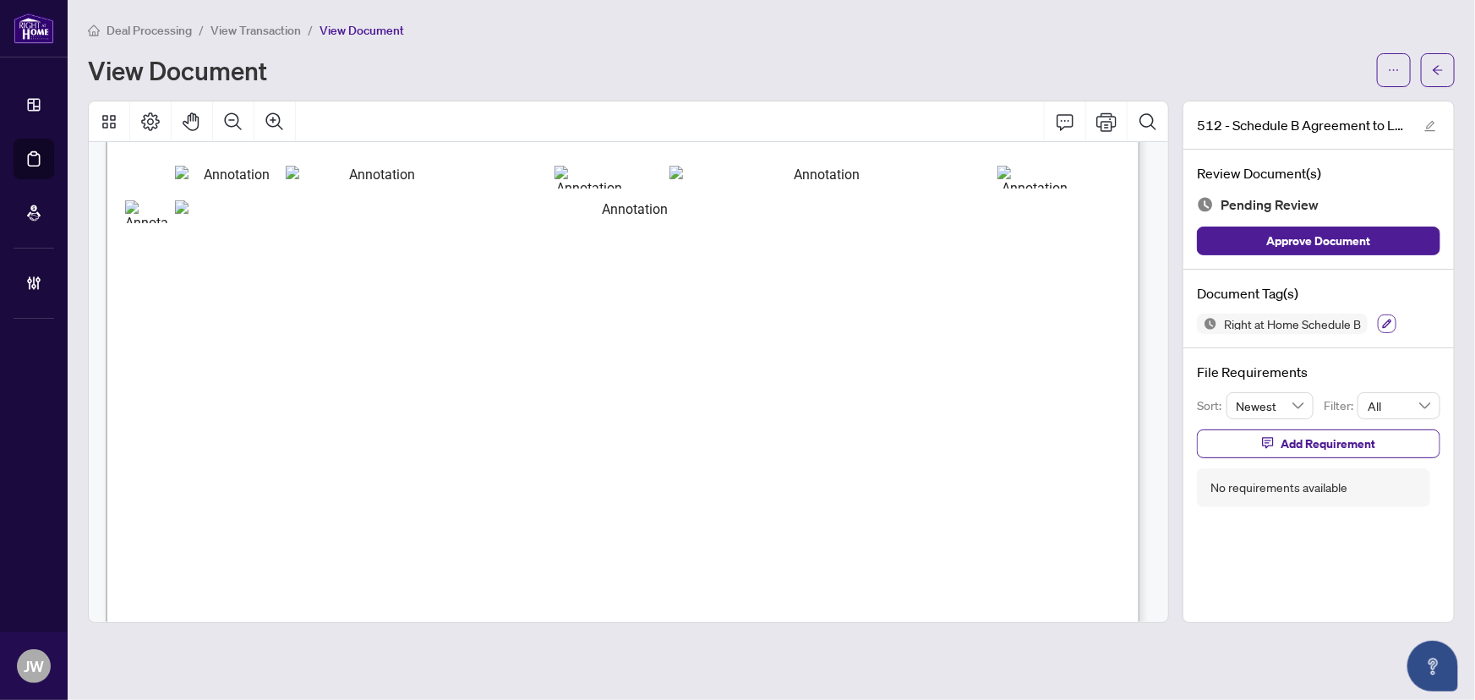
click at [1394, 326] on button "button" at bounding box center [1387, 323] width 19 height 19
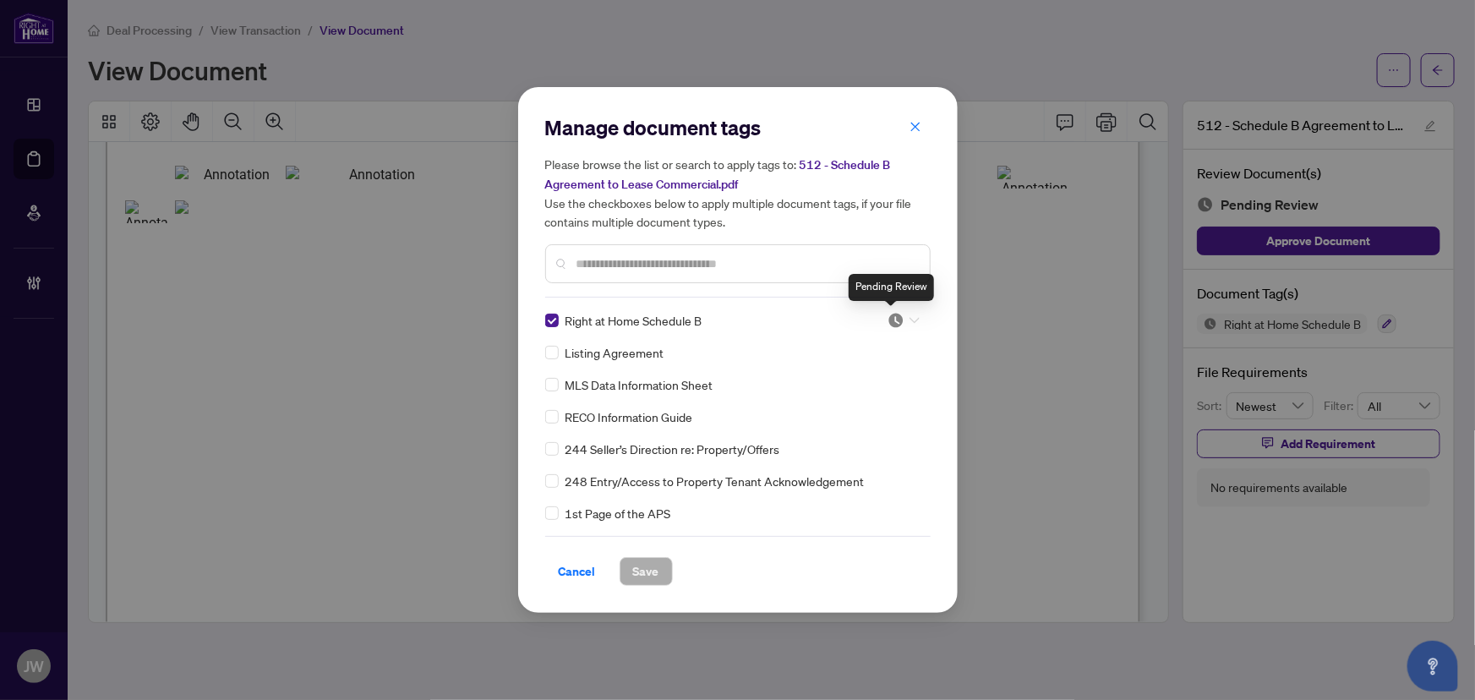
click at [889, 315] on img at bounding box center [896, 320] width 17 height 17
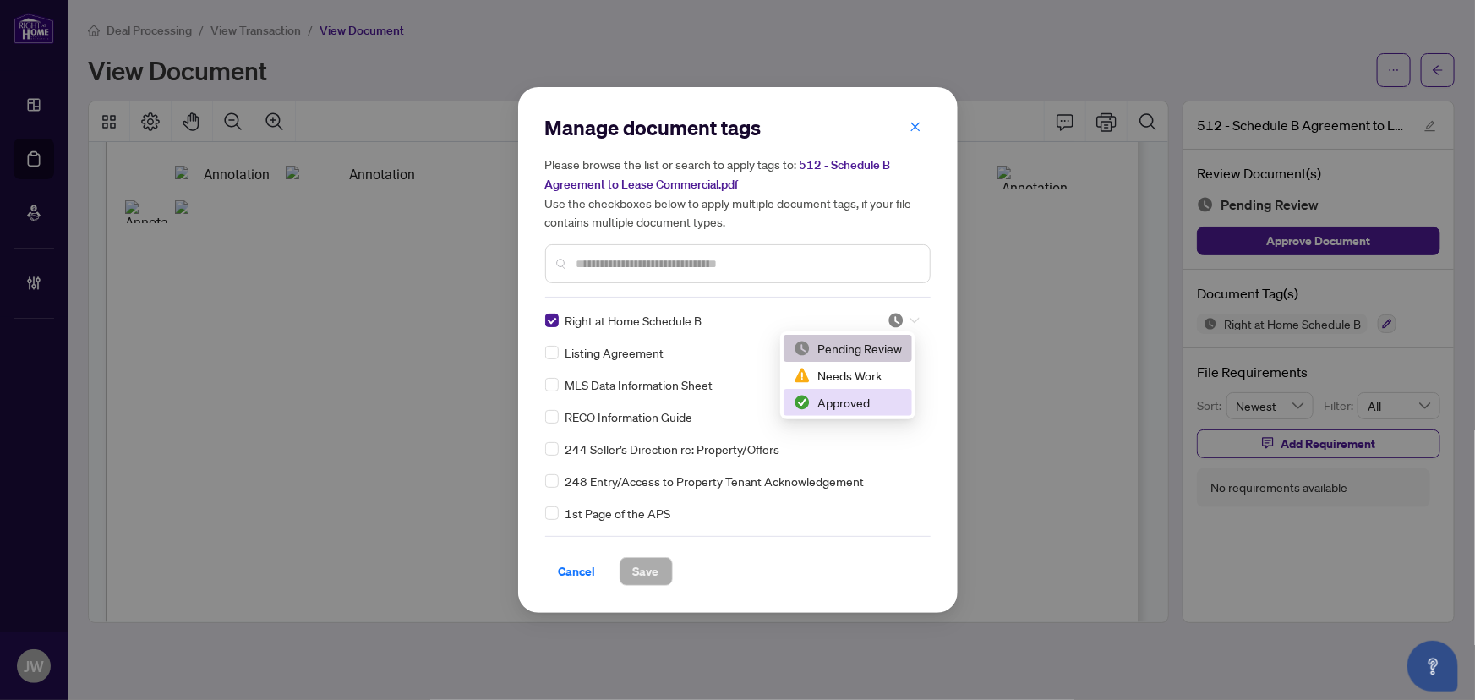
click at [802, 405] on img at bounding box center [802, 402] width 17 height 17
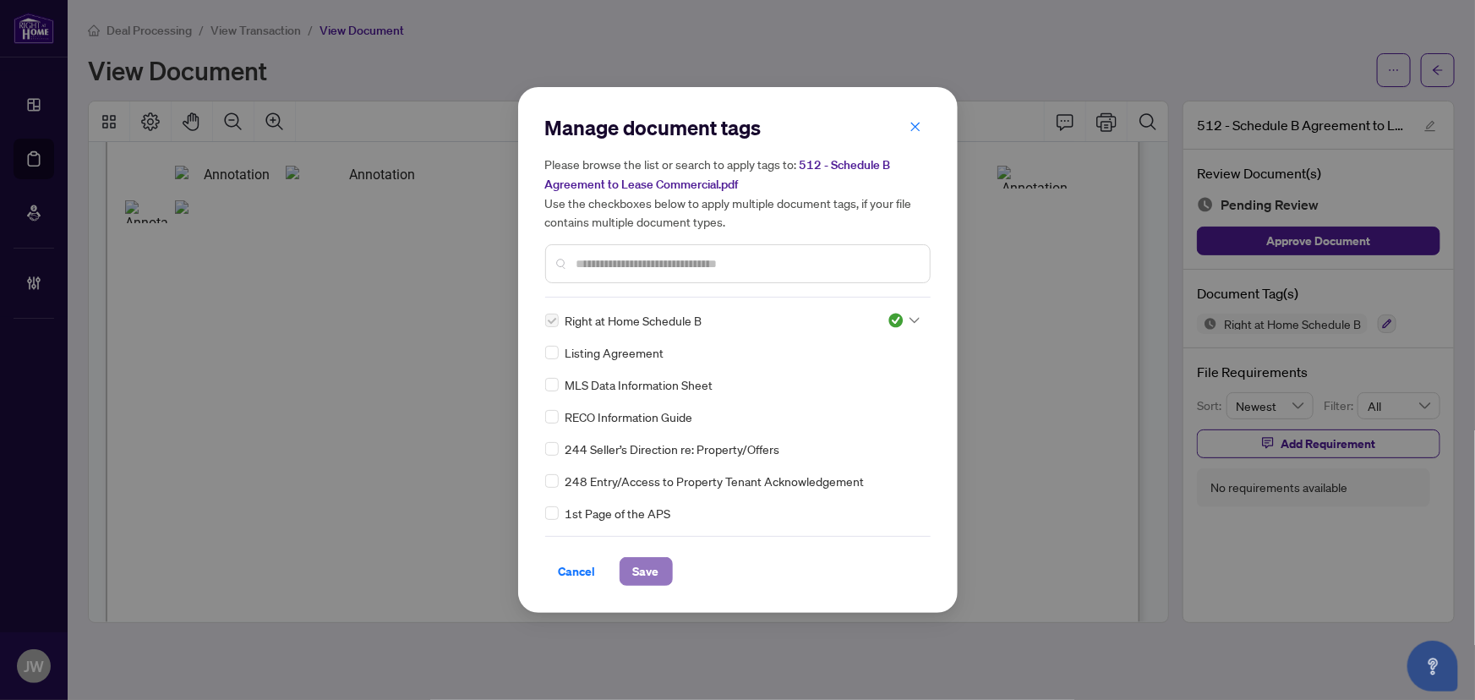
click at [637, 569] on span "Save" at bounding box center [646, 571] width 26 height 27
click at [1438, 68] on div "Manage document tags Please browse the list or search to apply tags to: 512 - S…" at bounding box center [737, 350] width 1475 height 700
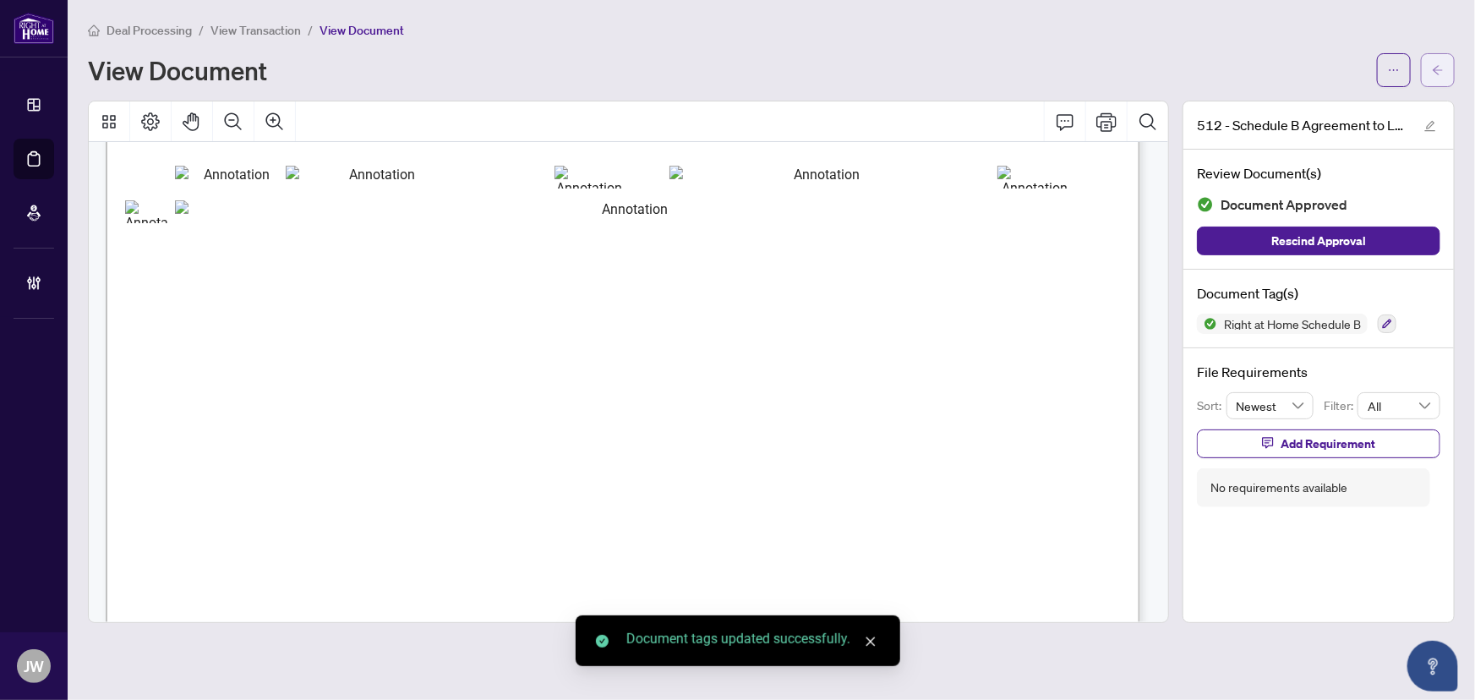
click at [1439, 69] on icon "arrow-left" at bounding box center [1438, 70] width 12 height 12
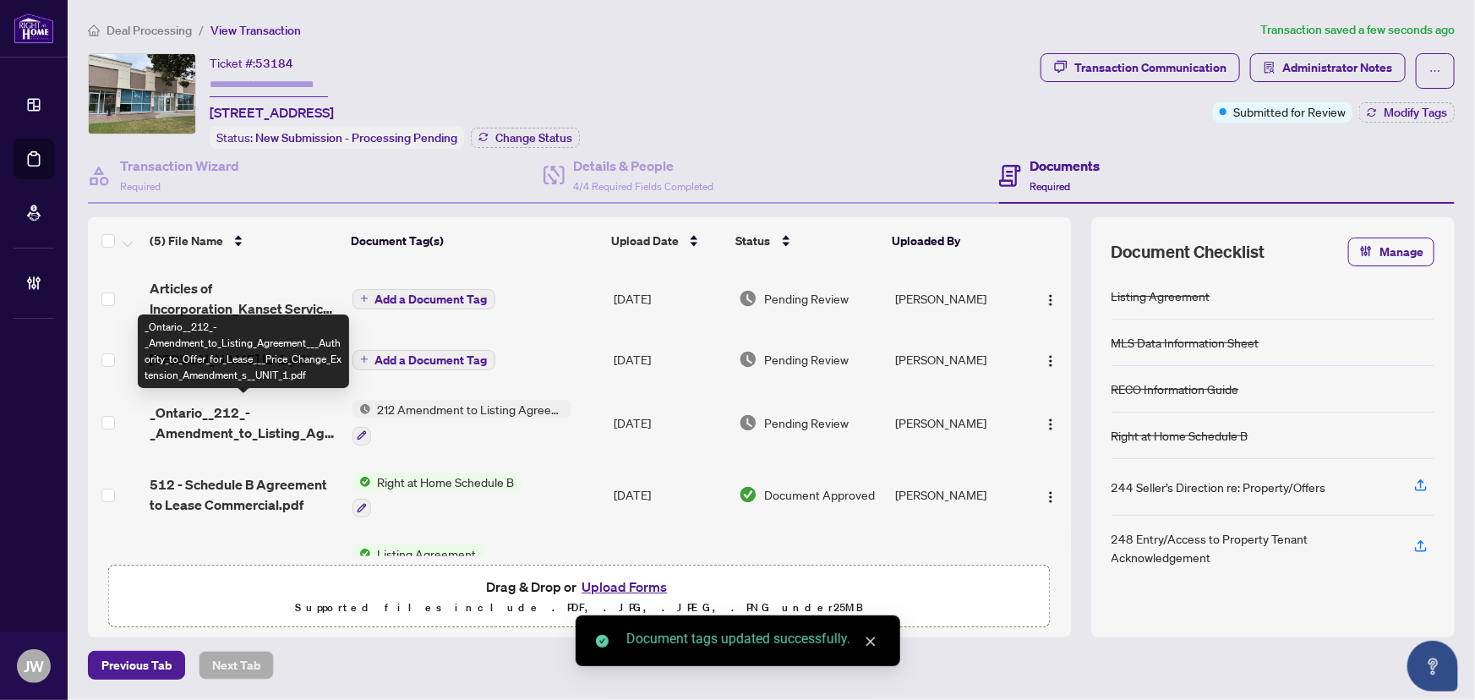
click at [296, 414] on span "_Ontario__212_-_Amendment_to_Listing_Agreement___Authority_to_Offer_for_Lease__…" at bounding box center [244, 422] width 189 height 41
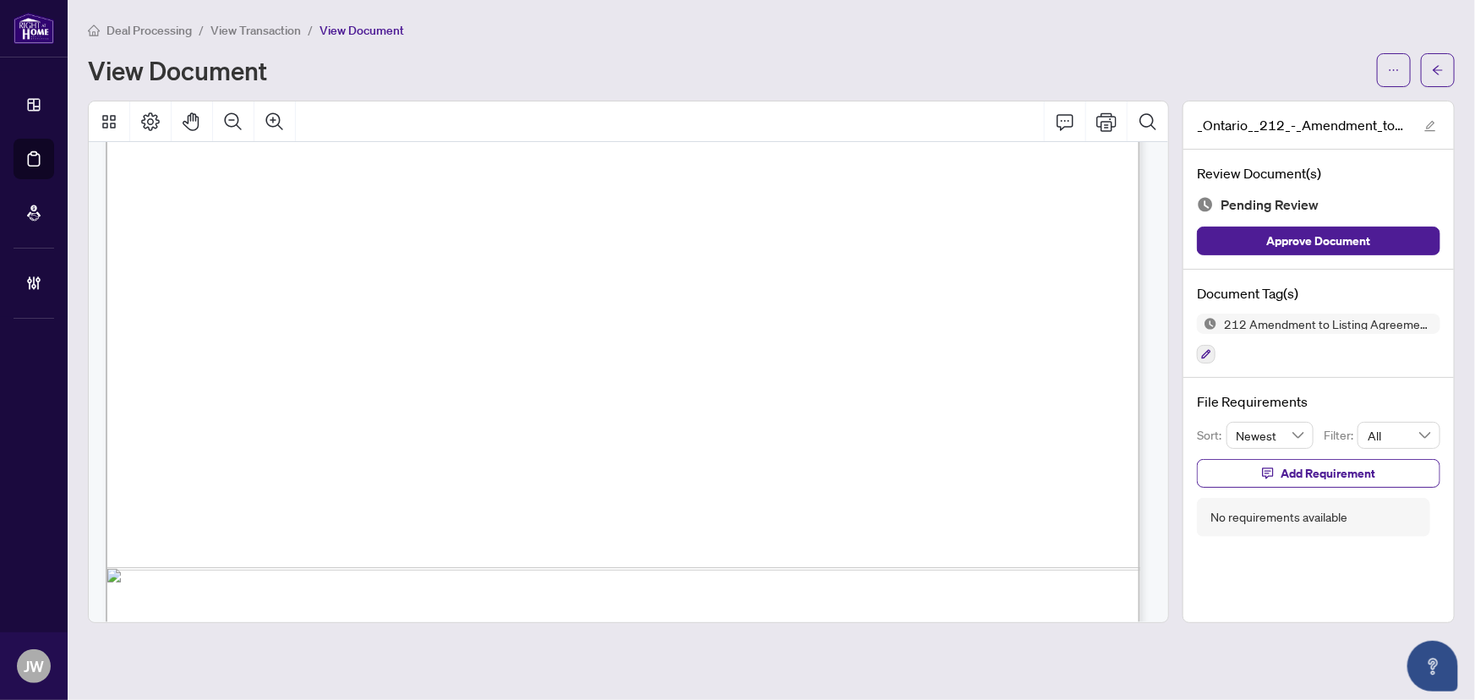
scroll to position [892, 0]
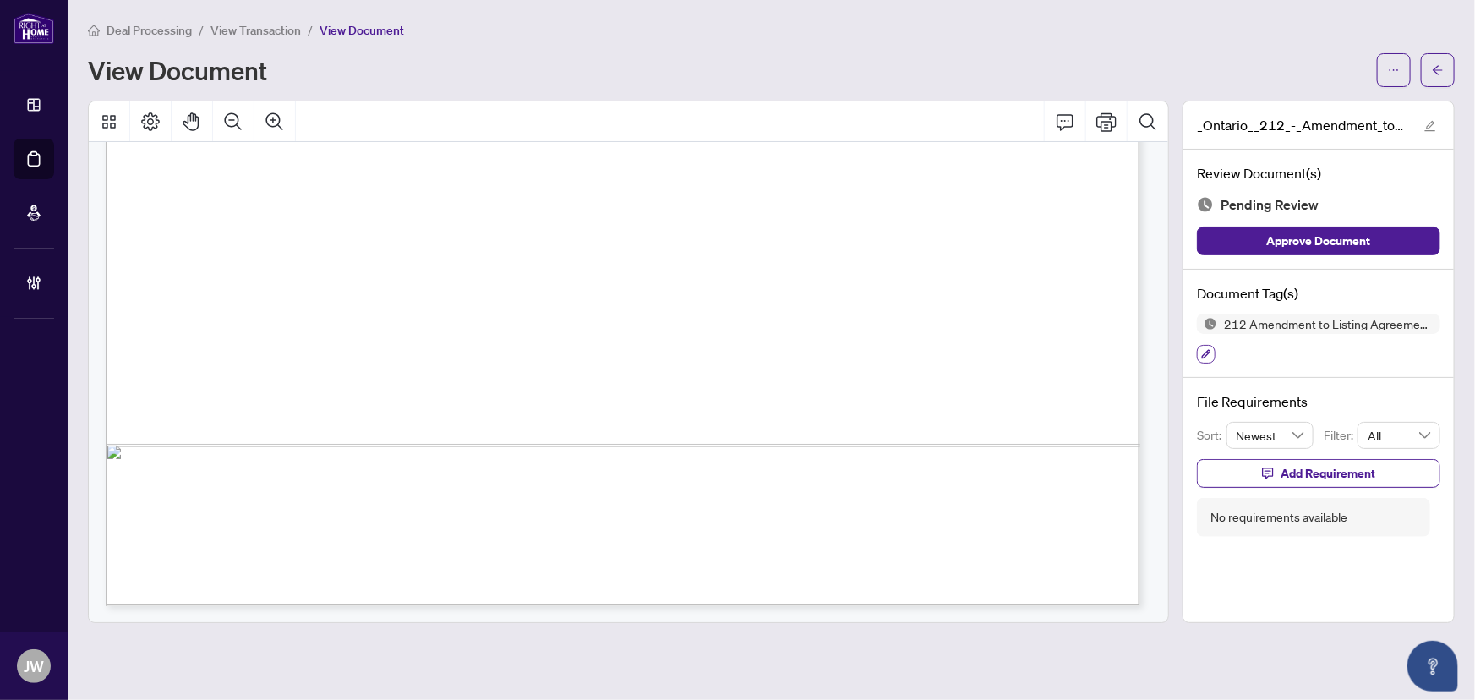
click at [1209, 355] on icon "button" at bounding box center [1206, 354] width 10 height 10
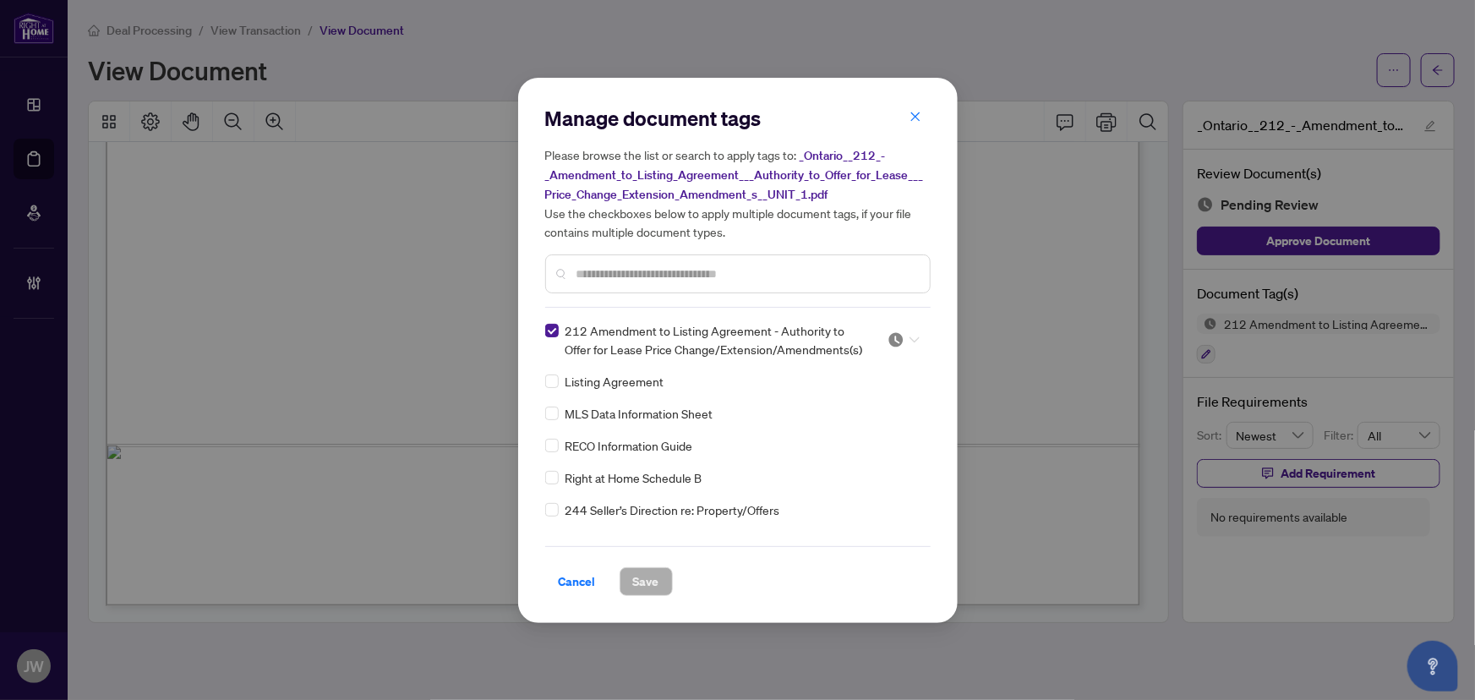
click at [905, 342] on div at bounding box center [904, 339] width 32 height 17
click at [818, 422] on div "Approved" at bounding box center [848, 421] width 108 height 19
click at [635, 579] on span "Save" at bounding box center [646, 581] width 26 height 27
click at [1447, 65] on div "Manage document tags Please browse the list or search to apply tags to: _Ontari…" at bounding box center [737, 350] width 1475 height 700
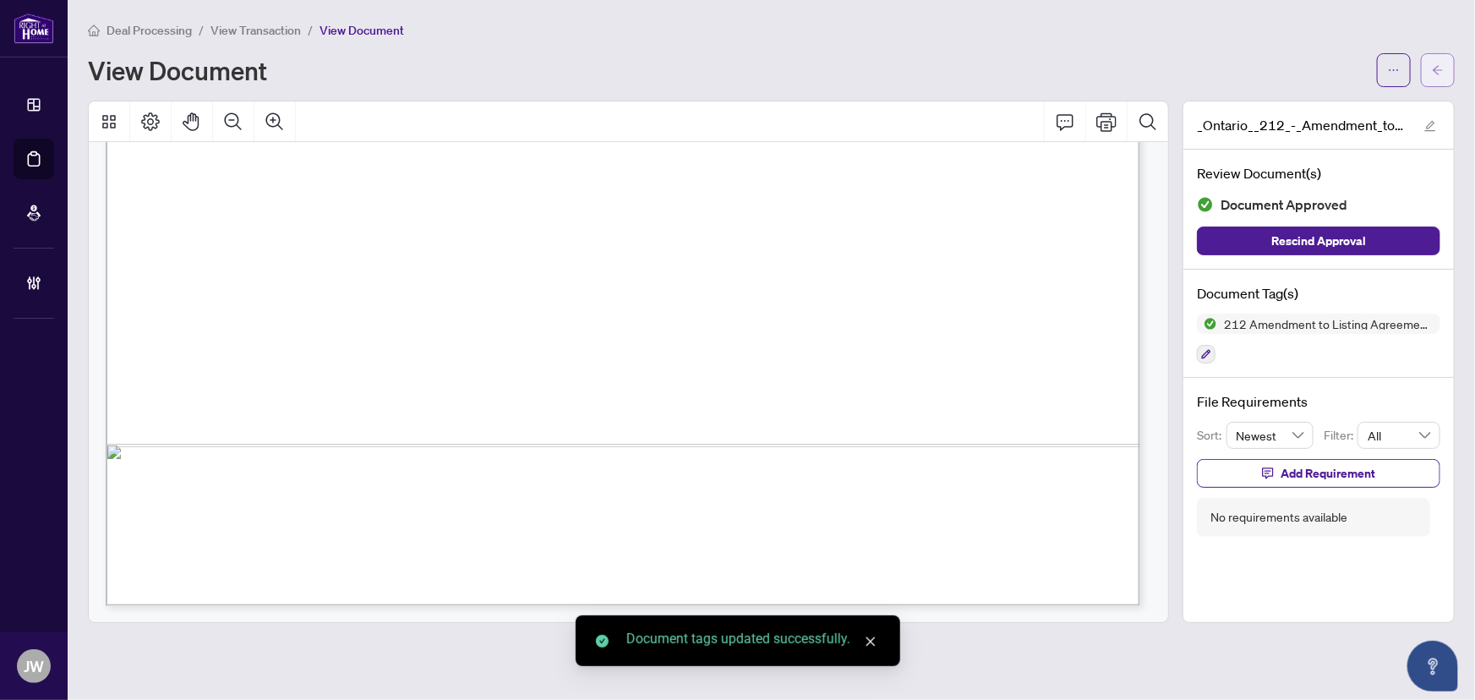
click at [1453, 67] on button "button" at bounding box center [1438, 70] width 34 height 34
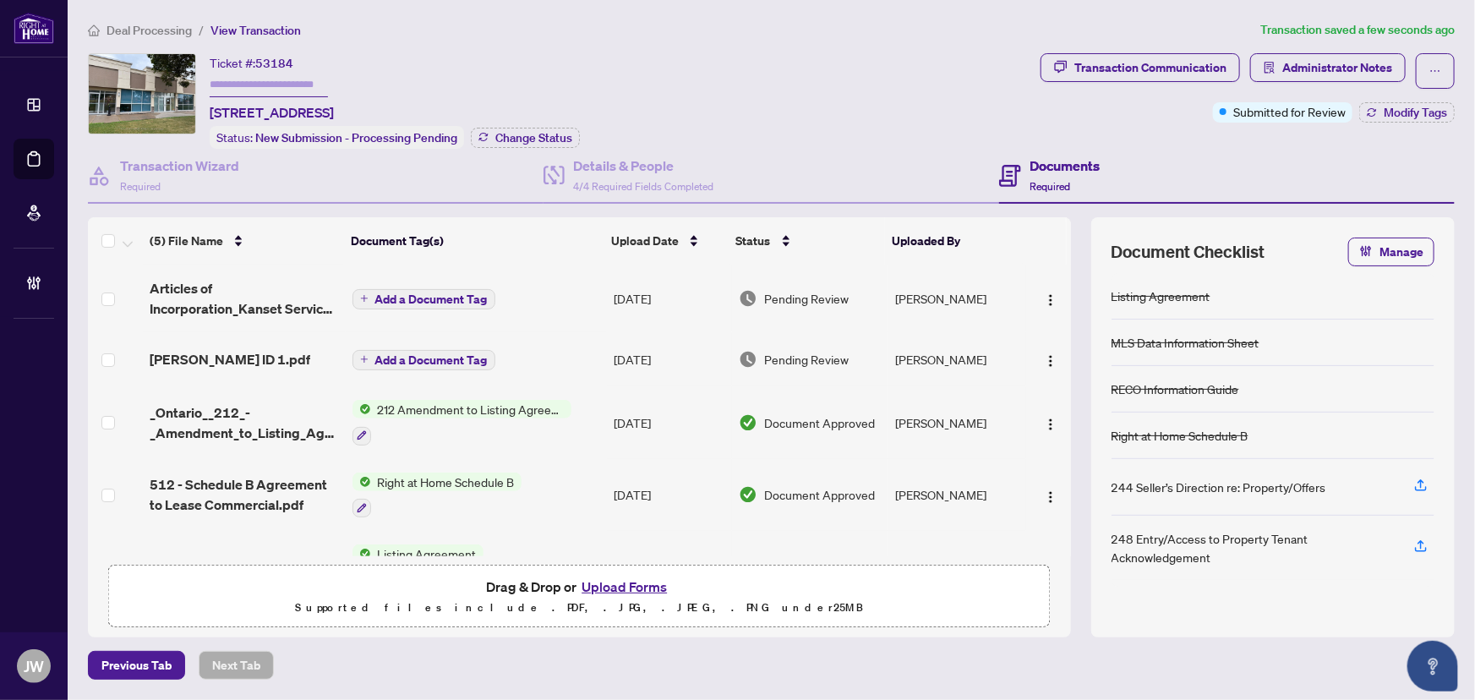
click at [254, 364] on div "Maria ID 1.pdf" at bounding box center [244, 359] width 189 height 20
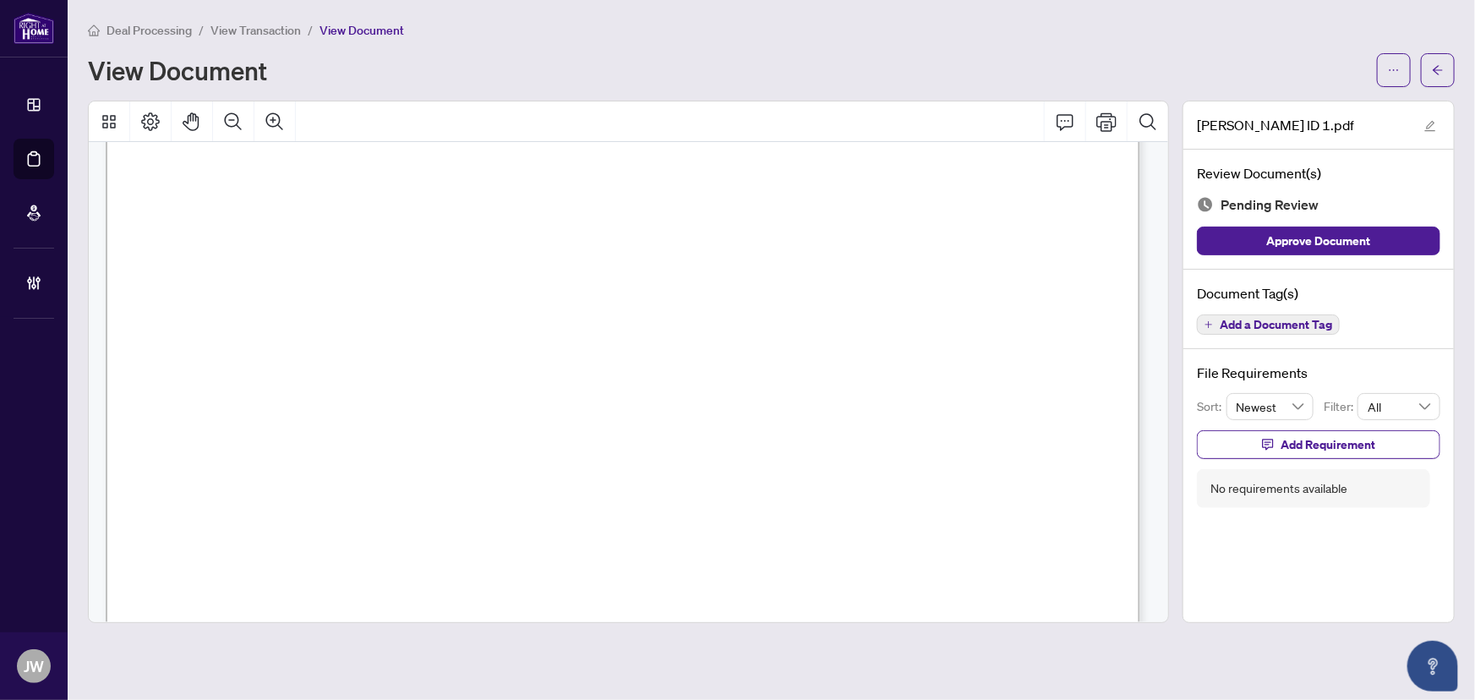
scroll to position [230, 0]
click at [1429, 68] on button "button" at bounding box center [1438, 70] width 34 height 34
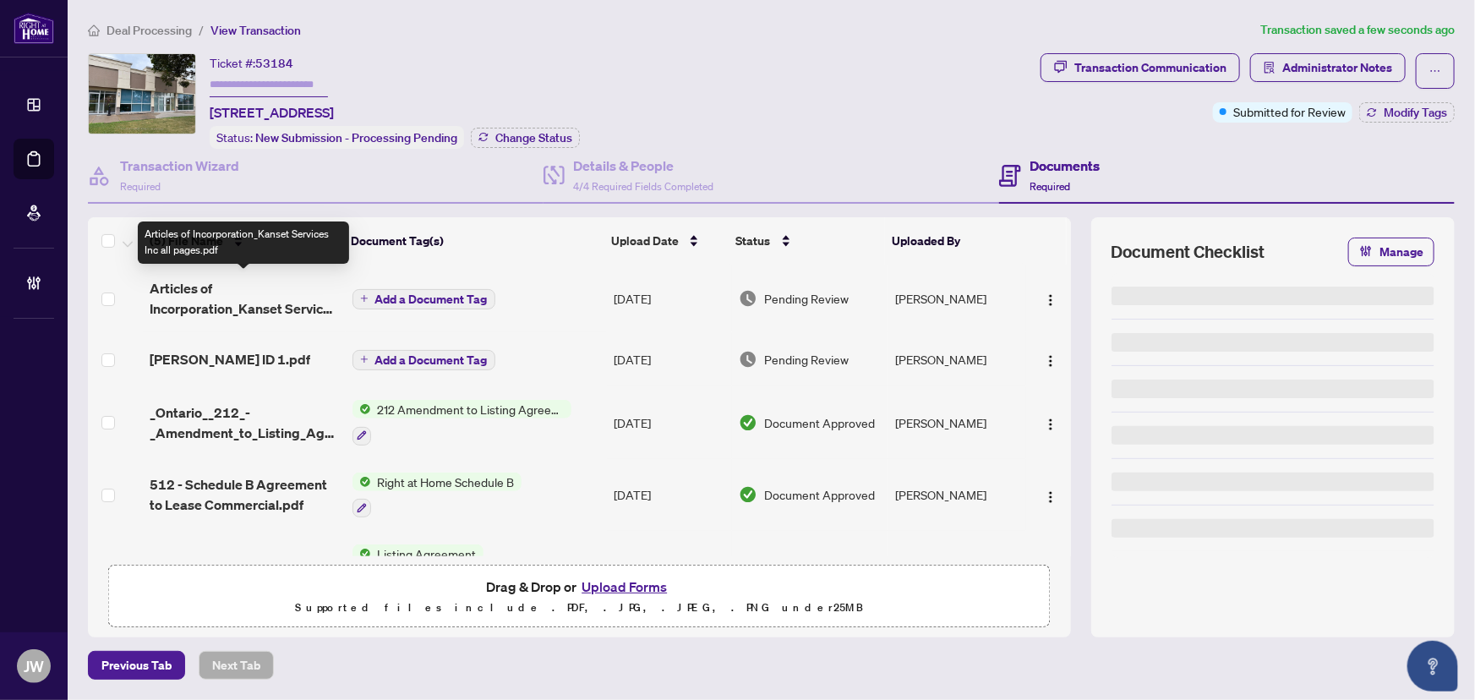
click at [253, 300] on span "Articles of Incorporation_Kanset Services Inc all pages.pdf" at bounding box center [244, 298] width 189 height 41
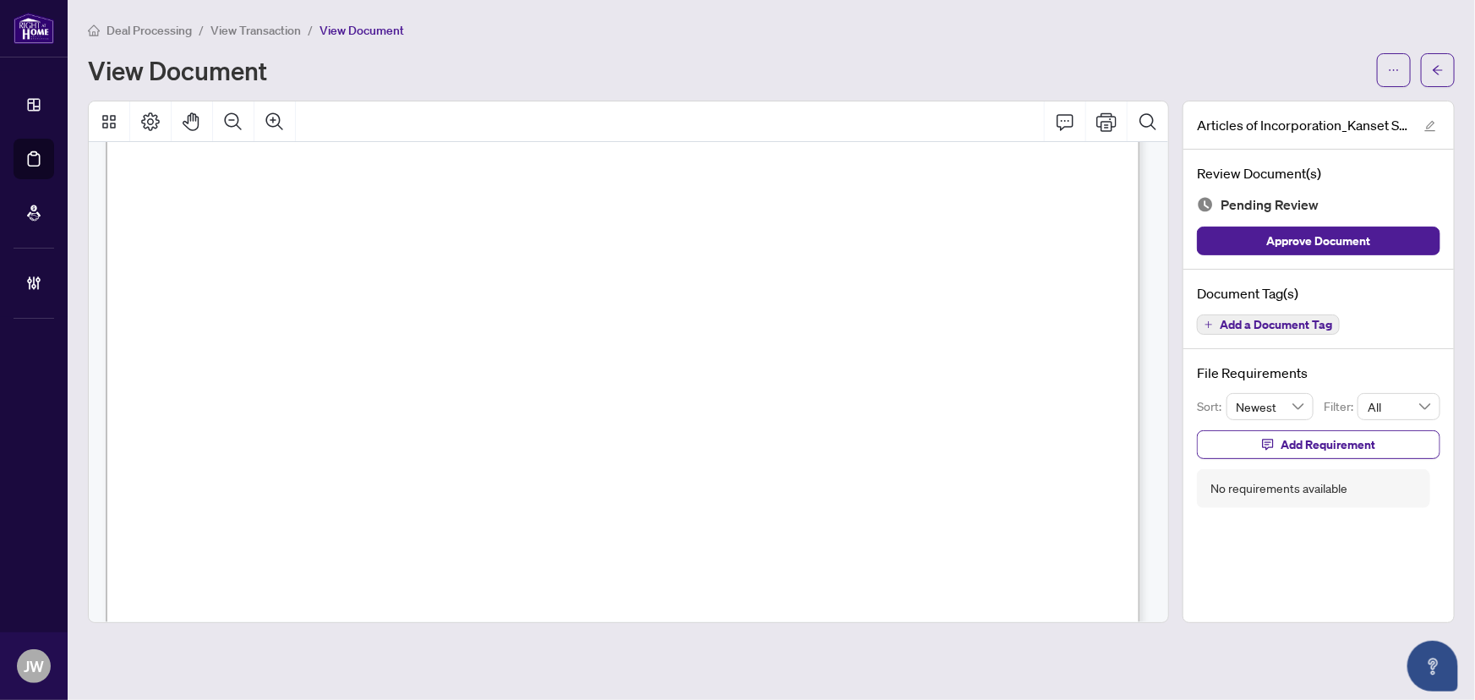
scroll to position [2075, 0]
click at [1445, 78] on button "button" at bounding box center [1438, 70] width 34 height 34
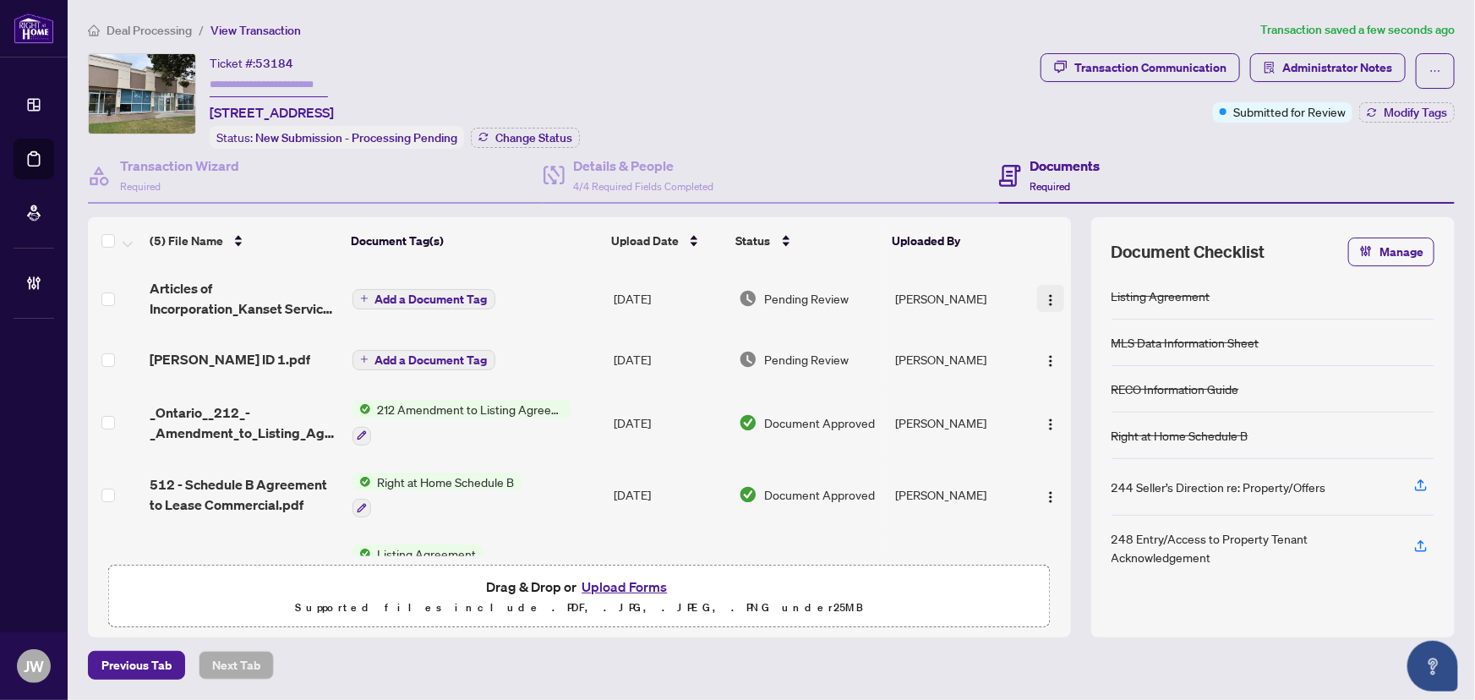
click at [1051, 296] on img "button" at bounding box center [1051, 300] width 14 height 14
click at [446, 296] on span "Add a Document Tag" at bounding box center [431, 299] width 112 height 12
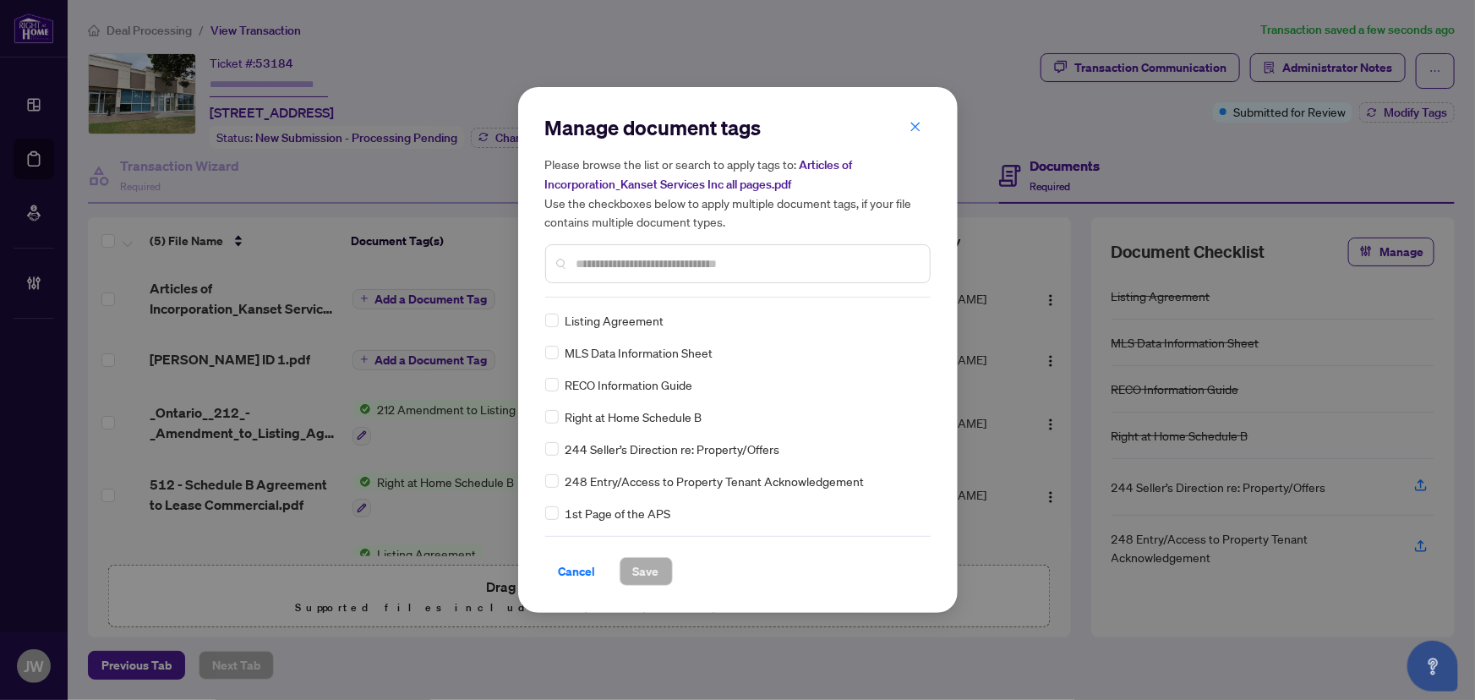
click at [645, 254] on input "text" at bounding box center [747, 263] width 340 height 19
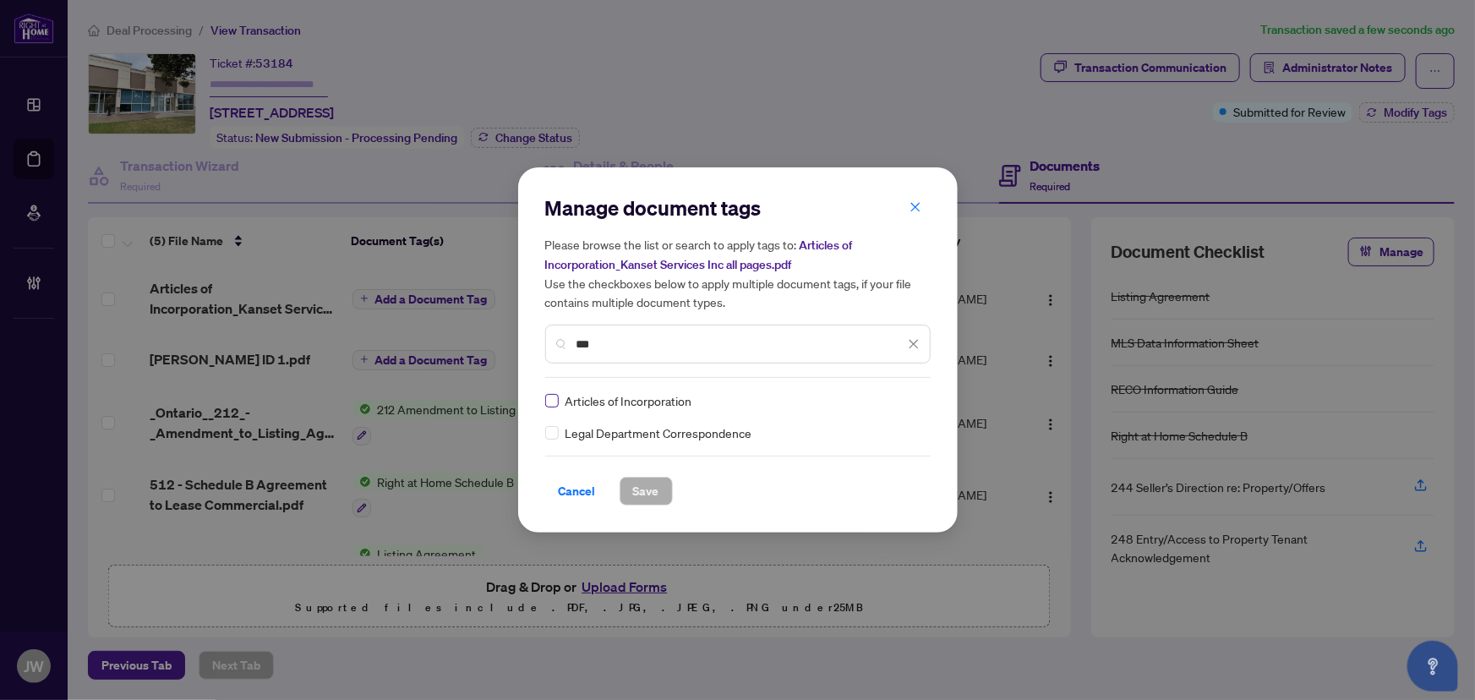
type input "***"
click at [549, 391] on label at bounding box center [552, 400] width 14 height 19
click at [910, 400] on icon at bounding box center [915, 400] width 10 height 7
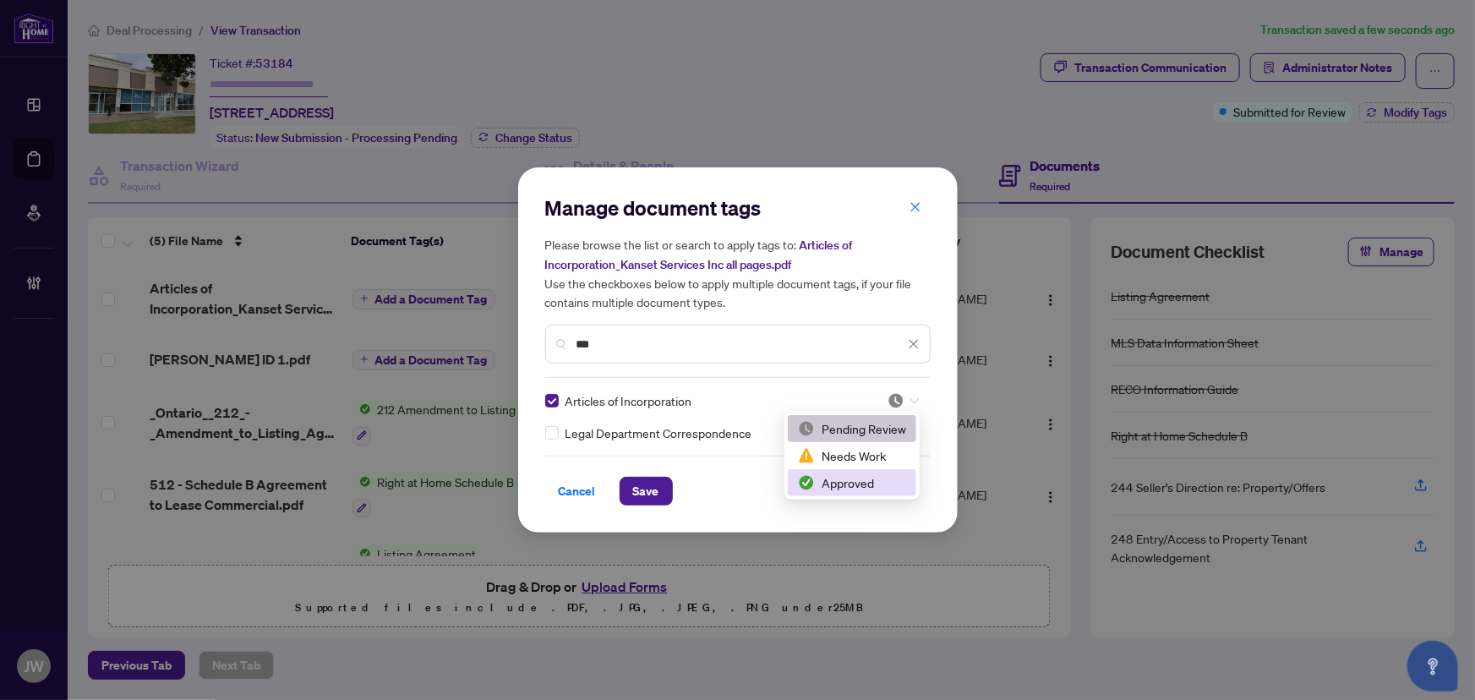
click at [836, 492] on div "Approved" at bounding box center [852, 482] width 128 height 27
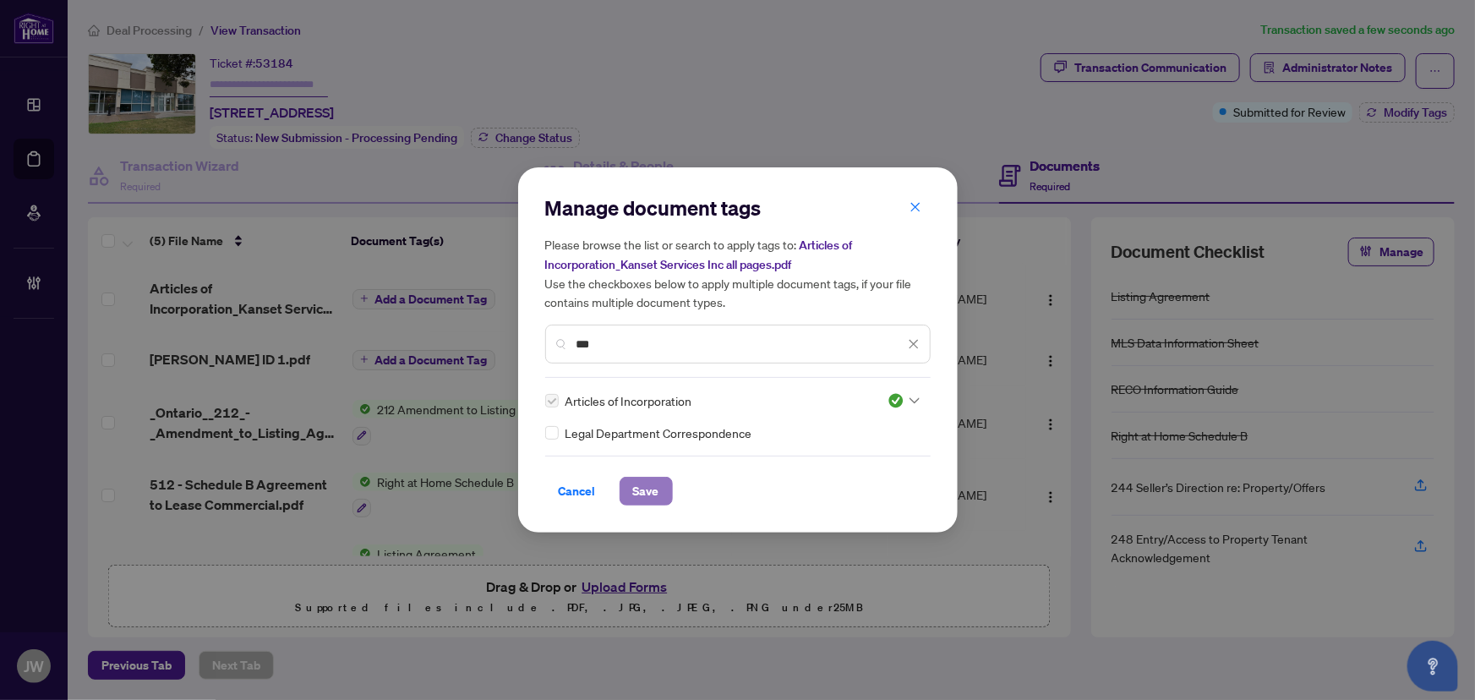
click at [630, 489] on button "Save" at bounding box center [646, 491] width 53 height 29
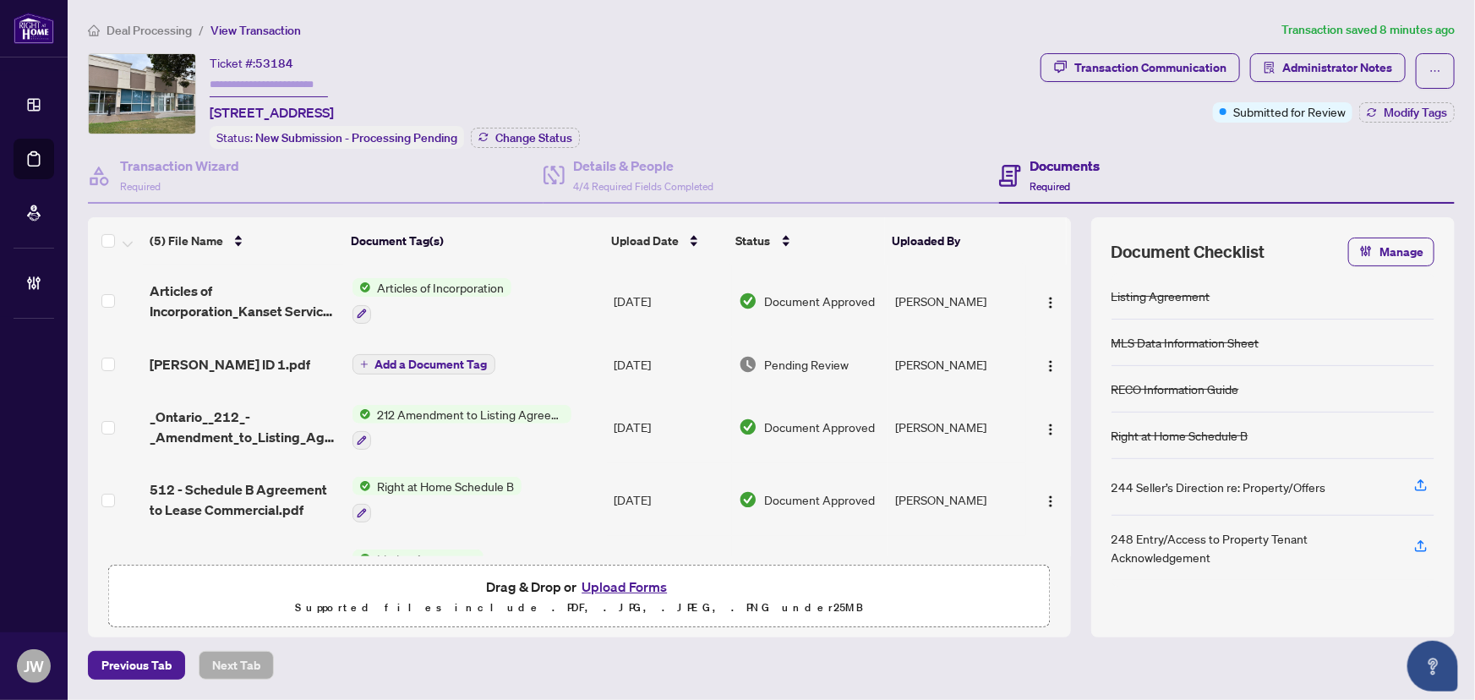
click at [156, 36] on li "Deal Processing" at bounding box center [140, 29] width 104 height 19
click at [160, 26] on span "Deal Processing" at bounding box center [149, 30] width 85 height 15
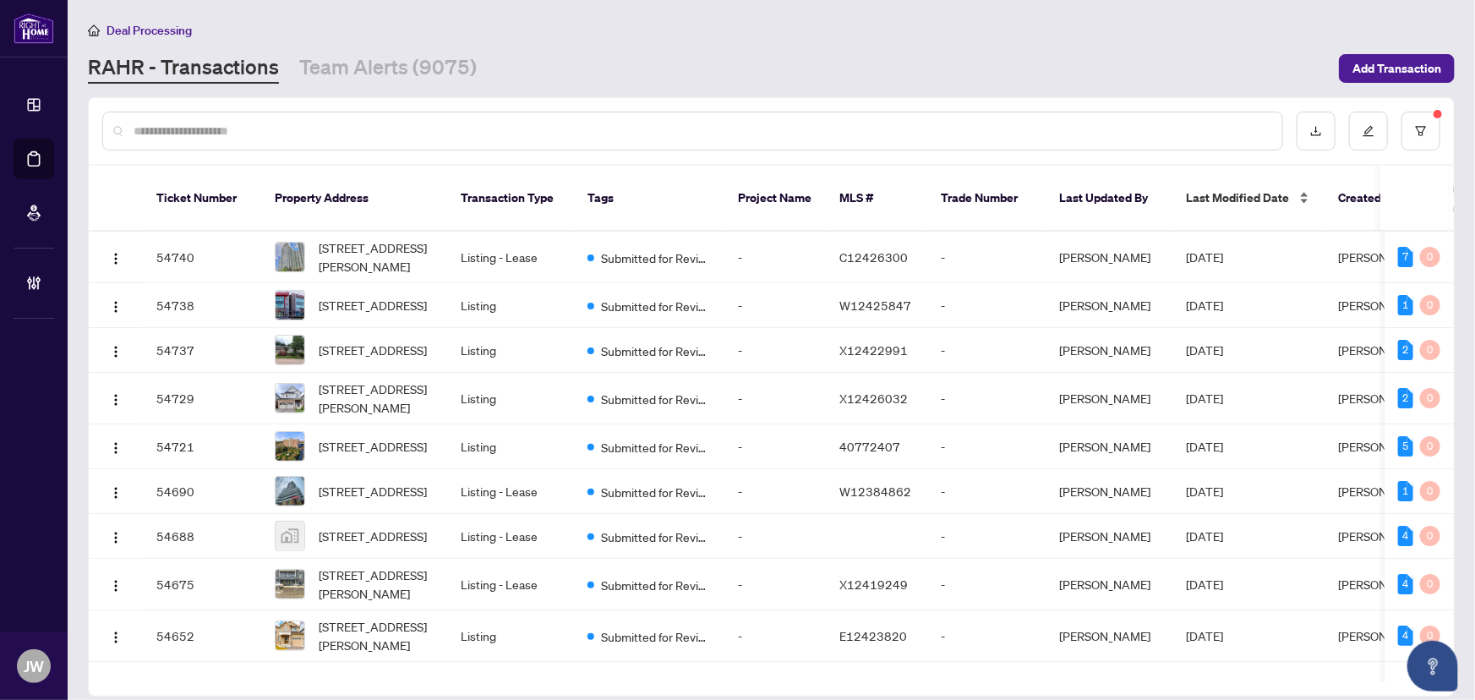
click at [1204, 197] on div "Last Modified Date" at bounding box center [1248, 198] width 125 height 19
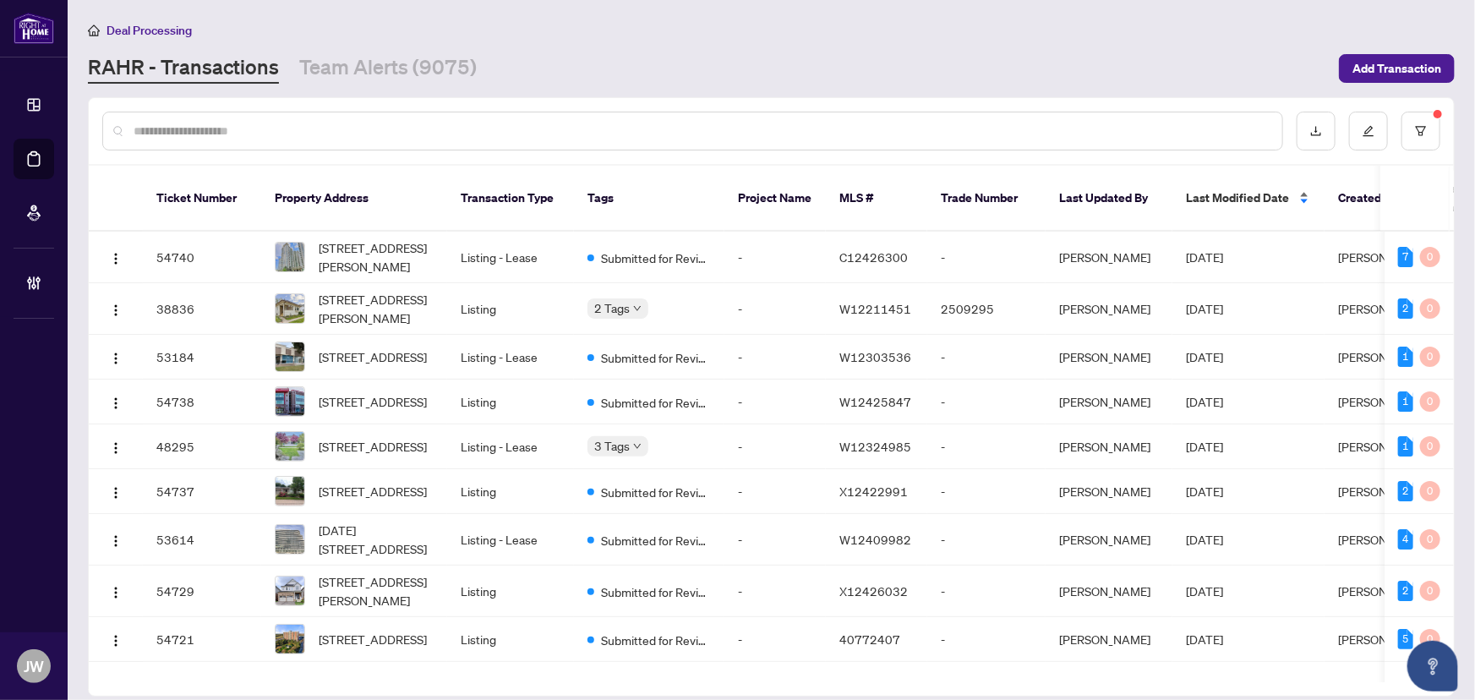
click at [1207, 194] on span "Last Modified Date" at bounding box center [1237, 198] width 103 height 19
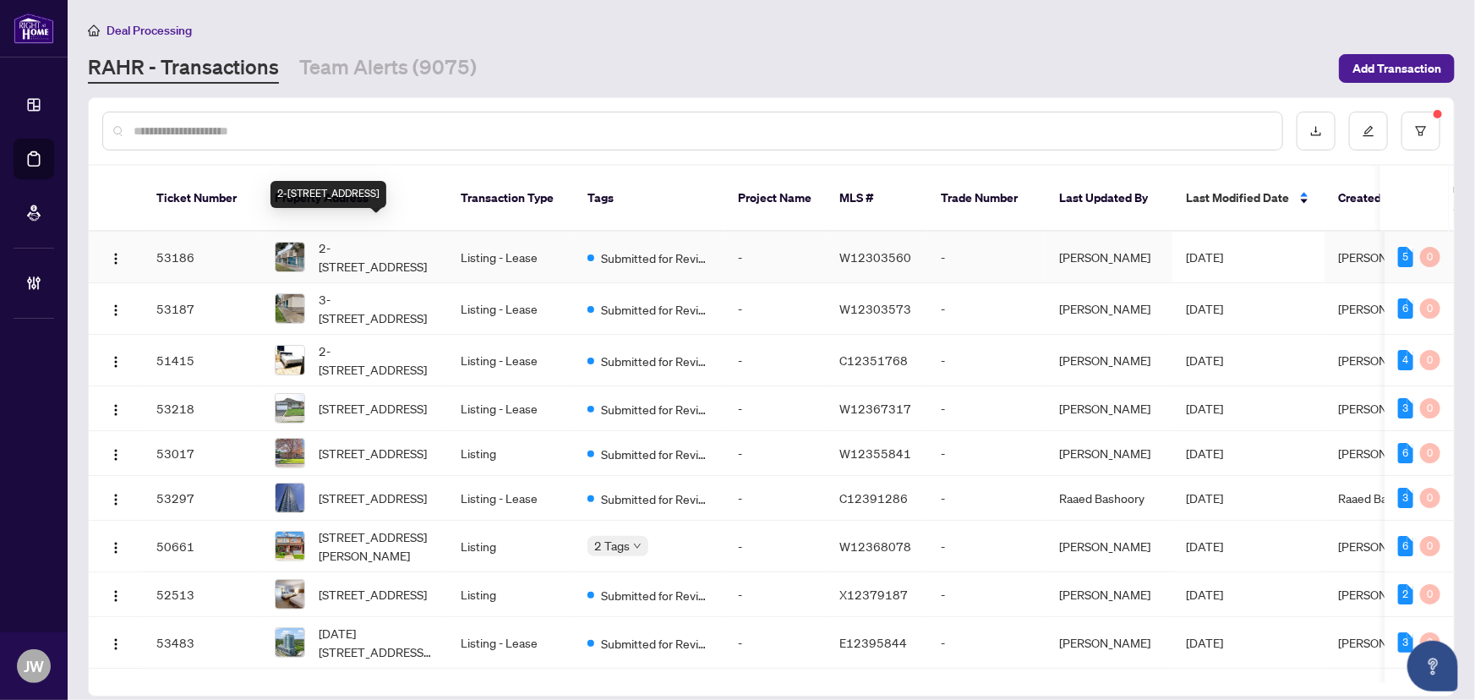
click at [360, 238] on span "2-300 Supertest Rd, Toronto, Ontario M3J 2M2, Canada" at bounding box center [376, 256] width 115 height 37
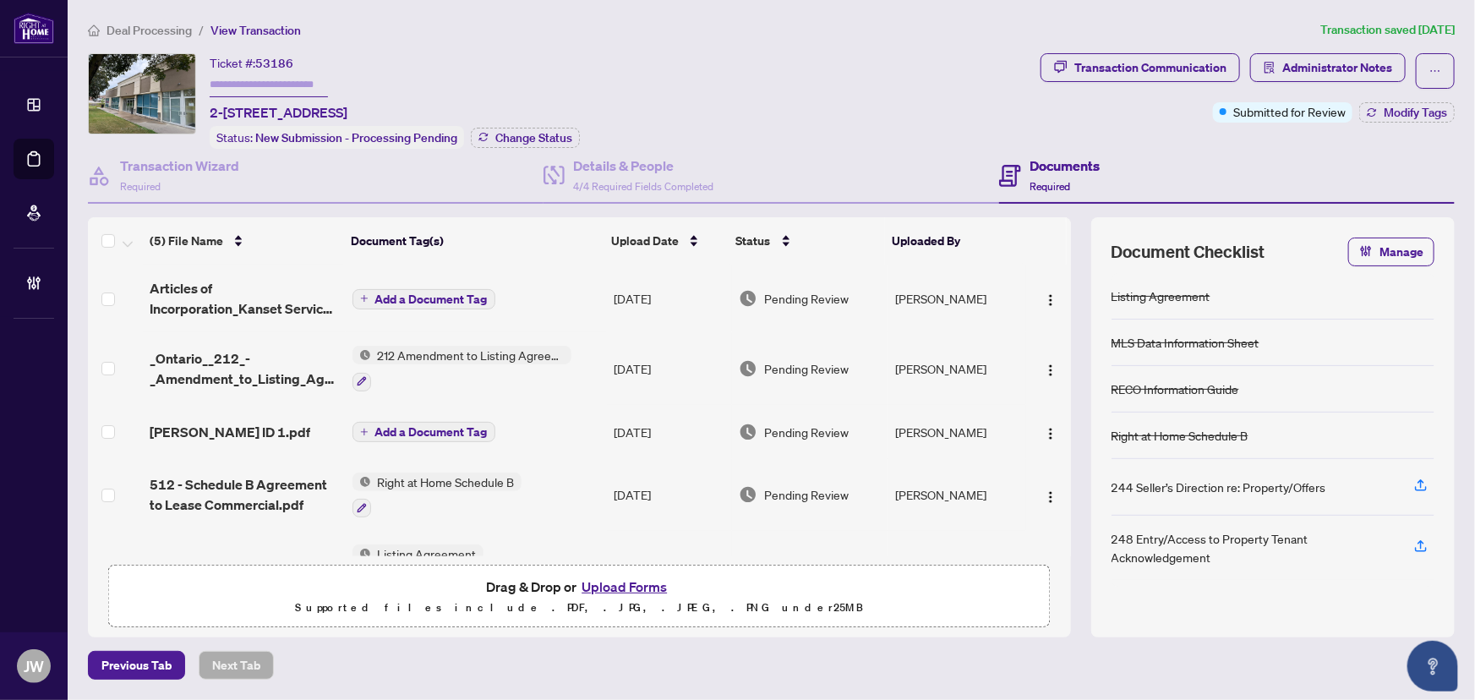
click at [163, 30] on span "Deal Processing" at bounding box center [149, 30] width 85 height 15
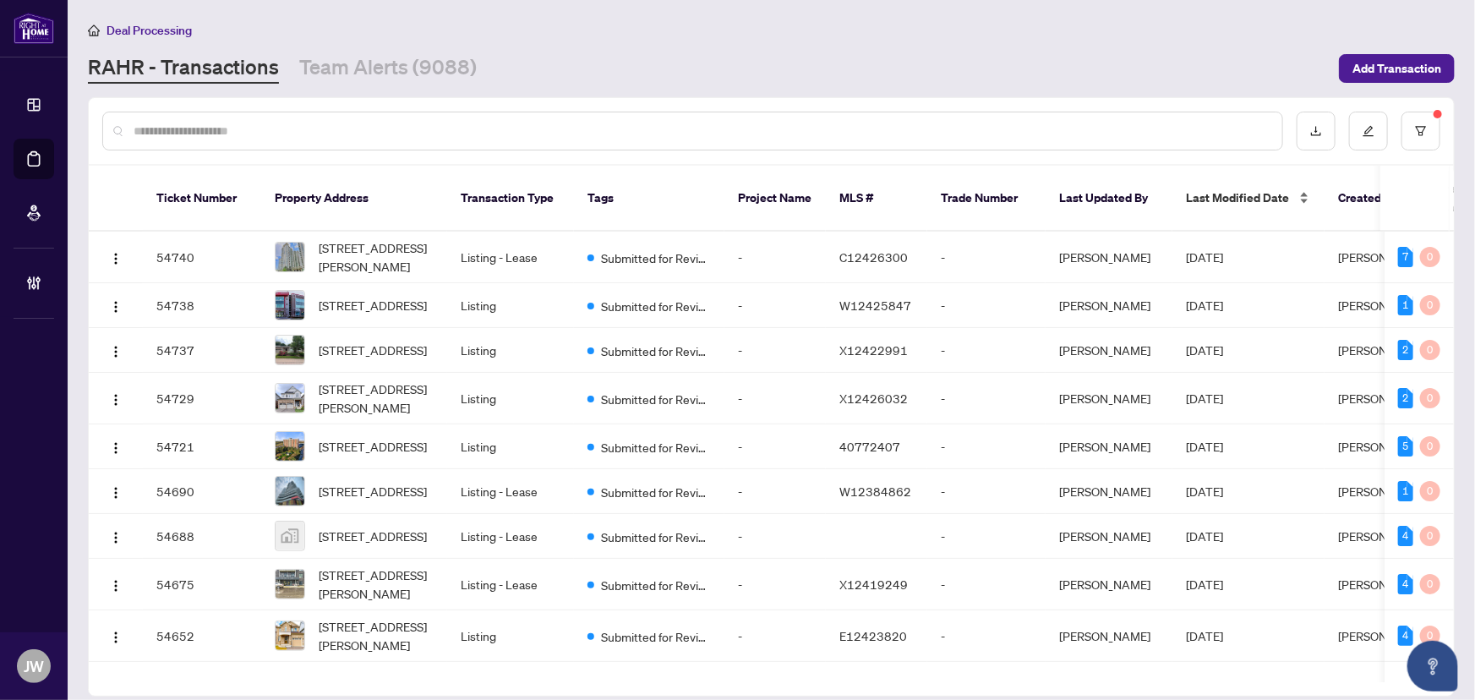
click at [1236, 193] on span "Last Modified Date" at bounding box center [1237, 198] width 103 height 19
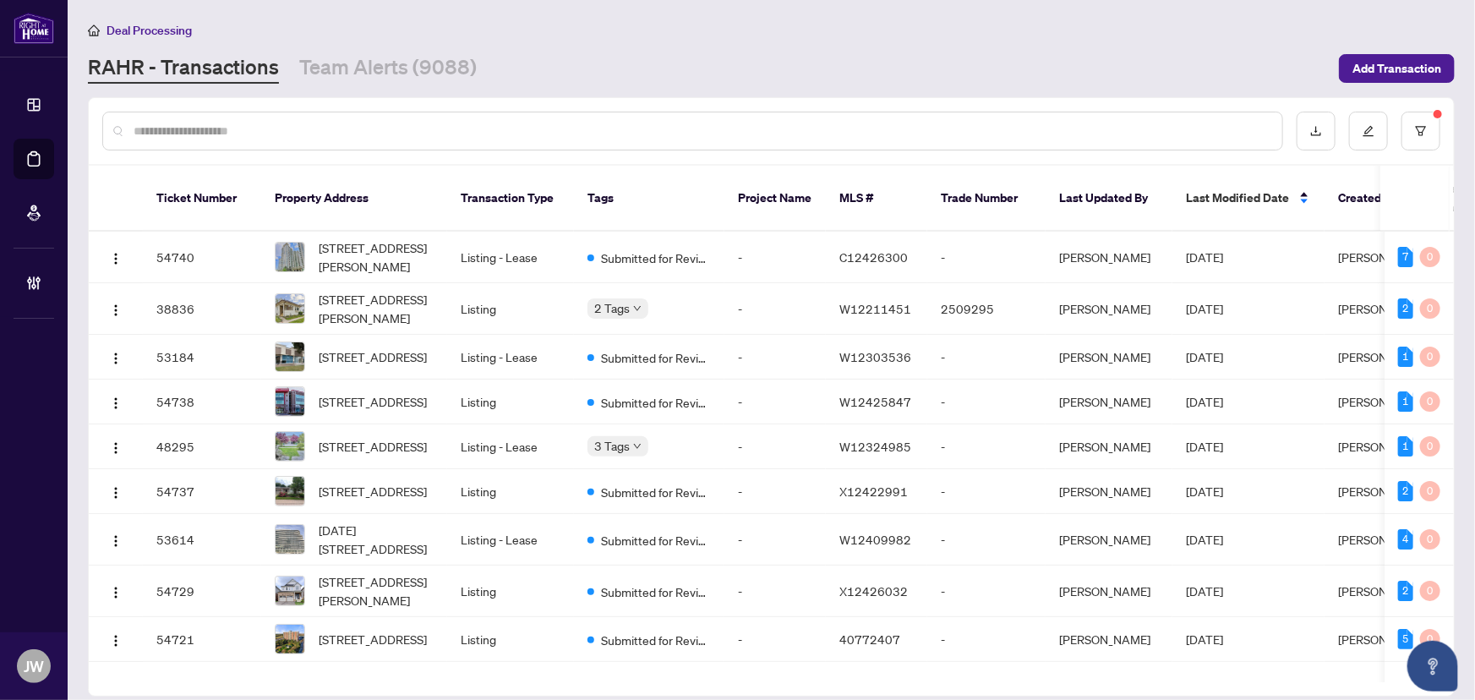
click at [1238, 189] on span "Last Modified Date" at bounding box center [1237, 198] width 103 height 19
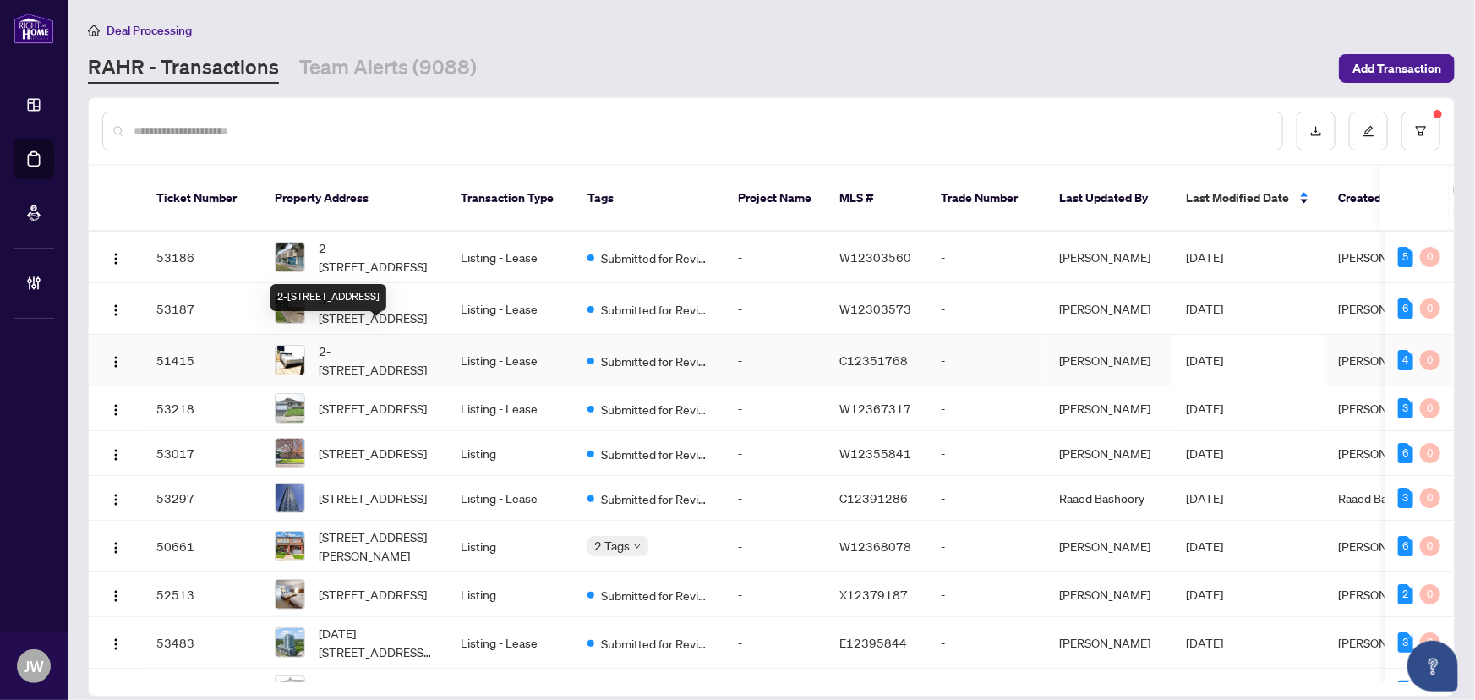
click at [394, 346] on span "2-526 Palmerston Blvd, Toronto, Ontario M6G 2P5, Canada" at bounding box center [376, 360] width 115 height 37
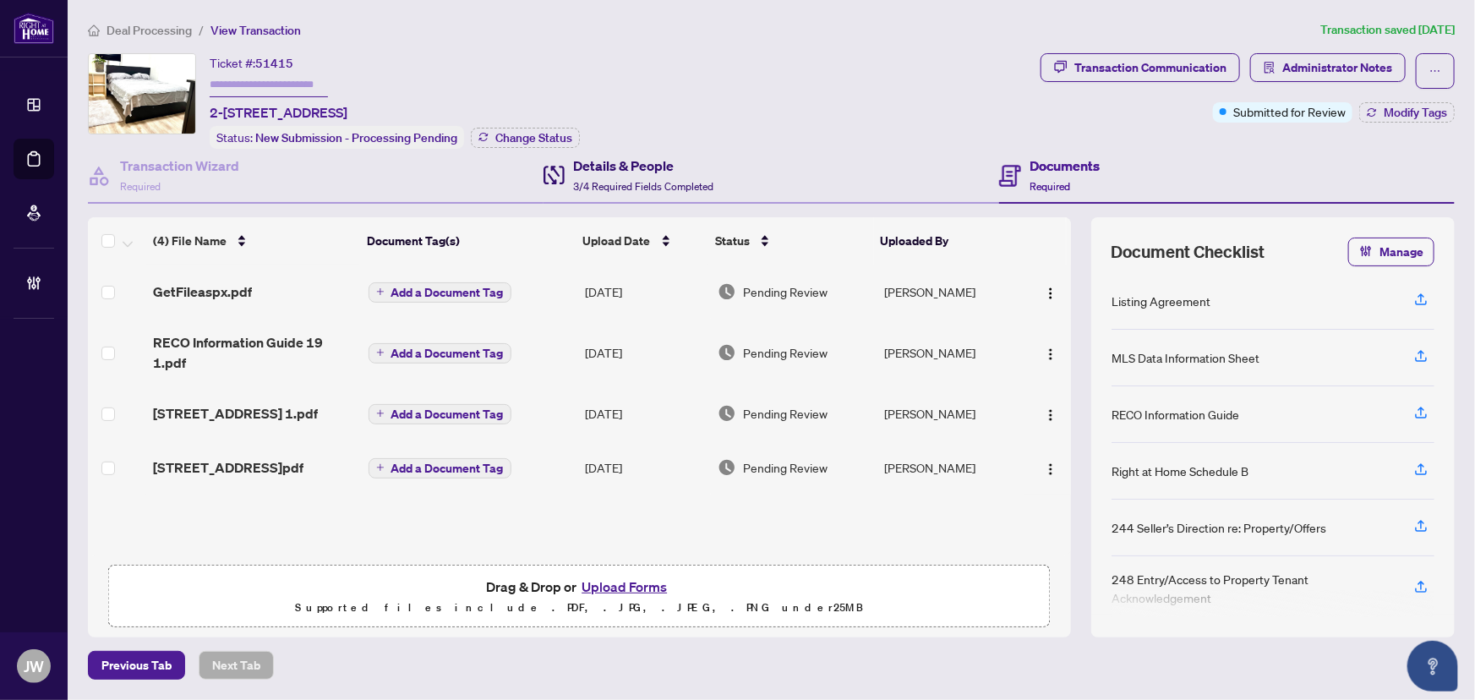
click at [653, 168] on h4 "Details & People" at bounding box center [643, 166] width 140 height 20
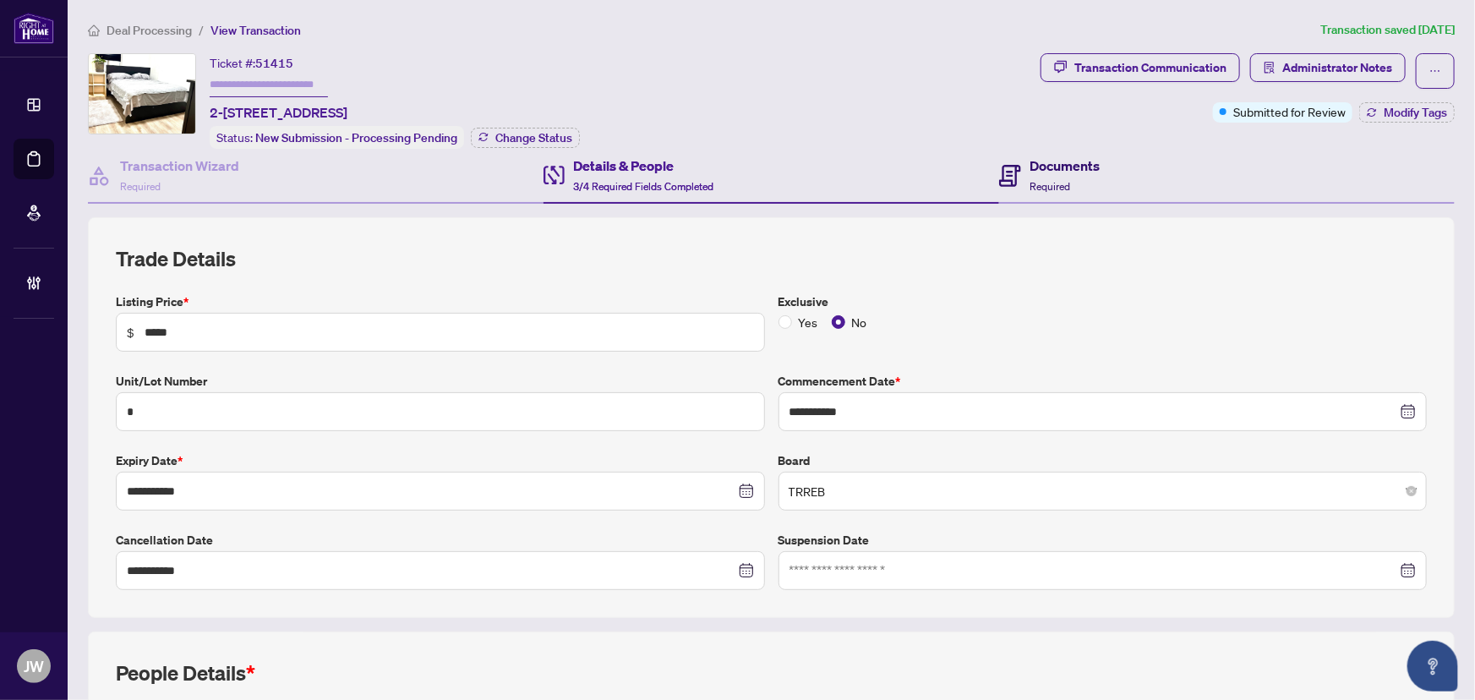
click at [1061, 180] on span "Required" at bounding box center [1050, 186] width 41 height 13
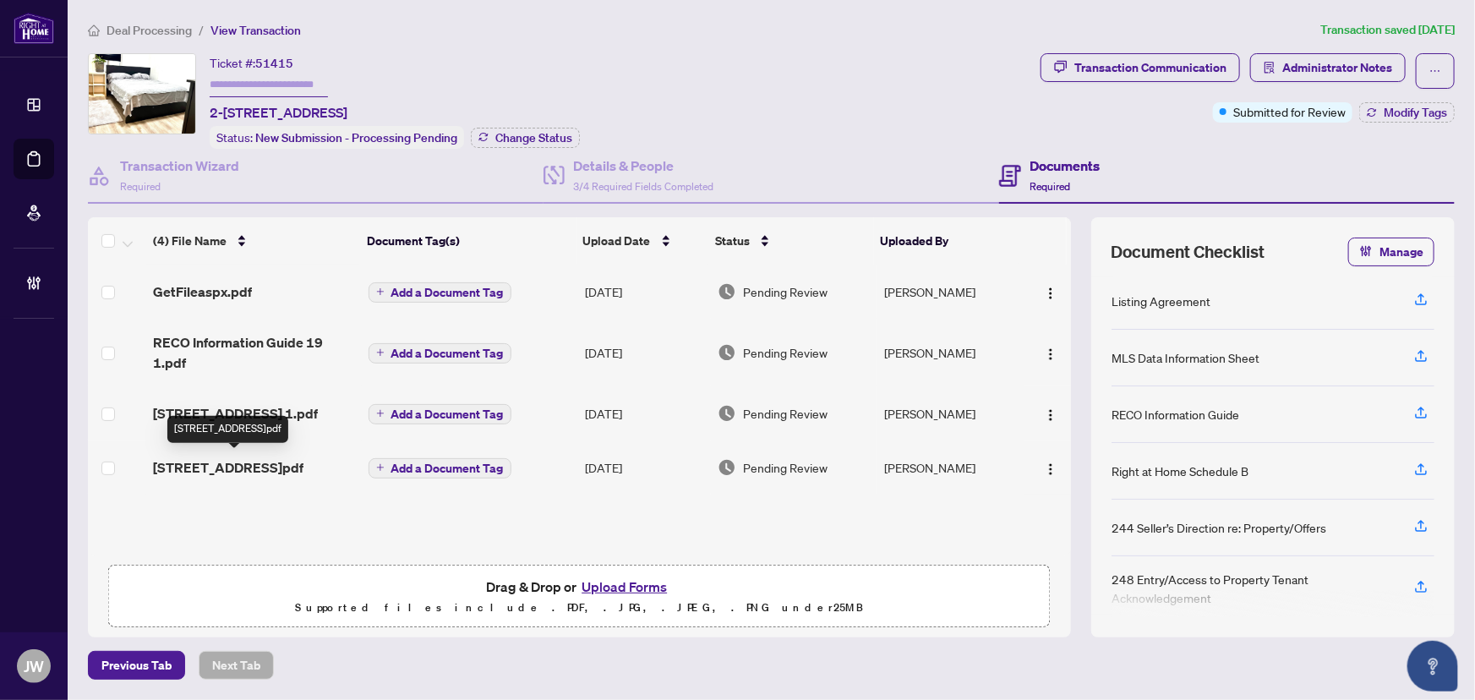
click at [245, 466] on span "625 Palmerston Blvd 1.pdf" at bounding box center [228, 467] width 150 height 20
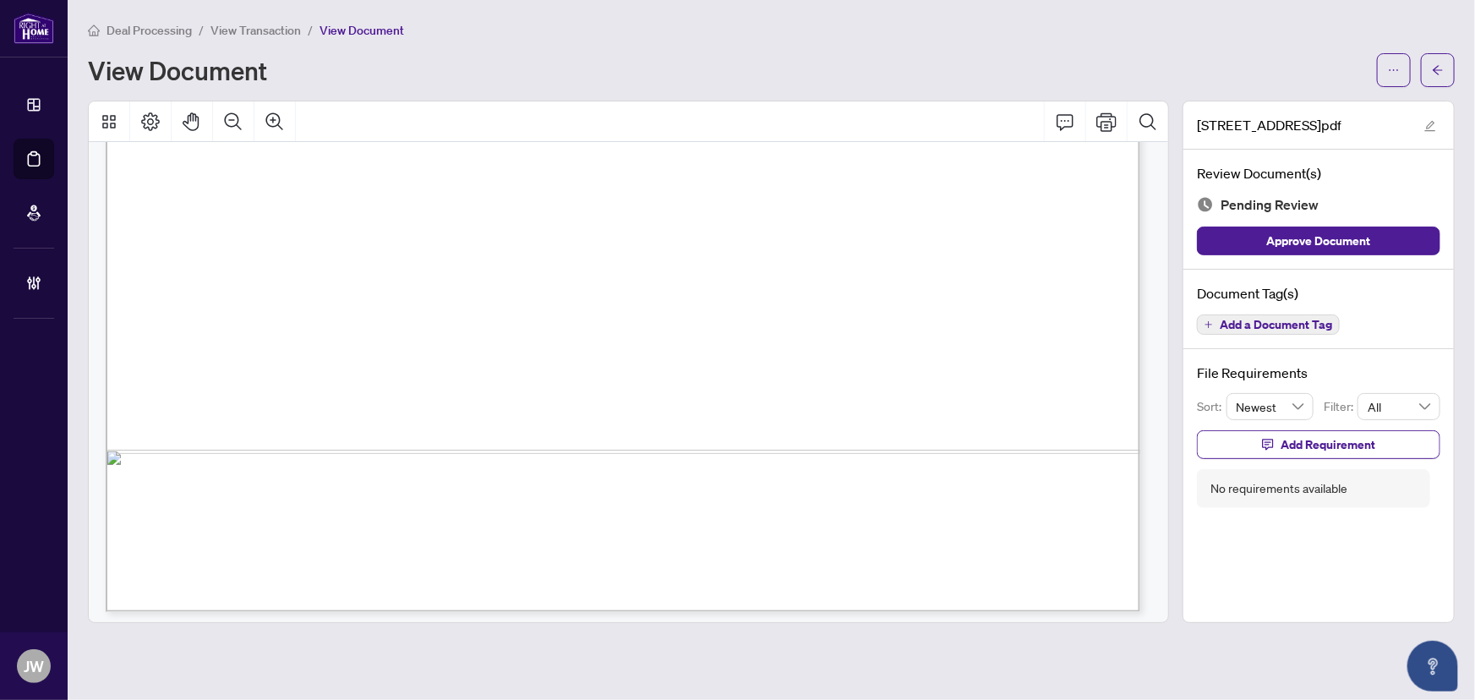
scroll to position [5010, 0]
click at [1260, 326] on span "Add a Document Tag" at bounding box center [1276, 325] width 112 height 12
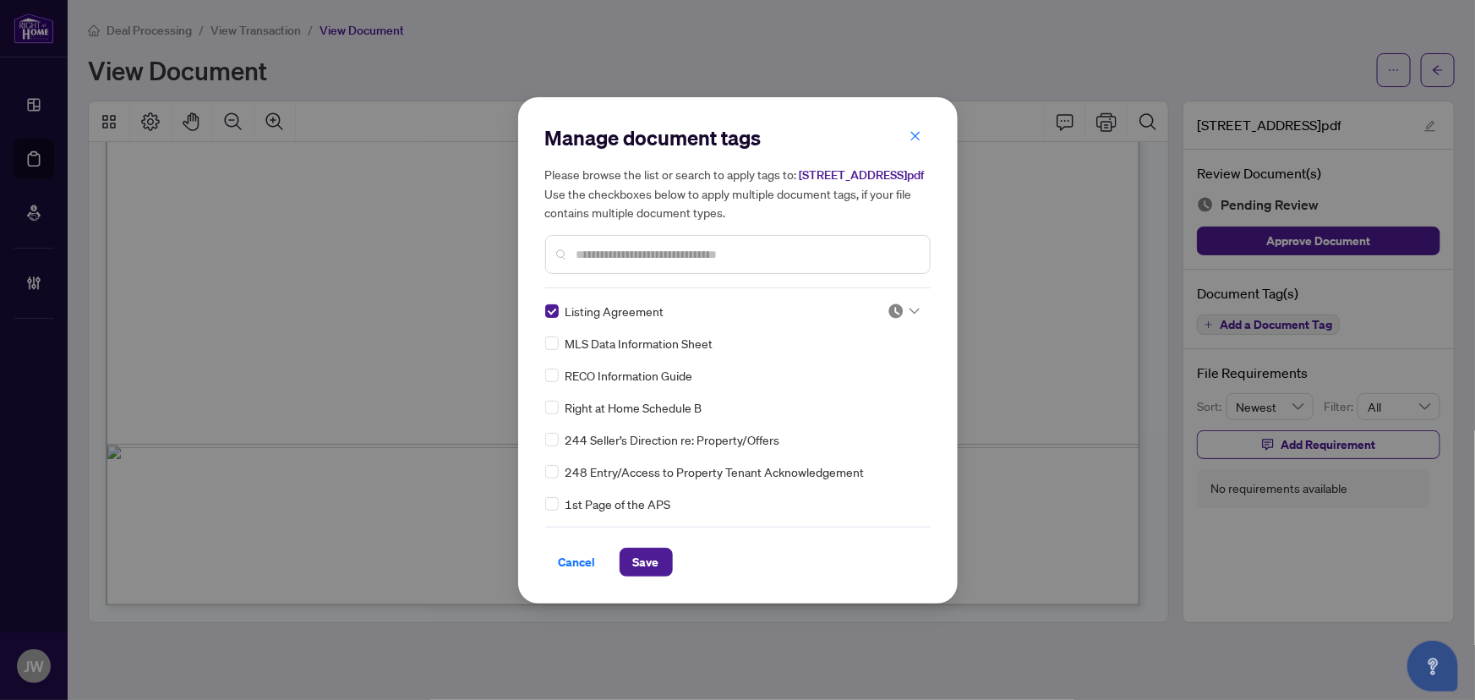
click at [922, 323] on div "Listing Agreement MLS Data Information Sheet RECO Information Guide Right at Ho…" at bounding box center [737, 407] width 385 height 211
click at [905, 320] on div at bounding box center [904, 311] width 32 height 17
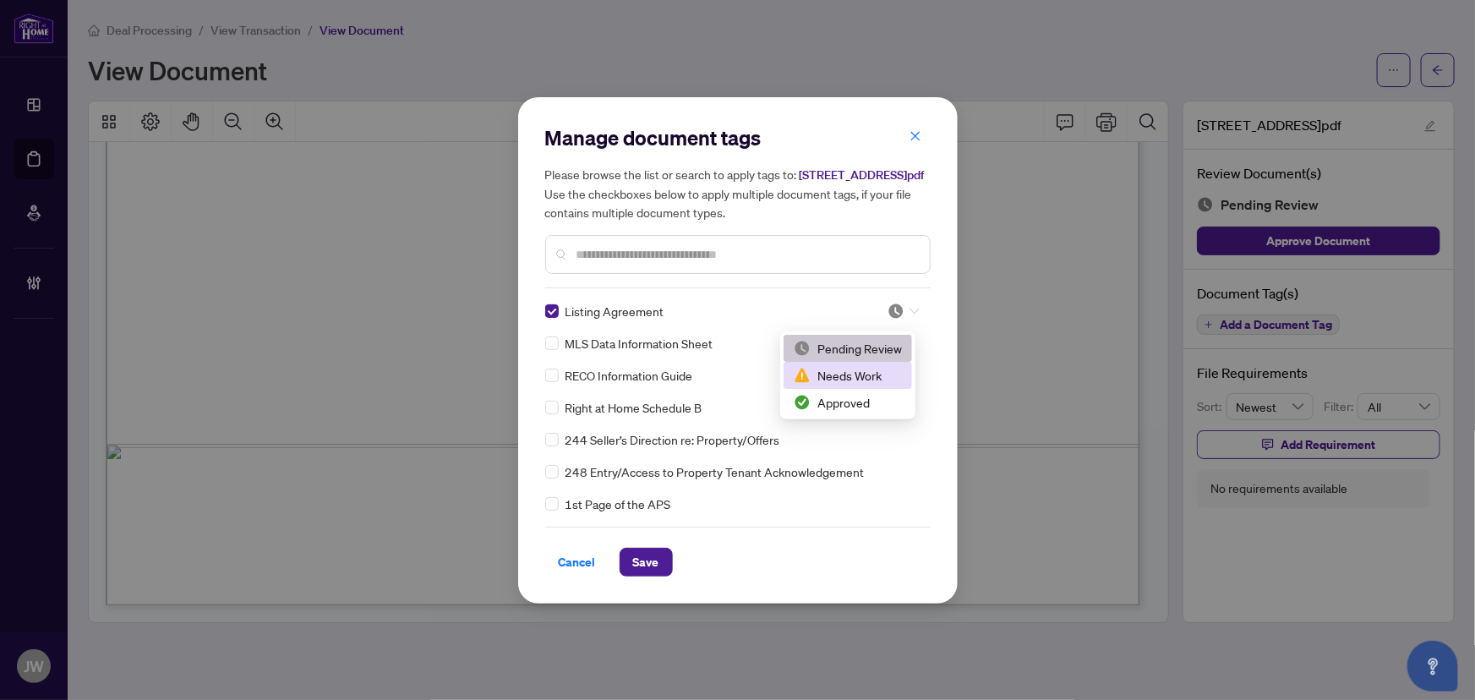
click at [861, 377] on div "Needs Work" at bounding box center [848, 375] width 108 height 19
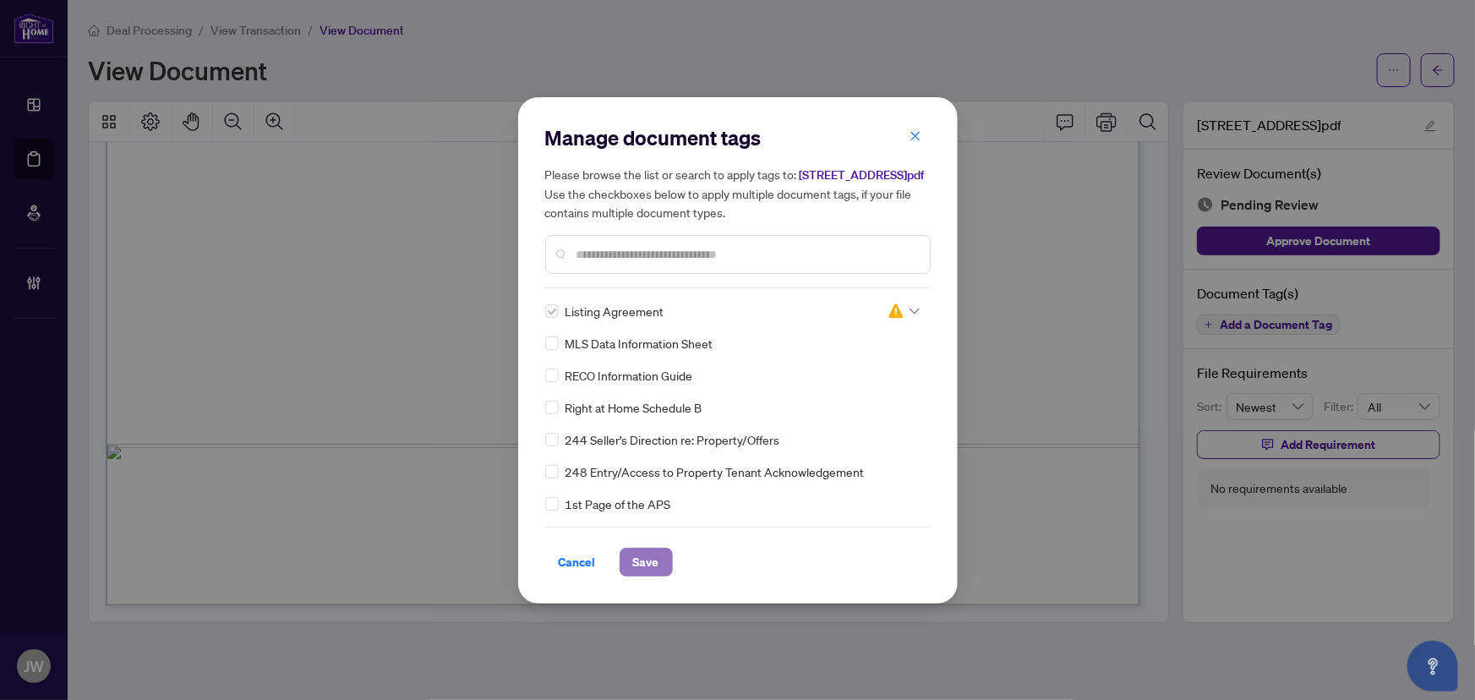
click at [647, 572] on span "Save" at bounding box center [646, 562] width 26 height 27
click at [1286, 440] on div "Manage document tags Please browse the list or search to apply tags to: 625 Pal…" at bounding box center [737, 350] width 1475 height 700
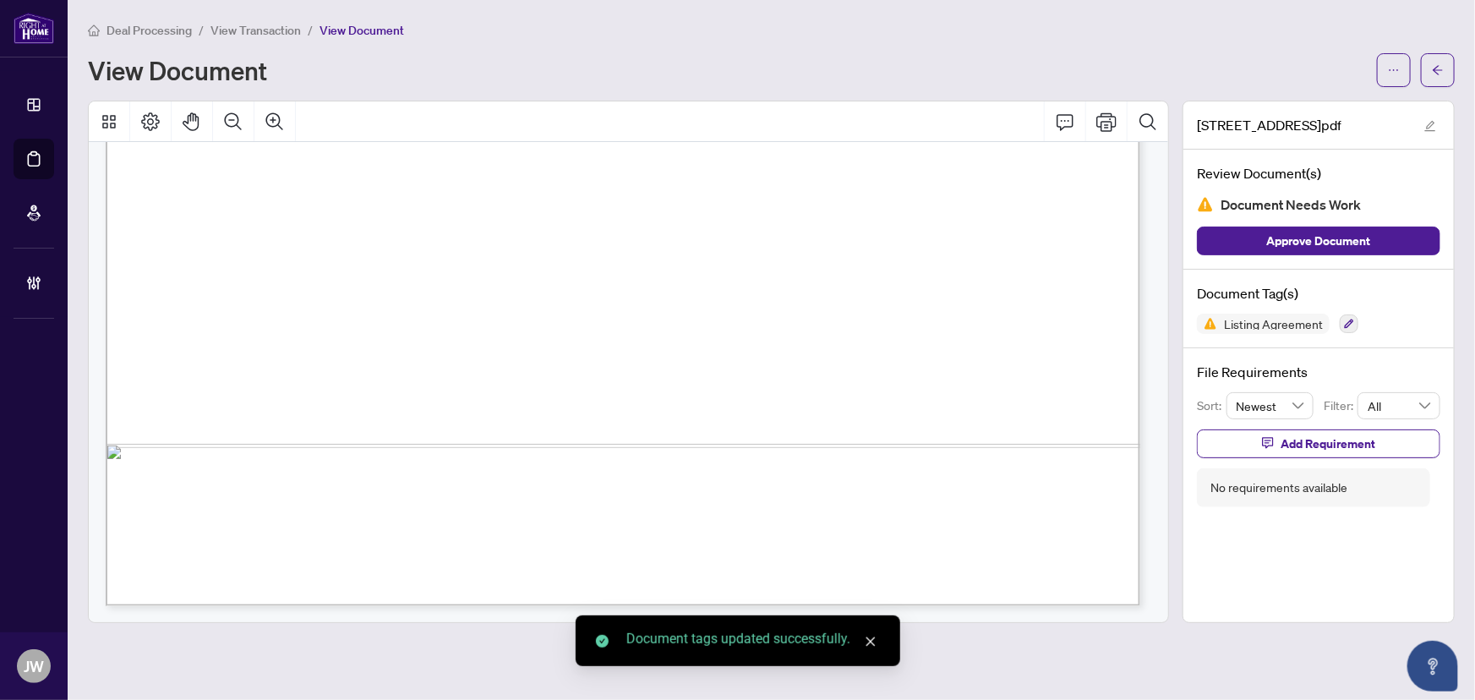
click at [1286, 440] on span "Add Requirement" at bounding box center [1328, 443] width 95 height 27
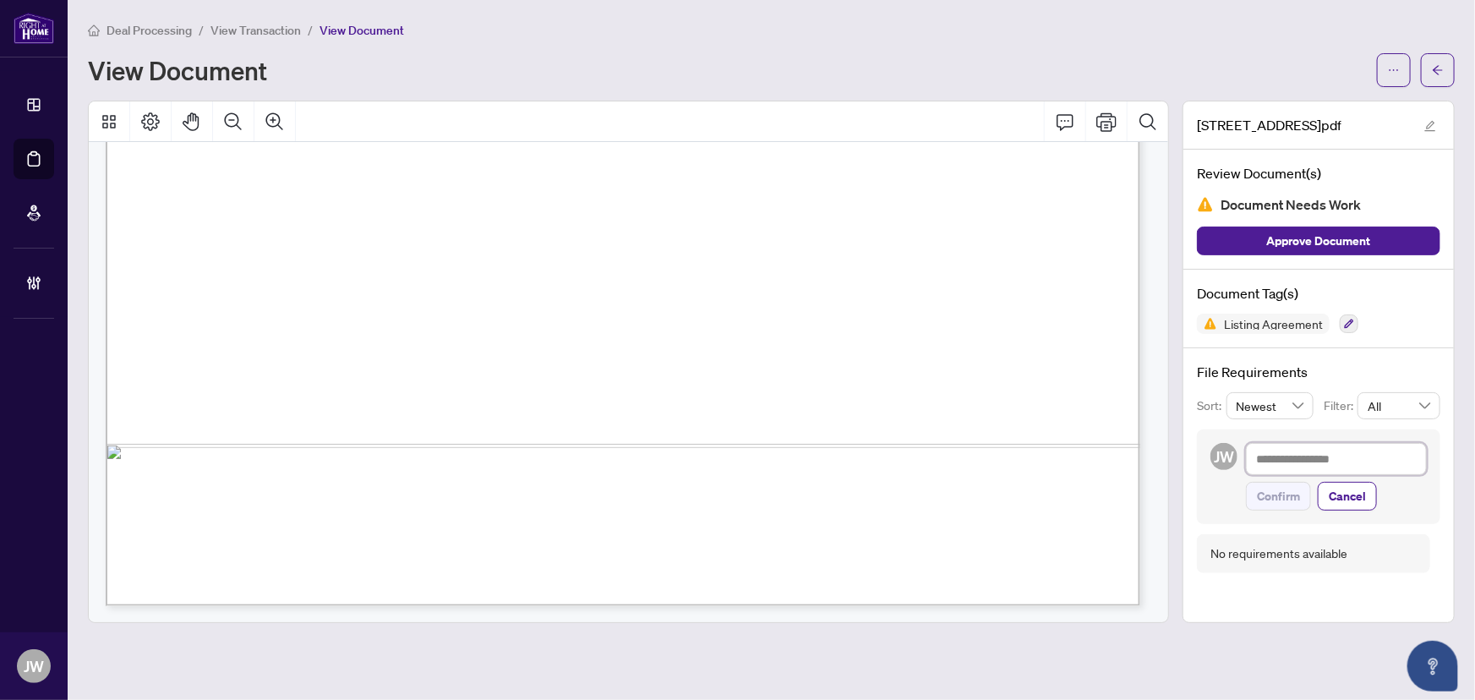
click at [1310, 452] on textarea at bounding box center [1336, 459] width 181 height 32
type textarea "*"
type textarea "**"
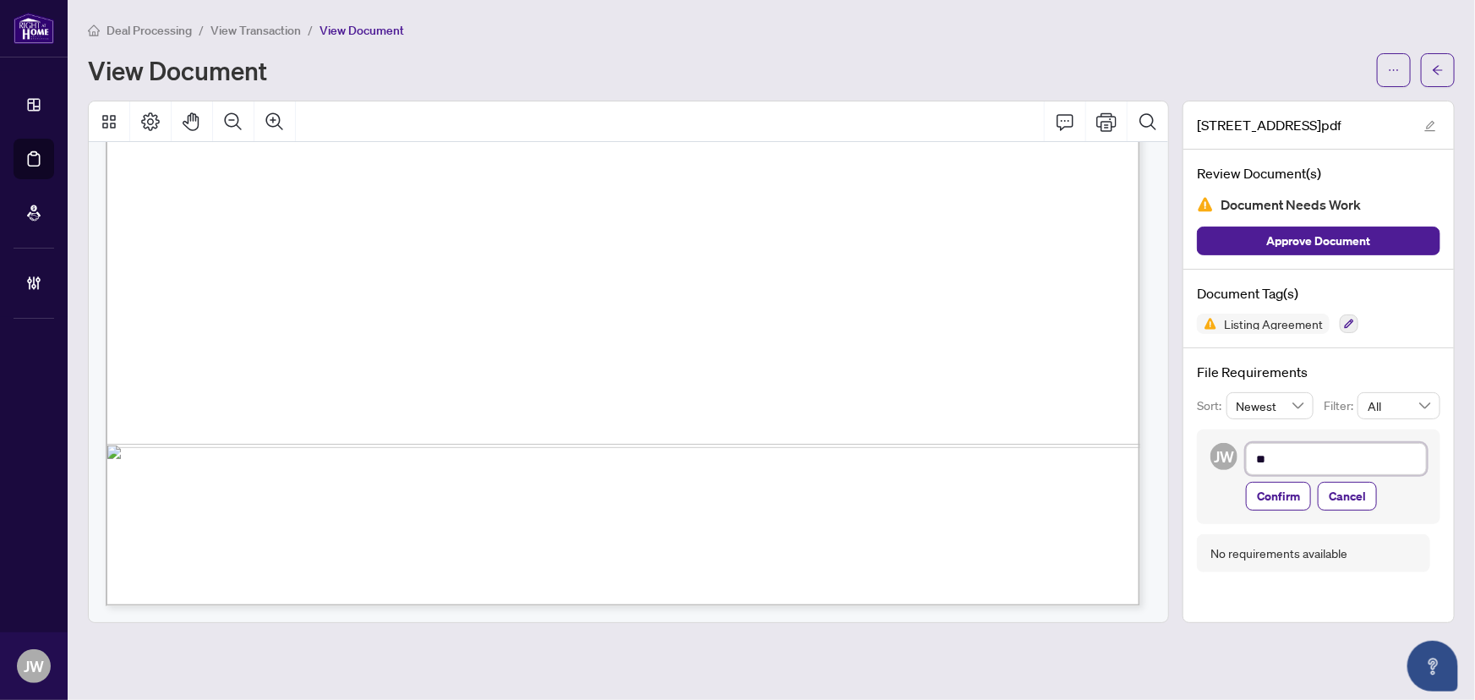
type textarea "***"
type textarea "****"
type textarea "*****"
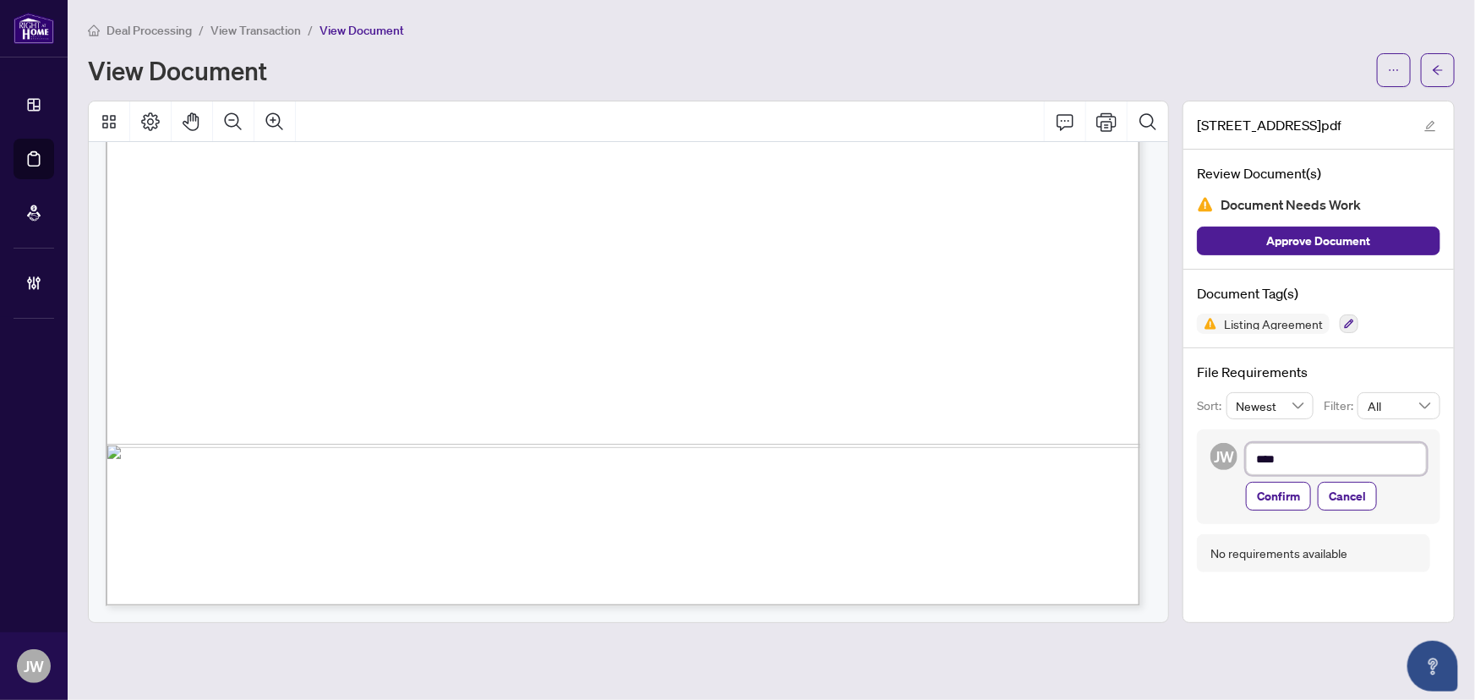
type textarea "*****"
type textarea "******"
type textarea "*******"
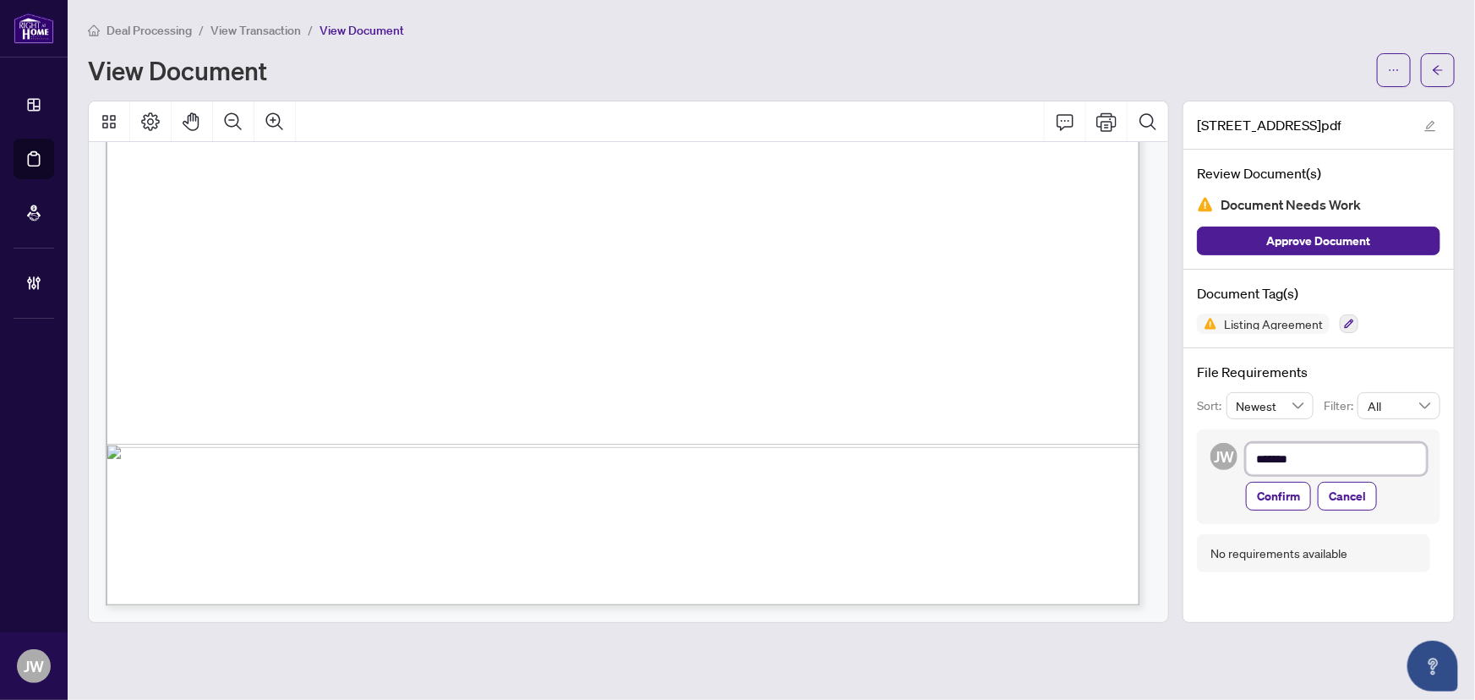
type textarea "********"
type textarea "*********"
type textarea "**********"
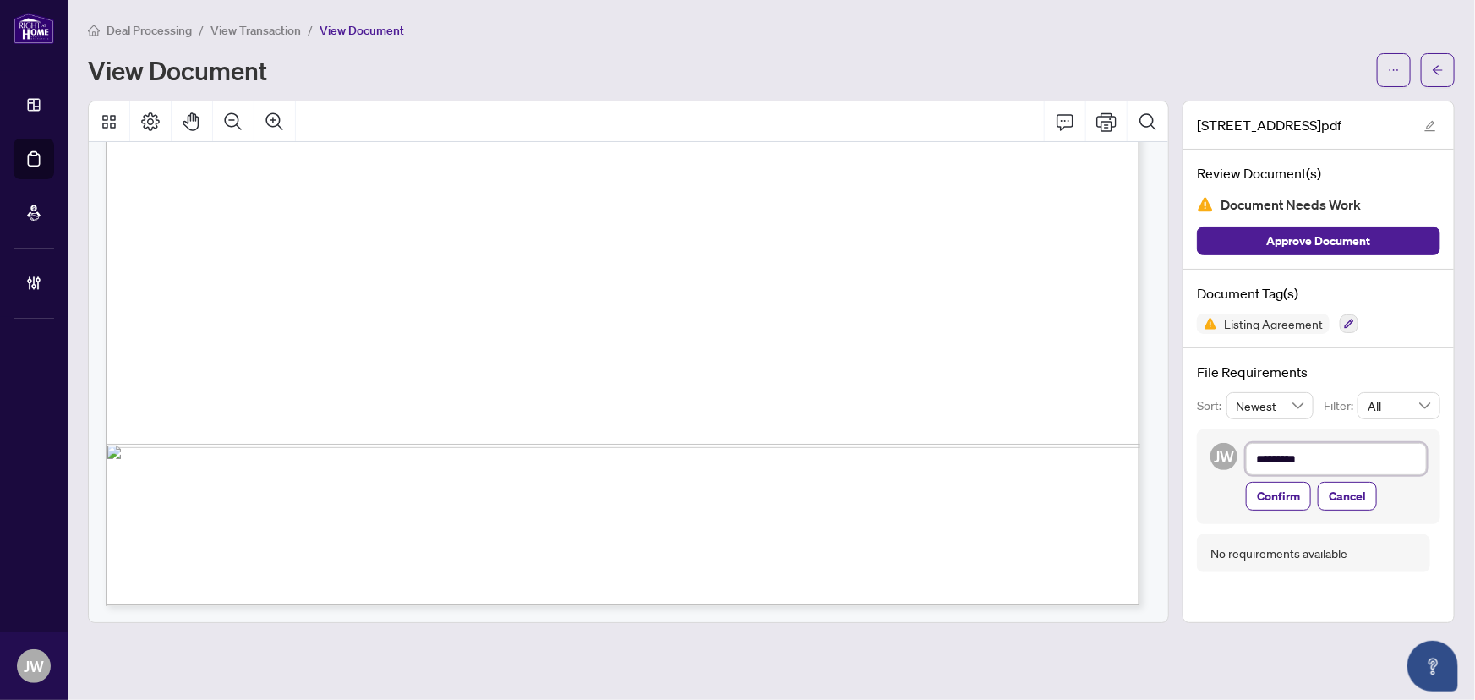
type textarea "**********"
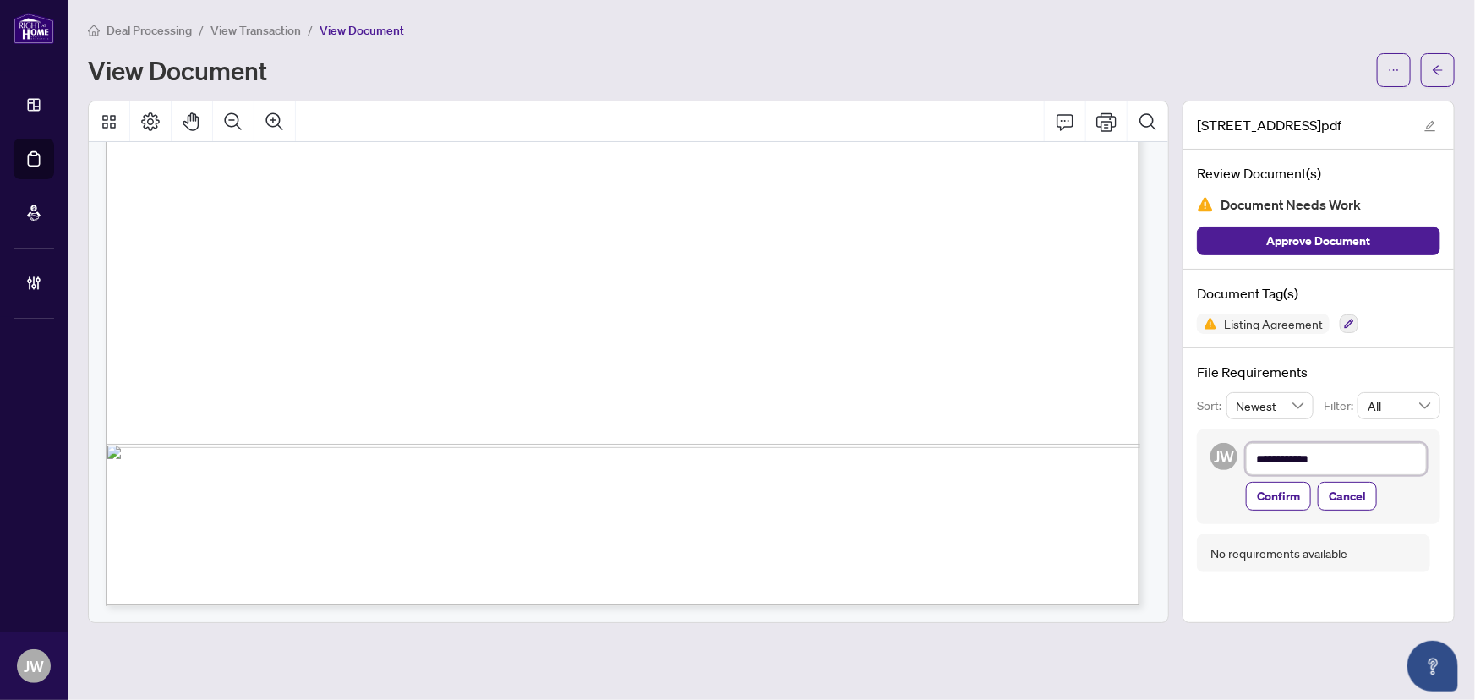
type textarea "**********"
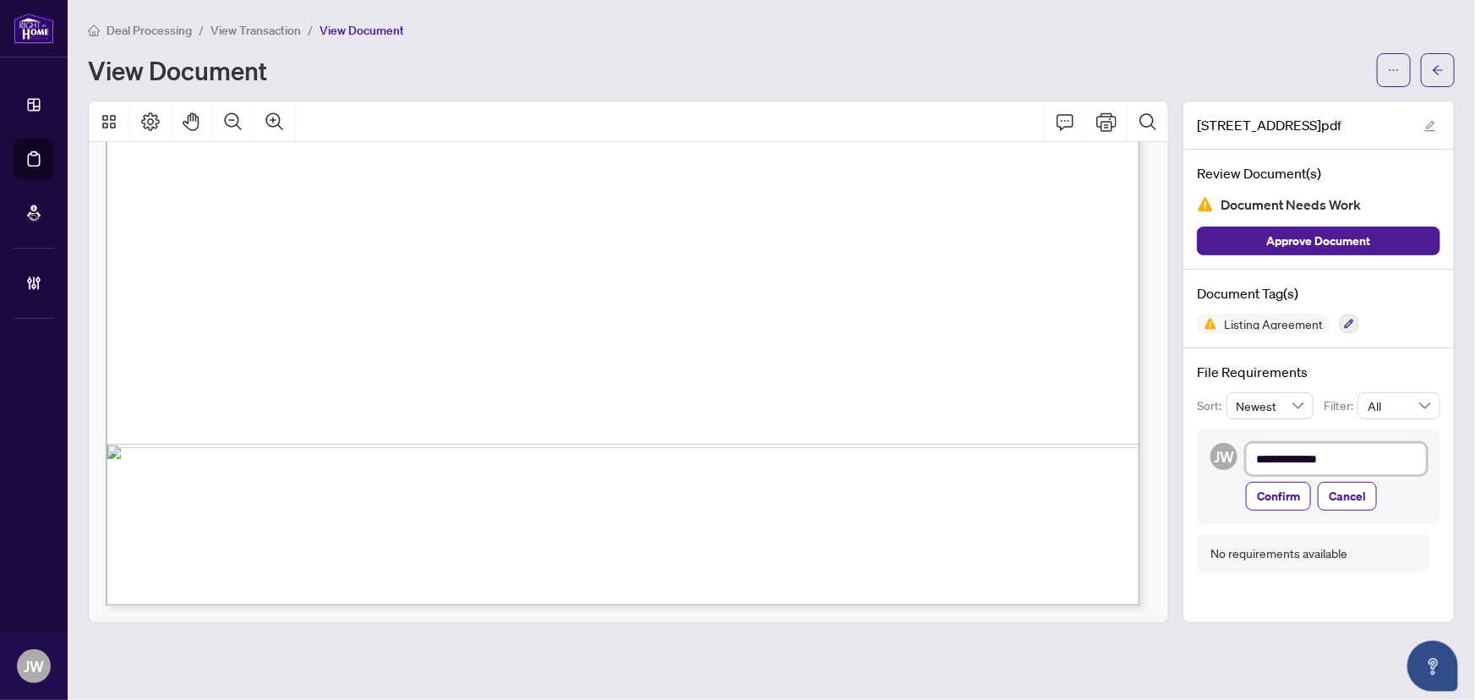
type textarea "**********"
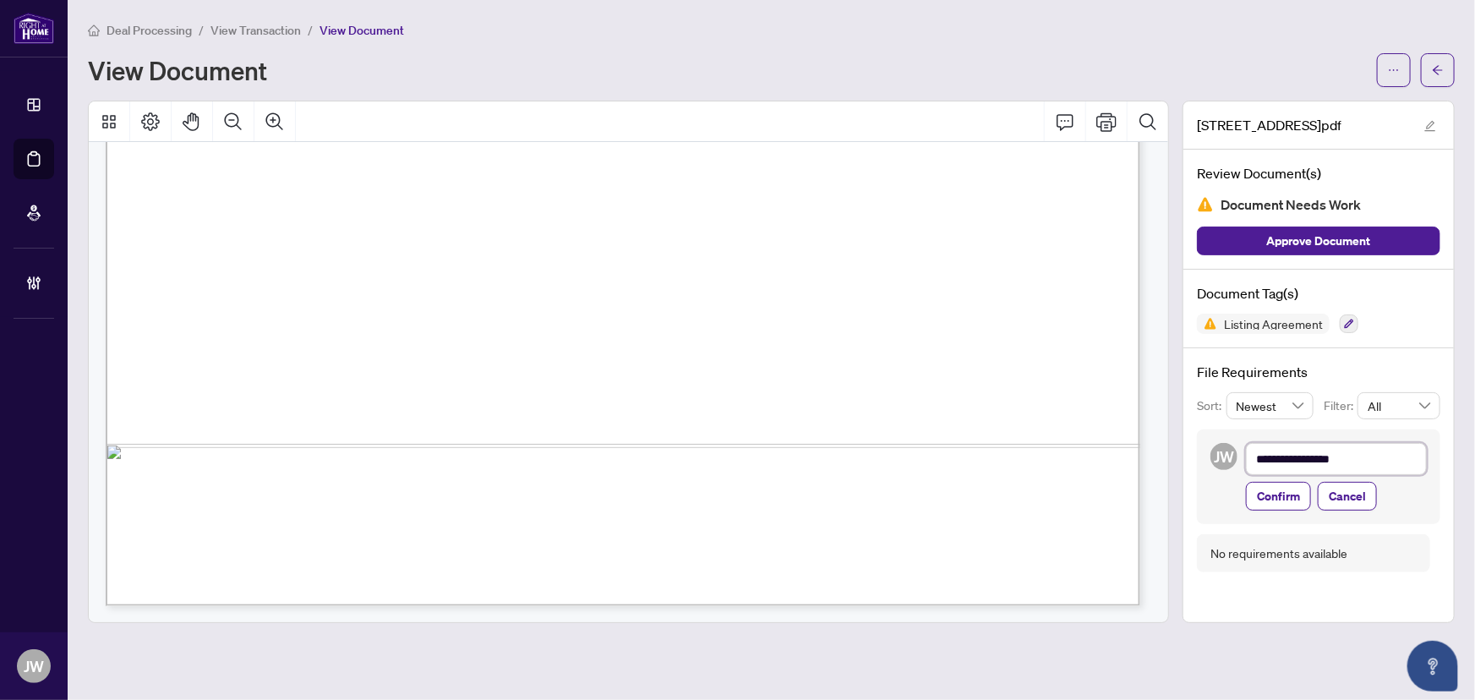
type textarea "**********"
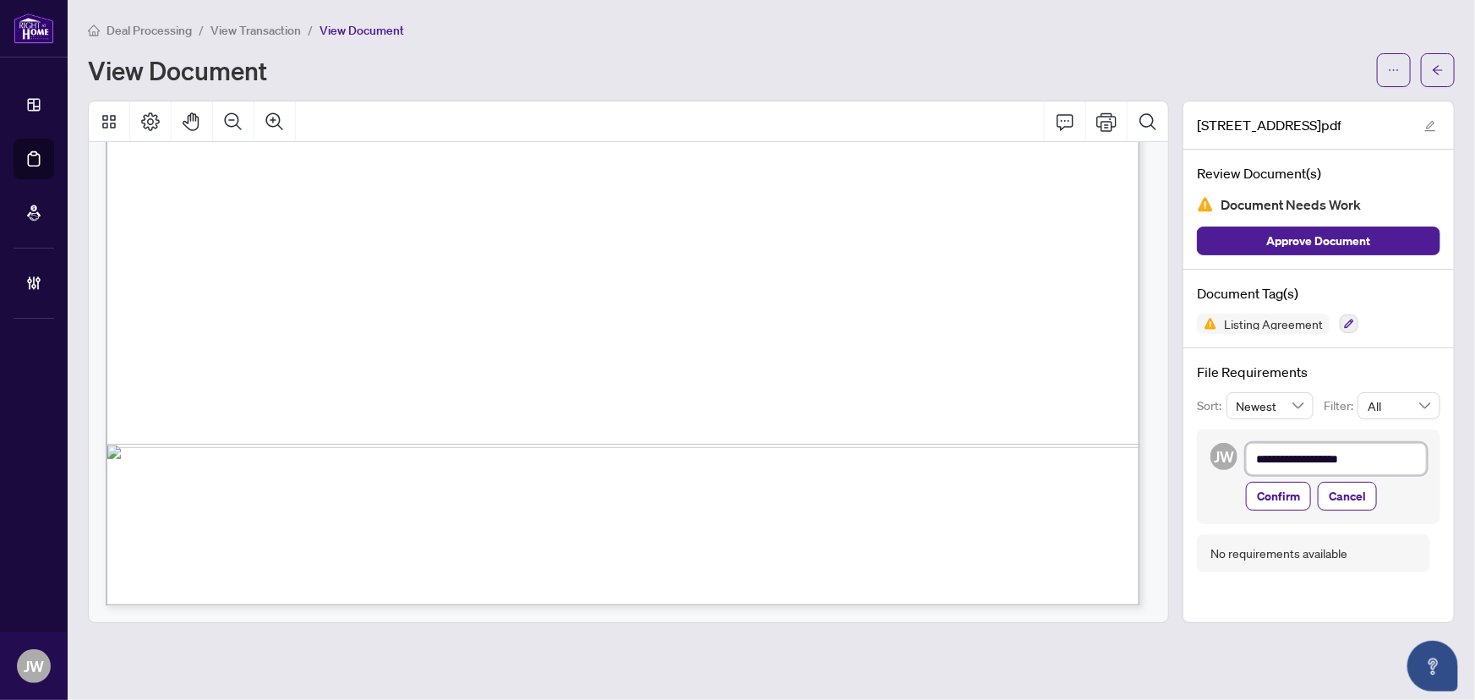
type textarea "**********"
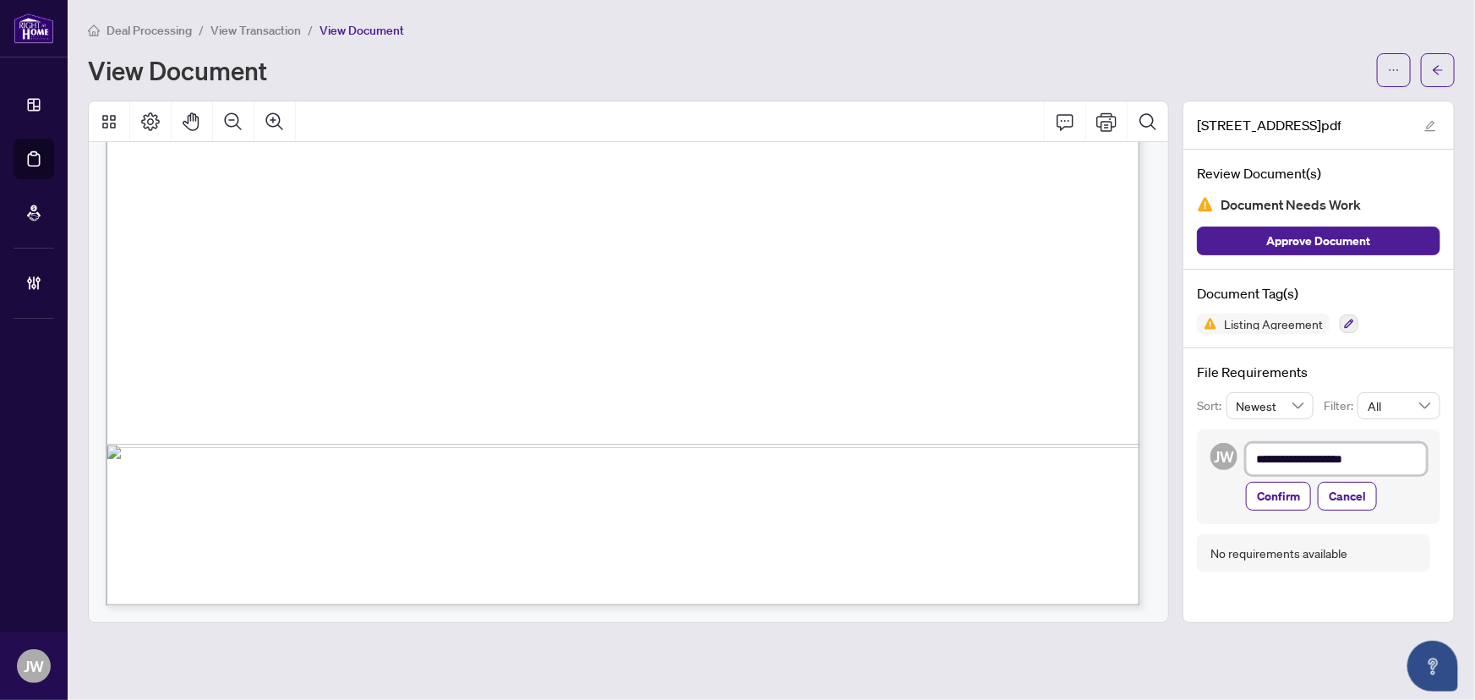
type textarea "**********"
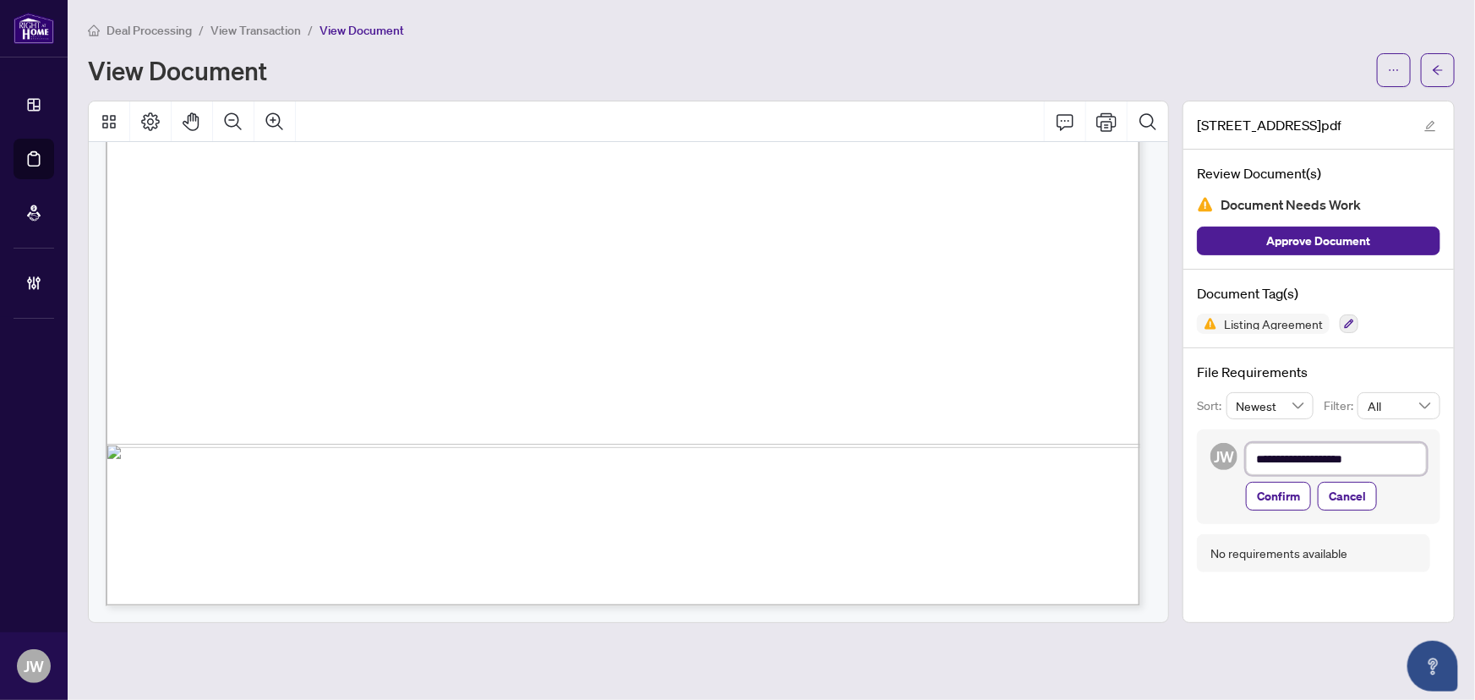
type textarea "**********"
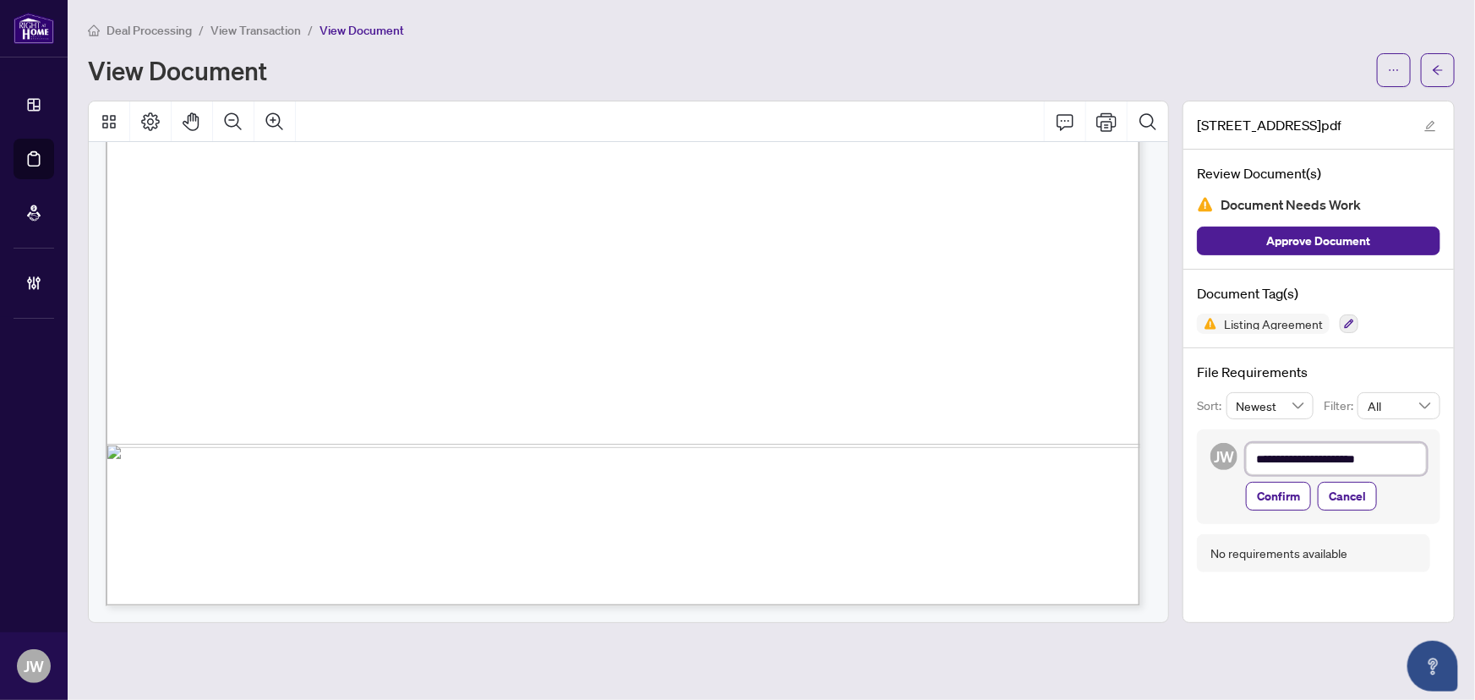
type textarea "**********"
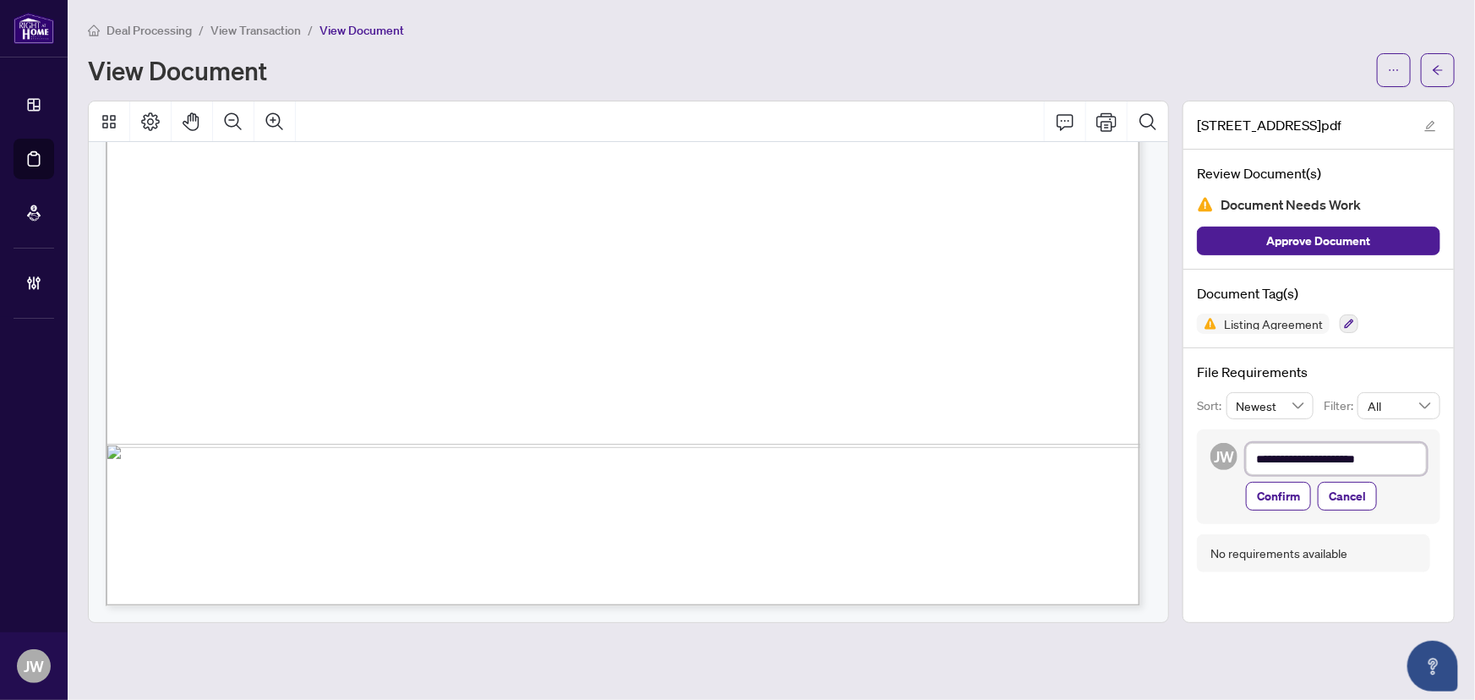
type textarea "**********"
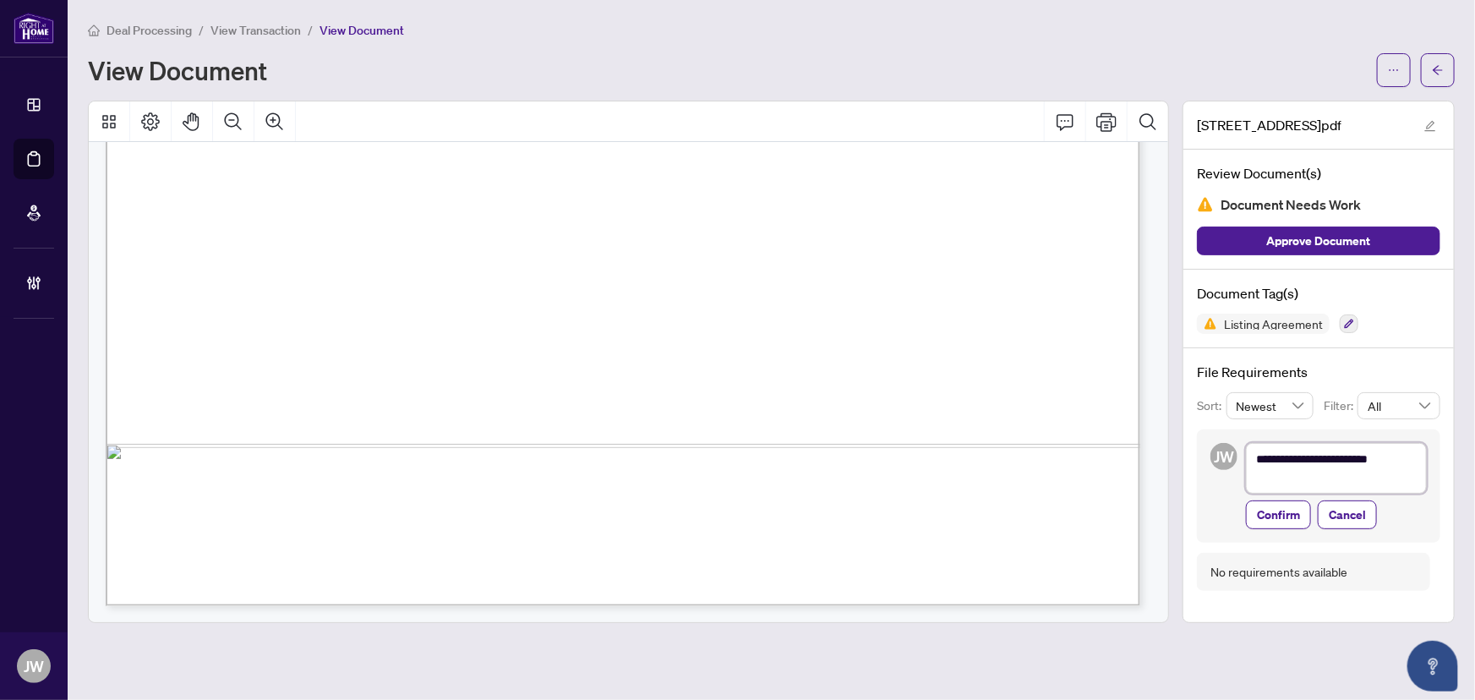
scroll to position [0, 0]
type textarea "**********"
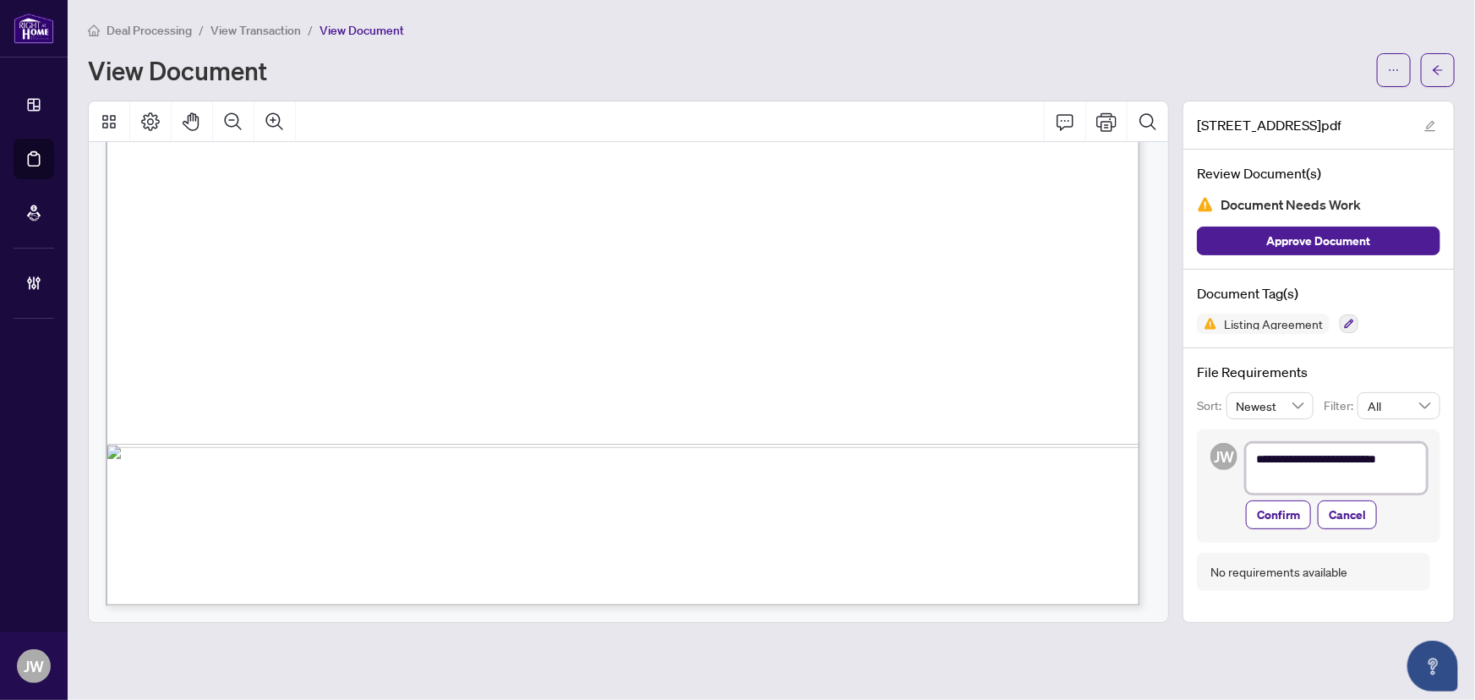
type textarea "**********"
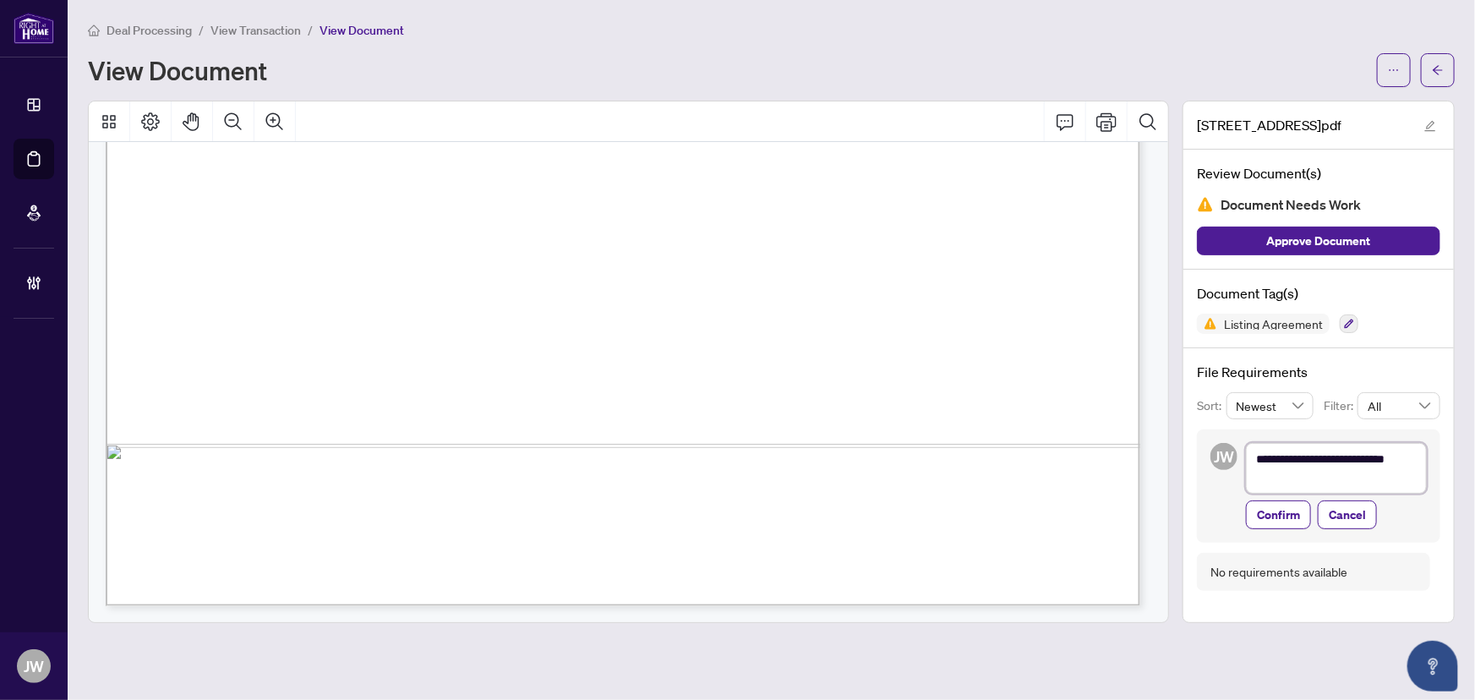
type textarea "**********"
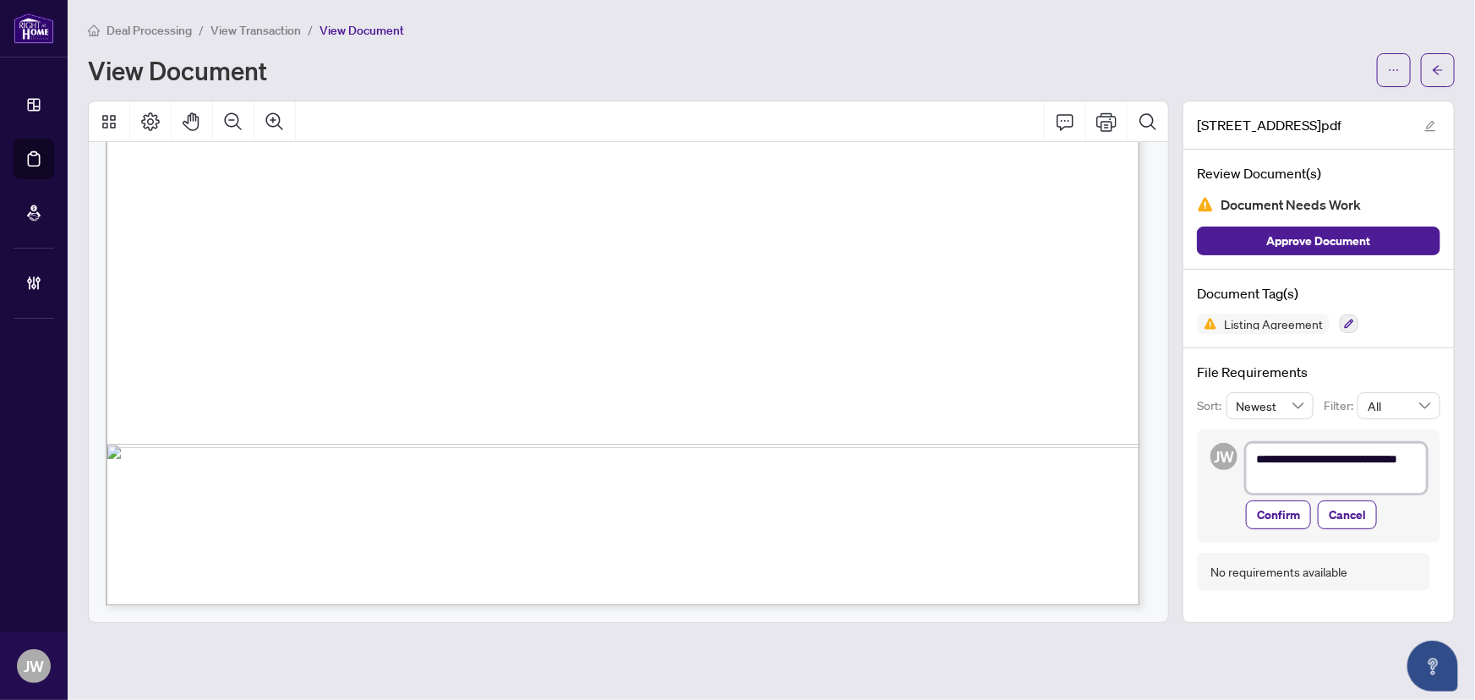
type textarea "**********"
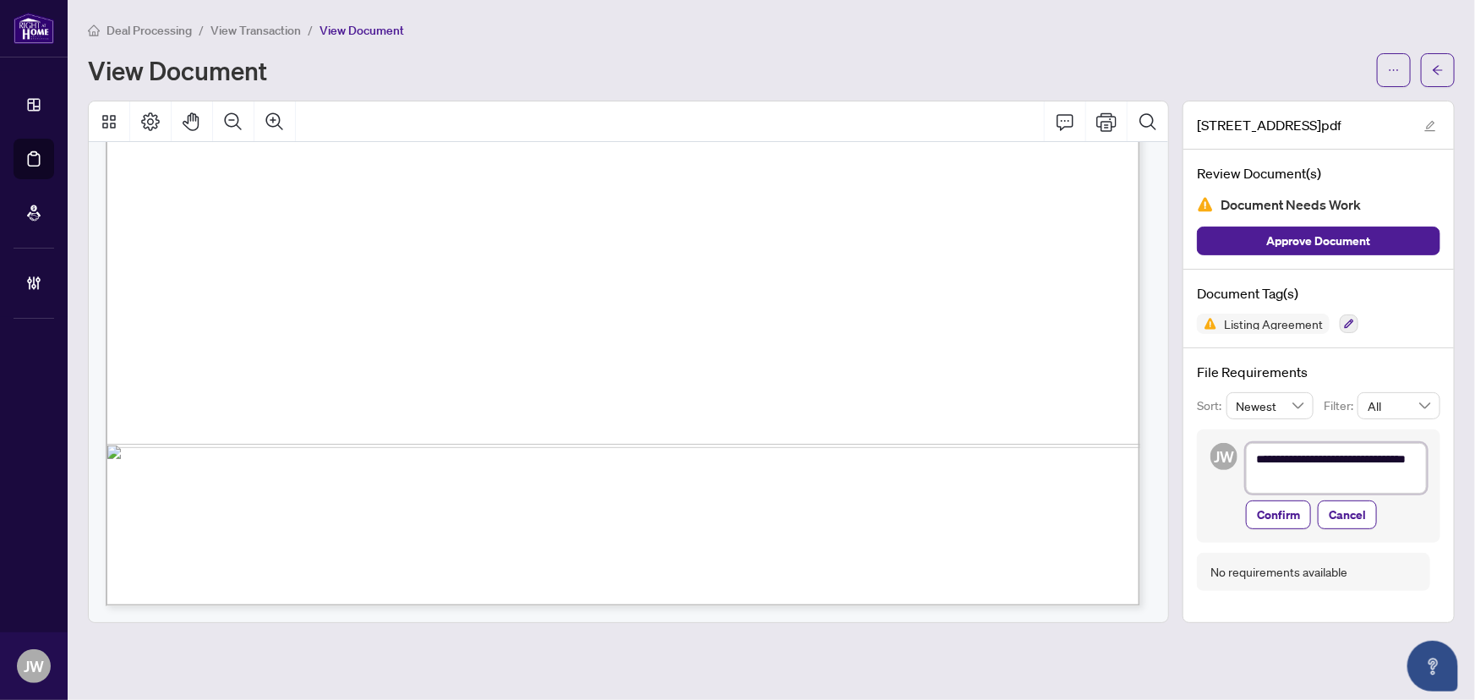
type textarea "**********"
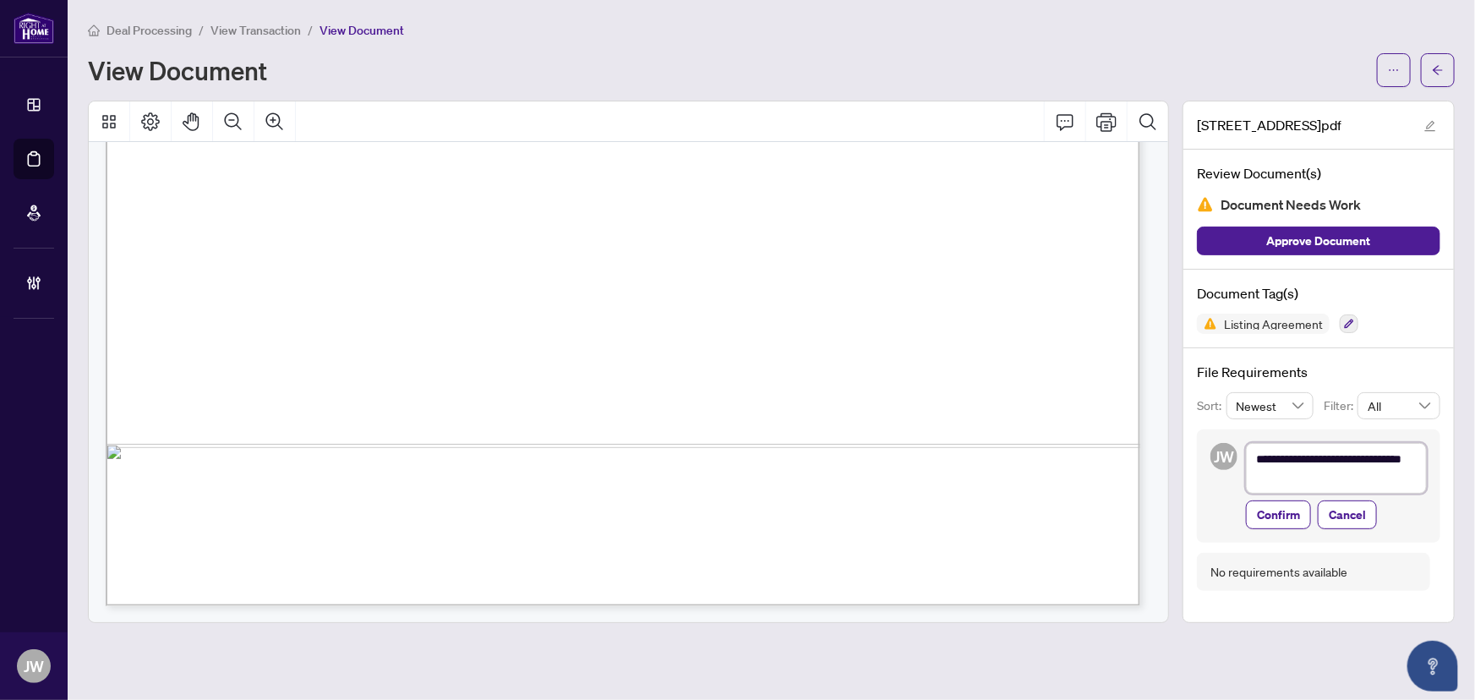
type textarea "**********"
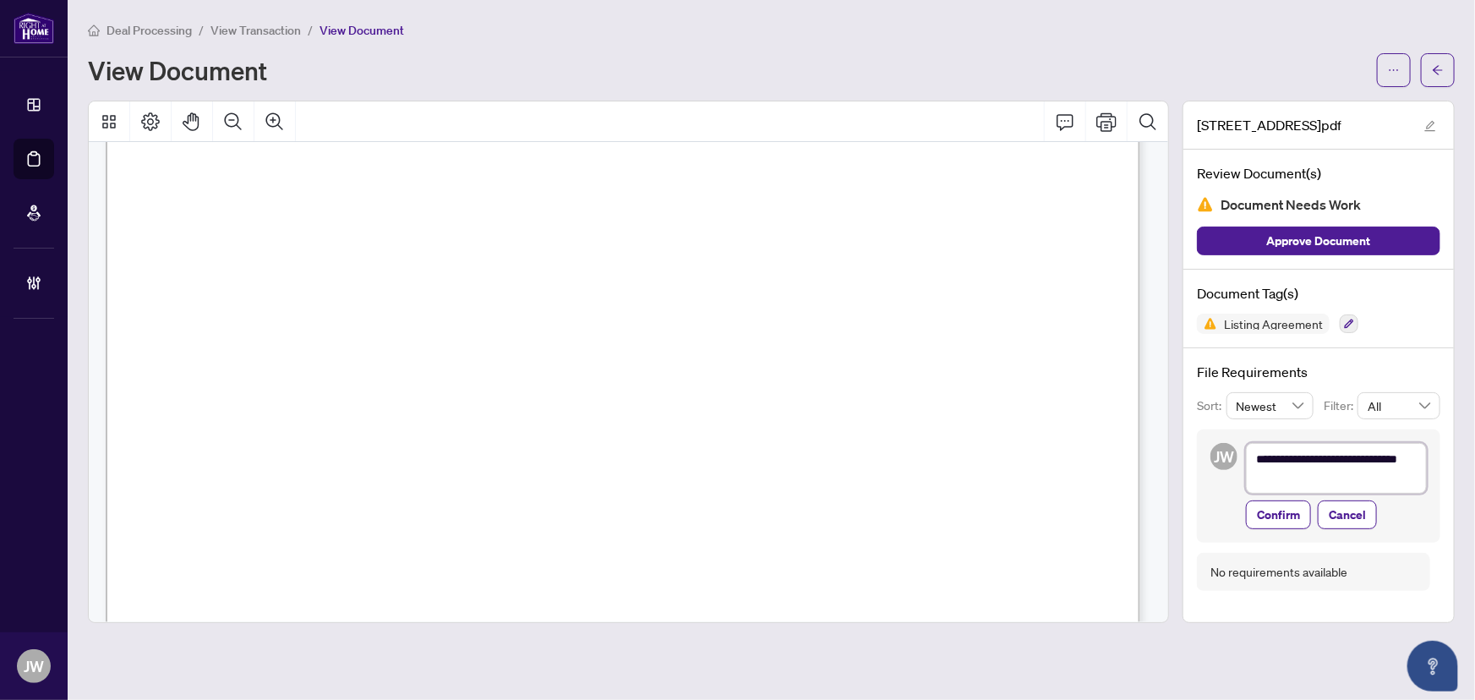
scroll to position [321, 0]
type textarea "**********"
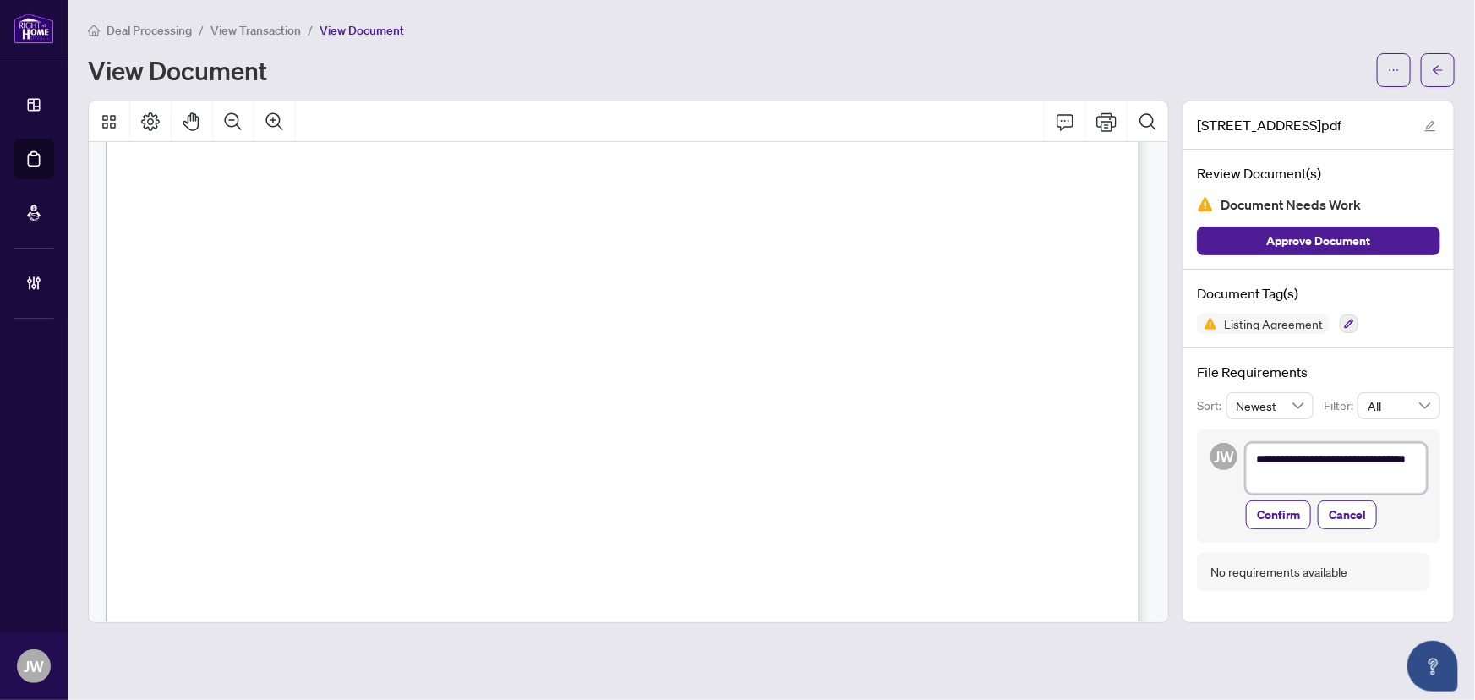
type textarea "**********"
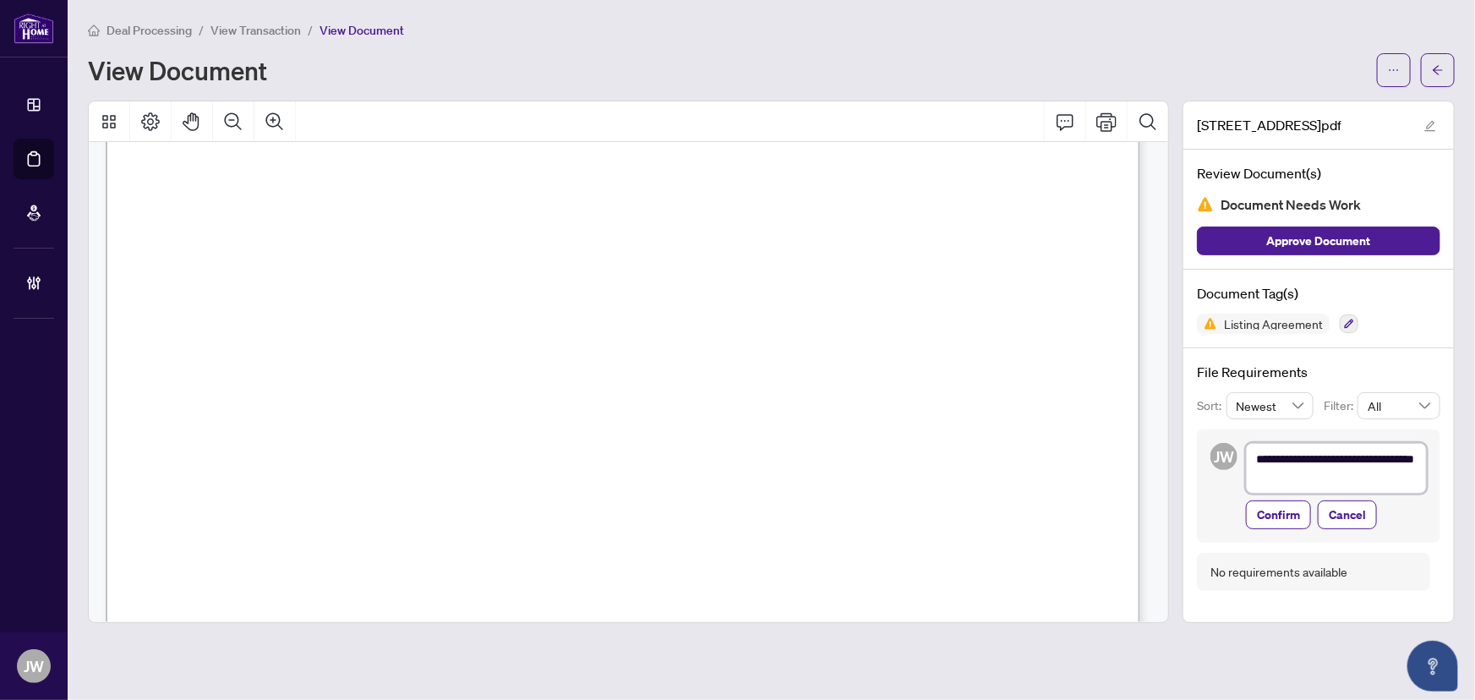
type textarea "**********"
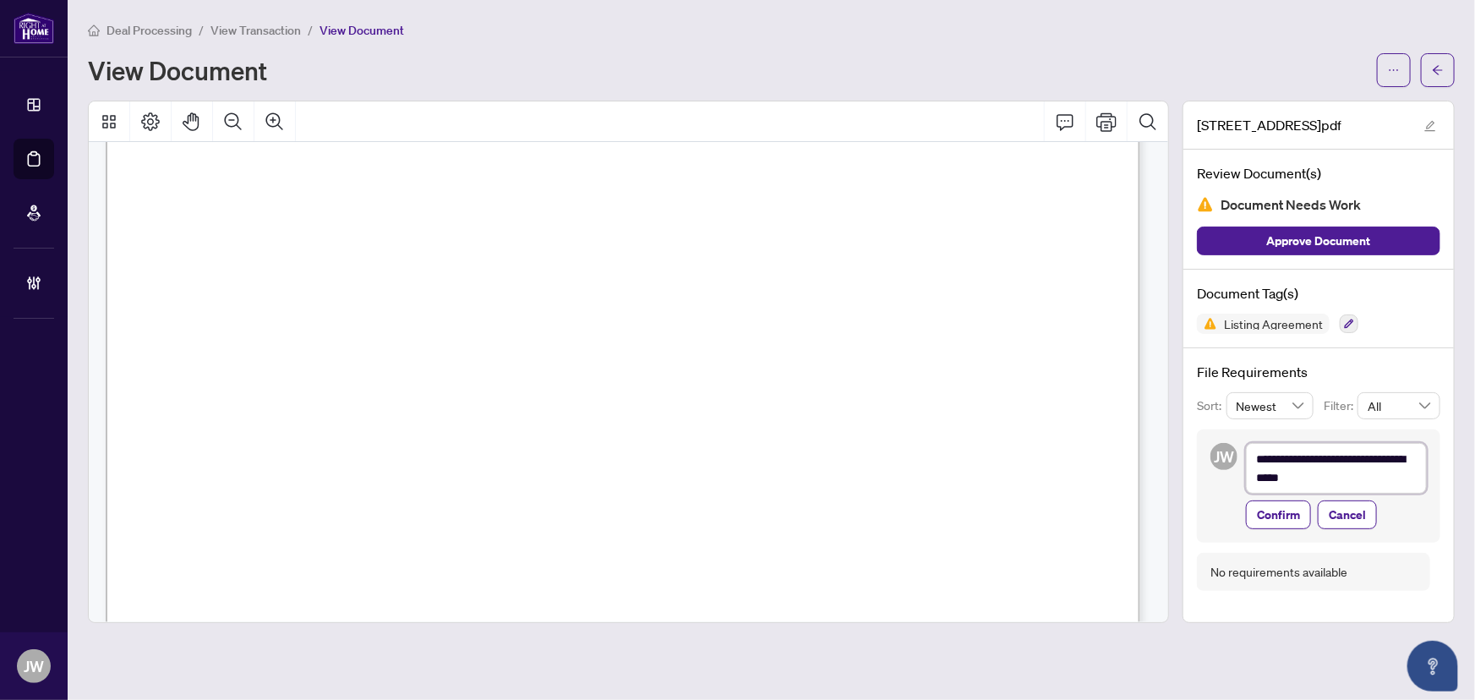
type textarea "**********"
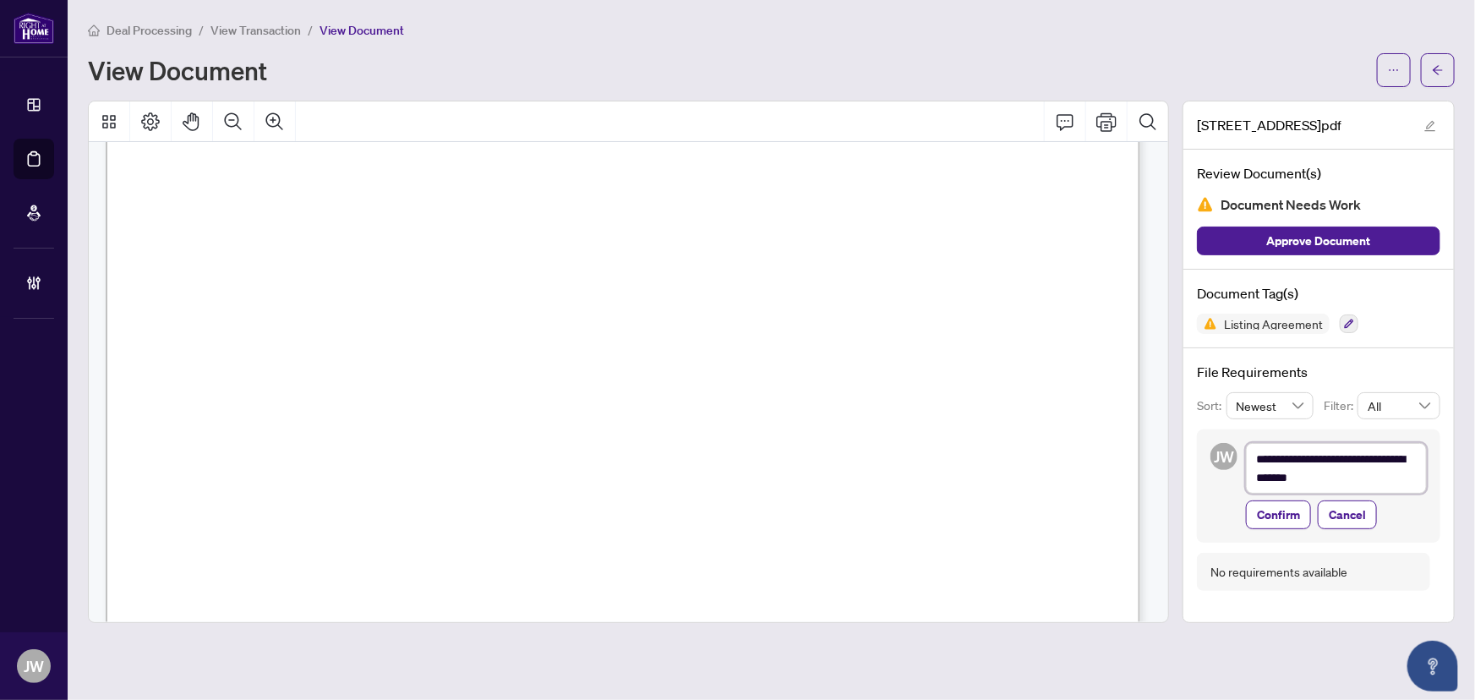
type textarea "**********"
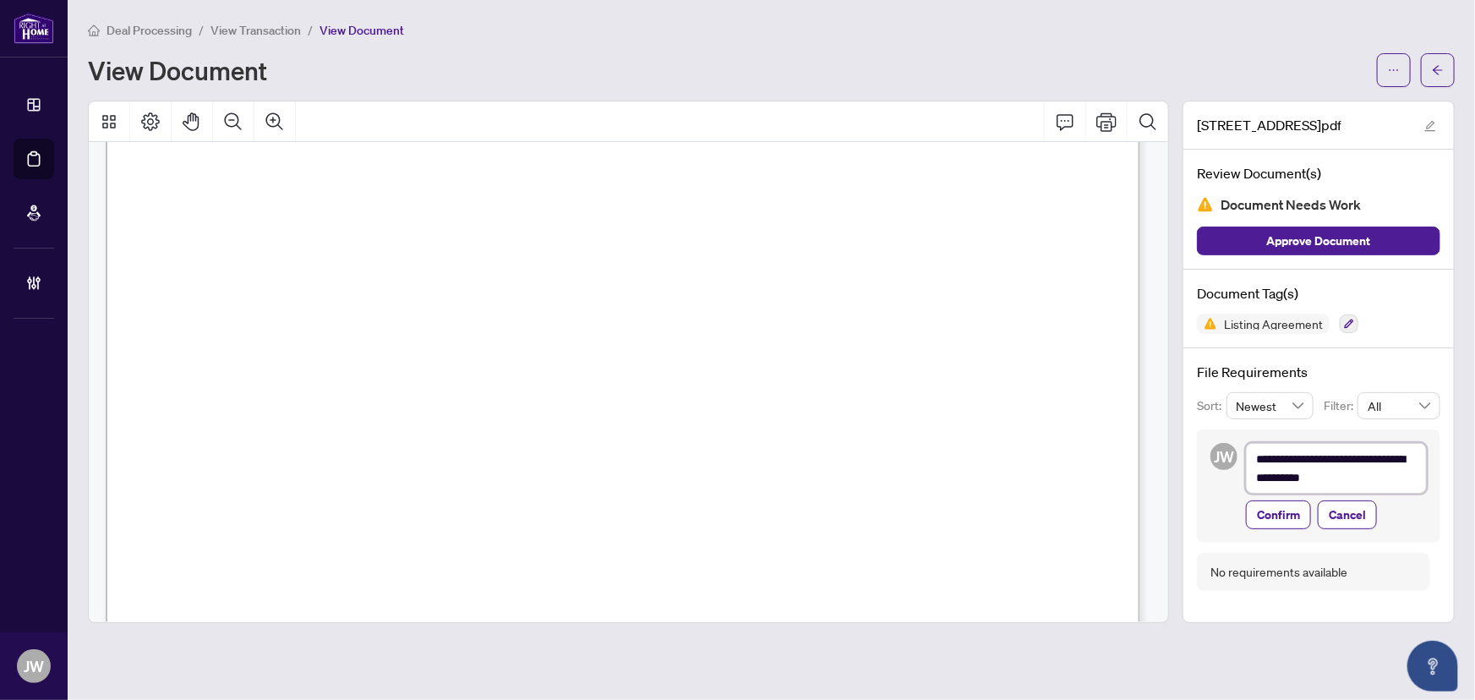
type textarea "**********"
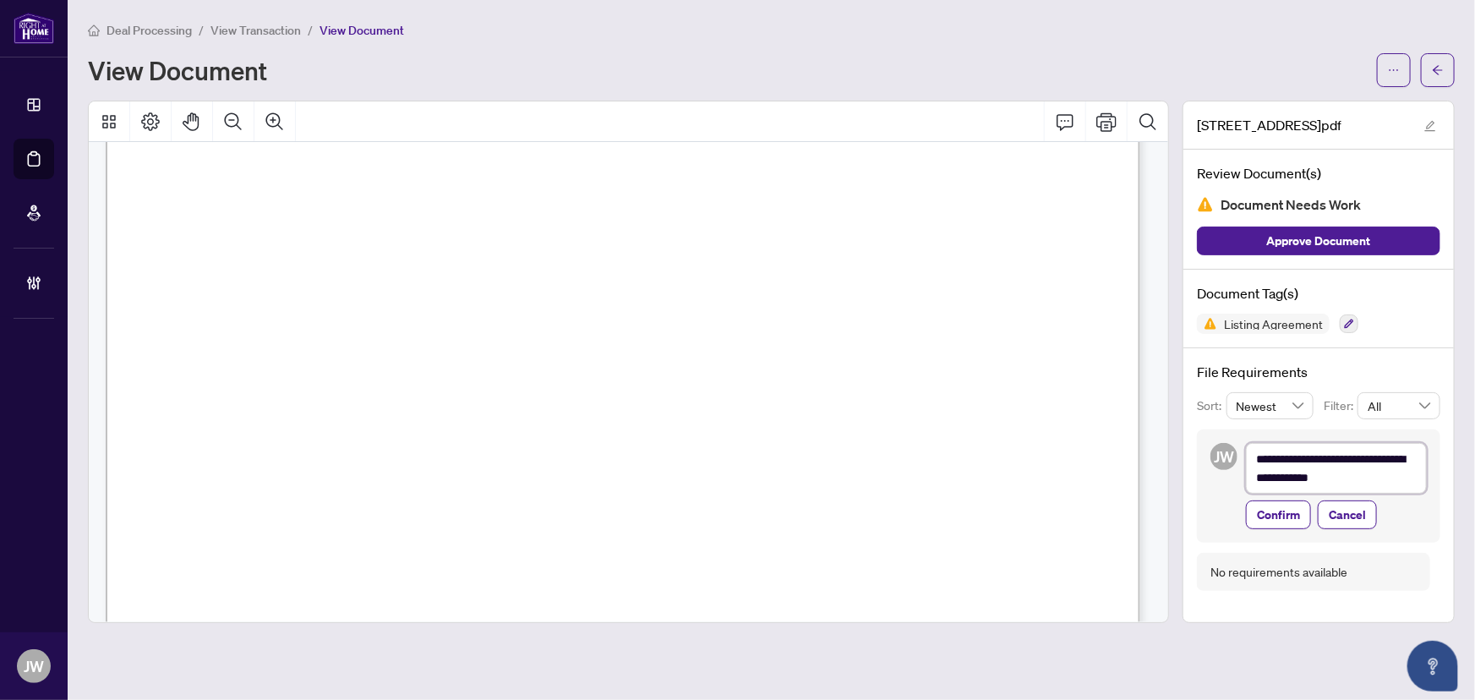
type textarea "**********"
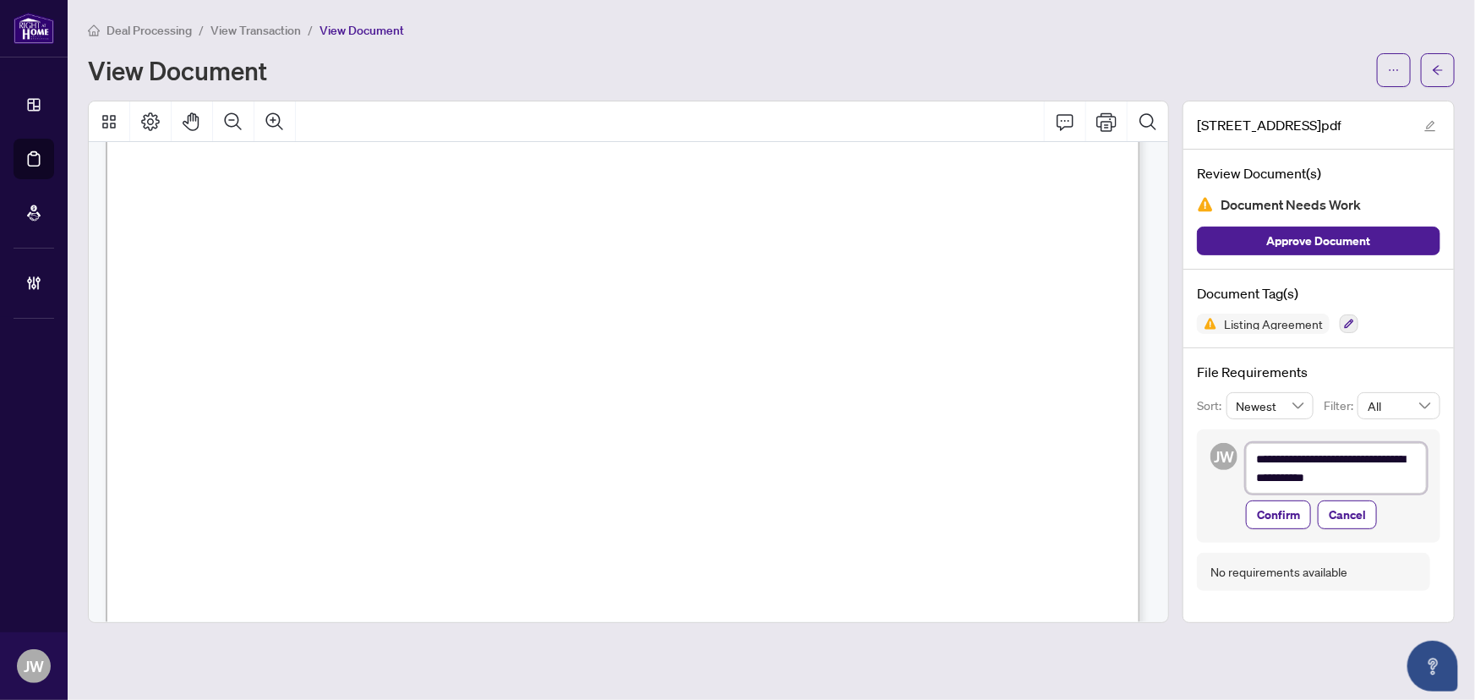
type textarea "**********"
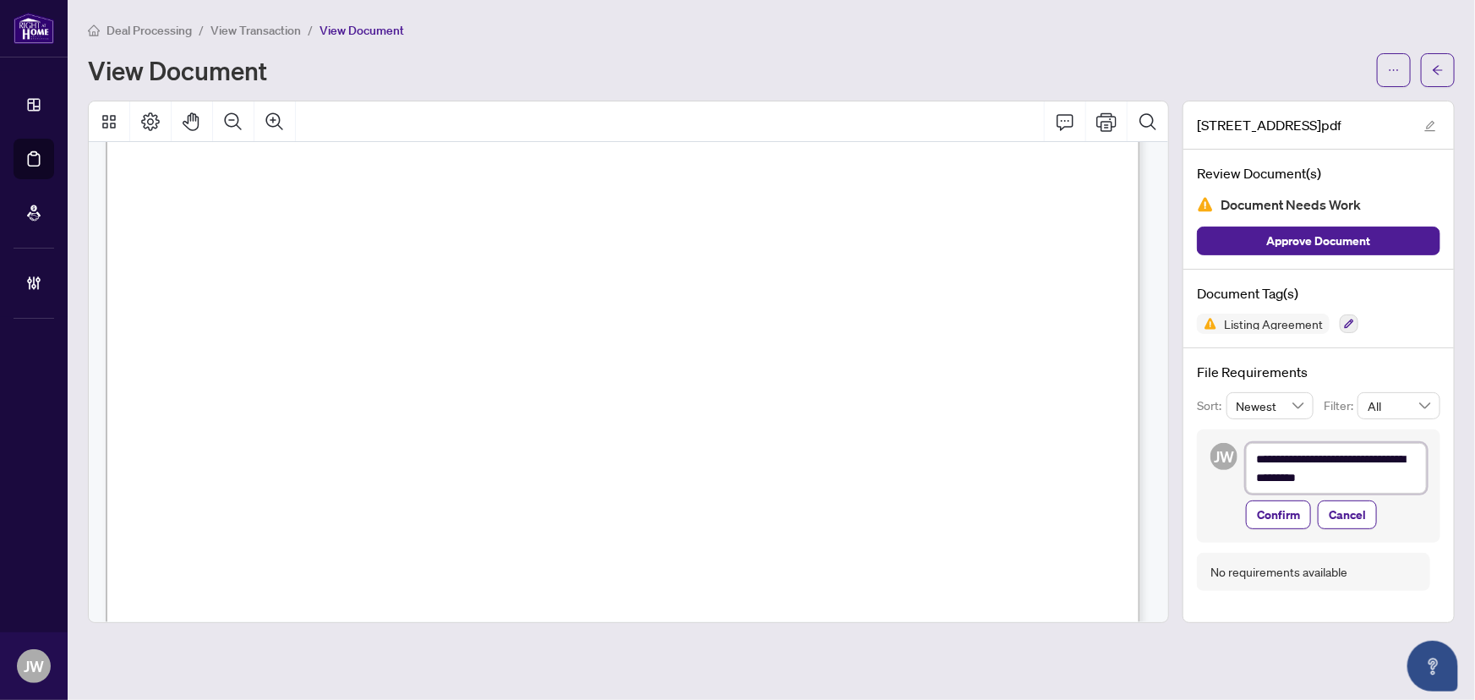
type textarea "**********"
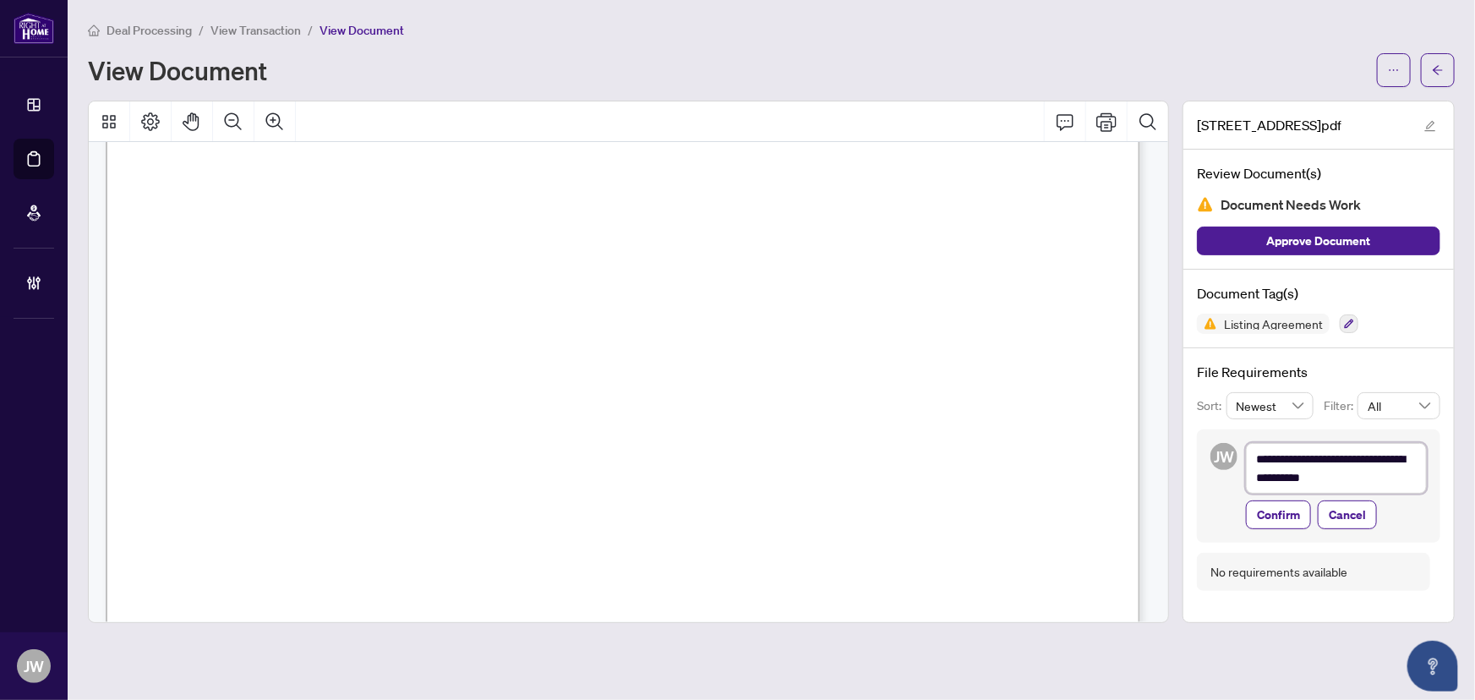
type textarea "**********"
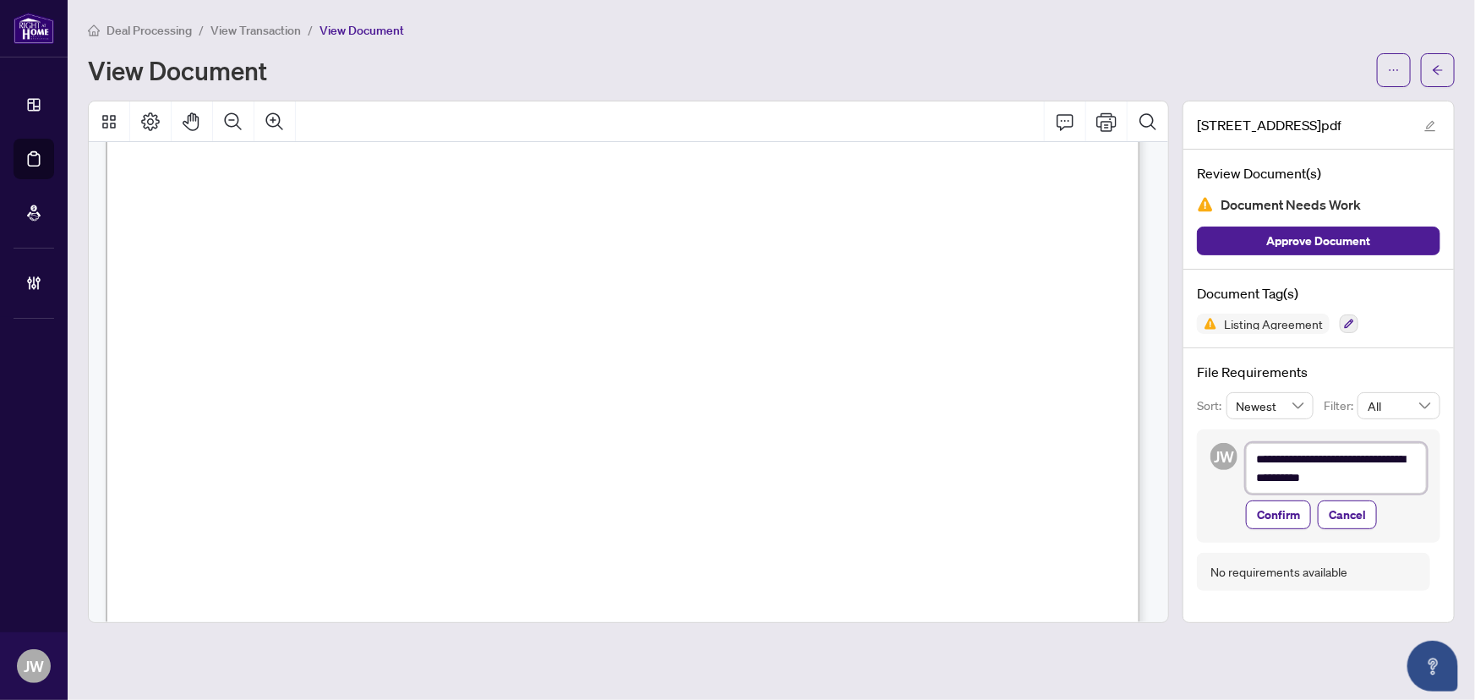
type textarea "**********"
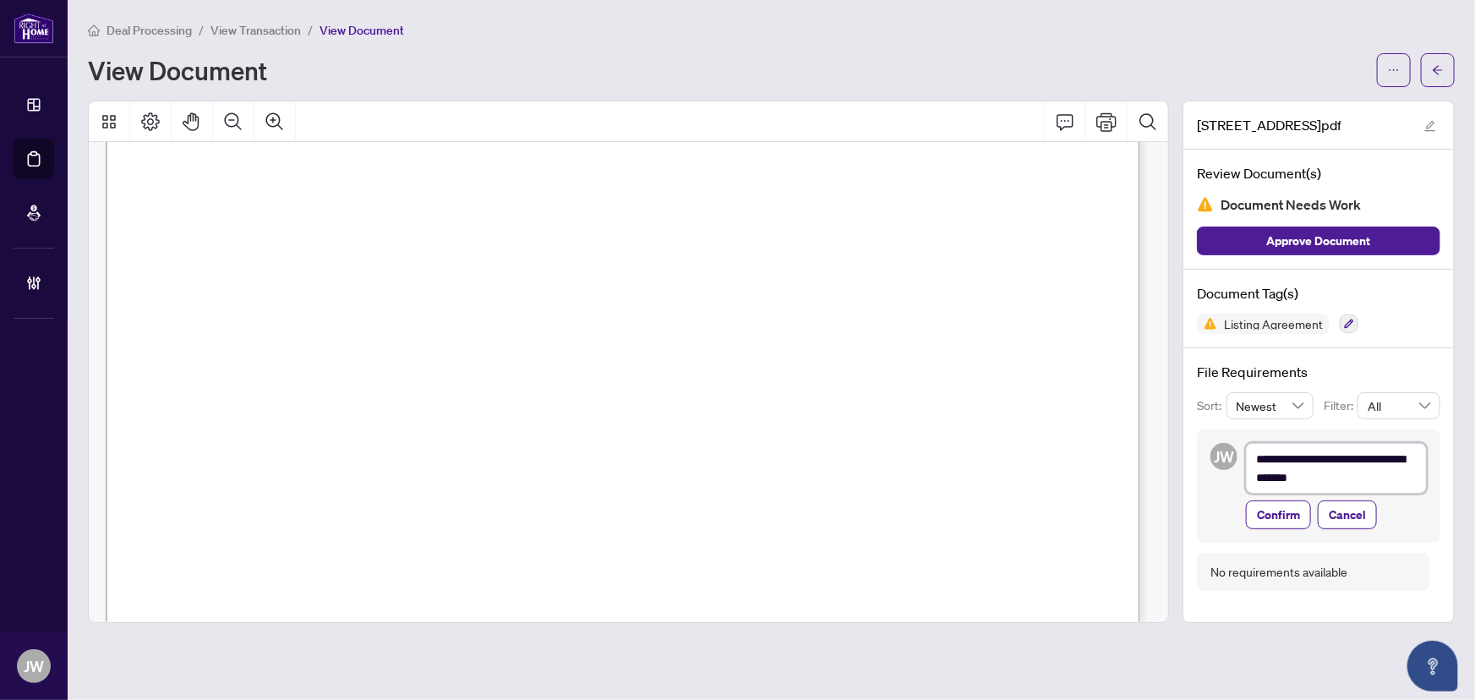
type textarea "**********"
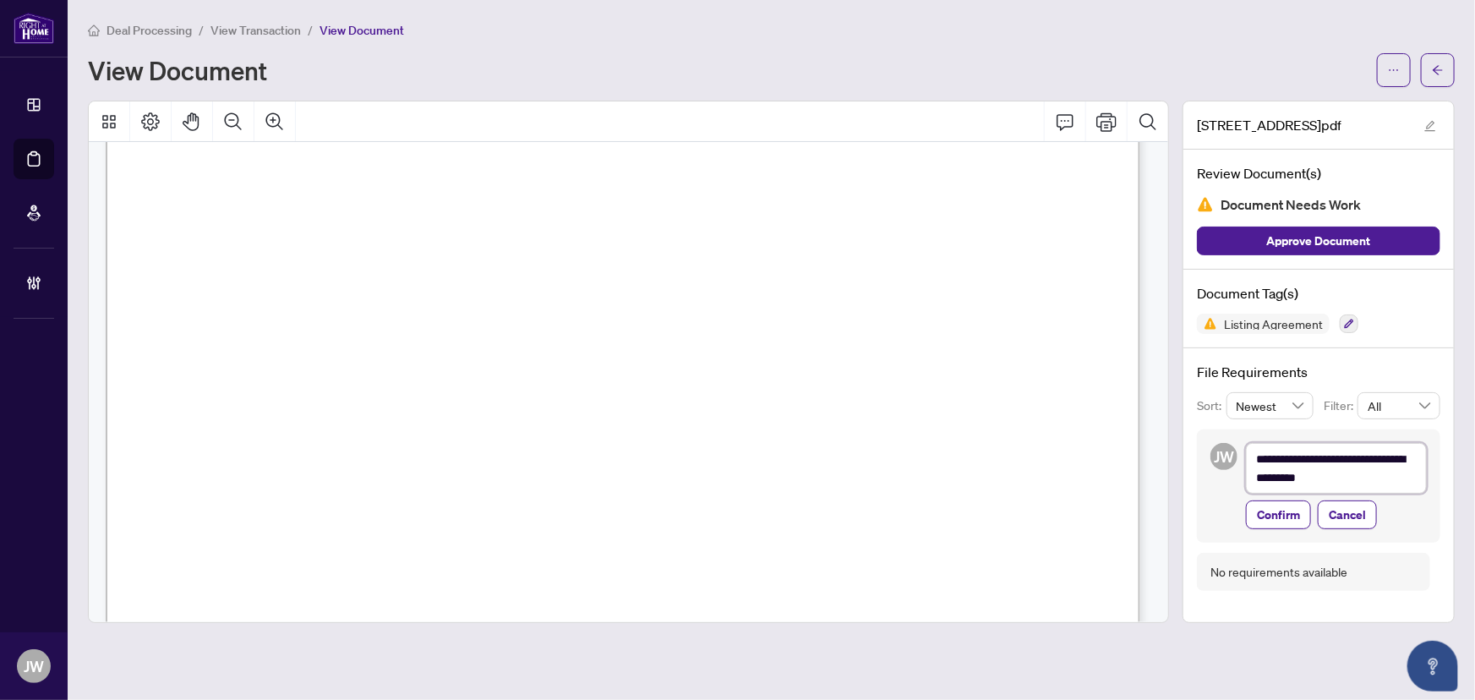
type textarea "**********"
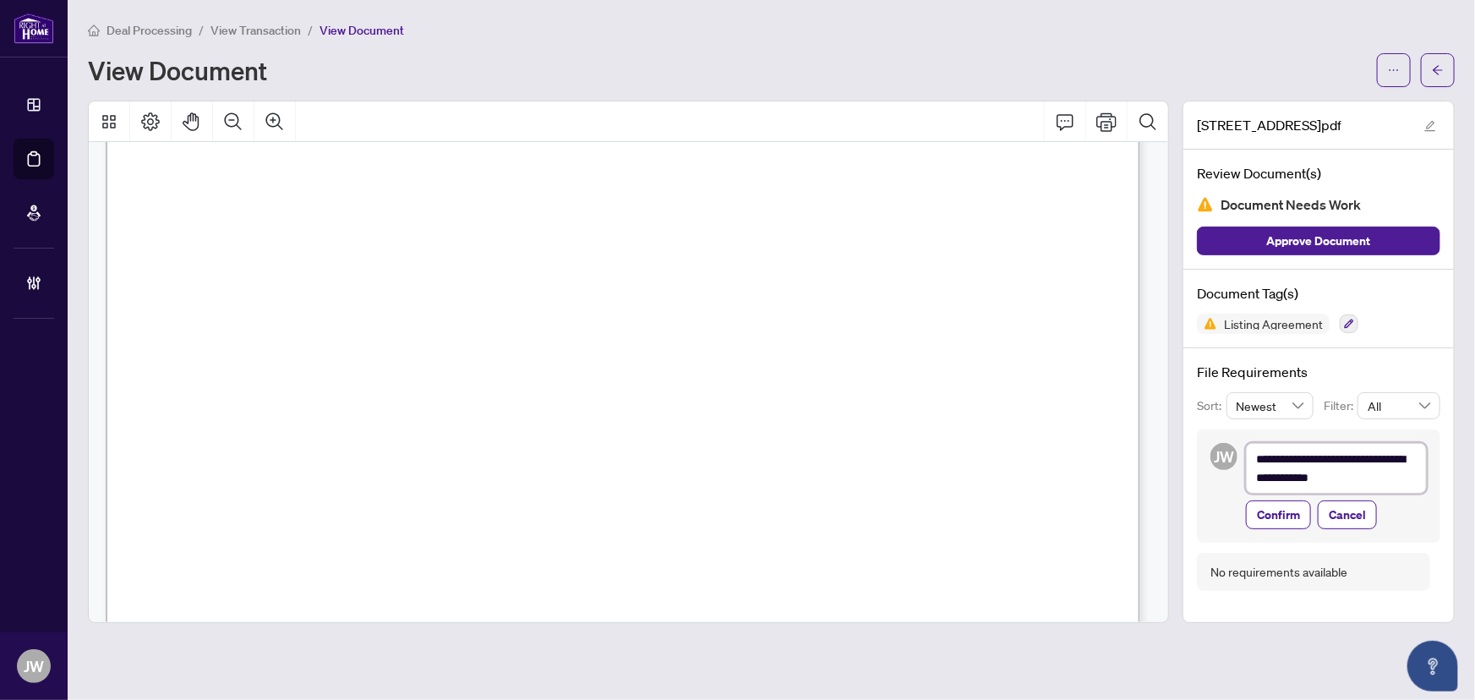
type textarea "**********"
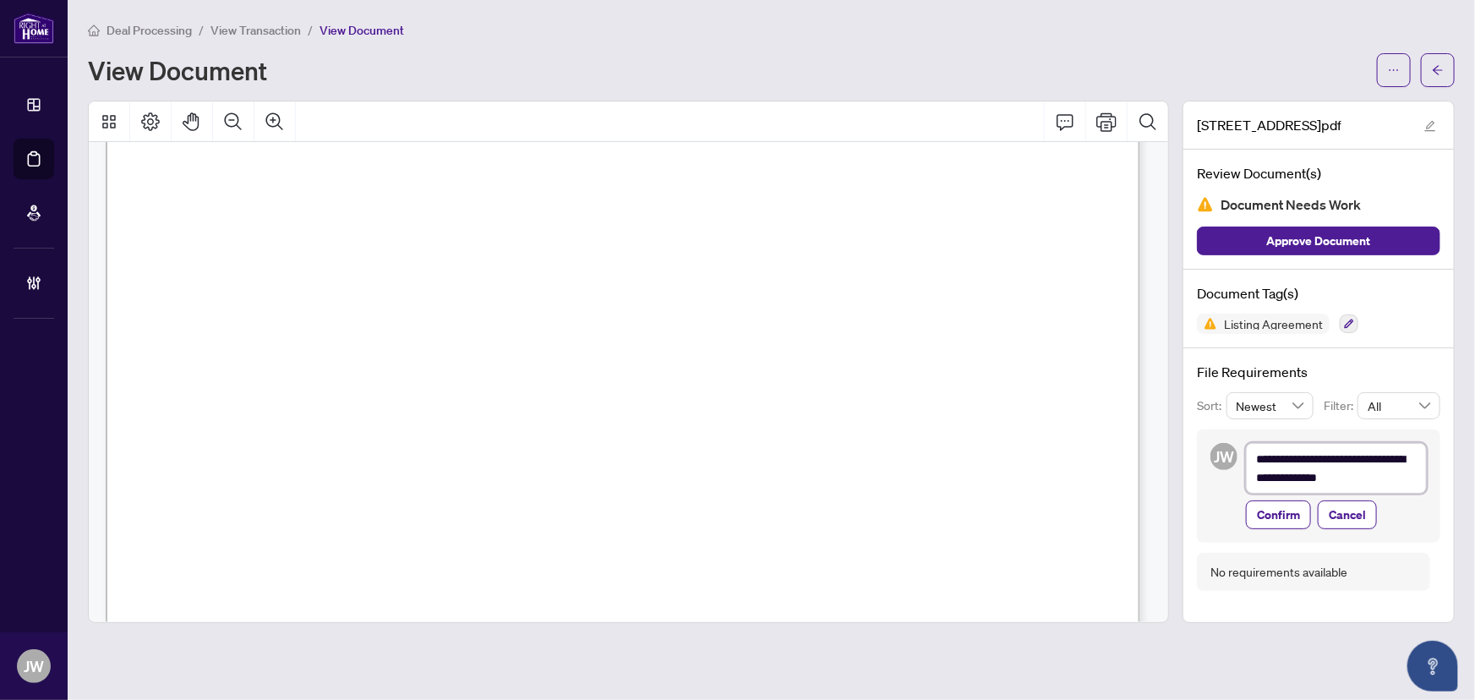
type textarea "**********"
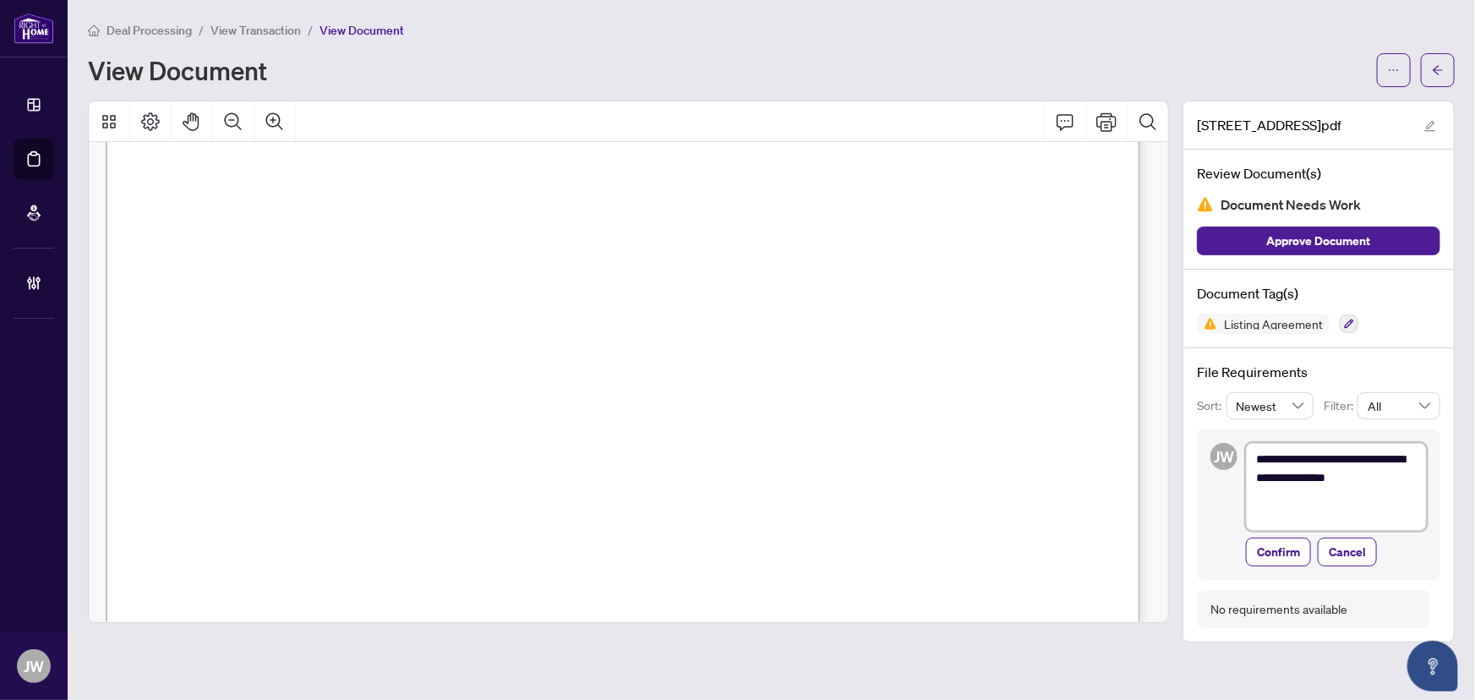
type textarea "**********"
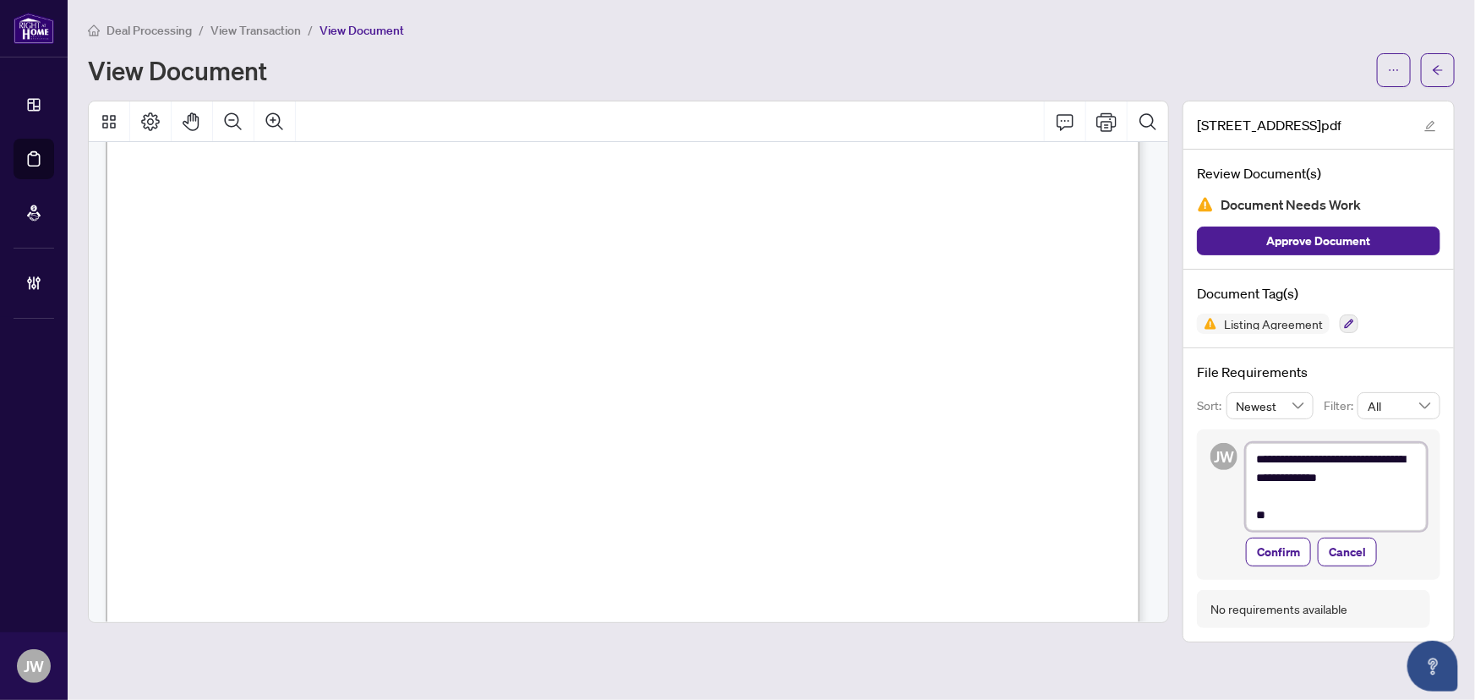
type textarea "**********"
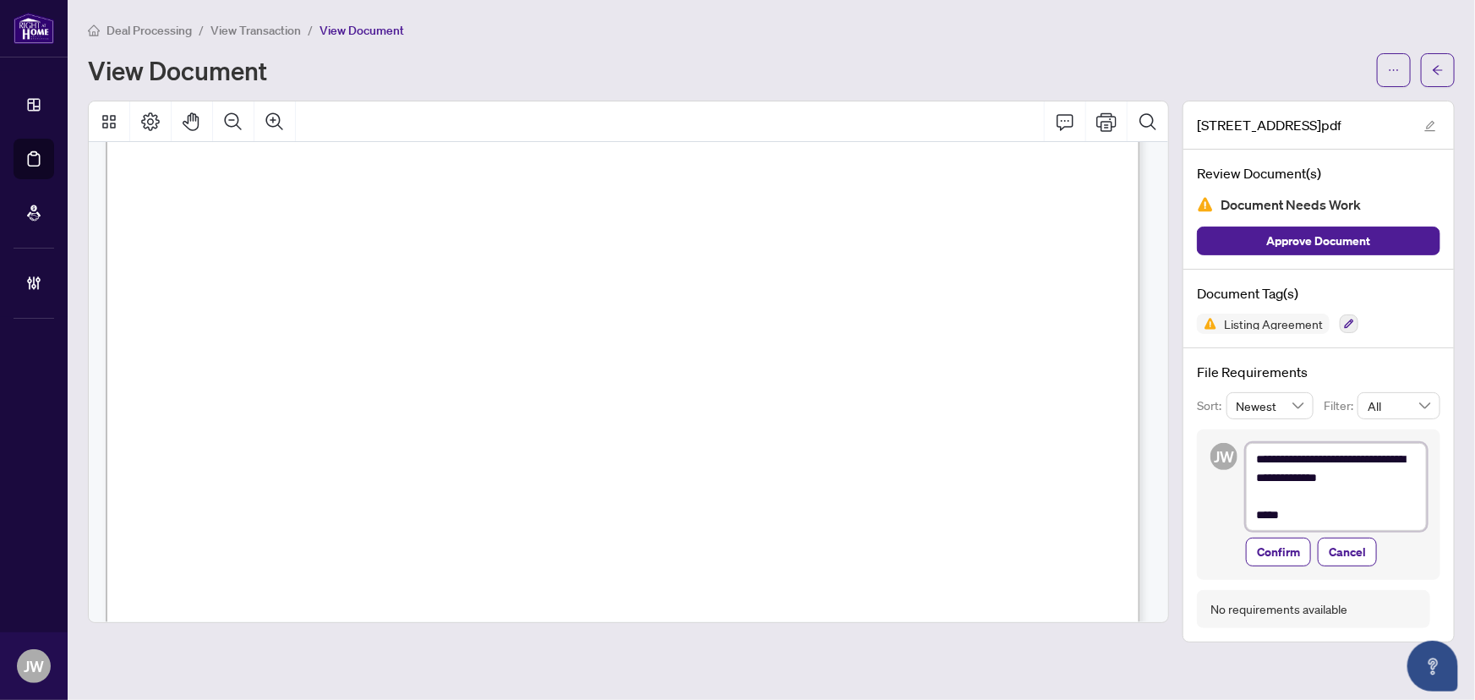
type textarea "**********"
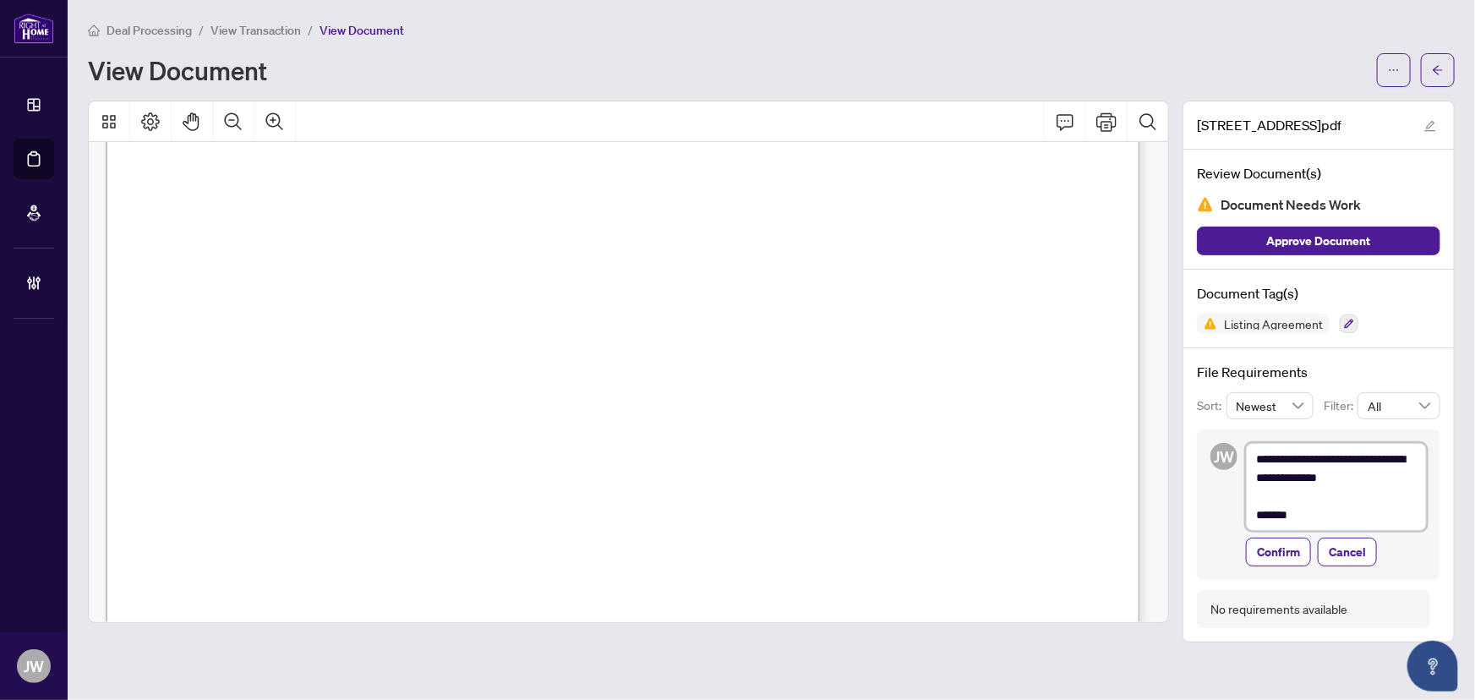
type textarea "**********"
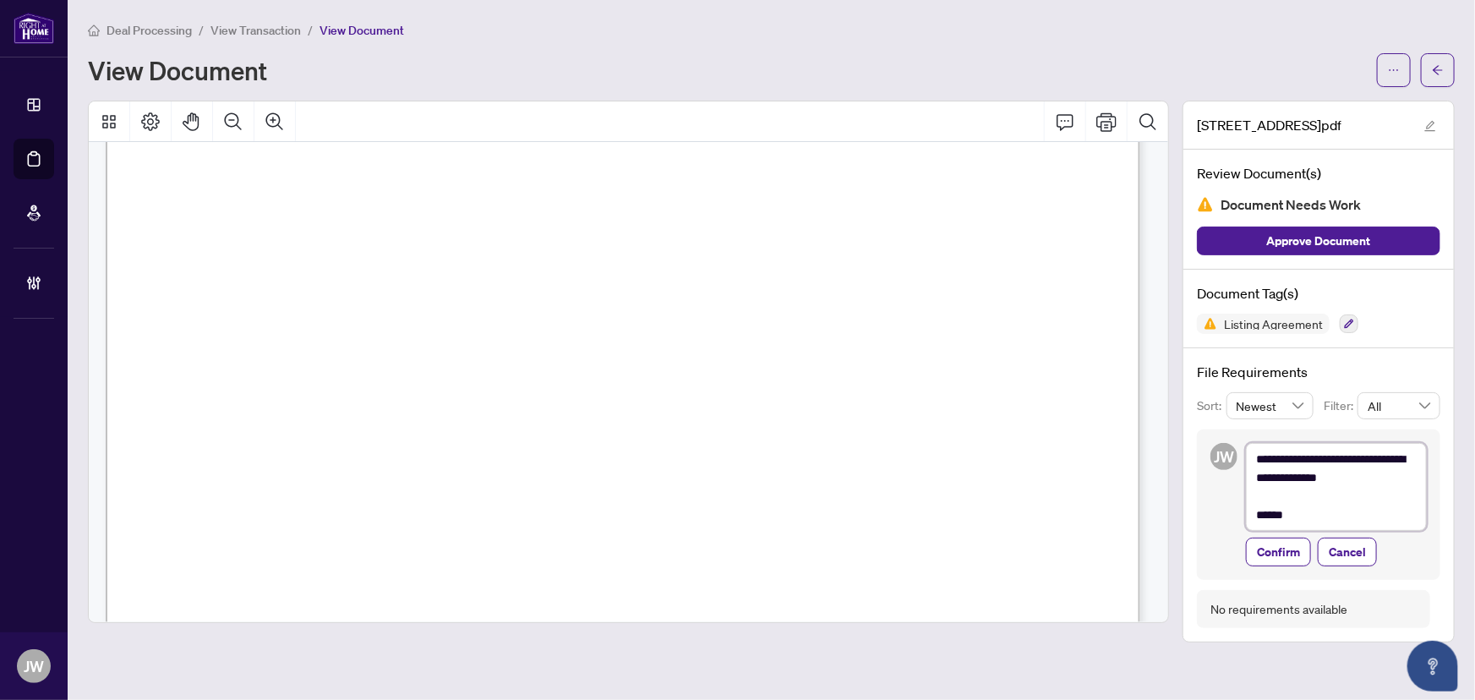
type textarea "**********"
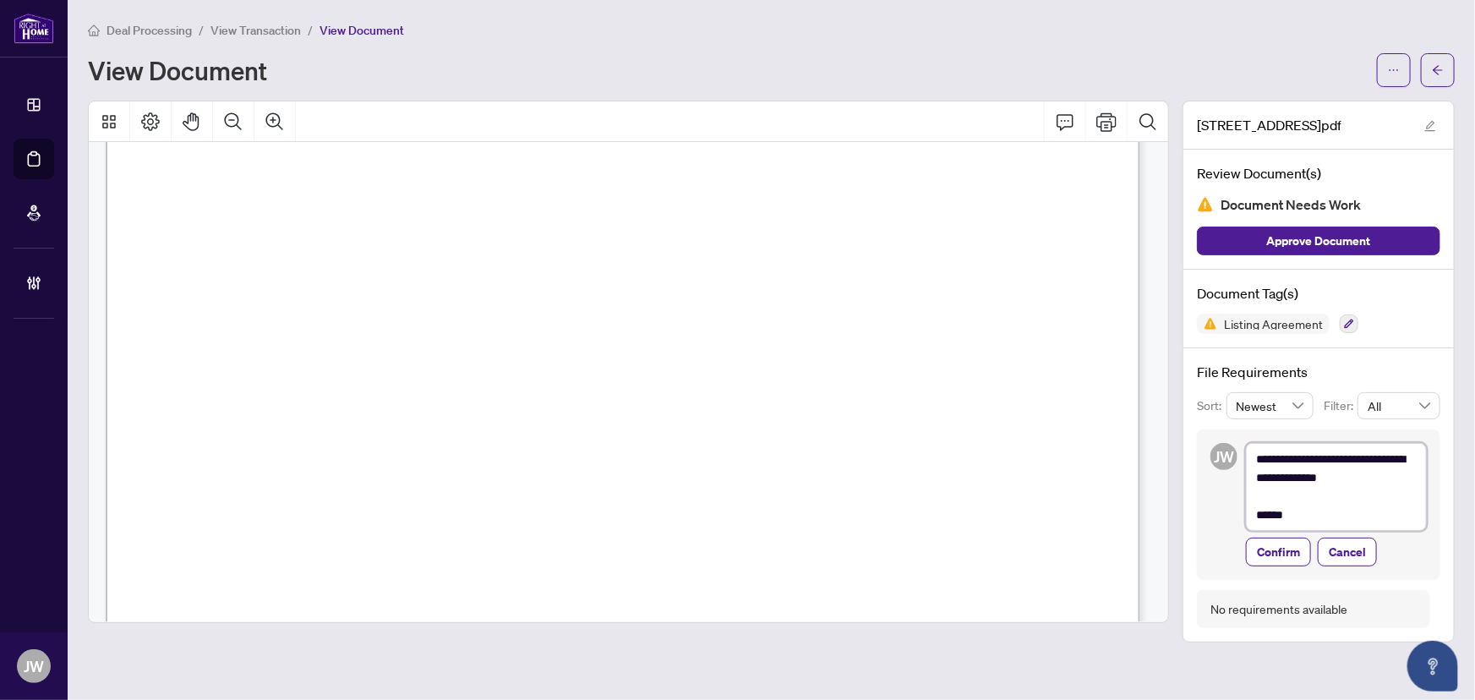
type textarea "**********"
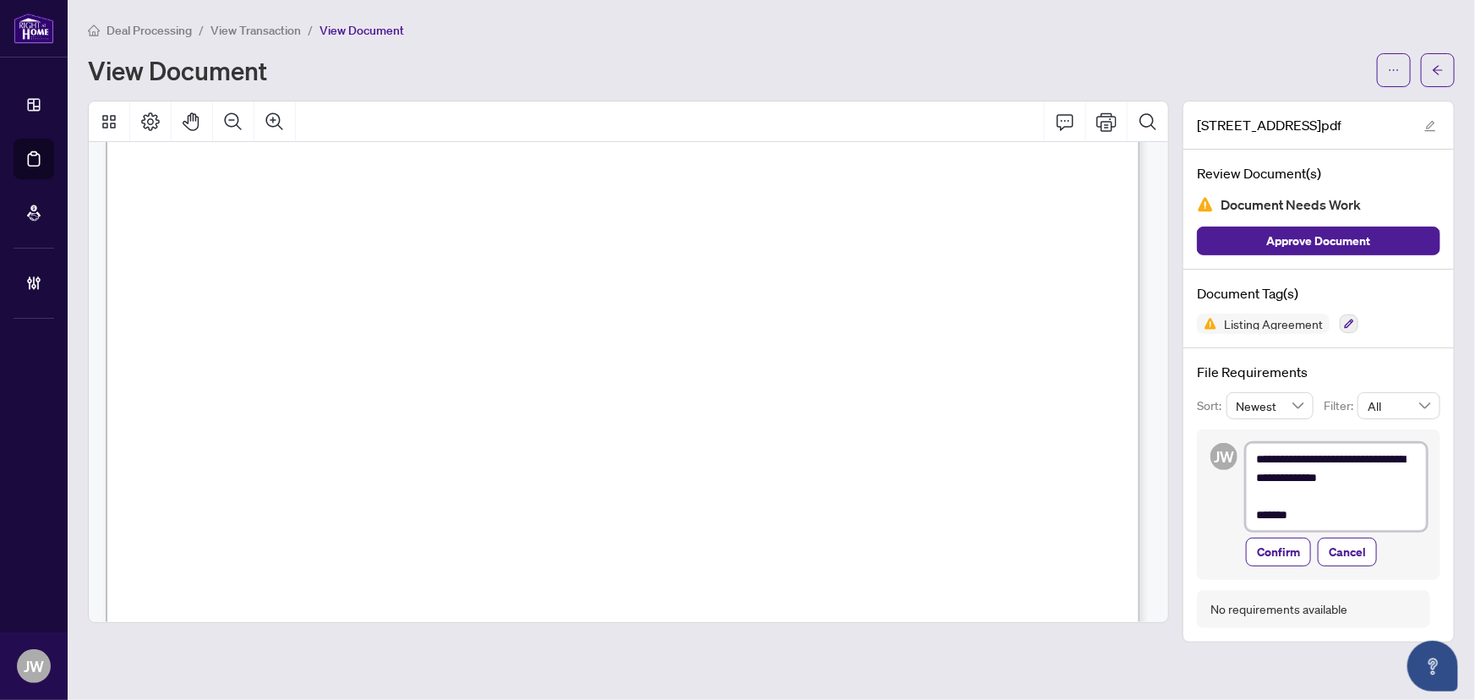
type textarea "**********"
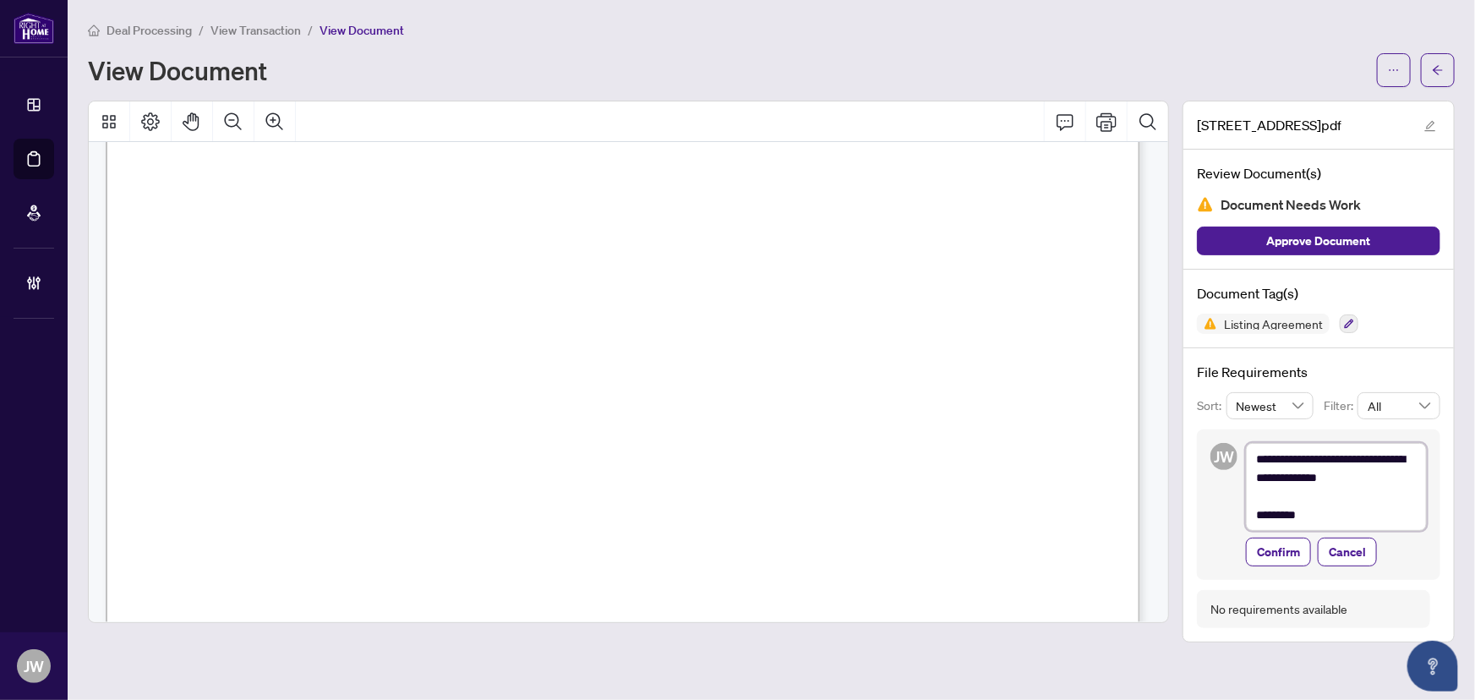
type textarea "**********"
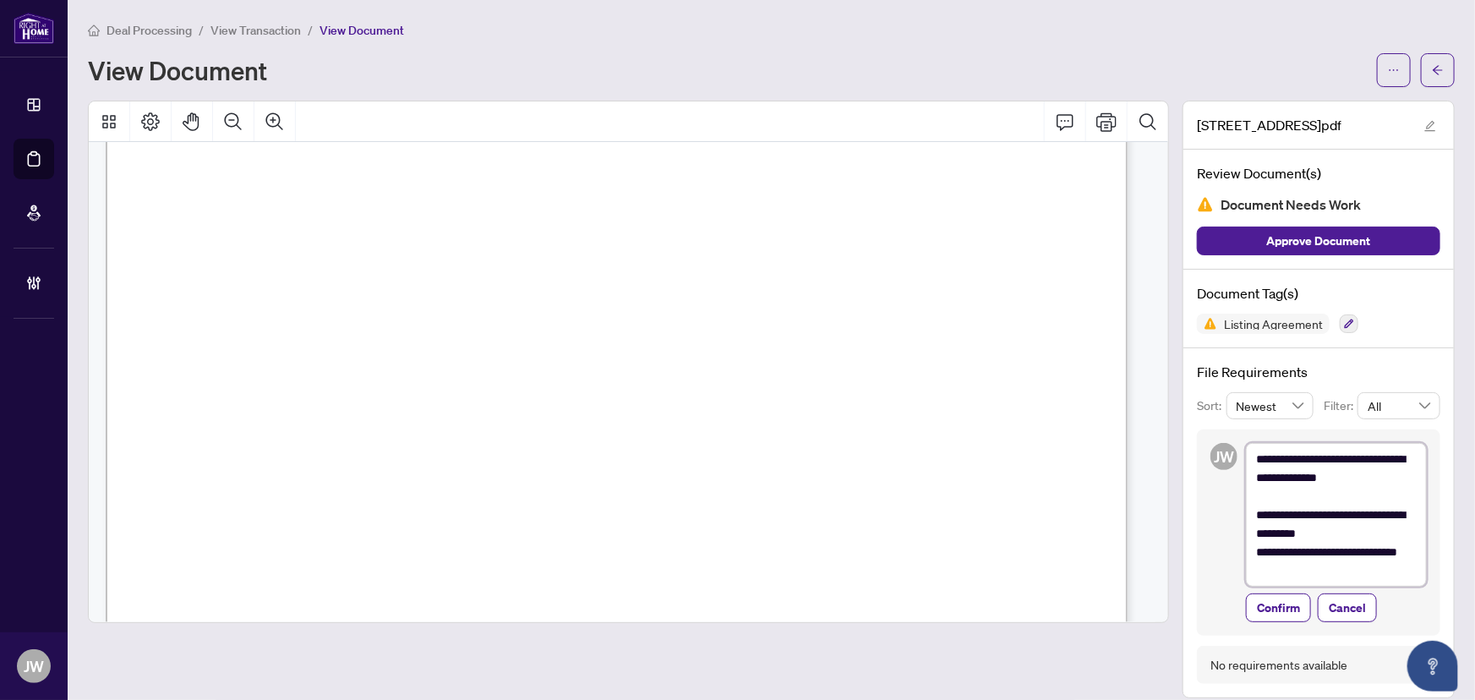
scroll to position [1624, 0]
click at [1276, 609] on span "Confirm" at bounding box center [1278, 607] width 43 height 27
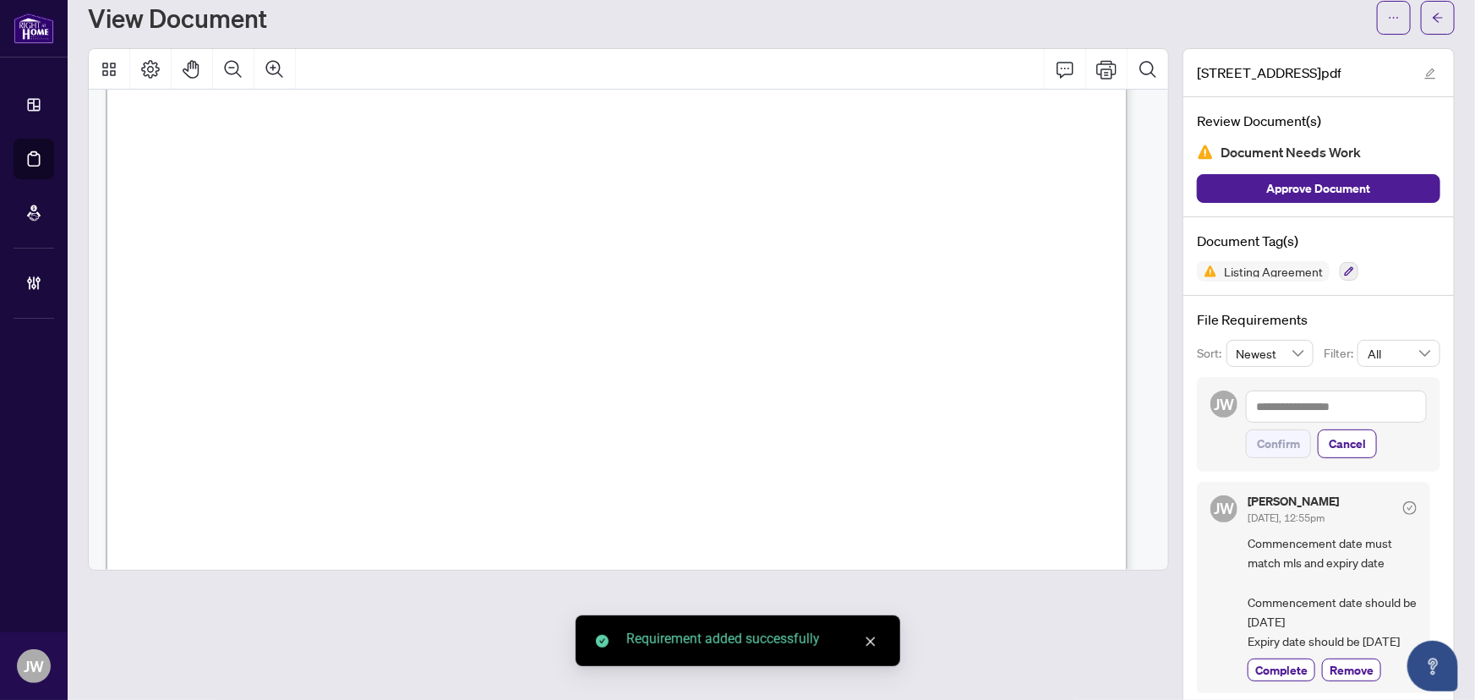
scroll to position [76, 0]
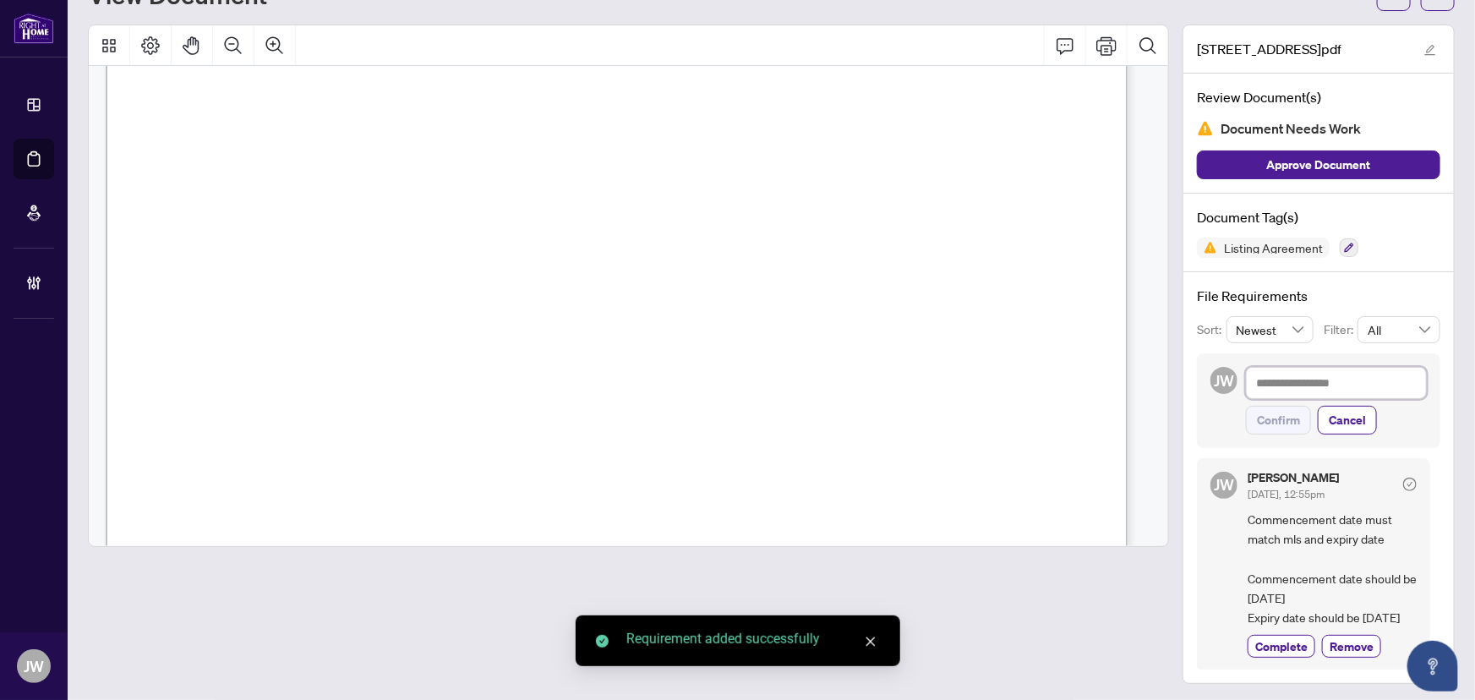
click at [1304, 368] on textarea at bounding box center [1336, 383] width 181 height 32
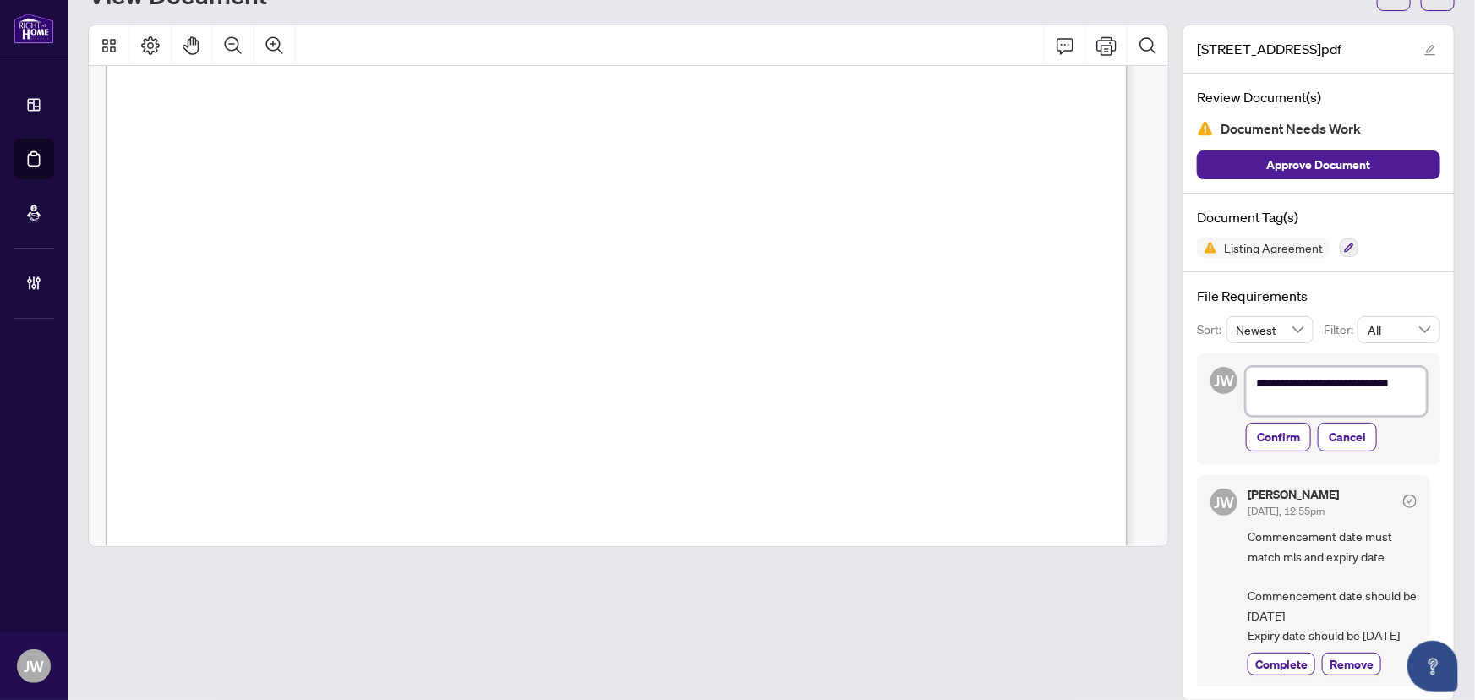
scroll to position [0, 0]
click at [1243, 452] on div "**********" at bounding box center [1318, 409] width 243 height 113
click at [1257, 442] on span "Confirm" at bounding box center [1278, 438] width 43 height 27
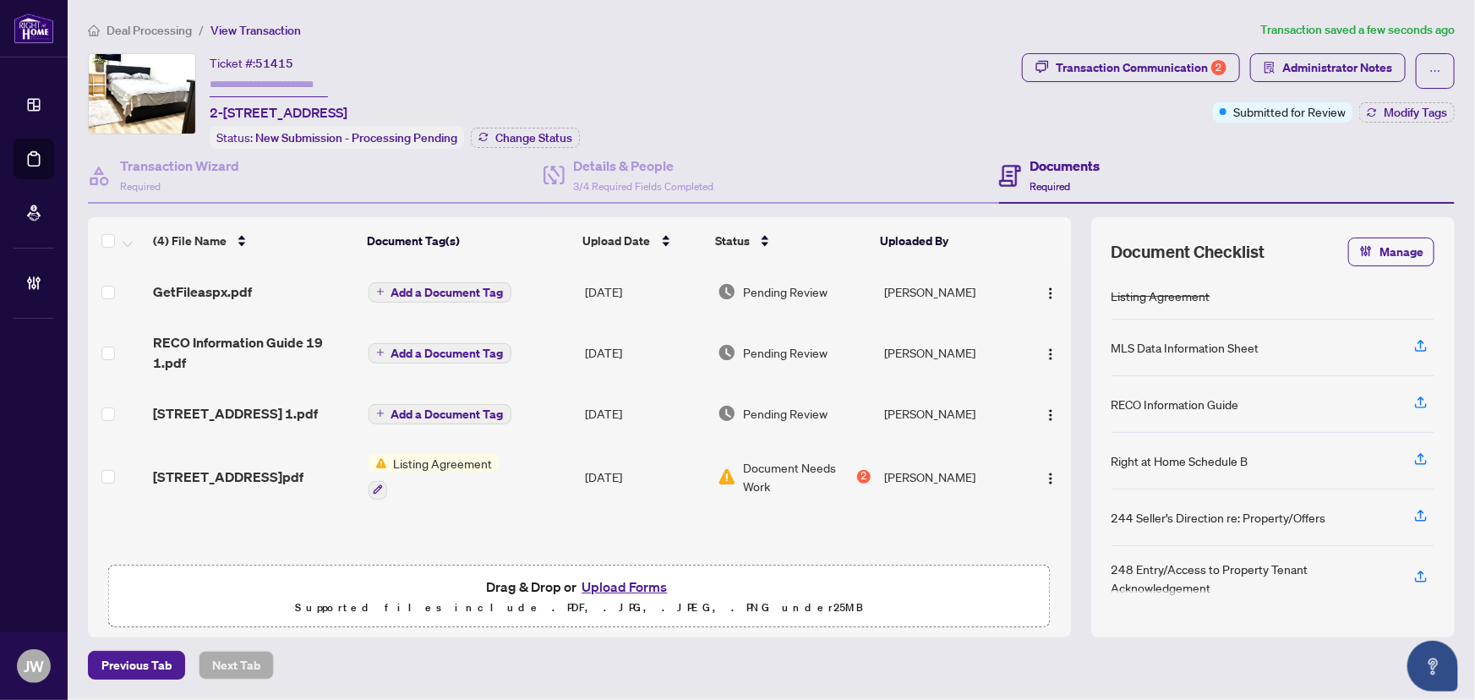
click at [307, 405] on span "526 Palmerston Blvd 1 1.pdf" at bounding box center [235, 413] width 165 height 20
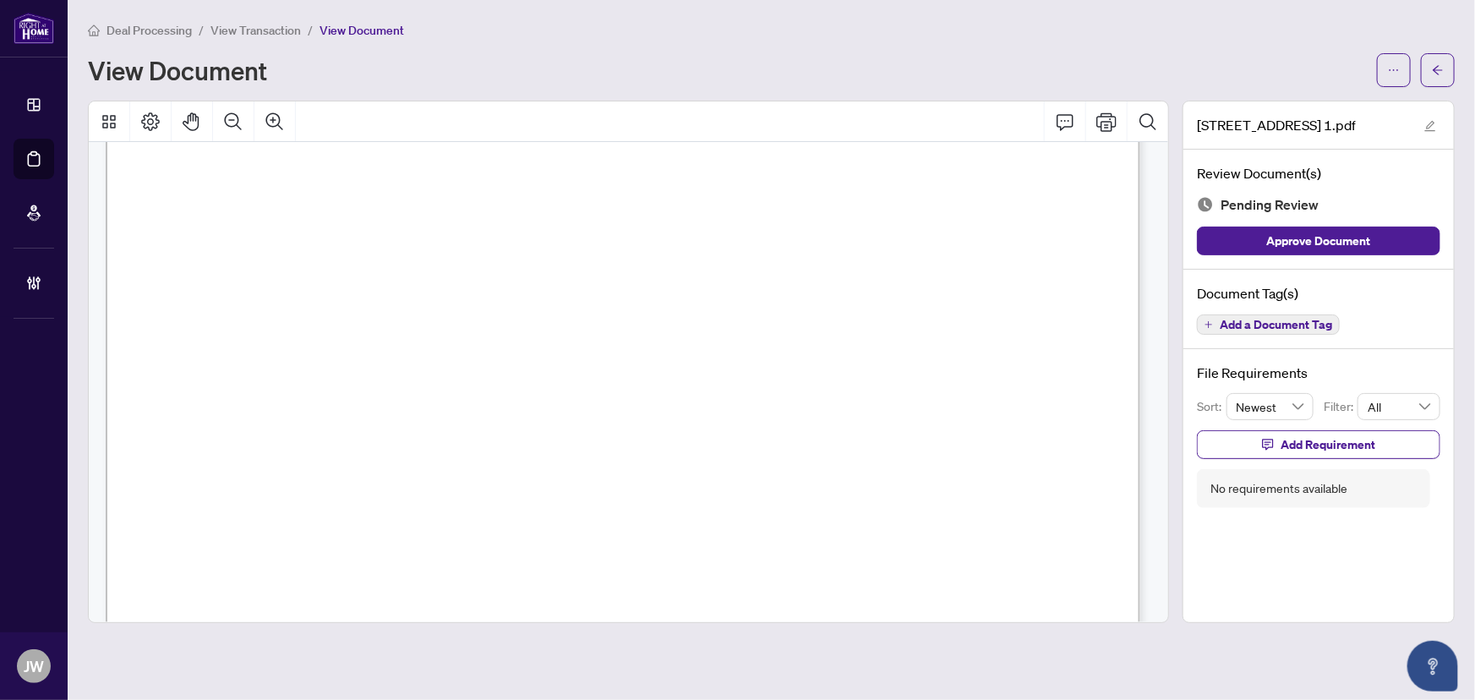
scroll to position [1921, 0]
click at [1275, 320] on span "Add a Document Tag" at bounding box center [1276, 325] width 112 height 12
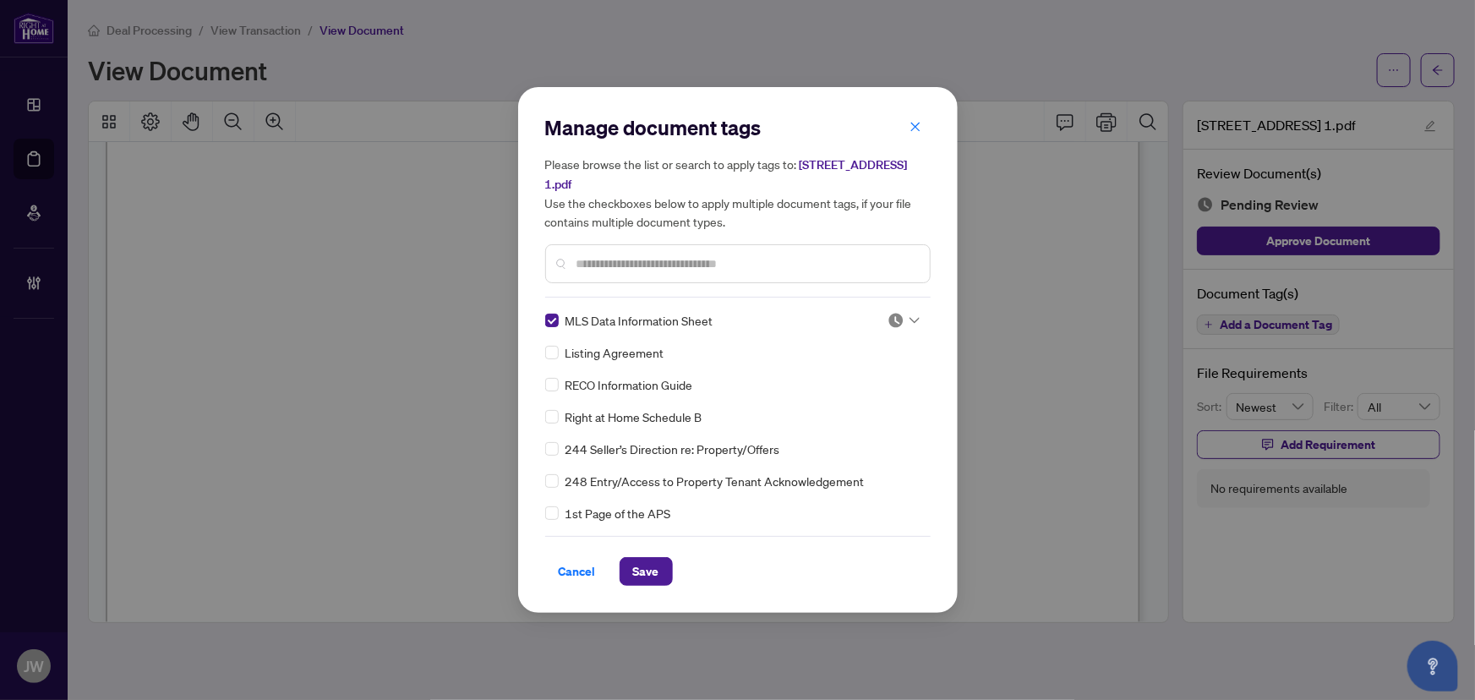
click at [899, 313] on div at bounding box center [904, 320] width 32 height 17
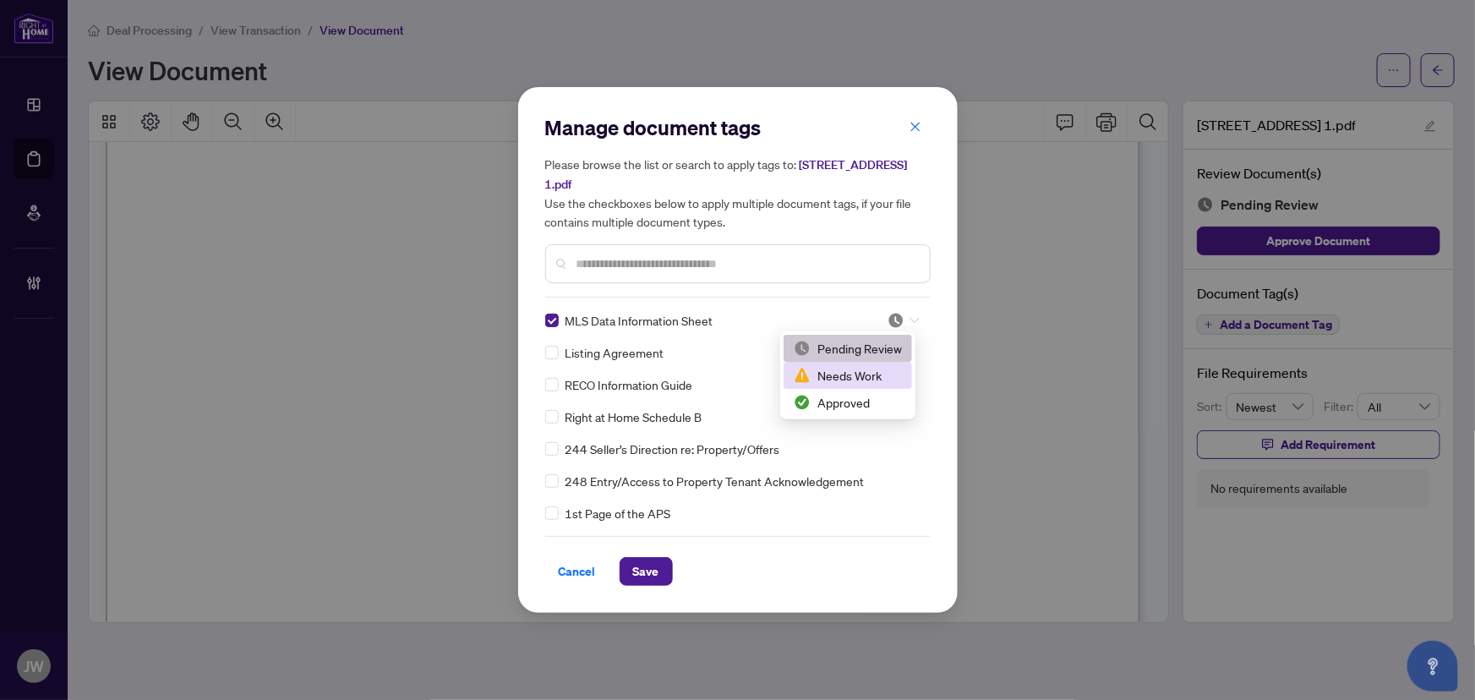
click at [850, 382] on div "Needs Work" at bounding box center [848, 375] width 108 height 19
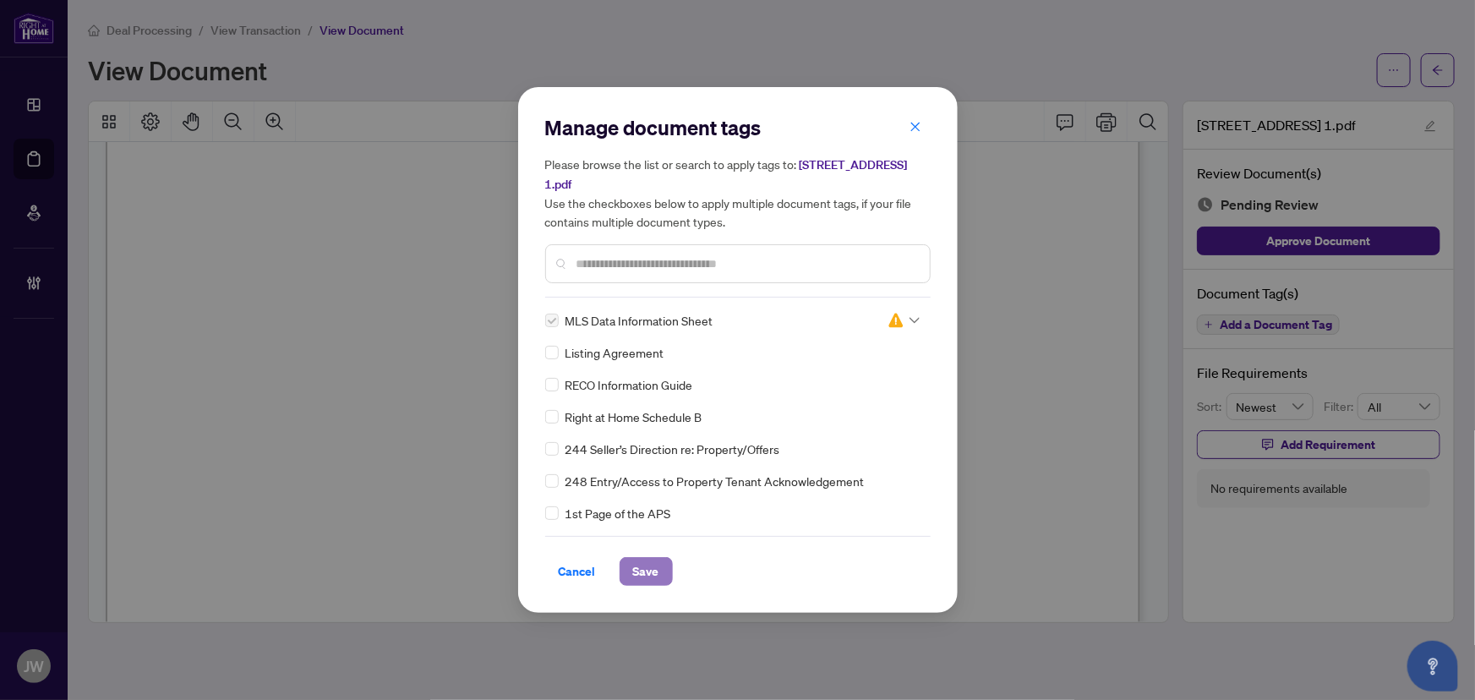
click at [648, 569] on span "Save" at bounding box center [646, 571] width 26 height 27
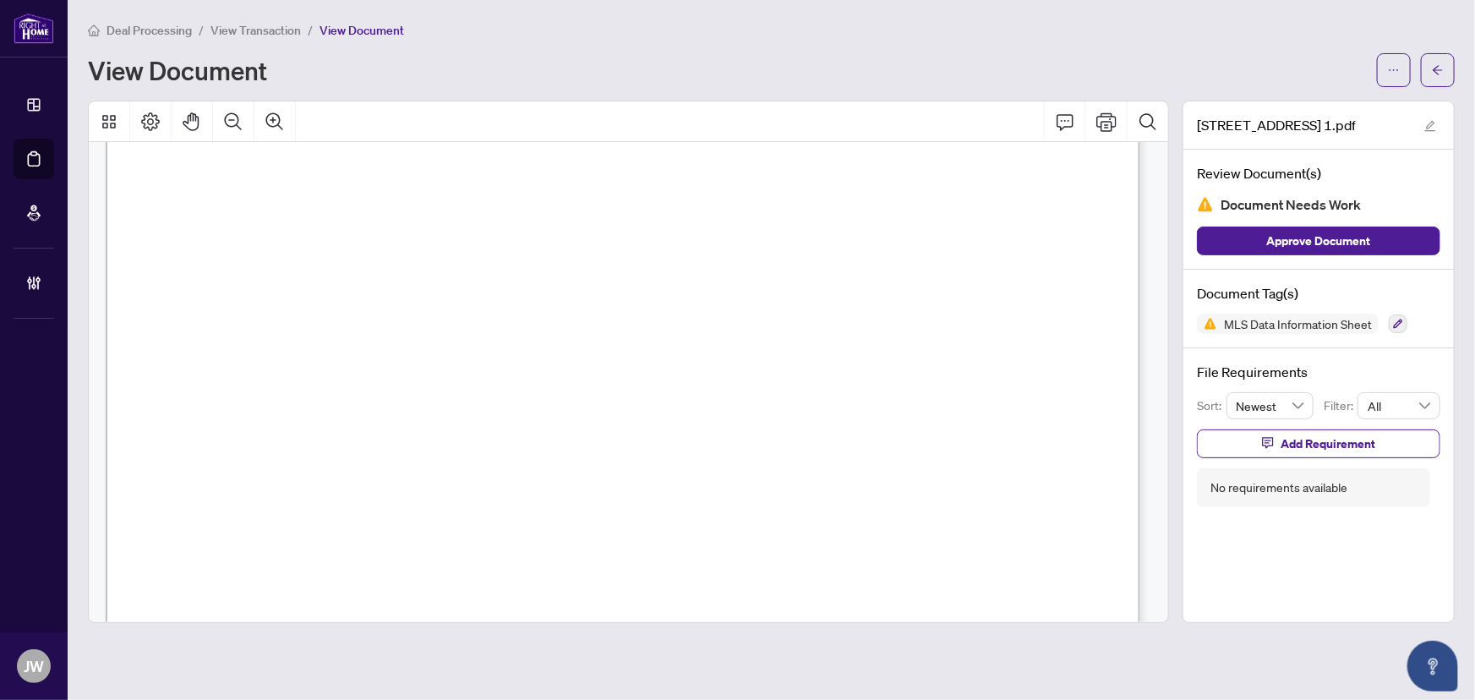
drag, startPoint x: 1271, startPoint y: 447, endPoint x: 1175, endPoint y: 549, distance: 140.0
click at [1272, 445] on icon "button" at bounding box center [1268, 443] width 12 height 12
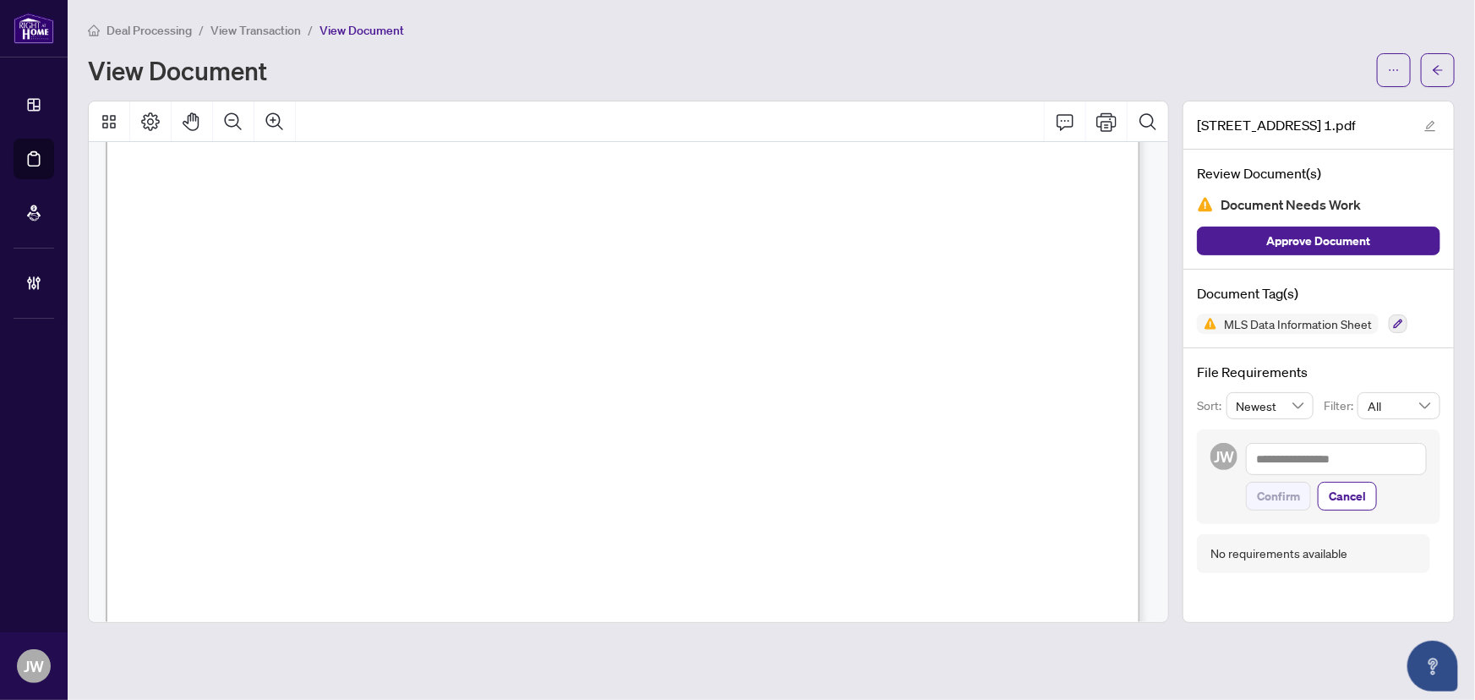
click at [1298, 473] on div "Confirm Cancel" at bounding box center [1336, 477] width 181 height 68
click at [1270, 459] on textarea at bounding box center [1336, 459] width 181 height 32
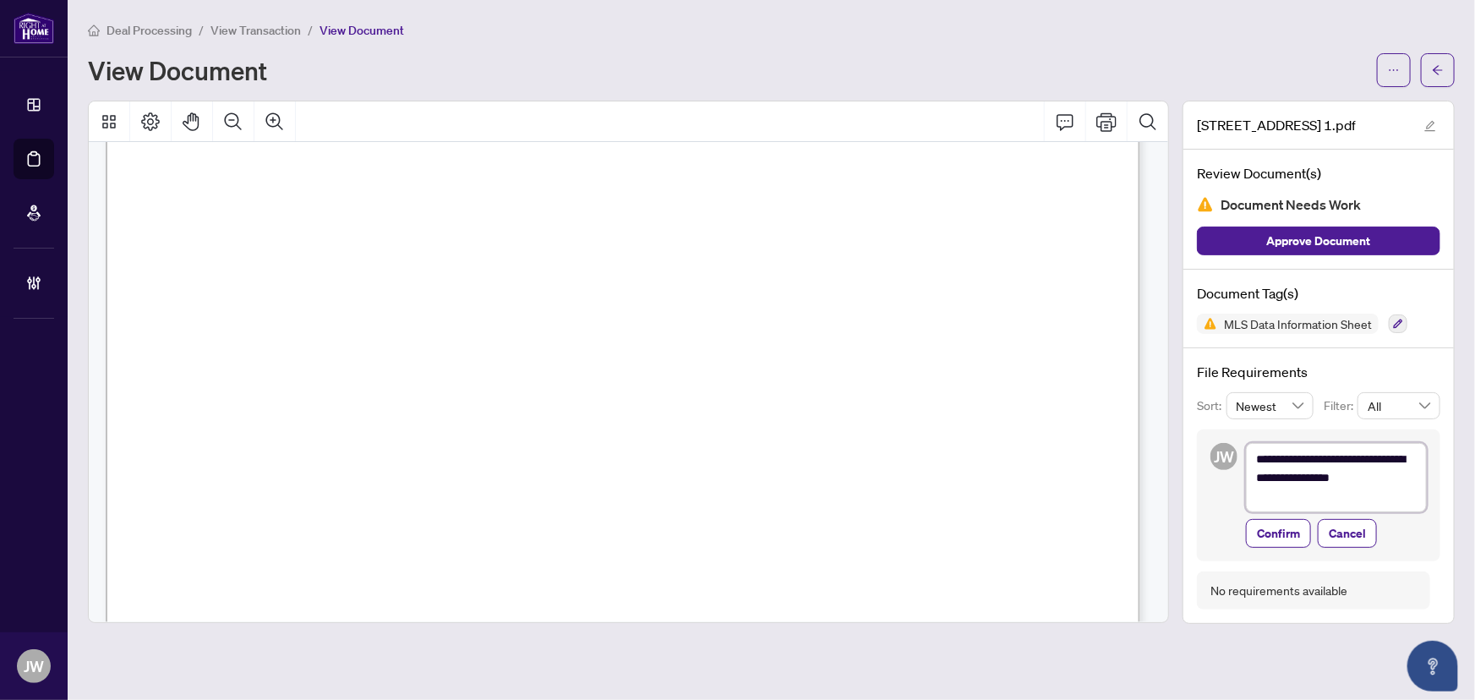
scroll to position [0, 0]
drag, startPoint x: 1122, startPoint y: 456, endPoint x: 1100, endPoint y: 507, distance: 56.1
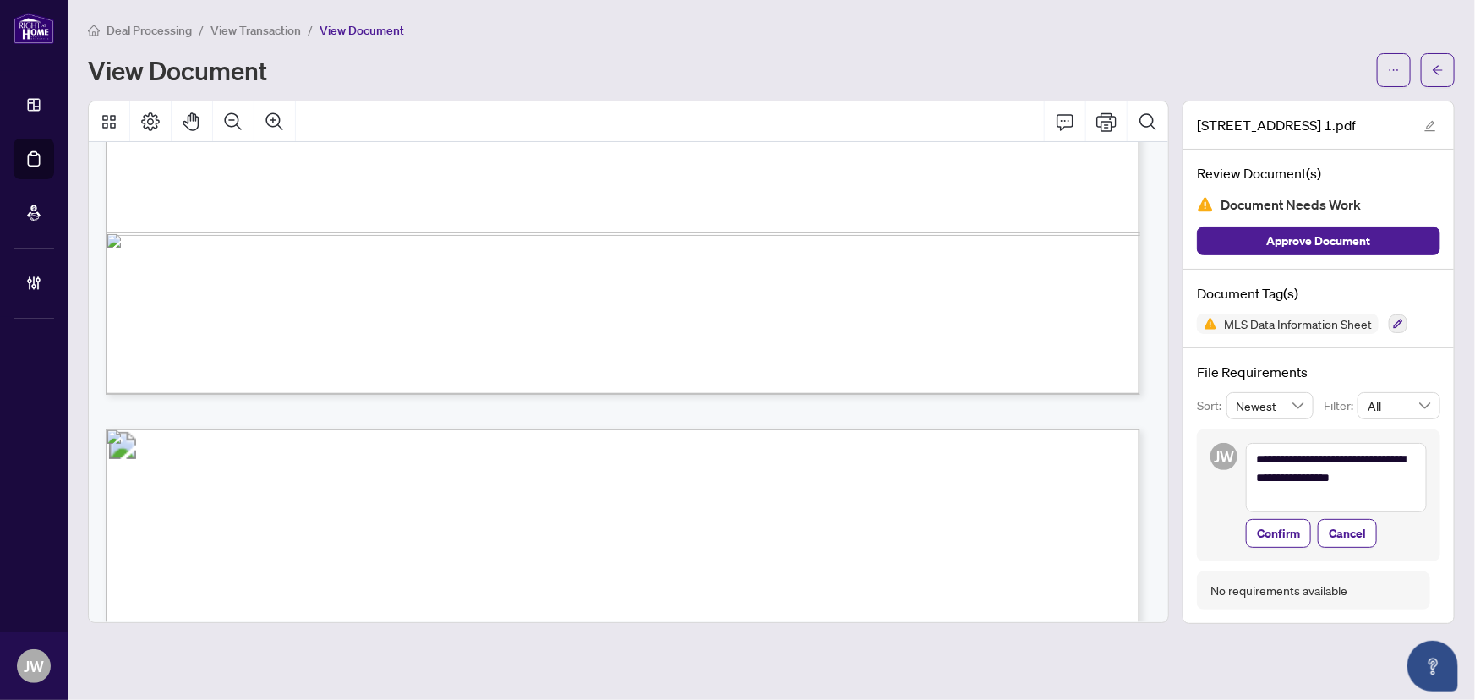
scroll to position [16780, 0]
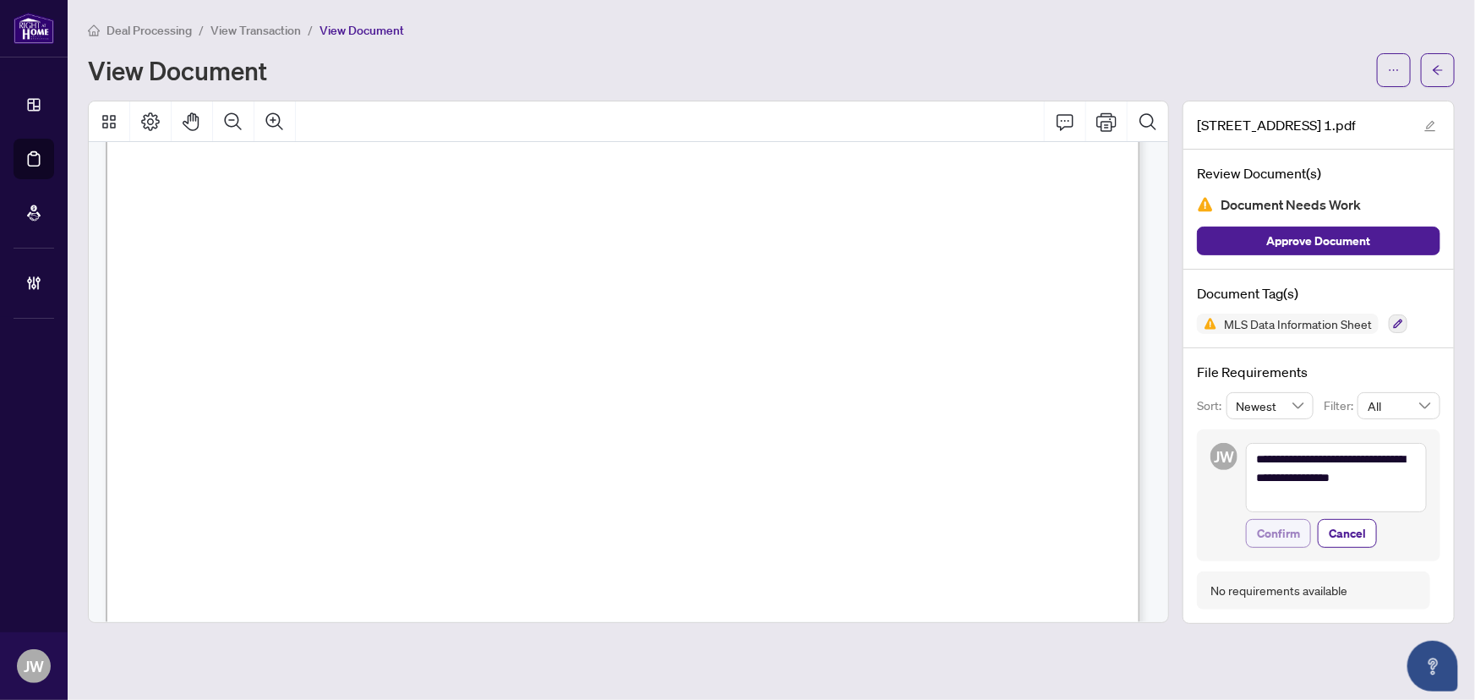
click at [1293, 528] on span "Confirm" at bounding box center [1278, 533] width 43 height 27
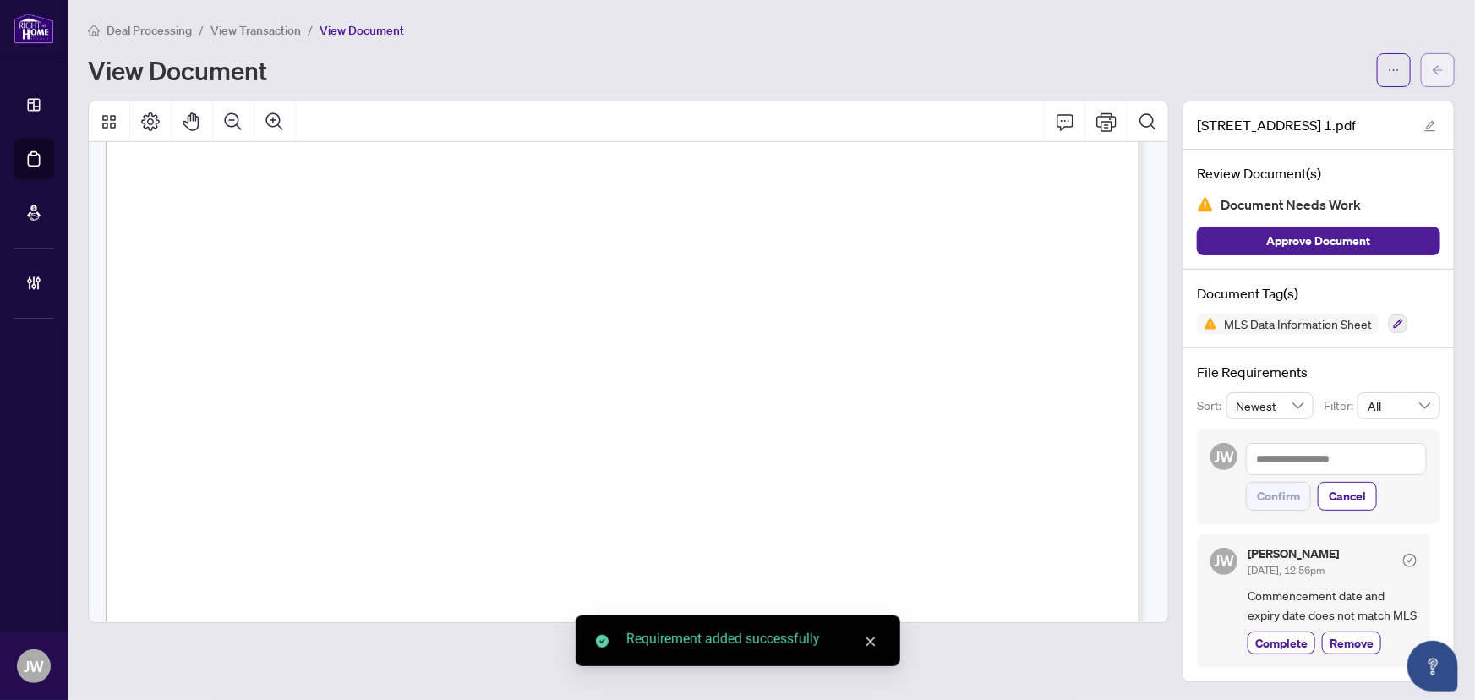
click at [1435, 67] on icon "arrow-left" at bounding box center [1438, 70] width 12 height 12
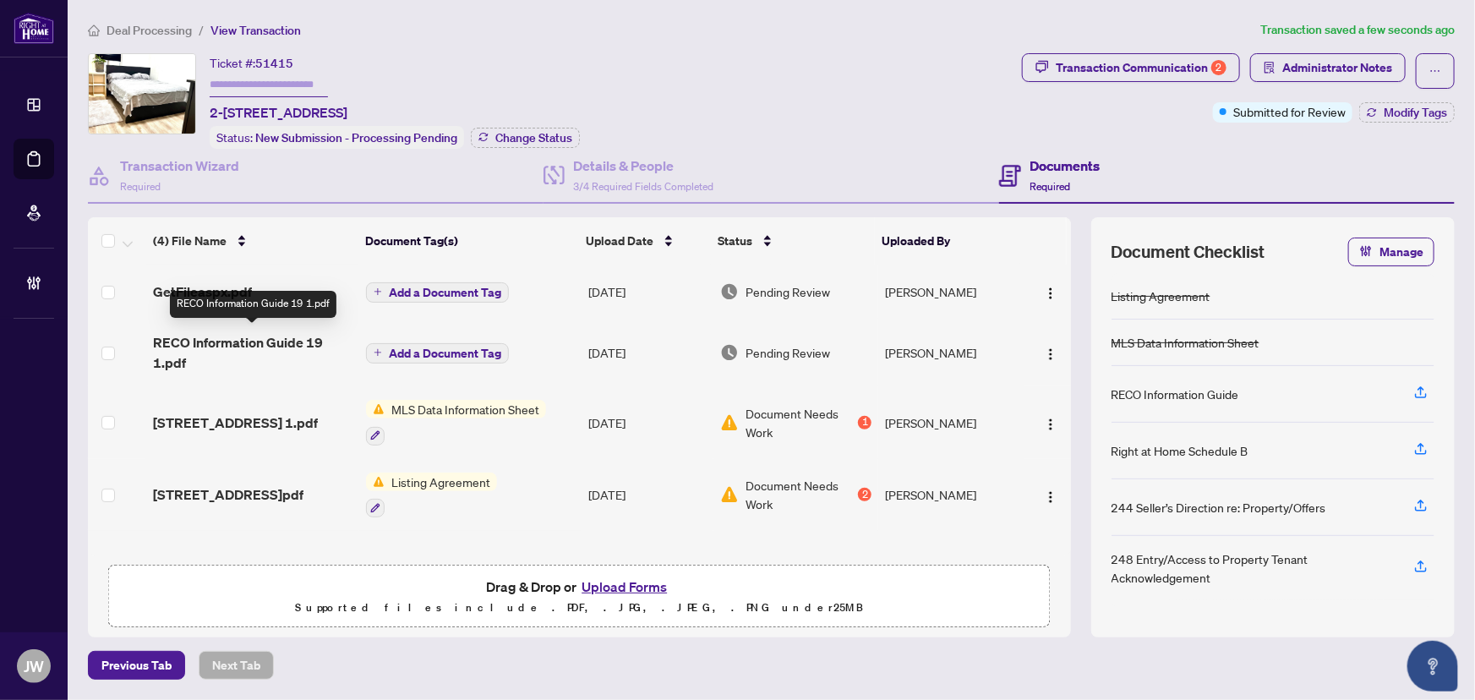
click at [294, 336] on span "RECO Information Guide 19 1.pdf" at bounding box center [253, 352] width 200 height 41
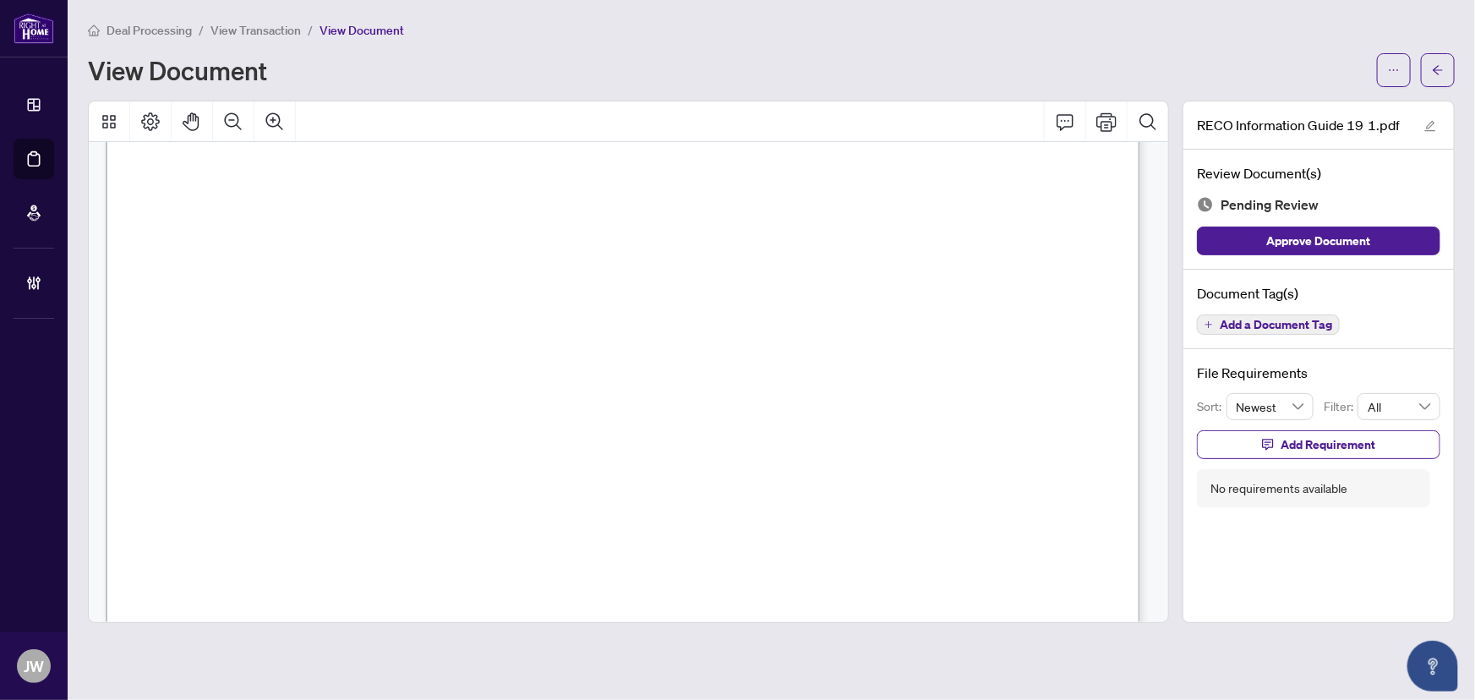
scroll to position [16878, 0]
click at [1233, 324] on span "Add a Document Tag" at bounding box center [1276, 325] width 112 height 12
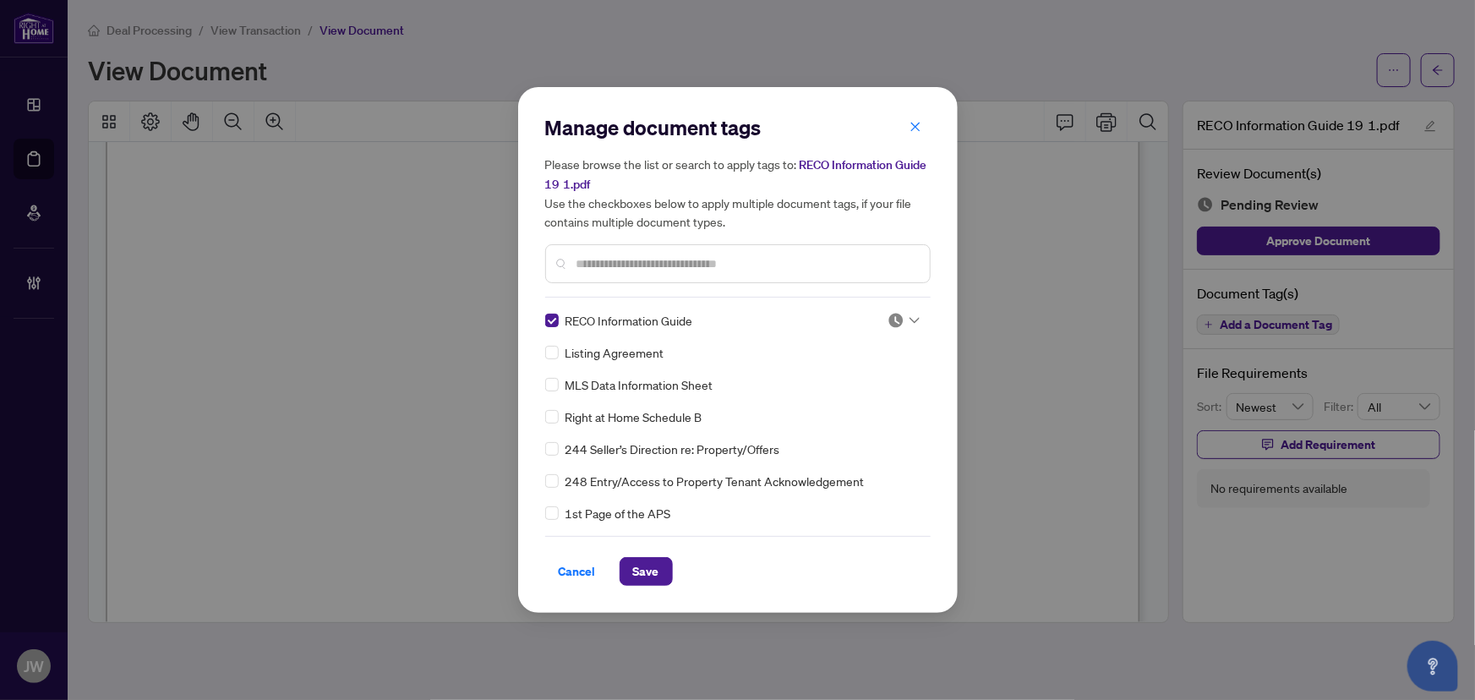
click at [894, 324] on img at bounding box center [896, 320] width 17 height 17
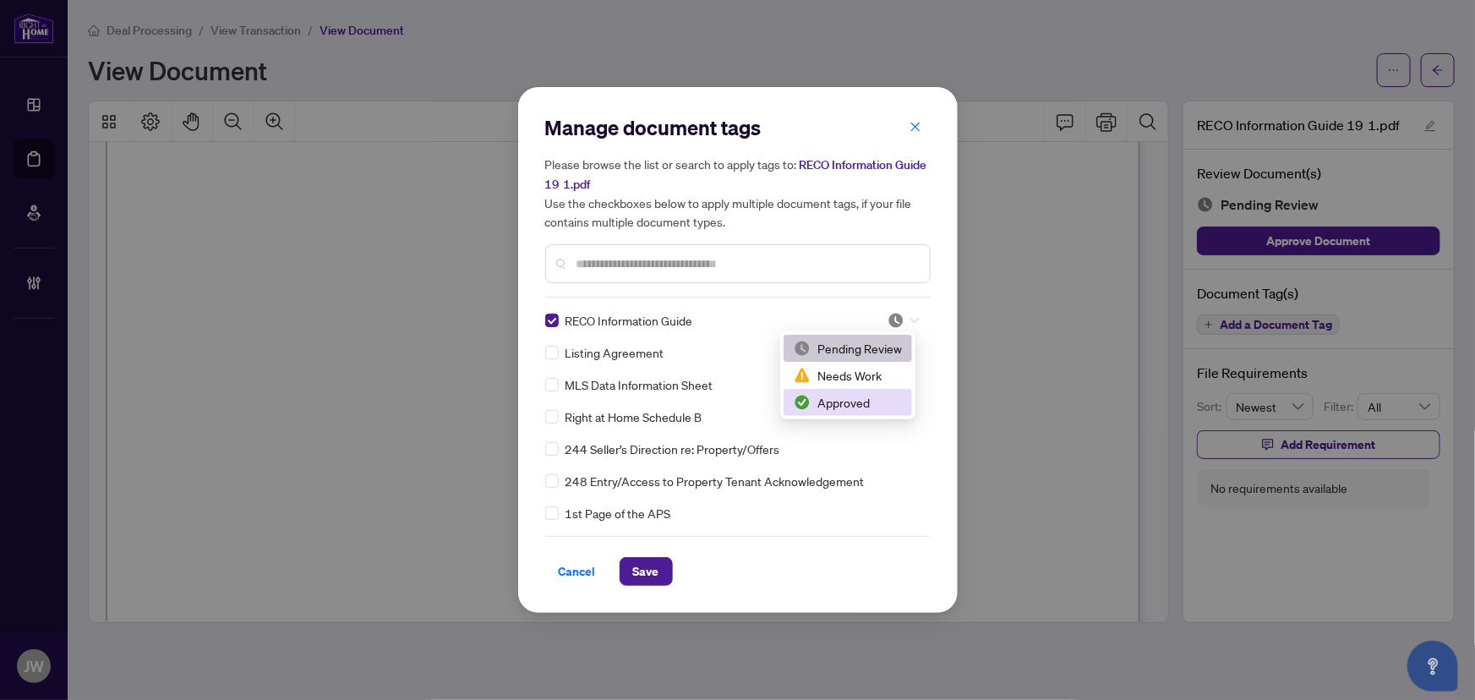
click at [857, 404] on div "Approved" at bounding box center [848, 402] width 108 height 19
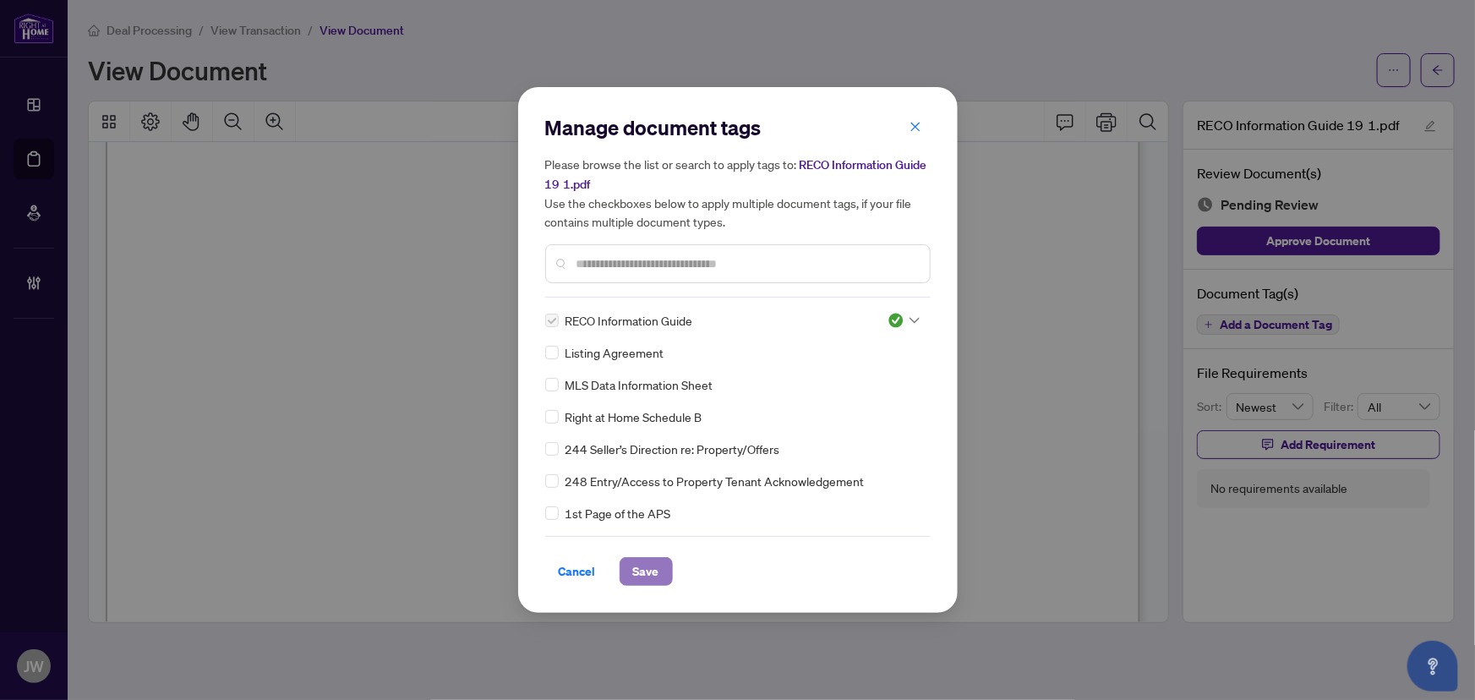
click at [636, 566] on span "Save" at bounding box center [646, 571] width 26 height 27
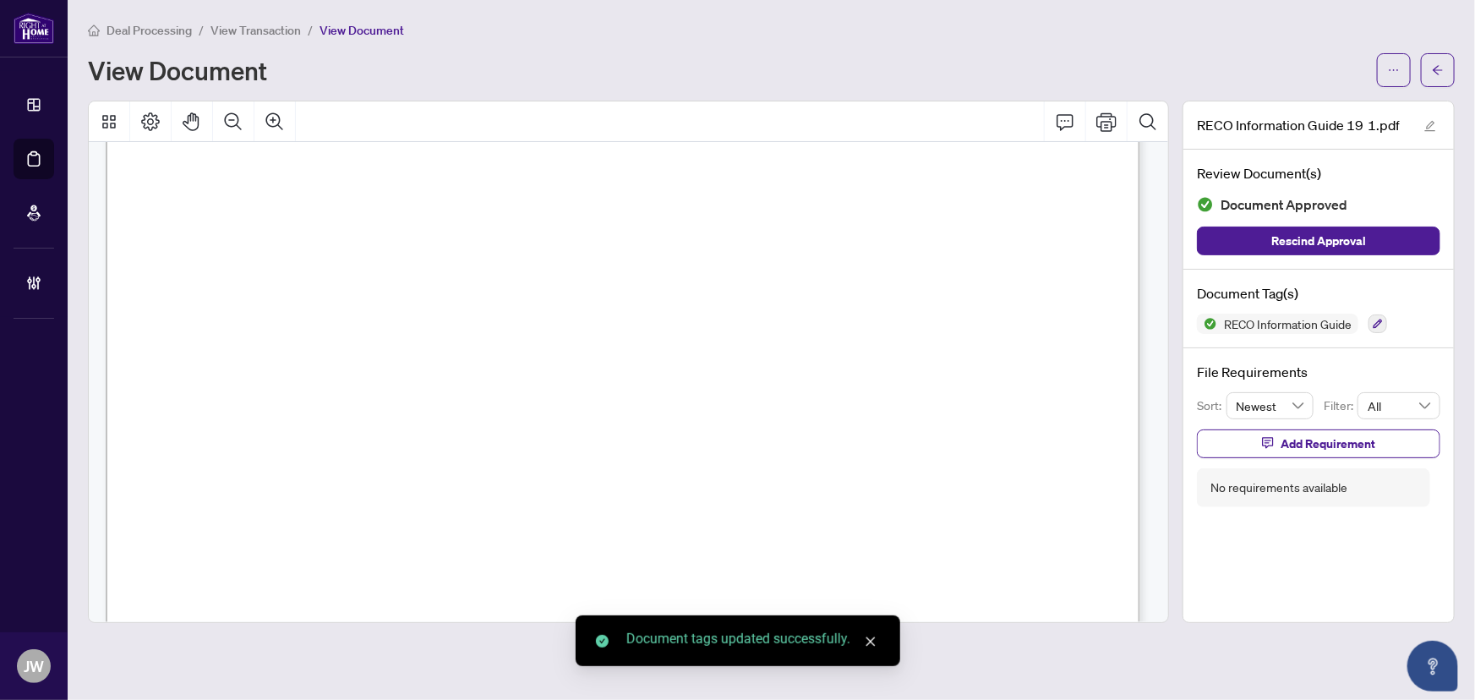
scroll to position [16571, 0]
click at [1453, 68] on button "button" at bounding box center [1438, 70] width 34 height 34
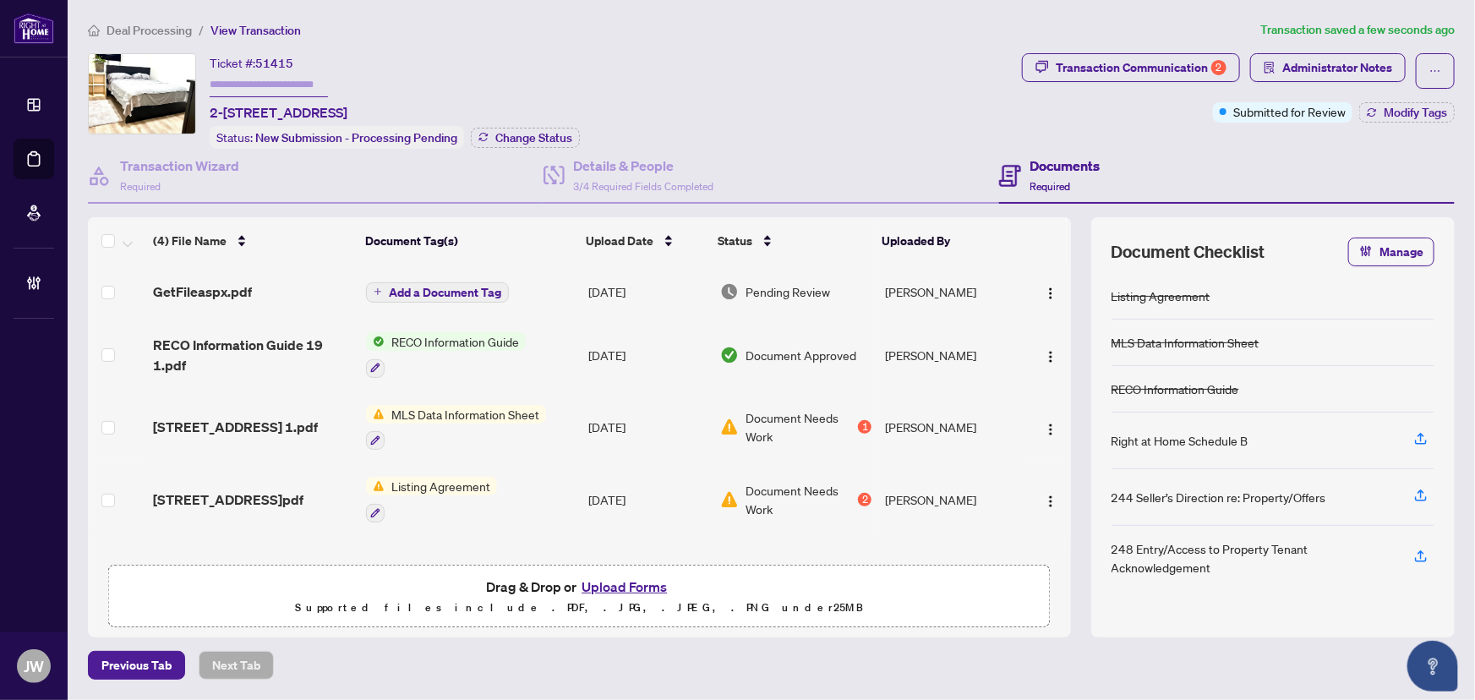
click at [269, 282] on div "GetFileaspx.pdf" at bounding box center [253, 292] width 200 height 20
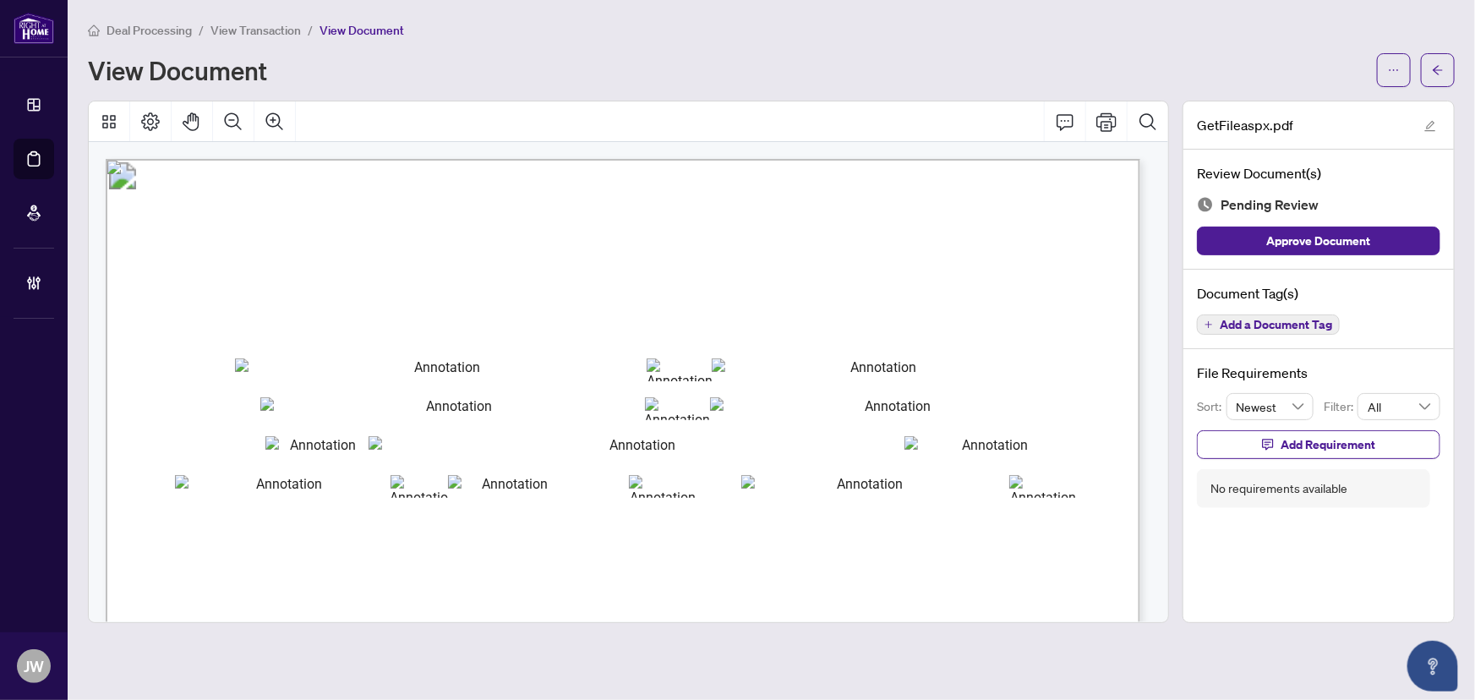
click at [1297, 319] on span "Add a Document Tag" at bounding box center [1276, 325] width 112 height 12
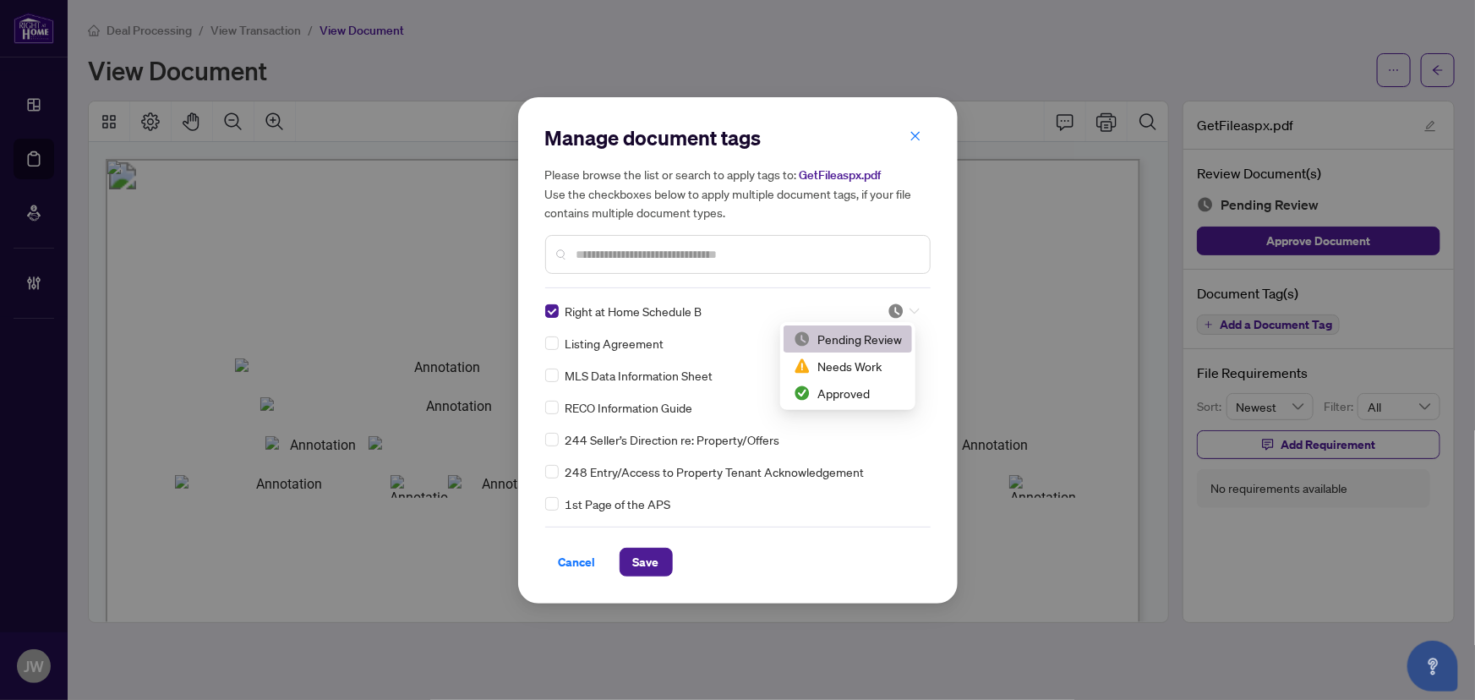
click at [905, 303] on div at bounding box center [904, 311] width 32 height 17
click at [828, 399] on div "Approved" at bounding box center [848, 393] width 108 height 19
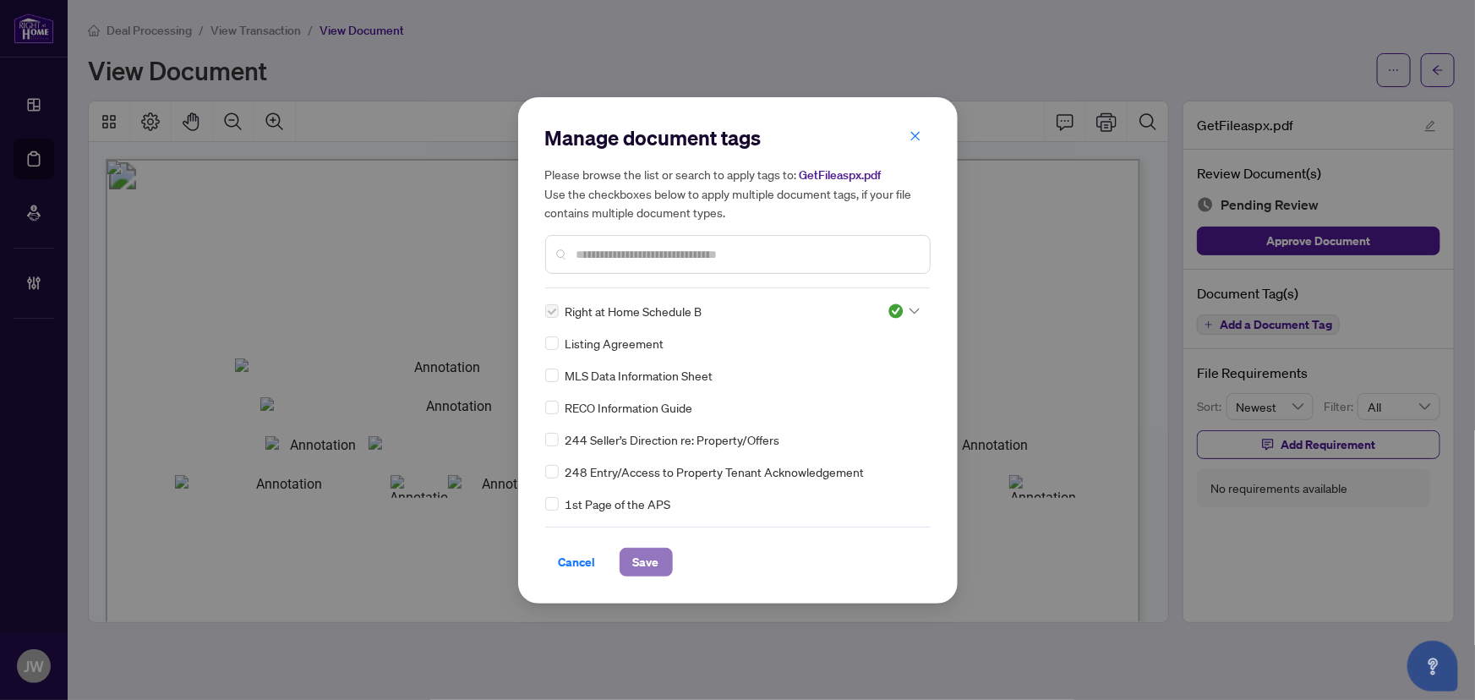
click at [642, 550] on span "Save" at bounding box center [646, 562] width 26 height 27
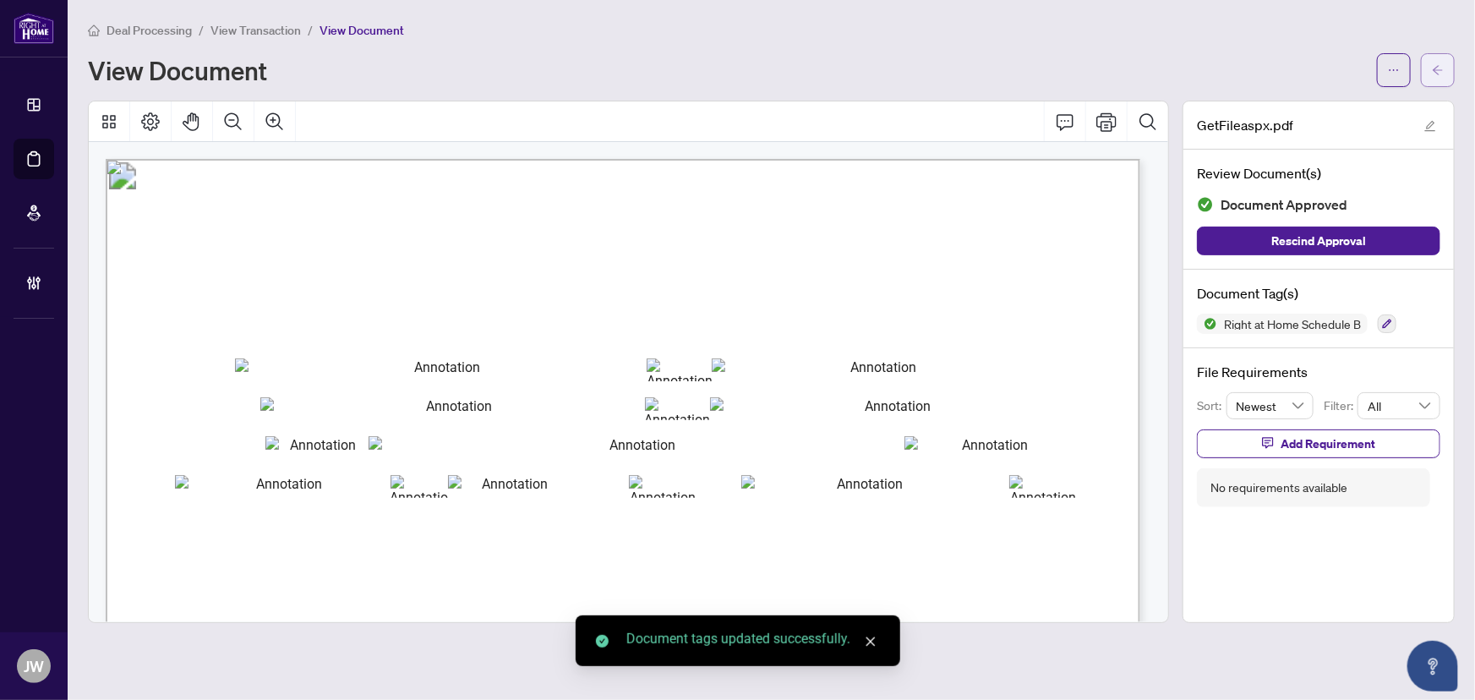
click at [1440, 68] on icon "arrow-left" at bounding box center [1438, 70] width 12 height 12
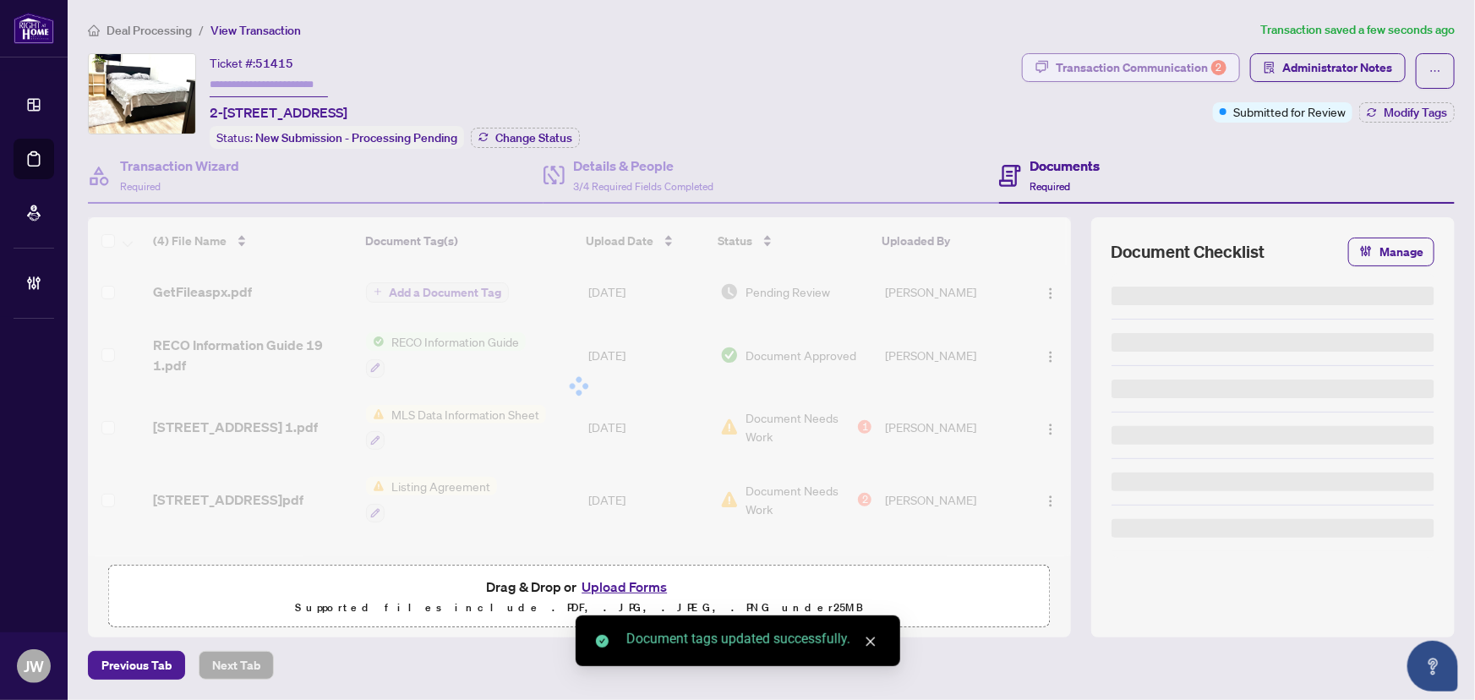
click at [1153, 60] on div "Transaction Communication 2" at bounding box center [1141, 67] width 171 height 27
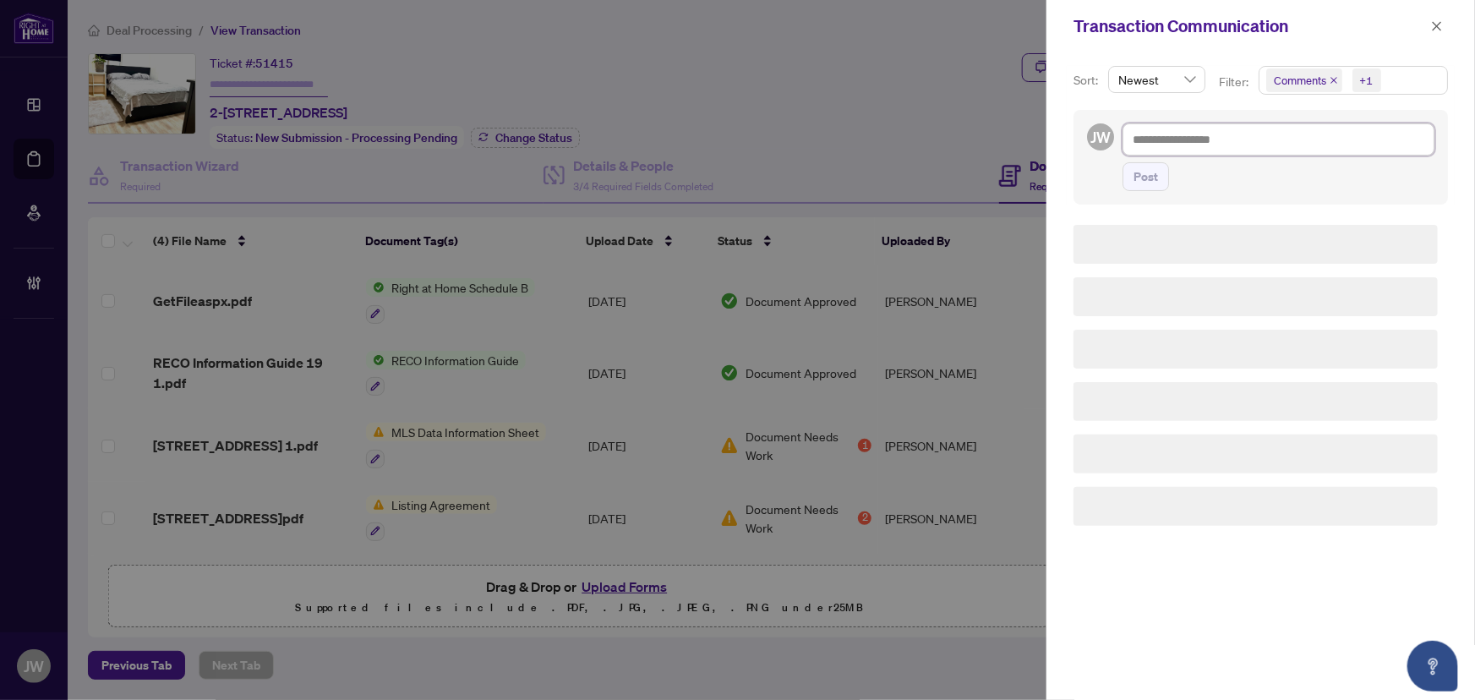
click at [1175, 142] on textarea at bounding box center [1279, 139] width 312 height 32
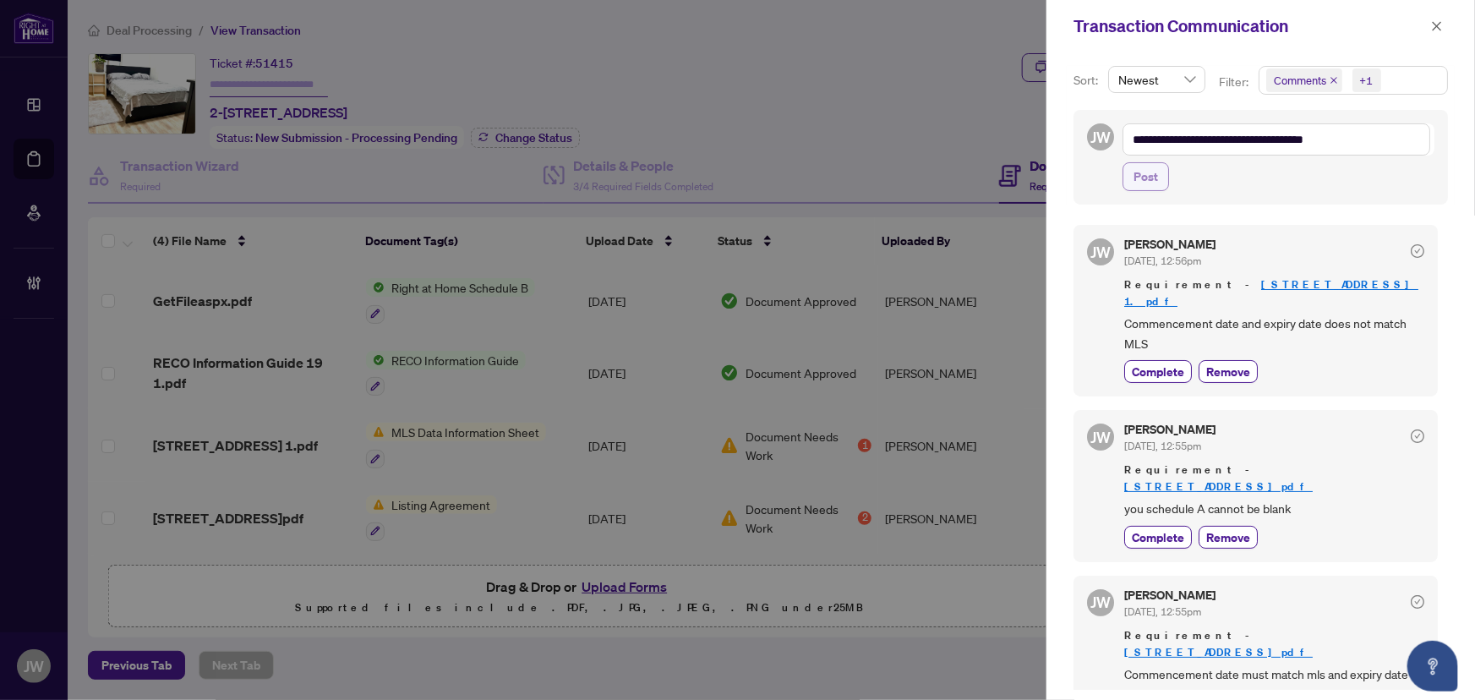
click at [1151, 178] on span "Post" at bounding box center [1146, 176] width 25 height 27
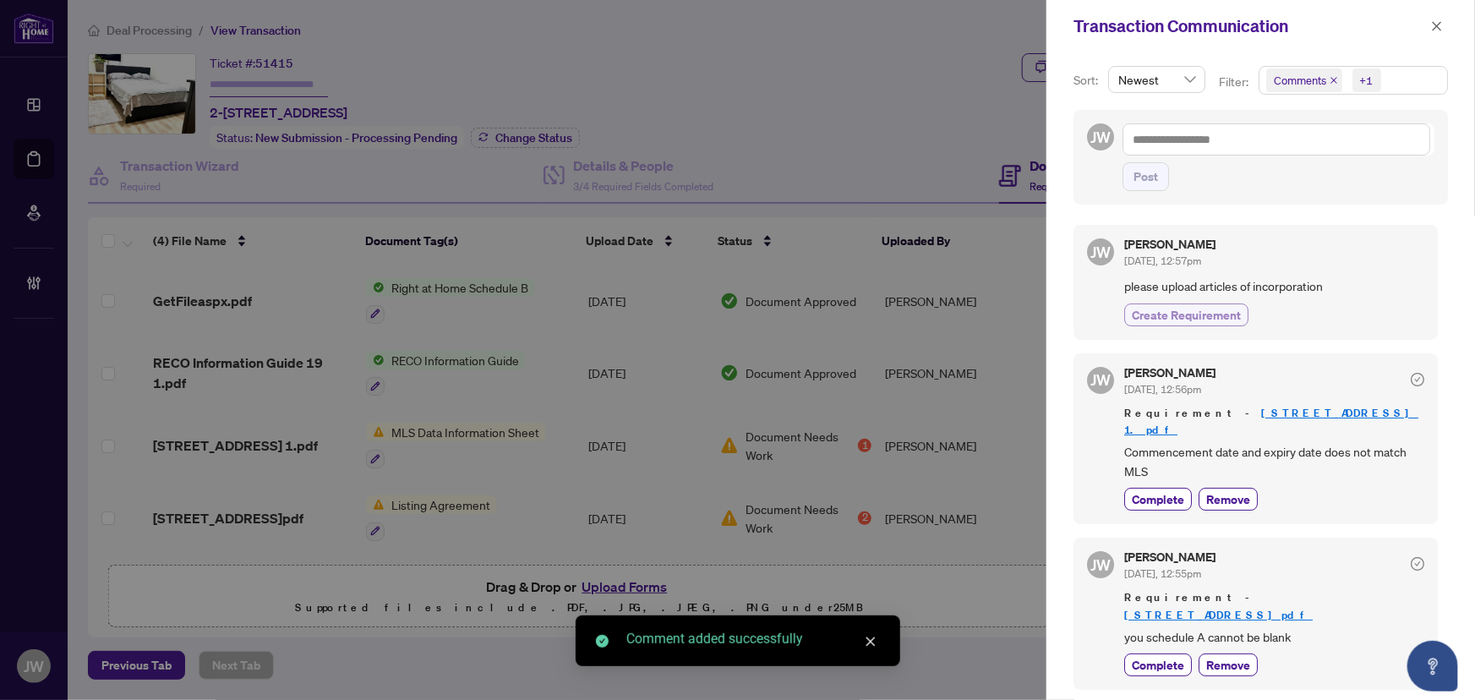
click at [1173, 308] on span "Create Requirement" at bounding box center [1186, 315] width 109 height 18
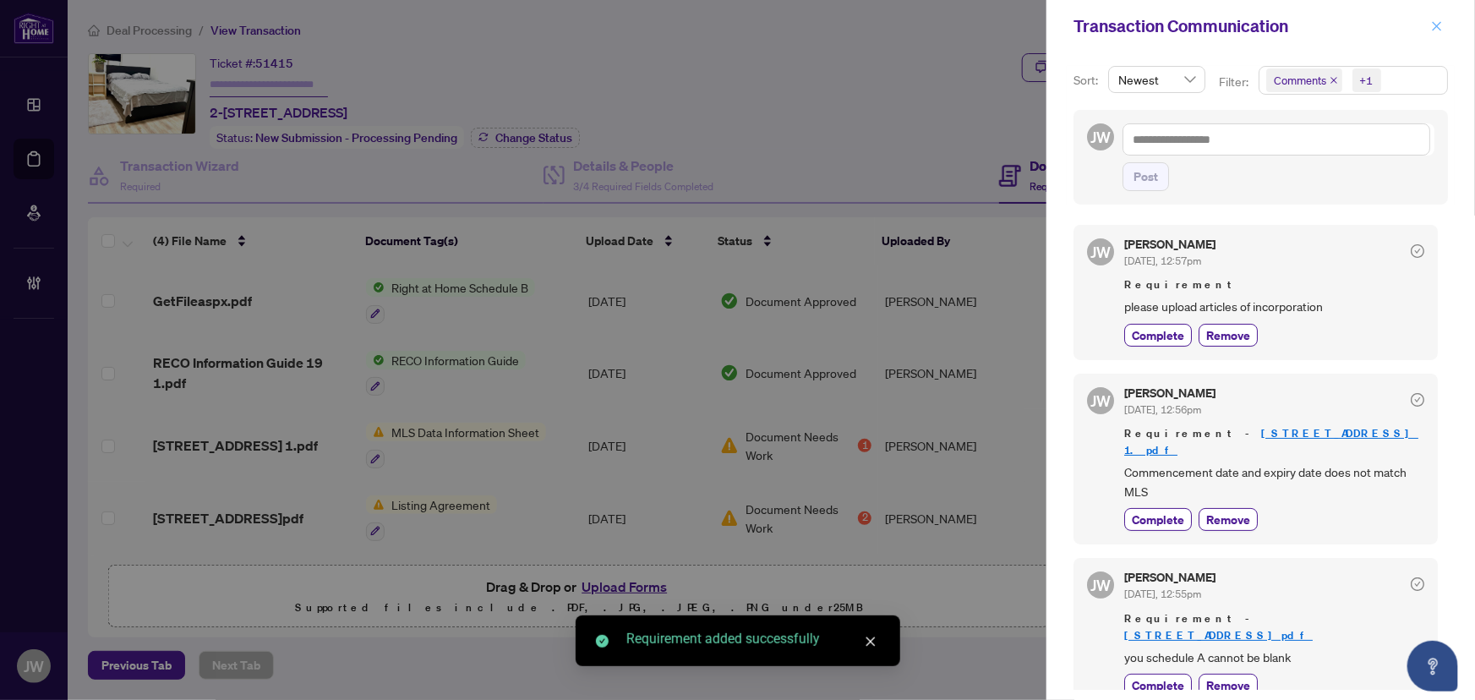
click at [1431, 14] on span "button" at bounding box center [1437, 26] width 12 height 27
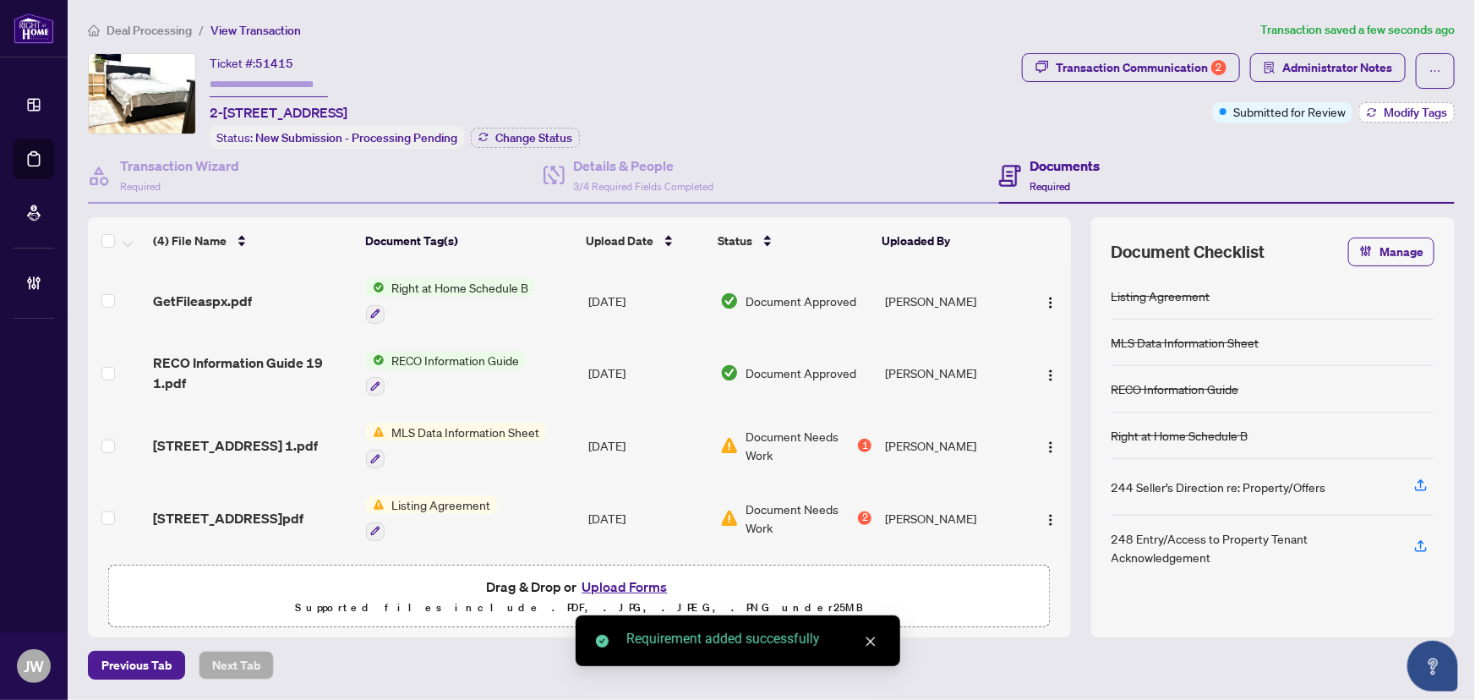
click at [1391, 107] on span "Modify Tags" at bounding box center [1415, 113] width 63 height 12
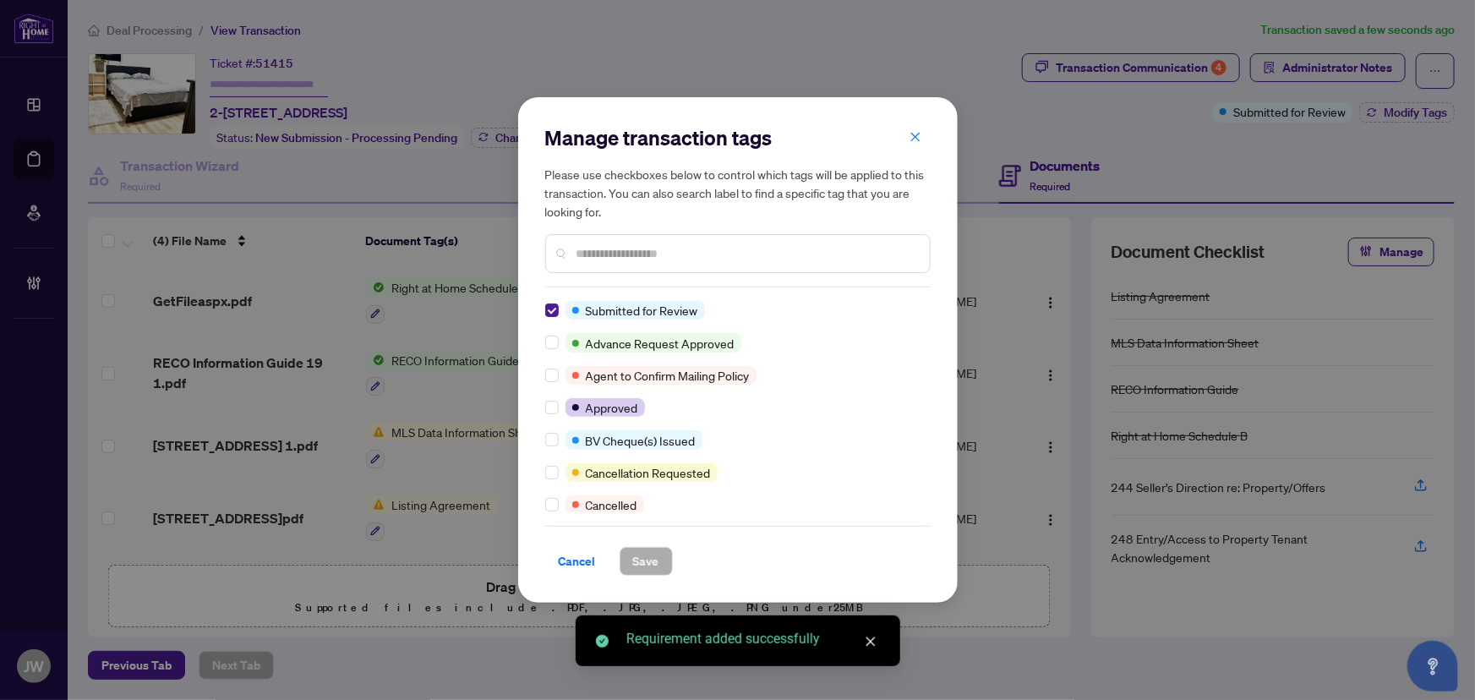
click at [566, 312] on div "Submitted for Review" at bounding box center [635, 310] width 139 height 19
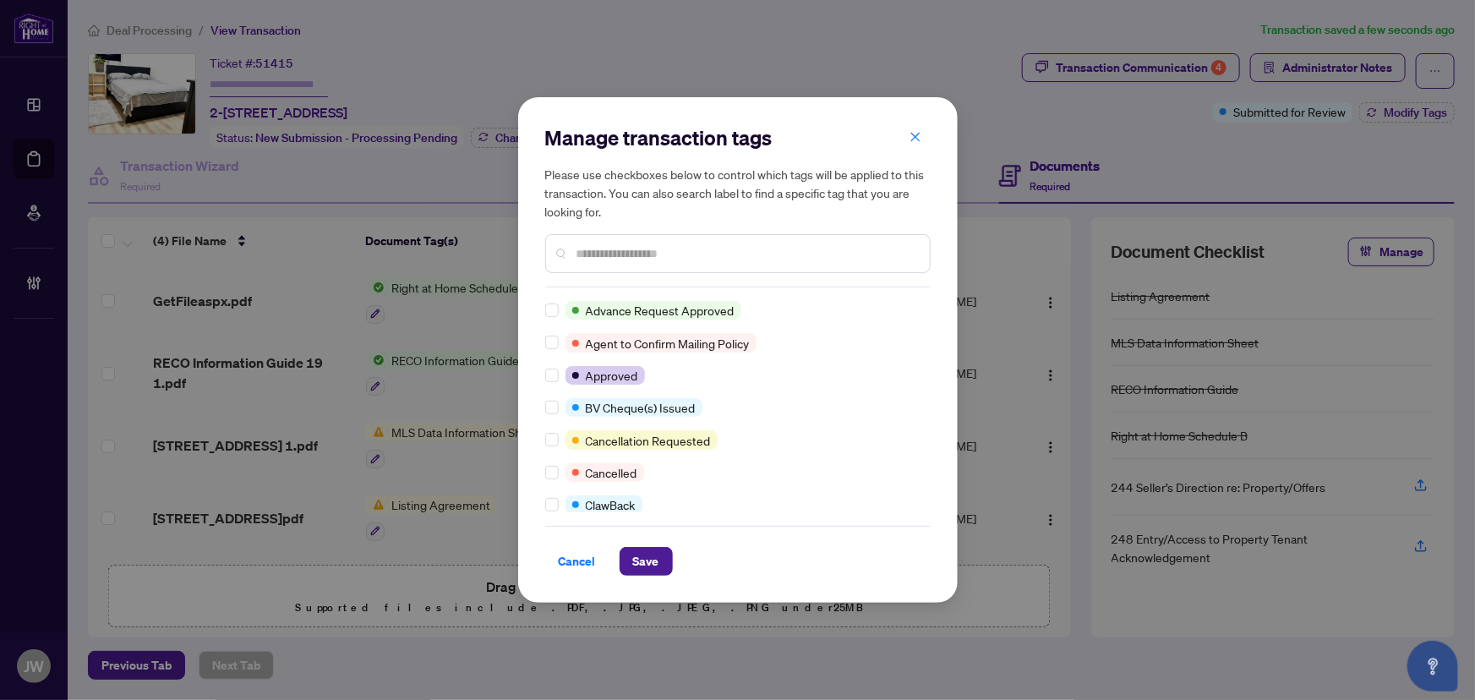
click at [605, 245] on input "text" at bounding box center [747, 253] width 340 height 19
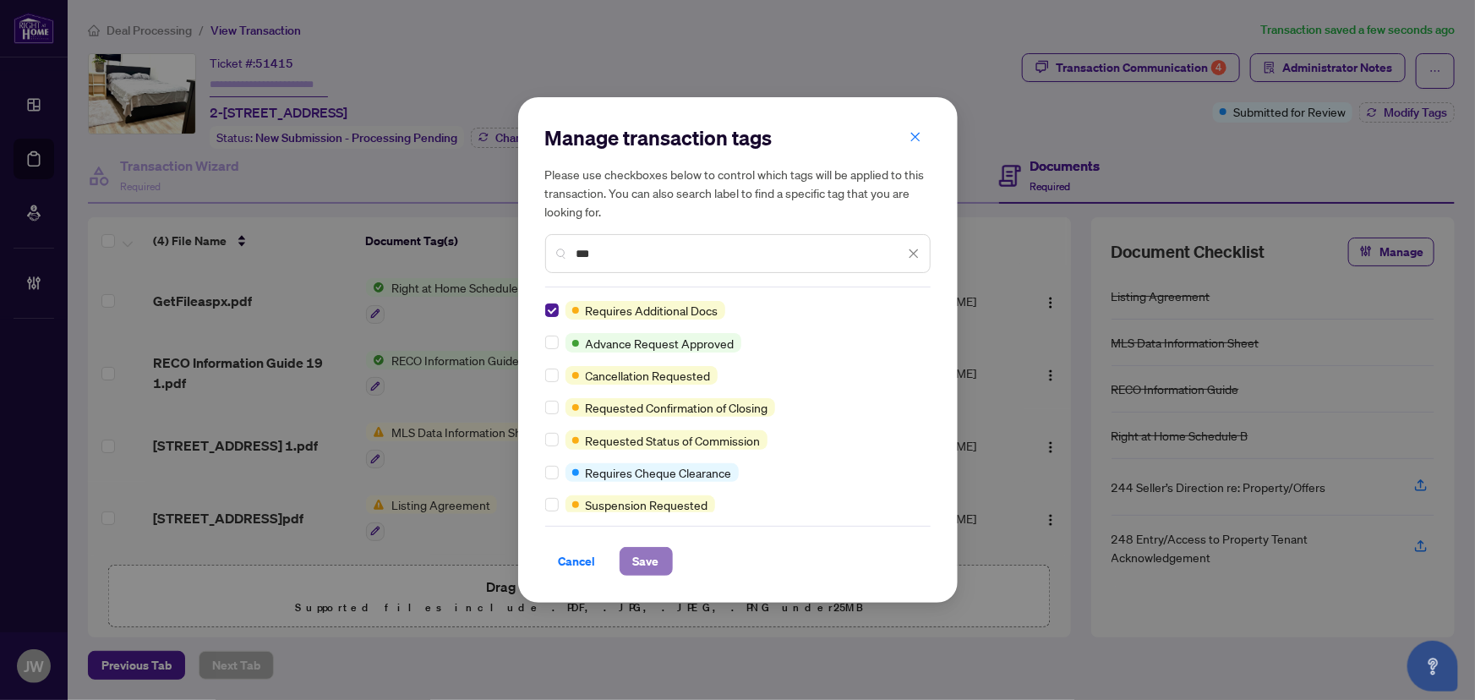
click at [633, 556] on span "Save" at bounding box center [646, 561] width 26 height 27
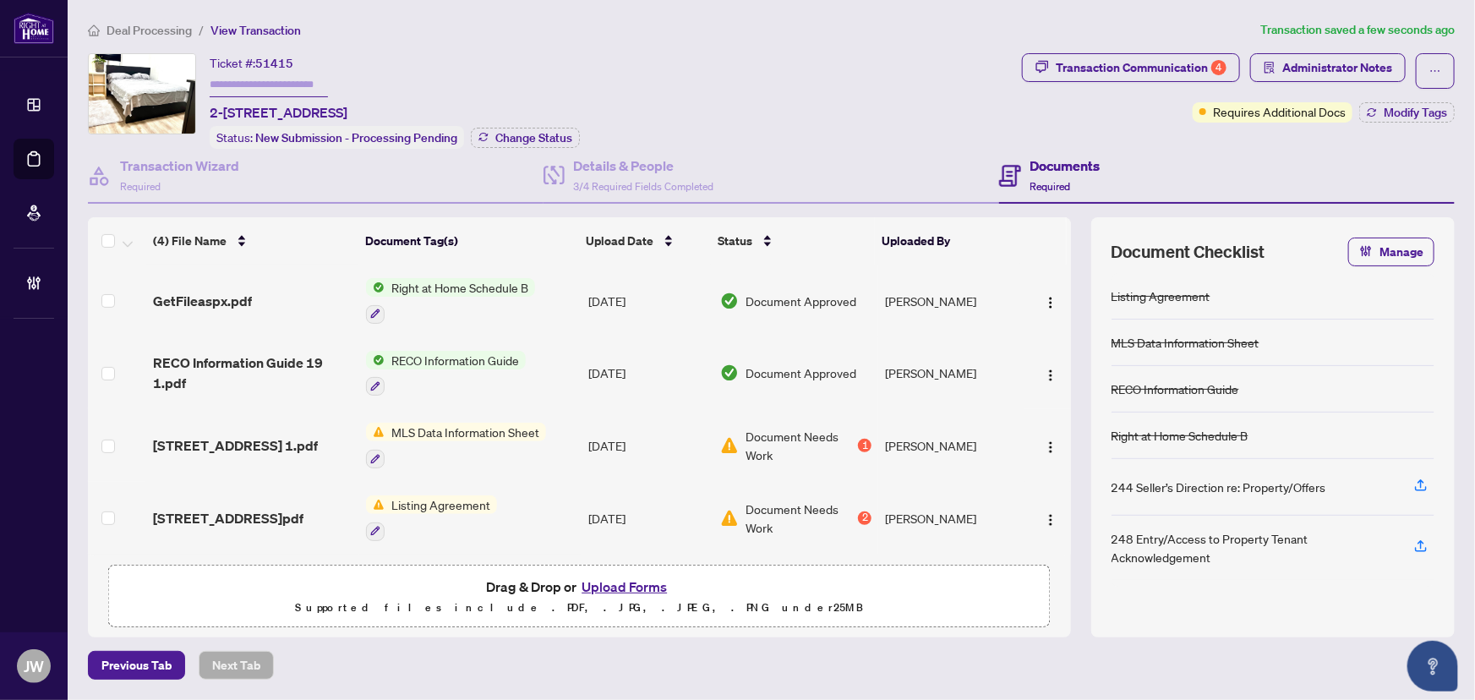
click at [154, 29] on span "Deal Processing" at bounding box center [149, 30] width 85 height 15
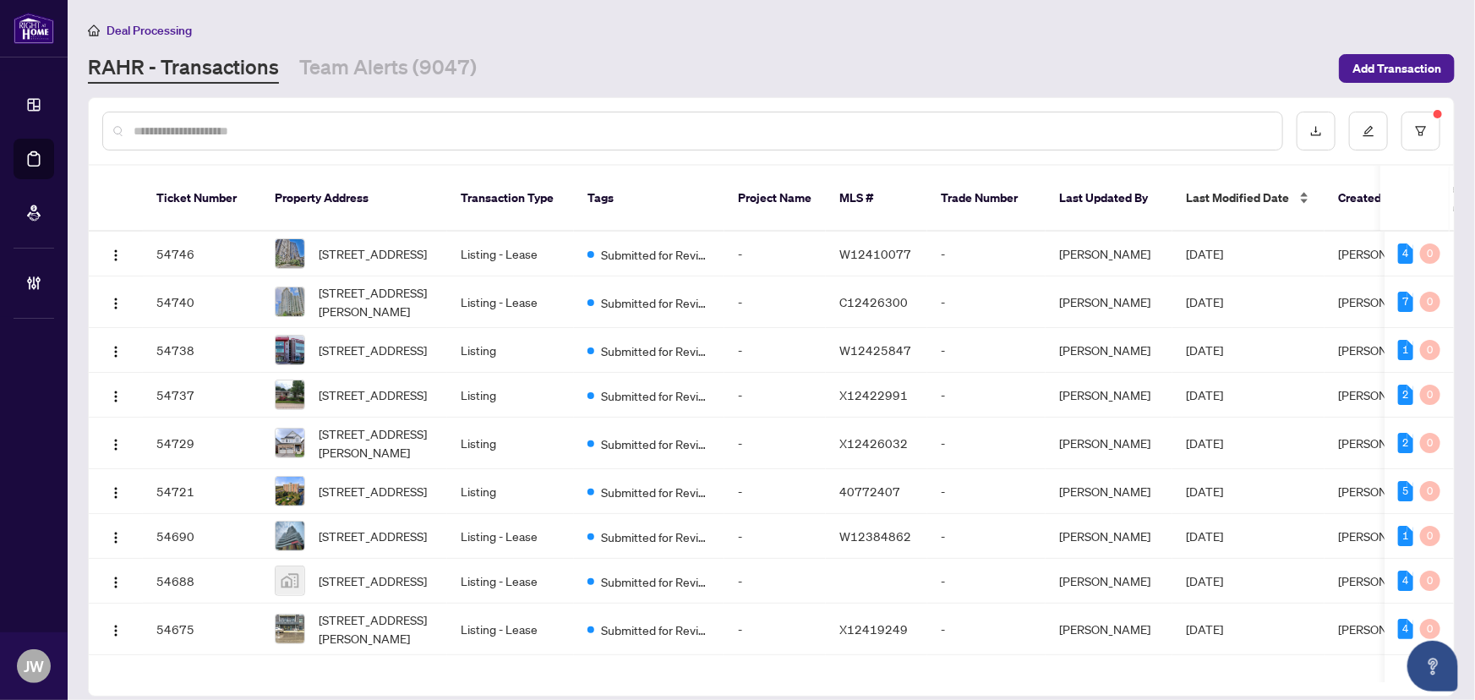
click at [1222, 189] on span "Last Modified Date" at bounding box center [1237, 198] width 103 height 19
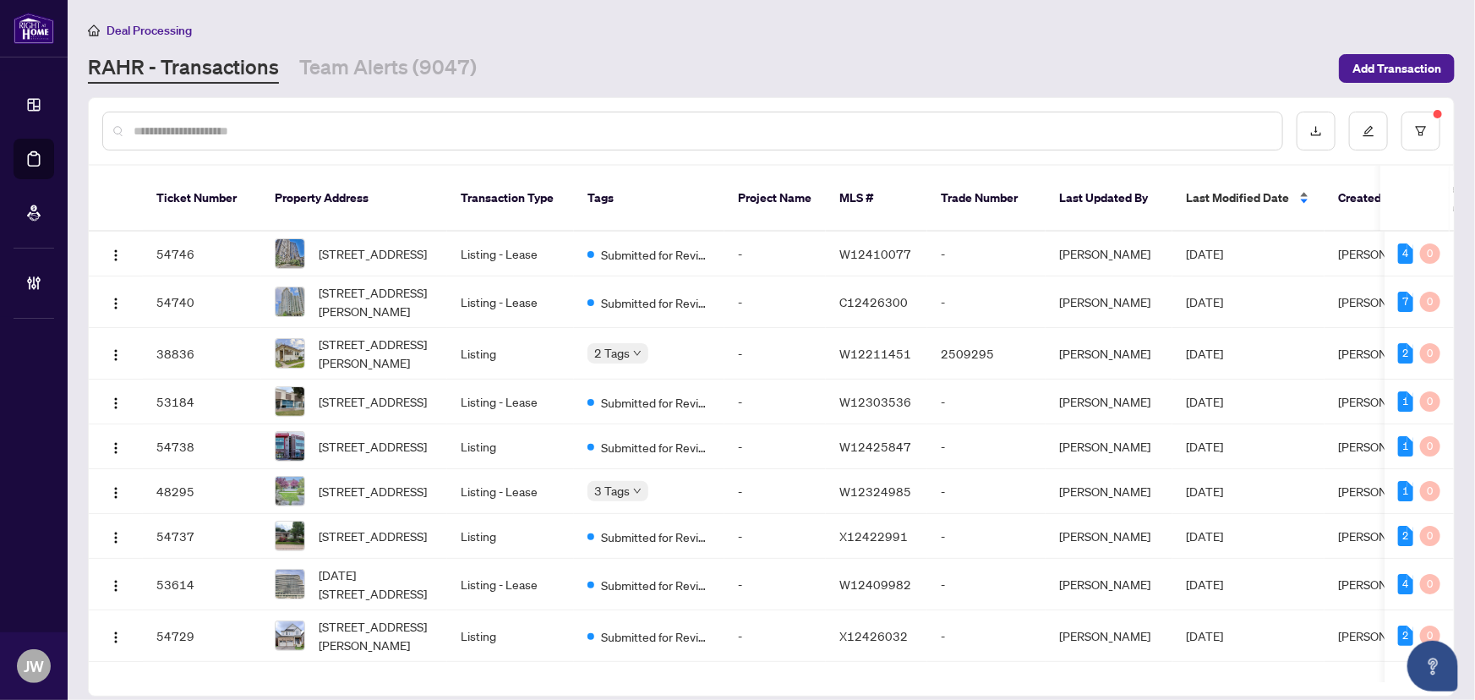
click at [1222, 189] on span "Last Modified Date" at bounding box center [1237, 198] width 103 height 19
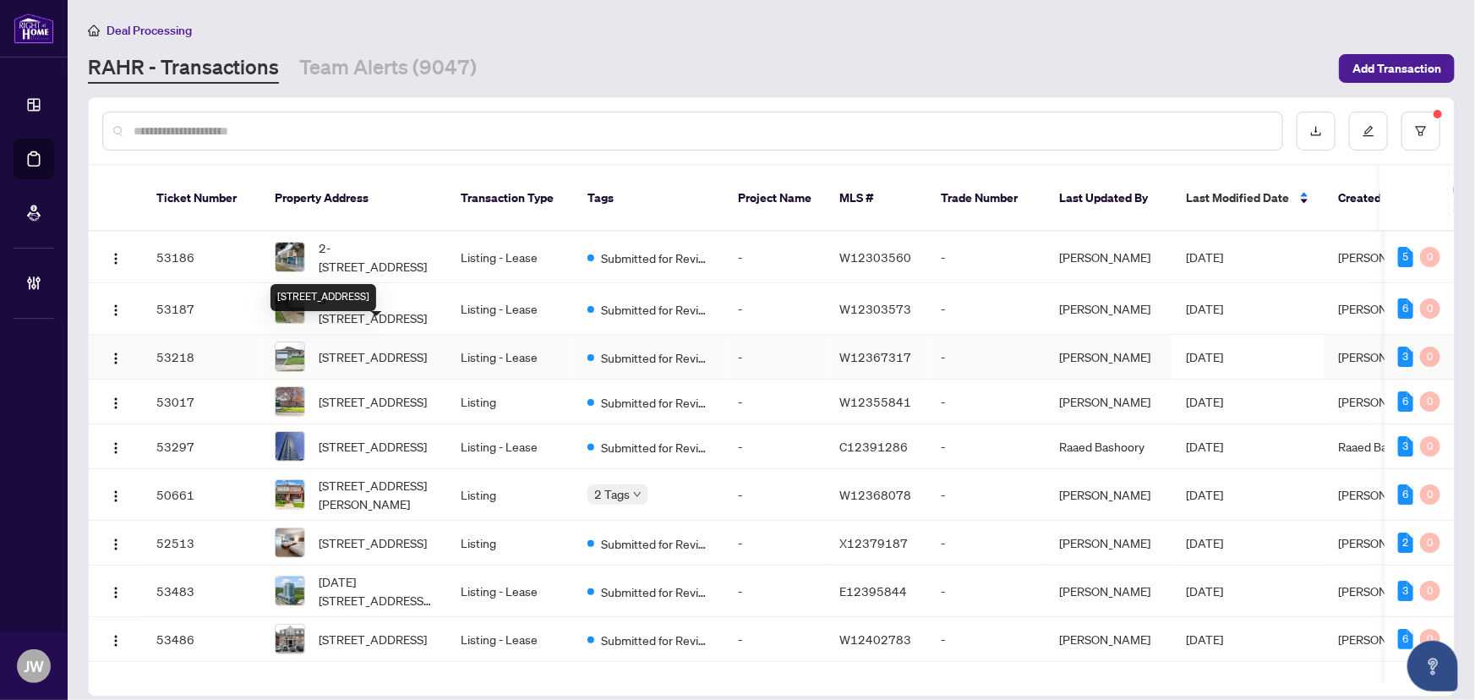
click at [414, 347] on span "43 Hamptonbrook Dr, Toronto, Ontario M9P 1A2, Canada" at bounding box center [373, 356] width 108 height 19
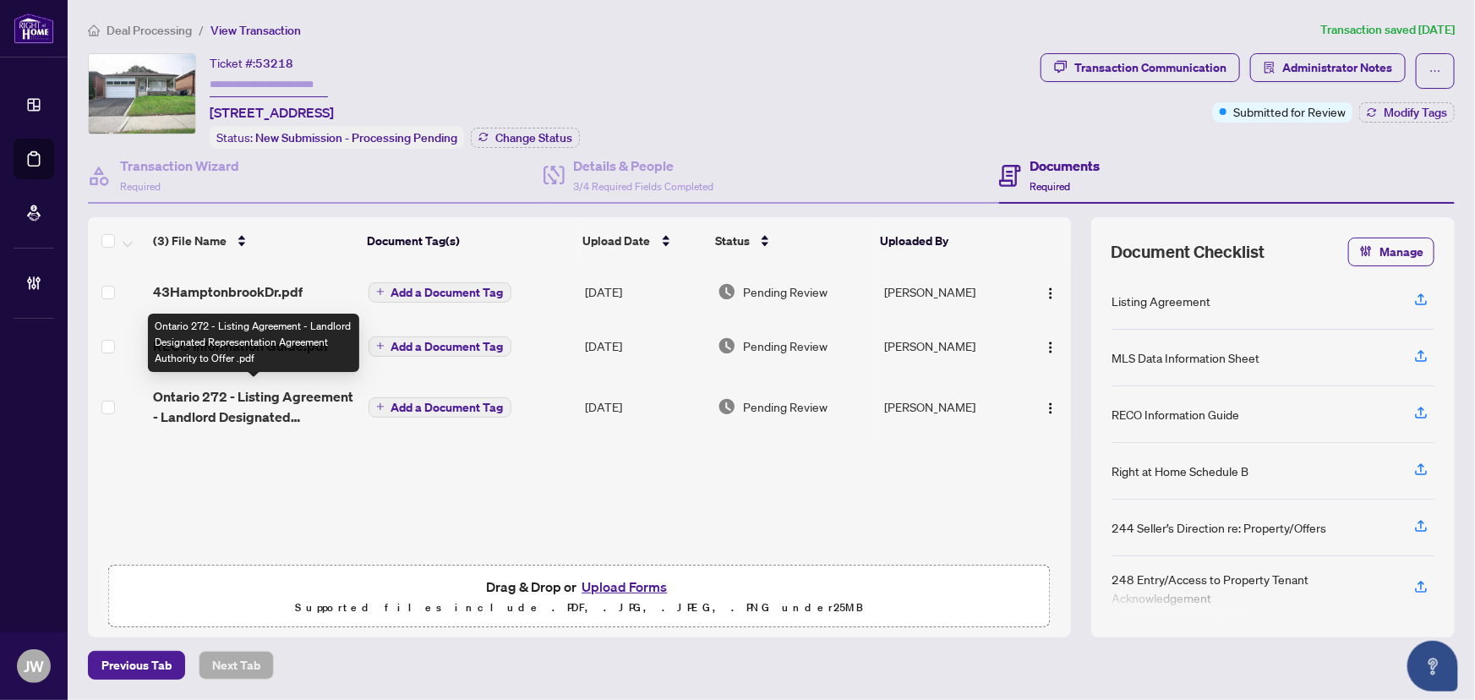
click at [229, 407] on span "Ontario 272 - Listing Agreement - Landlord Designated Representation Agreement …" at bounding box center [253, 406] width 201 height 41
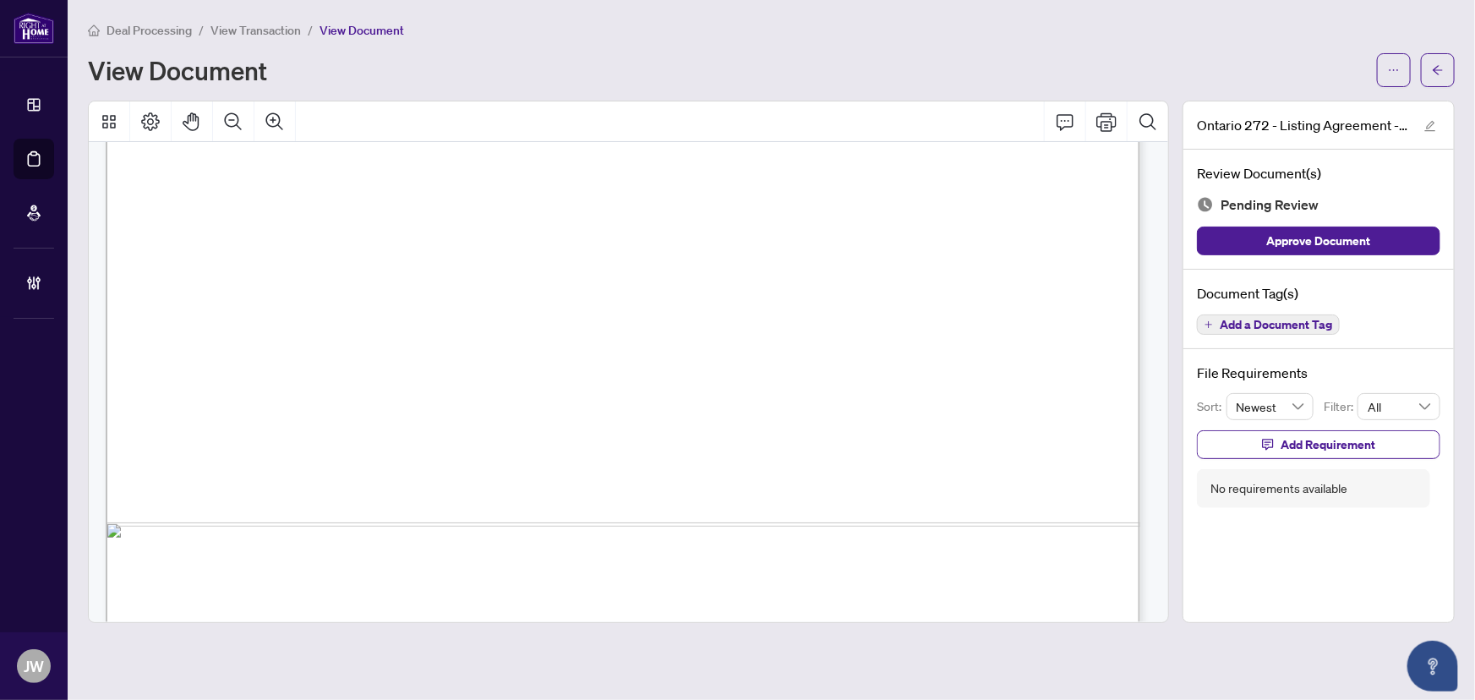
scroll to position [6382, 0]
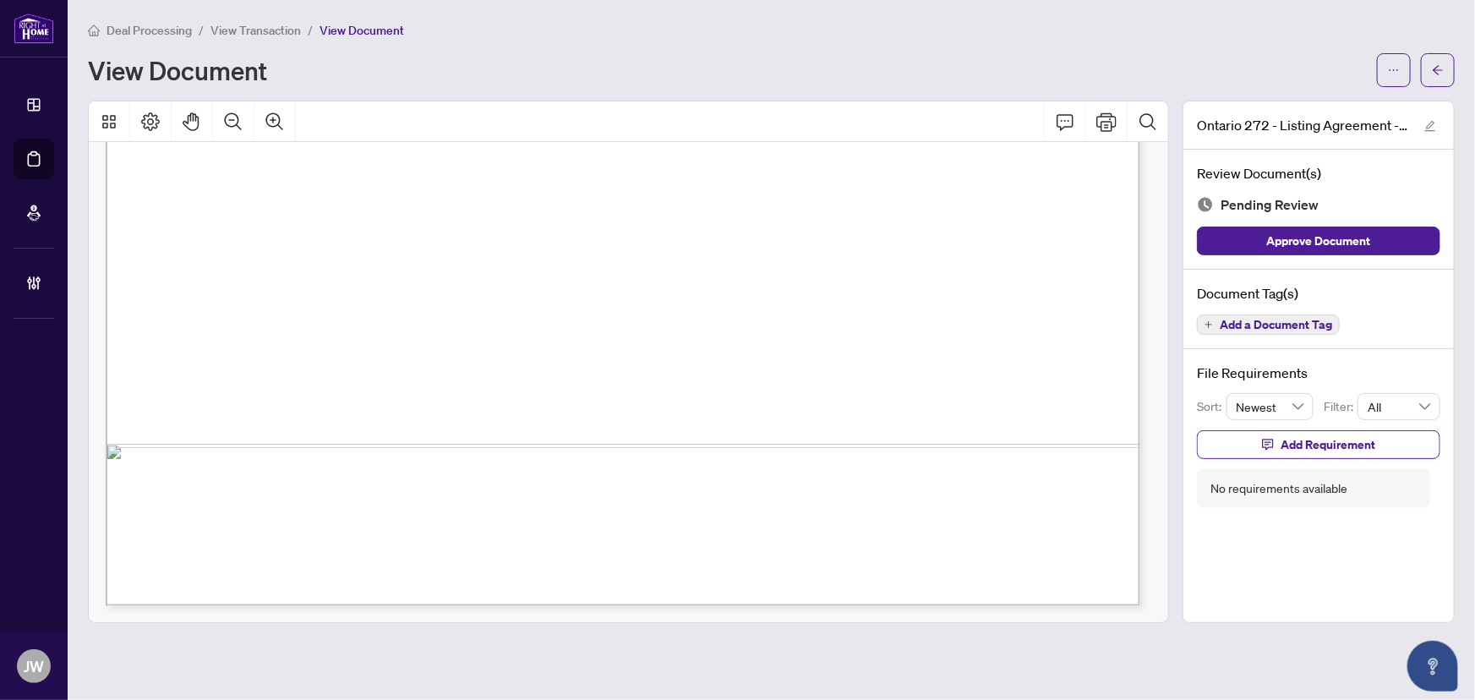
click at [1251, 319] on span "Add a Document Tag" at bounding box center [1276, 325] width 112 height 12
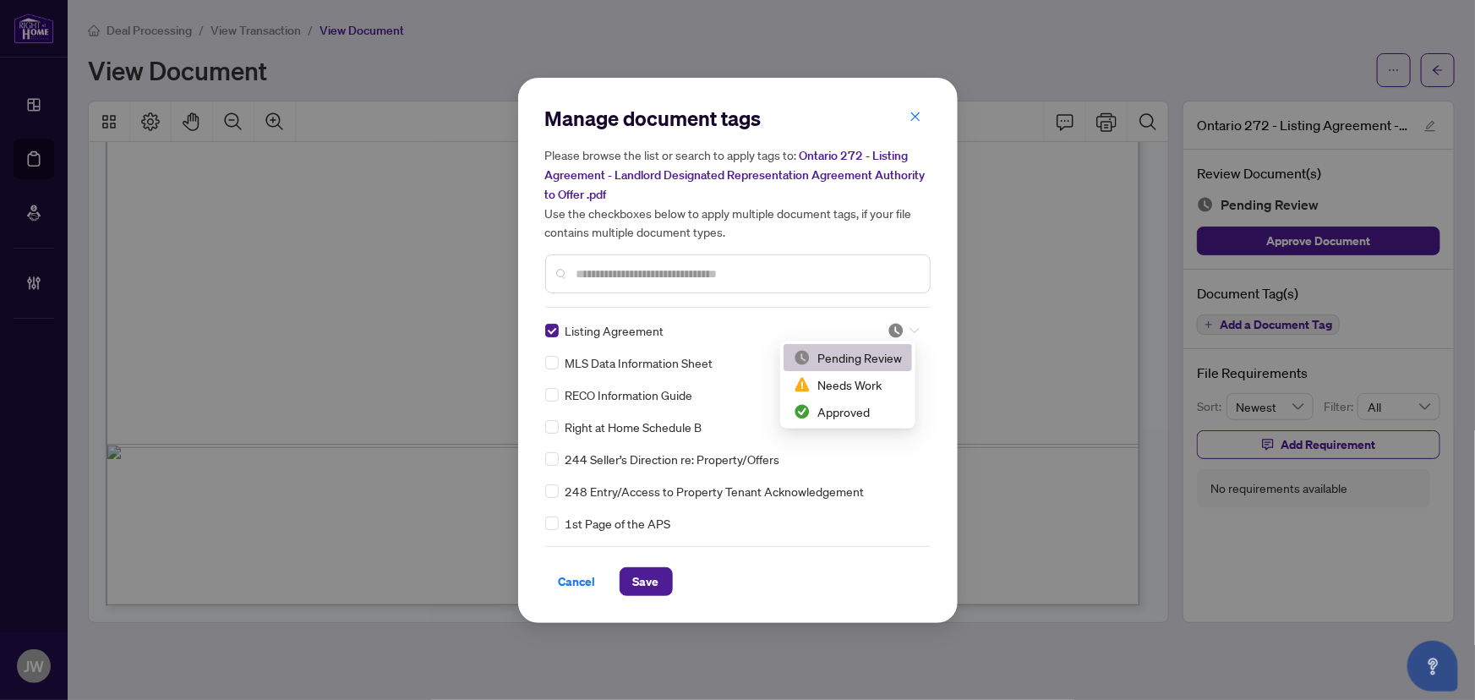
click at [881, 322] on div at bounding box center [898, 330] width 43 height 17
click at [847, 413] on div "Approved" at bounding box center [848, 411] width 108 height 19
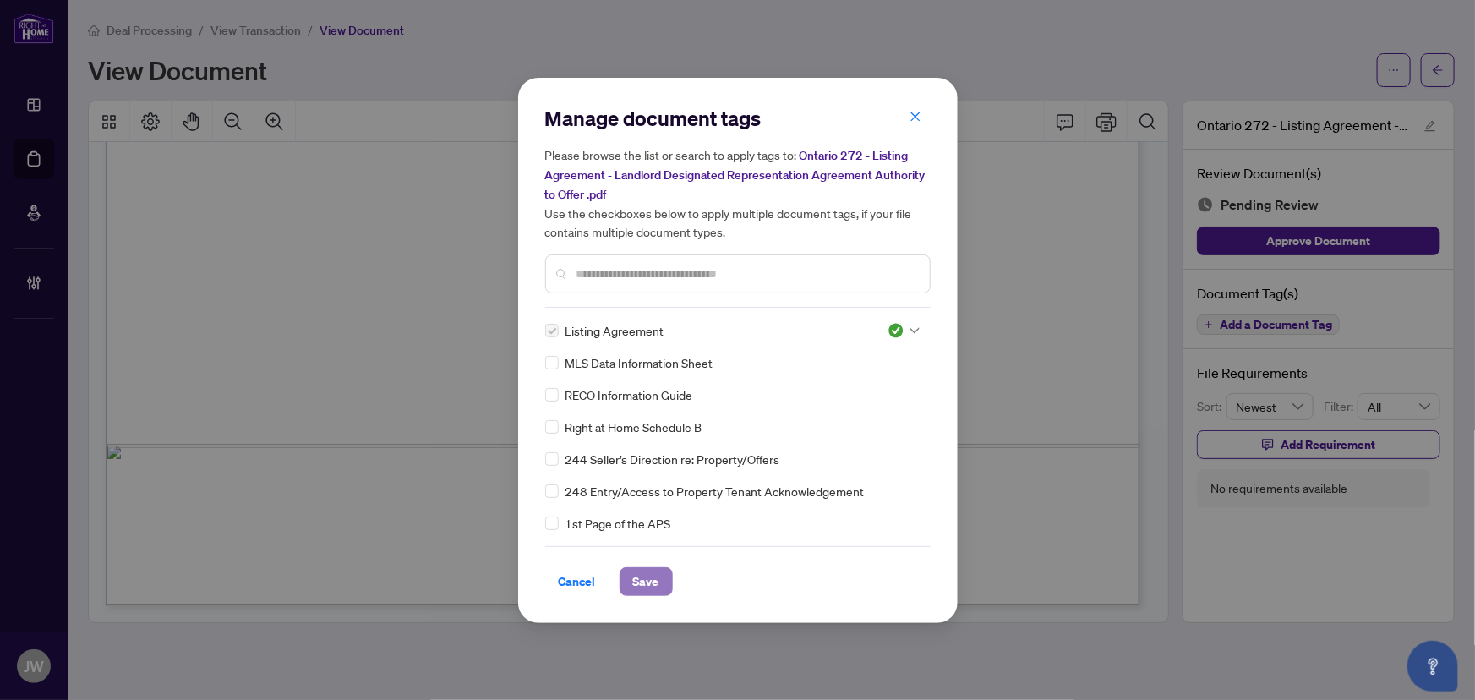
click at [642, 585] on span "Save" at bounding box center [646, 581] width 26 height 27
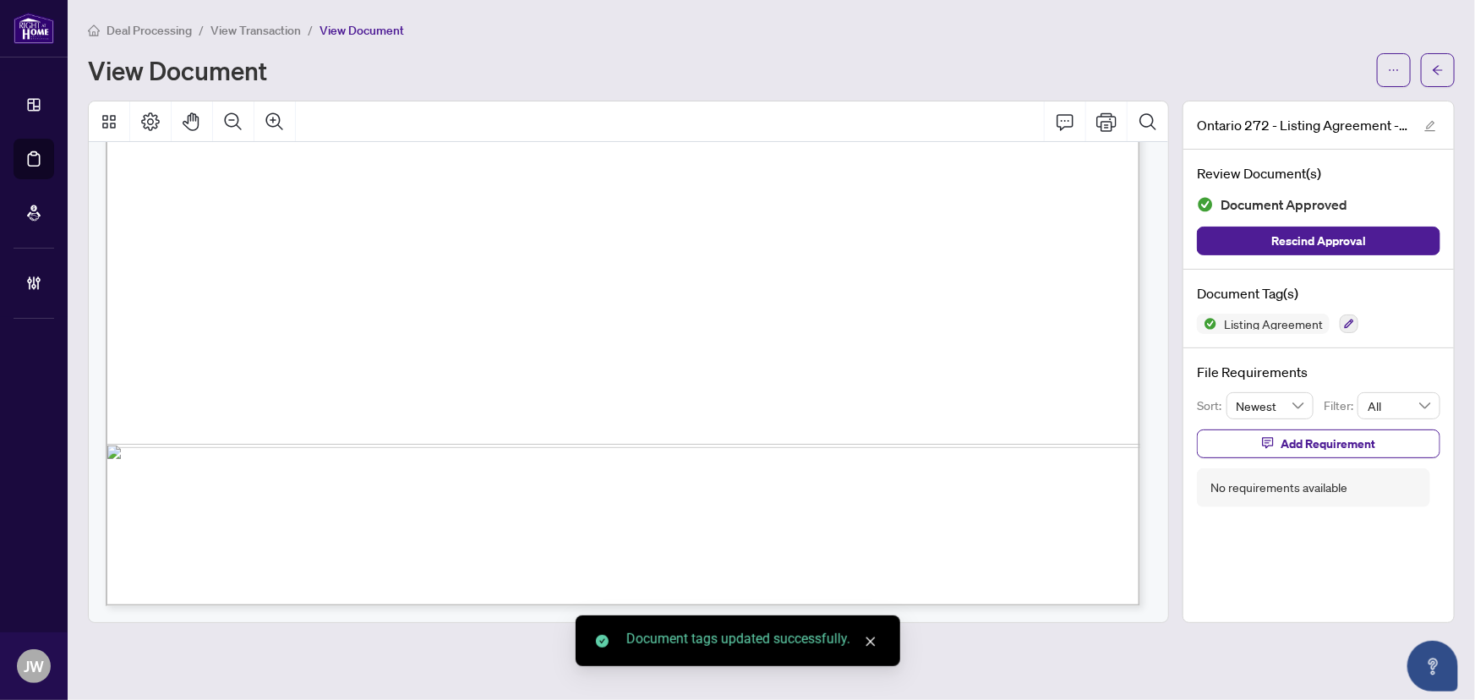
click at [1450, 76] on button "button" at bounding box center [1438, 70] width 34 height 34
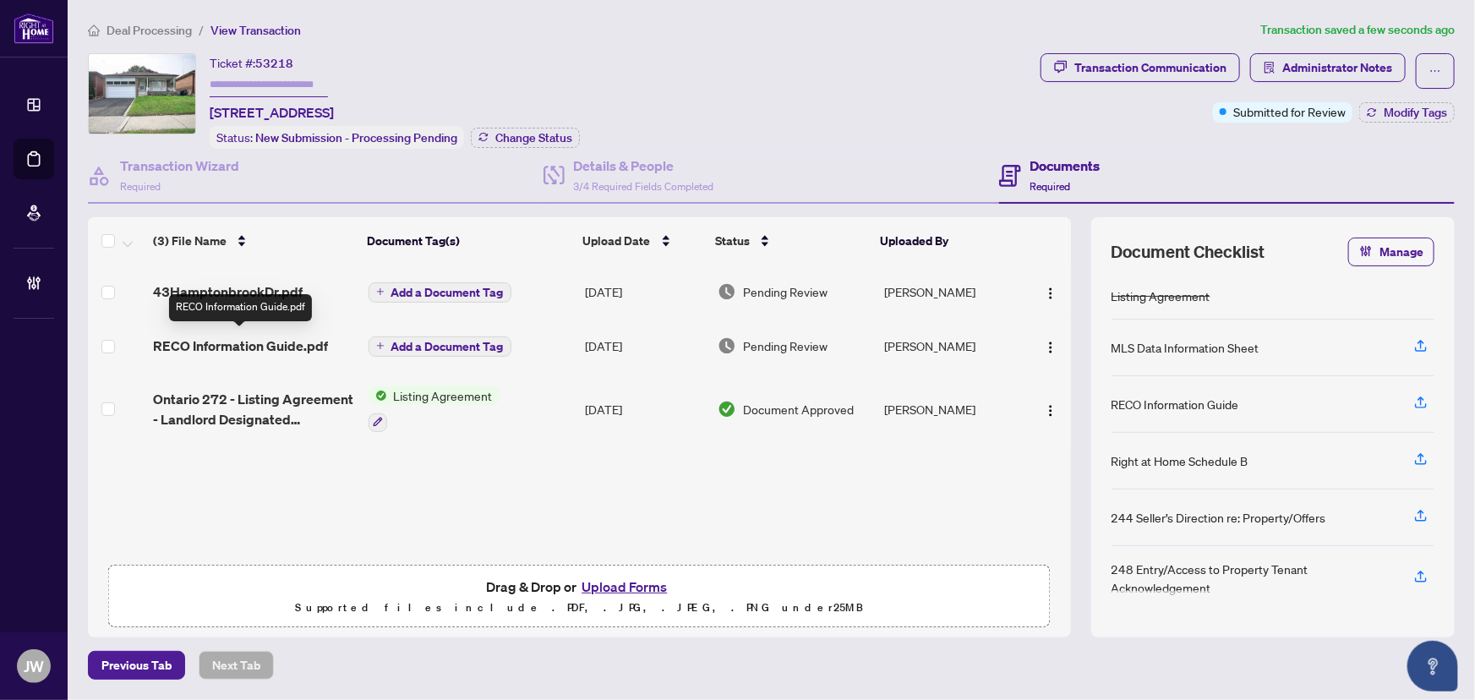
click at [243, 339] on span "RECO Information Guide.pdf" at bounding box center [240, 346] width 175 height 20
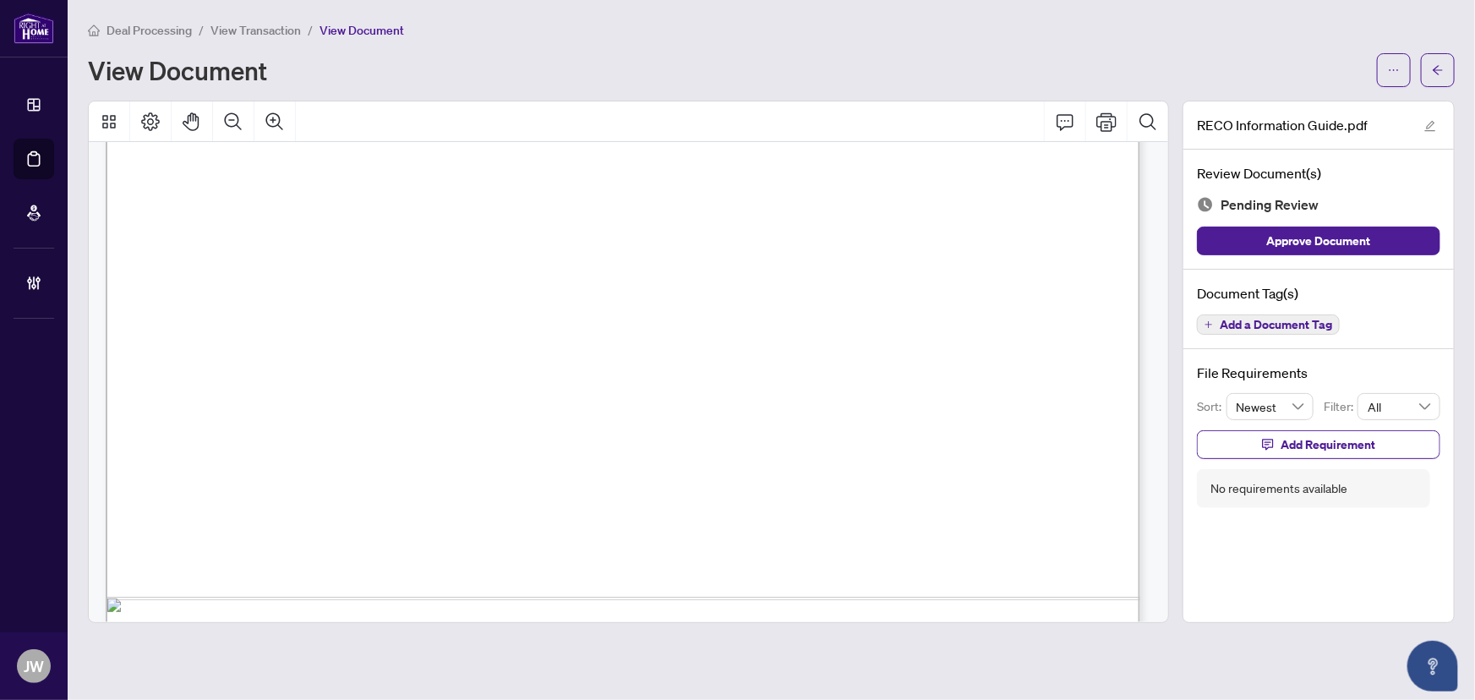
scroll to position [17121, 0]
click at [1241, 319] on span "Add a Document Tag" at bounding box center [1276, 325] width 112 height 12
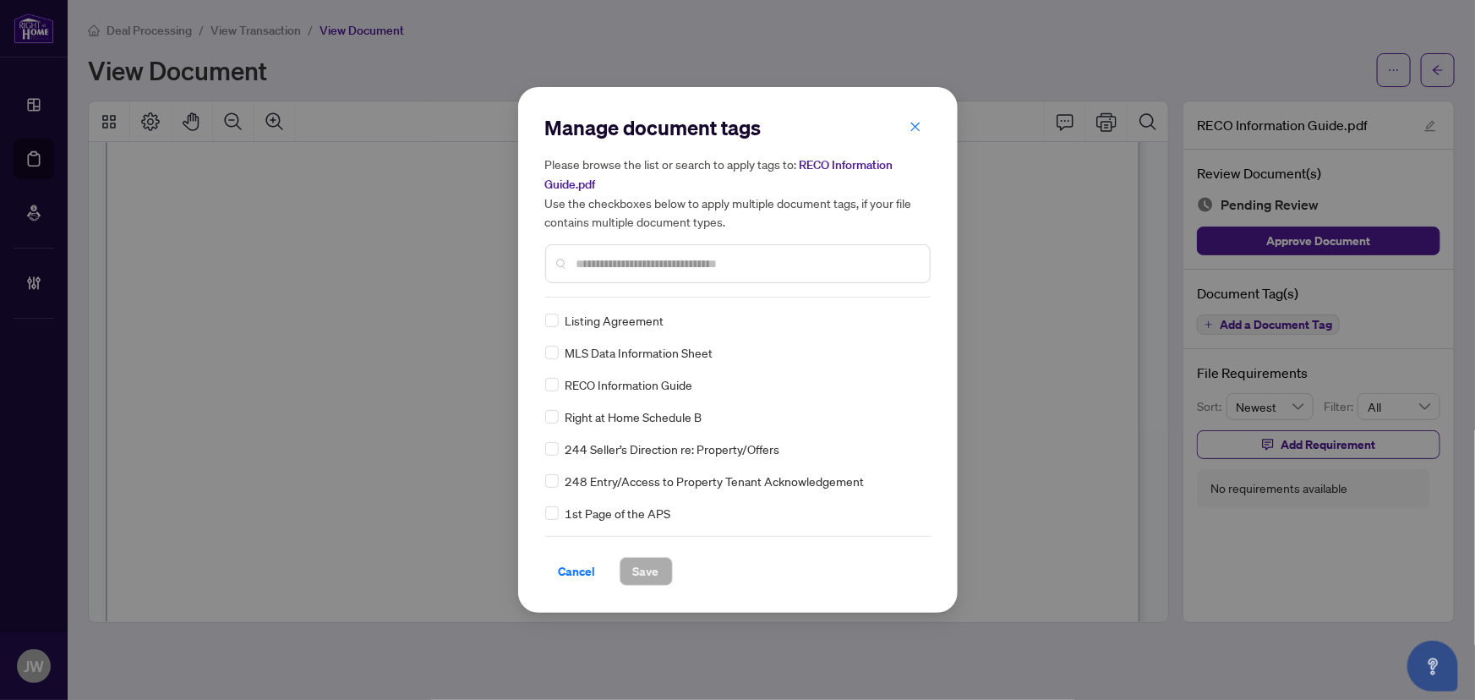
click at [548, 380] on div "Manage document tags Please browse the list or search to apply tags to: RECO In…" at bounding box center [738, 350] width 440 height 526
click at [895, 313] on img at bounding box center [896, 320] width 17 height 17
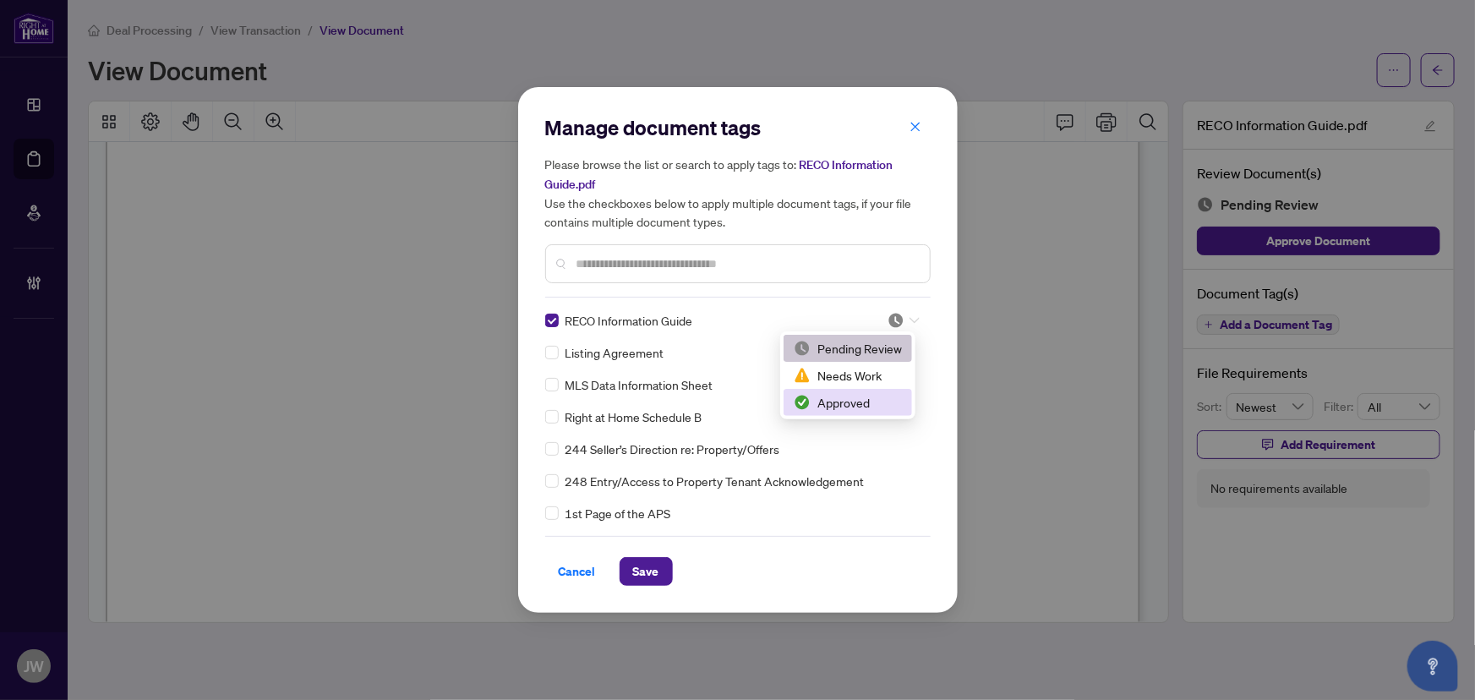
click at [850, 405] on div "Approved" at bounding box center [848, 402] width 108 height 19
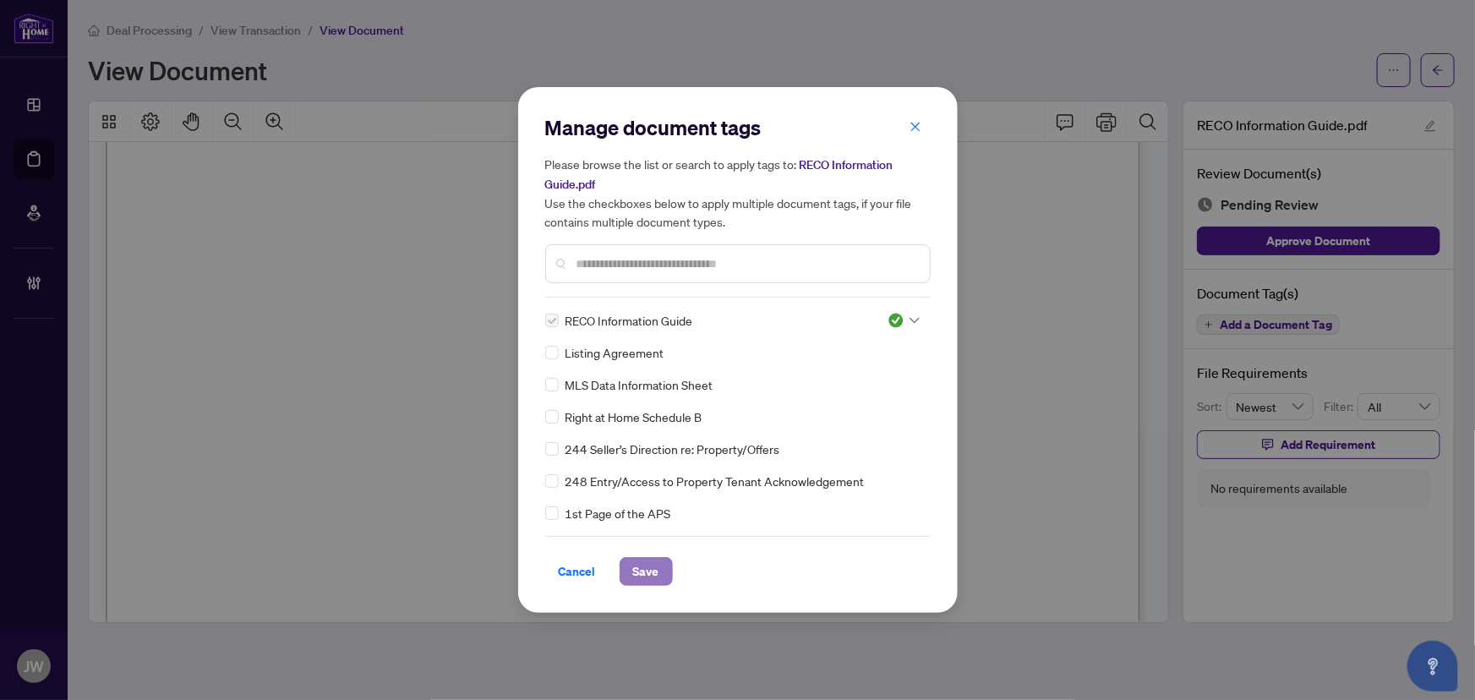
click at [648, 575] on span "Save" at bounding box center [646, 571] width 26 height 27
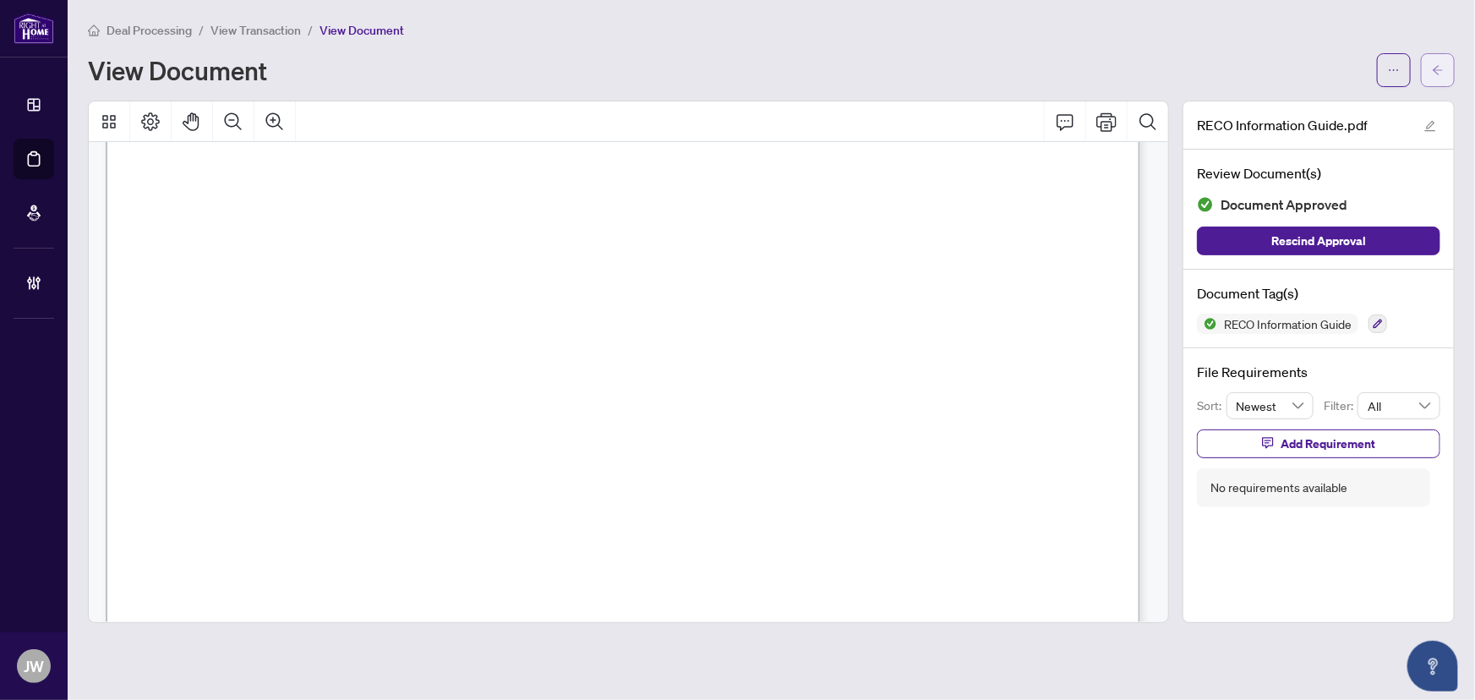
click at [1448, 63] on button "button" at bounding box center [1438, 70] width 34 height 34
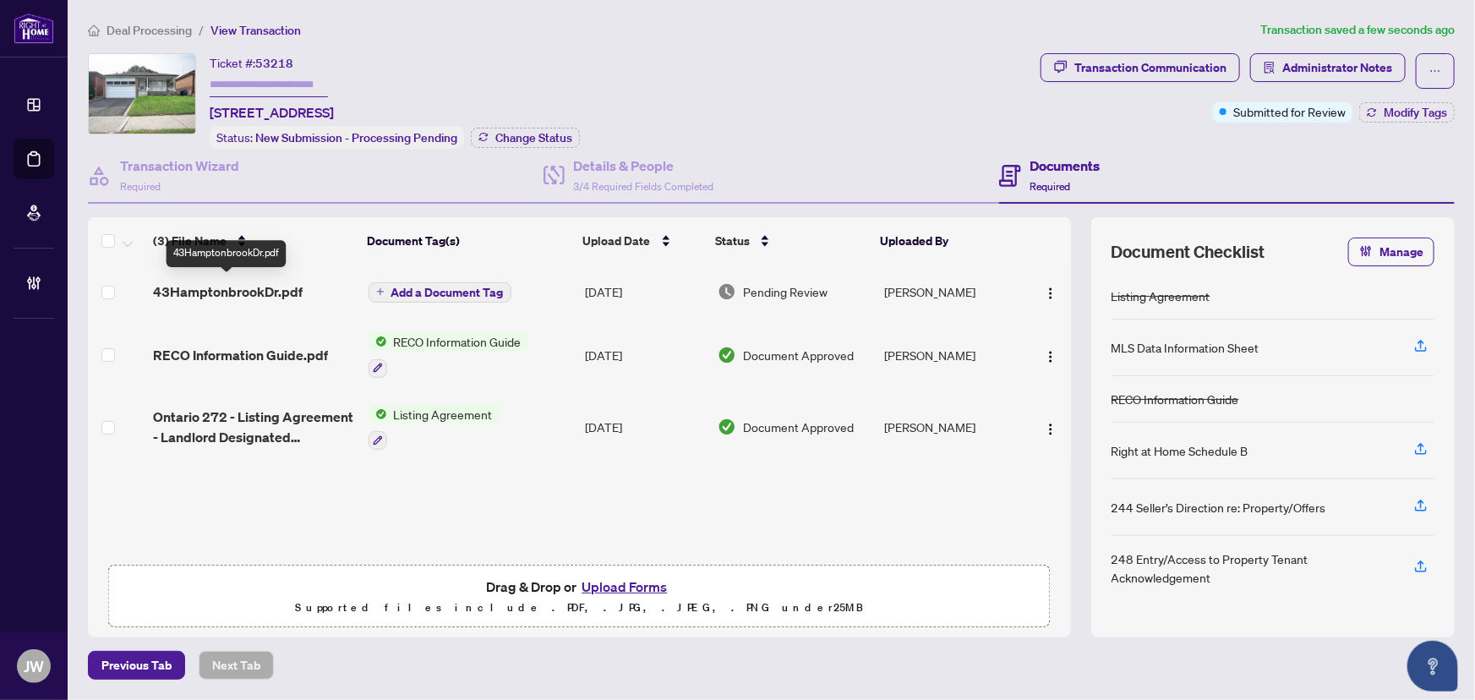
click at [243, 276] on td "43HamptonbrookDr.pdf" at bounding box center [253, 292] width 215 height 54
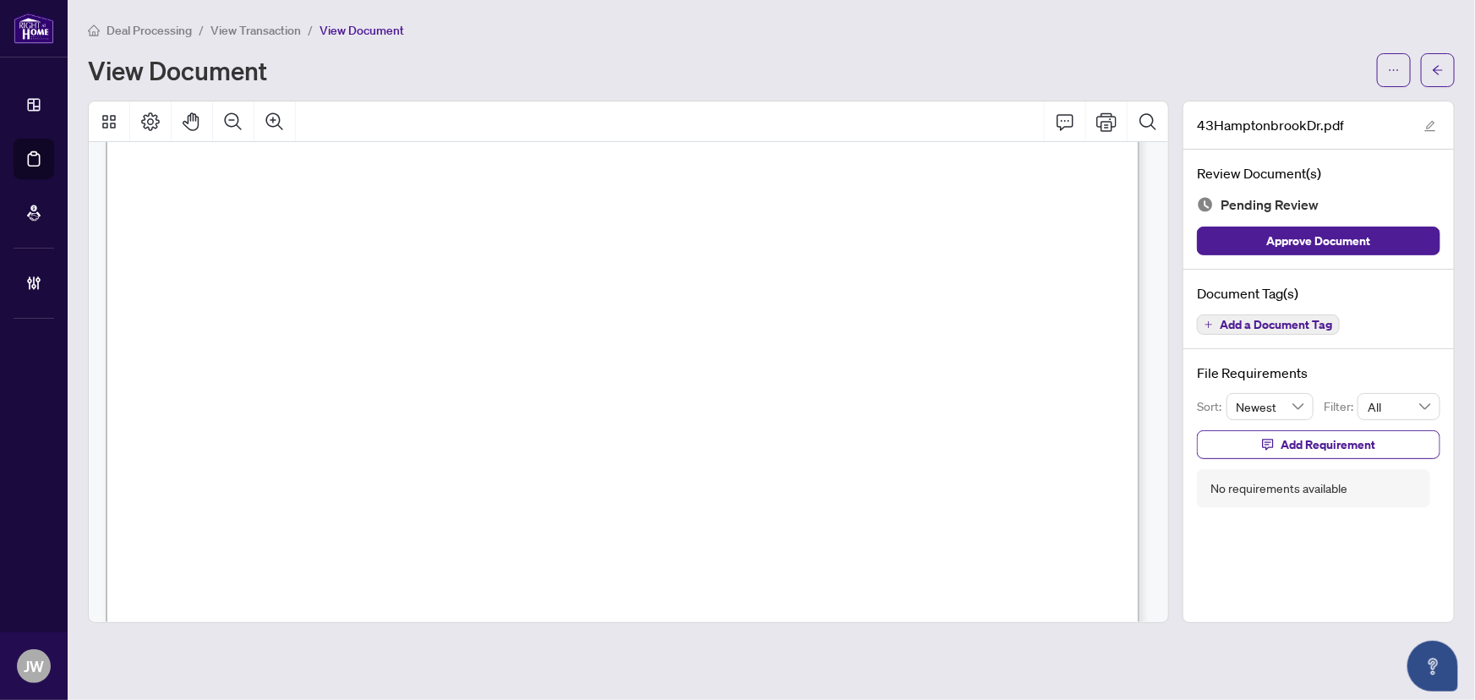
scroll to position [248, 0]
click at [1282, 323] on span "Add a Document Tag" at bounding box center [1276, 325] width 112 height 12
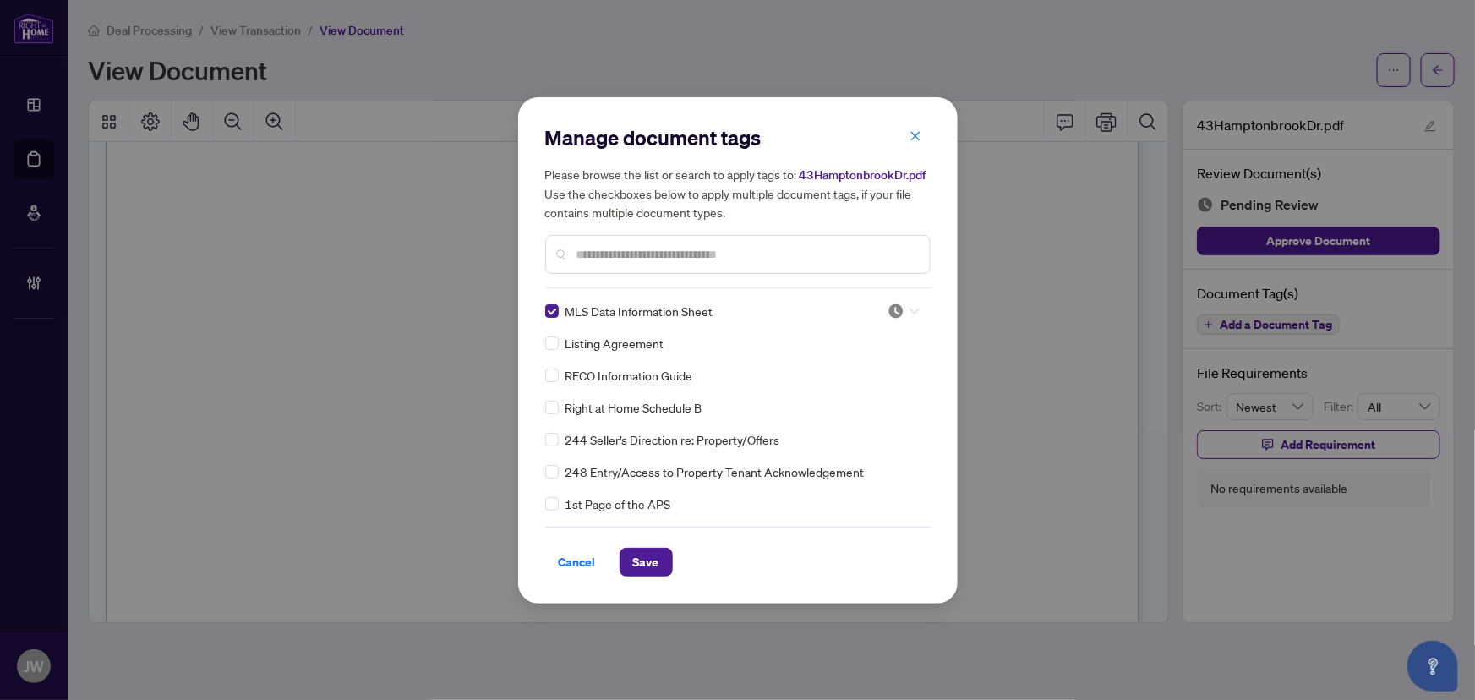
click at [892, 303] on img at bounding box center [896, 311] width 17 height 17
drag, startPoint x: 828, startPoint y: 393, endPoint x: 765, endPoint y: 457, distance: 89.7
click at [827, 394] on div "Approved" at bounding box center [848, 393] width 108 height 19
click at [651, 558] on span "Save" at bounding box center [646, 562] width 26 height 27
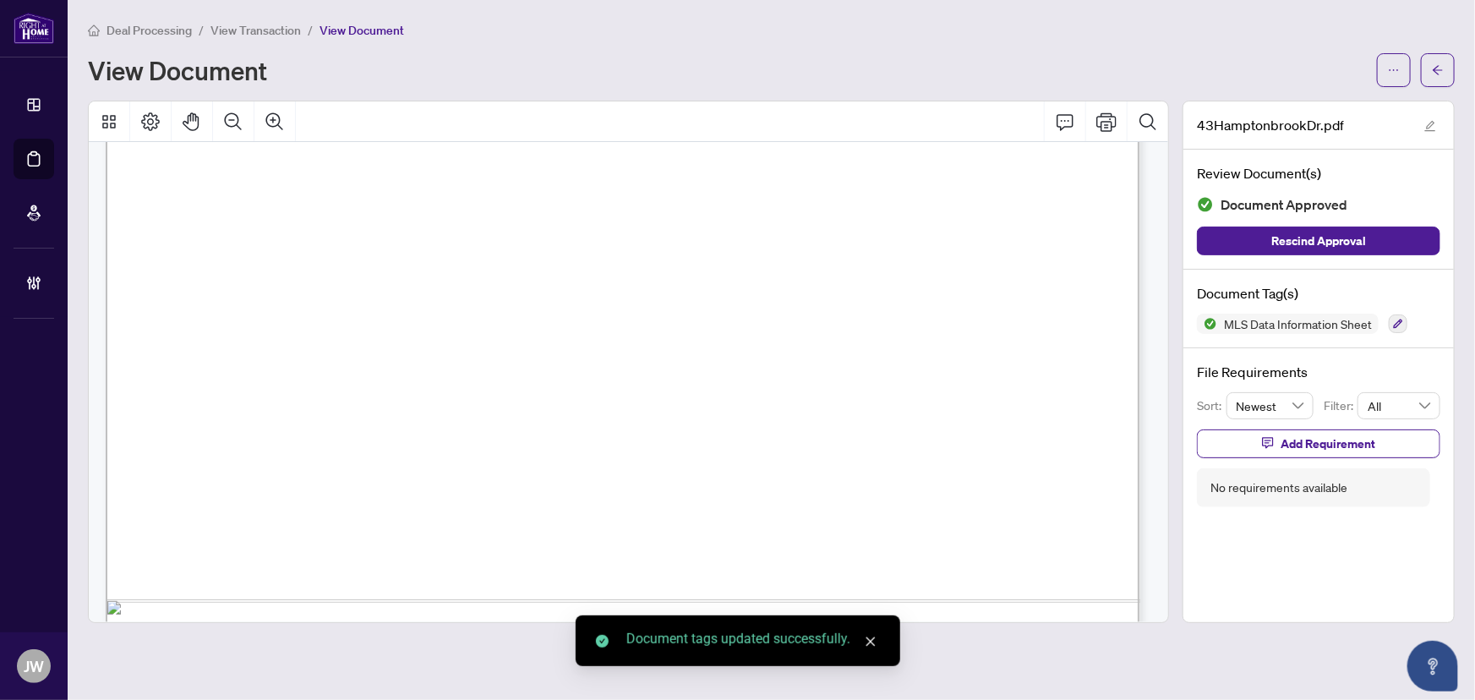
scroll to position [1016, 0]
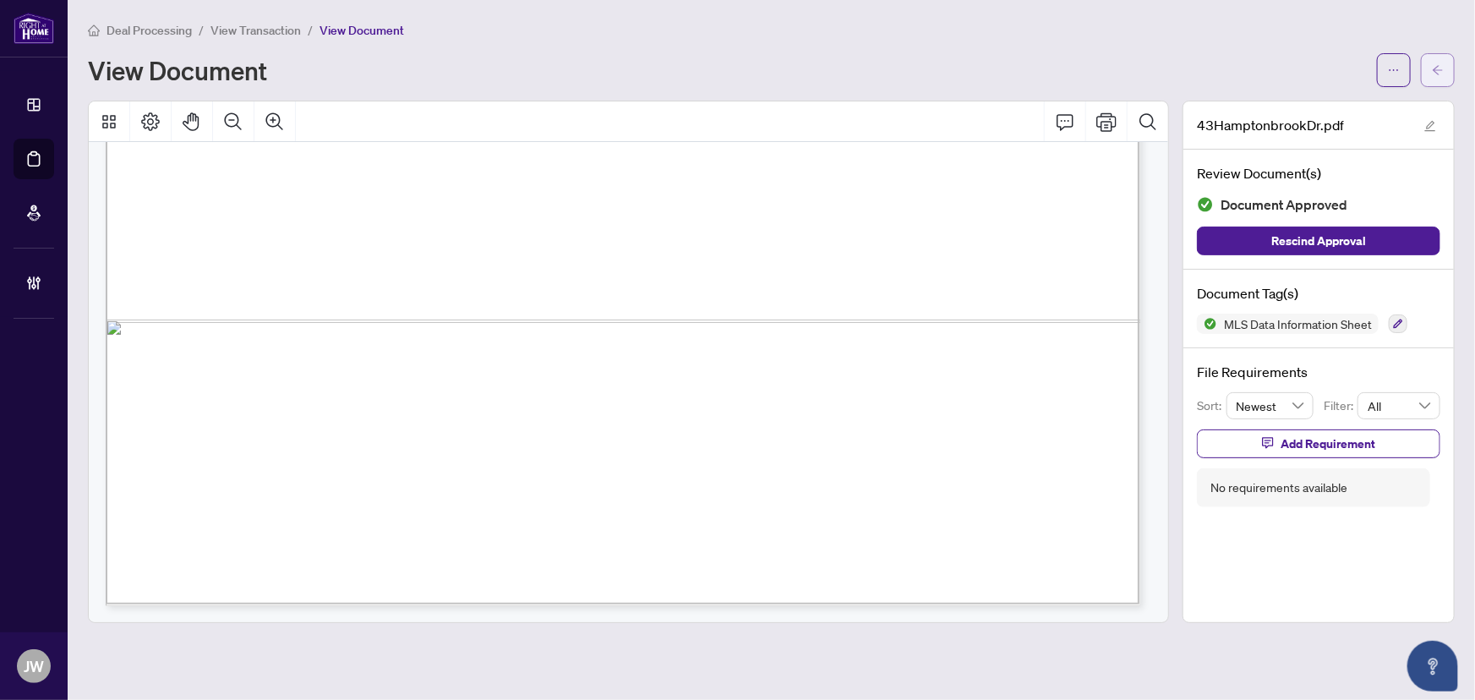
click at [1434, 68] on icon "arrow-left" at bounding box center [1438, 70] width 12 height 12
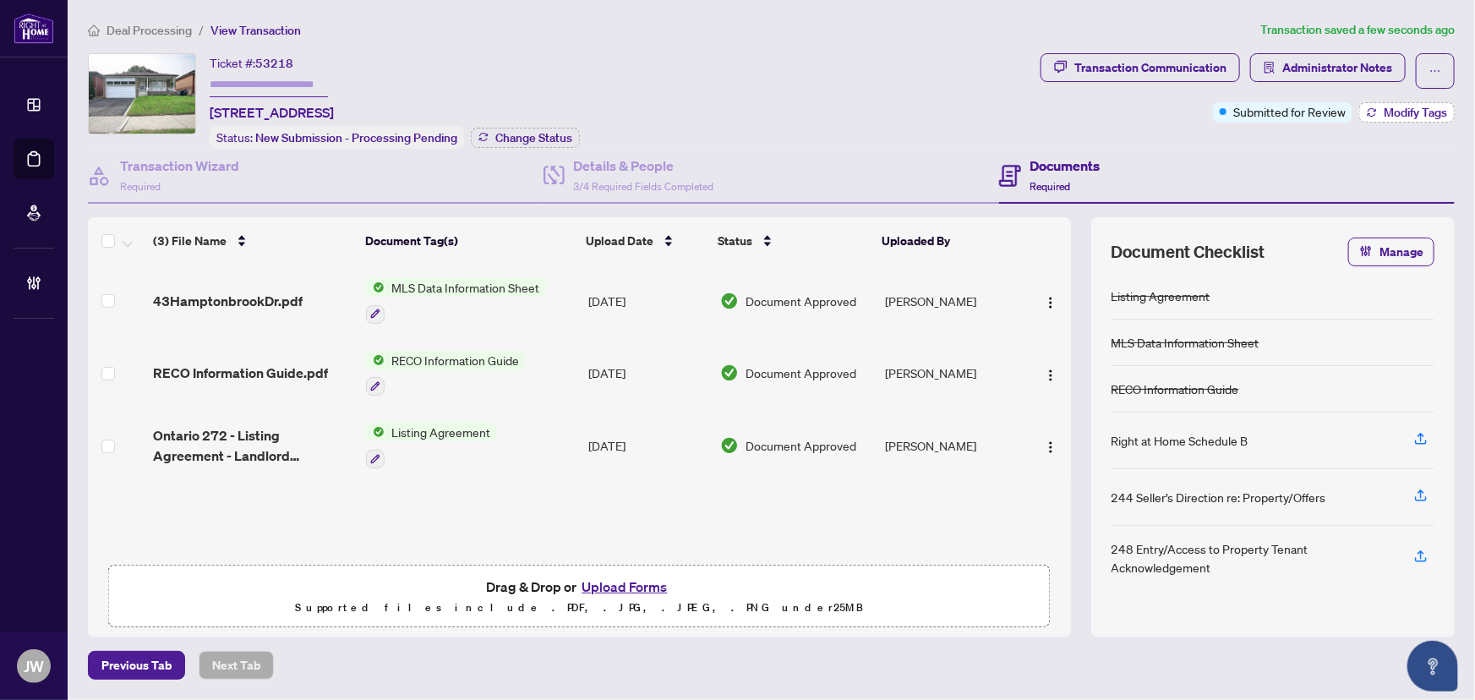
click at [1437, 112] on span "Modify Tags" at bounding box center [1415, 113] width 63 height 12
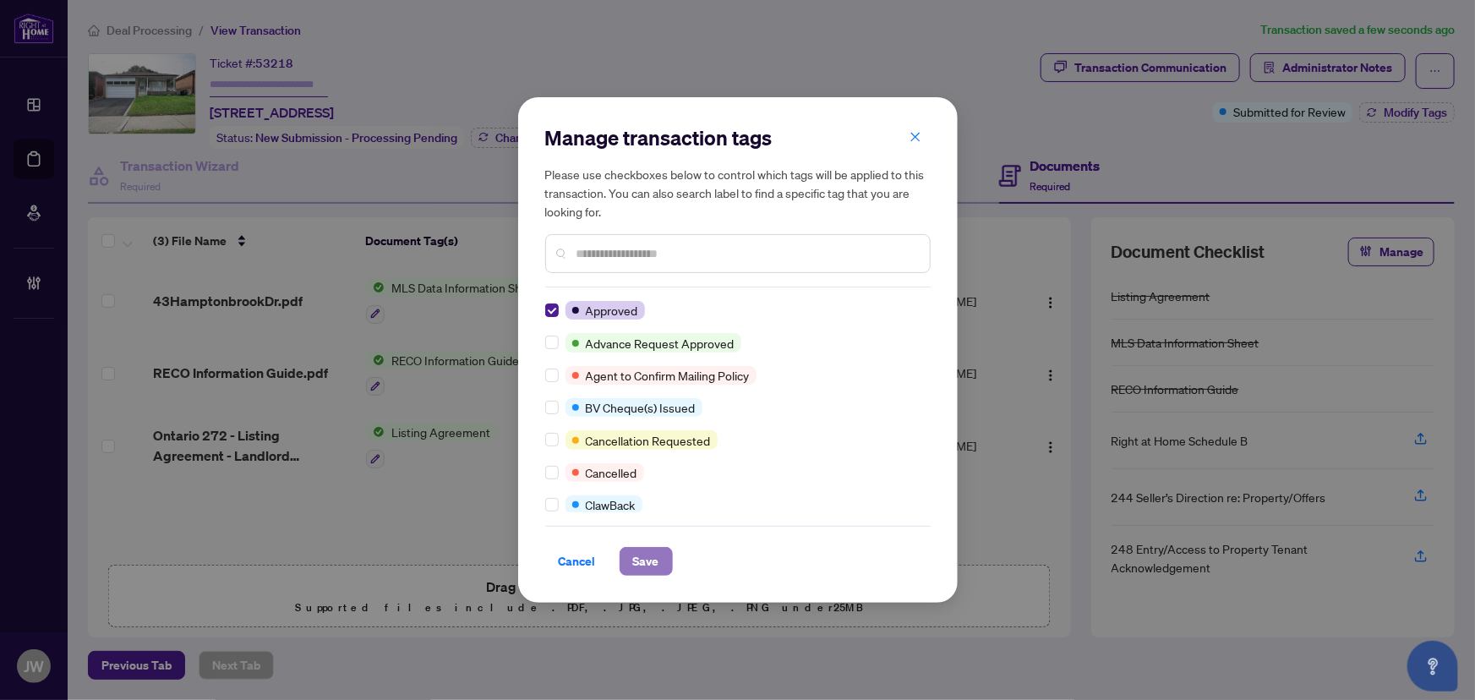
click at [646, 549] on span "Save" at bounding box center [646, 561] width 26 height 27
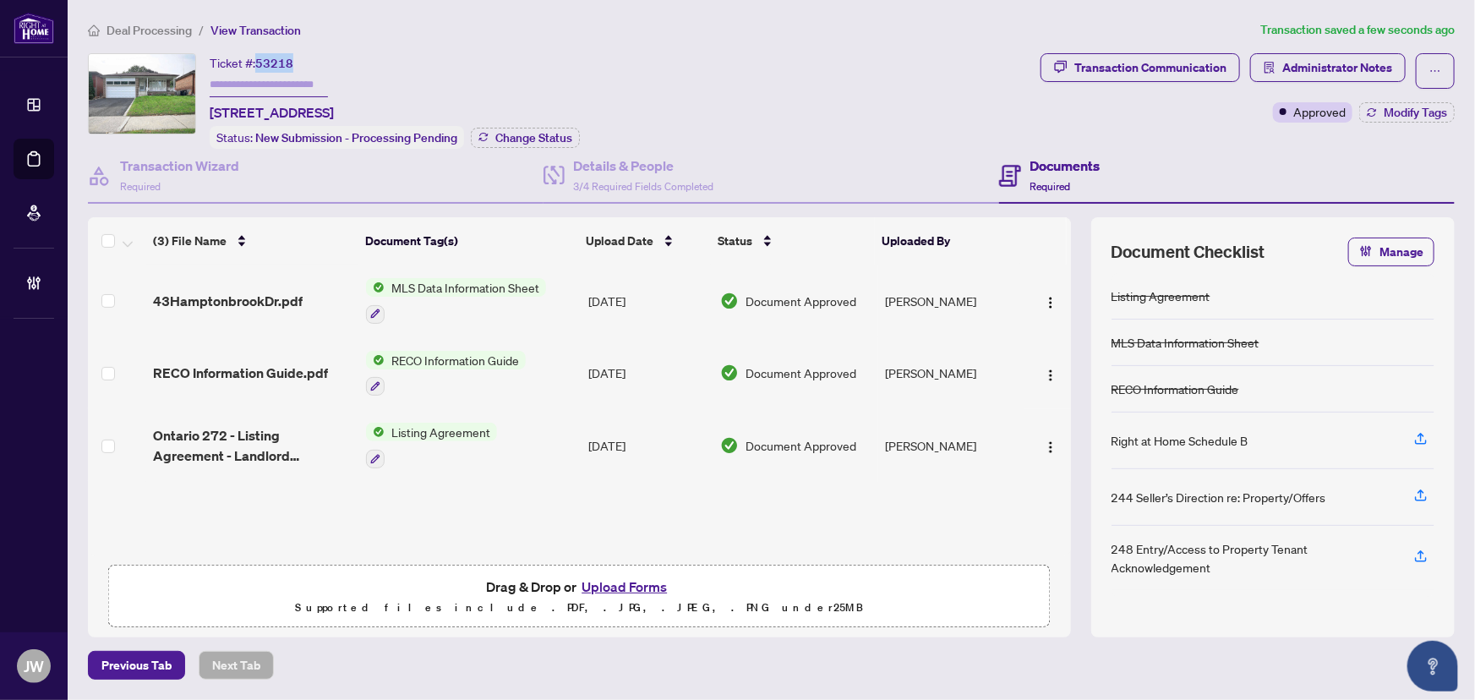
drag, startPoint x: 296, startPoint y: 63, endPoint x: 258, endPoint y: 59, distance: 38.3
click at [258, 59] on div "Ticket #: 53218 43 Hamptonbrook Dr, Toronto, Ontario M9P 1A2, Canada" at bounding box center [272, 87] width 124 height 69
copy span "53218"
click at [161, 32] on span "Deal Processing" at bounding box center [149, 30] width 85 height 15
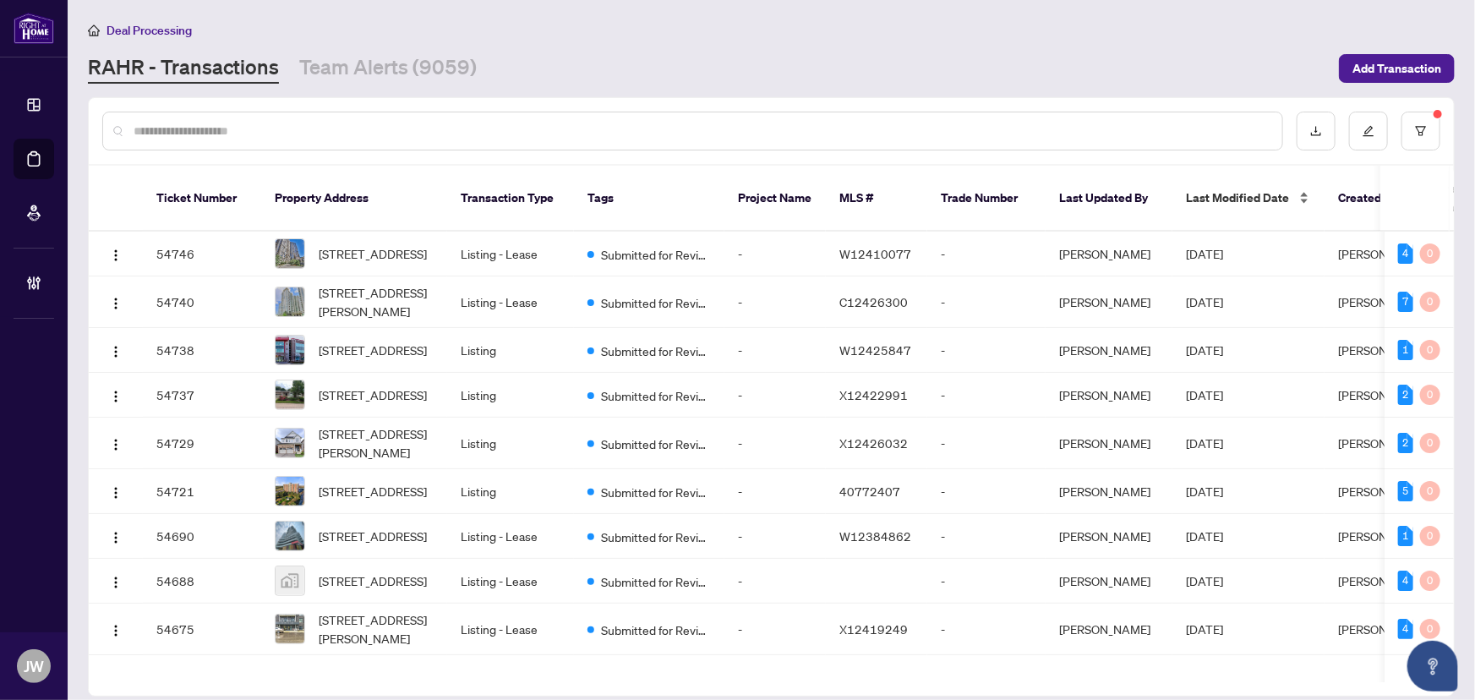
click at [1223, 189] on span "Last Modified Date" at bounding box center [1237, 198] width 103 height 19
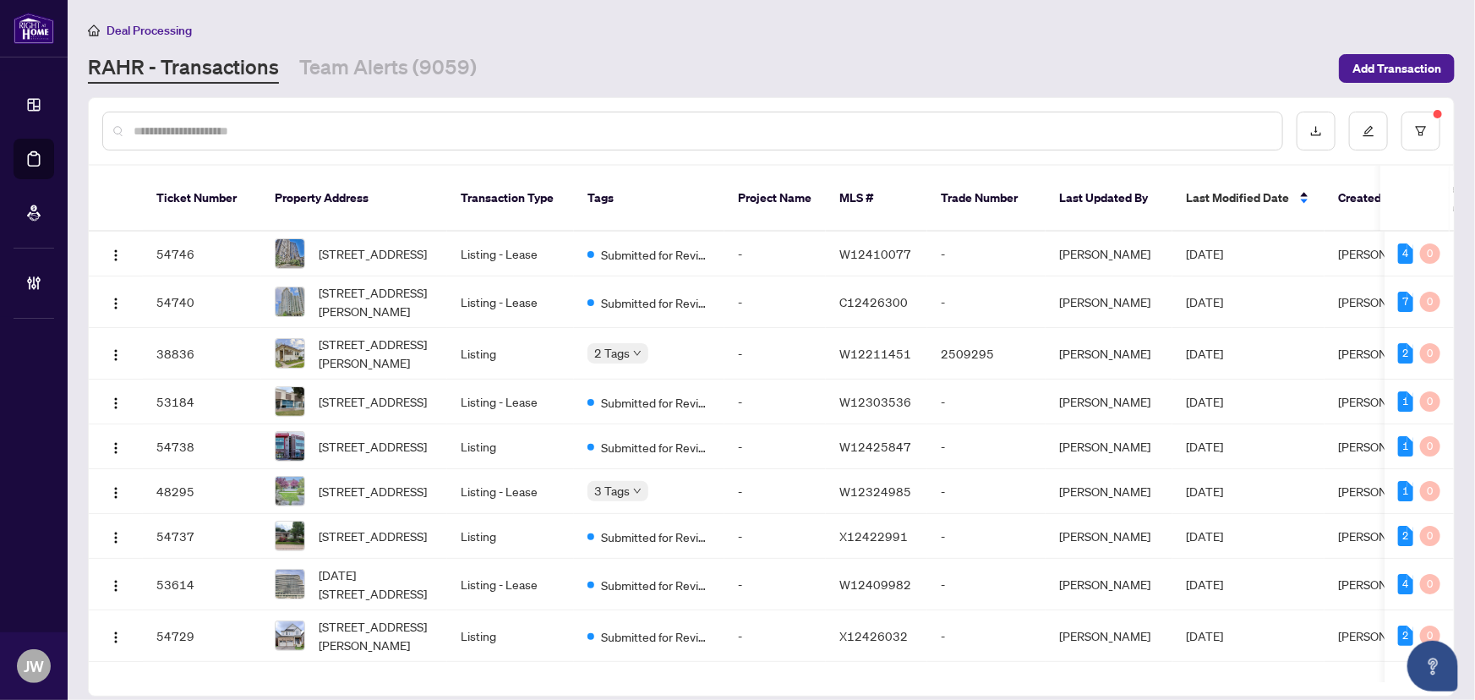
click at [1223, 189] on span "Last Modified Date" at bounding box center [1237, 198] width 103 height 19
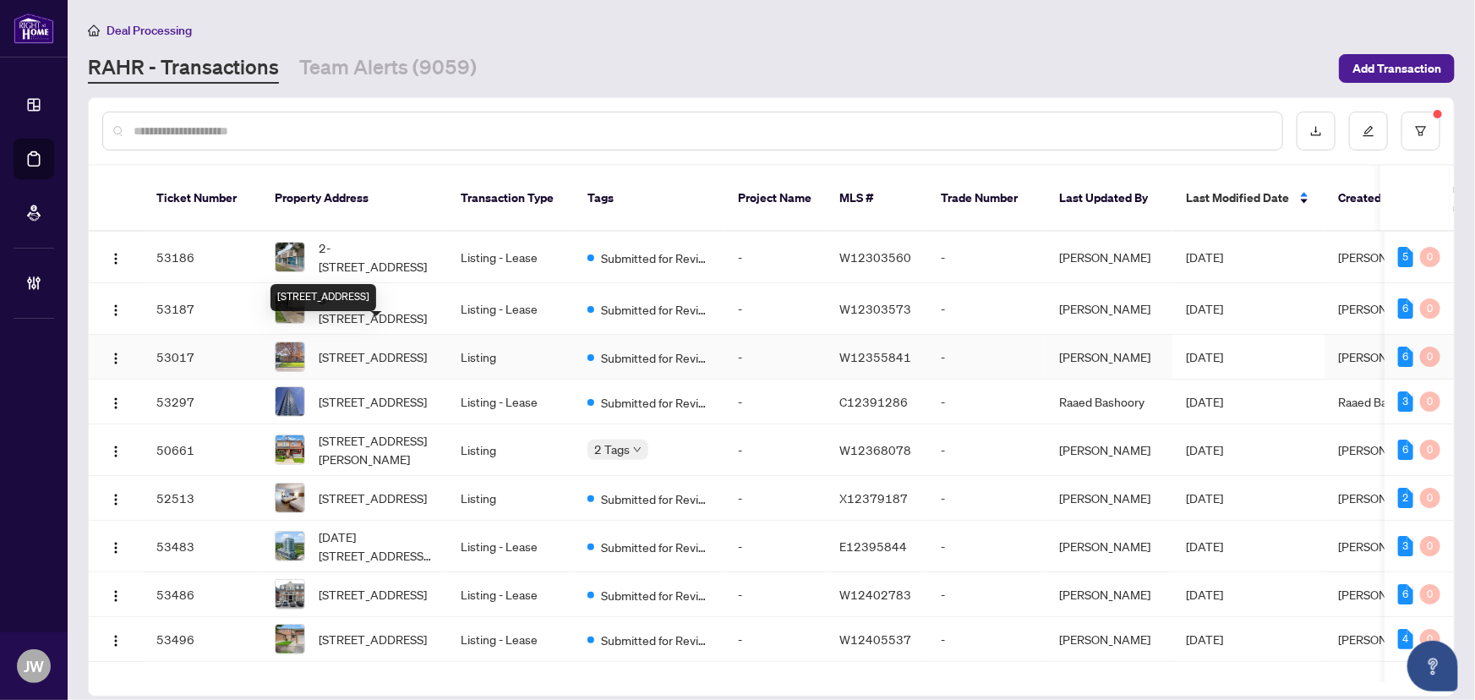
click at [409, 347] on span "43 Sherwood Cres, Brampton, Ontario L6X 2C9, Canada" at bounding box center [373, 356] width 108 height 19
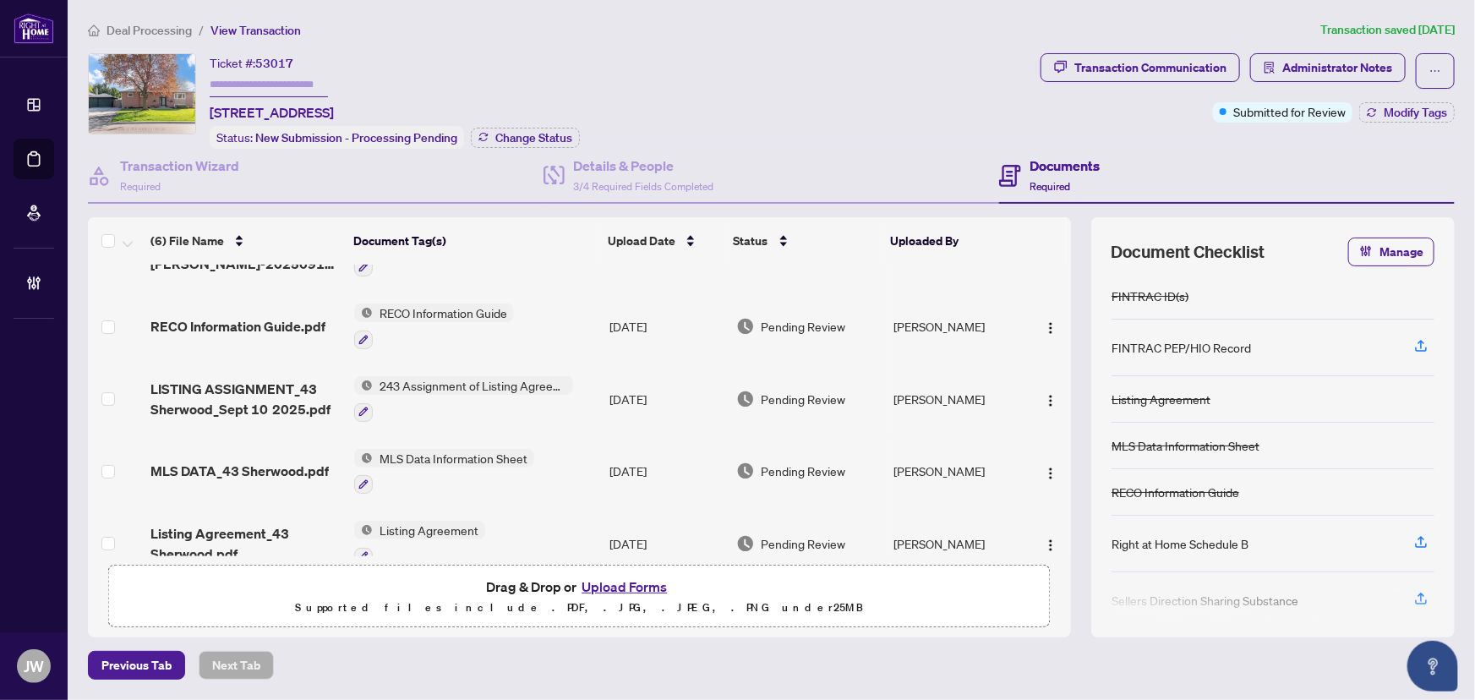
scroll to position [144, 0]
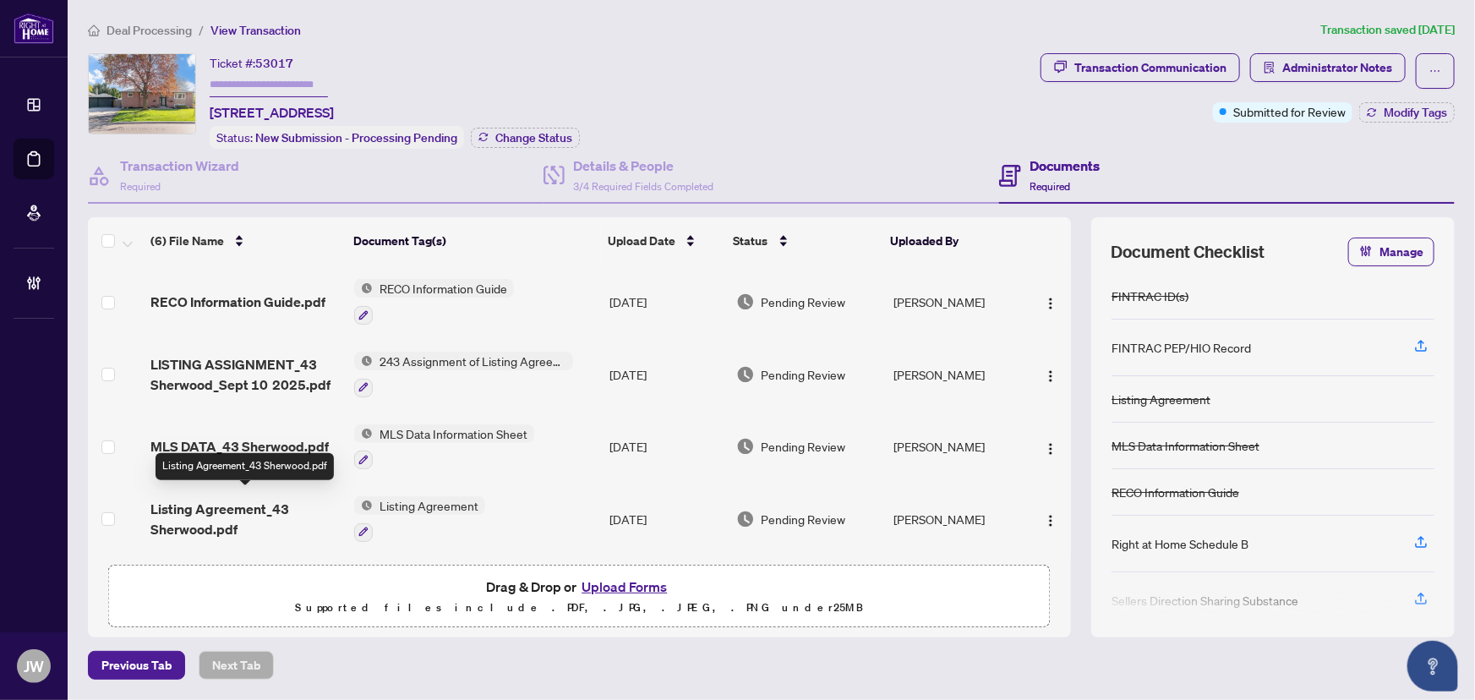
click at [242, 507] on span "Listing Agreement_43 Sherwood.pdf" at bounding box center [245, 519] width 191 height 41
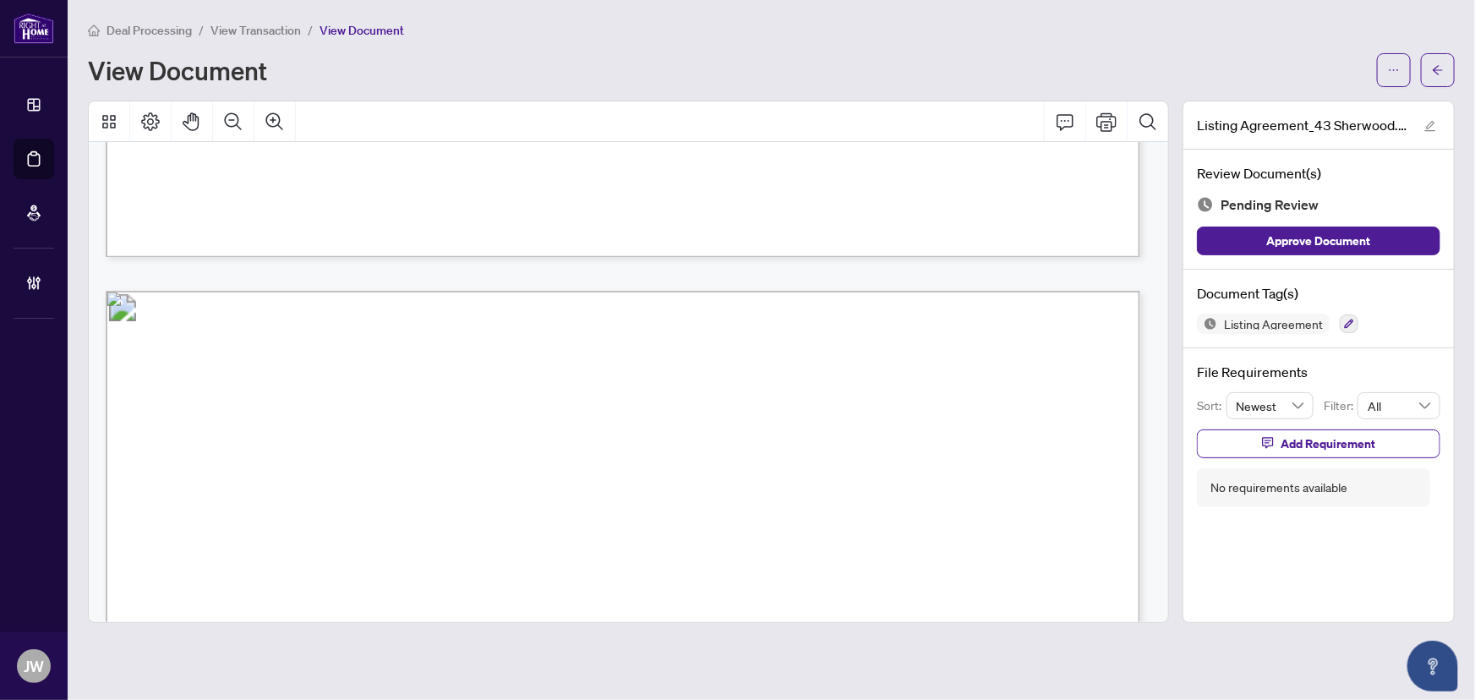
scroll to position [4010, 0]
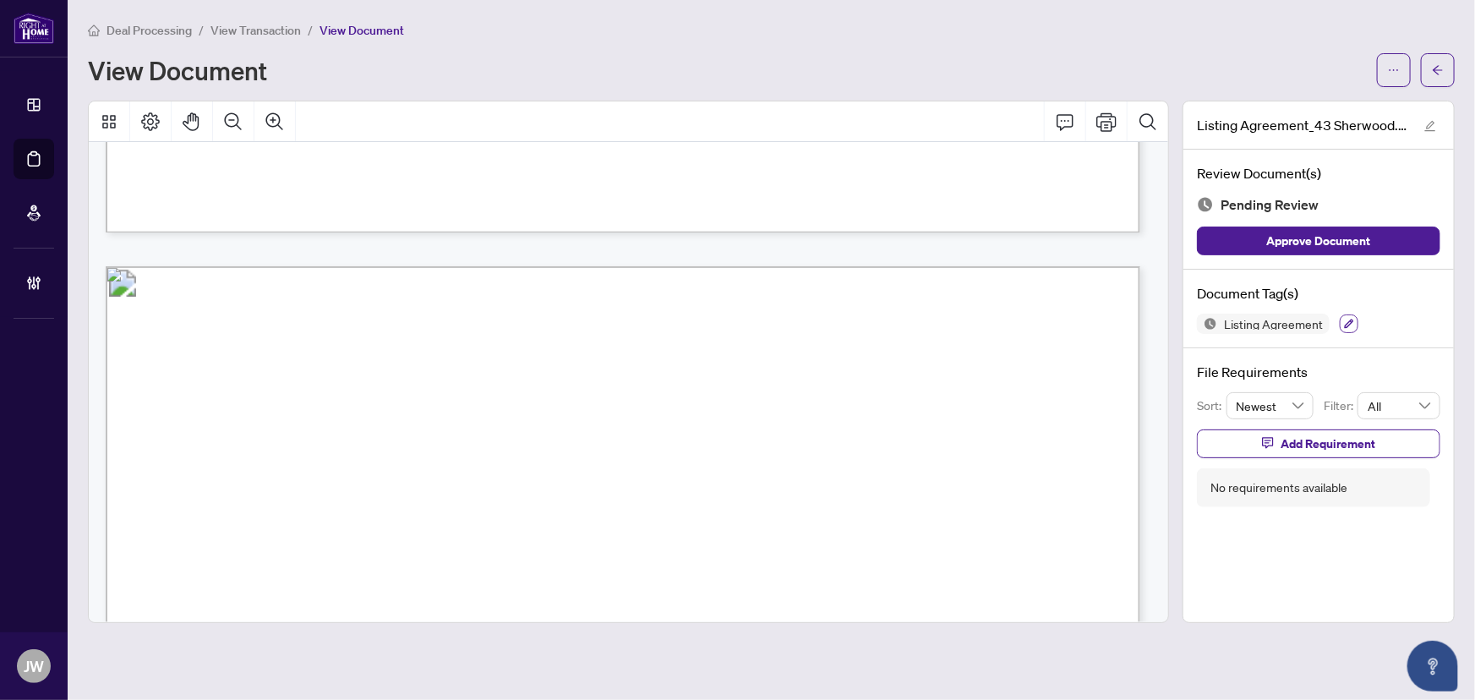
click at [1350, 315] on button "button" at bounding box center [1349, 323] width 19 height 19
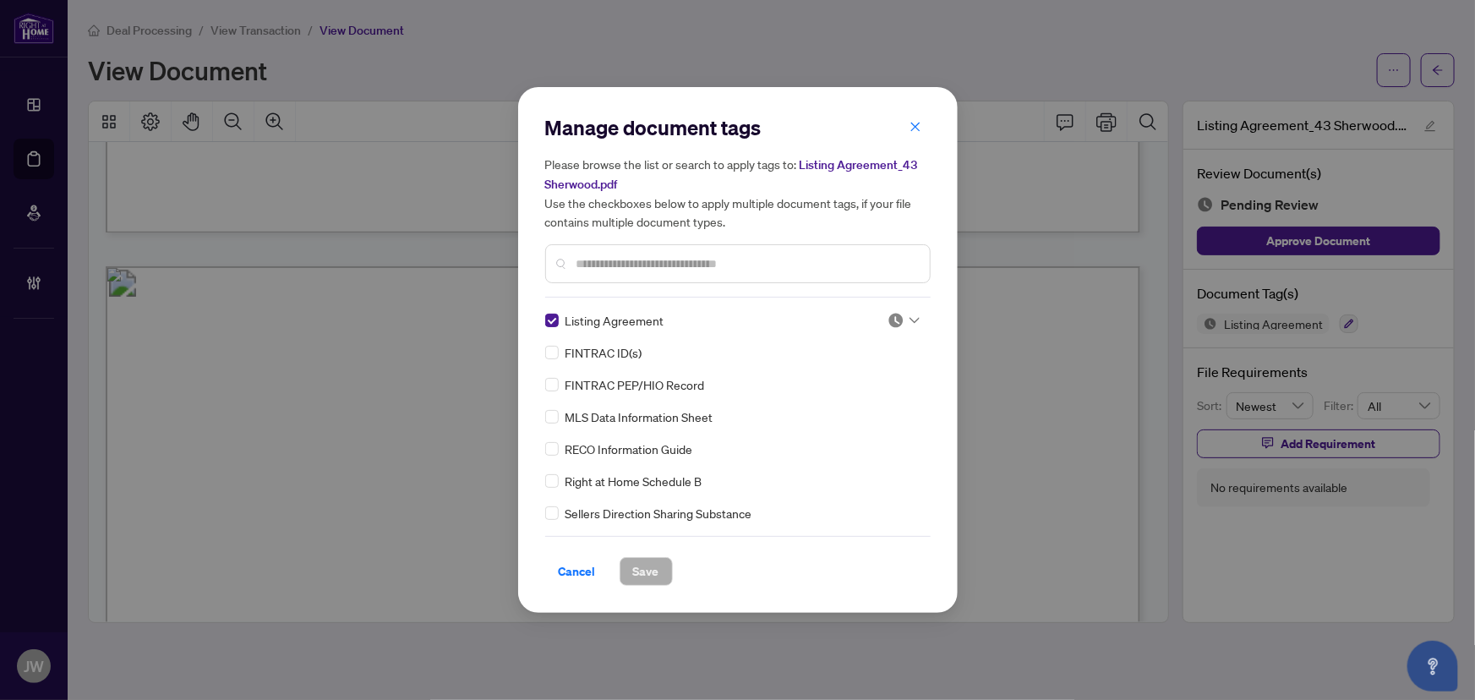
click at [890, 315] on img at bounding box center [896, 320] width 17 height 17
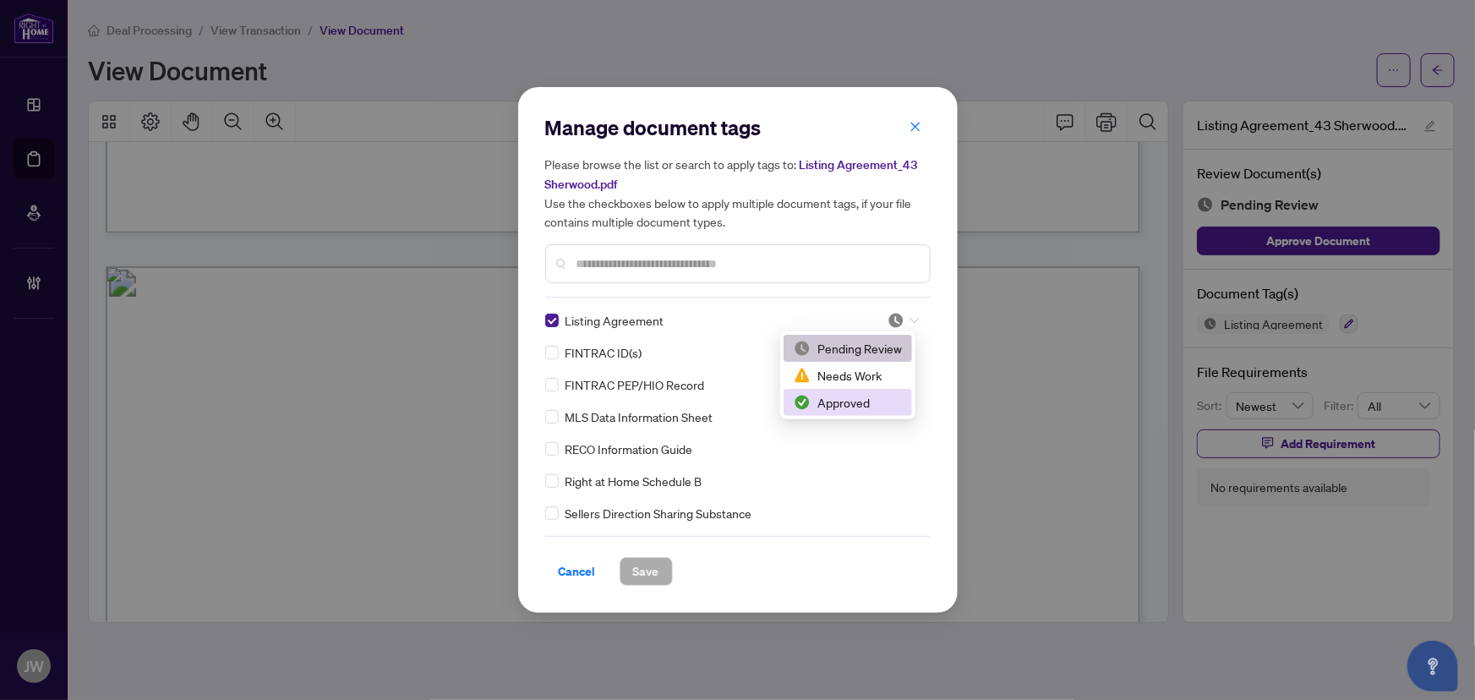
click at [842, 399] on div "Approved" at bounding box center [848, 402] width 108 height 19
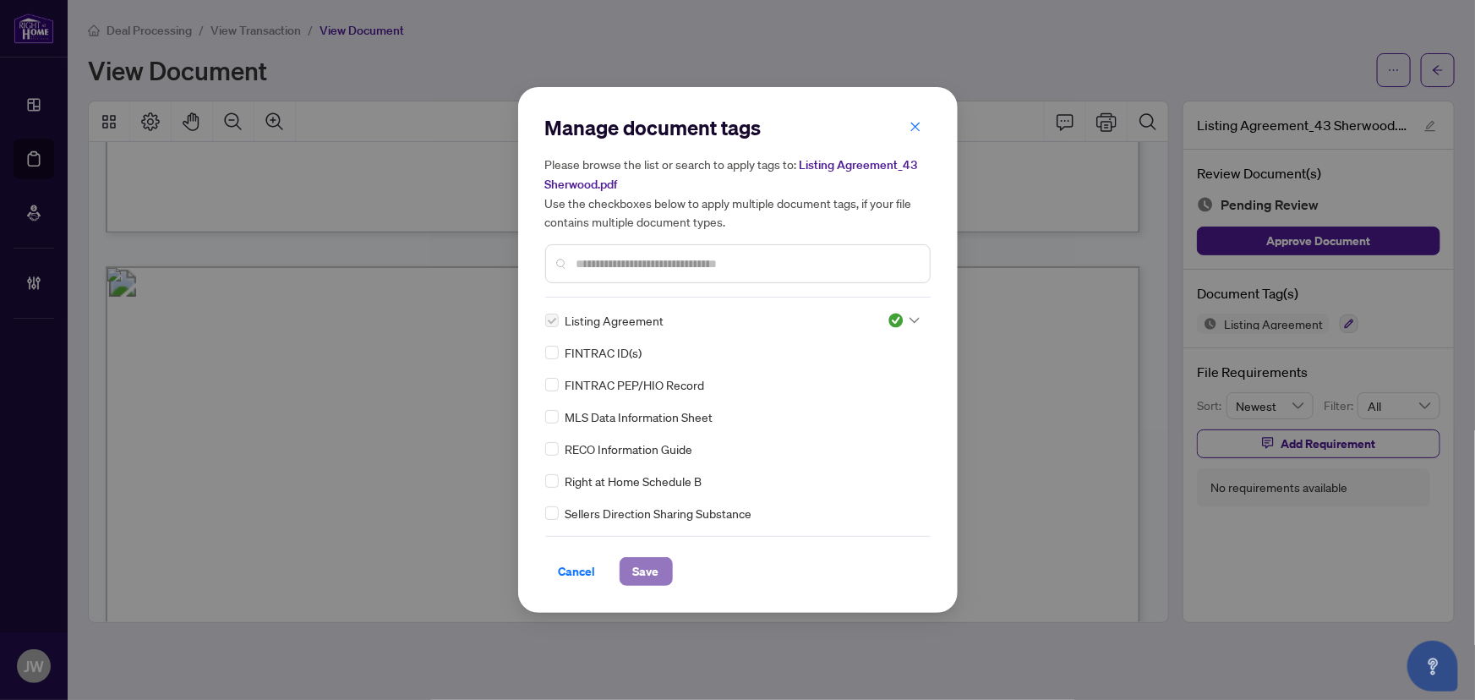
click at [659, 578] on button "Save" at bounding box center [646, 571] width 53 height 29
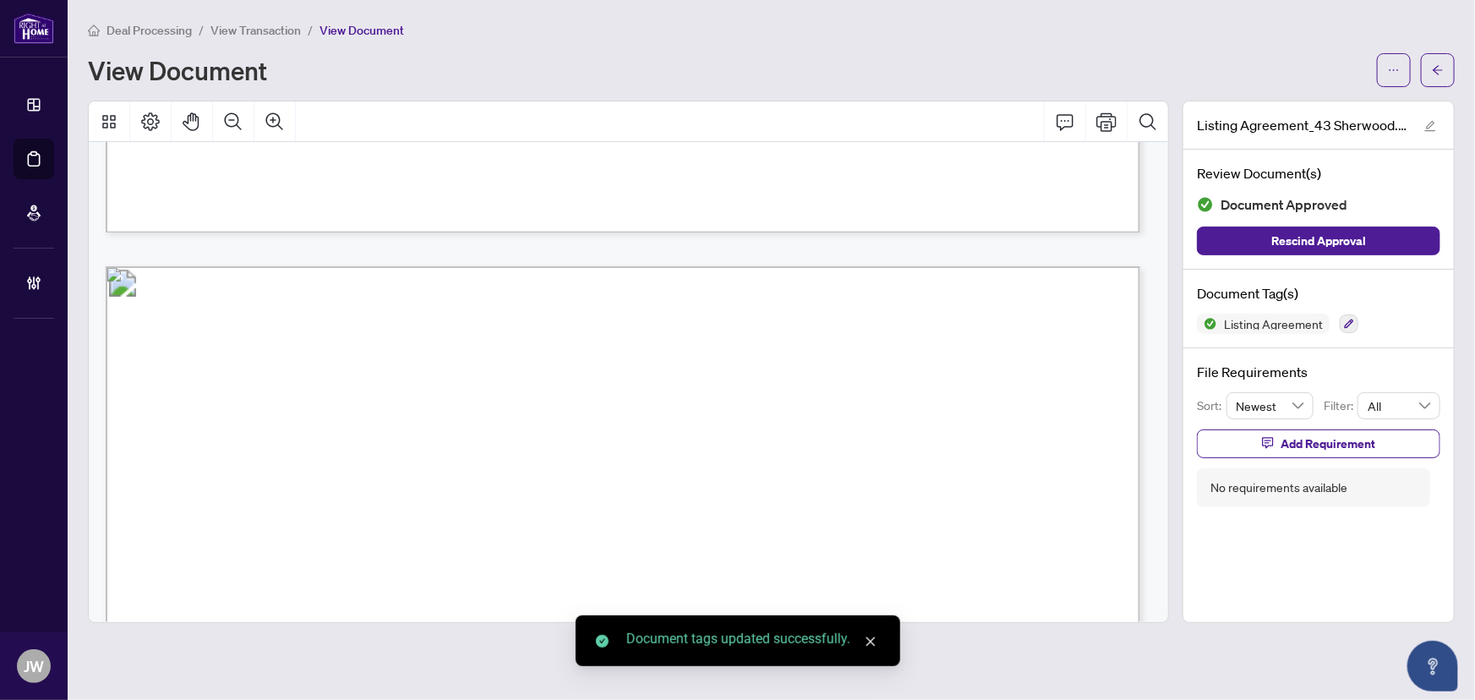
click at [1432, 69] on icon "arrow-left" at bounding box center [1438, 70] width 12 height 12
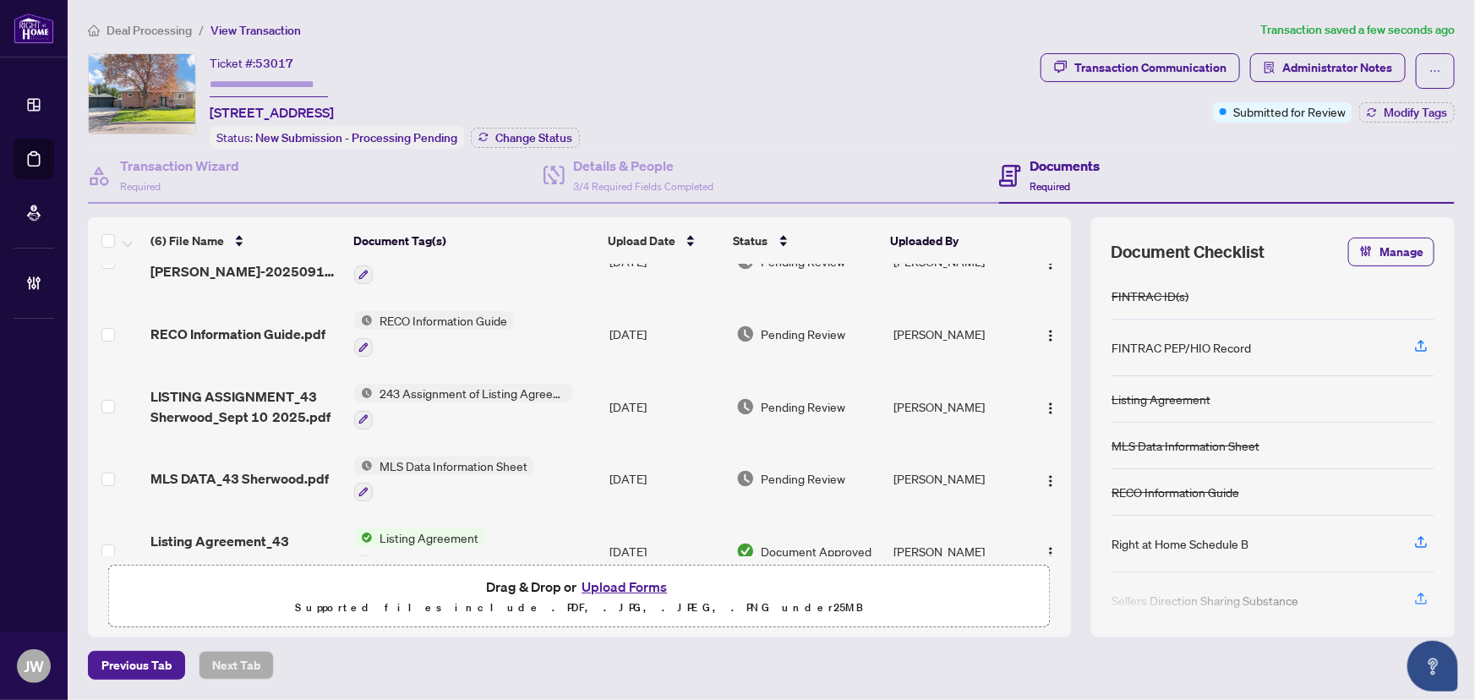
scroll to position [144, 0]
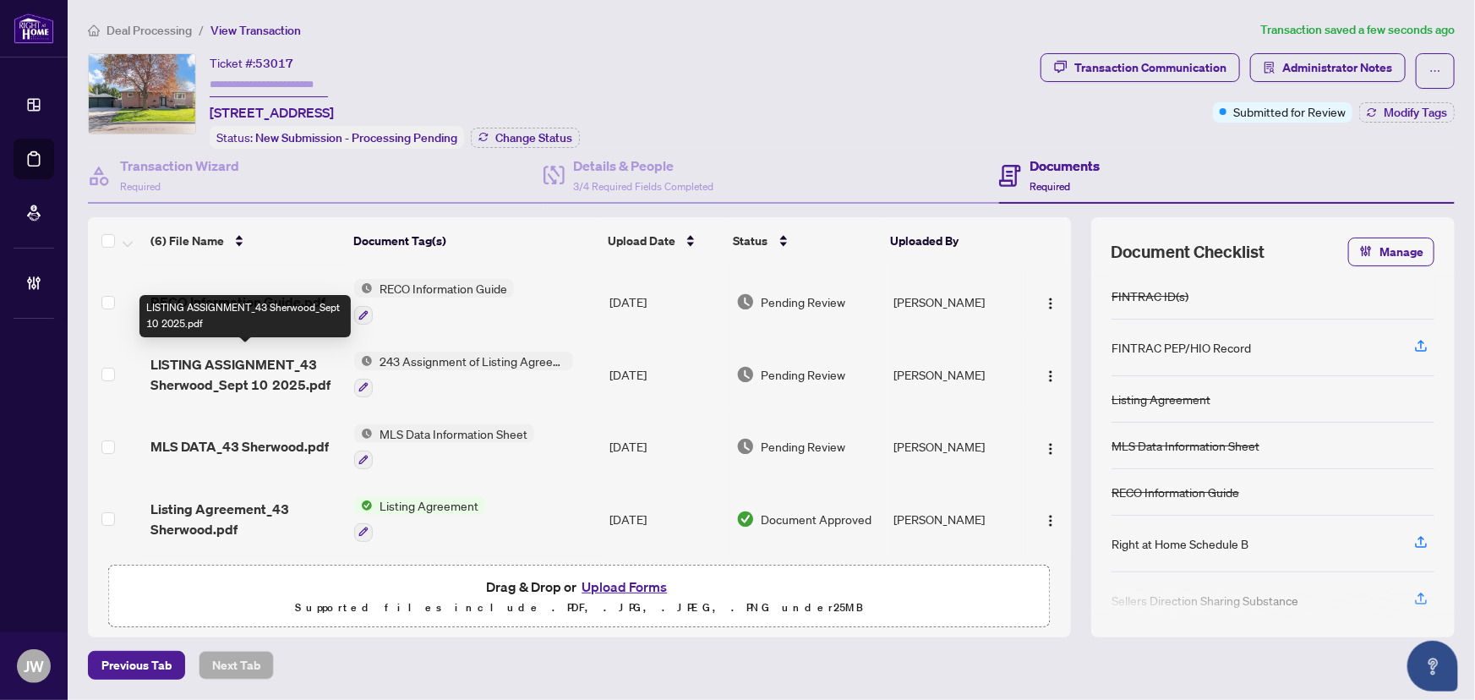
click at [282, 375] on span "LISTING ASSIGNMENT_43 Sherwood_Sept 10 2025.pdf" at bounding box center [245, 374] width 191 height 41
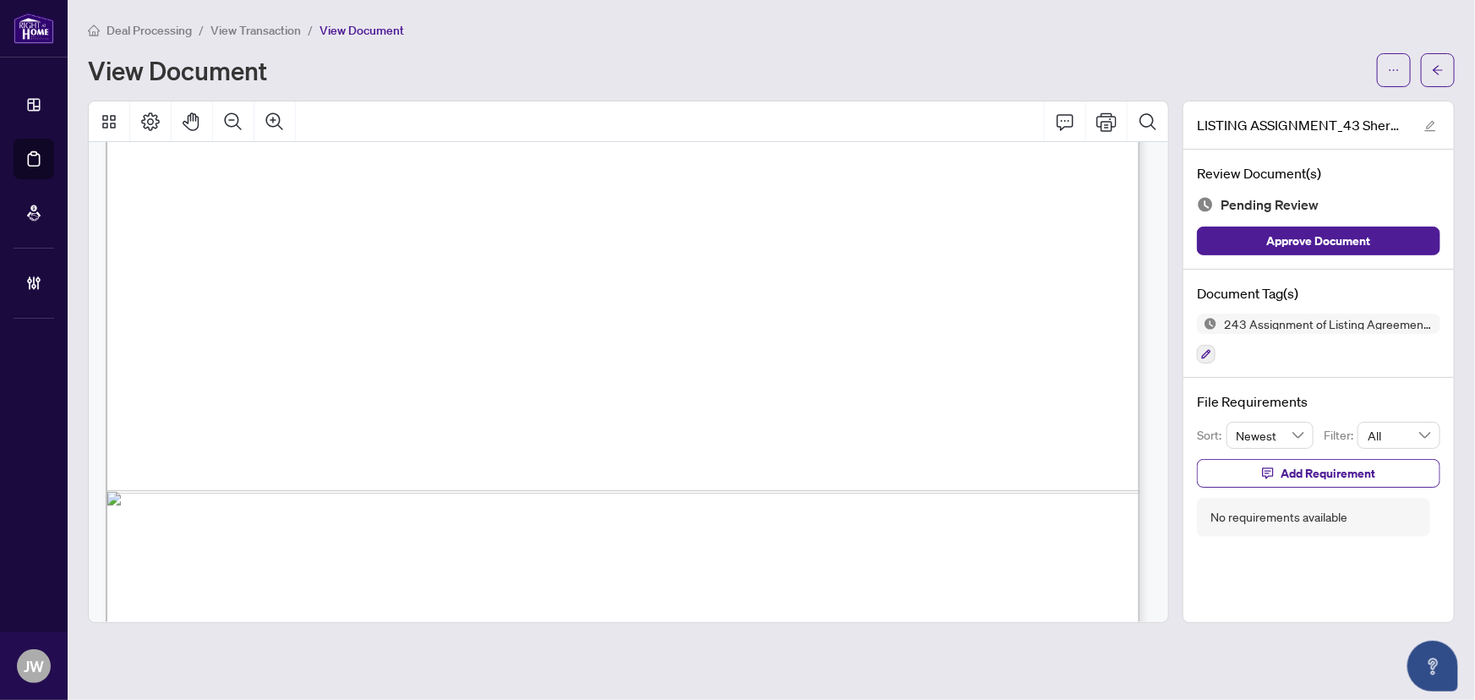
scroll to position [892, 0]
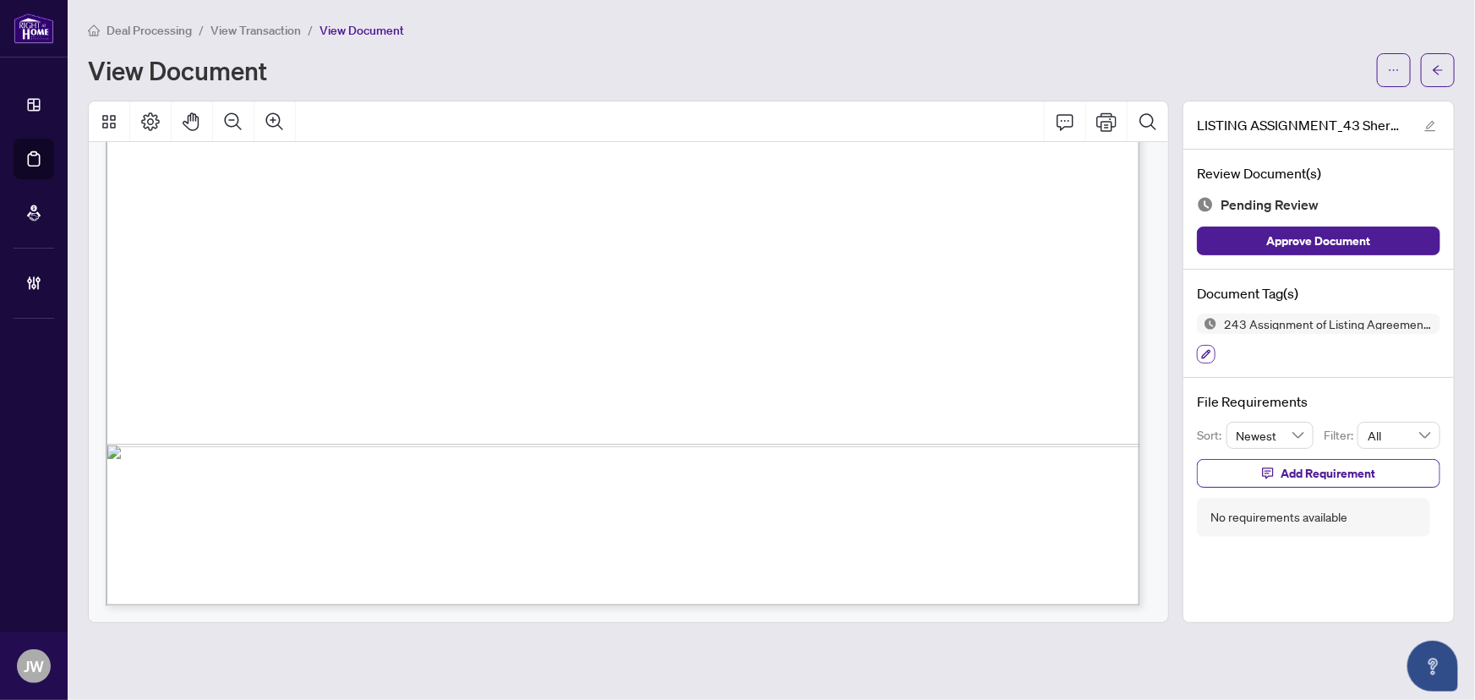
click at [1210, 358] on button "button" at bounding box center [1206, 354] width 19 height 19
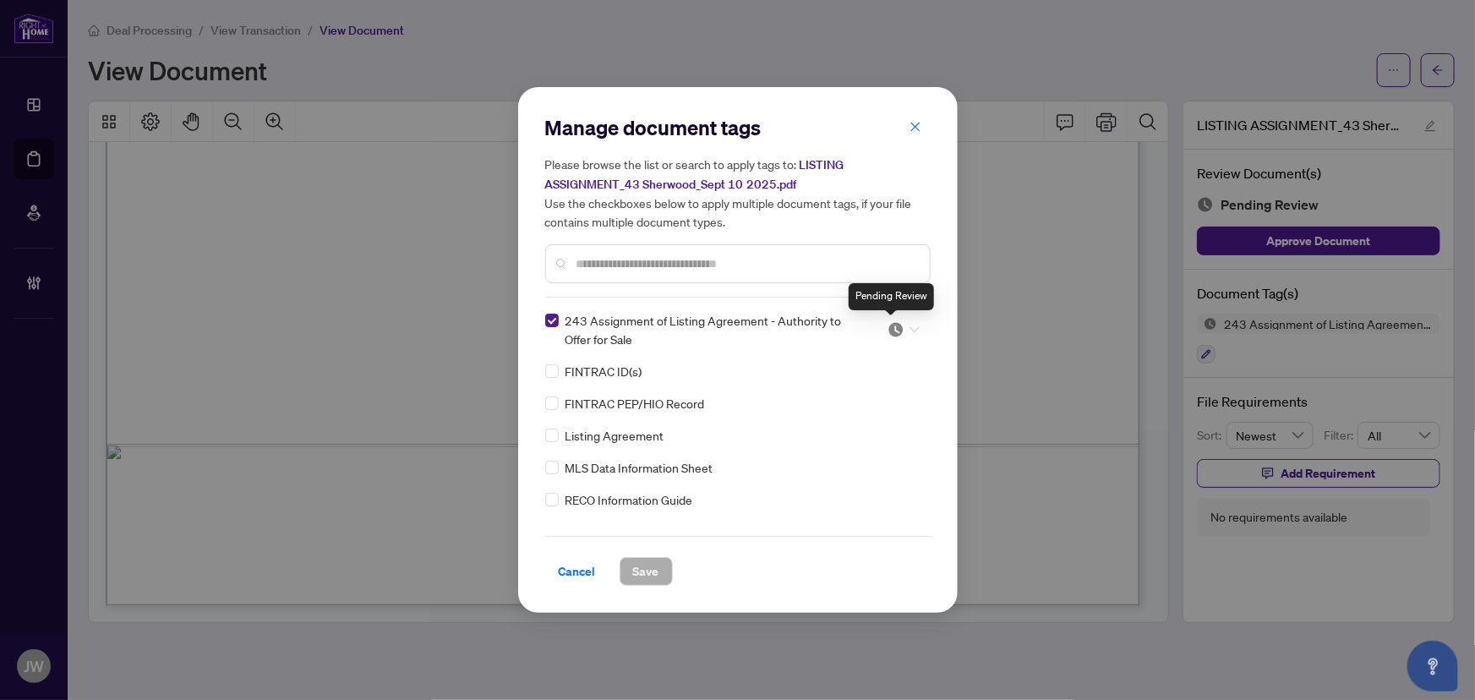
click at [888, 325] on img at bounding box center [896, 329] width 17 height 17
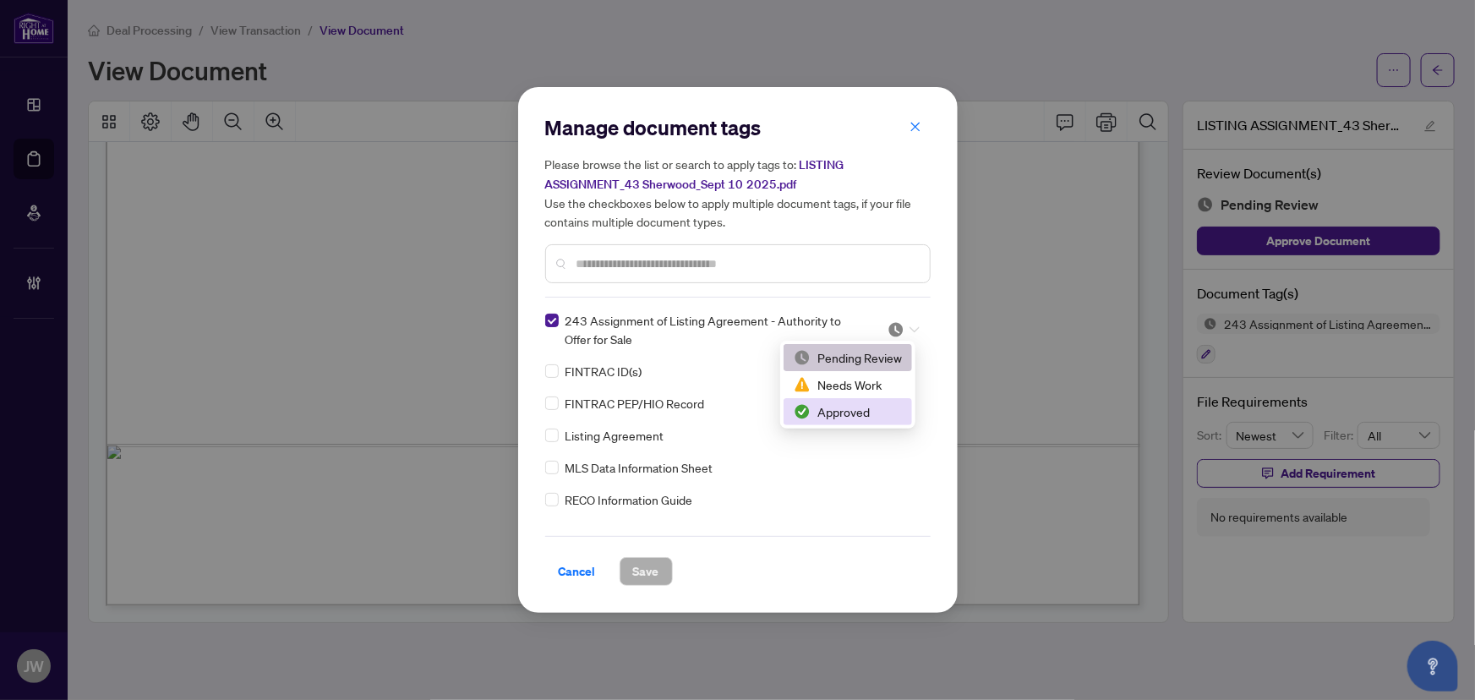
click at [844, 415] on div "Approved" at bounding box center [848, 411] width 108 height 19
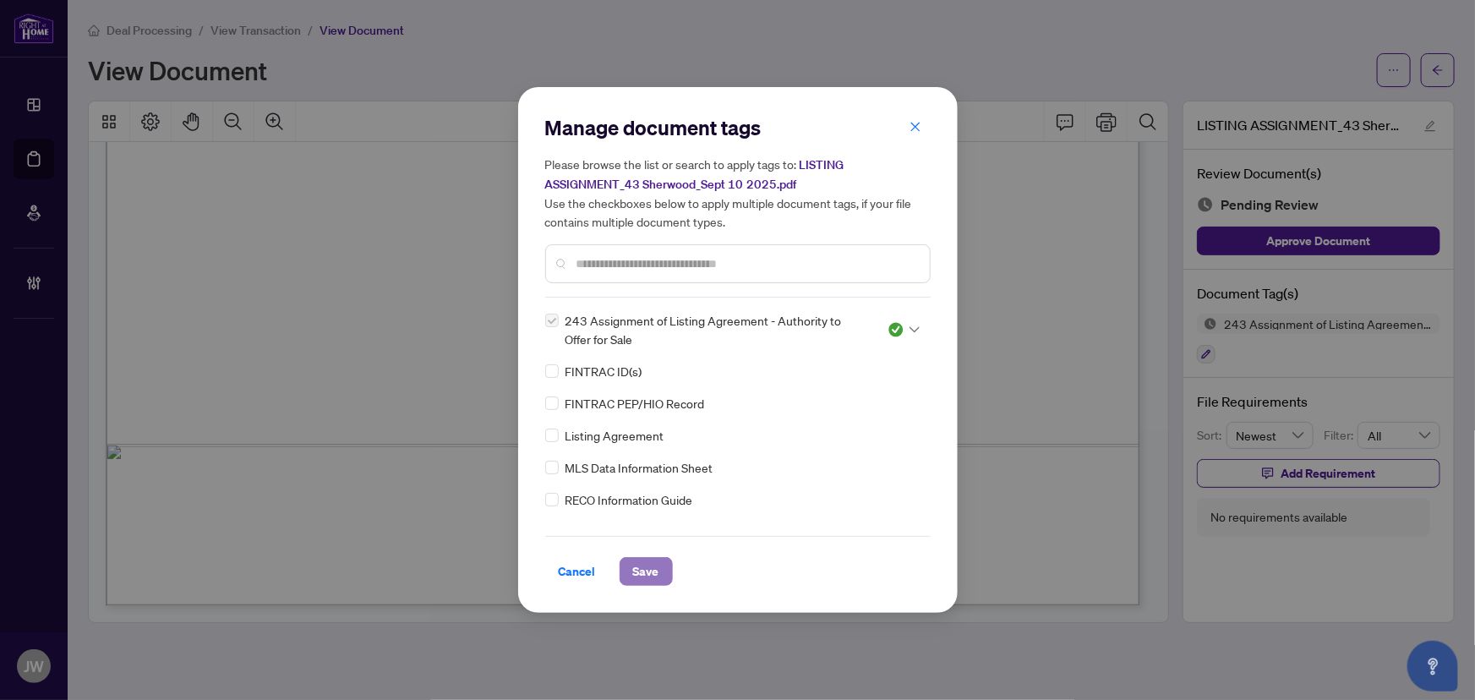
click at [649, 567] on span "Save" at bounding box center [646, 571] width 26 height 27
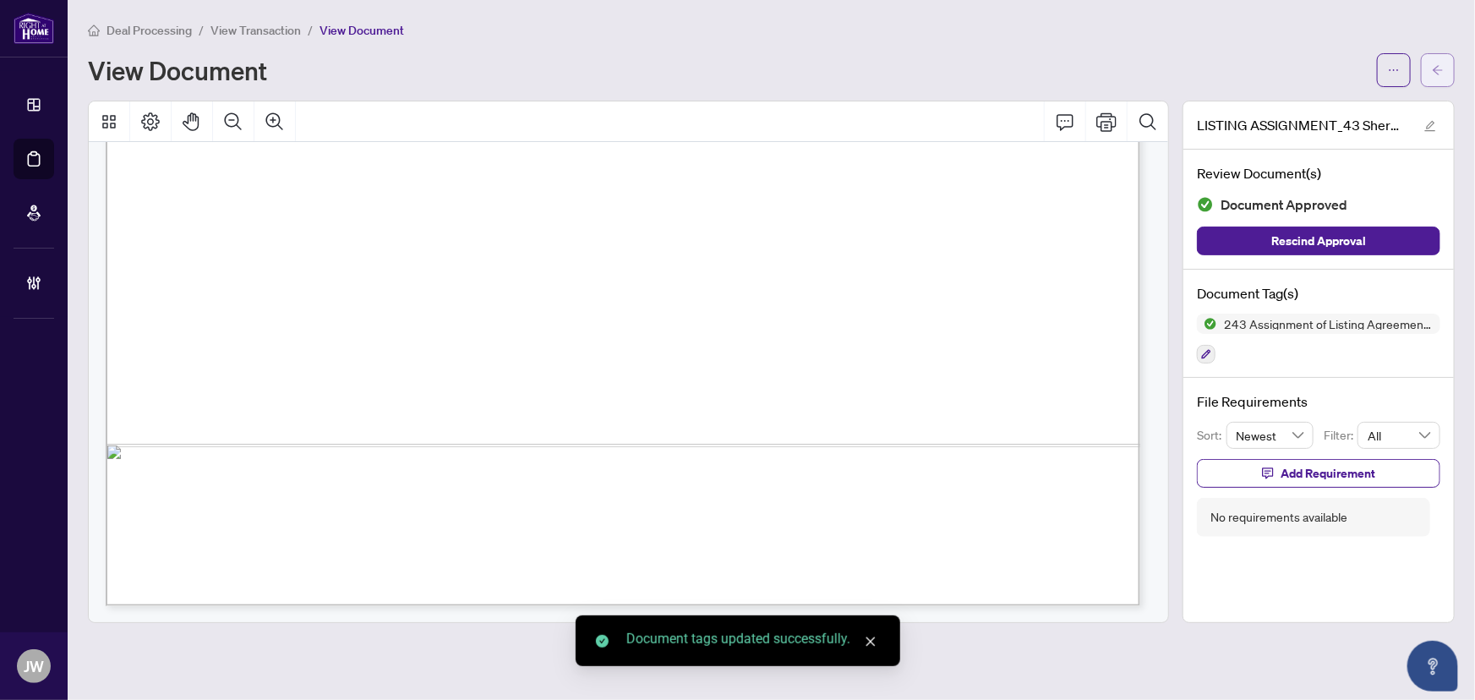
click at [1441, 72] on icon "arrow-left" at bounding box center [1438, 70] width 12 height 12
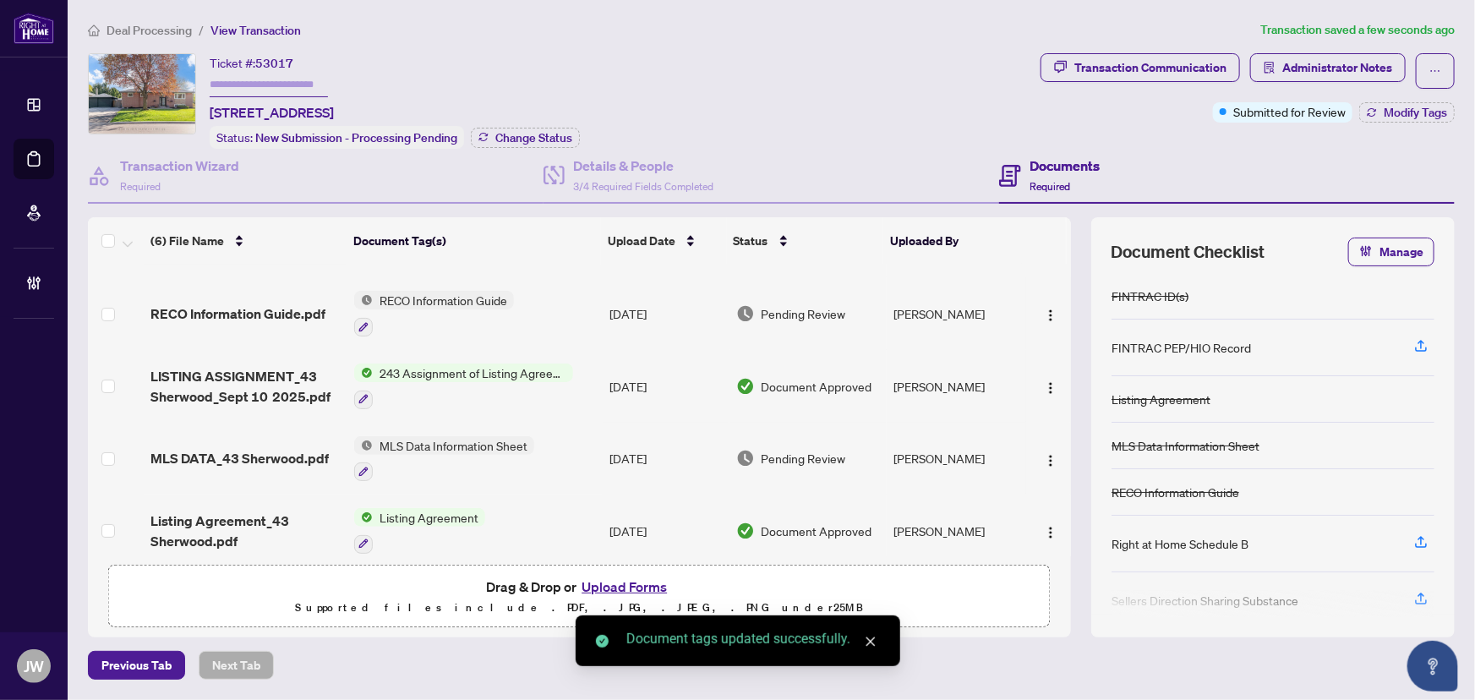
scroll to position [144, 0]
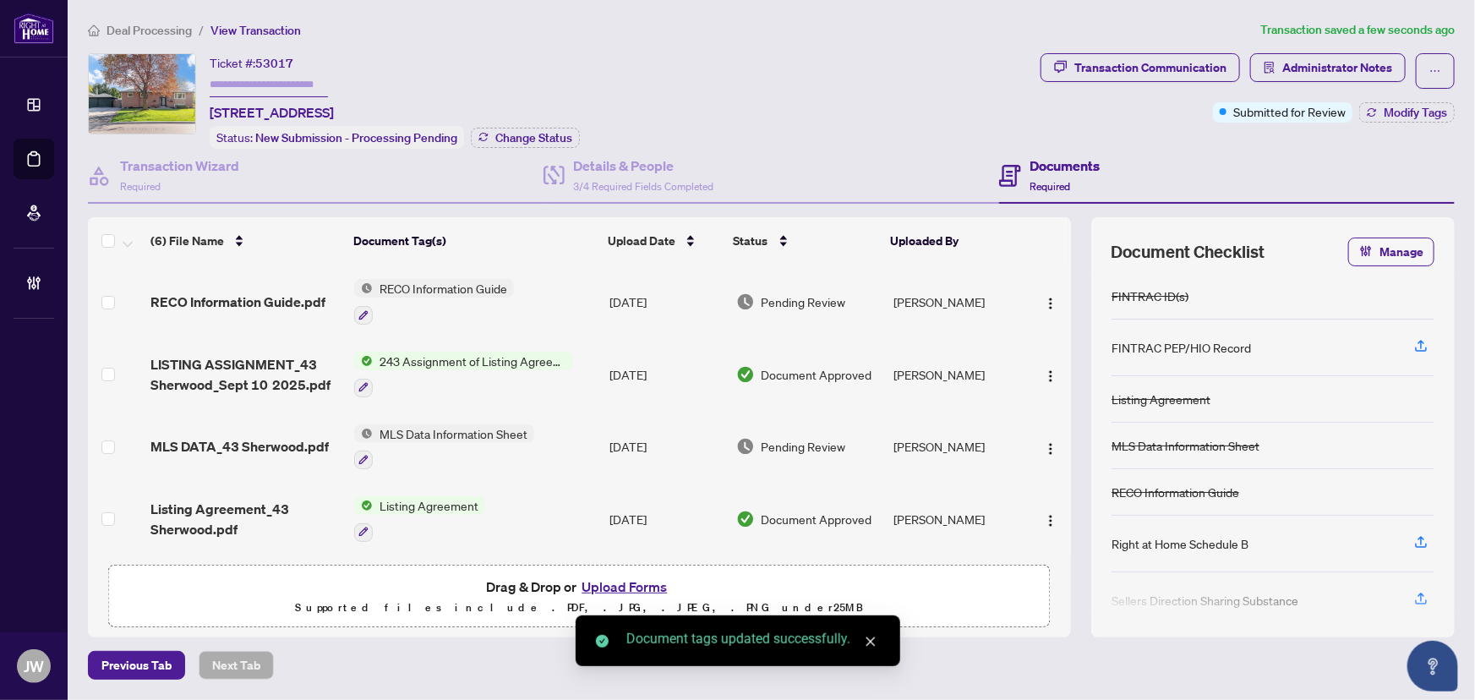
click at [255, 450] on td "MLS DATA_43 Sherwood.pdf" at bounding box center [246, 447] width 205 height 73
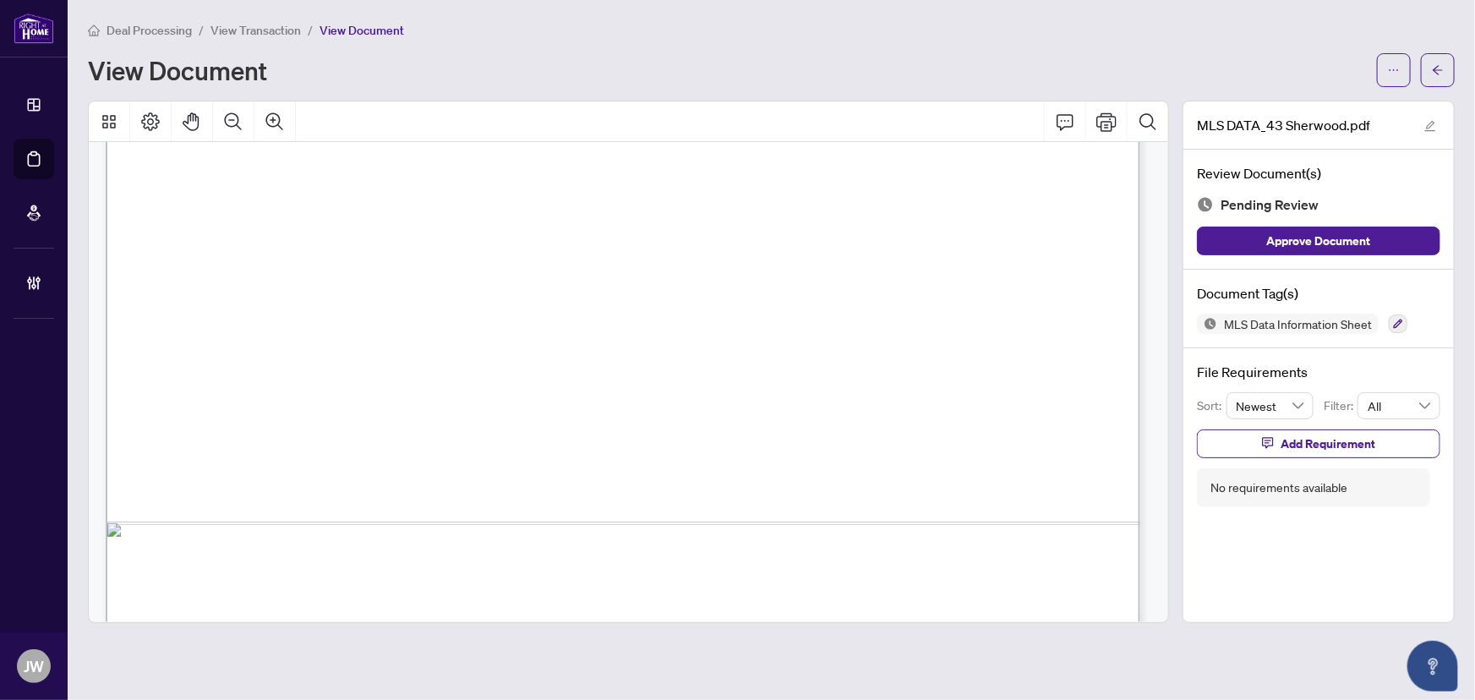
scroll to position [7755, 0]
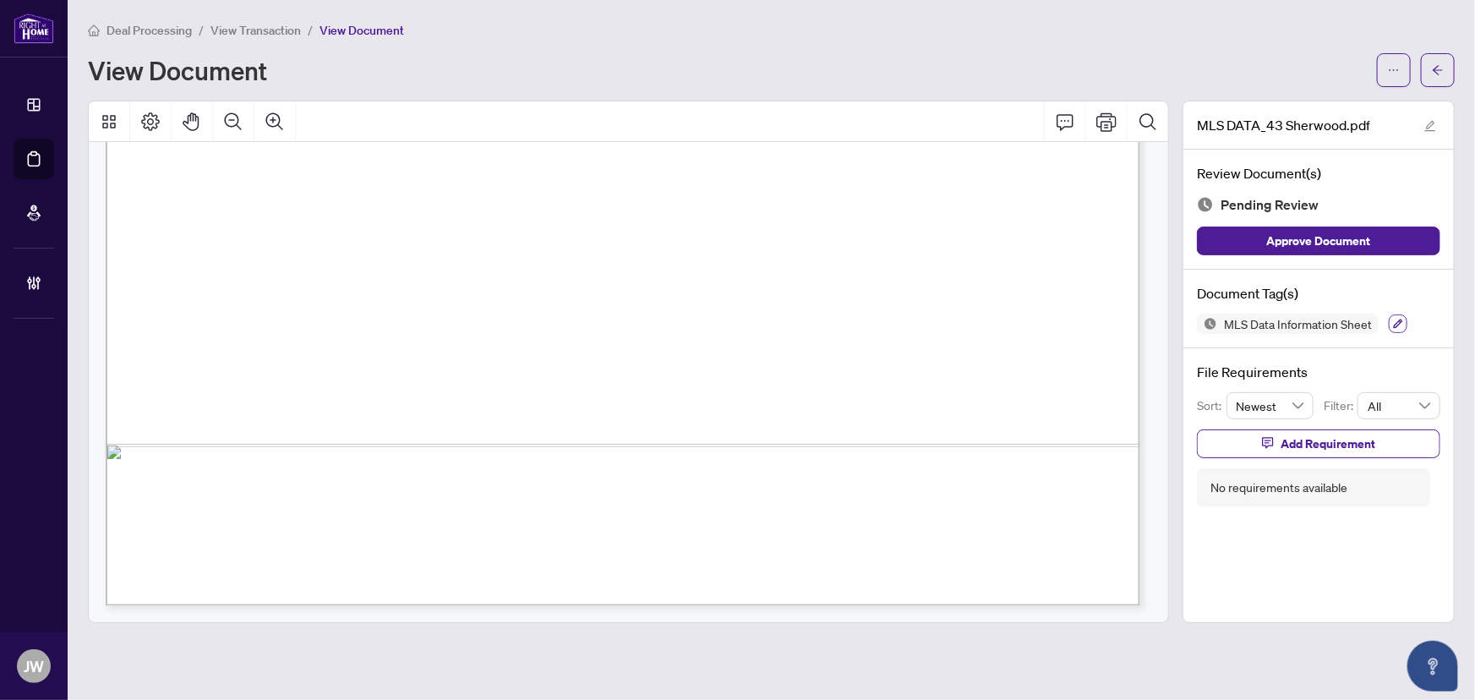
click at [1403, 315] on button "button" at bounding box center [1398, 323] width 19 height 19
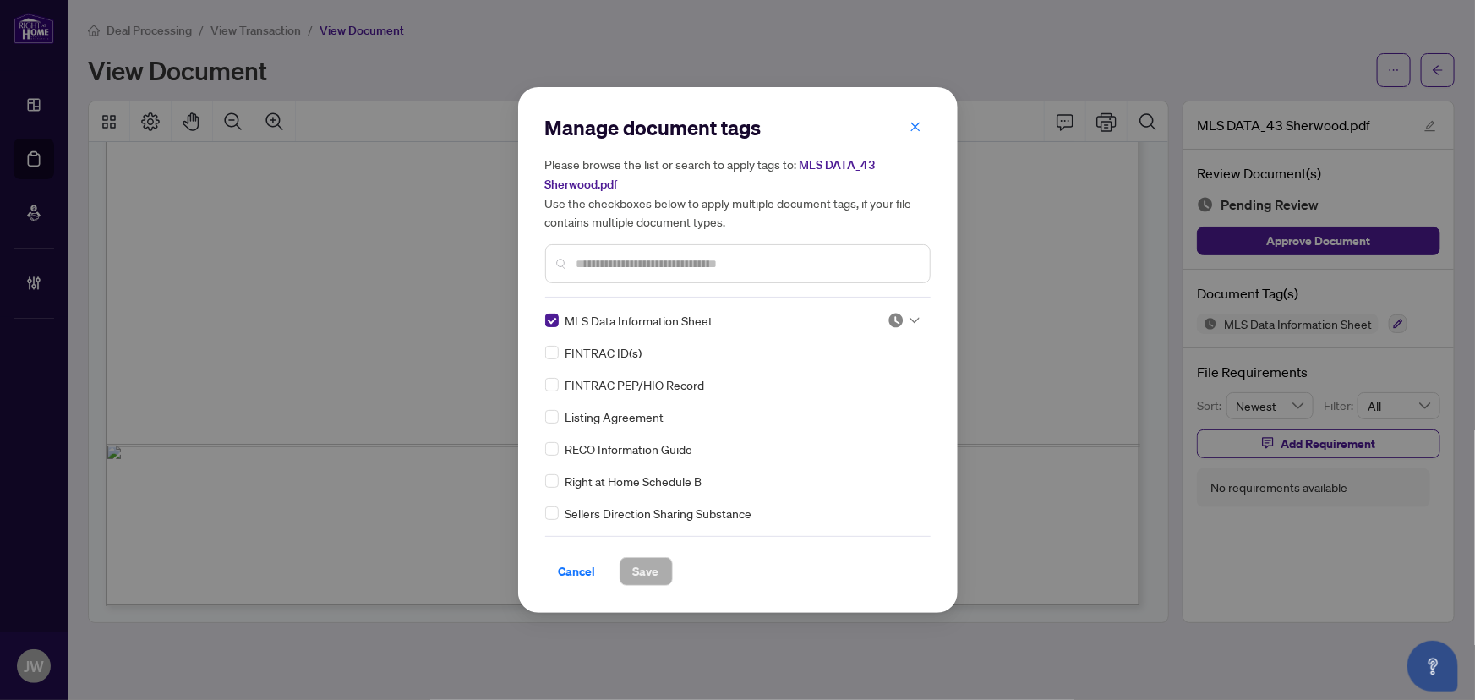
click at [910, 318] on icon at bounding box center [915, 320] width 10 height 7
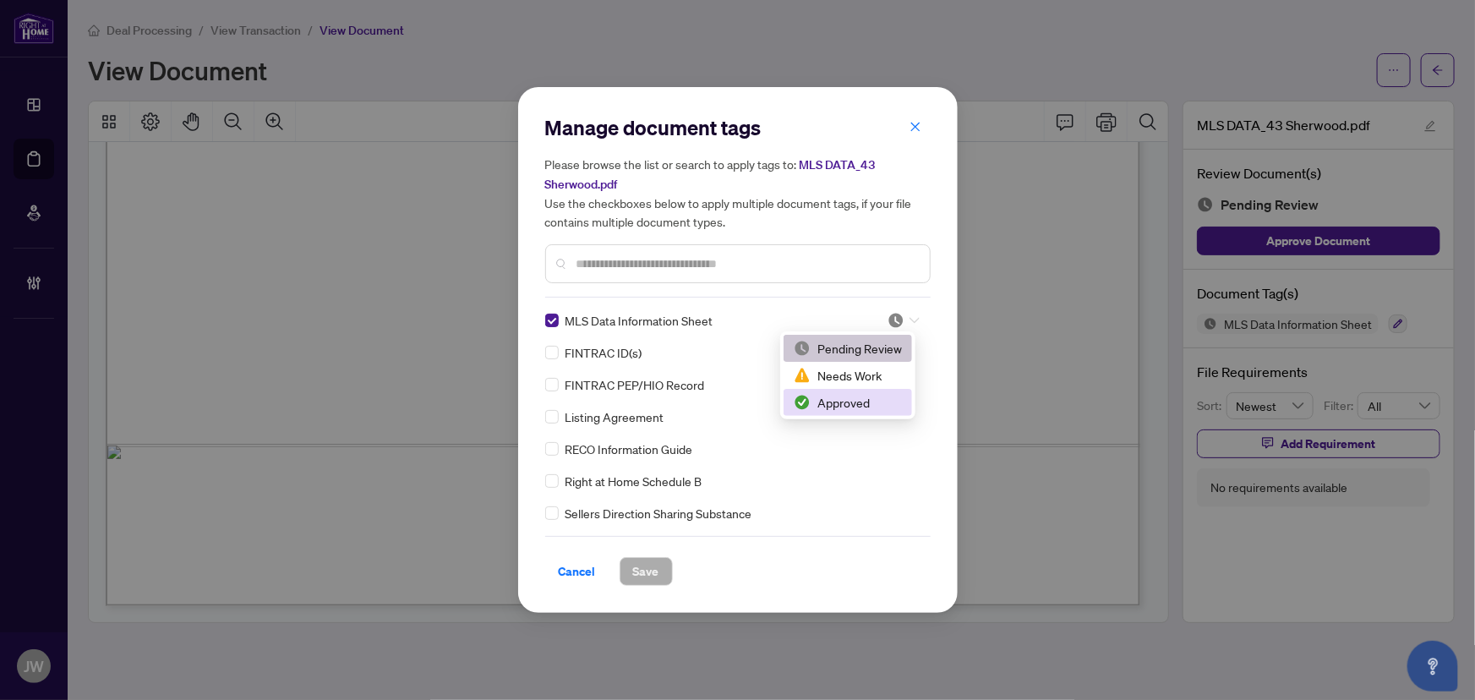
click at [851, 406] on div "Approved" at bounding box center [848, 402] width 108 height 19
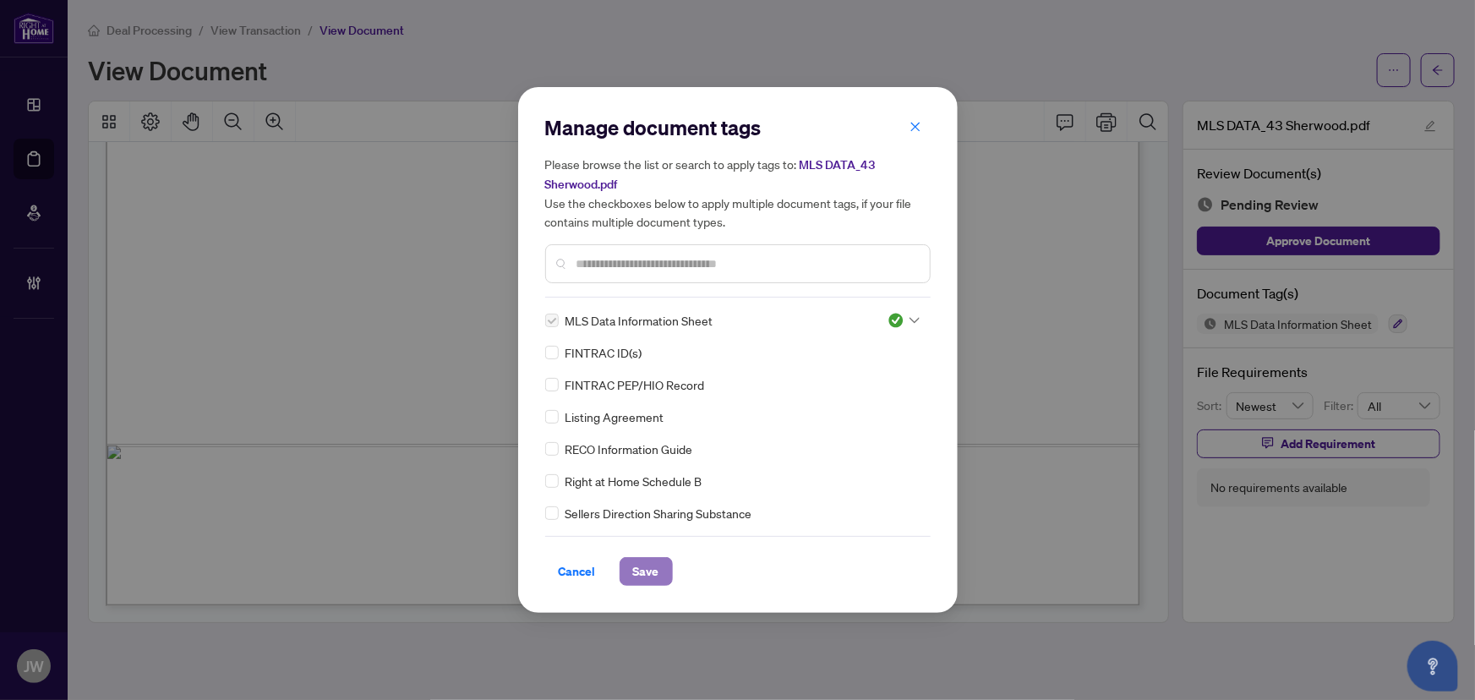
click at [641, 574] on span "Save" at bounding box center [646, 571] width 26 height 27
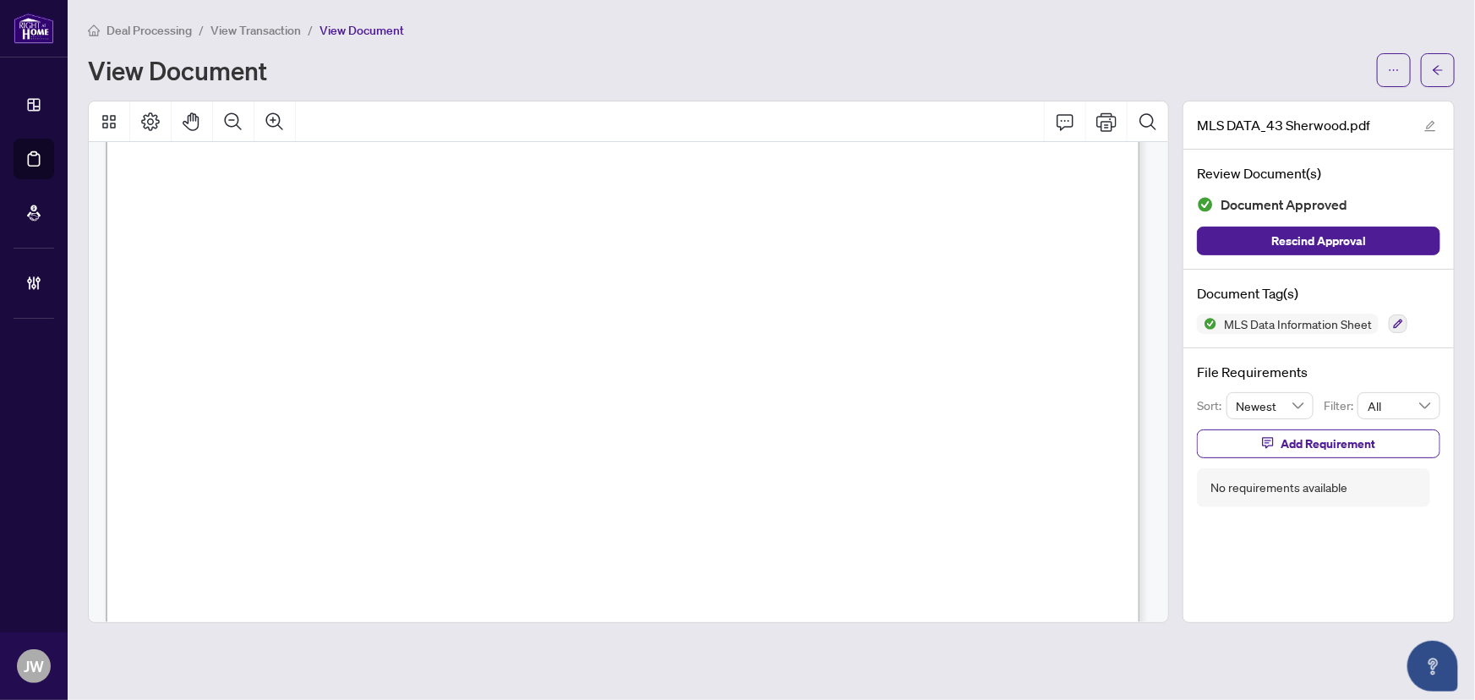
scroll to position [126, 0]
click at [1435, 75] on span "button" at bounding box center [1438, 70] width 12 height 27
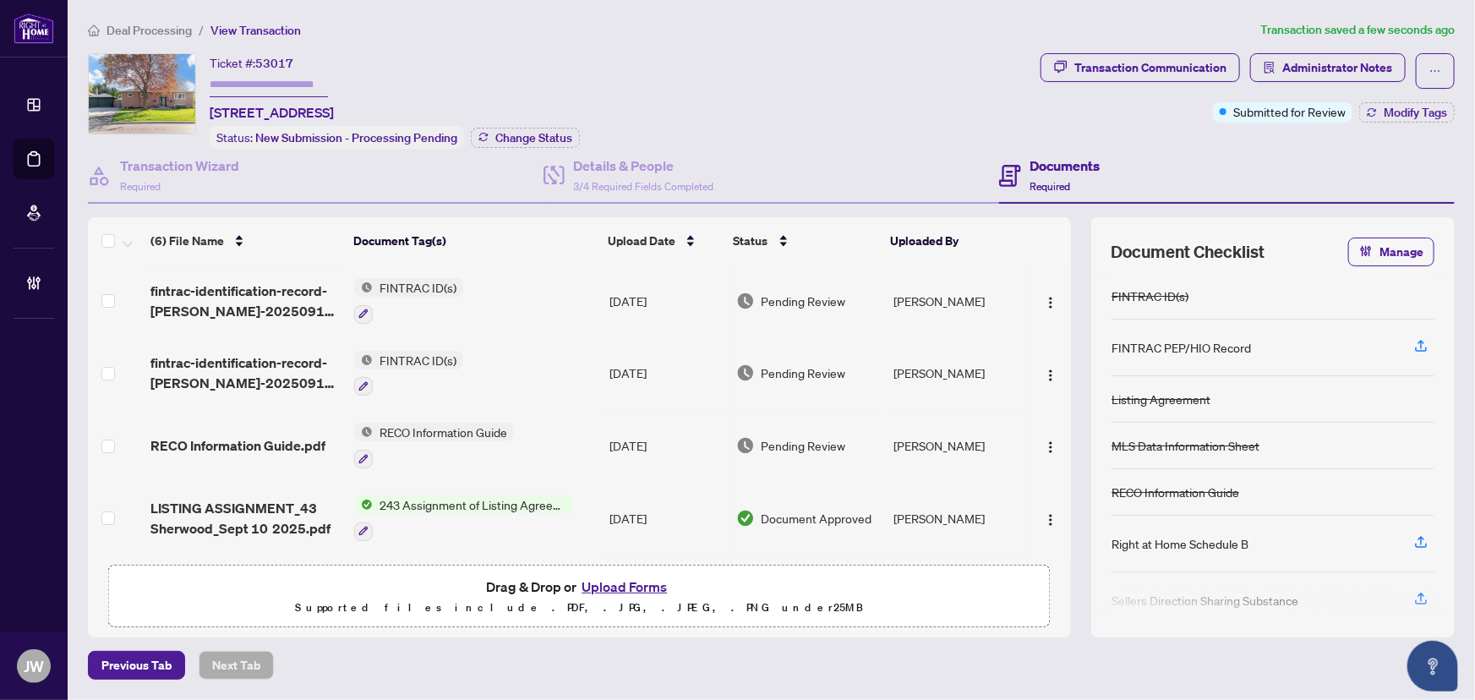
click at [278, 436] on span "RECO Information Guide.pdf" at bounding box center [237, 445] width 175 height 20
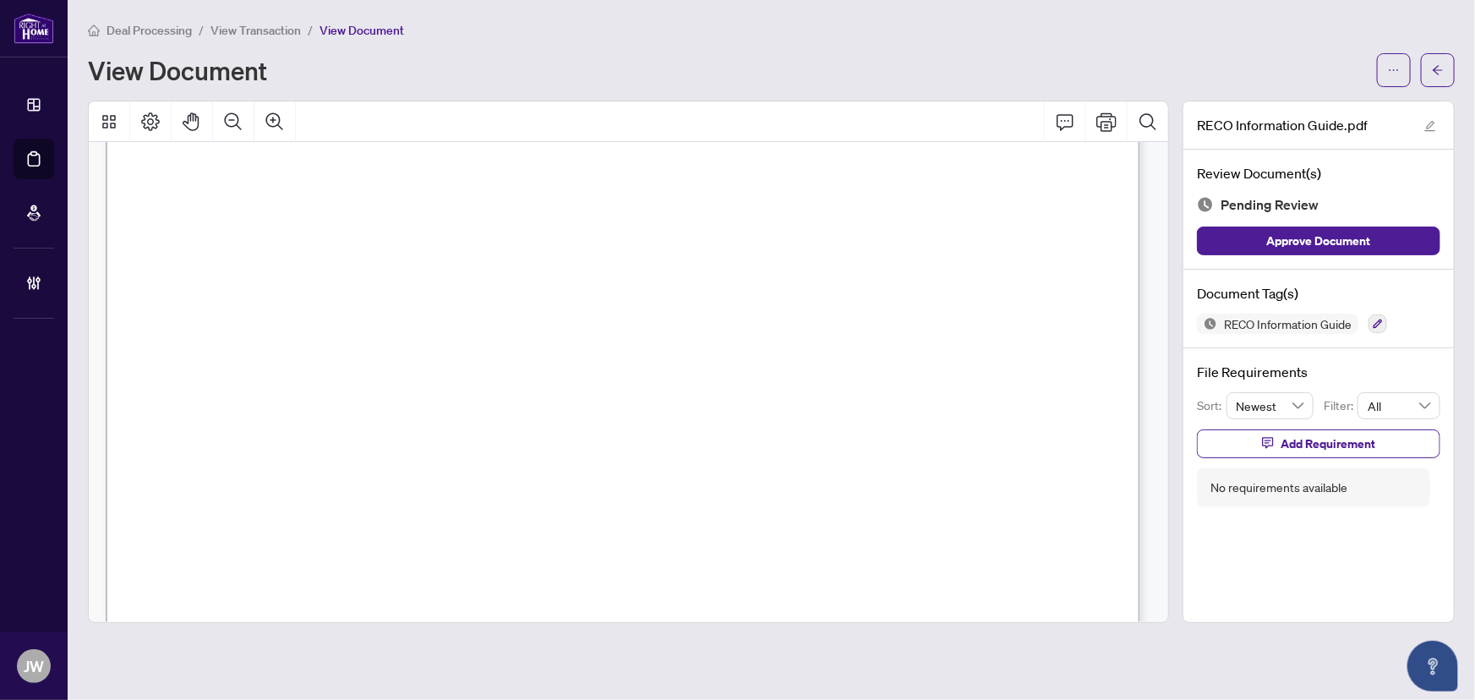
scroll to position [615, 0]
drag, startPoint x: 1156, startPoint y: 182, endPoint x: 1168, endPoint y: 183, distance: 12.7
click at [1163, 195] on div "Working with a real estate agent: Things you need to know RECO INFORMATION GUID…" at bounding box center [629, 382] width 1080 height 480
click at [1079, 123] on button "Comment" at bounding box center [1065, 121] width 41 height 41
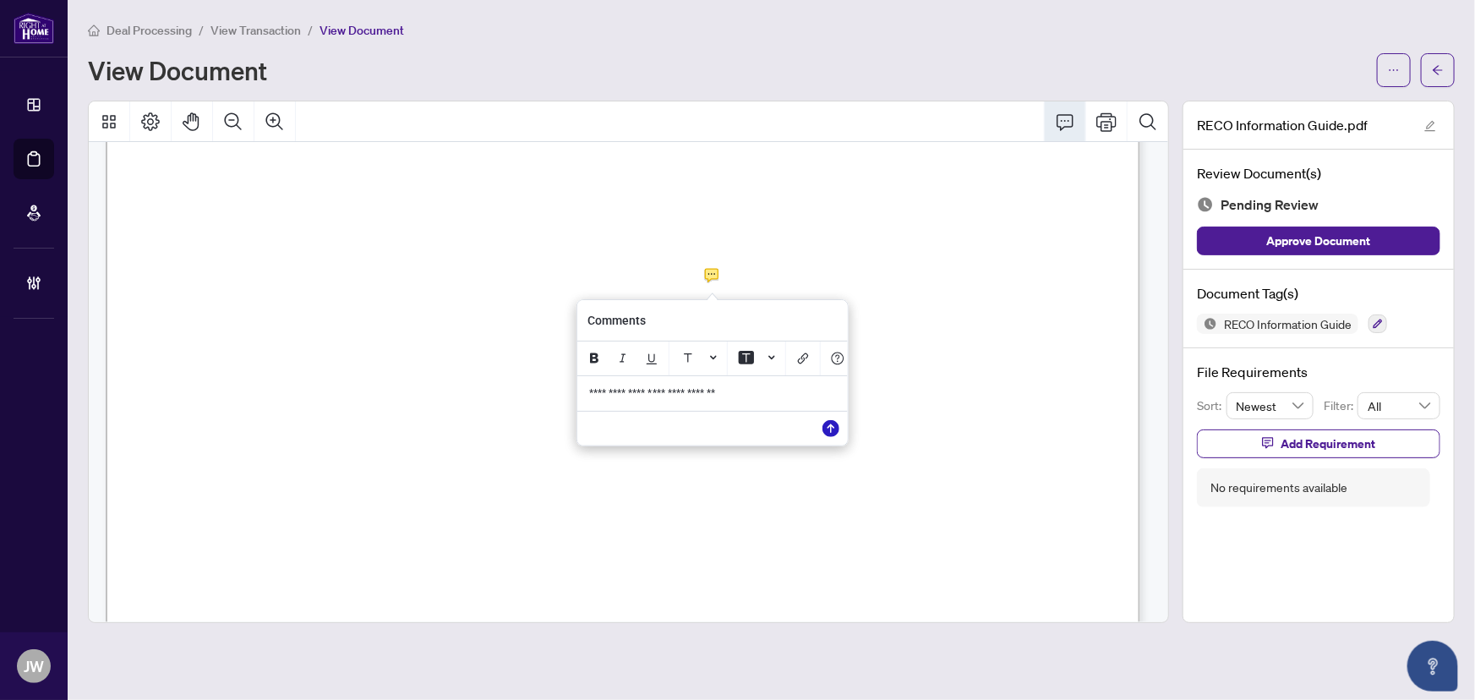
click at [837, 436] on icon "Save" at bounding box center [831, 428] width 17 height 17
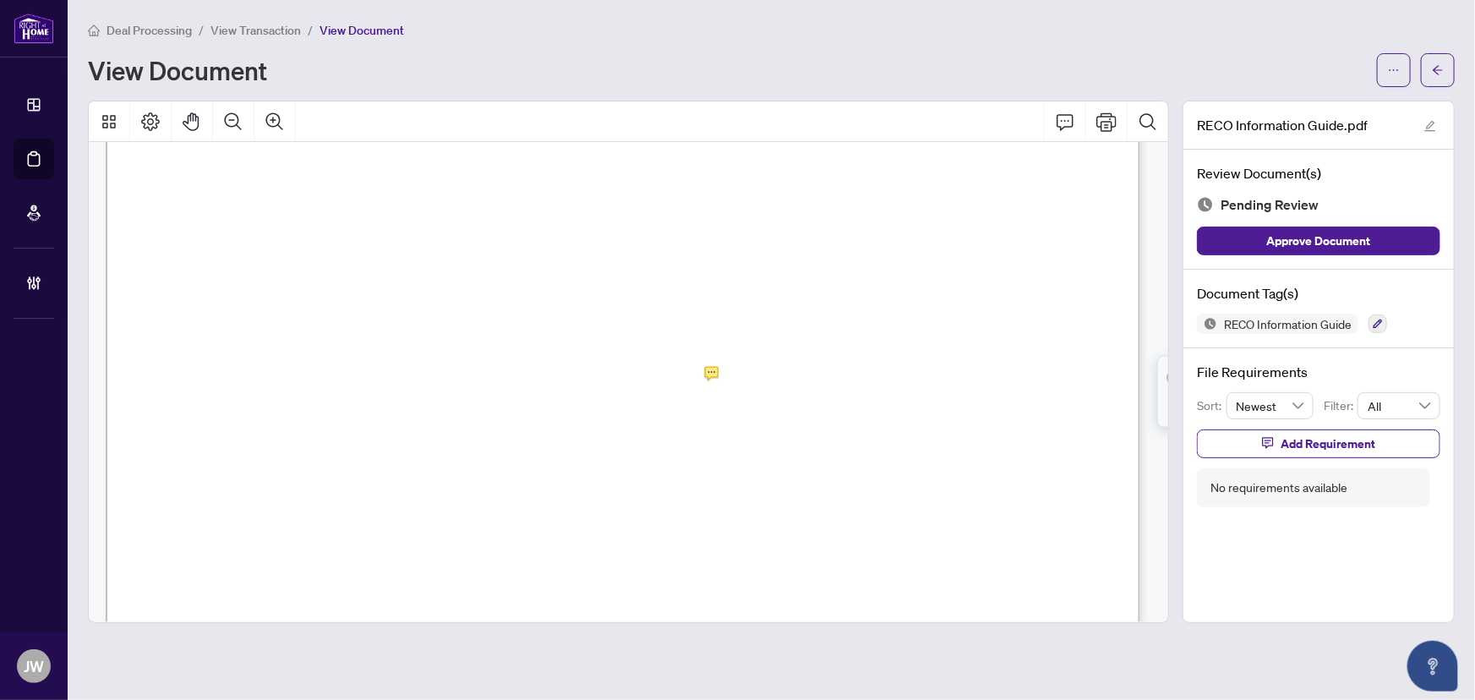
scroll to position [16687, 0]
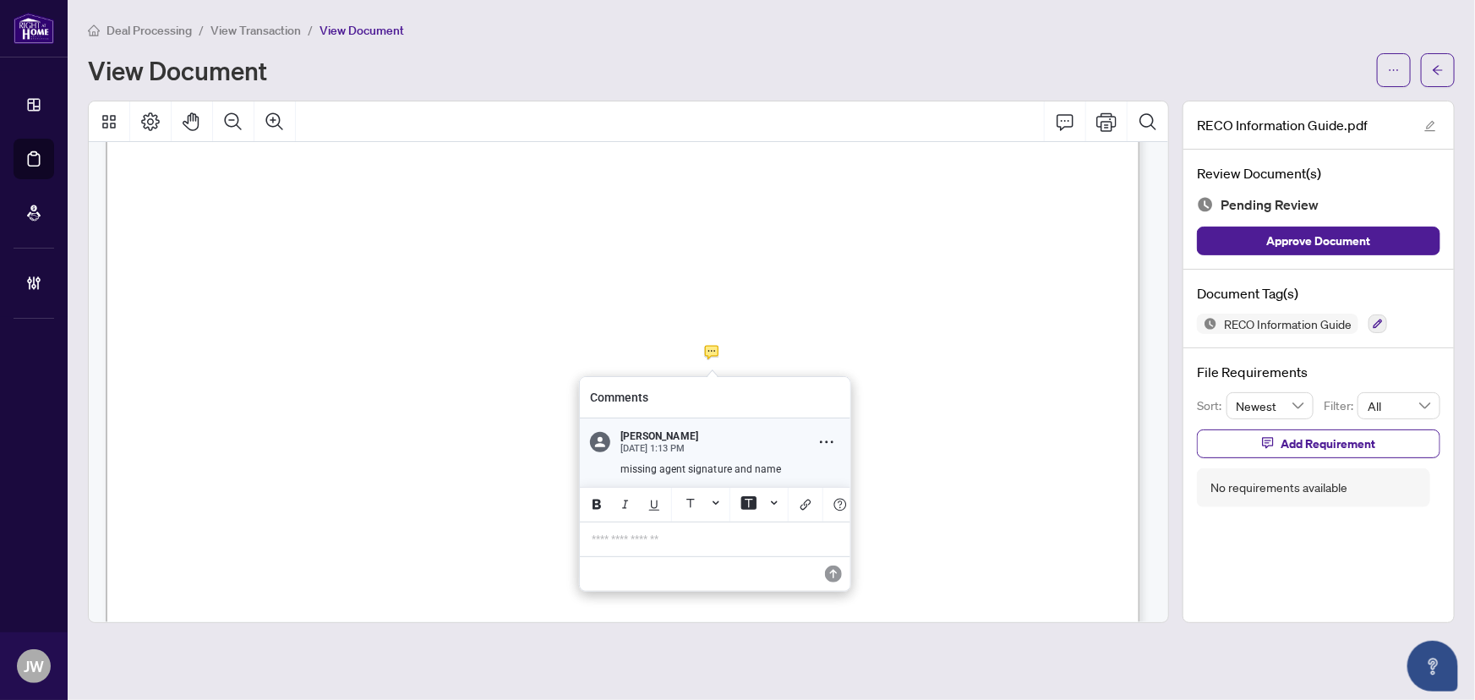
click at [839, 440] on div "Jeneel Walker Sep 25, 1:13 PM missing agent signature and name" at bounding box center [715, 452] width 271 height 68
click at [834, 435] on button "Comment Options" at bounding box center [826, 442] width 27 height 27
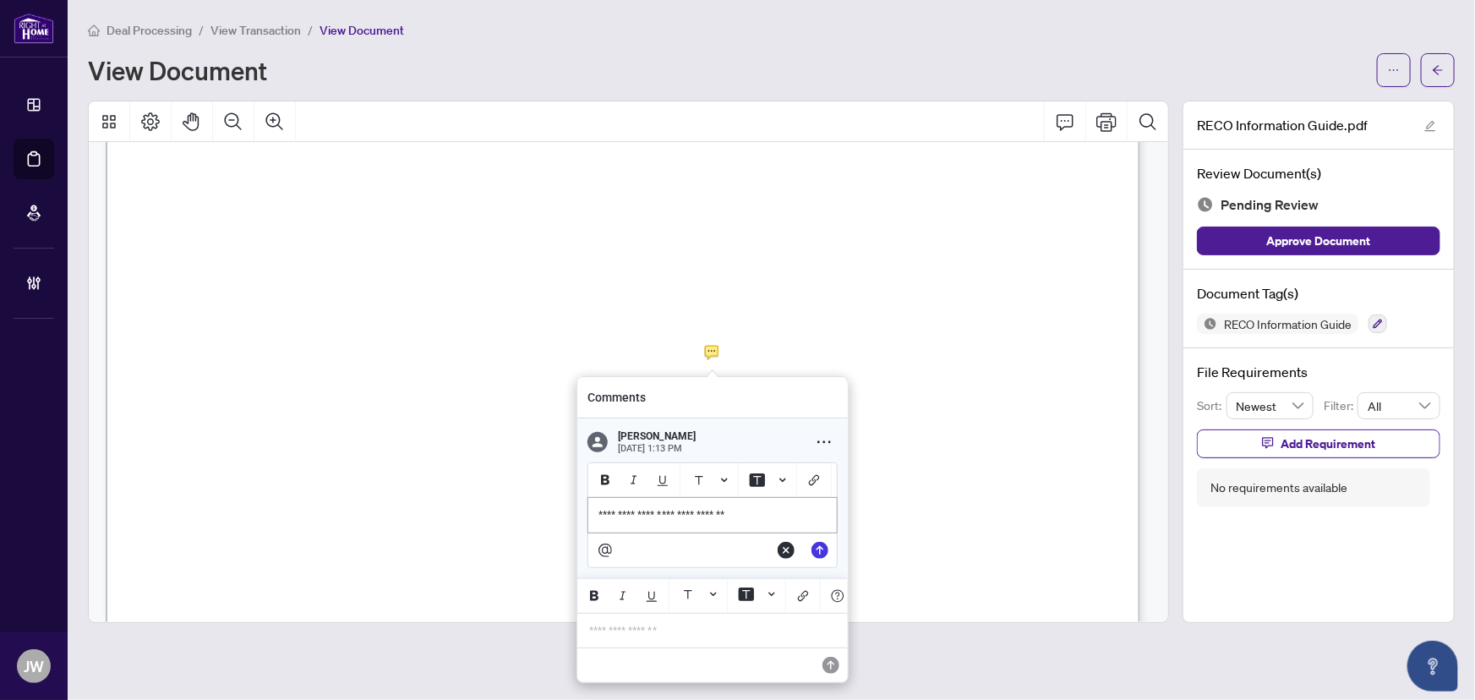
drag, startPoint x: 719, startPoint y: 517, endPoint x: 707, endPoint y: 515, distance: 12.8
click at [707, 515] on p "**********" at bounding box center [713, 515] width 228 height 14
click at [826, 555] on icon "Edit" at bounding box center [820, 550] width 17 height 17
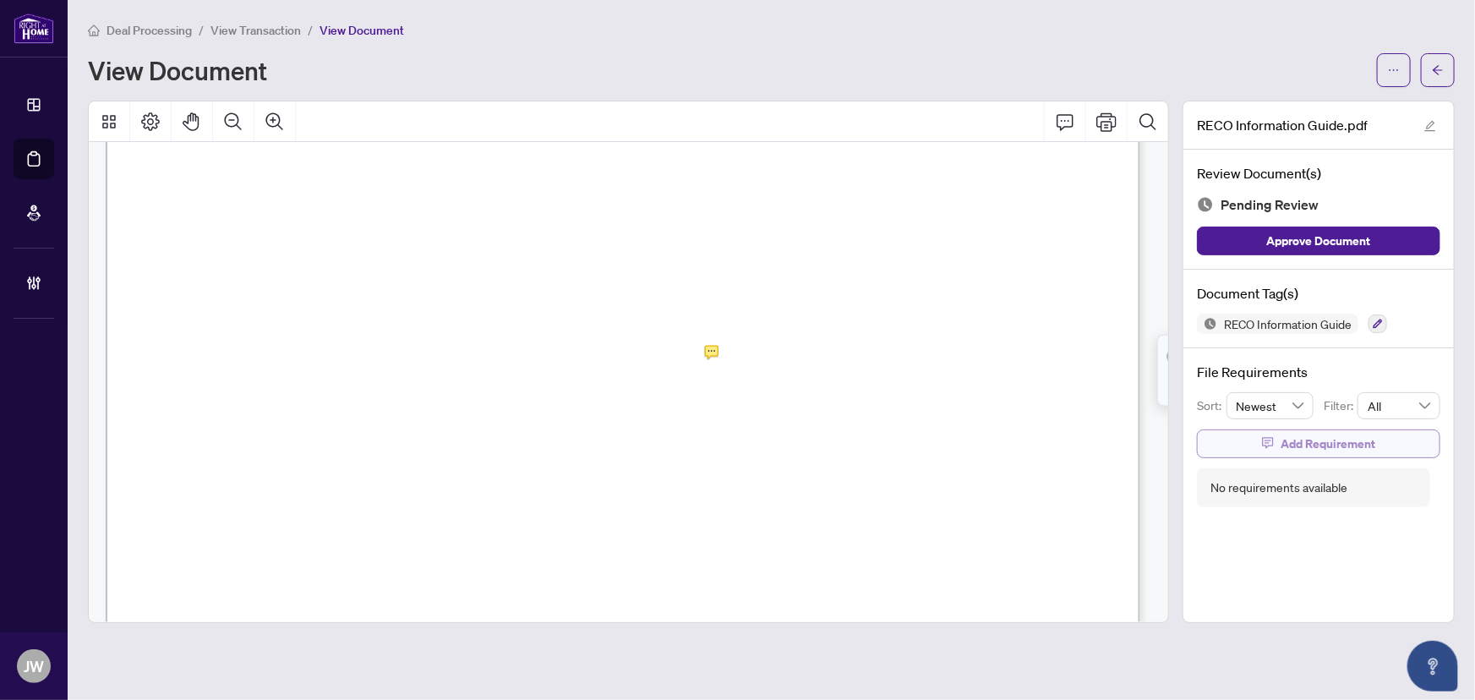
click at [1270, 448] on span "button" at bounding box center [1268, 443] width 12 height 27
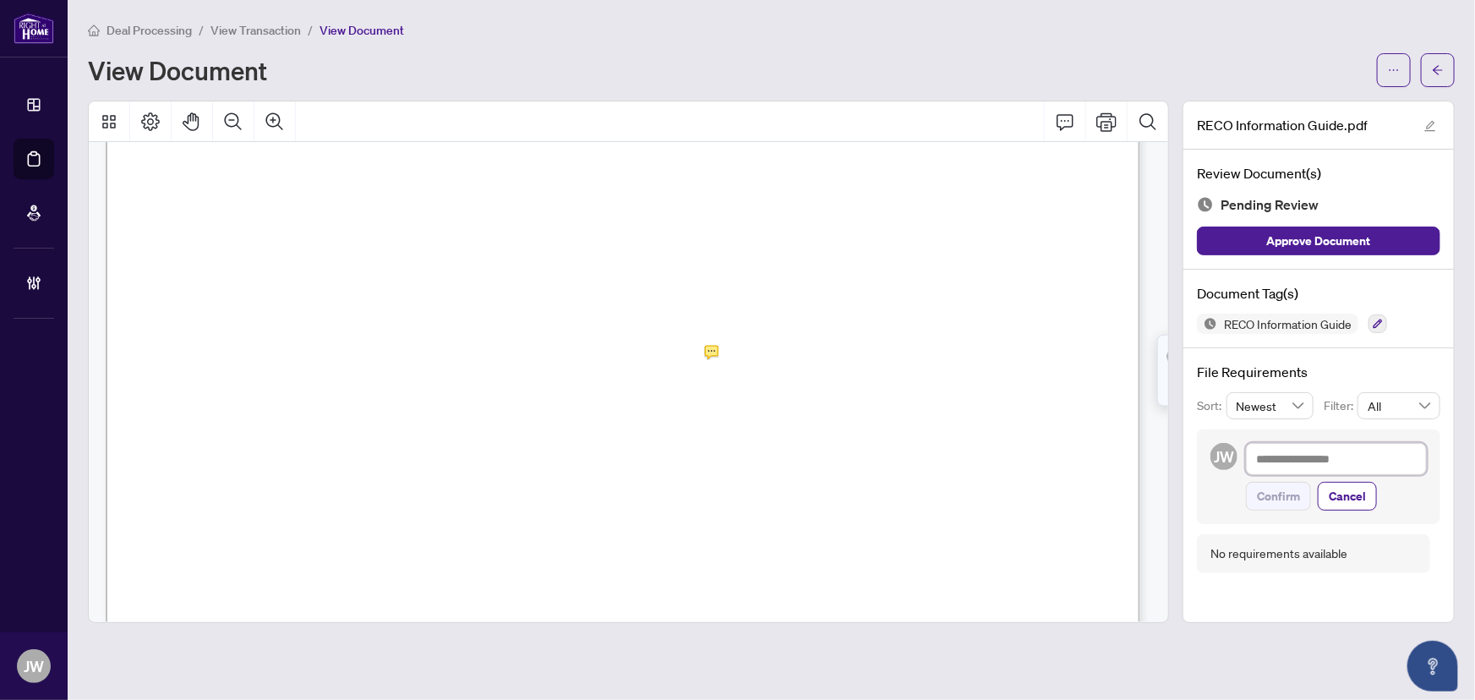
click at [1289, 449] on textarea at bounding box center [1336, 459] width 181 height 32
click at [1272, 483] on span "Confirm" at bounding box center [1278, 496] width 43 height 27
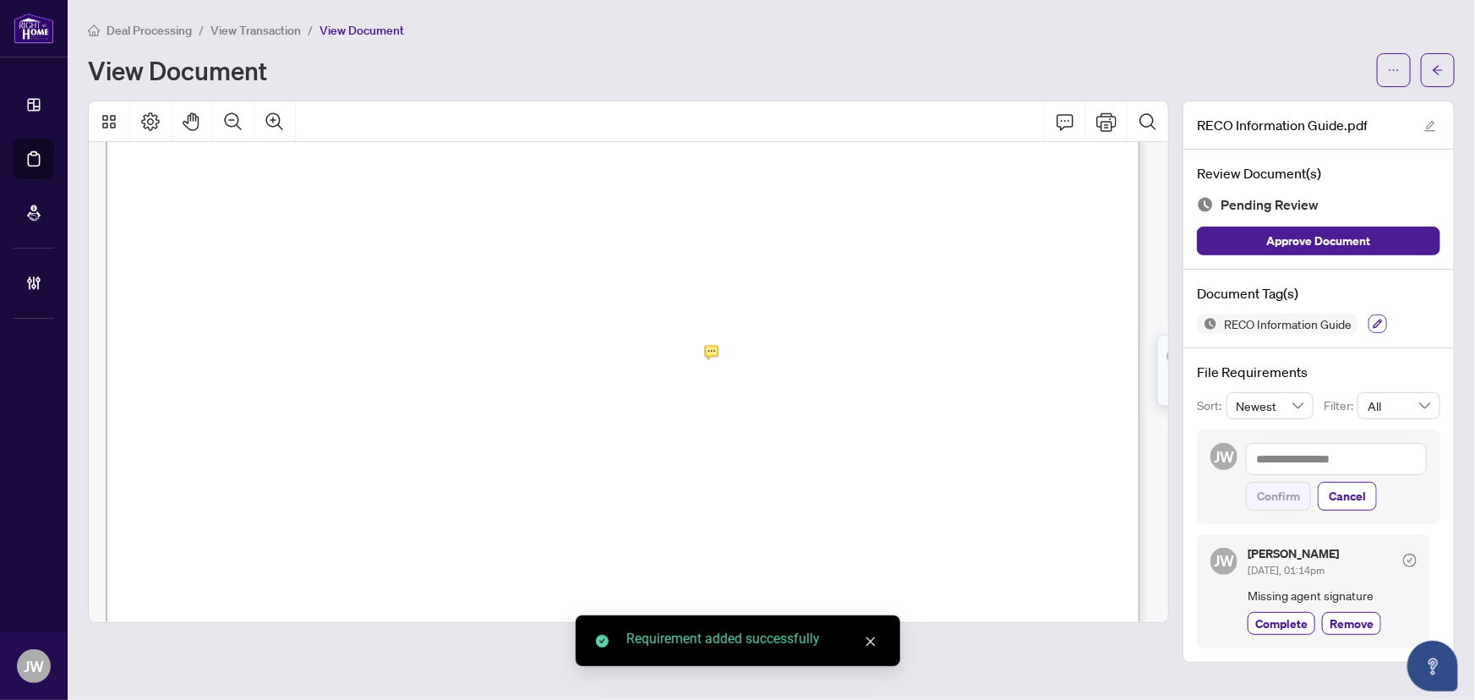
click at [1379, 320] on icon "button" at bounding box center [1378, 324] width 9 height 9
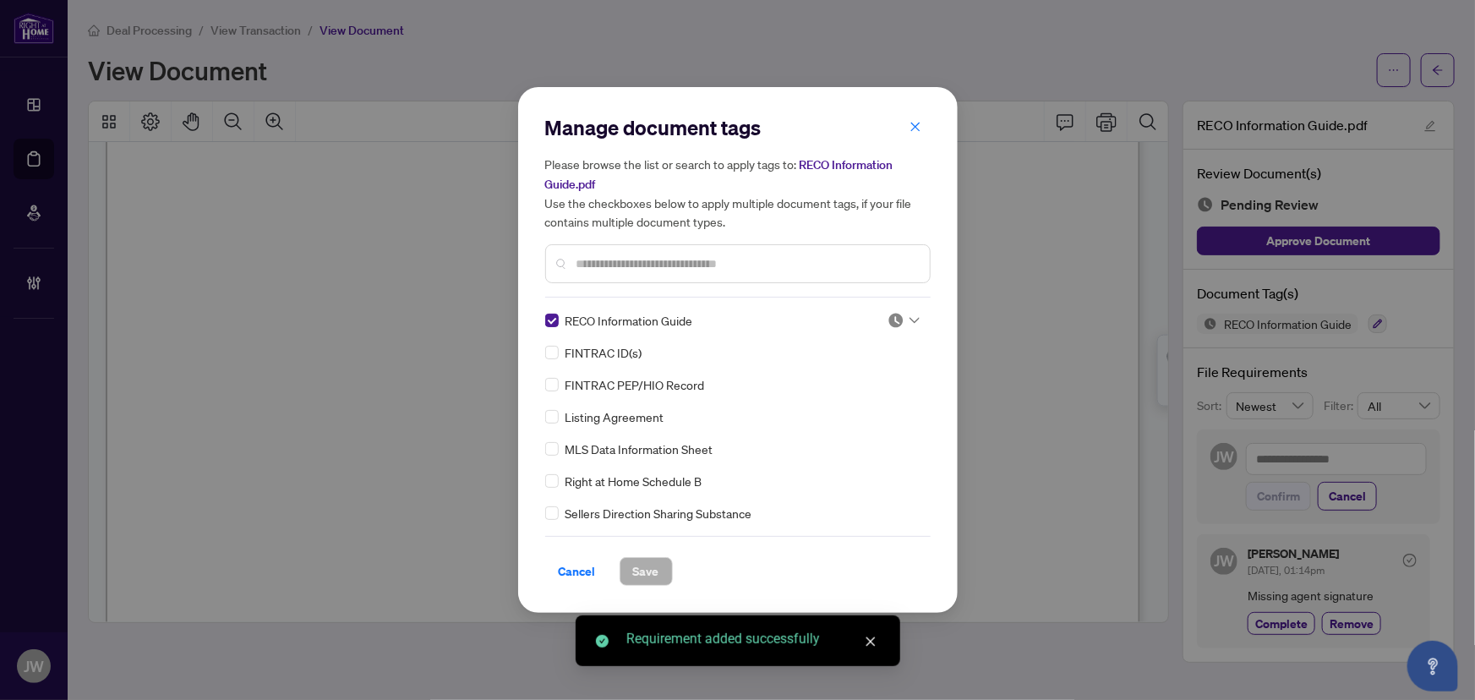
click at [896, 303] on div "Manage document tags Please browse the list or search to apply tags to: RECO In…" at bounding box center [737, 350] width 385 height 472
click at [893, 315] on img at bounding box center [896, 320] width 17 height 17
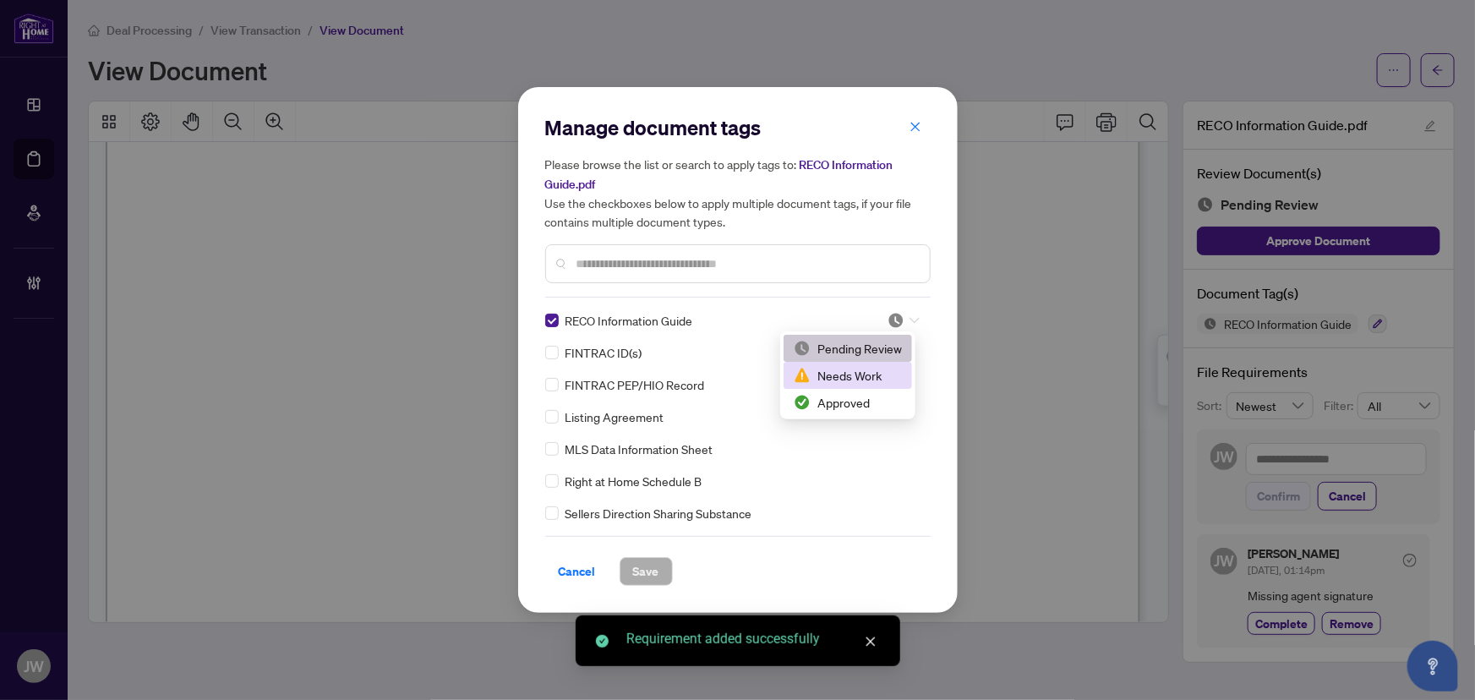
click at [811, 380] on img at bounding box center [802, 375] width 17 height 17
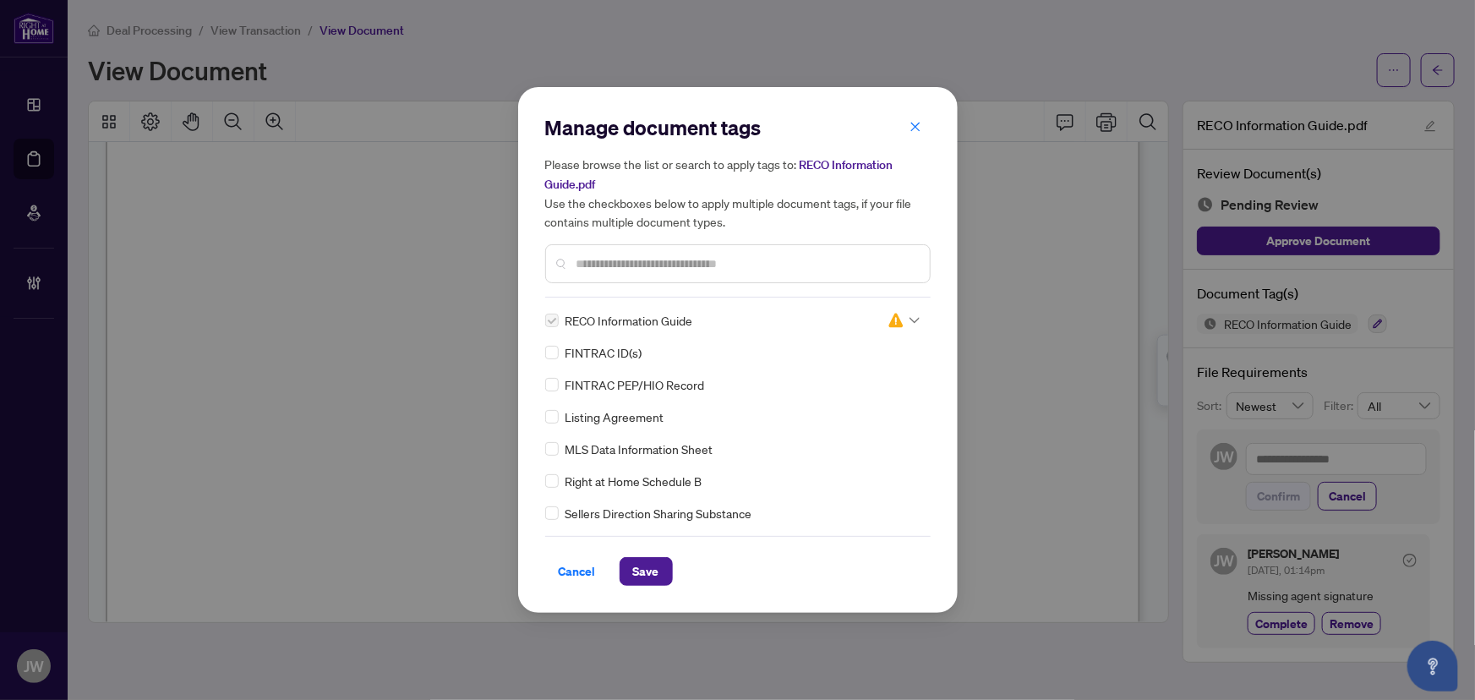
click at [639, 589] on div "Manage document tags Please browse the list or search to apply tags to: RECO In…" at bounding box center [738, 350] width 440 height 526
click at [651, 568] on span "Save" at bounding box center [646, 571] width 26 height 27
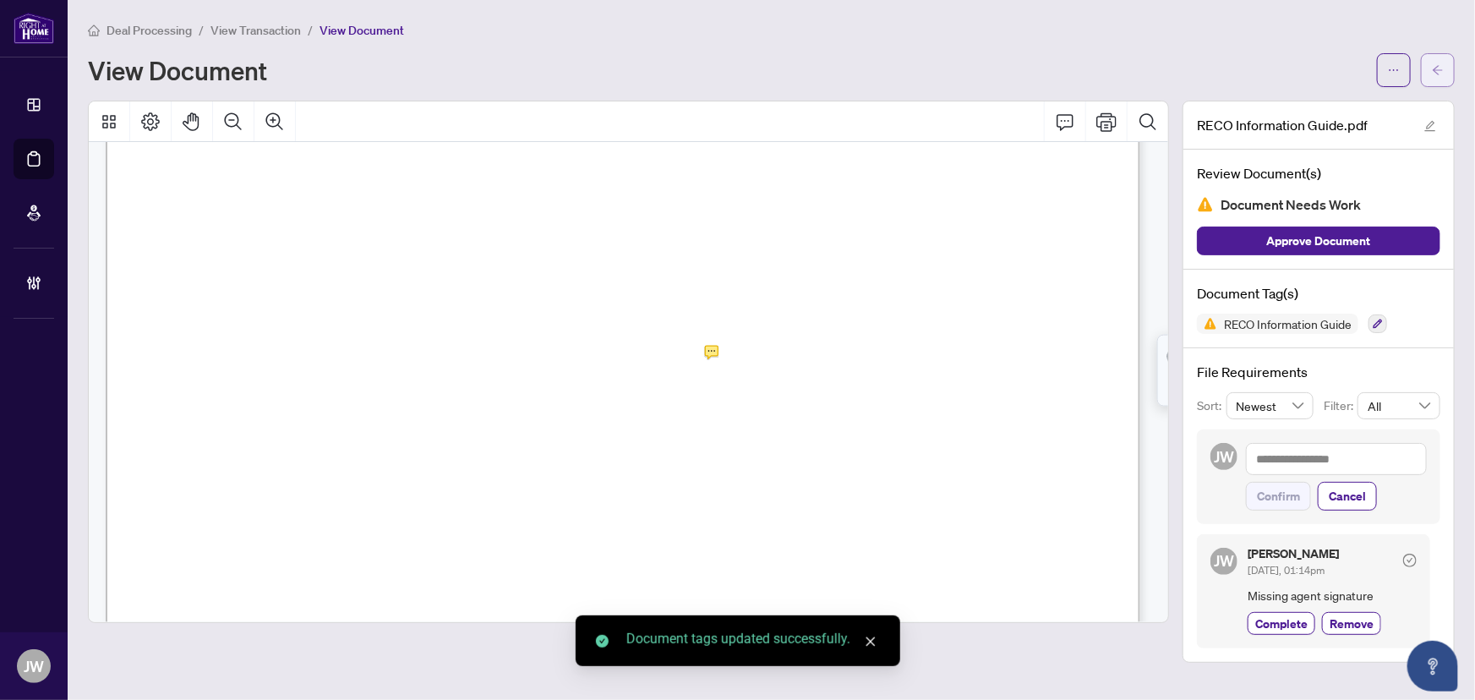
click at [1435, 69] on icon "arrow-left" at bounding box center [1438, 69] width 10 height 9
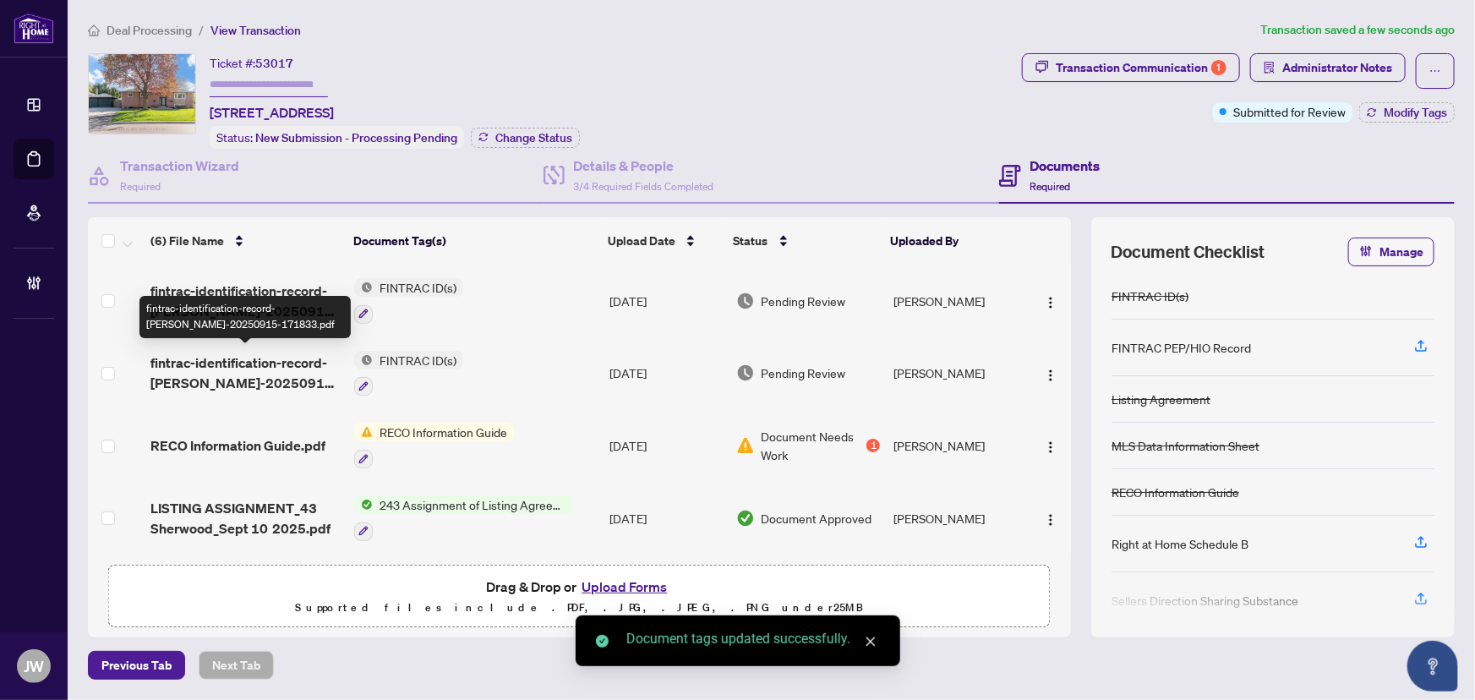
click at [194, 375] on span "fintrac-identification-record-peter-j-f-thornton-20250915-171833.pdf" at bounding box center [245, 373] width 191 height 41
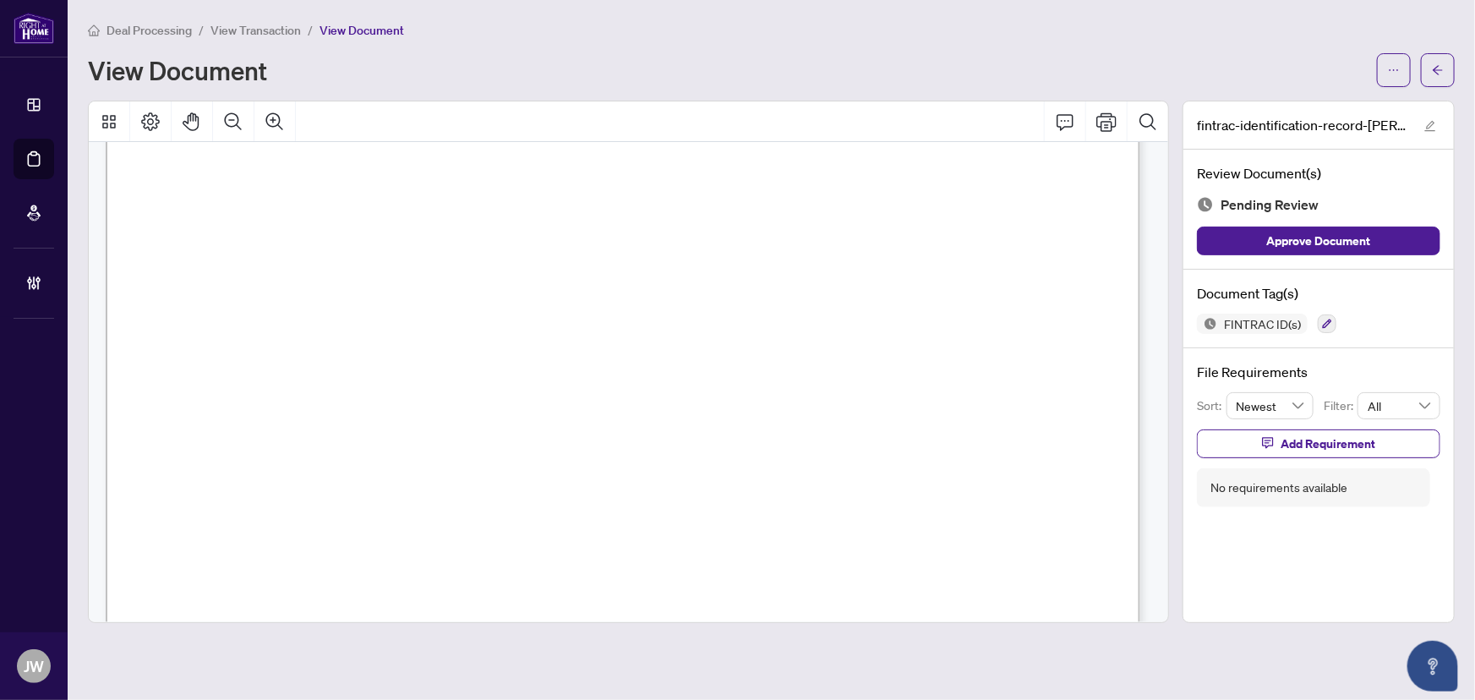
scroll to position [5072, 0]
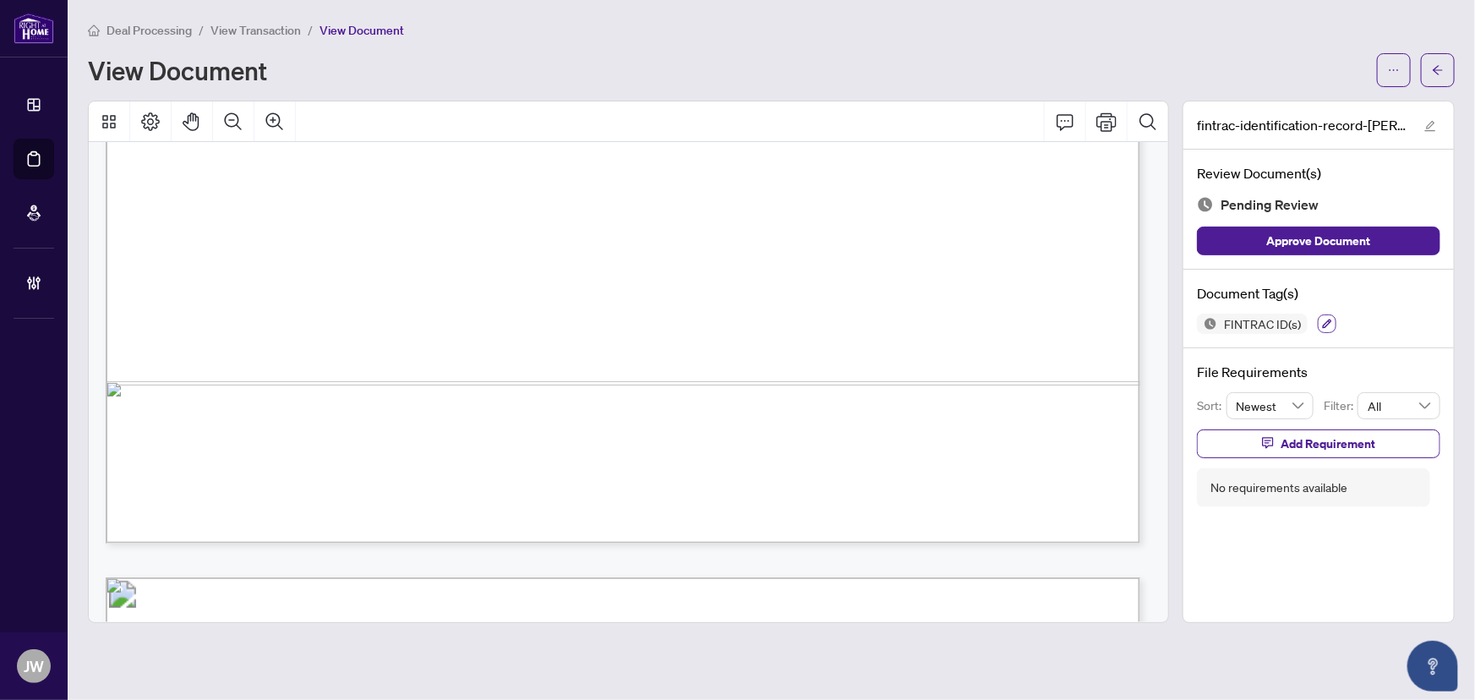
click at [1327, 323] on icon "button" at bounding box center [1327, 324] width 10 height 10
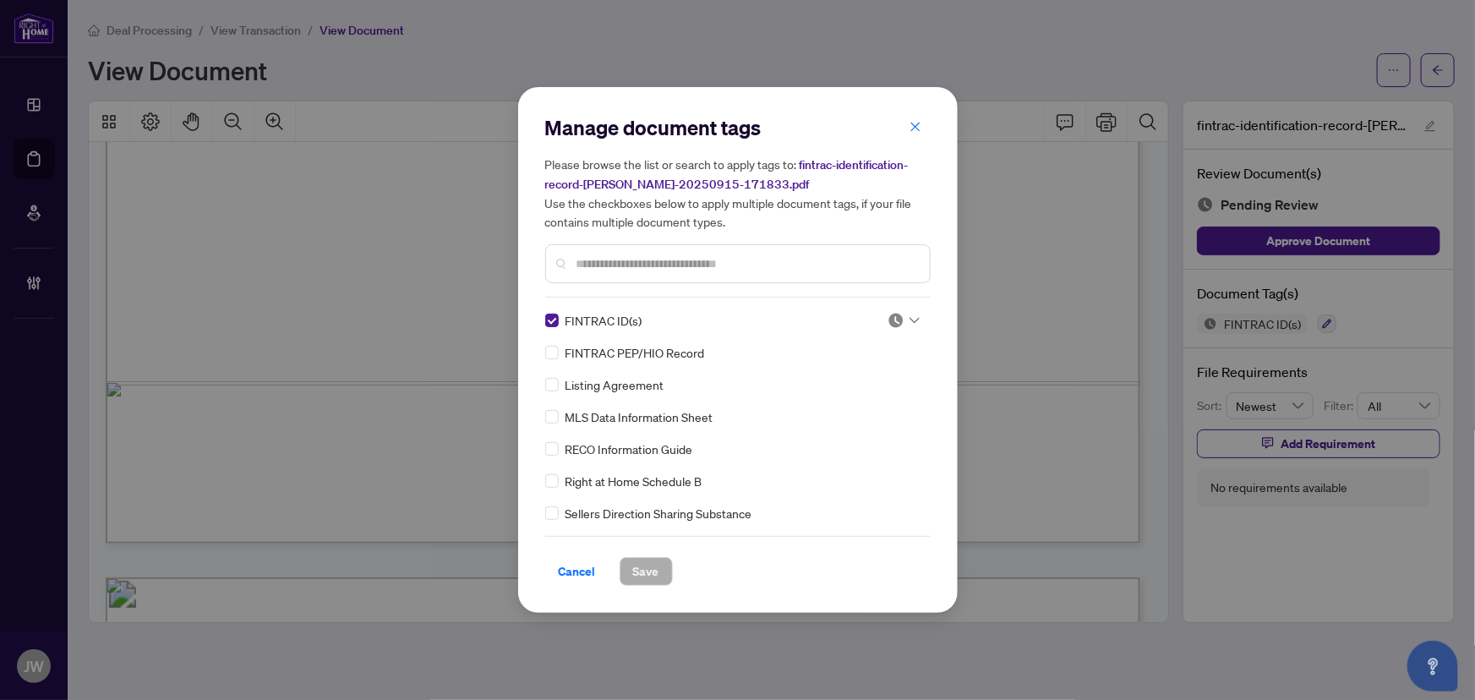
click at [894, 320] on img at bounding box center [896, 320] width 17 height 17
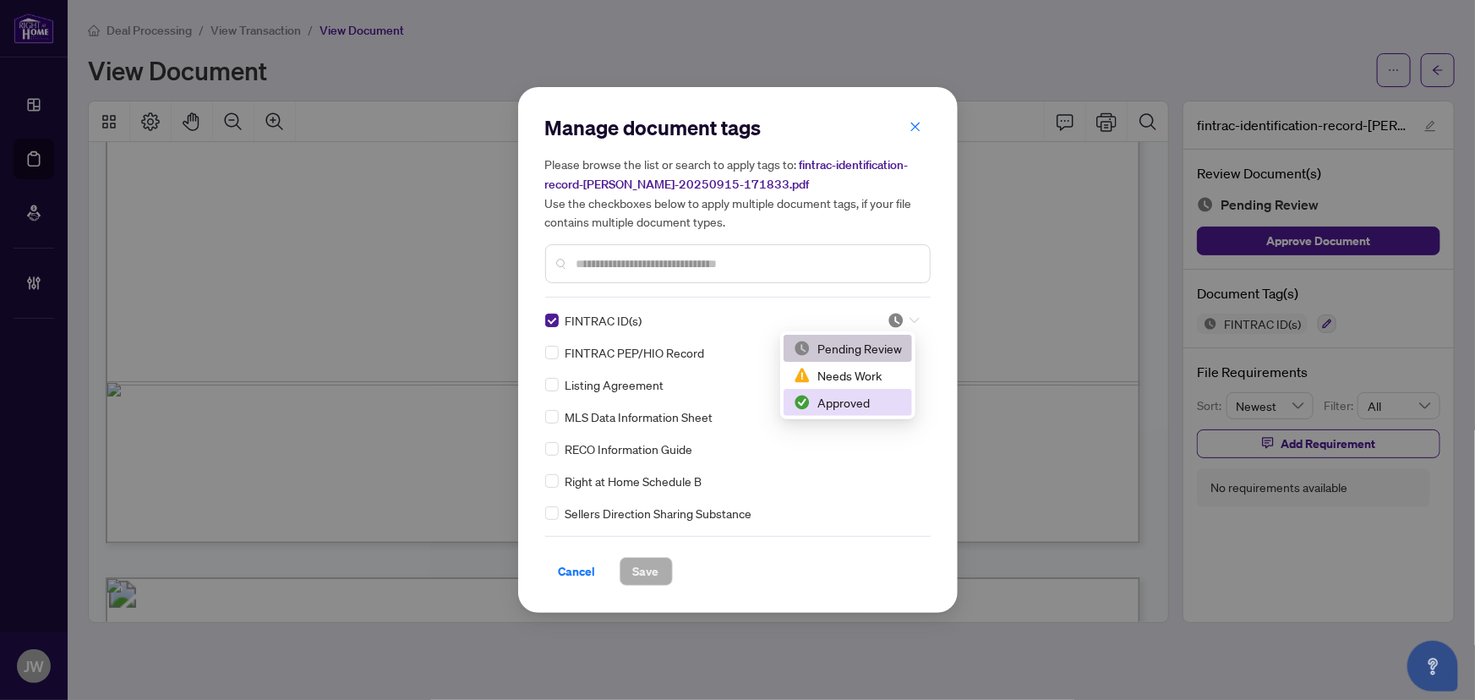
click at [840, 398] on div "Approved" at bounding box center [848, 402] width 108 height 19
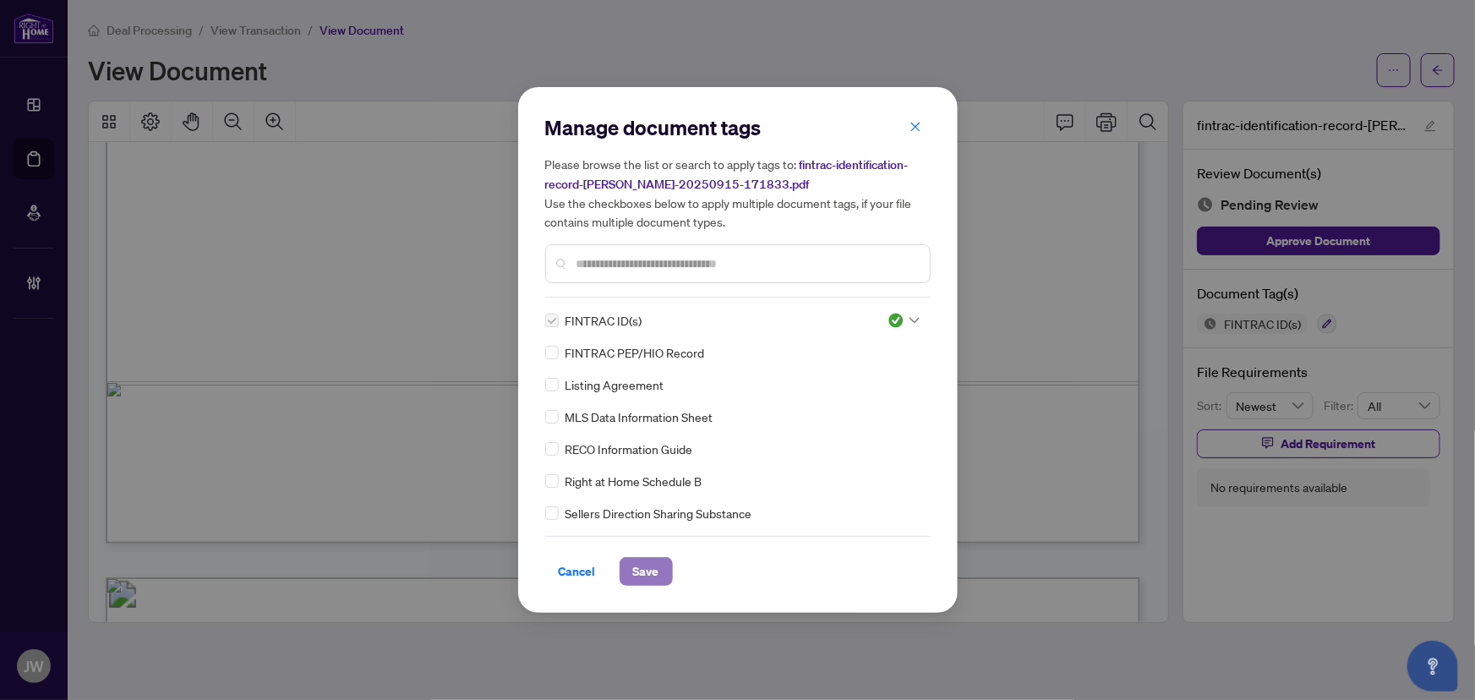
click at [630, 577] on button "Save" at bounding box center [646, 571] width 53 height 29
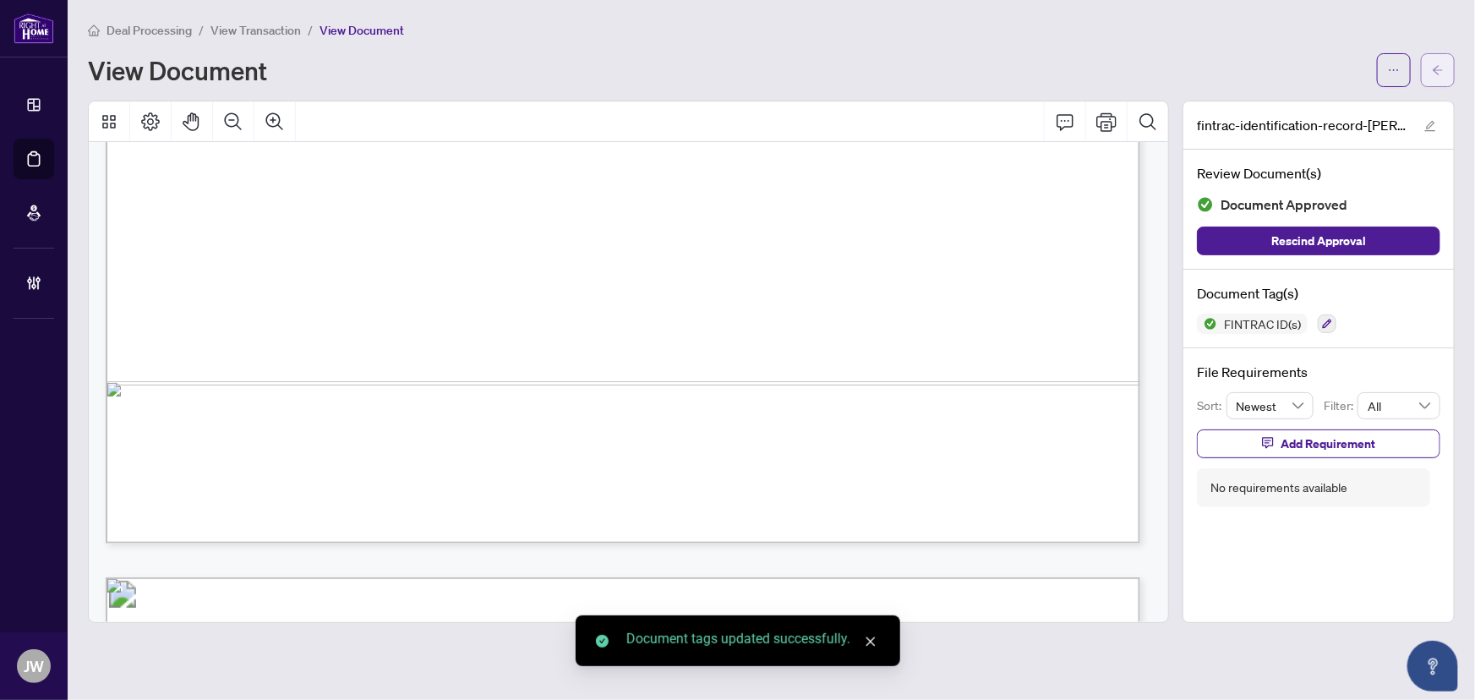
click at [1440, 75] on span "button" at bounding box center [1438, 70] width 12 height 27
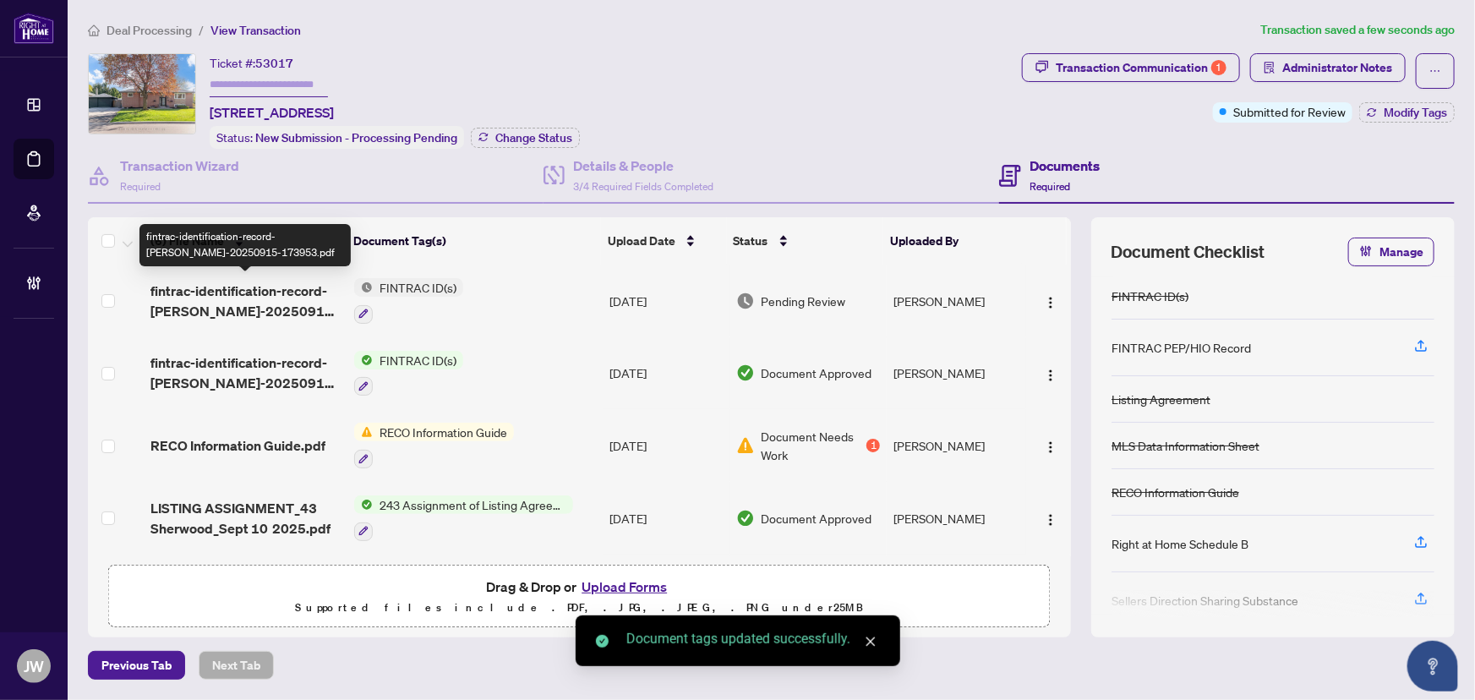
click at [227, 291] on span "fintrac-identification-record-melissa-ashley-rowley-20250915-173953.pdf" at bounding box center [245, 301] width 191 height 41
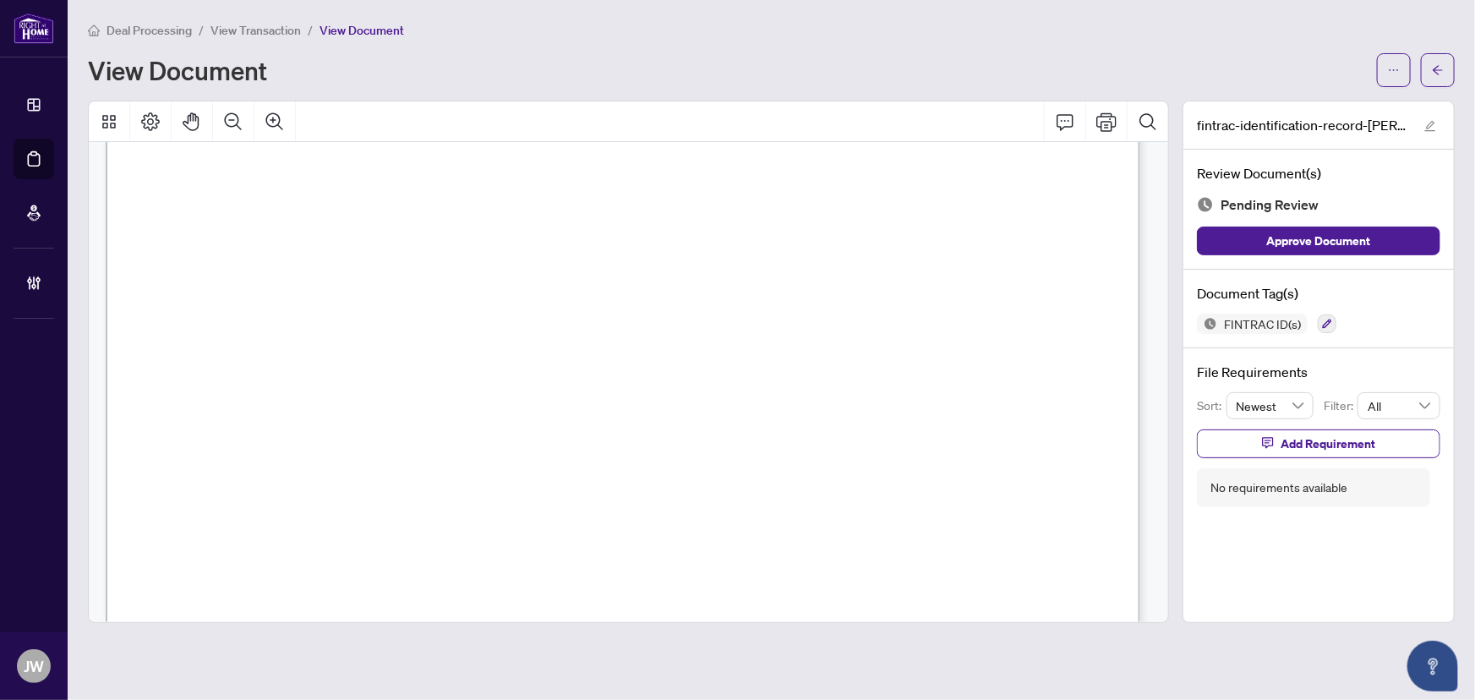
scroll to position [5687, 0]
click at [1322, 319] on icon "button" at bounding box center [1327, 324] width 10 height 10
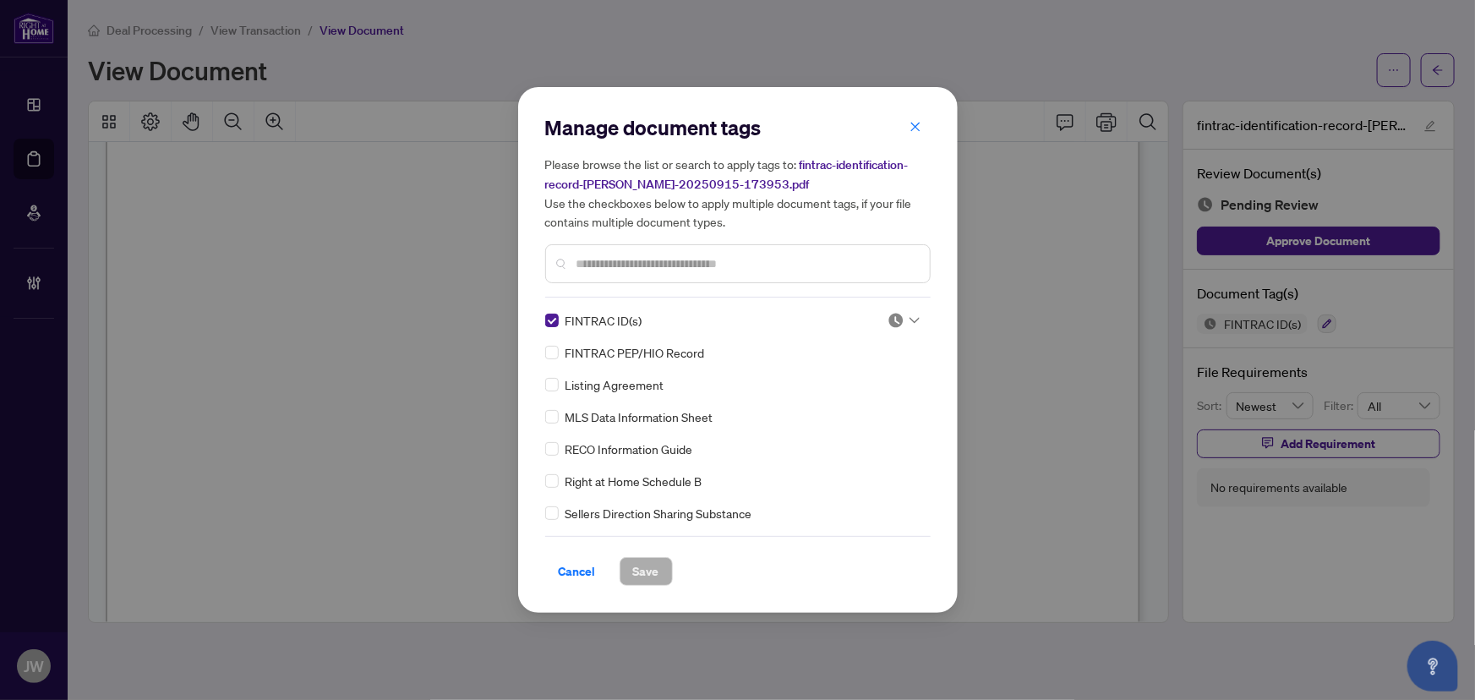
click at [888, 324] on img at bounding box center [896, 320] width 17 height 17
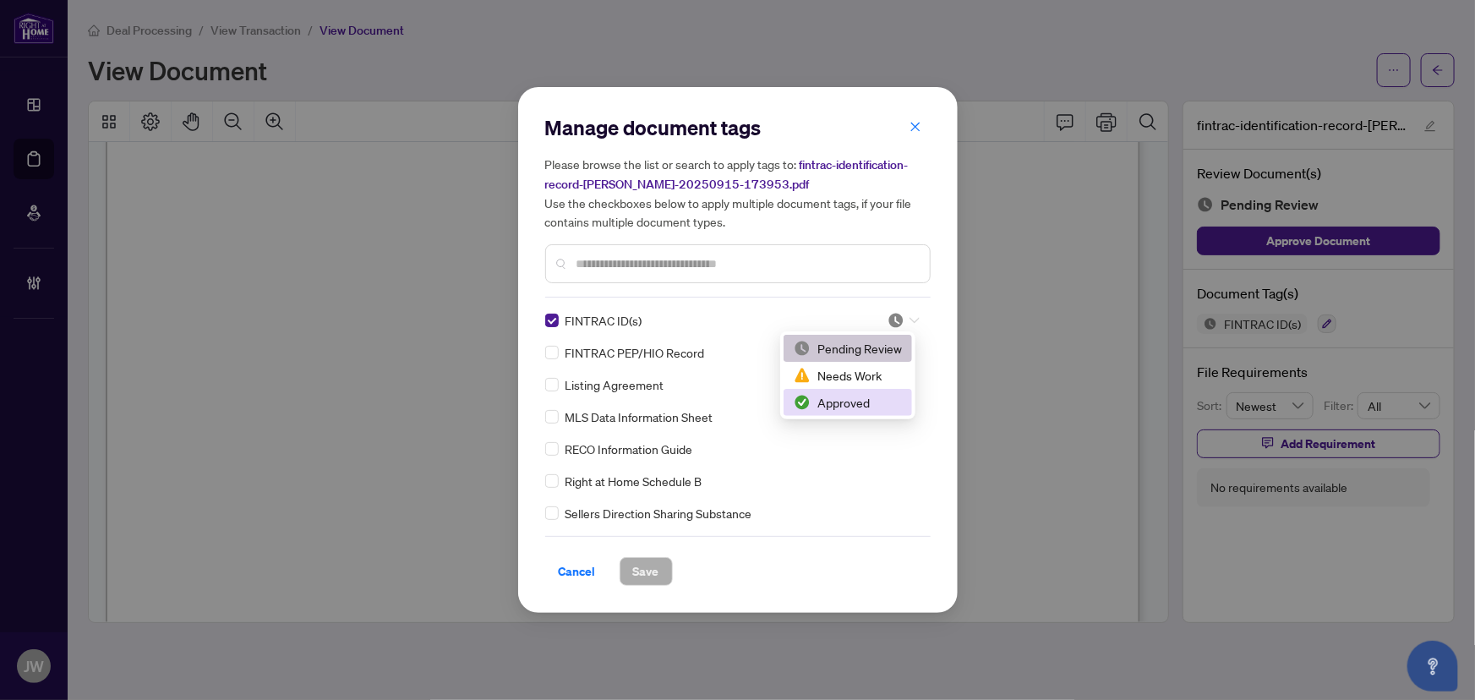
click at [868, 396] on div "Approved" at bounding box center [848, 402] width 108 height 19
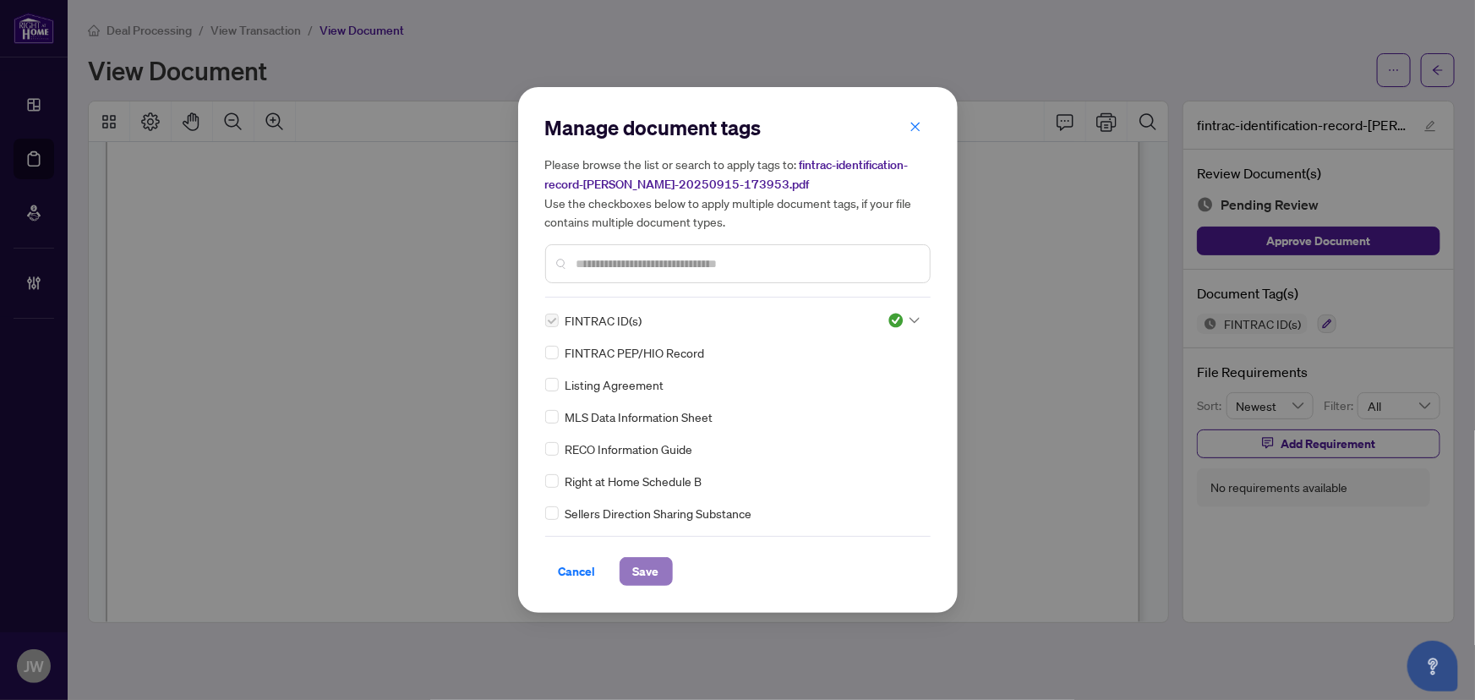
click at [642, 566] on span "Save" at bounding box center [646, 571] width 26 height 27
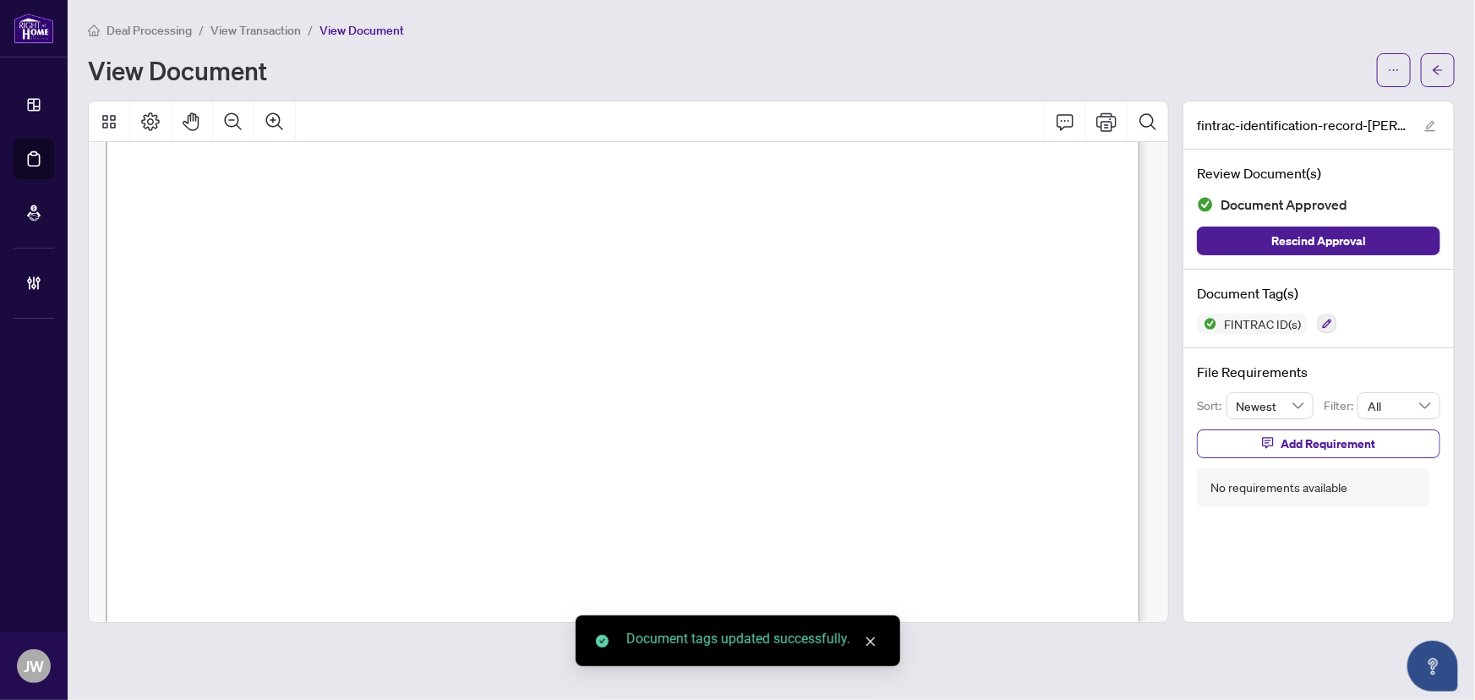
click at [1436, 74] on icon "arrow-left" at bounding box center [1438, 70] width 12 height 12
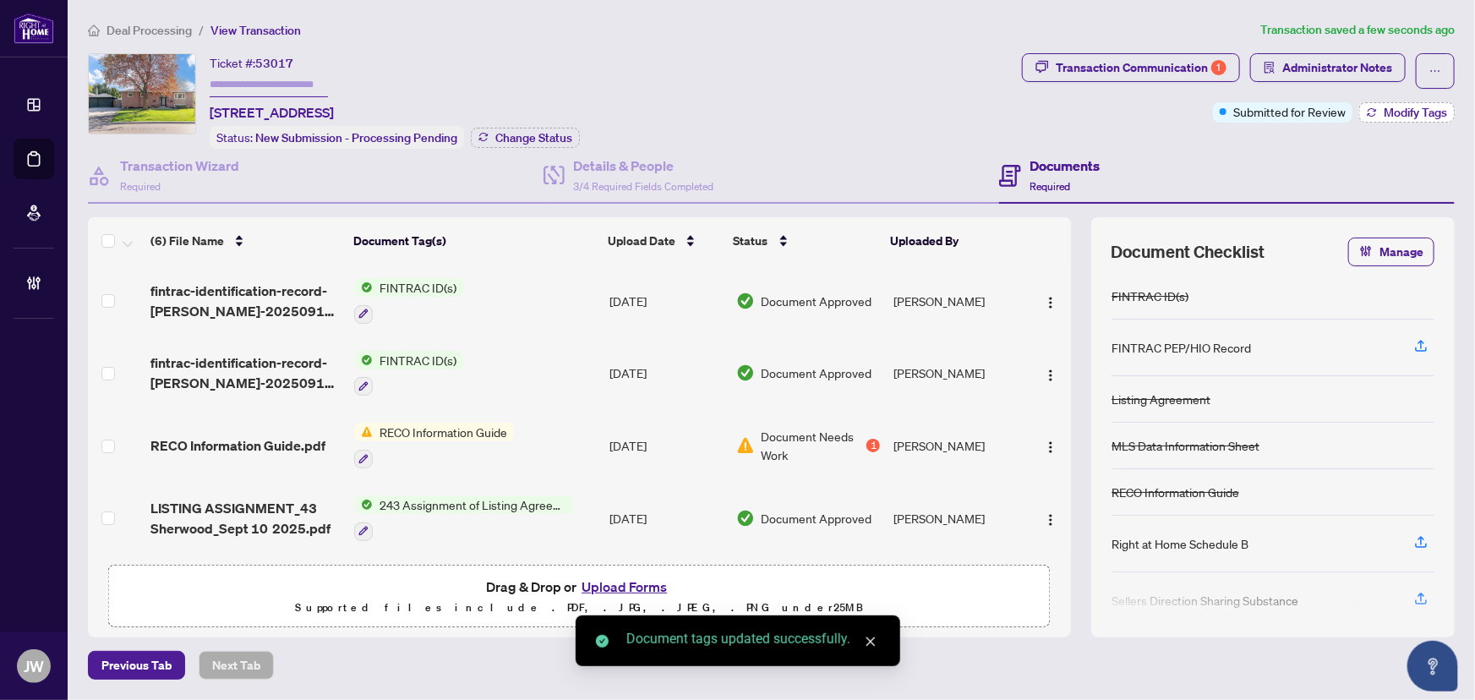
click at [1369, 115] on icon "button" at bounding box center [1372, 112] width 10 height 10
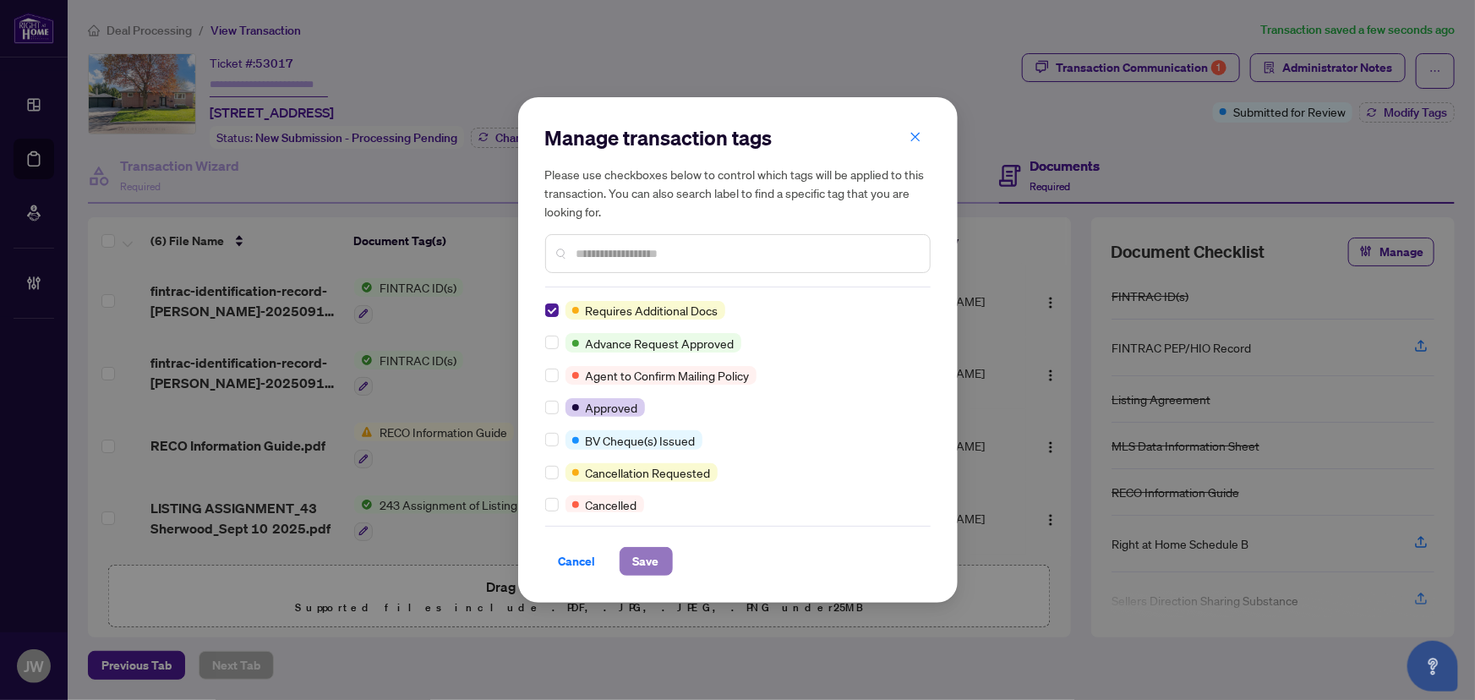
click at [637, 572] on span "Save" at bounding box center [646, 561] width 26 height 27
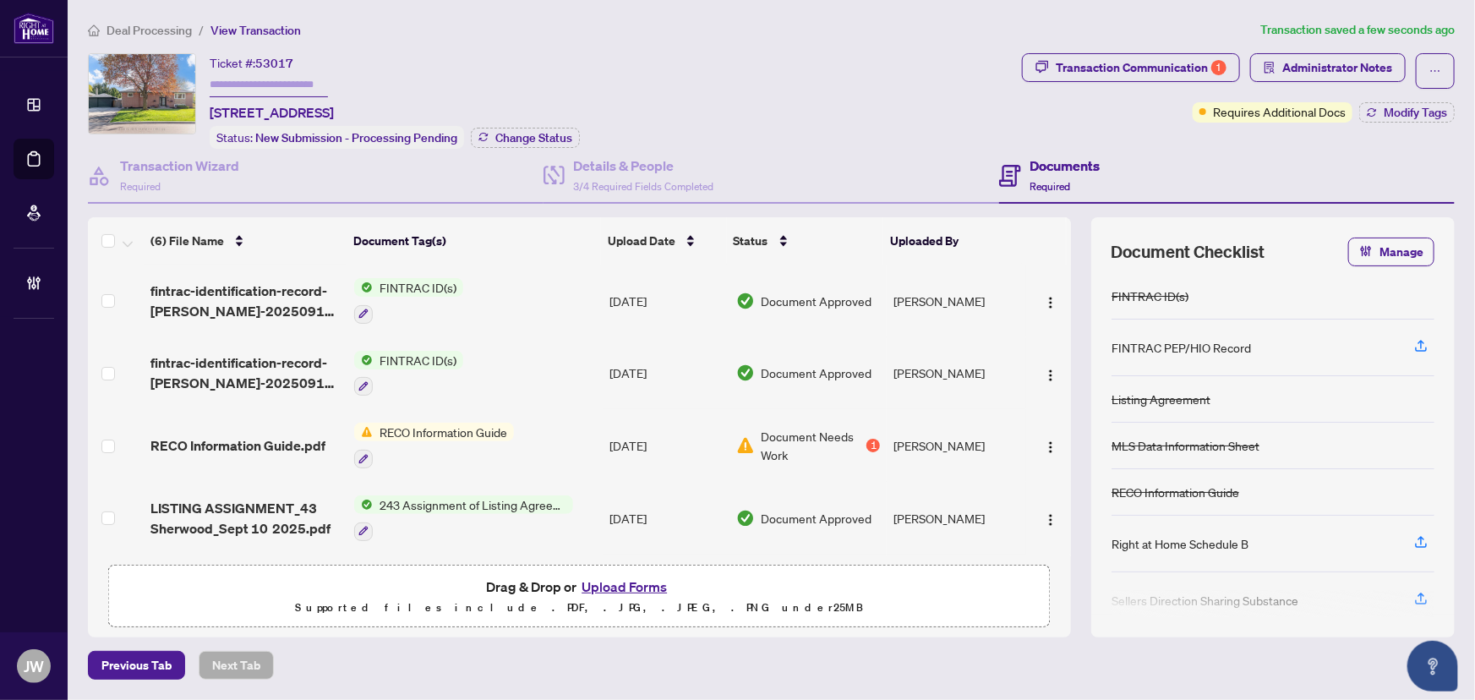
click at [127, 29] on span "Deal Processing" at bounding box center [149, 30] width 85 height 15
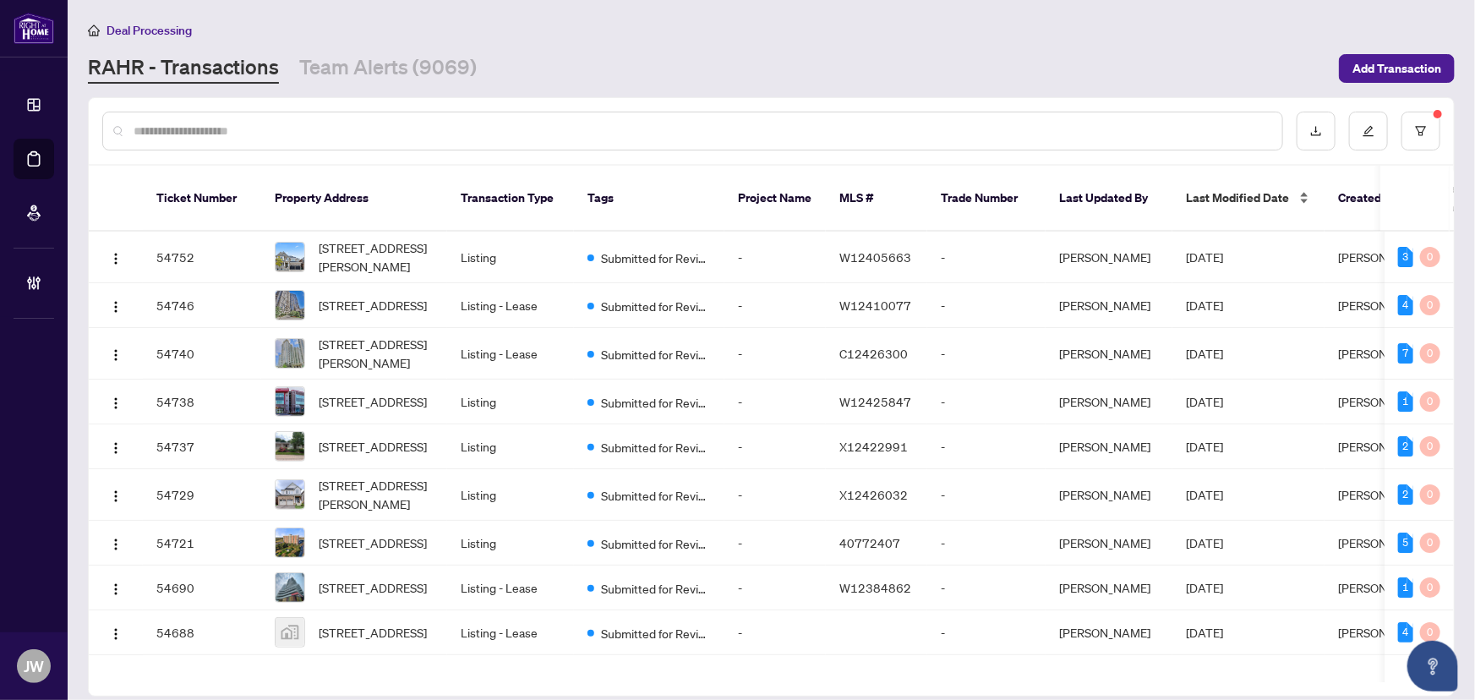
click at [1238, 200] on div "Last Modified Date" at bounding box center [1248, 198] width 125 height 19
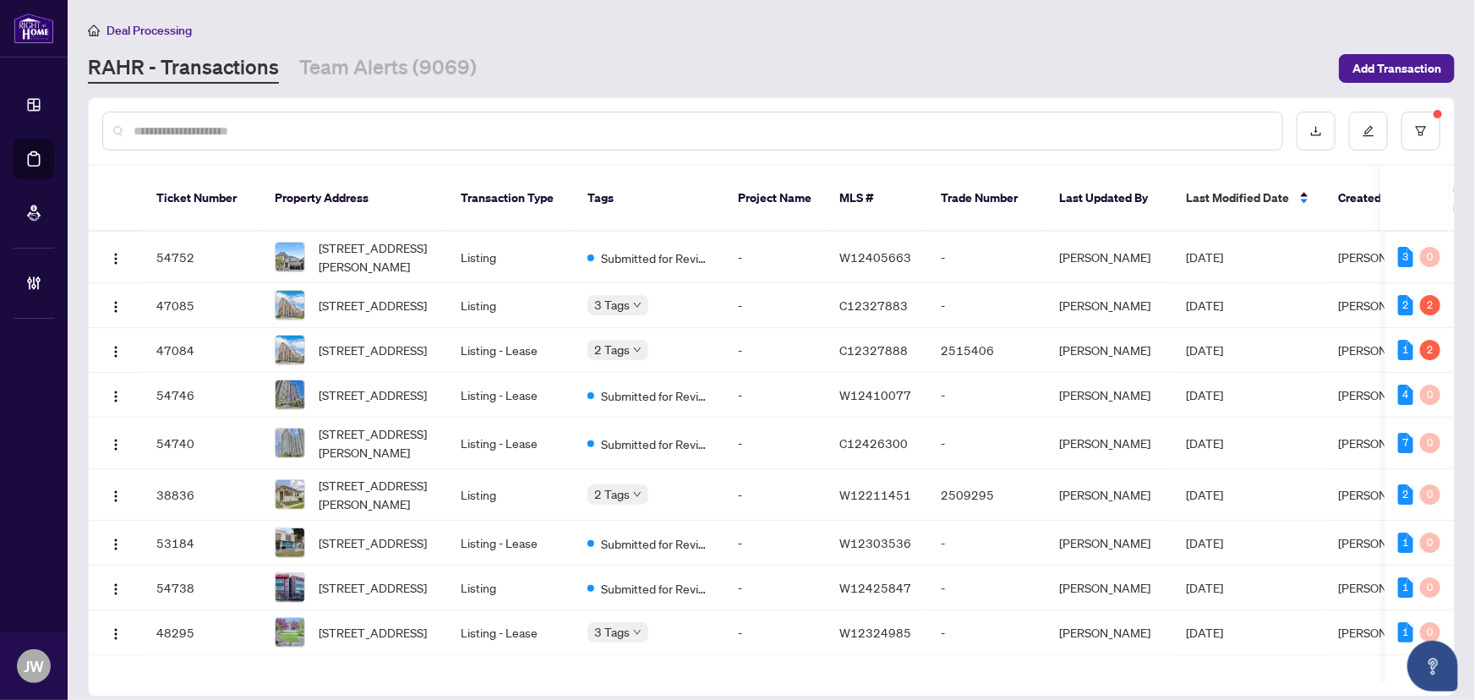
click at [1238, 194] on span "Last Modified Date" at bounding box center [1237, 198] width 103 height 19
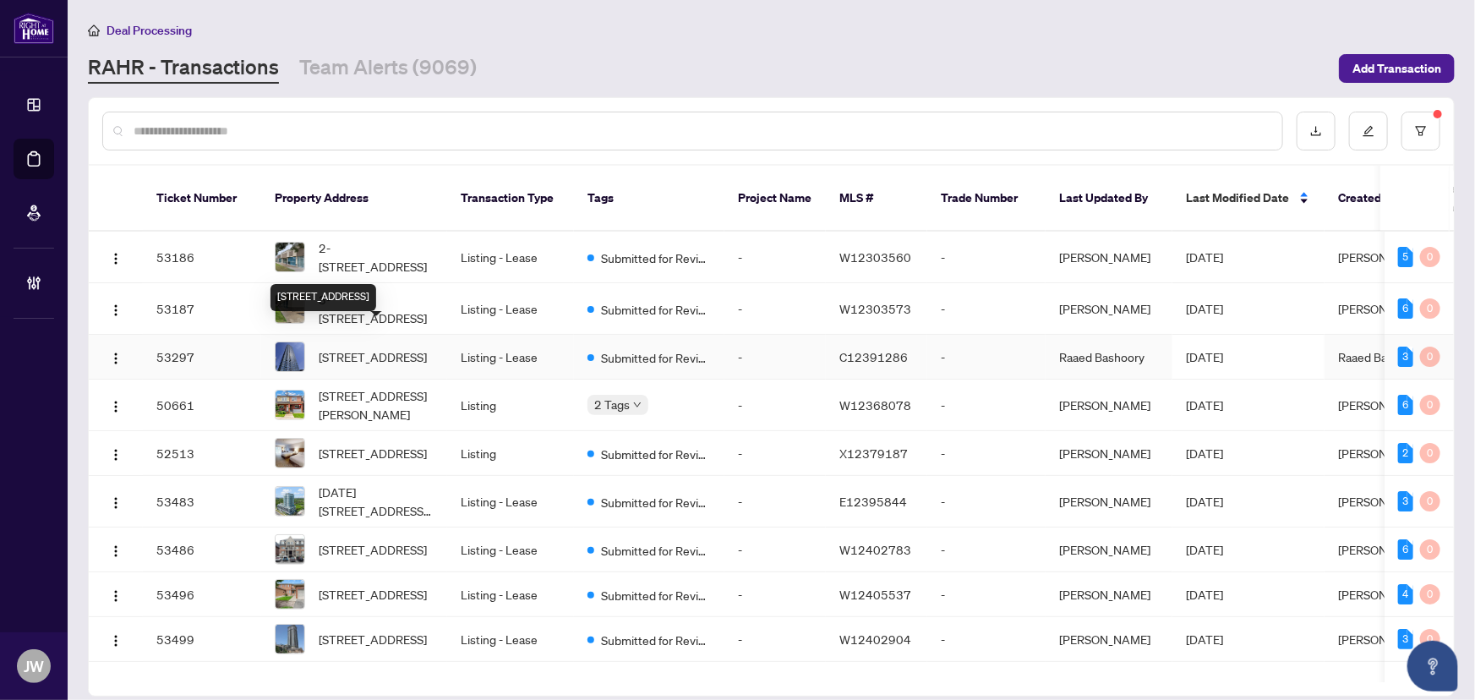
click at [389, 347] on span "507-11 Brunel Crt, Toronto, Ontario M5V 3Y3, Canada" at bounding box center [373, 356] width 108 height 19
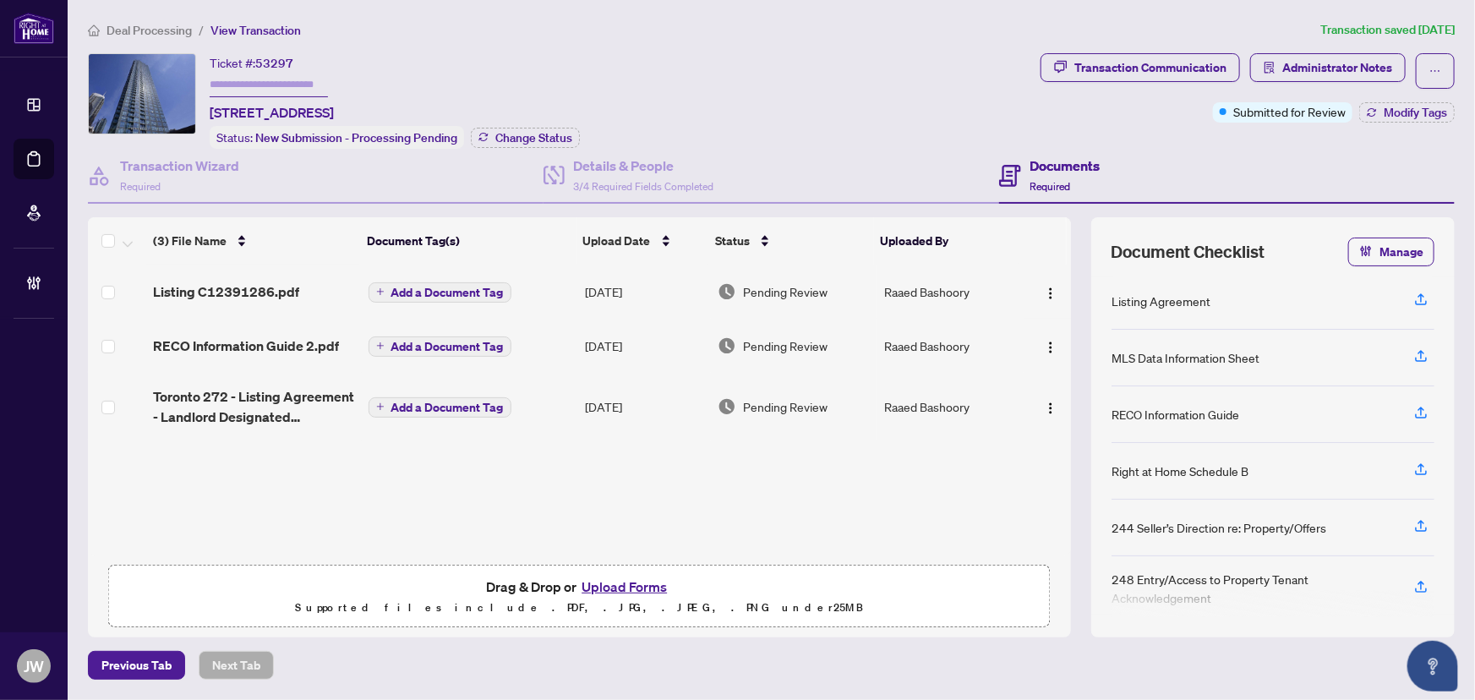
click at [221, 390] on span "Toronto 272 - Listing Agreement - Landlord Designated Representation Agreement …" at bounding box center [253, 406] width 201 height 41
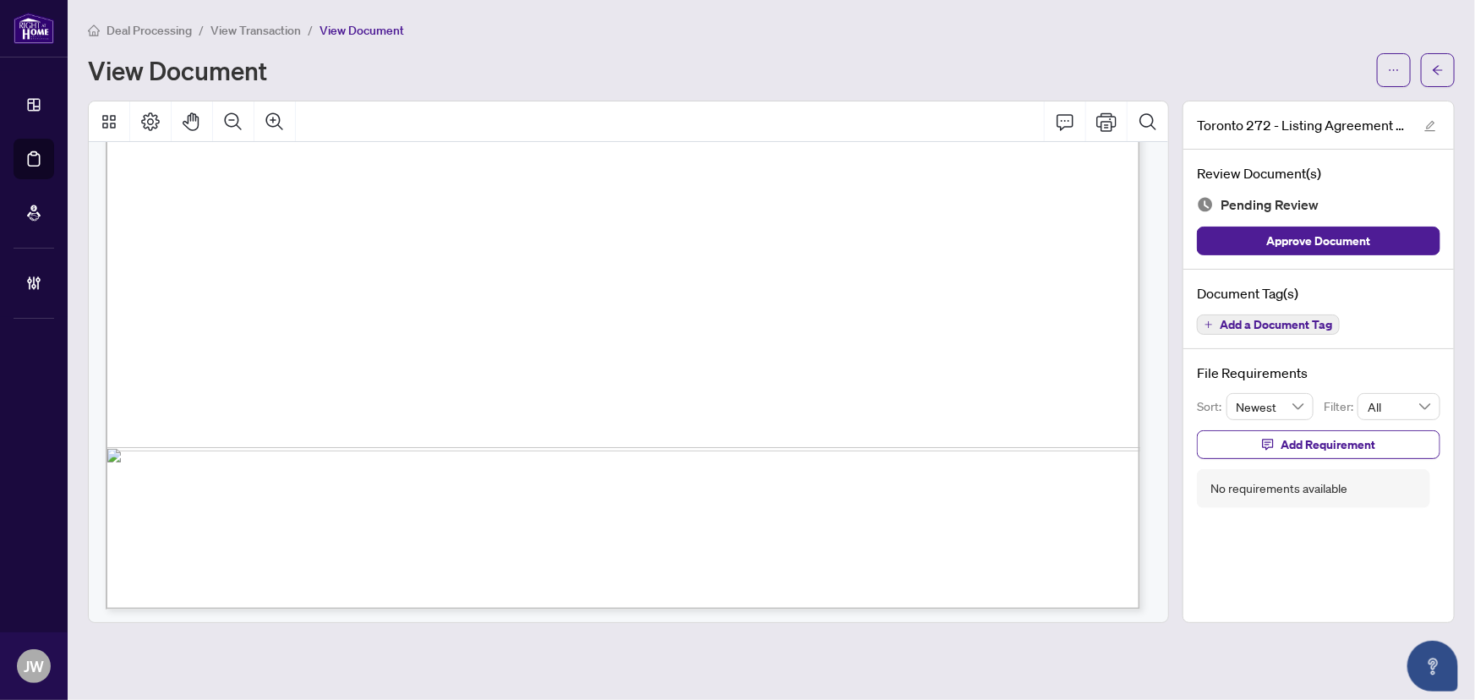
scroll to position [5010, 0]
click at [1266, 326] on span "Add a Document Tag" at bounding box center [1276, 325] width 112 height 12
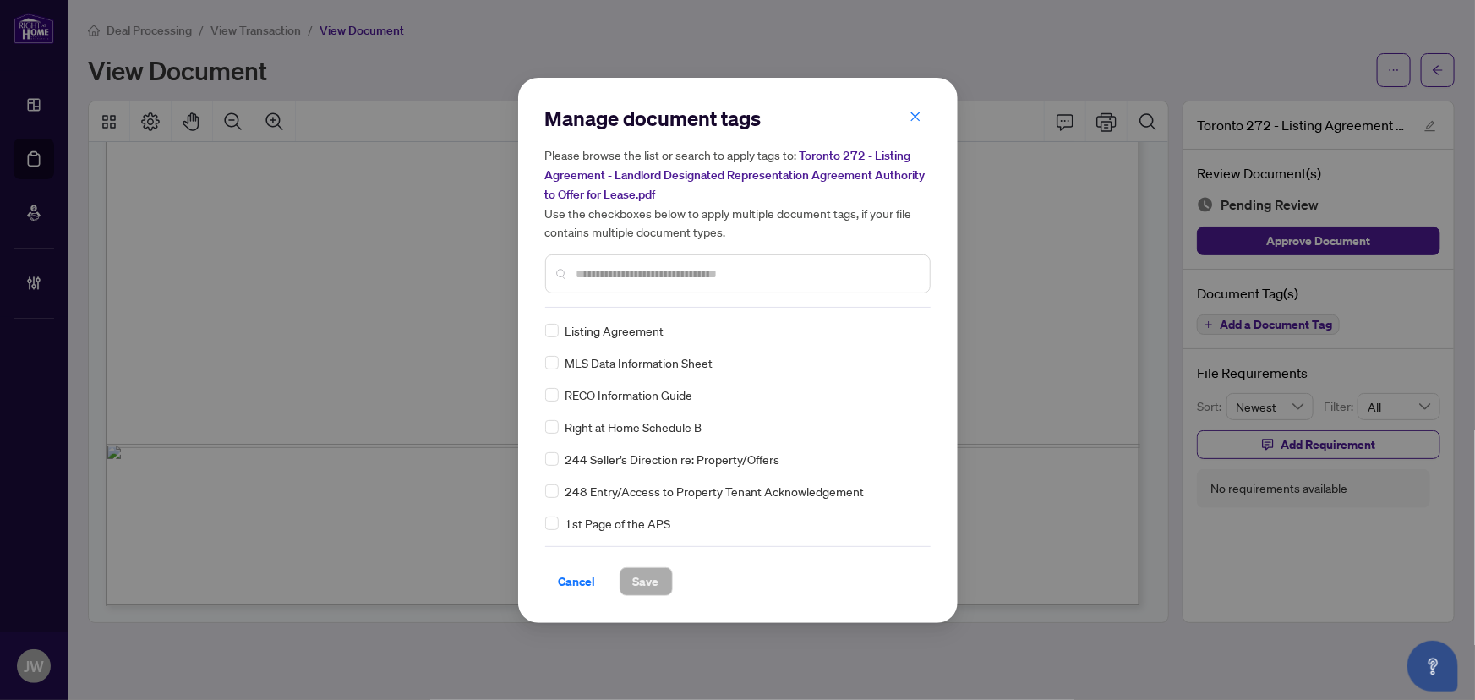
click at [549, 319] on div "Manage document tags Please browse the list or search to apply tags to: Toronto…" at bounding box center [737, 350] width 385 height 491
click at [560, 327] on div "Listing Agreement" at bounding box center [732, 330] width 375 height 19
click at [891, 332] on img at bounding box center [896, 330] width 17 height 17
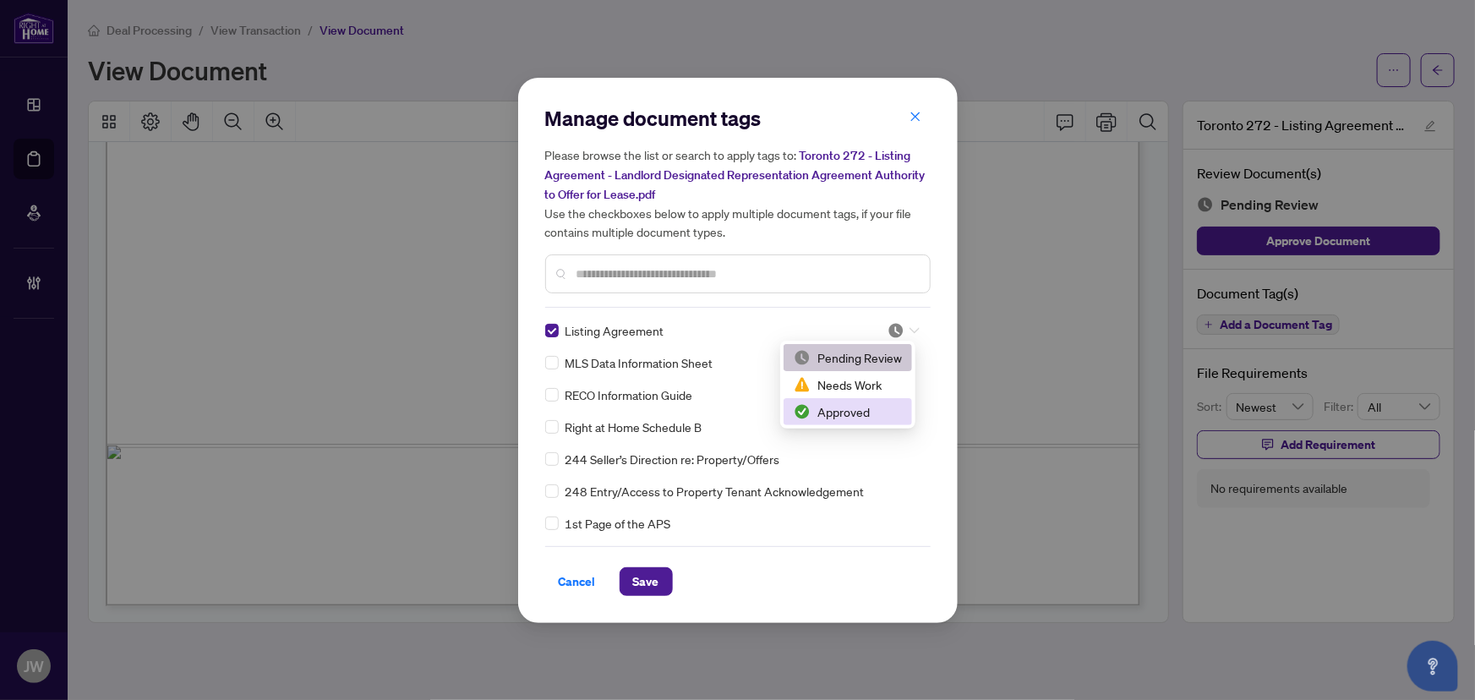
click at [828, 408] on div "Approved" at bounding box center [848, 411] width 108 height 19
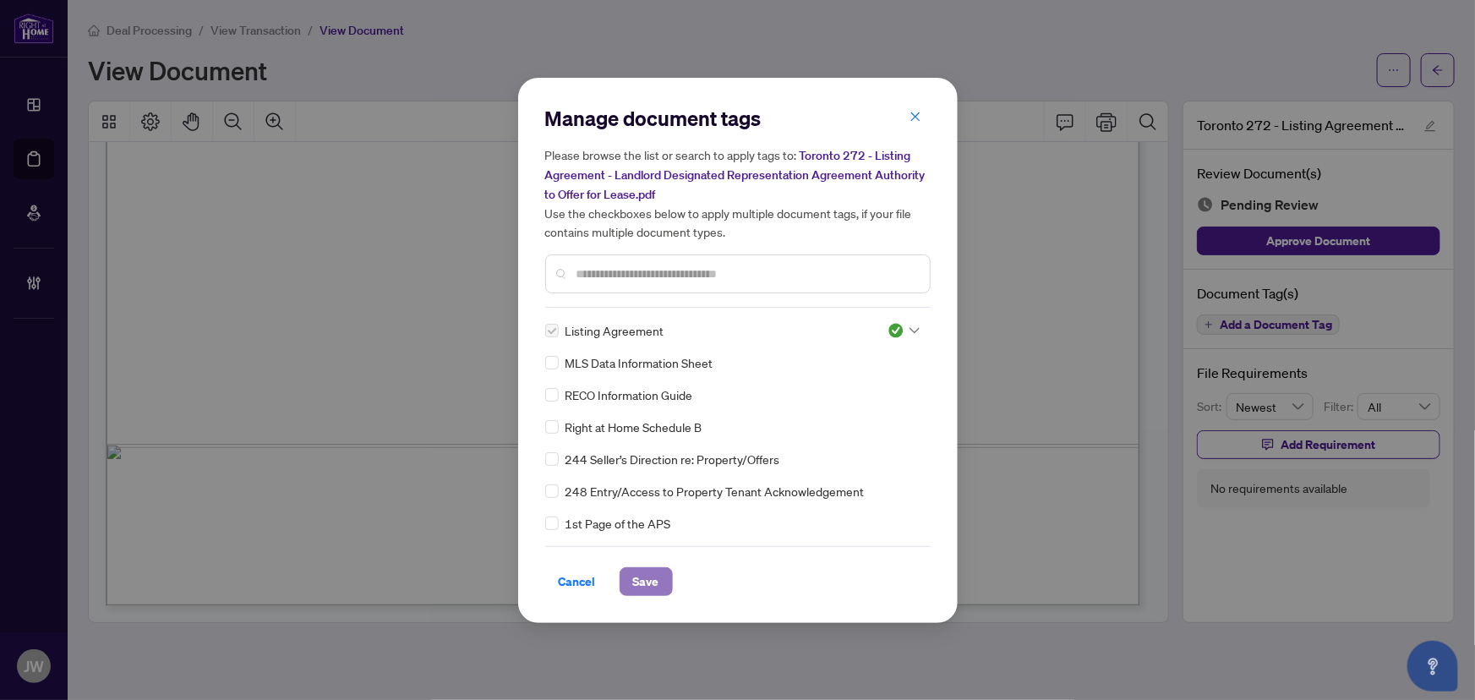
click at [631, 577] on button "Save" at bounding box center [646, 581] width 53 height 29
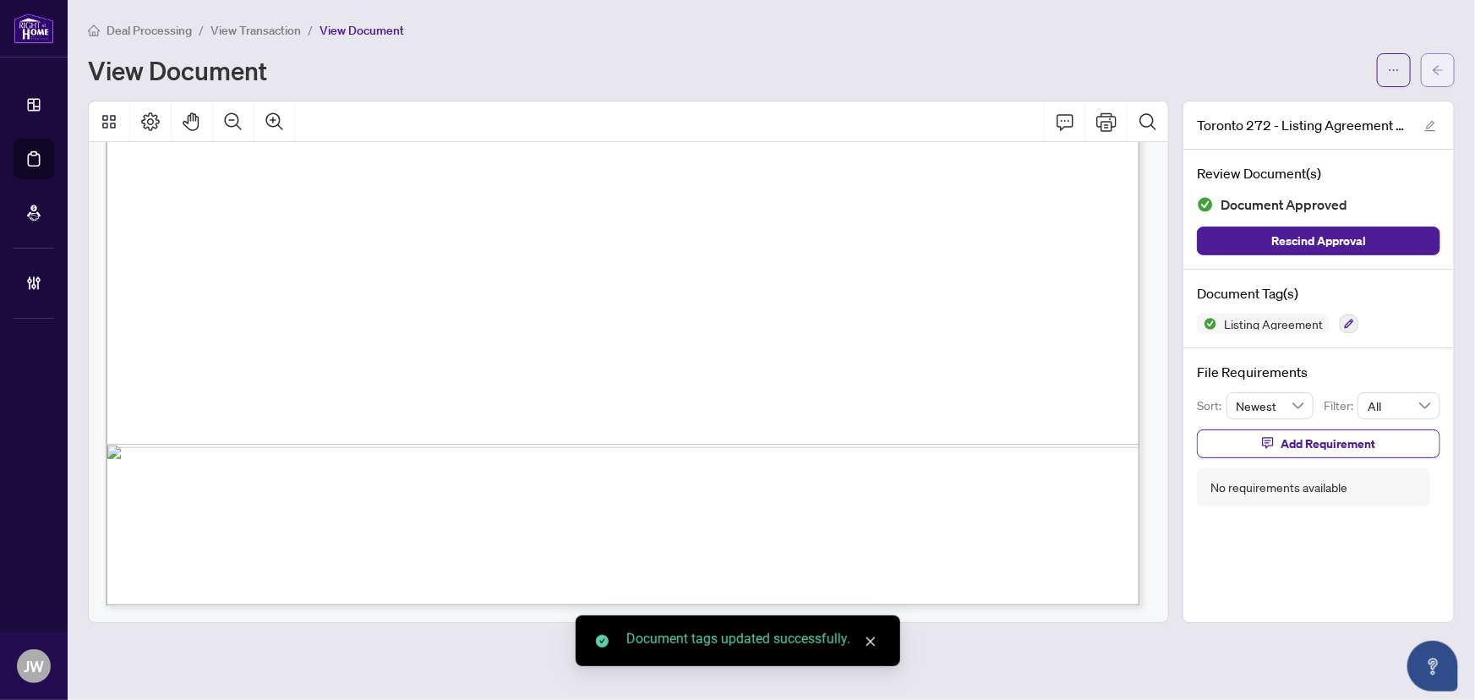
click at [1434, 71] on icon "arrow-left" at bounding box center [1438, 70] width 12 height 12
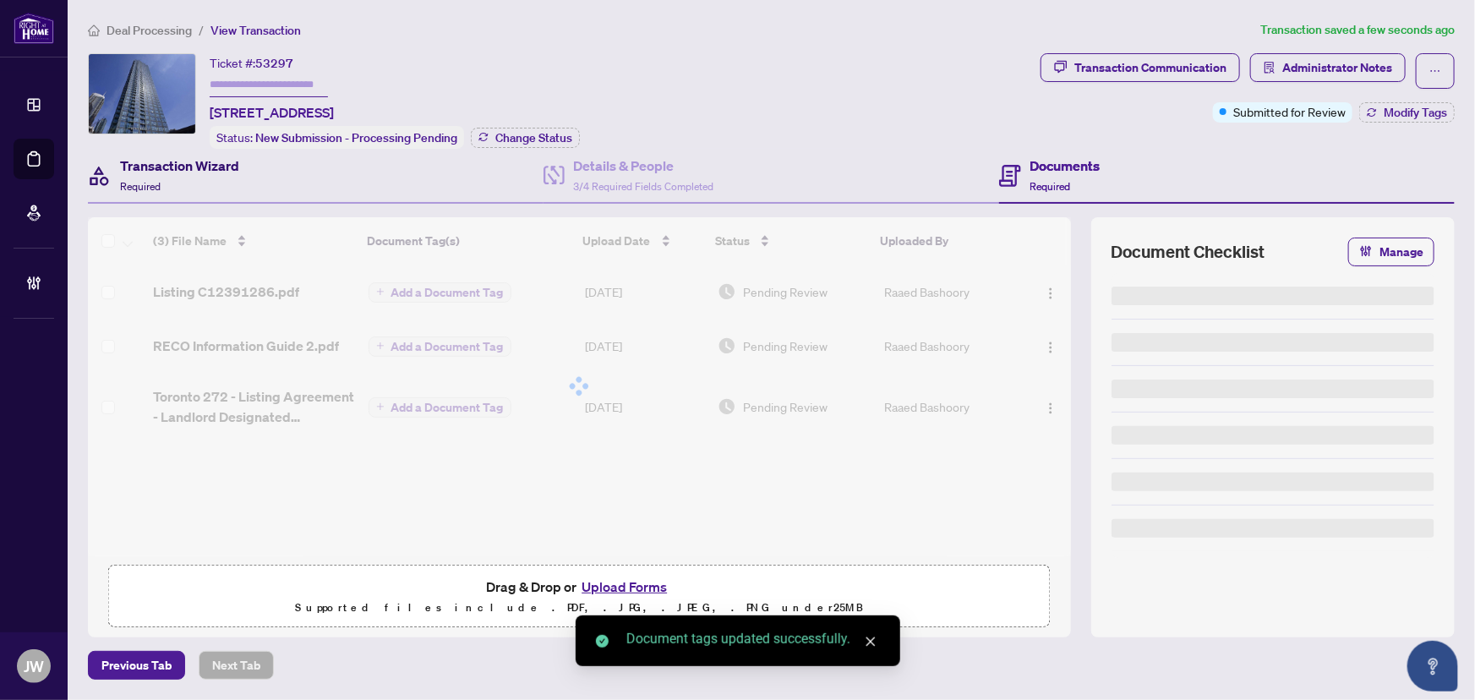
click at [191, 188] on div "Transaction Wizard Required" at bounding box center [179, 176] width 119 height 40
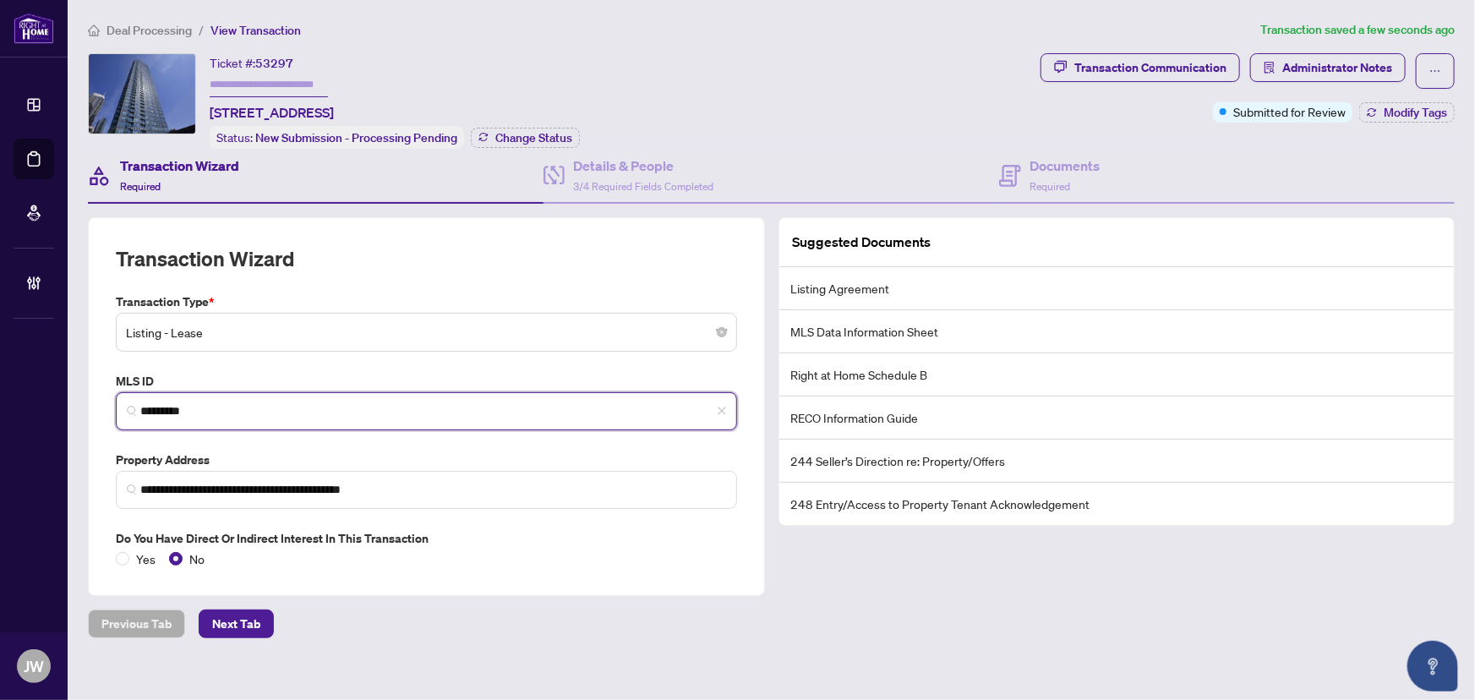
drag, startPoint x: 207, startPoint y: 406, endPoint x: 92, endPoint y: 410, distance: 115.0
click at [96, 407] on div "**********" at bounding box center [426, 406] width 677 height 379
click at [254, 411] on input "*********" at bounding box center [433, 411] width 586 height 18
click at [274, 410] on input "*********" at bounding box center [433, 411] width 586 height 18
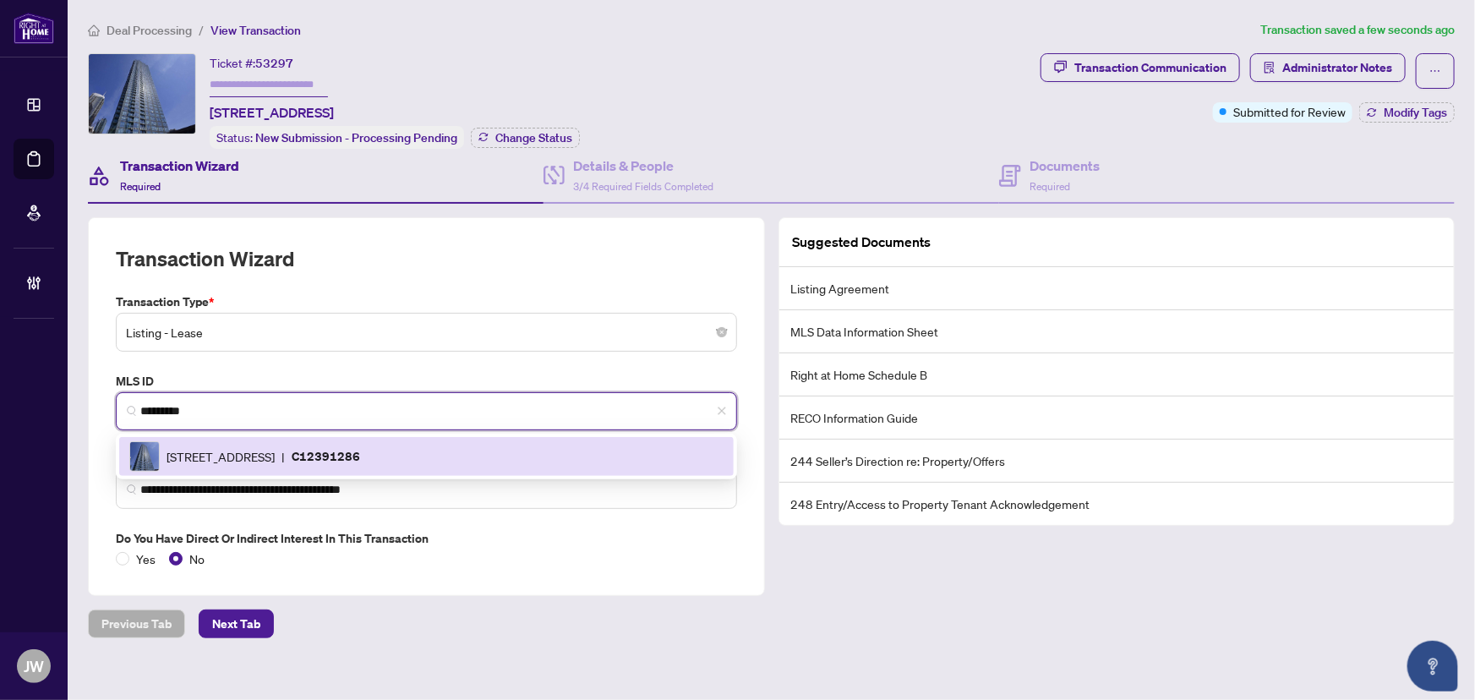
click at [435, 451] on div "11 Brunel Crt, Toronto, Ontario M5V 3Y3, Canada | C12391286" at bounding box center [426, 456] width 594 height 30
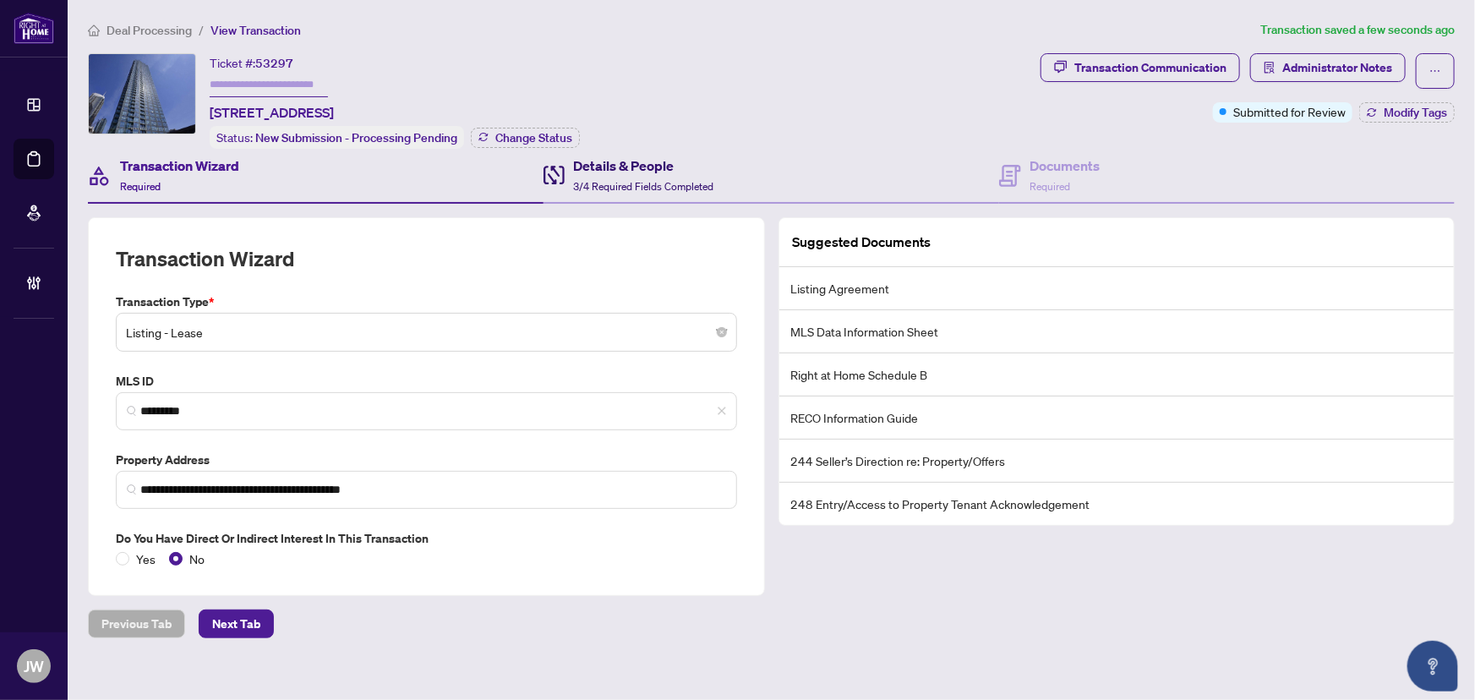
click at [650, 190] on div "Details & People 3/4 Required Fields Completed" at bounding box center [643, 176] width 140 height 40
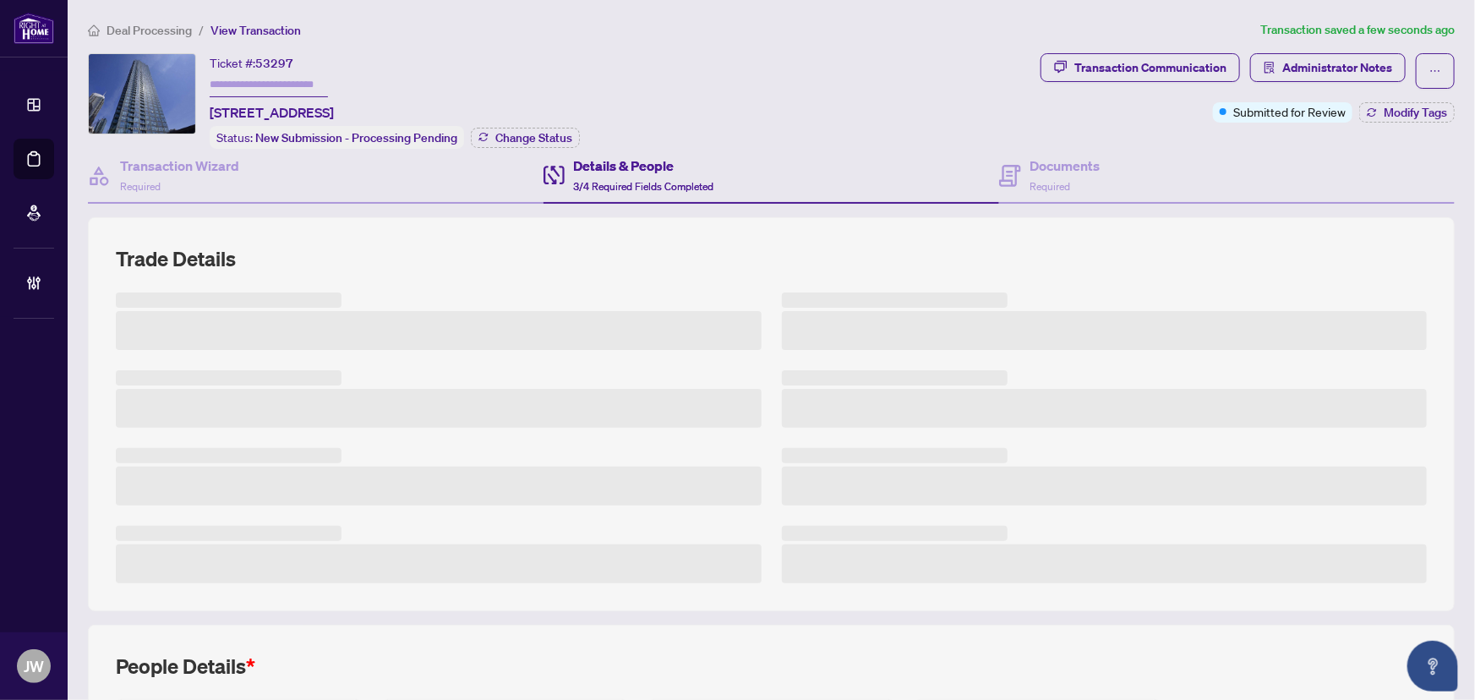
click at [699, 180] on span "3/4 Required Fields Completed" at bounding box center [643, 186] width 140 height 13
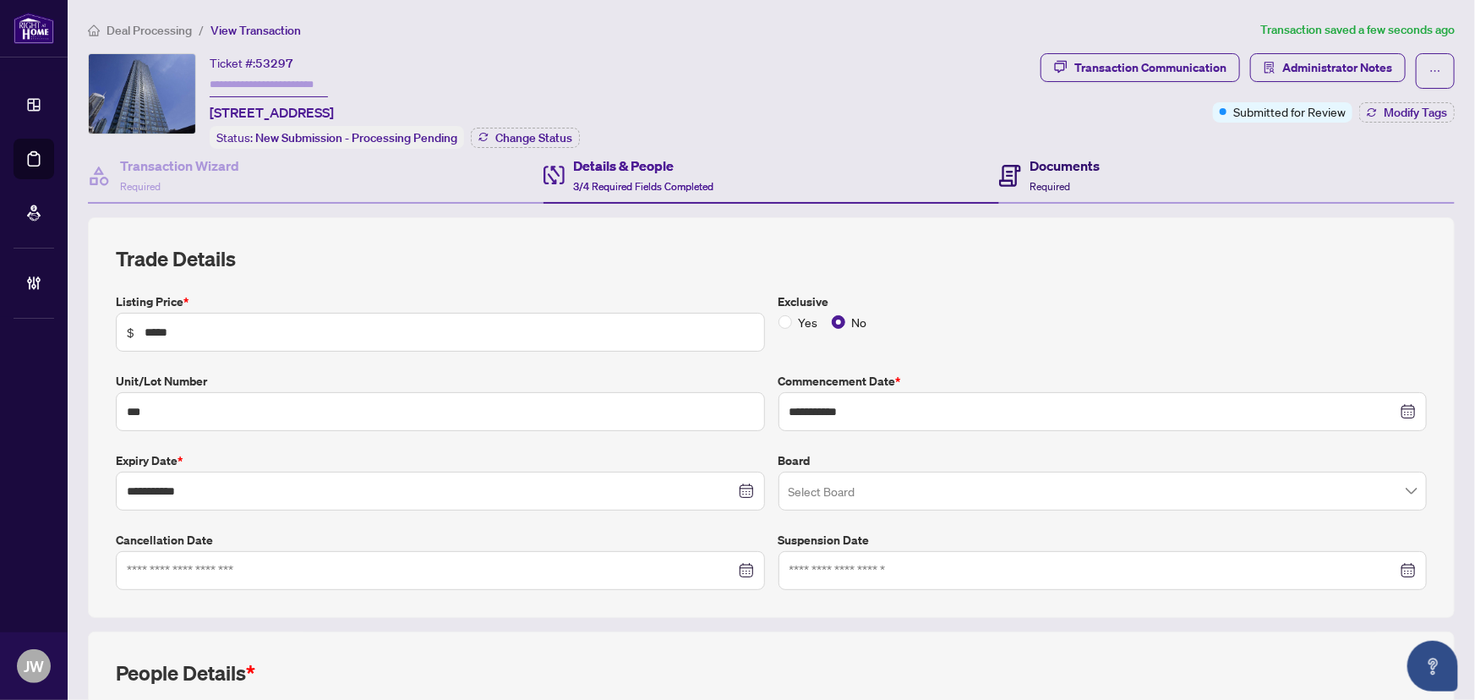
click at [1031, 180] on span "Required" at bounding box center [1050, 186] width 41 height 13
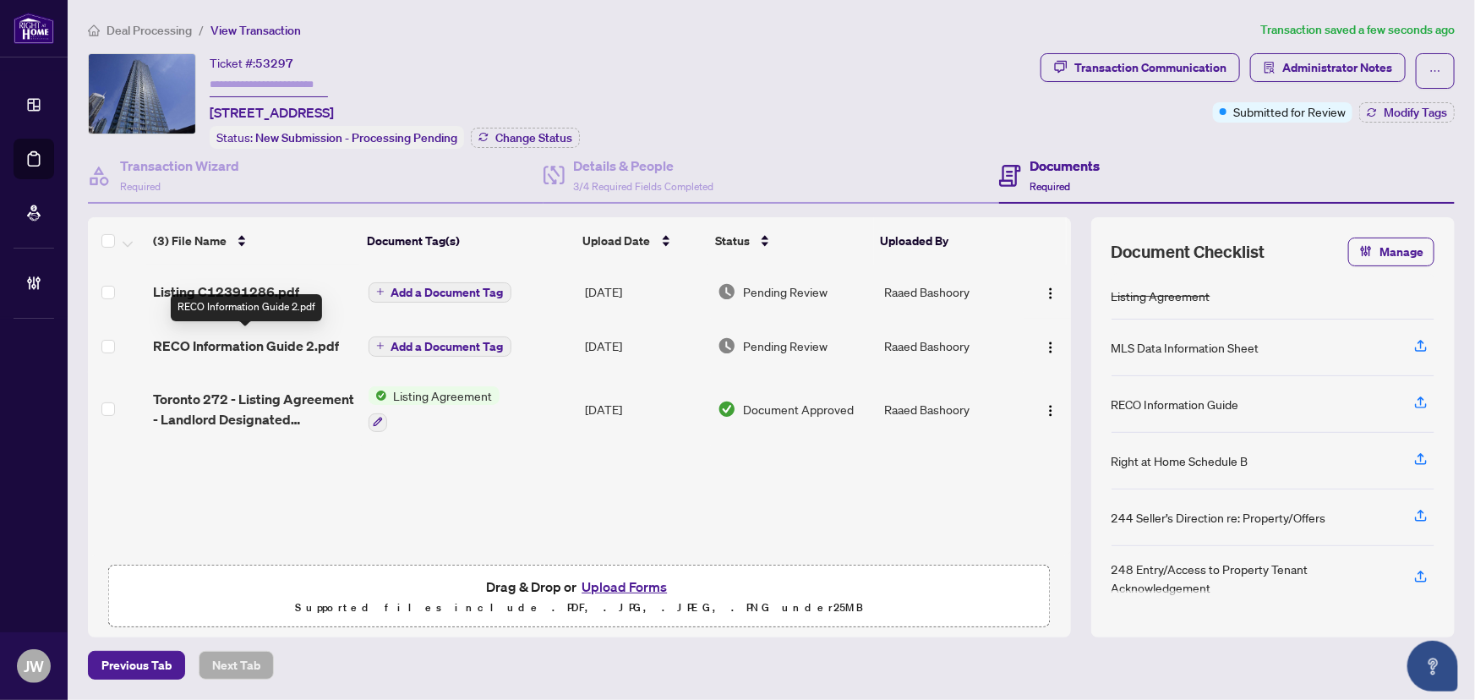
click at [279, 340] on span "RECO Information Guide 2.pdf" at bounding box center [246, 346] width 186 height 20
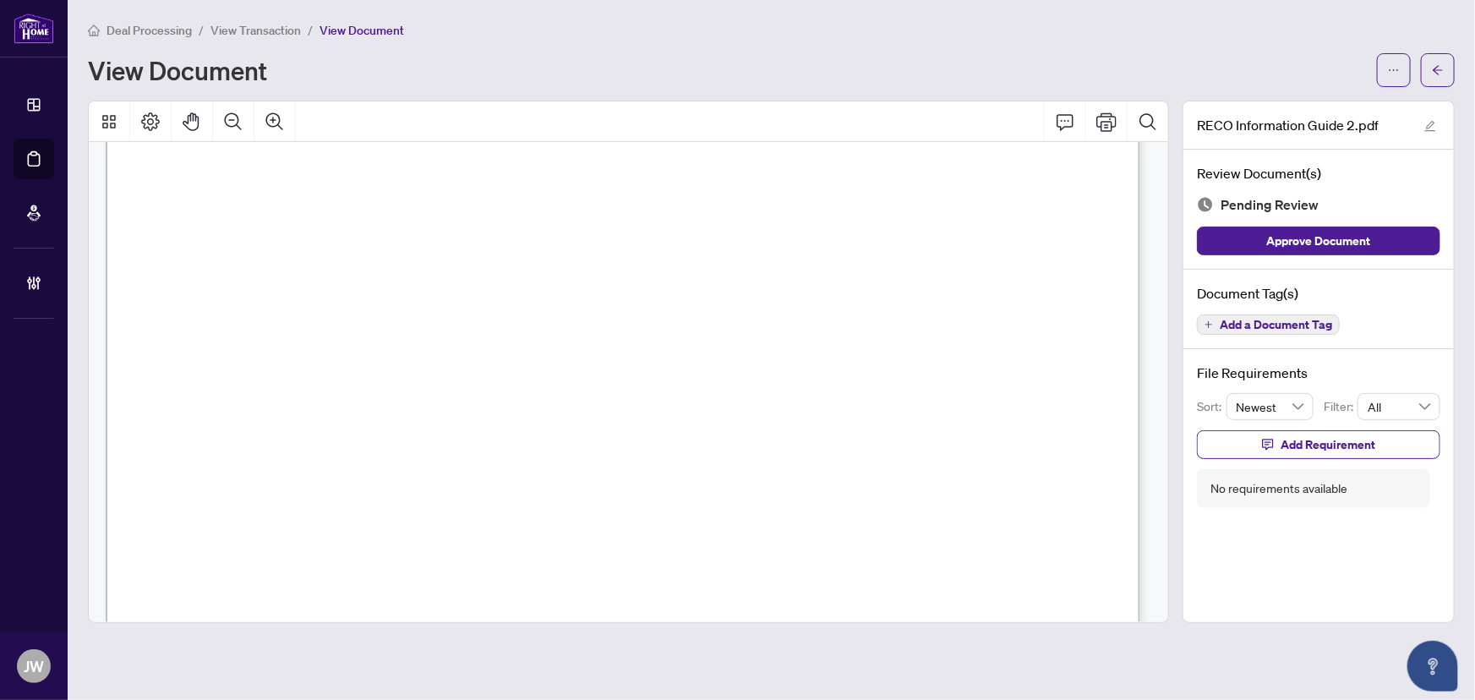
scroll to position [16301, 0]
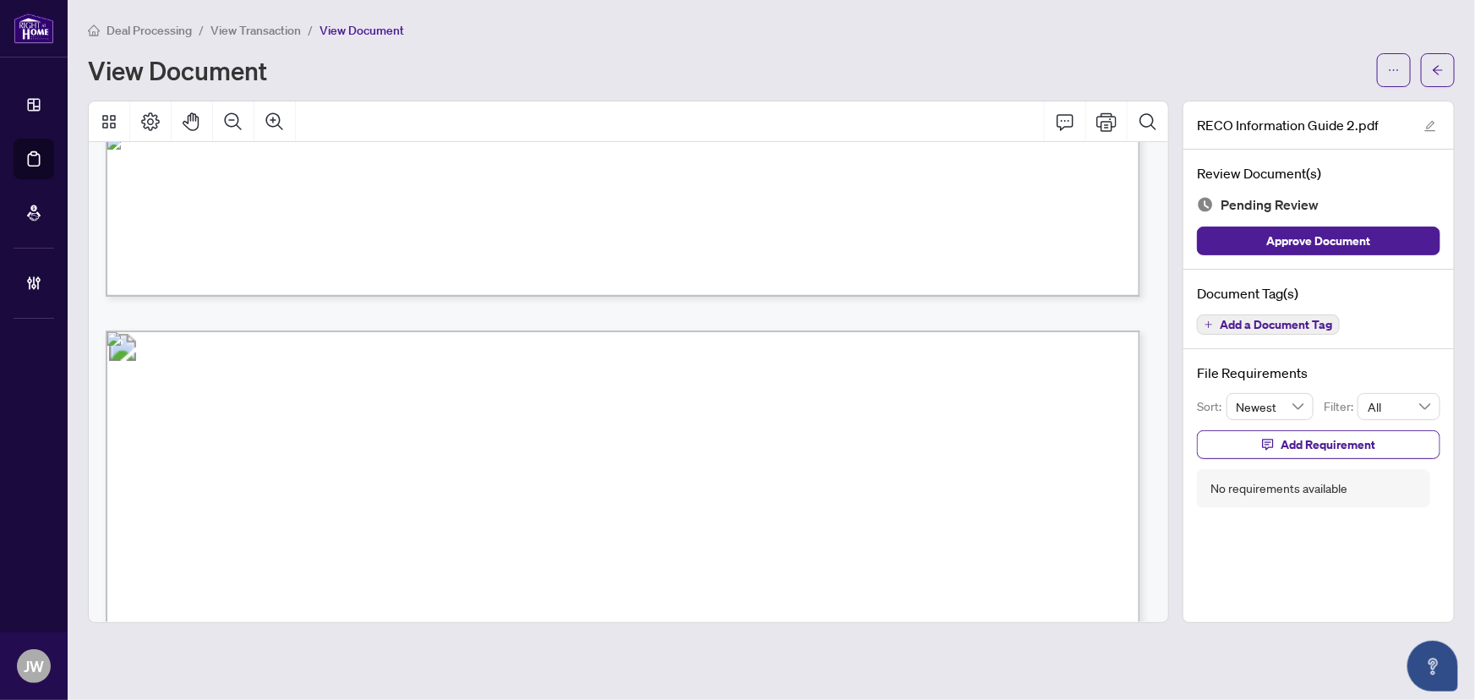
click at [1281, 319] on span "Add a Document Tag" at bounding box center [1276, 325] width 112 height 12
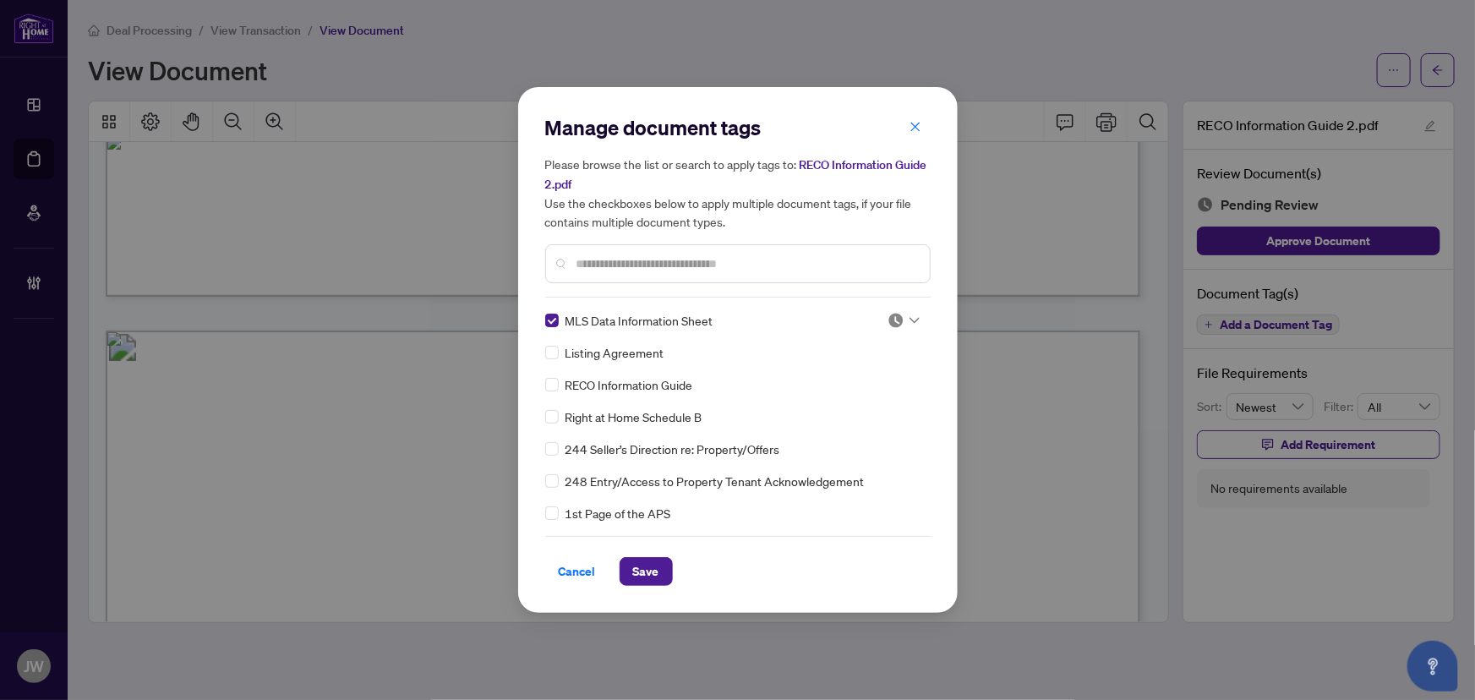
click at [542, 318] on div "Manage document tags Please browse the list or search to apply tags to: RECO In…" at bounding box center [738, 350] width 440 height 526
click at [893, 304] on div "Manage document tags Please browse the list or search to apply tags to: RECO In…" at bounding box center [737, 350] width 385 height 472
click at [889, 330] on input "search" at bounding box center [896, 320] width 17 height 25
click at [894, 324] on img at bounding box center [896, 320] width 17 height 17
click at [888, 325] on img at bounding box center [896, 320] width 17 height 17
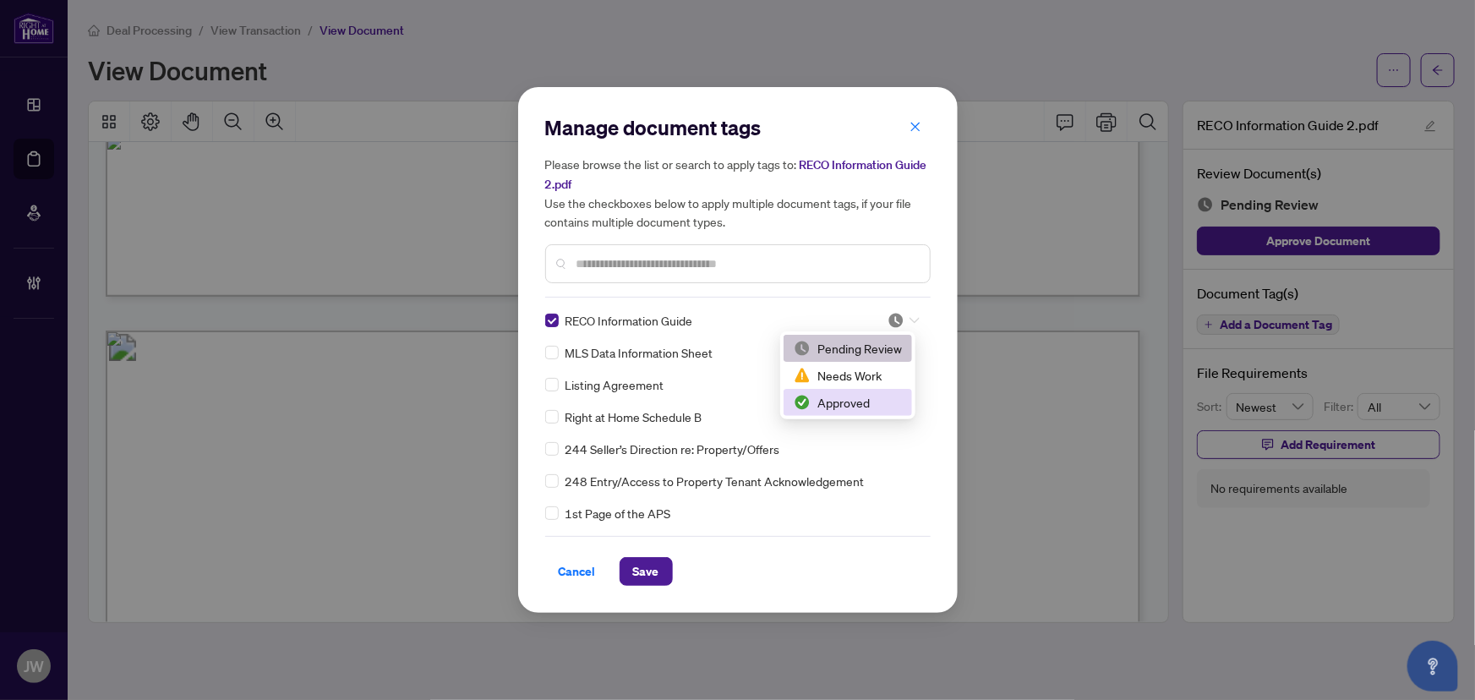
click at [836, 400] on div "Approved" at bounding box center [848, 402] width 108 height 19
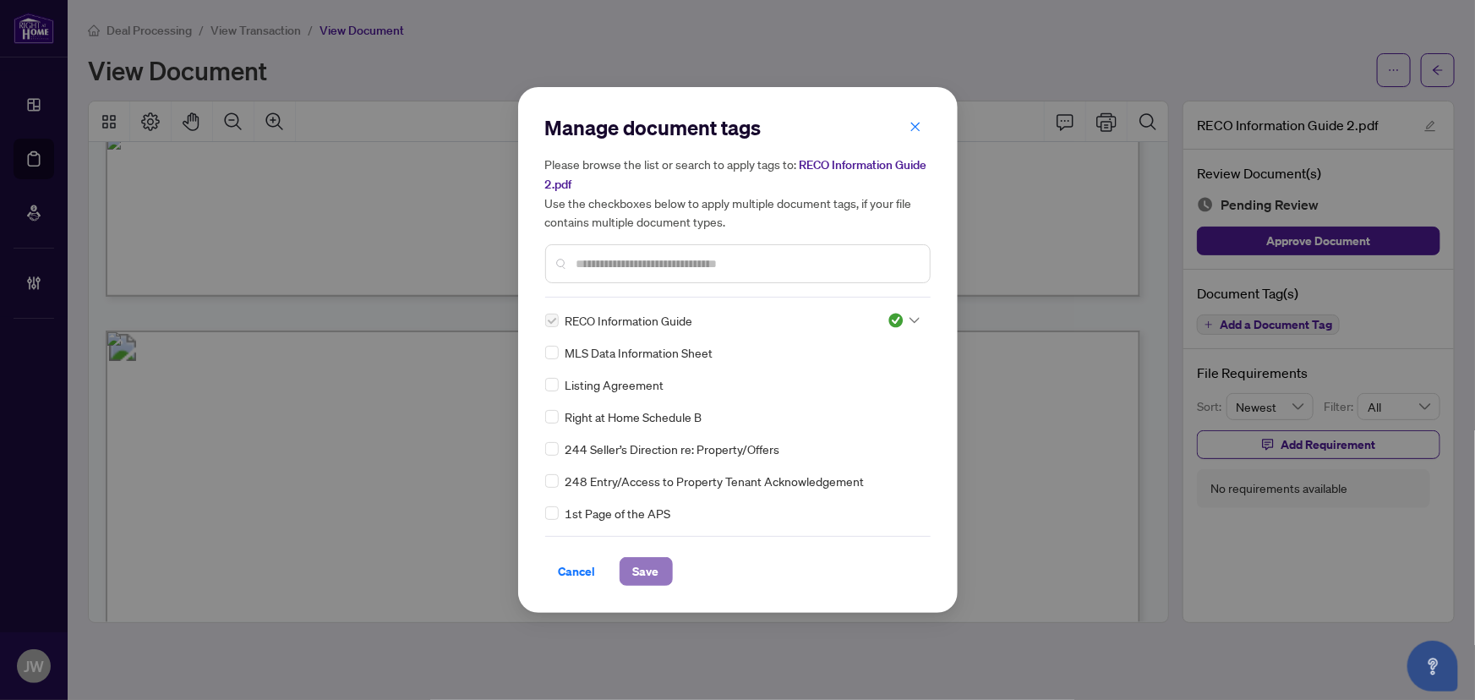
click at [650, 576] on span "Save" at bounding box center [646, 571] width 26 height 27
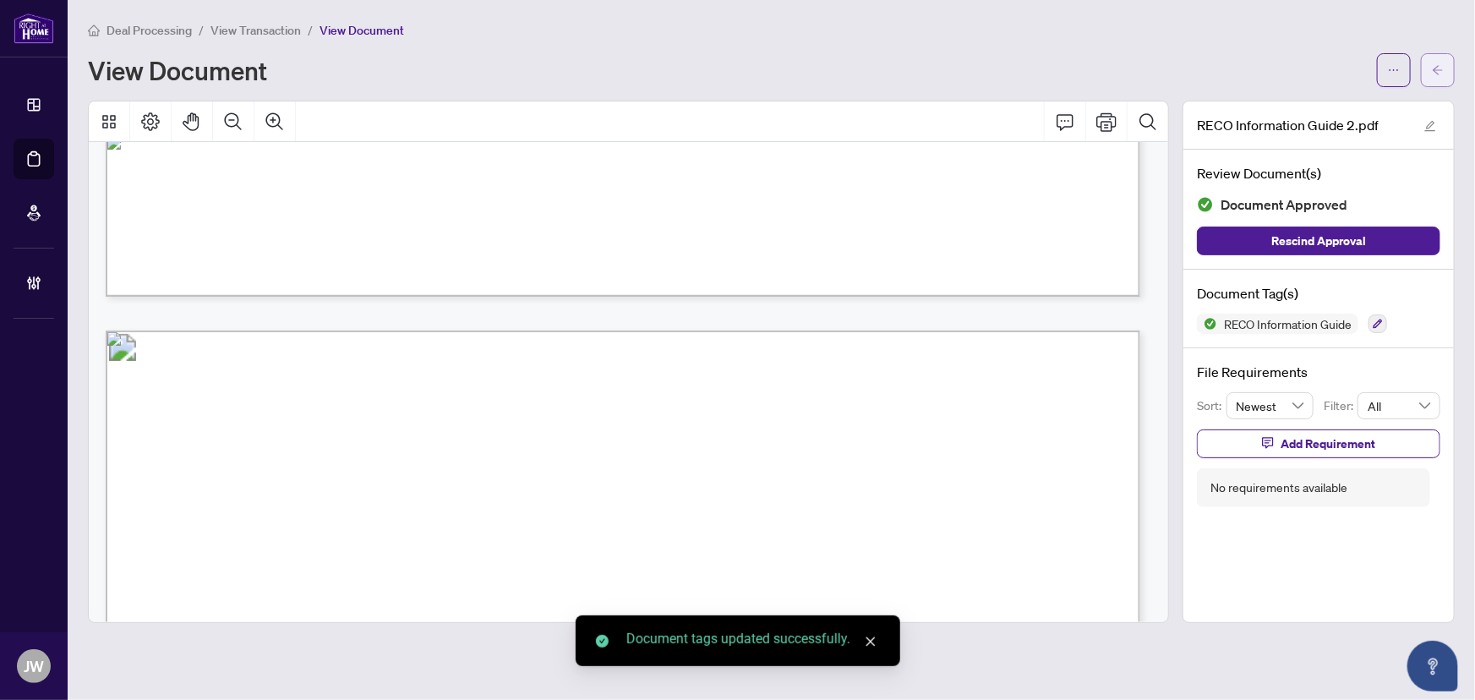
click at [1443, 70] on icon "arrow-left" at bounding box center [1438, 70] width 12 height 12
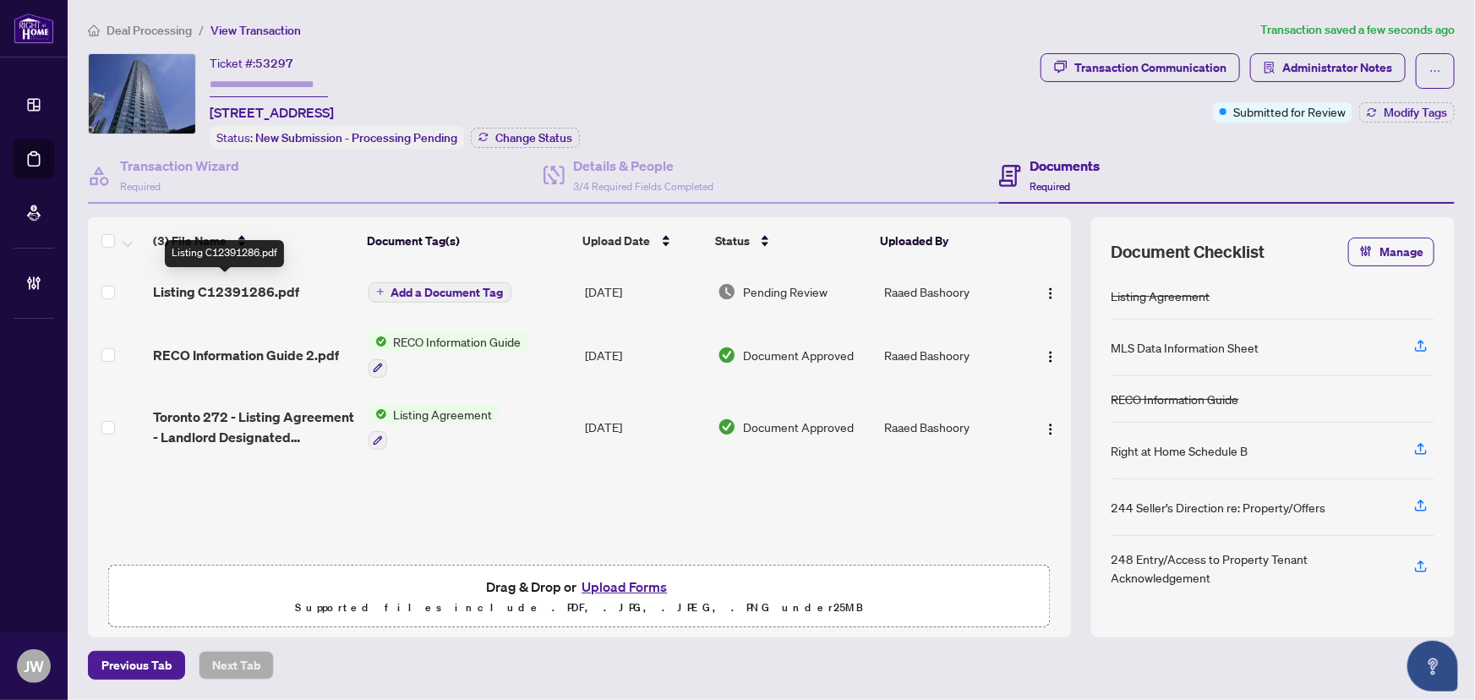
click at [238, 287] on span "Listing C12391286.pdf" at bounding box center [226, 292] width 146 height 20
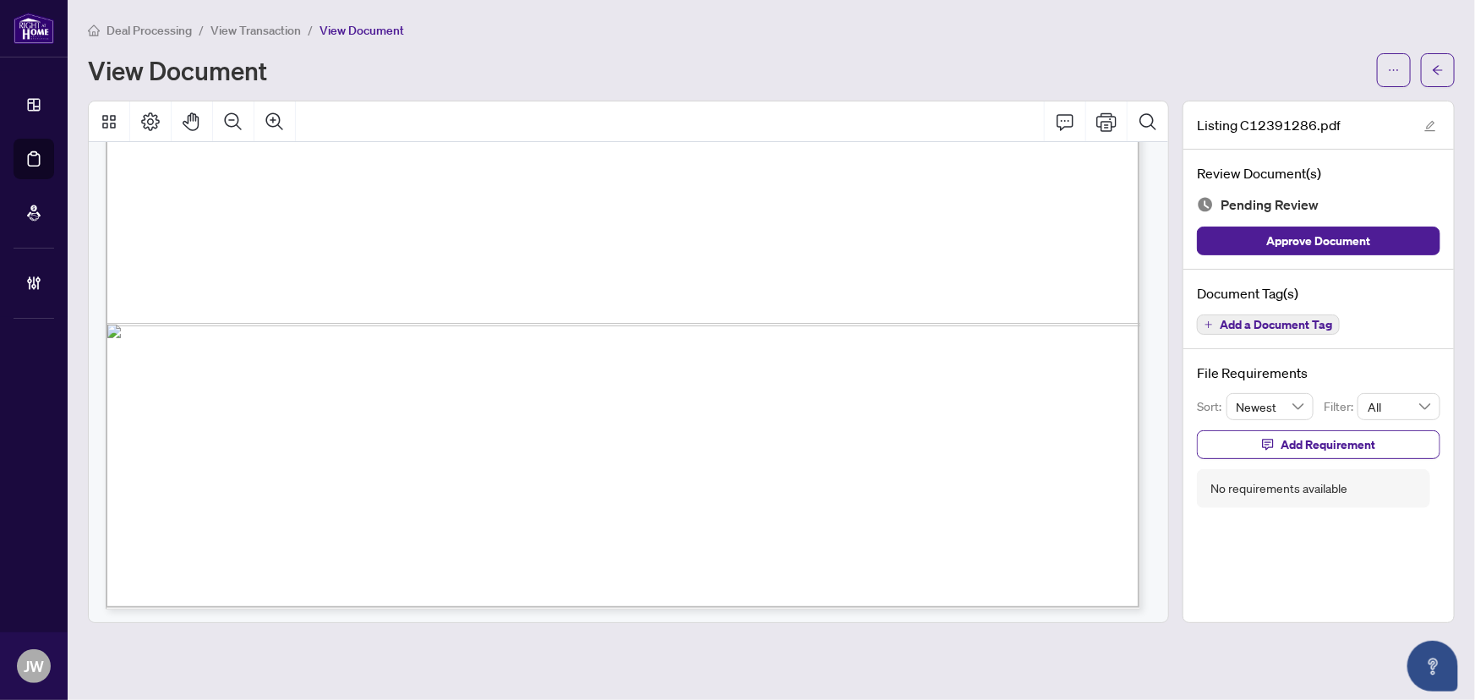
scroll to position [1016, 0]
click at [1286, 343] on div "Document Tag(s) Add a Document Tag" at bounding box center [1319, 310] width 271 height 80
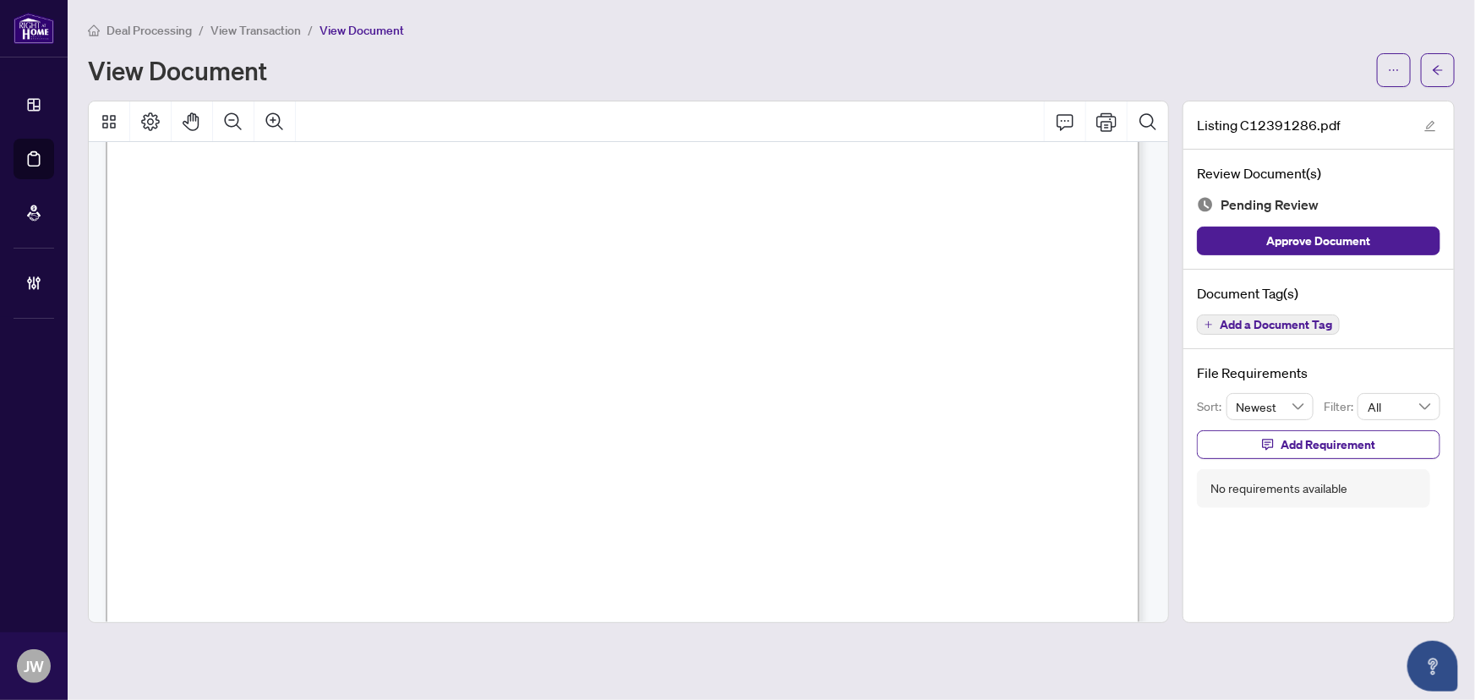
scroll to position [230, 0]
click at [1262, 332] on button "Add a Document Tag" at bounding box center [1268, 324] width 143 height 20
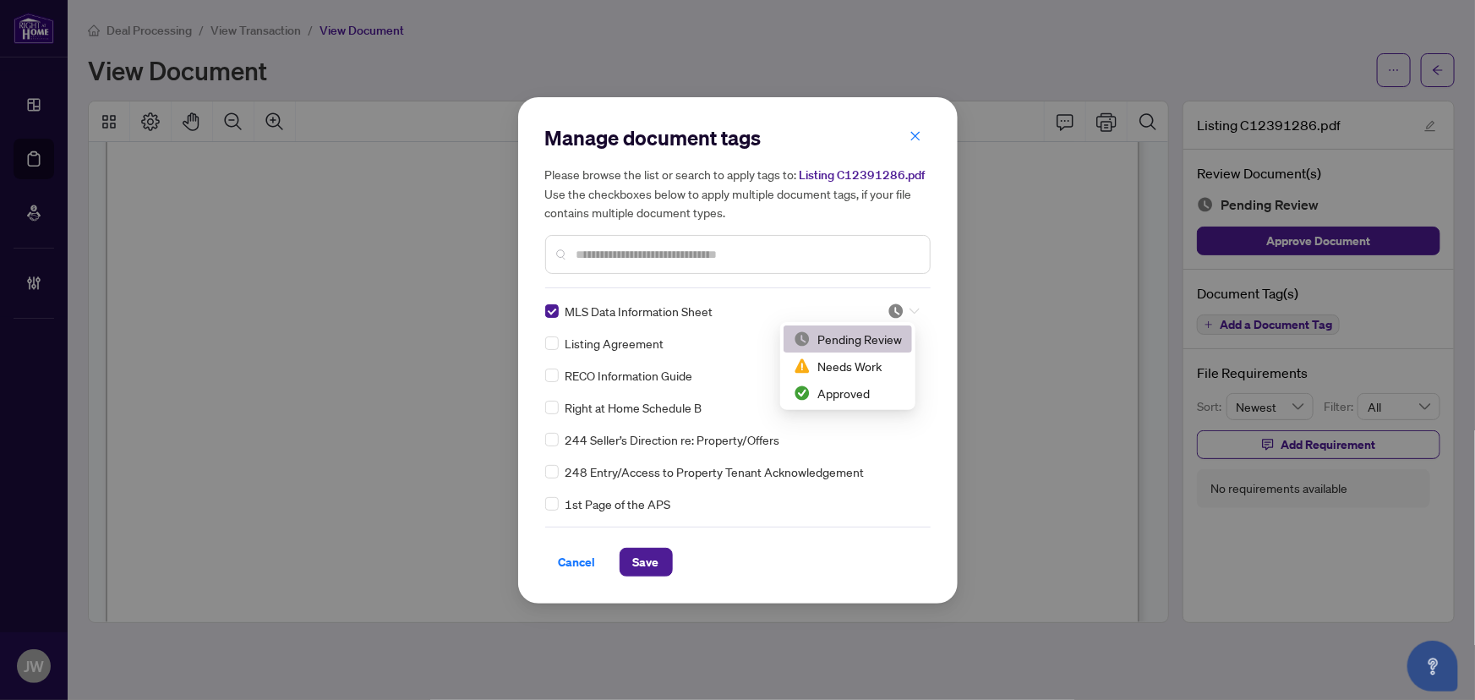
click at [910, 312] on icon at bounding box center [915, 311] width 10 height 7
click at [844, 396] on div "Approved" at bounding box center [848, 393] width 108 height 19
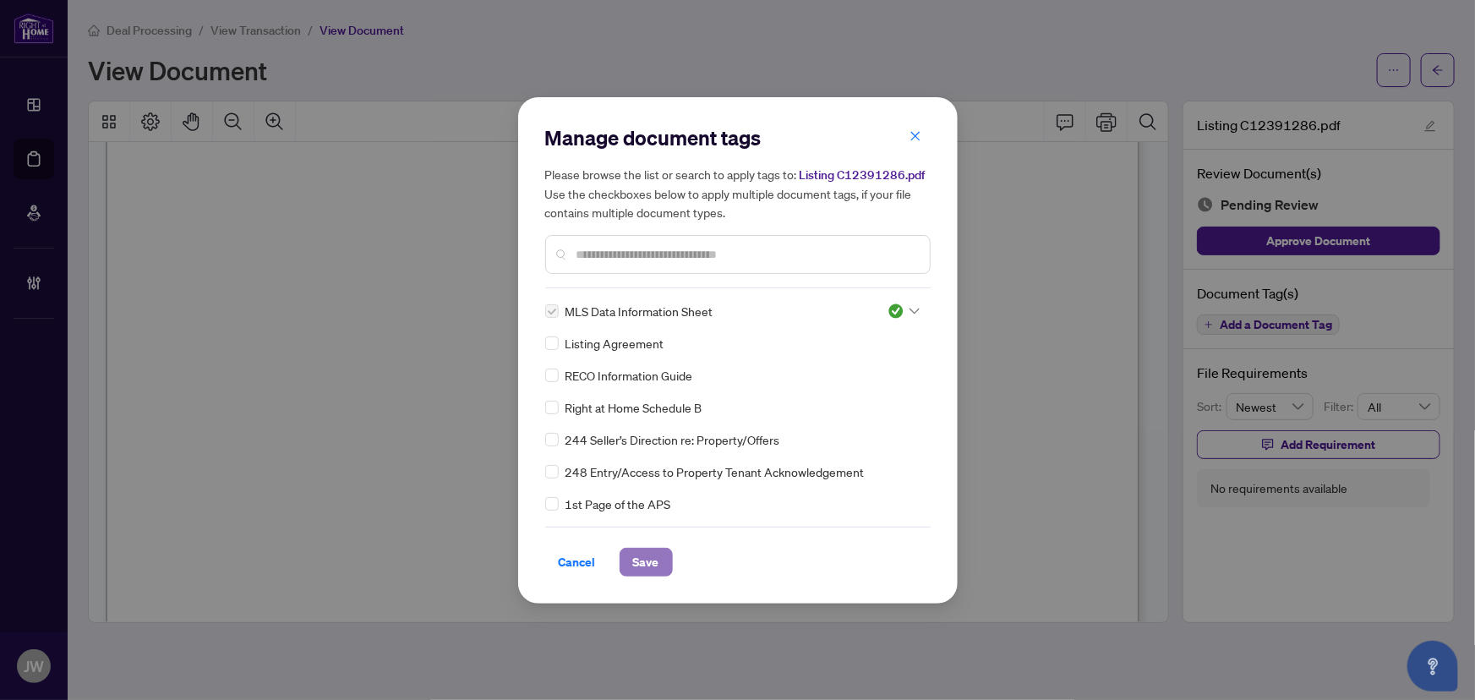
click at [652, 558] on span "Save" at bounding box center [646, 562] width 26 height 27
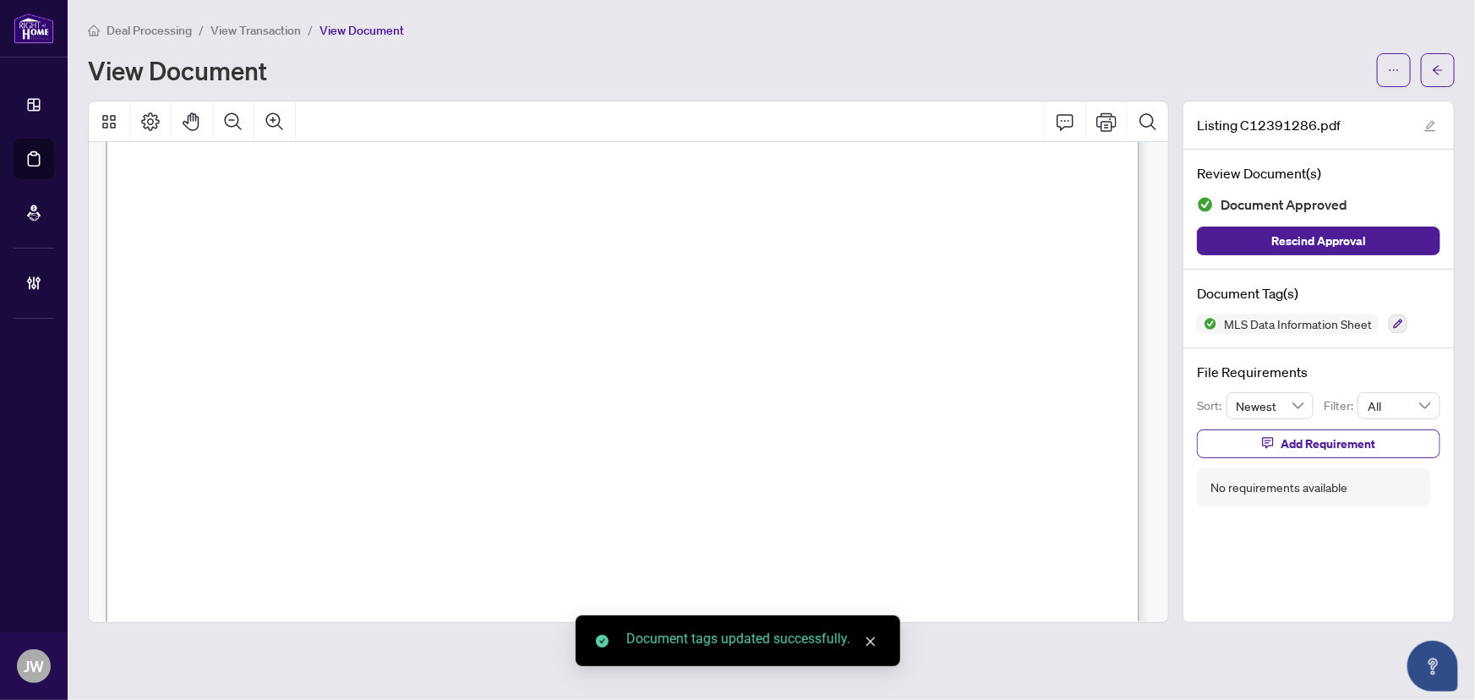
click at [1435, 68] on icon "arrow-left" at bounding box center [1438, 70] width 12 height 12
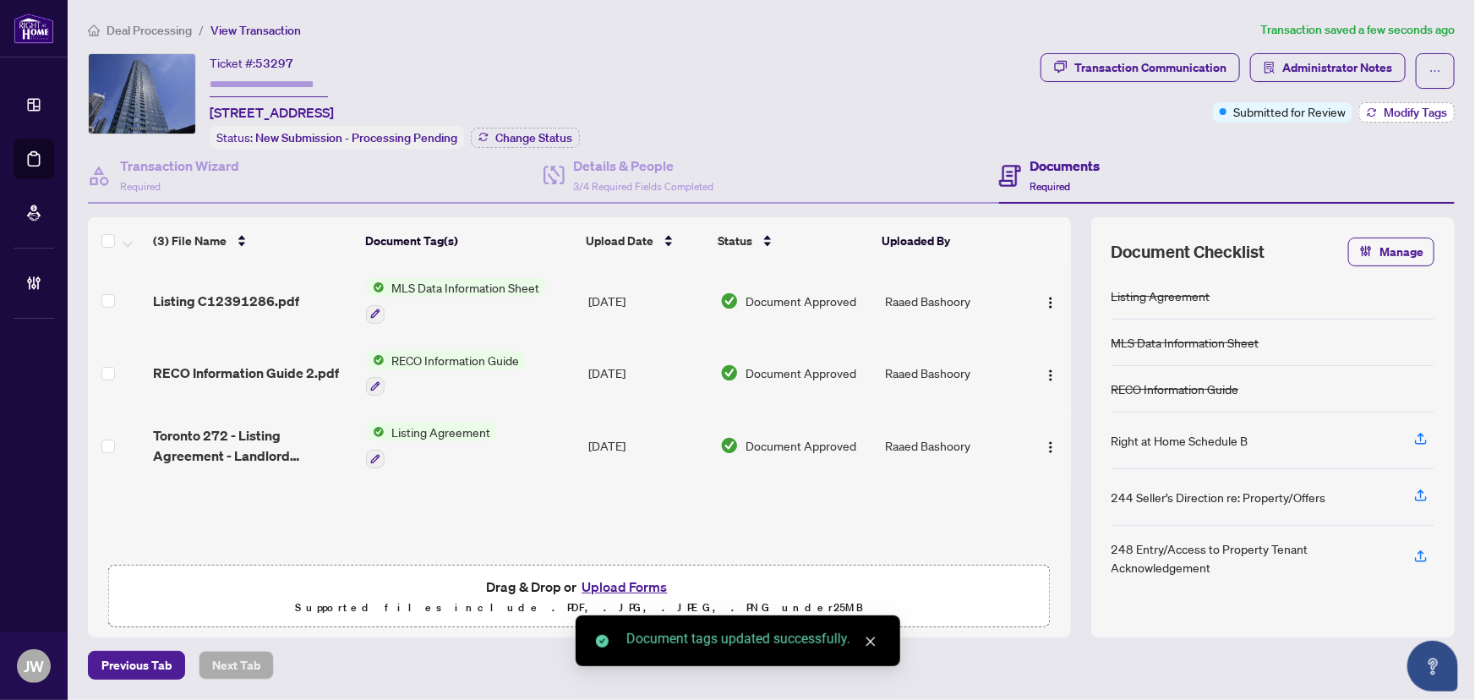
click at [1382, 110] on button "Modify Tags" at bounding box center [1407, 112] width 96 height 20
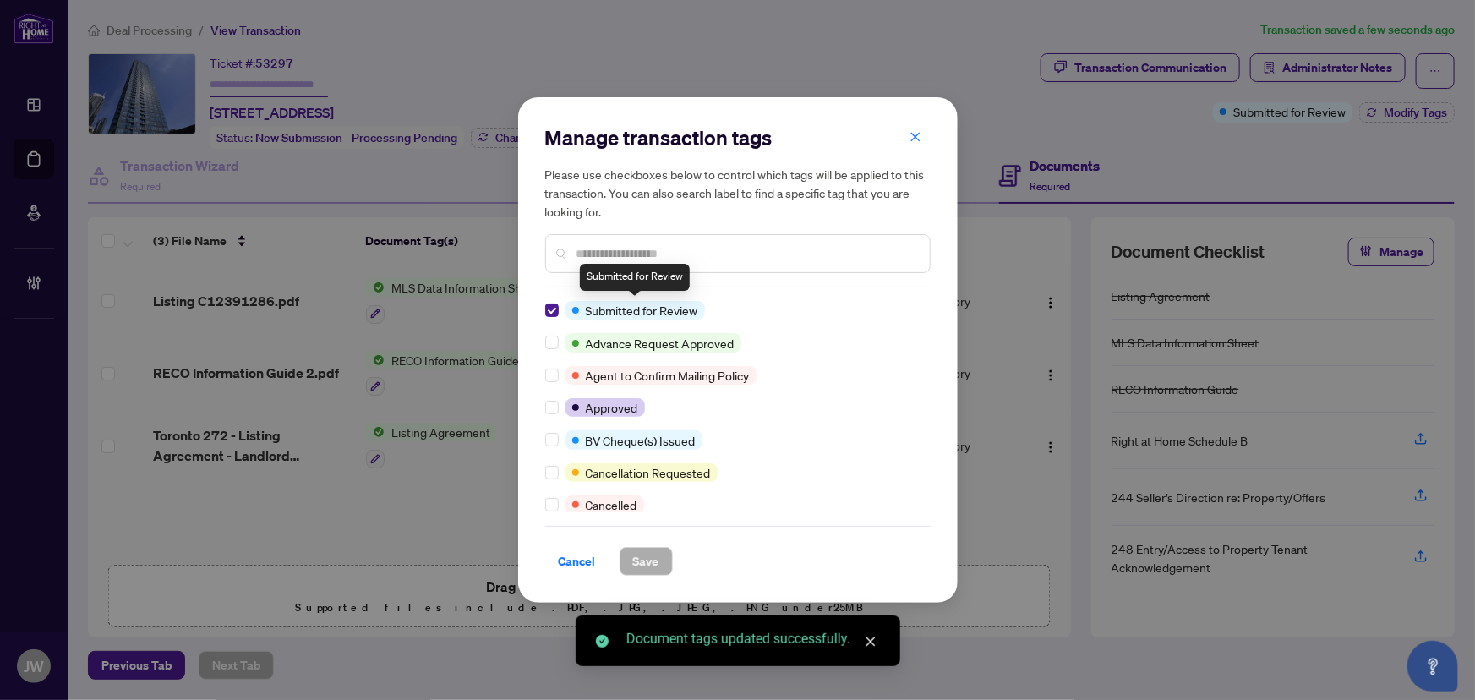
click at [542, 313] on div "Manage transaction tags Please use checkboxes below to control which tags will …" at bounding box center [738, 350] width 440 height 506
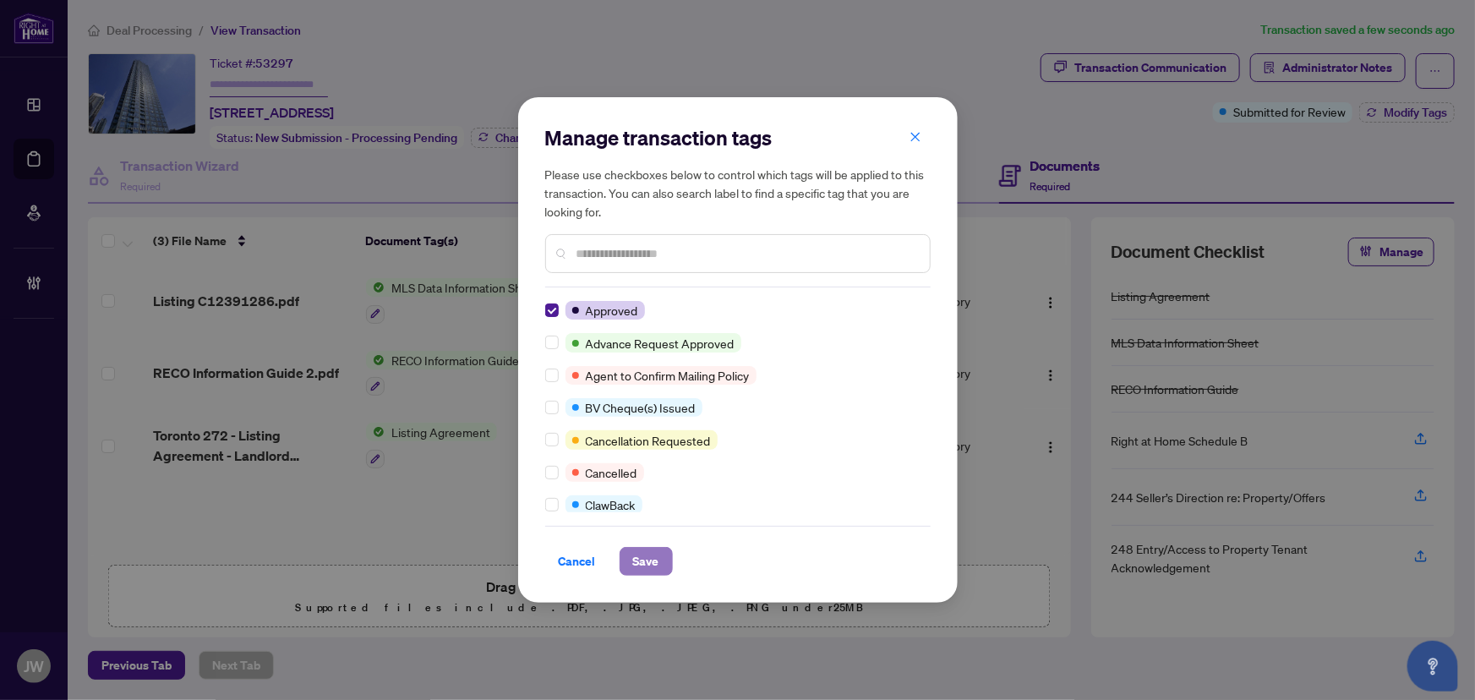
click at [665, 552] on button "Save" at bounding box center [646, 561] width 53 height 29
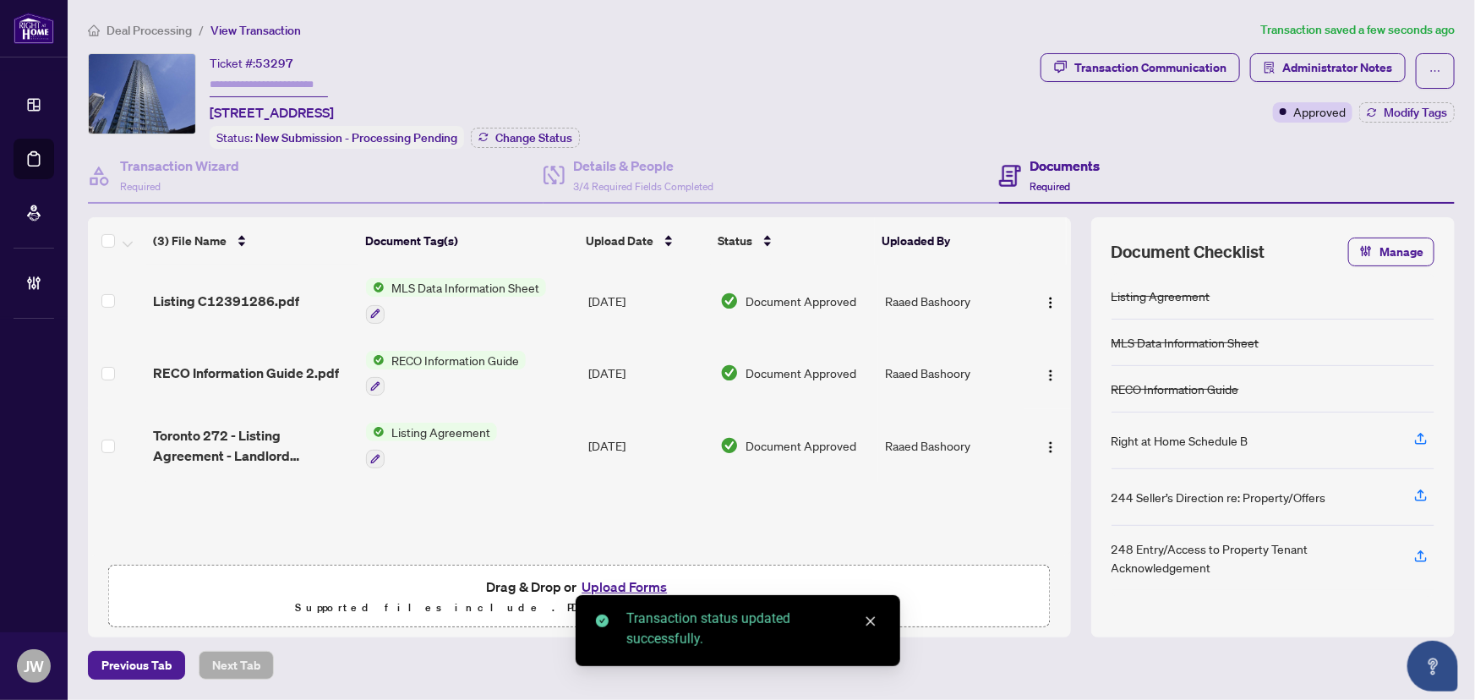
click at [178, 23] on span "Deal Processing" at bounding box center [149, 30] width 85 height 15
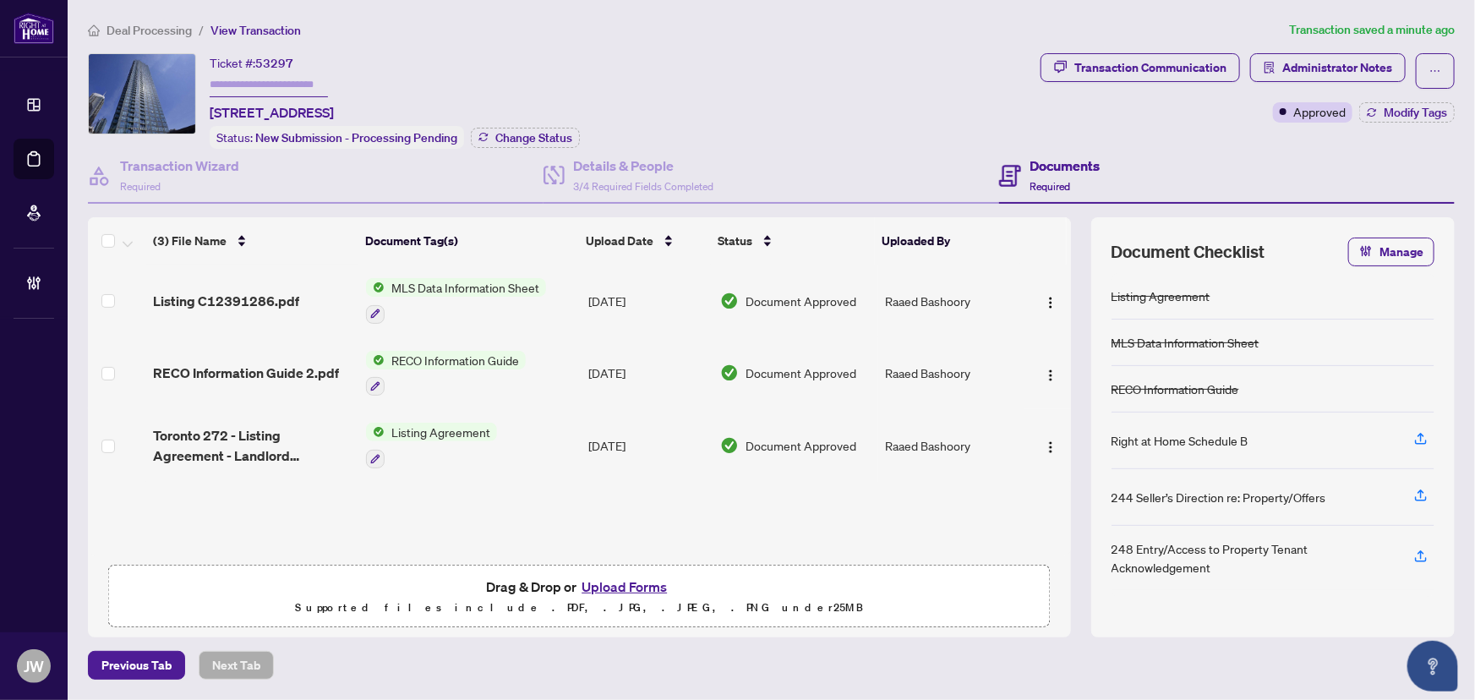
click at [156, 25] on span "Deal Processing" at bounding box center [149, 30] width 85 height 15
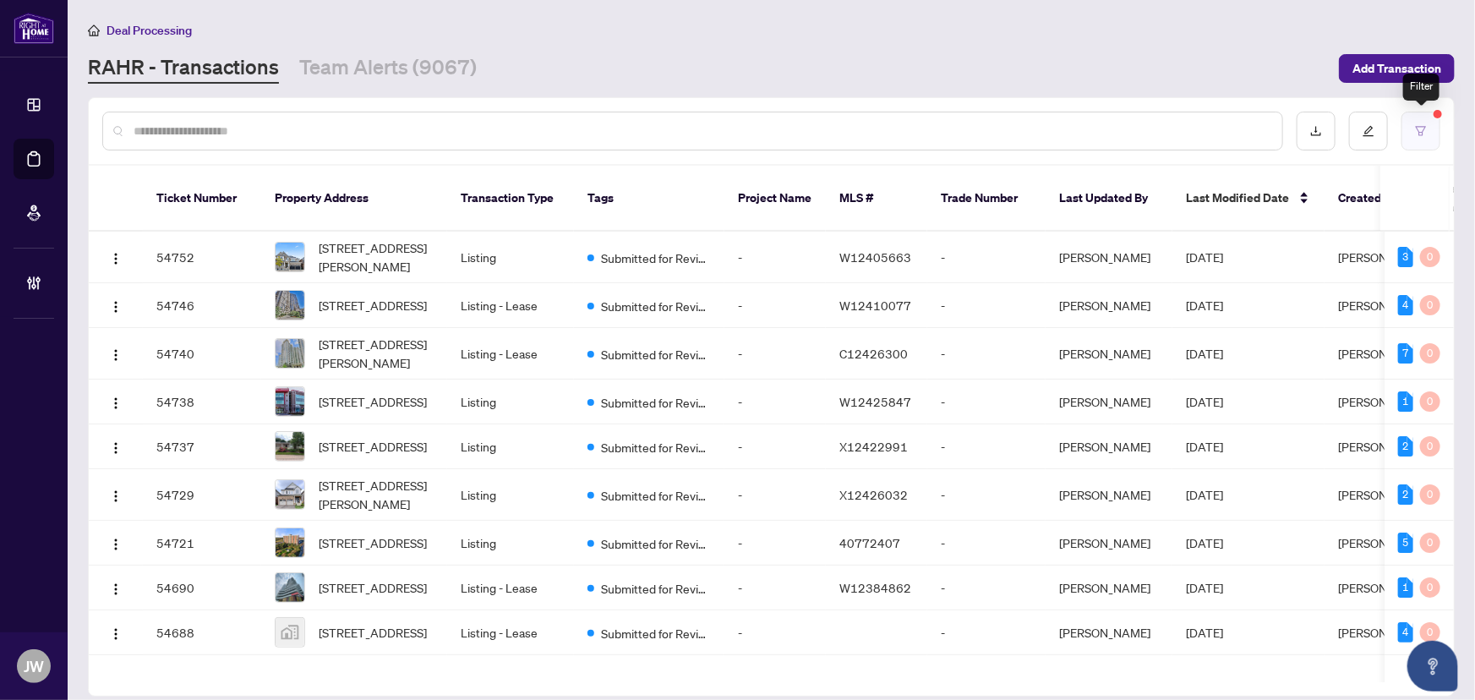
click at [1437, 132] on button "button" at bounding box center [1421, 131] width 39 height 39
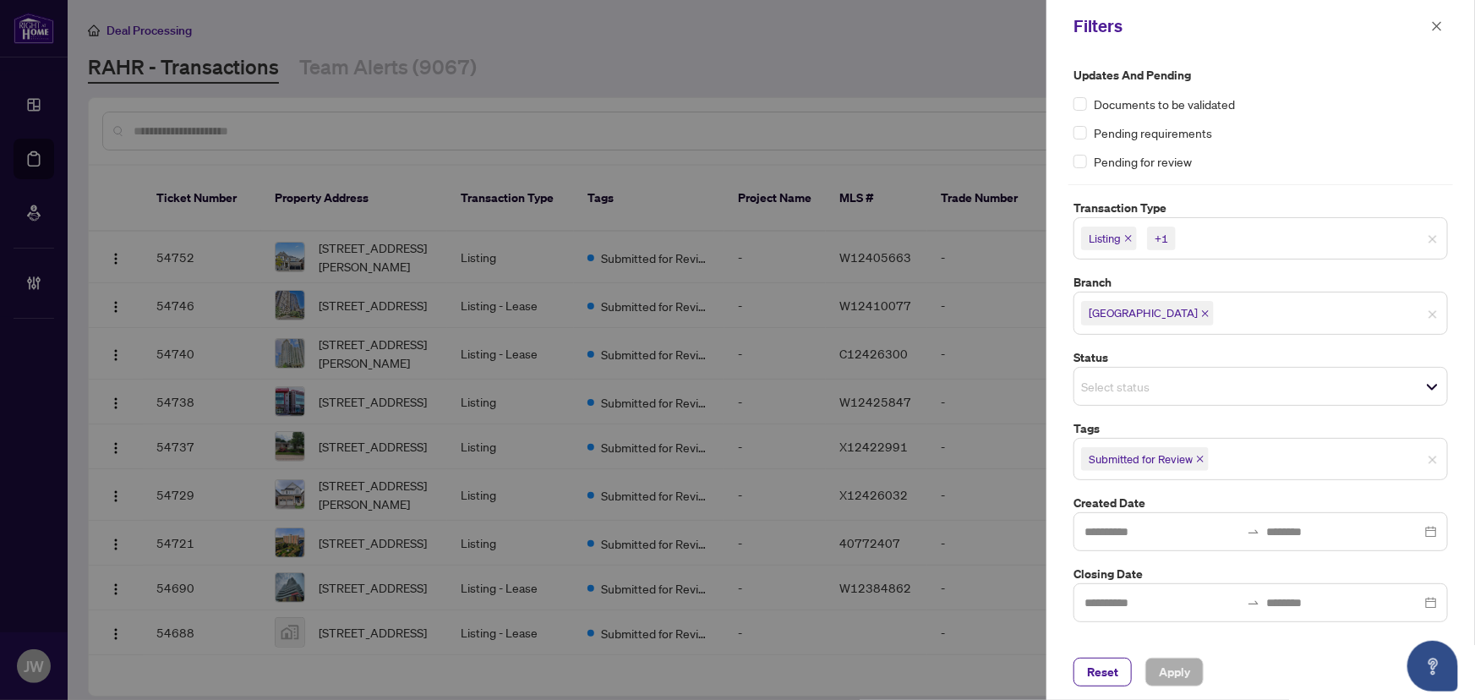
click at [1100, 657] on div "Reset Apply" at bounding box center [1261, 672] width 429 height 56
click at [1112, 675] on span "Reset" at bounding box center [1102, 672] width 31 height 27
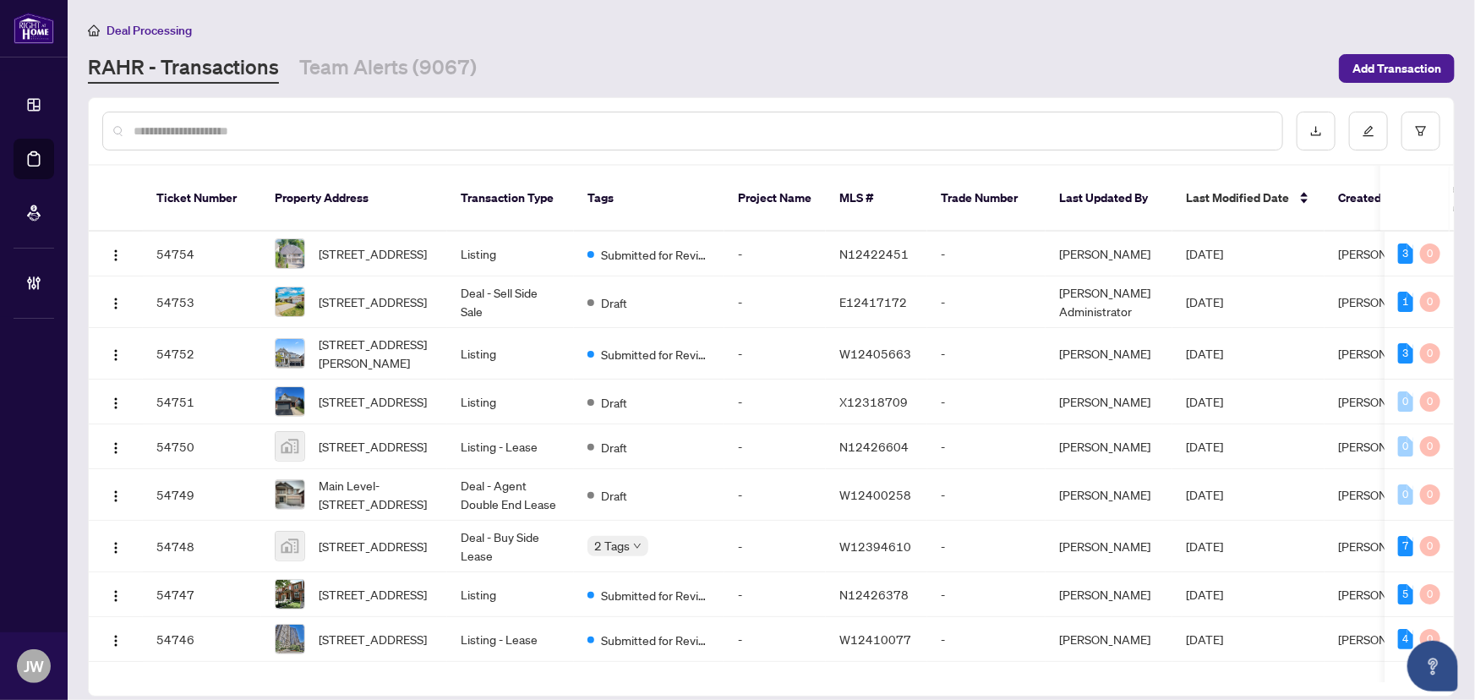
click at [218, 116] on div at bounding box center [692, 131] width 1181 height 39
click at [216, 127] on input "text" at bounding box center [701, 131] width 1135 height 19
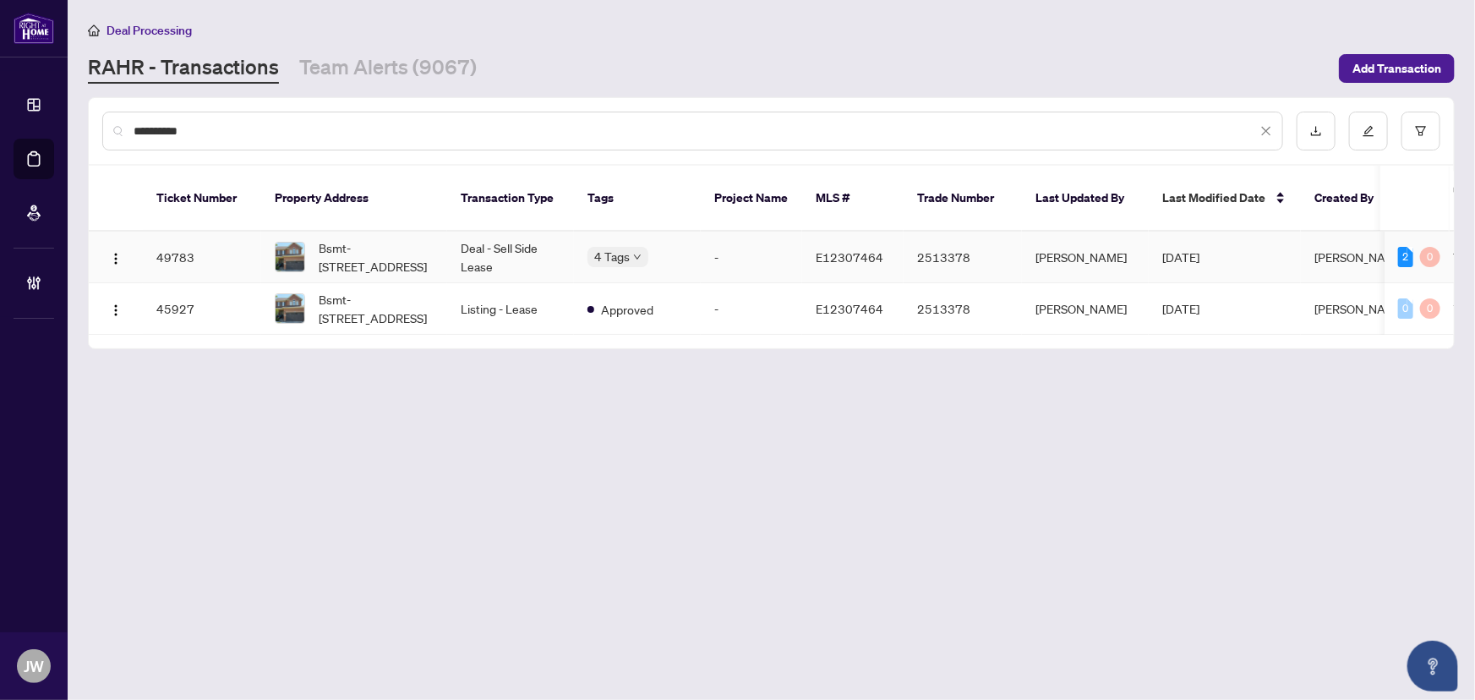
click at [486, 232] on td "Deal - Sell Side Lease" at bounding box center [510, 258] width 127 height 52
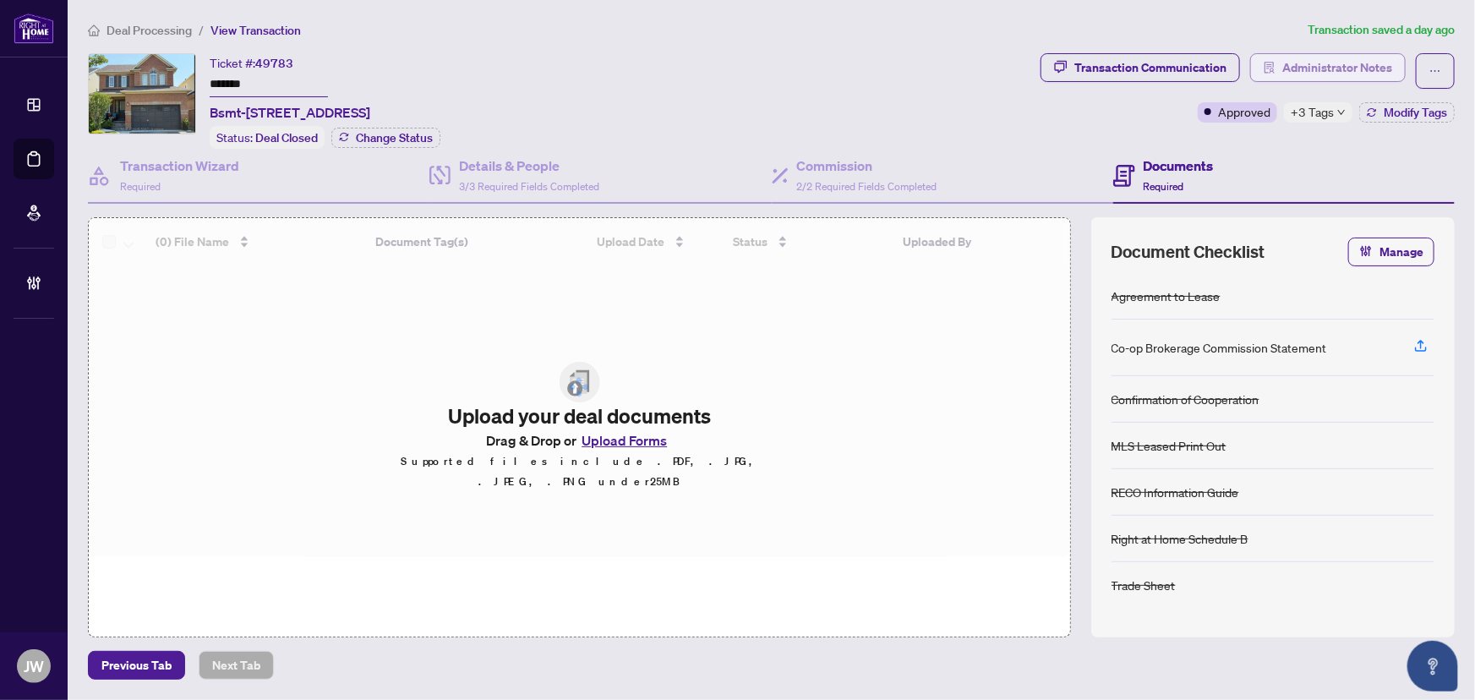
click at [1336, 69] on span "Administrator Notes" at bounding box center [1337, 67] width 110 height 27
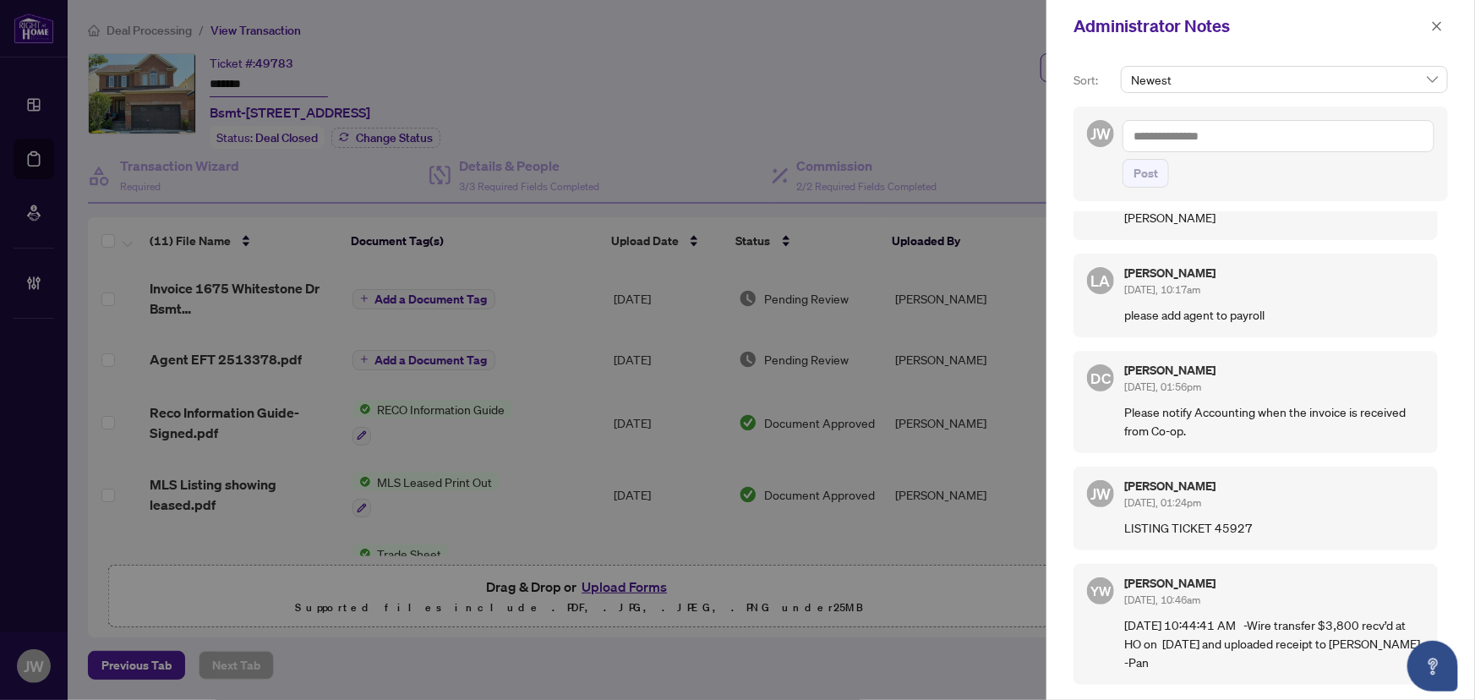
scroll to position [290, 0]
click at [1426, 32] on button "button" at bounding box center [1437, 26] width 22 height 20
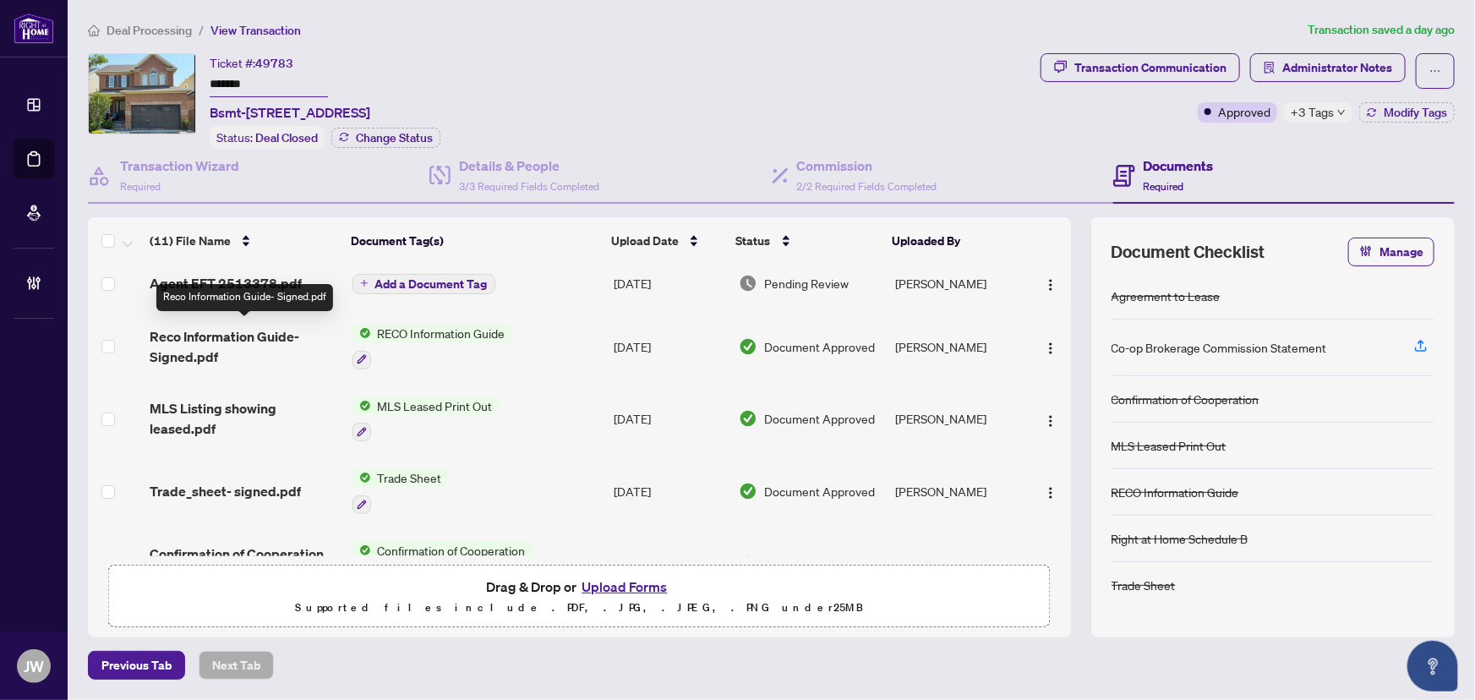
scroll to position [0, 0]
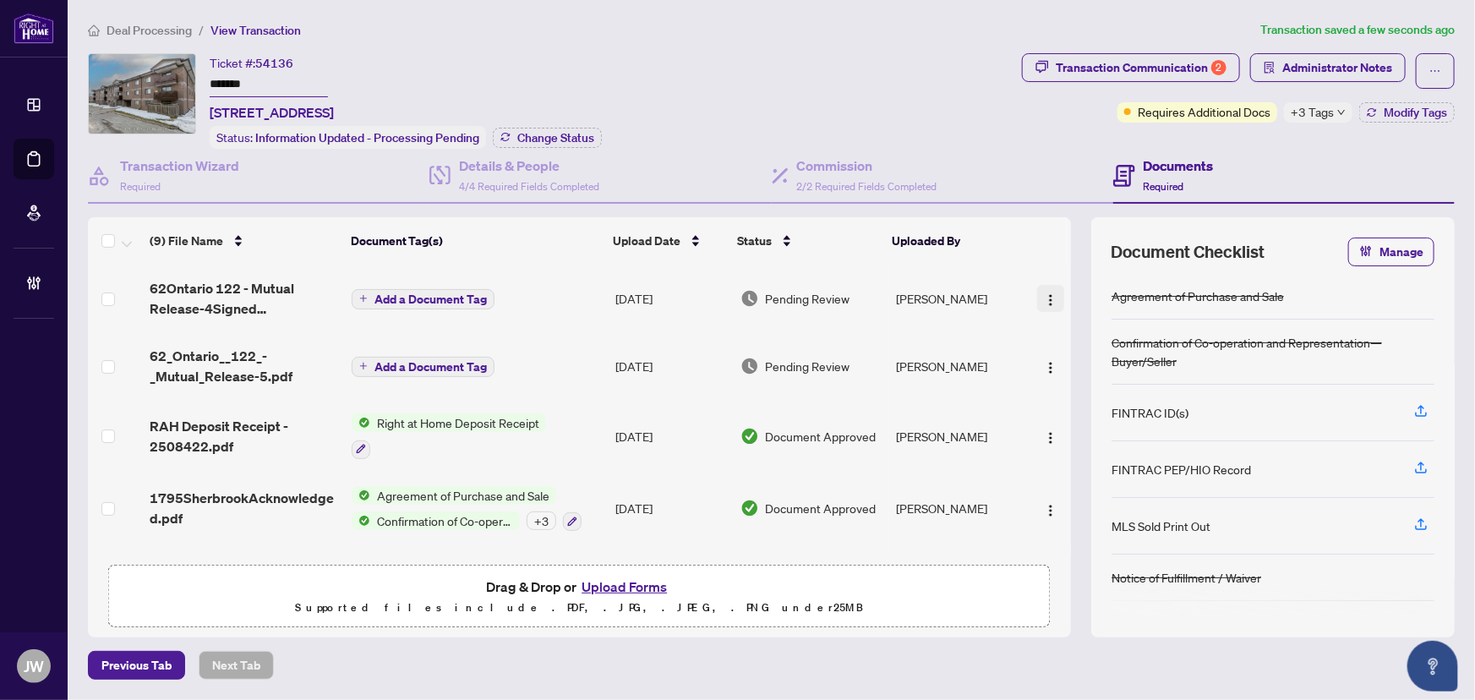
click at [1044, 293] on img "button" at bounding box center [1051, 300] width 14 height 14
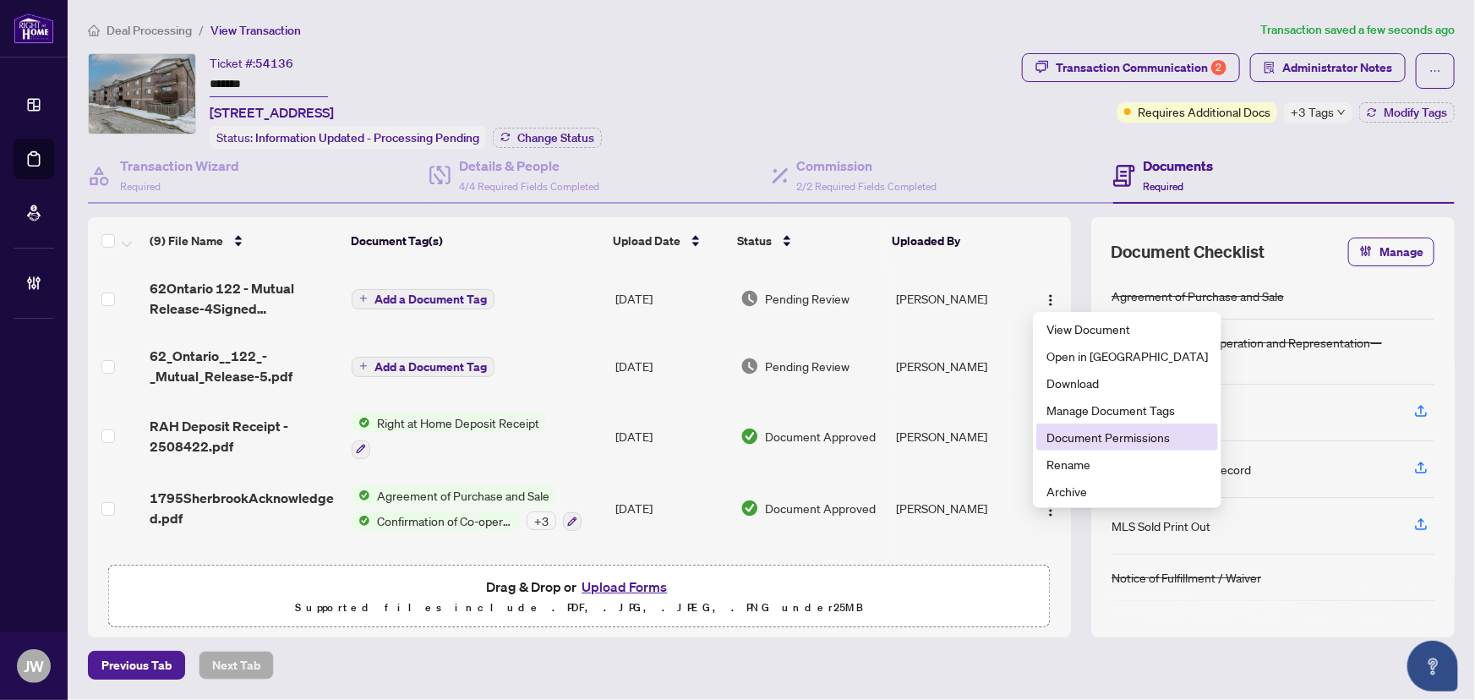
click at [1107, 434] on span "Document Permissions" at bounding box center [1127, 437] width 161 height 19
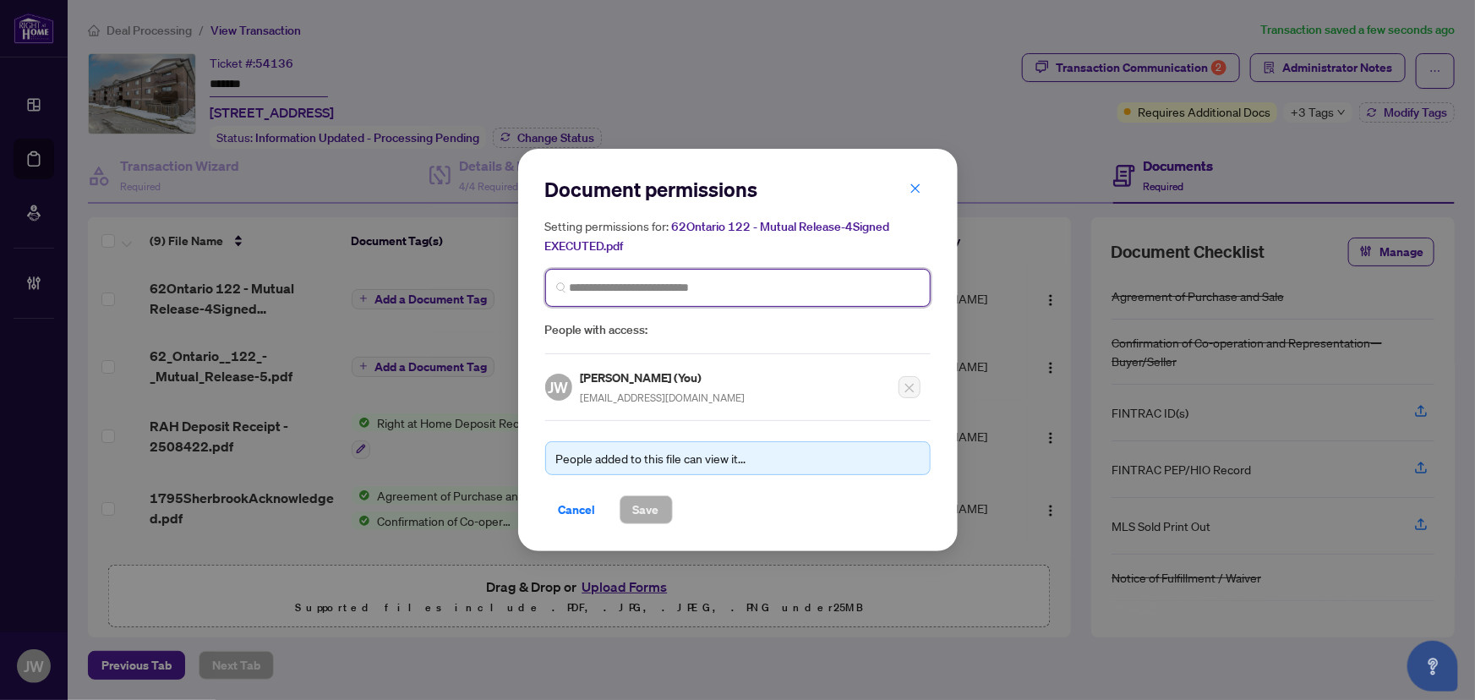
click at [667, 292] on input "search" at bounding box center [745, 288] width 350 height 18
type input "*******"
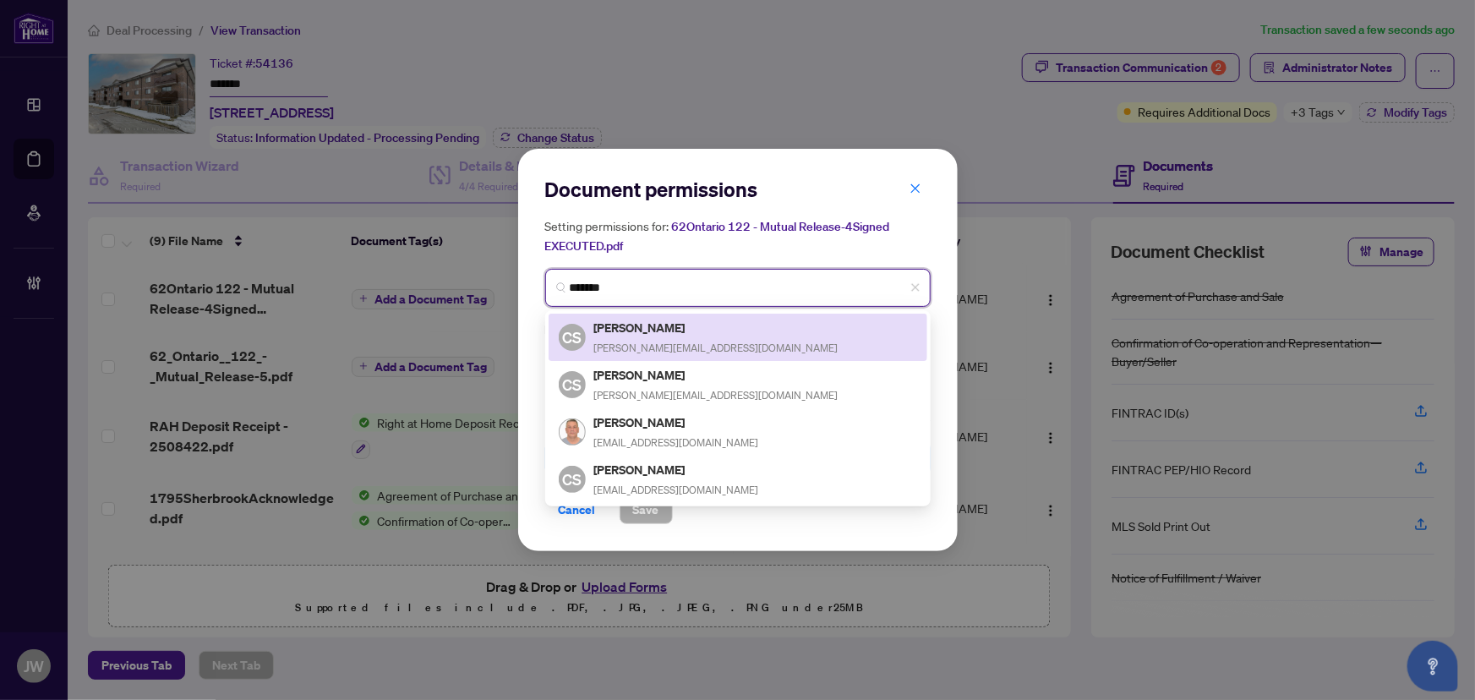
click at [681, 337] on div "Chris Shebib chris@BlueOrchardPropertyGroup.com" at bounding box center [716, 337] width 244 height 39
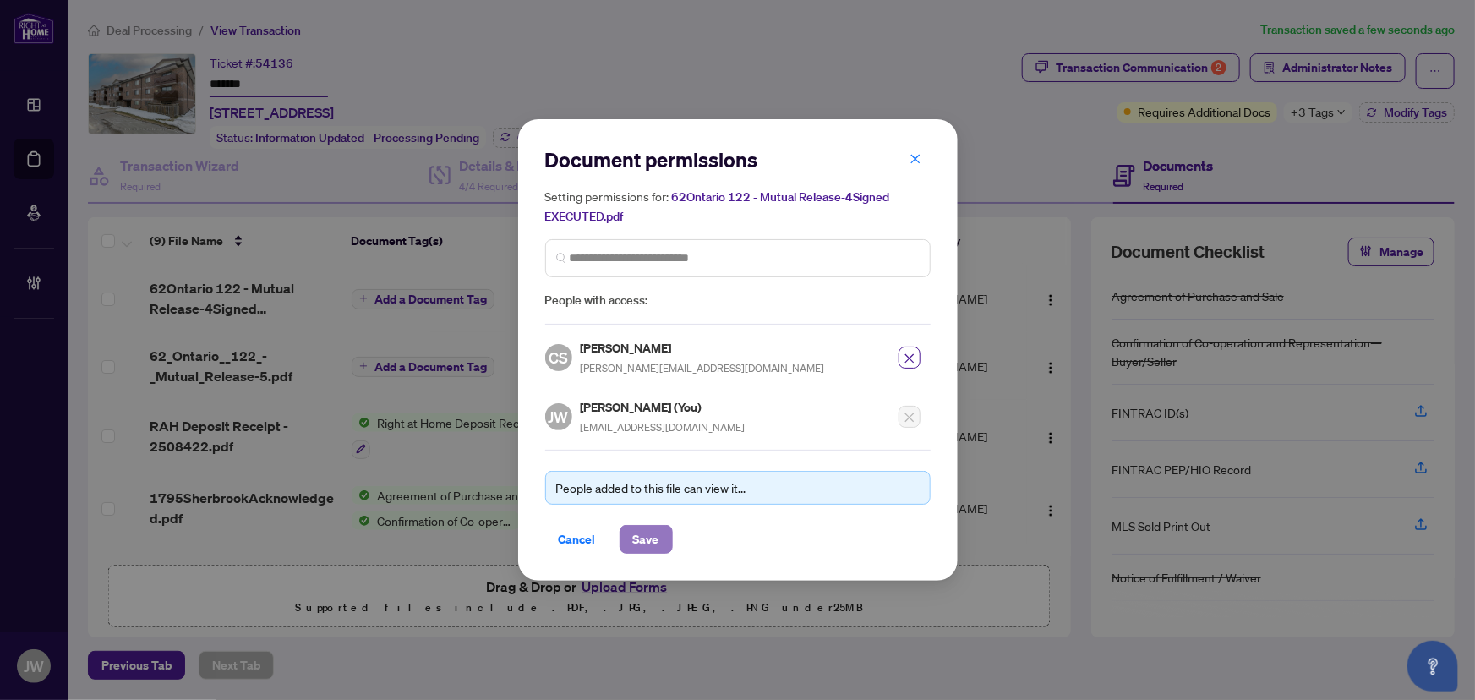
click at [653, 534] on span "Save" at bounding box center [646, 539] width 26 height 27
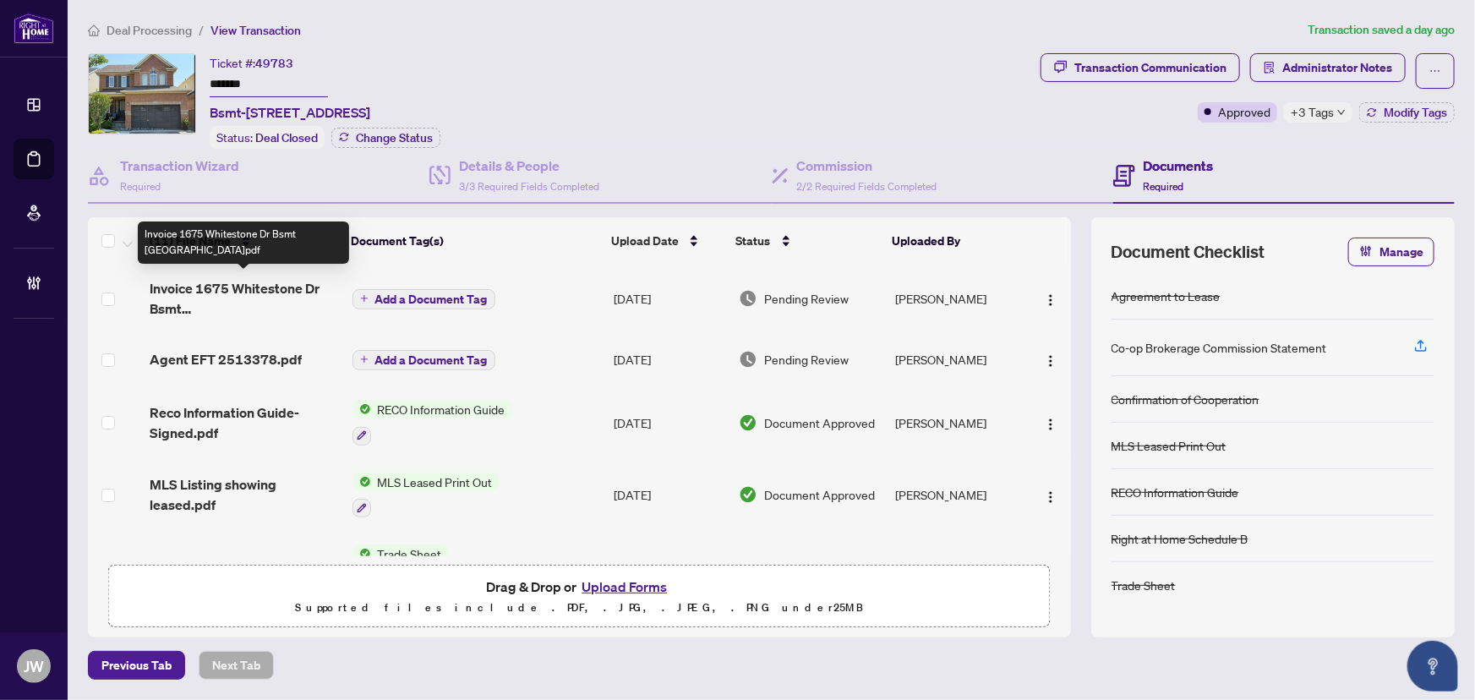
click at [236, 294] on span "Invoice 1675 Whitestone Dr Bsmt [GEOGRAPHIC_DATA]pdf" at bounding box center [244, 298] width 189 height 41
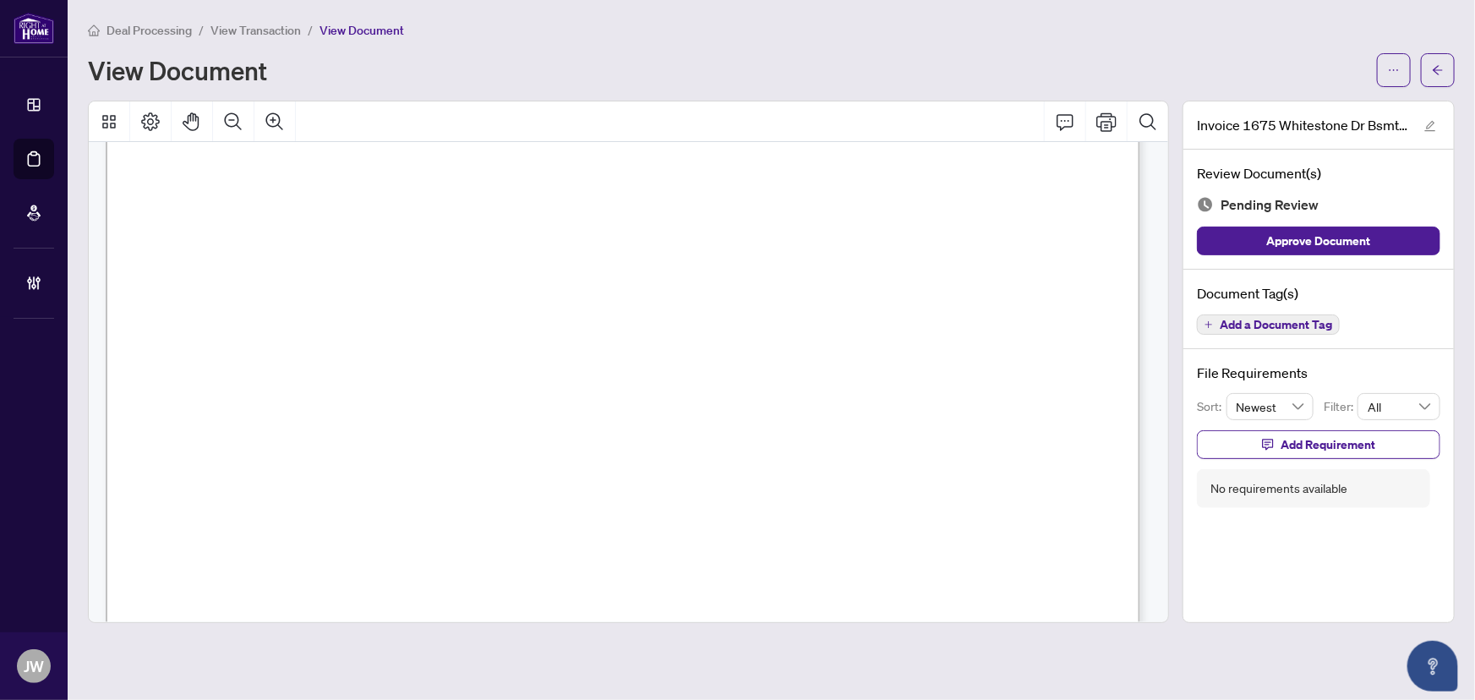
scroll to position [692, 0]
click at [1440, 79] on span "button" at bounding box center [1438, 70] width 12 height 27
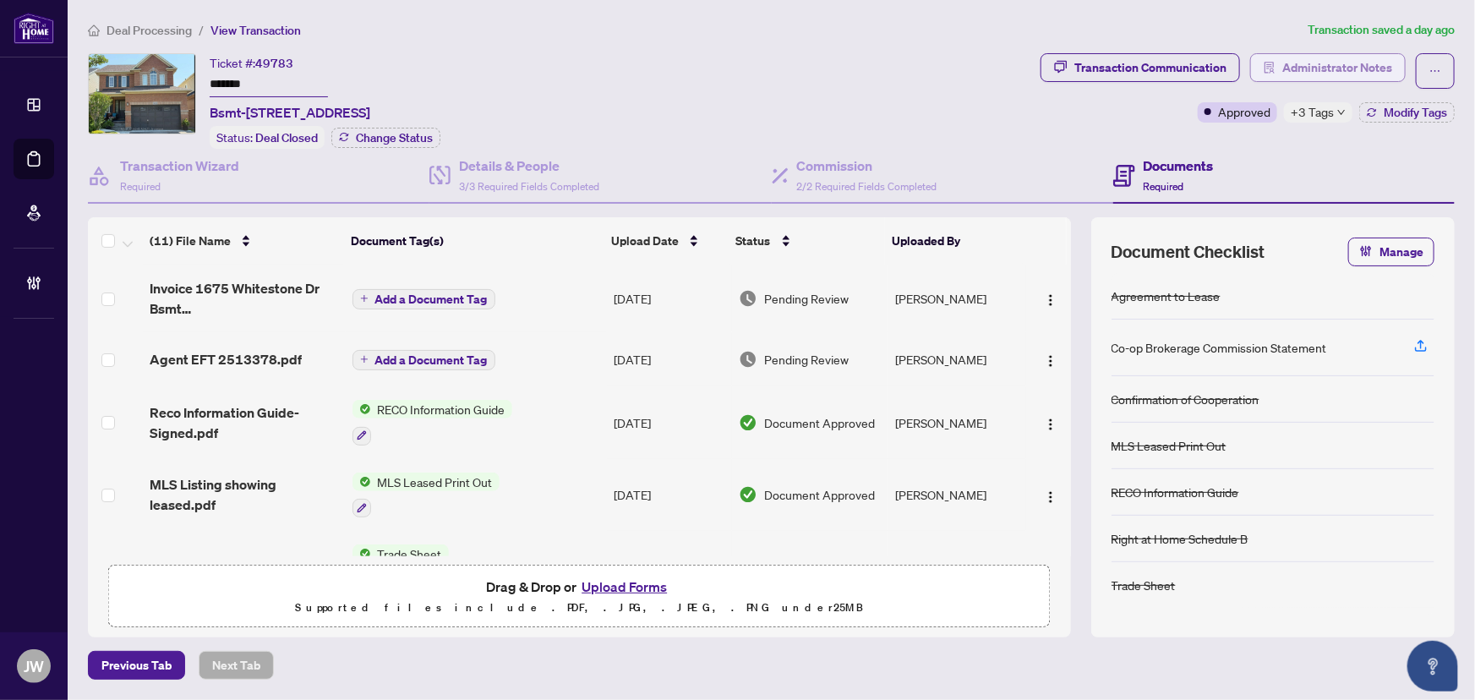
click at [1353, 65] on span "Administrator Notes" at bounding box center [1337, 67] width 110 height 27
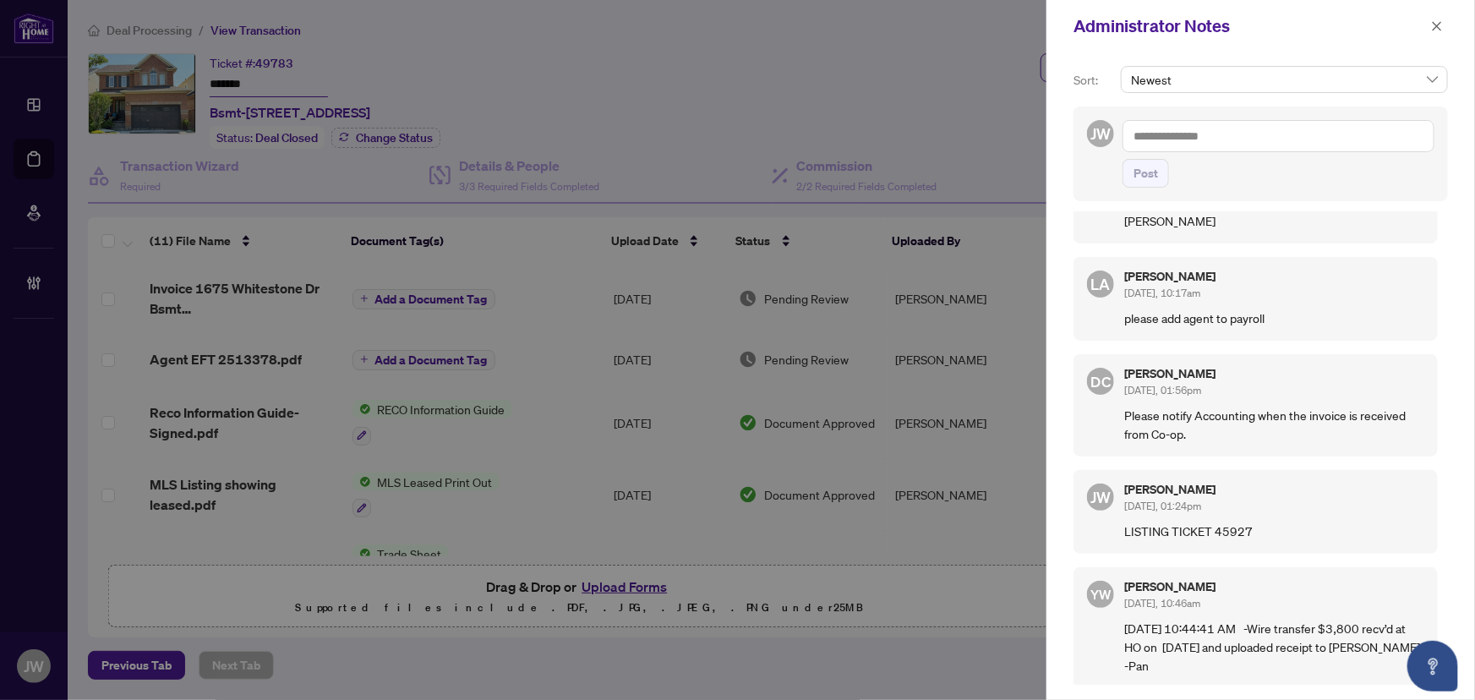
scroll to position [290, 0]
click at [1437, 26] on icon "close" at bounding box center [1437, 25] width 9 height 9
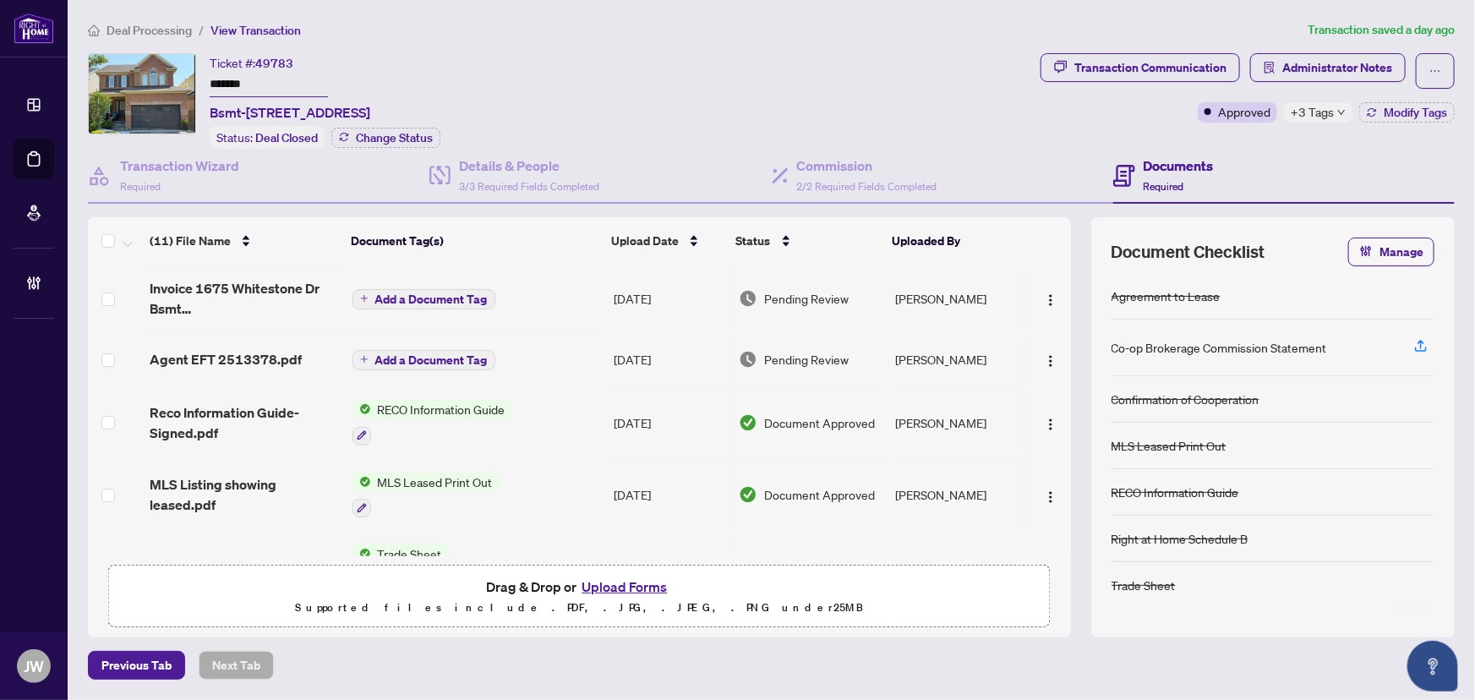
click at [197, 298] on span "Invoice 1675 Whitestone Dr Bsmt Oshawa.pdf" at bounding box center [244, 298] width 189 height 41
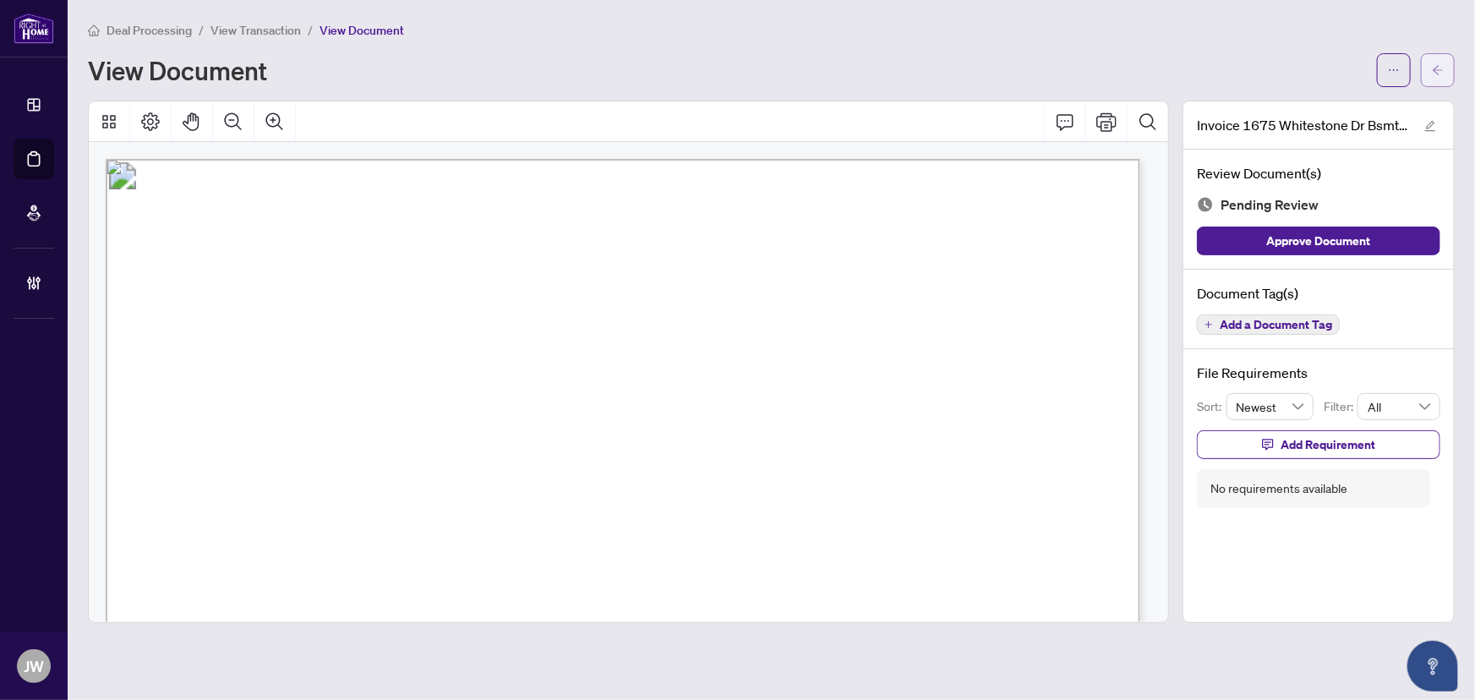
click at [1435, 70] on icon "arrow-left" at bounding box center [1438, 69] width 10 height 9
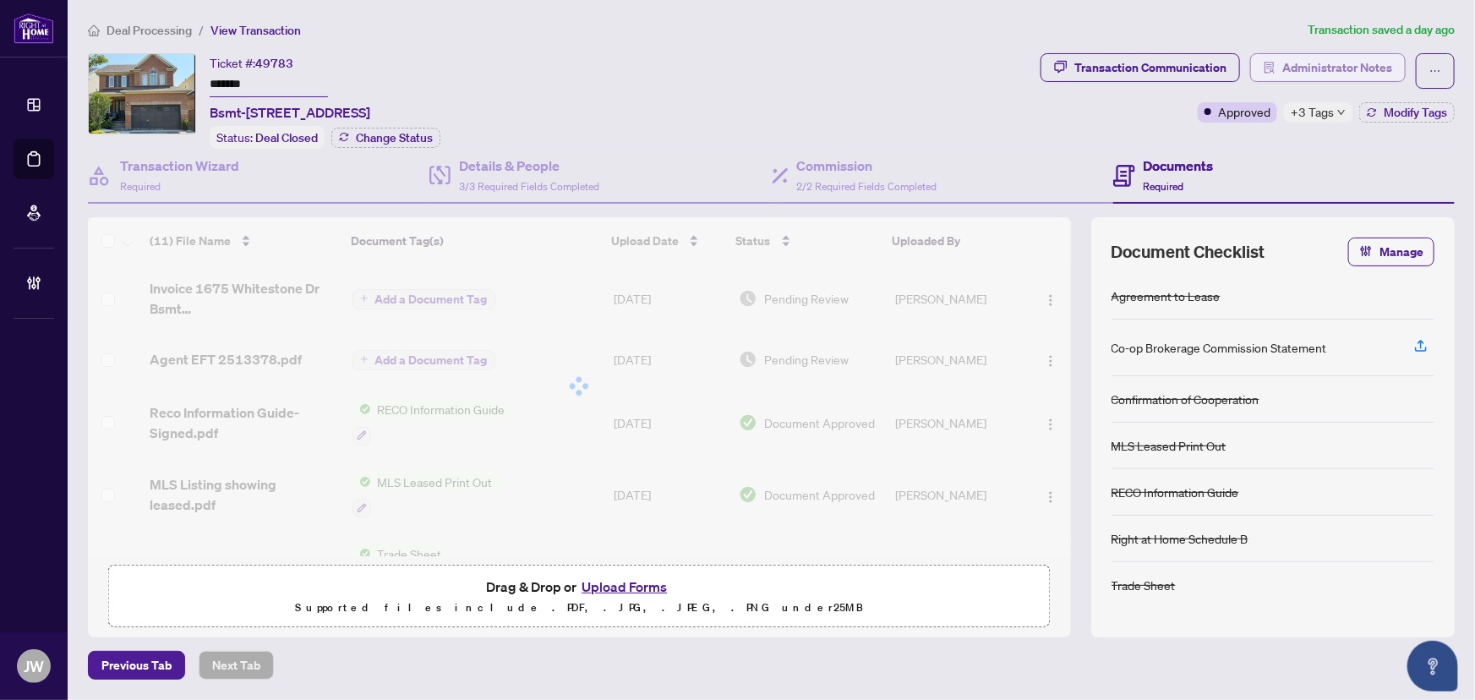
click at [1338, 63] on span "Administrator Notes" at bounding box center [1337, 67] width 110 height 27
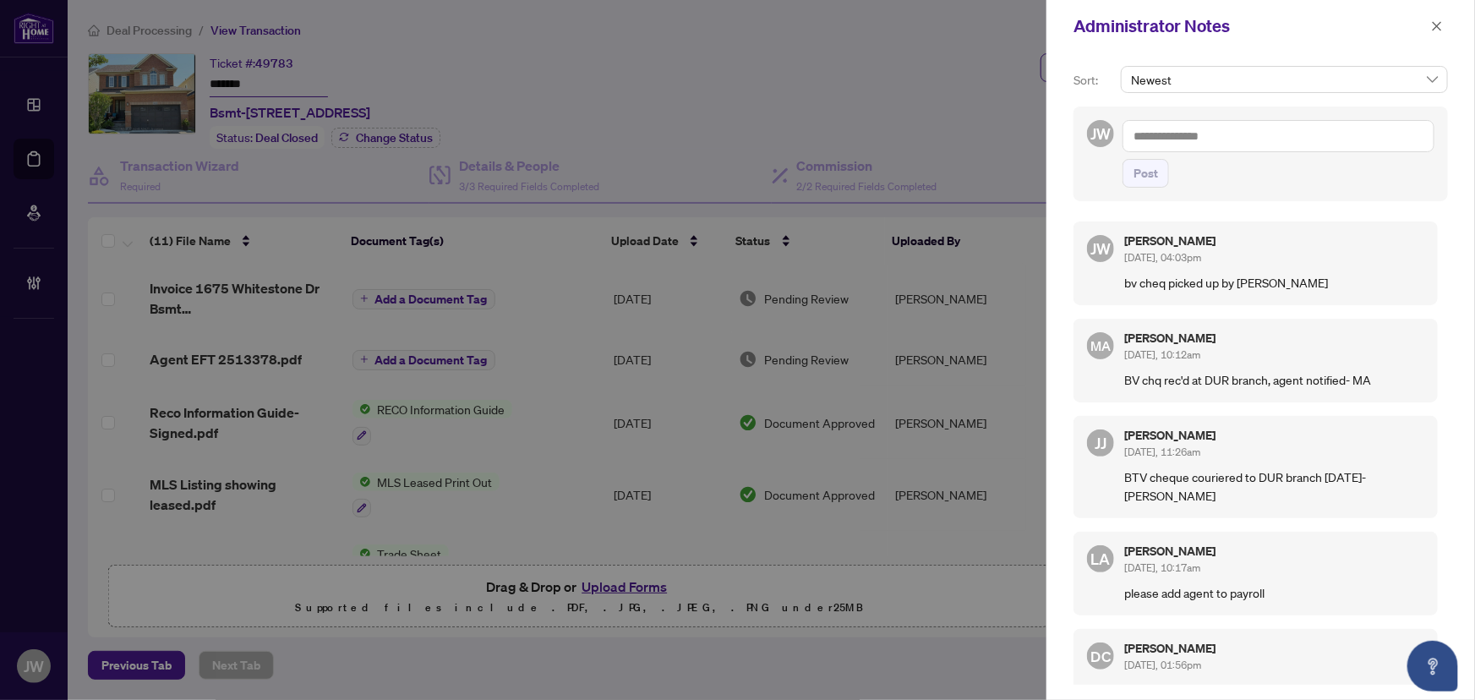
click at [1168, 143] on textarea at bounding box center [1279, 136] width 312 height 32
click at [1175, 149] on b "Dawn" at bounding box center [1218, 147] width 91 height 15
click at [1259, 144] on textarea "**********" at bounding box center [1279, 136] width 312 height 32
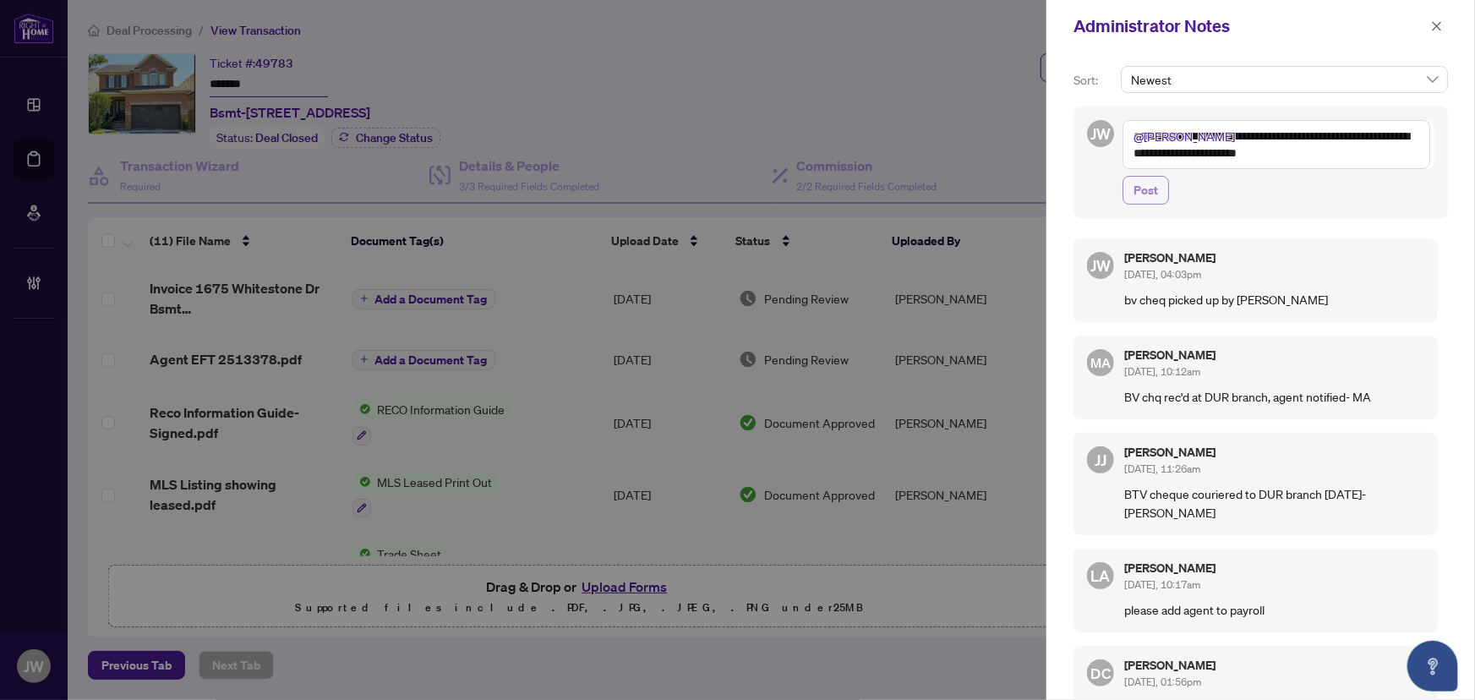
type textarea "**********"
click at [1124, 194] on button "Post" at bounding box center [1146, 190] width 46 height 29
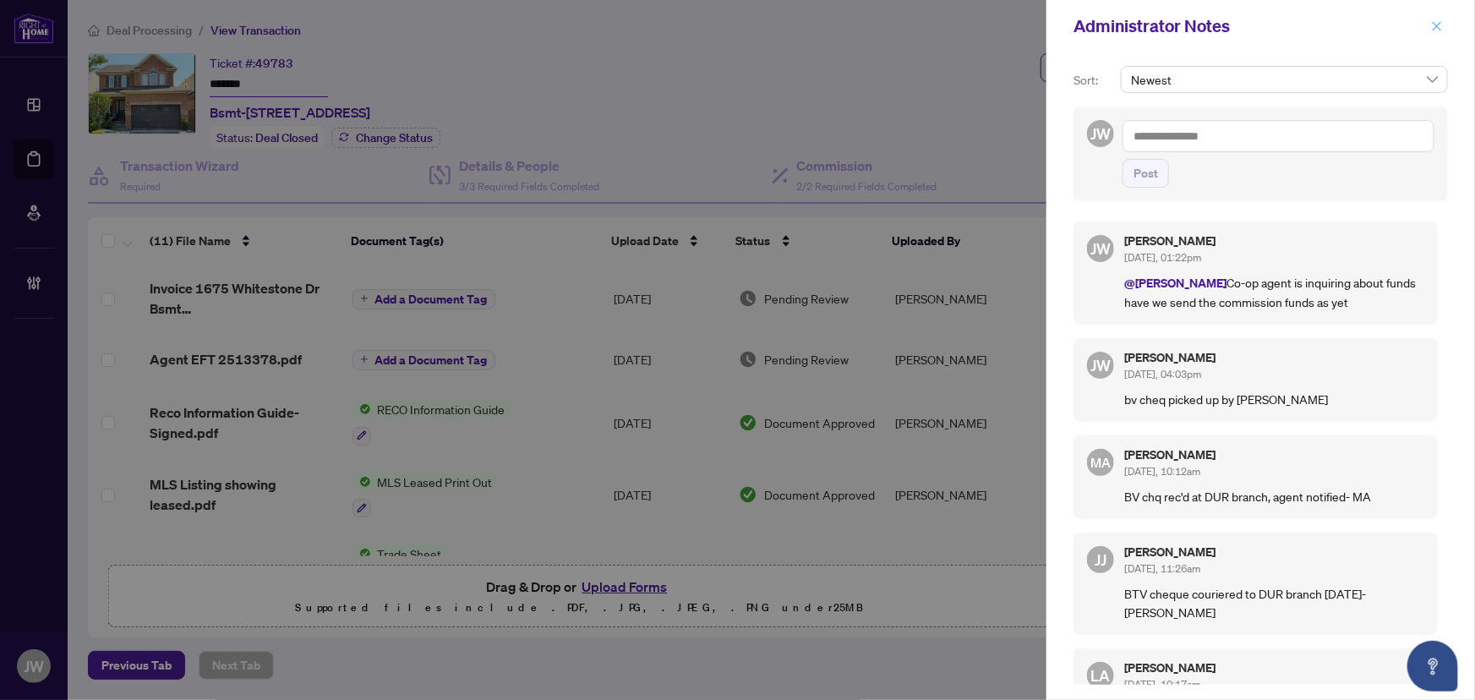
click at [1441, 20] on icon "close" at bounding box center [1437, 26] width 12 height 12
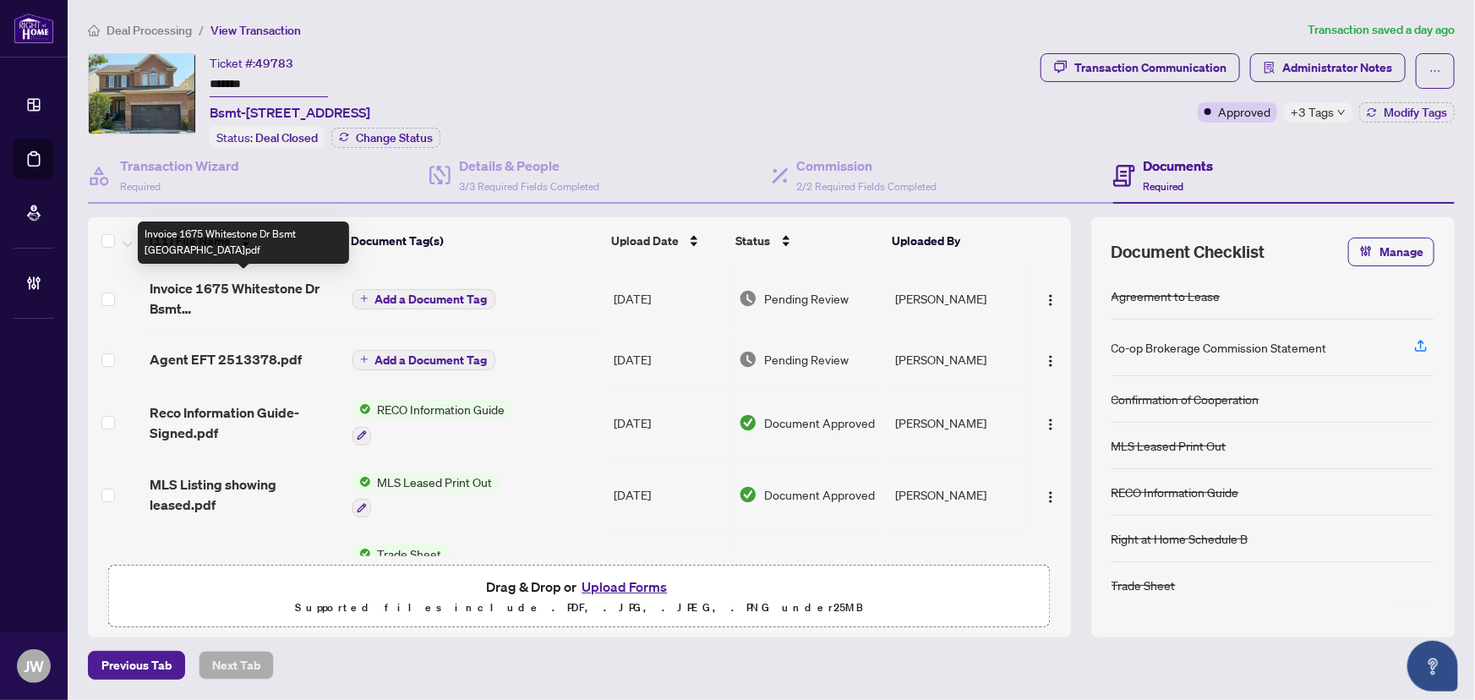
click at [254, 289] on span "Invoice 1675 Whitestone Dr Bsmt Oshawa.pdf" at bounding box center [244, 298] width 189 height 41
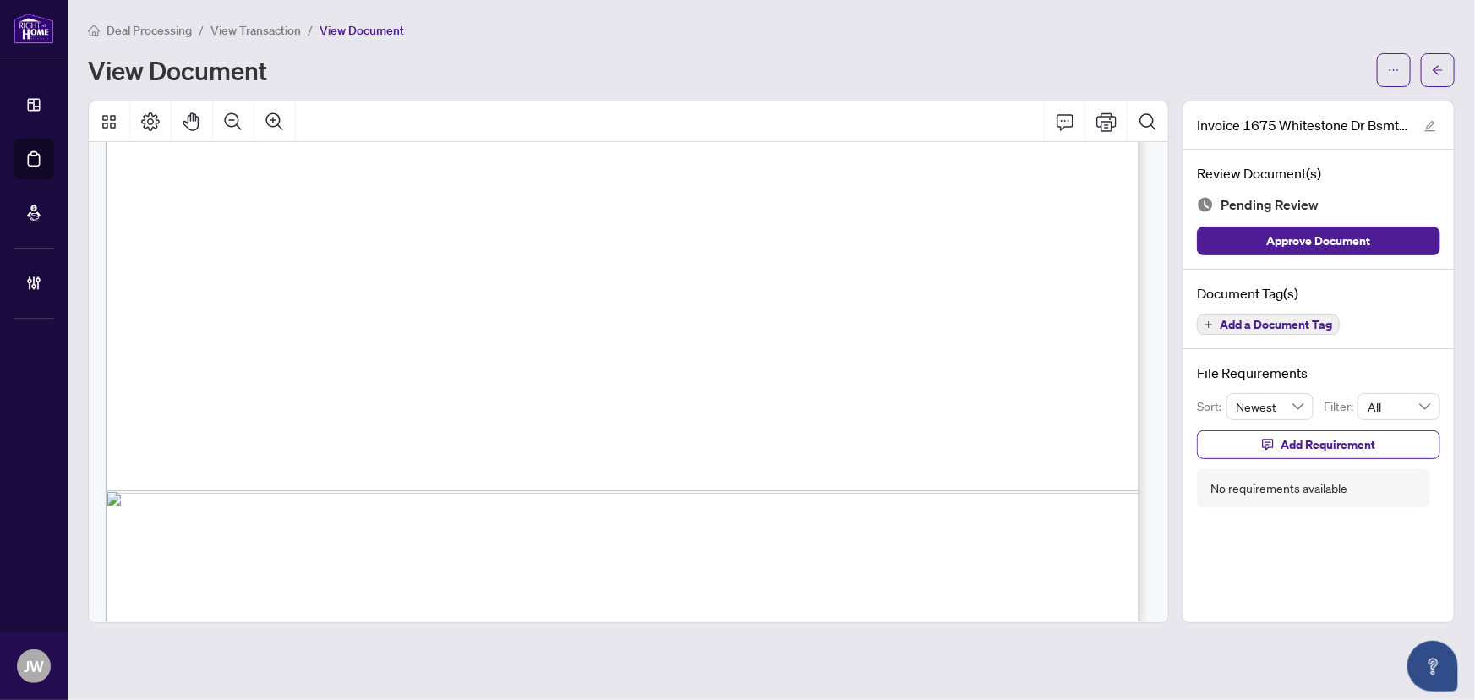
scroll to position [845, 0]
click at [1418, 68] on div at bounding box center [1416, 70] width 78 height 34
click at [1422, 68] on button "button" at bounding box center [1438, 70] width 34 height 34
